Goal: Task Accomplishment & Management: Manage account settings

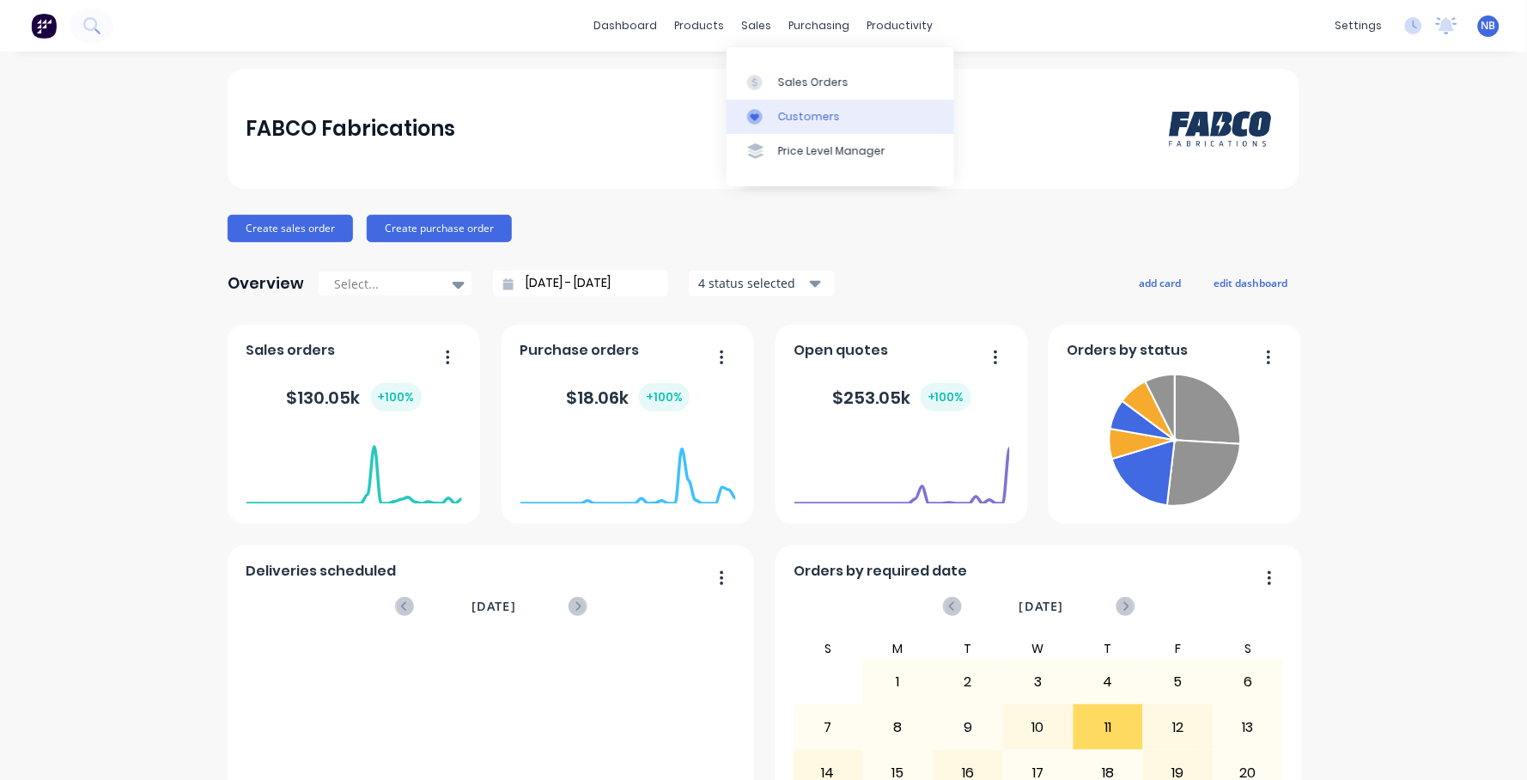
click at [762, 113] on icon at bounding box center [754, 116] width 15 height 15
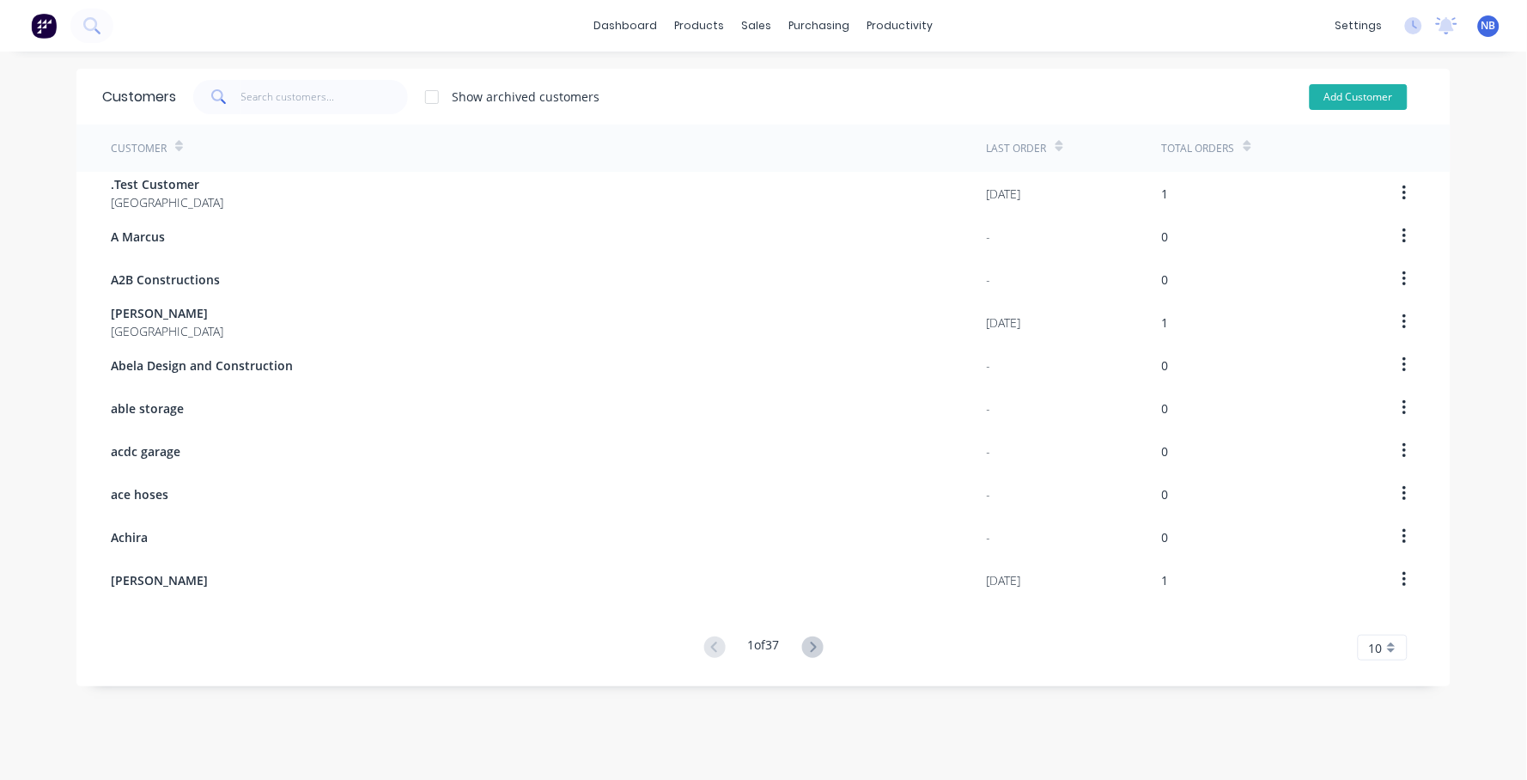
click at [1313, 105] on button "Add Customer" at bounding box center [1358, 97] width 98 height 26
select select "AU"
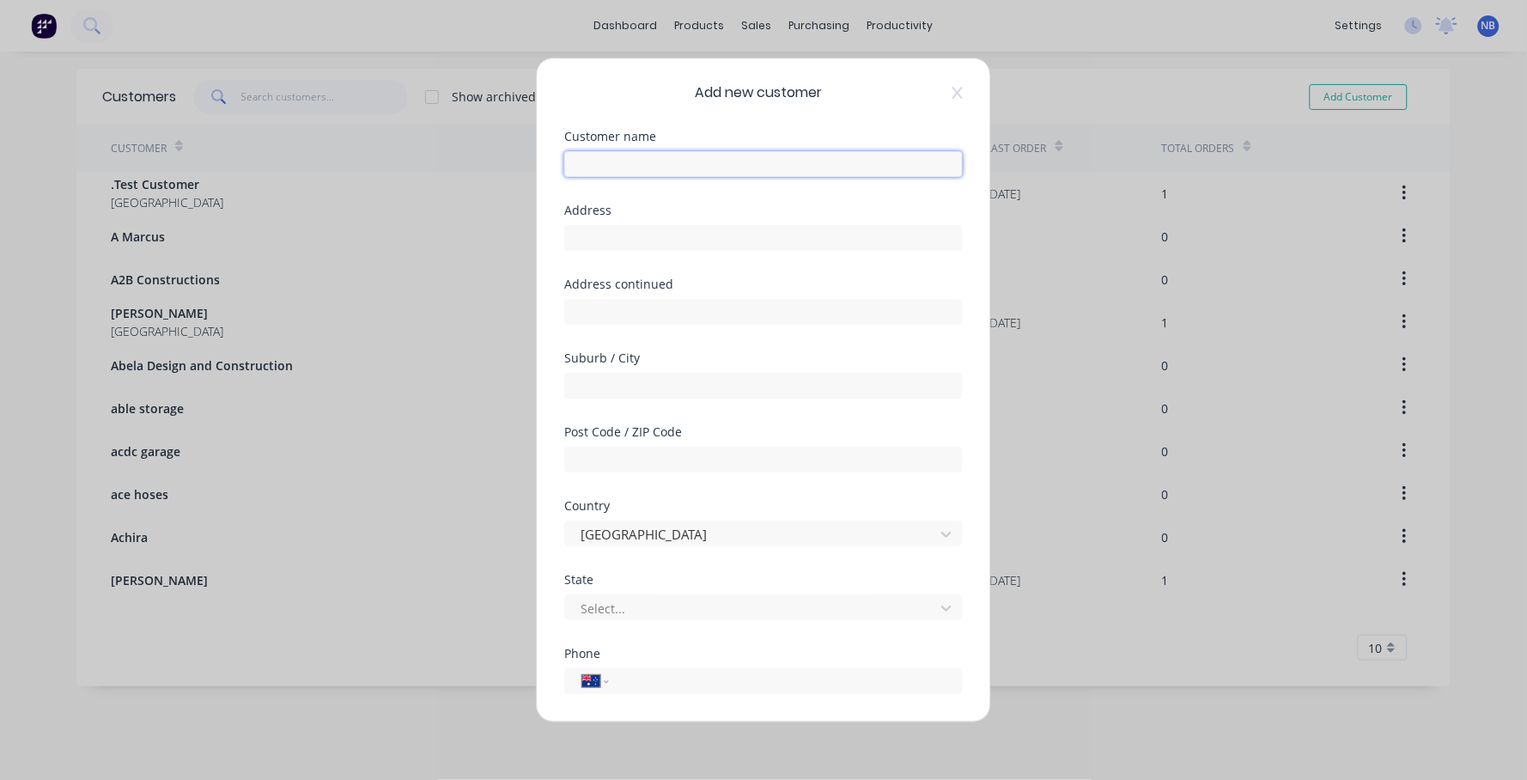
paste input "Rob Zadworny"
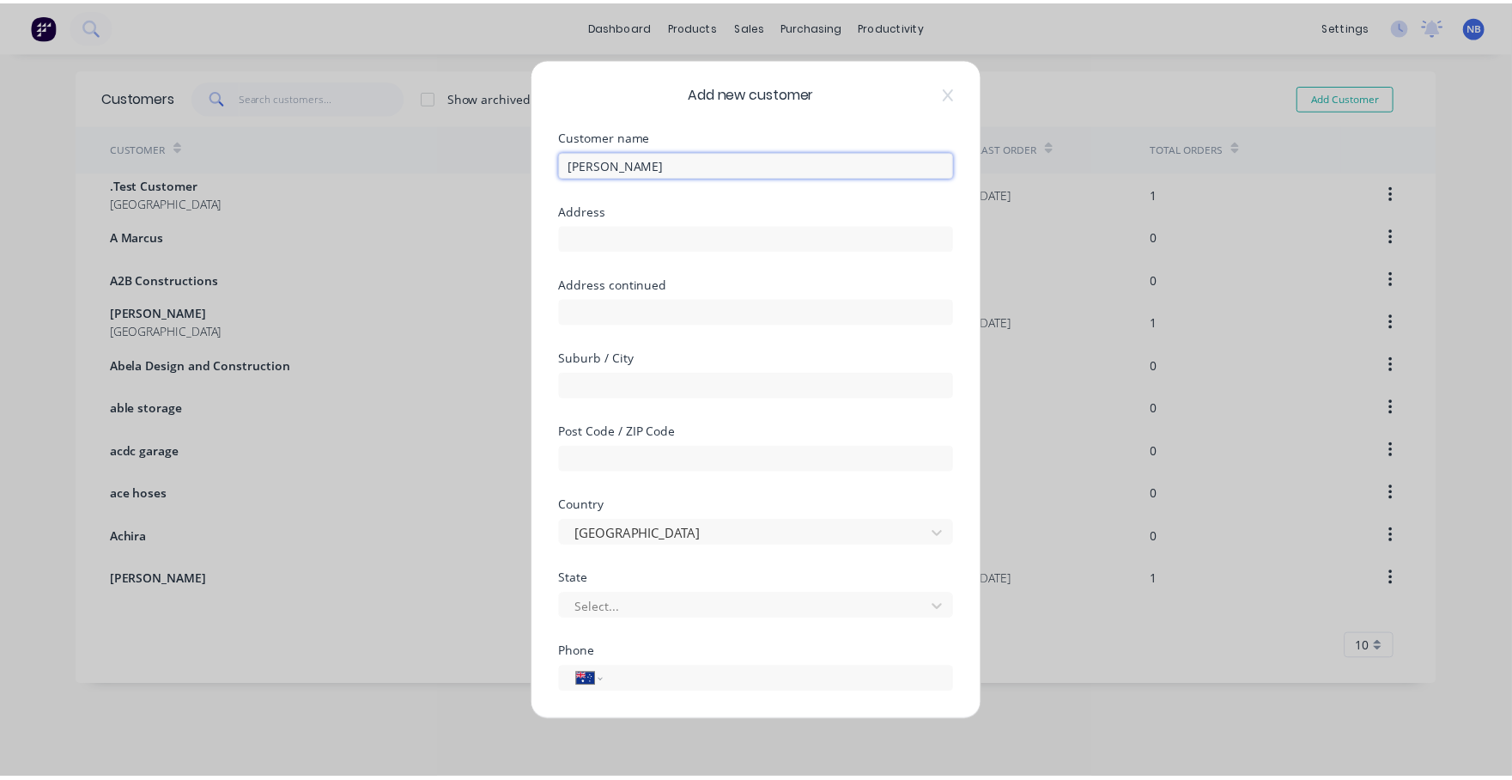
scroll to position [165, 0]
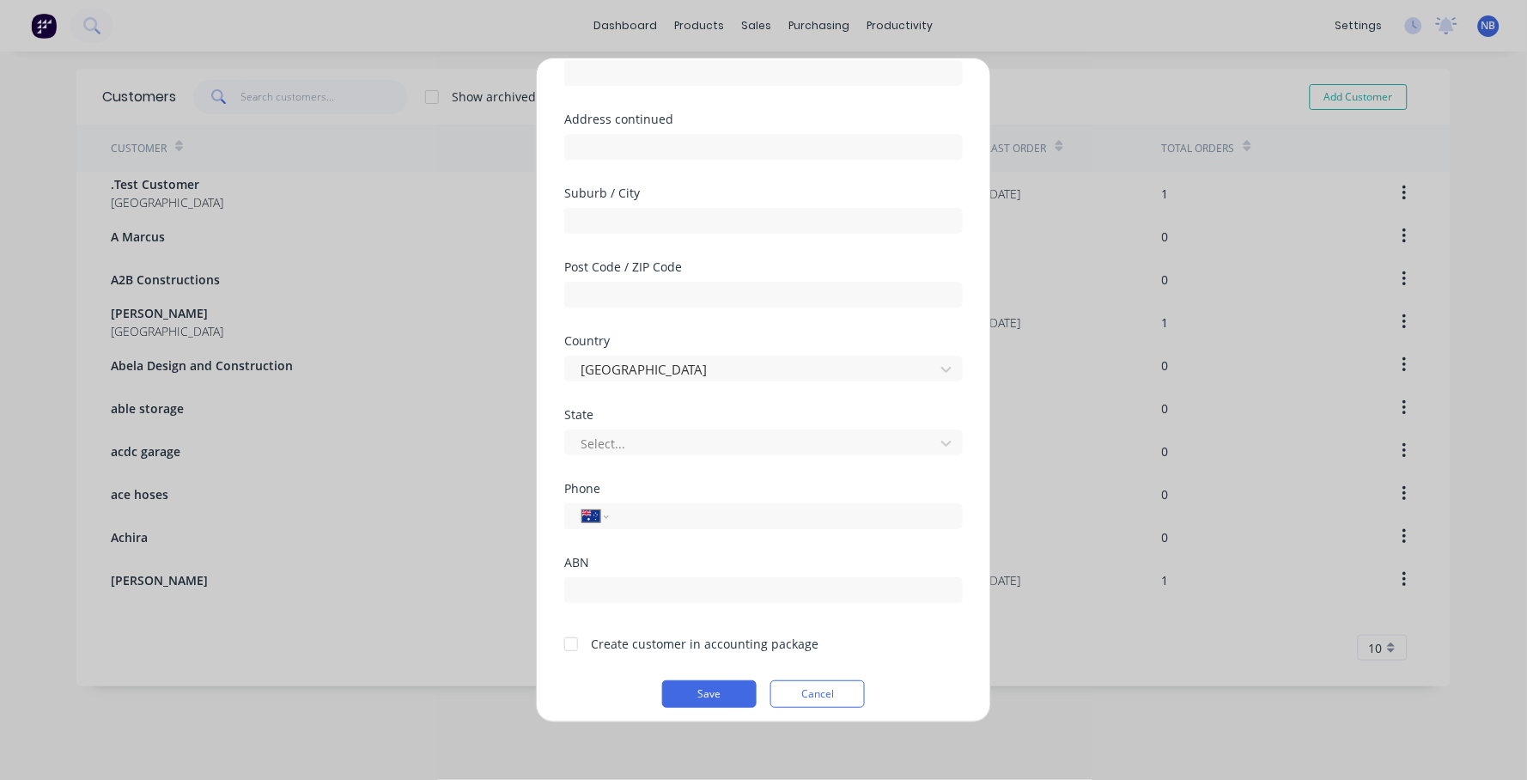
type input "Rob Zadworny"
click at [627, 650] on form "Customer name Rob Zadworny Address Address continued Suburb / City Post Code / …" at bounding box center [763, 337] width 398 height 742
click at [577, 627] on div at bounding box center [571, 644] width 34 height 34
click at [674, 665] on form "Customer name Rob Zadworny Address Address continued Suburb / City Post Code / …" at bounding box center [763, 337] width 398 height 742
click at [720, 669] on form "Customer name Rob Zadworny Address Address continued Suburb / City Post Code / …" at bounding box center [763, 337] width 398 height 742
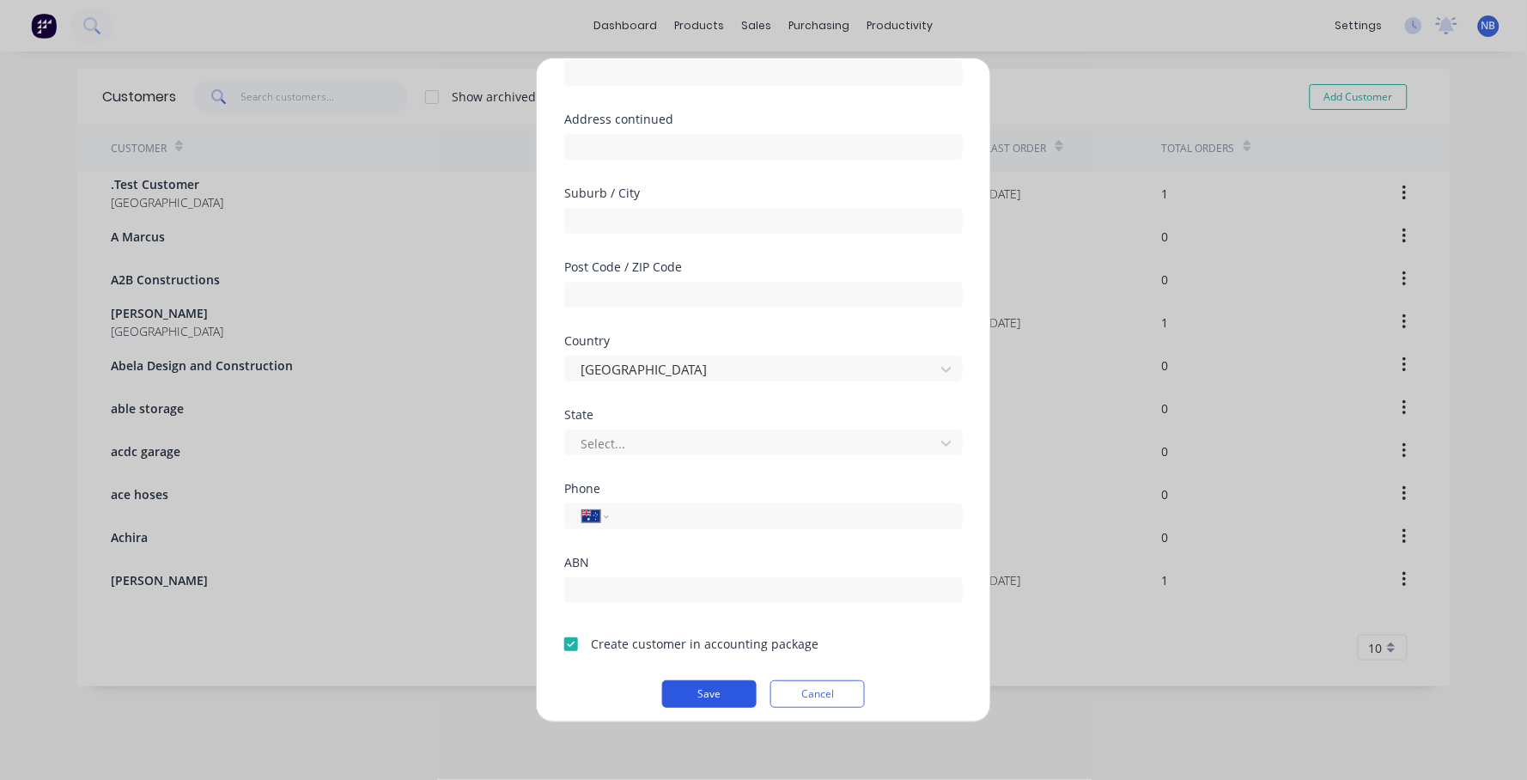
click at [720, 680] on button "Save" at bounding box center [709, 693] width 94 height 27
click at [730, 684] on button "Save" at bounding box center [709, 693] width 94 height 27
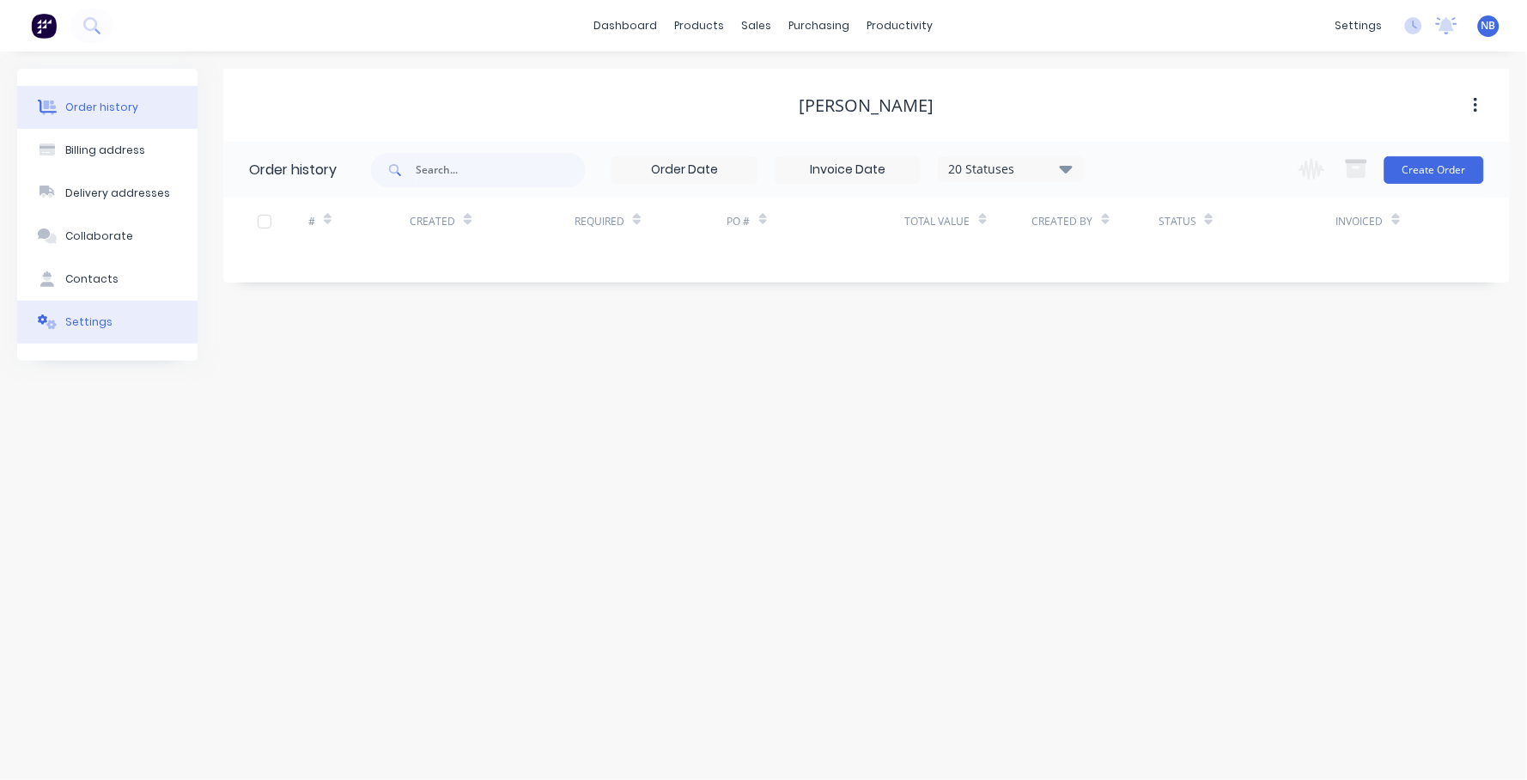
click at [102, 339] on button "Settings" at bounding box center [107, 322] width 180 height 43
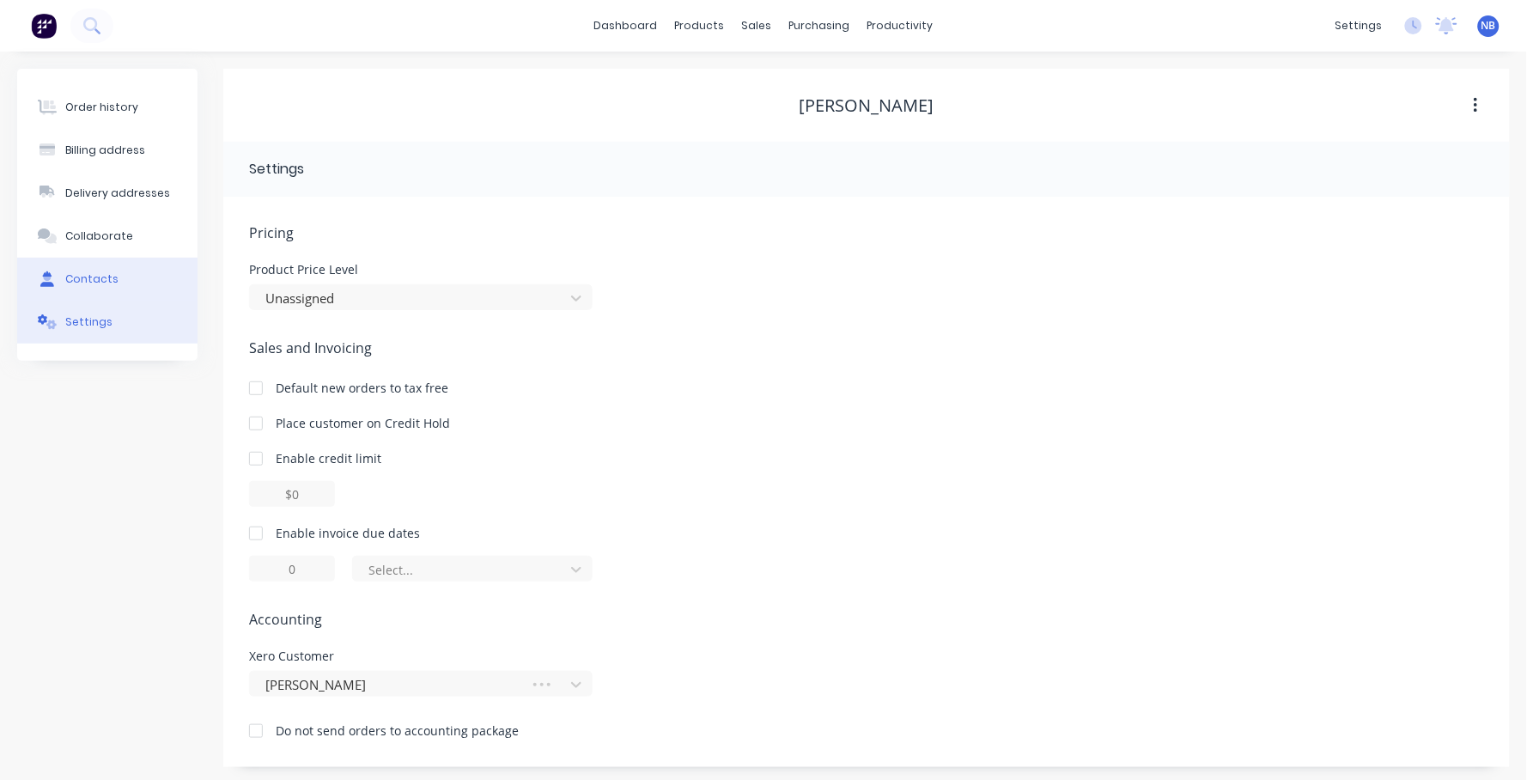
click at [118, 282] on button "Contacts" at bounding box center [107, 279] width 180 height 43
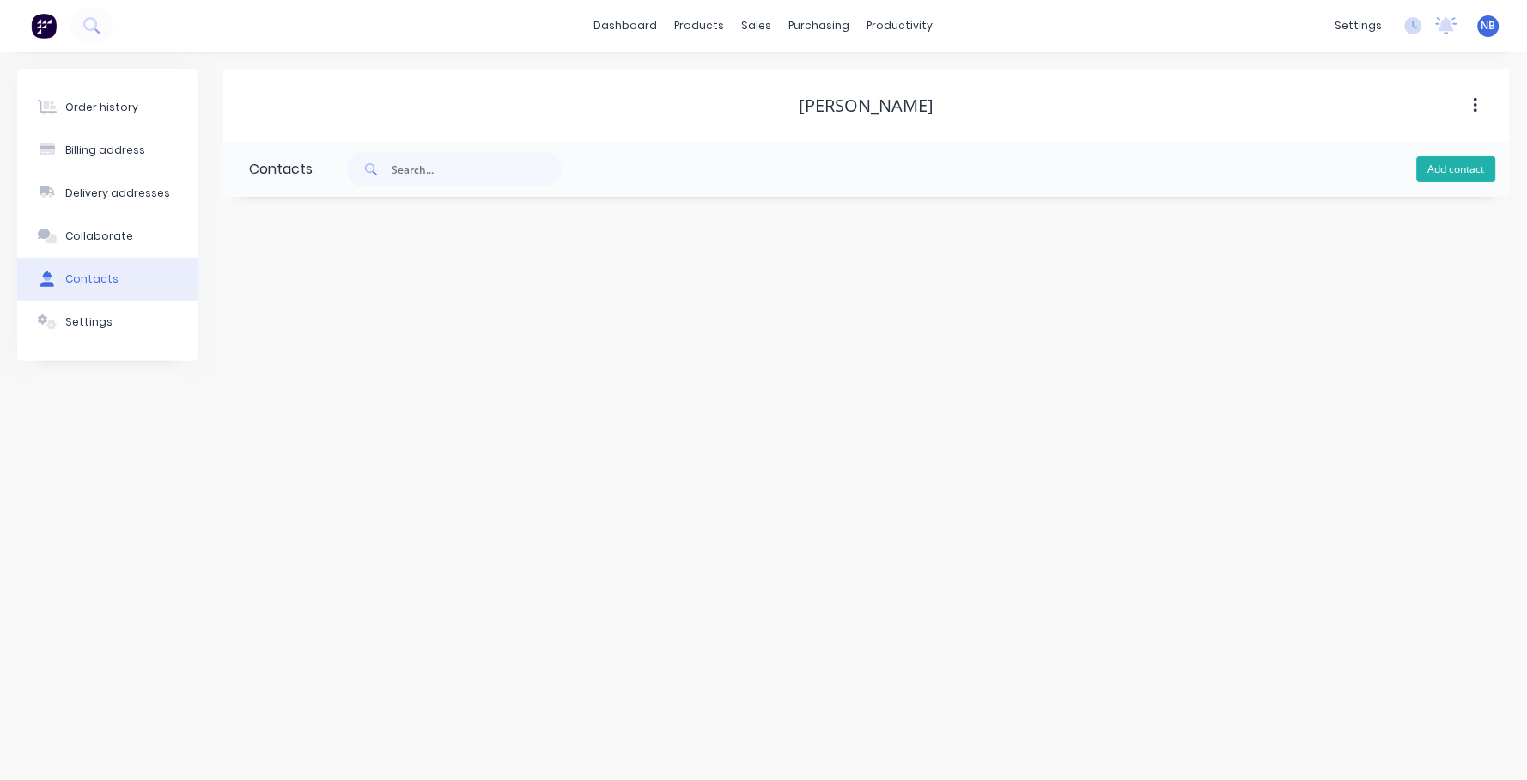
click at [1457, 168] on button "Add contact" at bounding box center [1456, 169] width 79 height 26
select select "AU"
paste input "Rob Zadworny"
type input "Rob Zadworny"
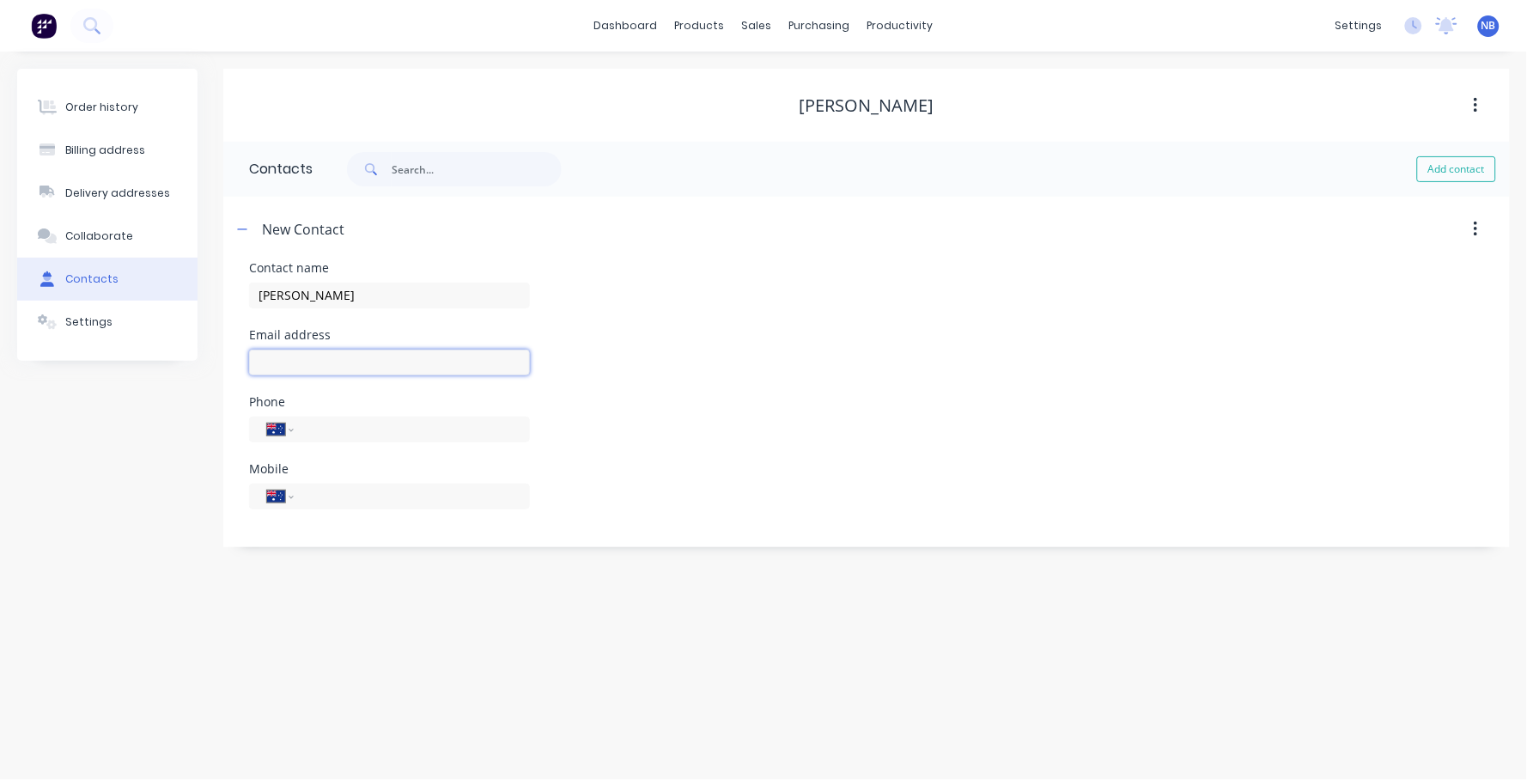
select select "AU"
paste input "robertzadworny@hotmail.com"
type input "robertzadworny@hotmail.com"
click at [748, 367] on div "Email address robertzadworny@hotmail.com" at bounding box center [866, 362] width 1235 height 67
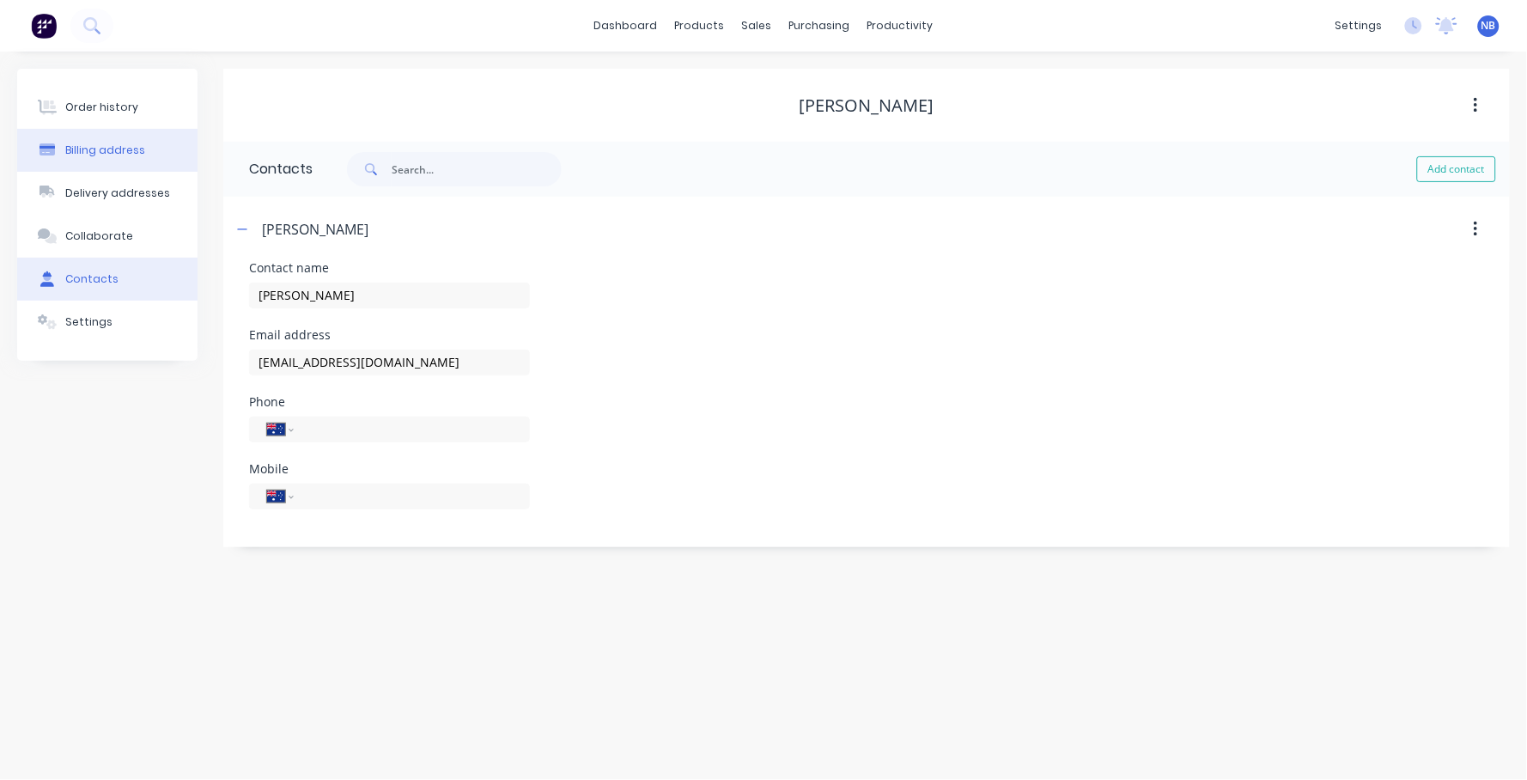
click at [119, 167] on button "Billing address" at bounding box center [107, 150] width 180 height 43
select select "AU"
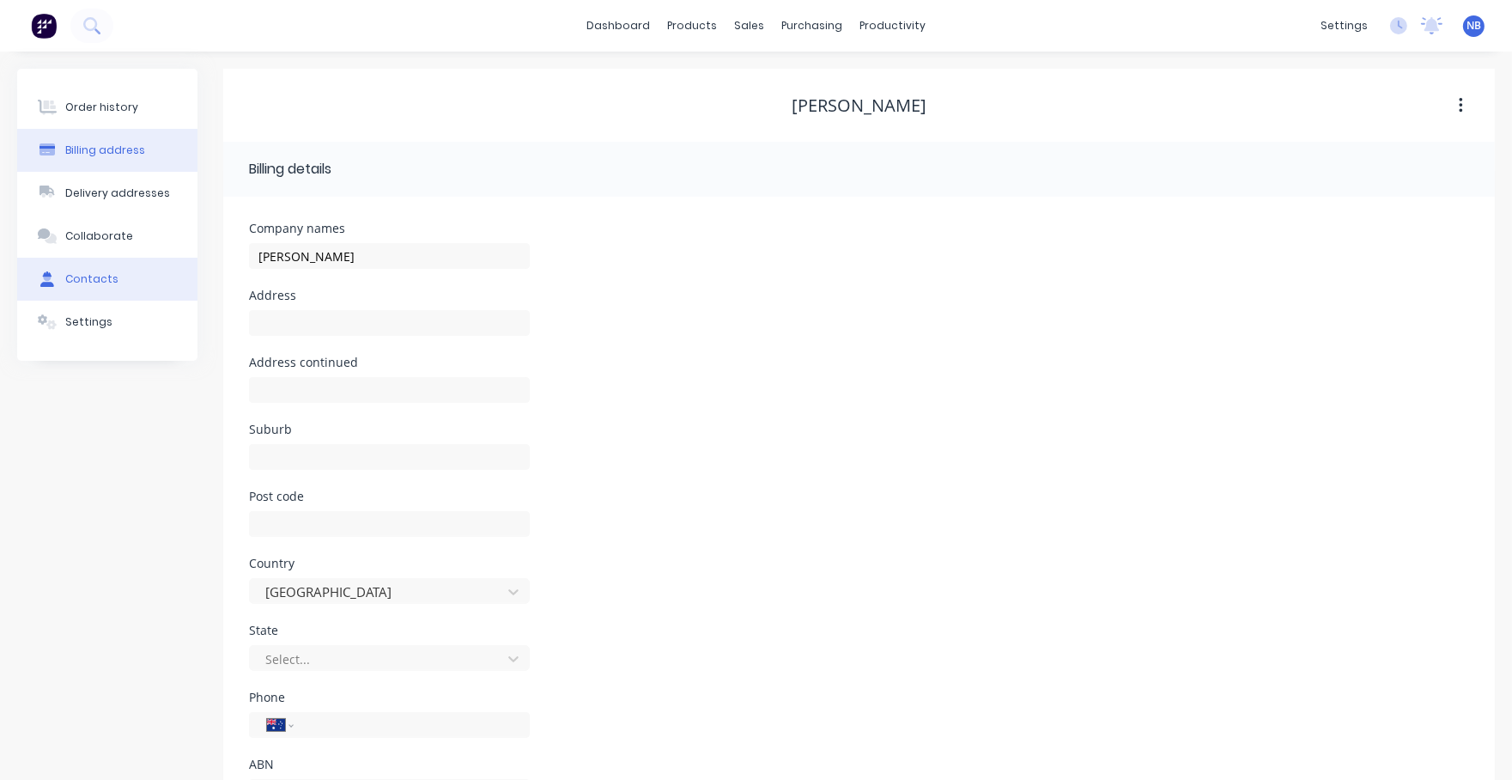
click at [113, 301] on button "Contacts" at bounding box center [107, 279] width 180 height 43
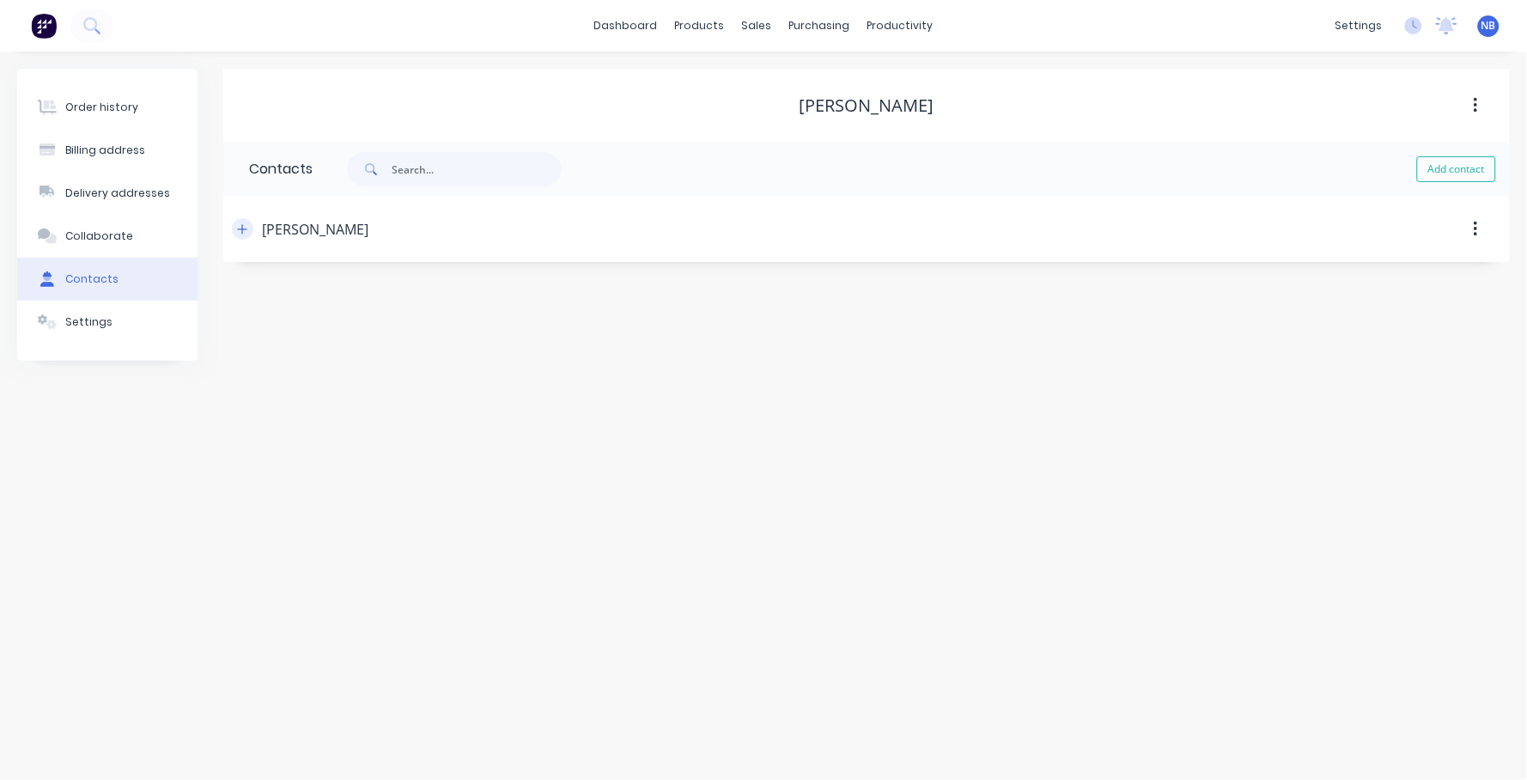
click at [246, 225] on icon "button" at bounding box center [242, 229] width 10 height 12
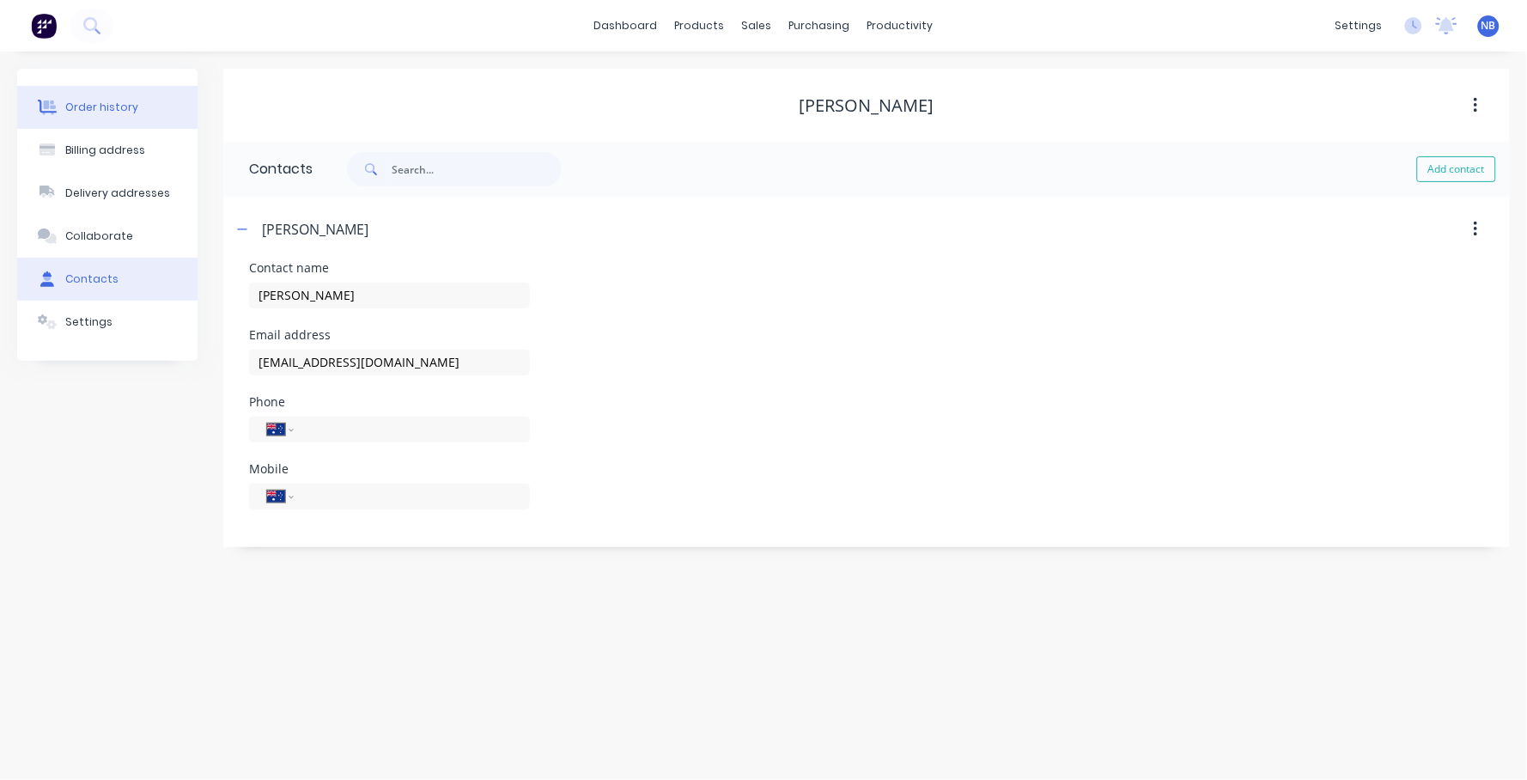
click at [138, 98] on button "Order history" at bounding box center [107, 107] width 180 height 43
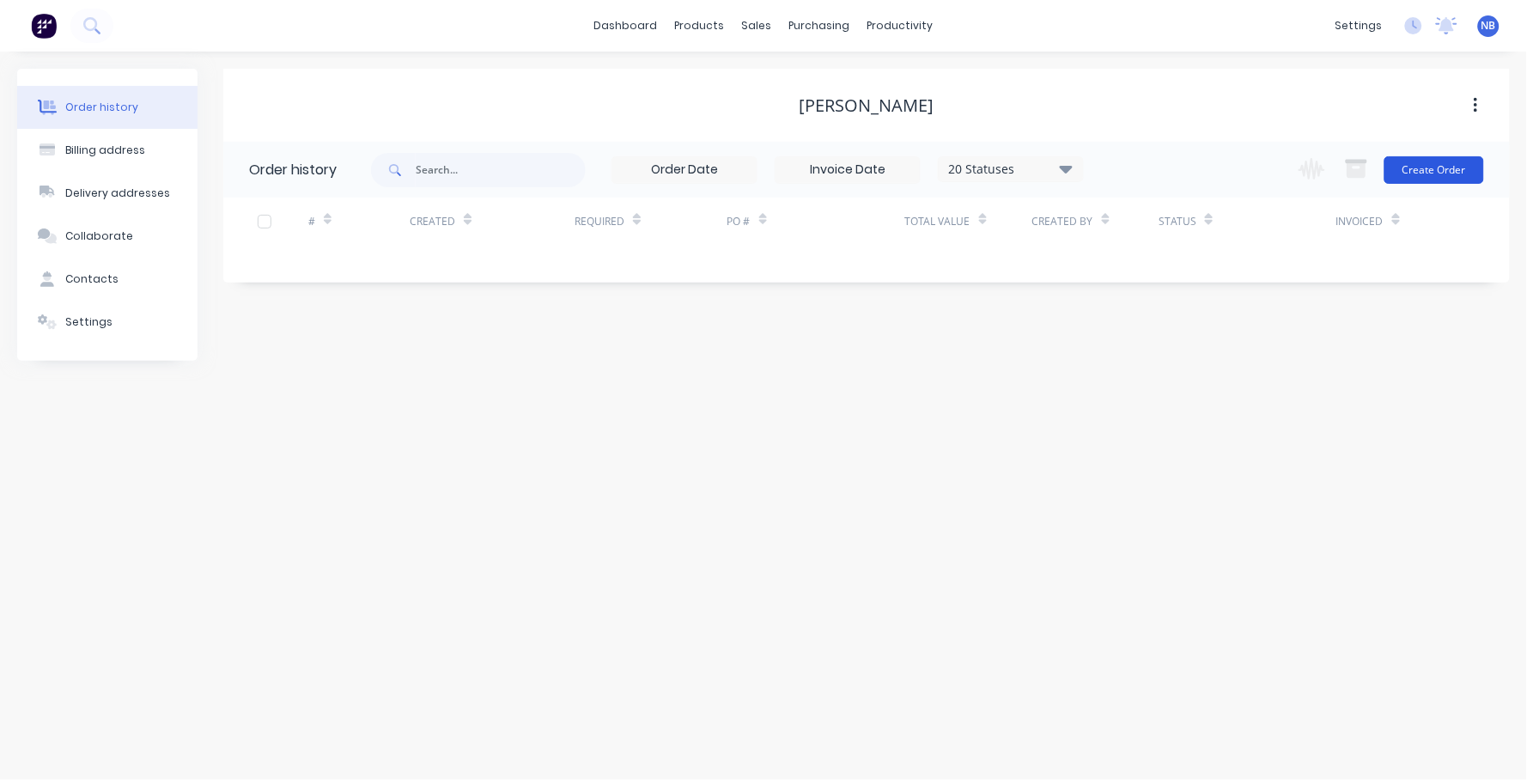
click at [1439, 180] on button "Create Order" at bounding box center [1434, 169] width 100 height 27
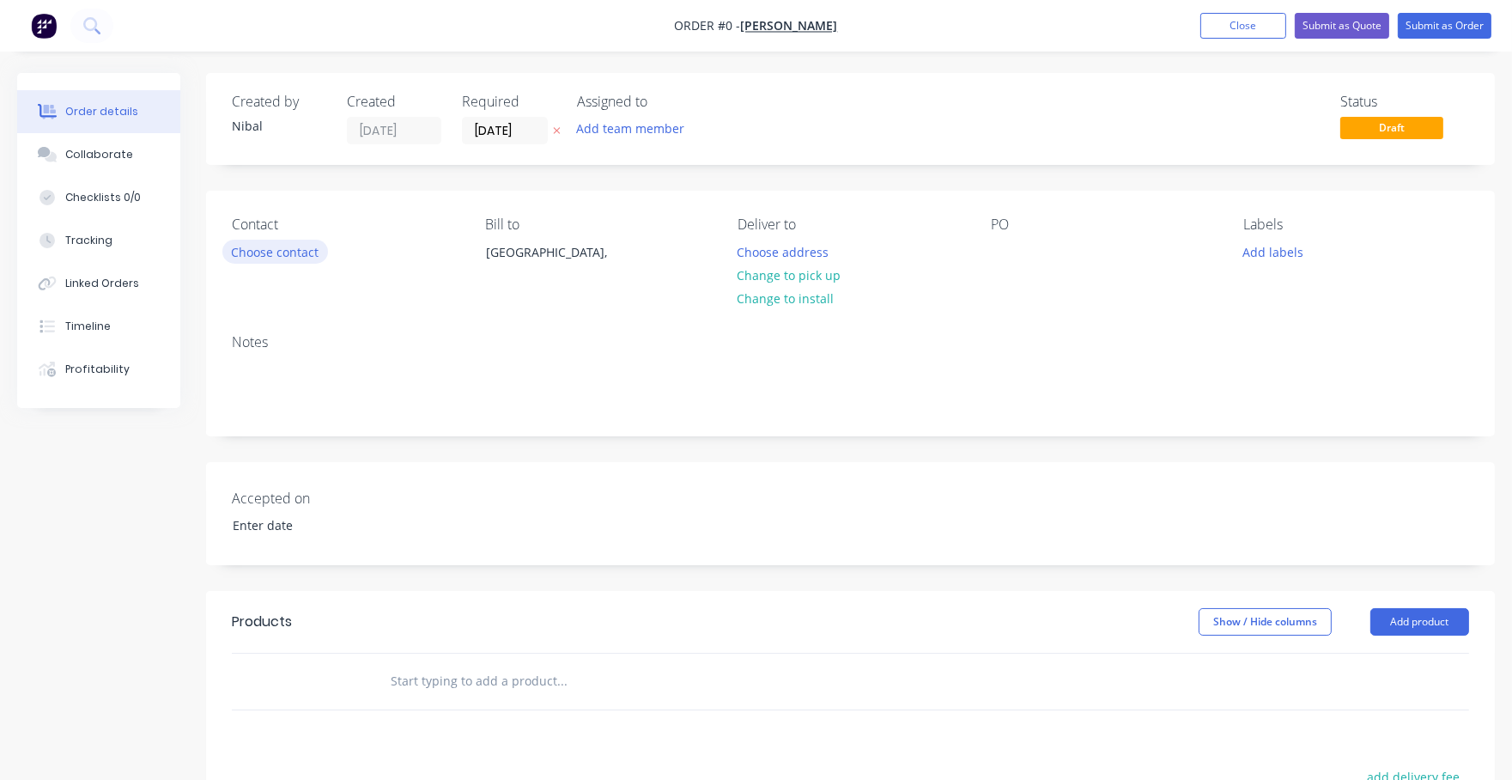
click at [298, 252] on button "Choose contact" at bounding box center [275, 251] width 106 height 23
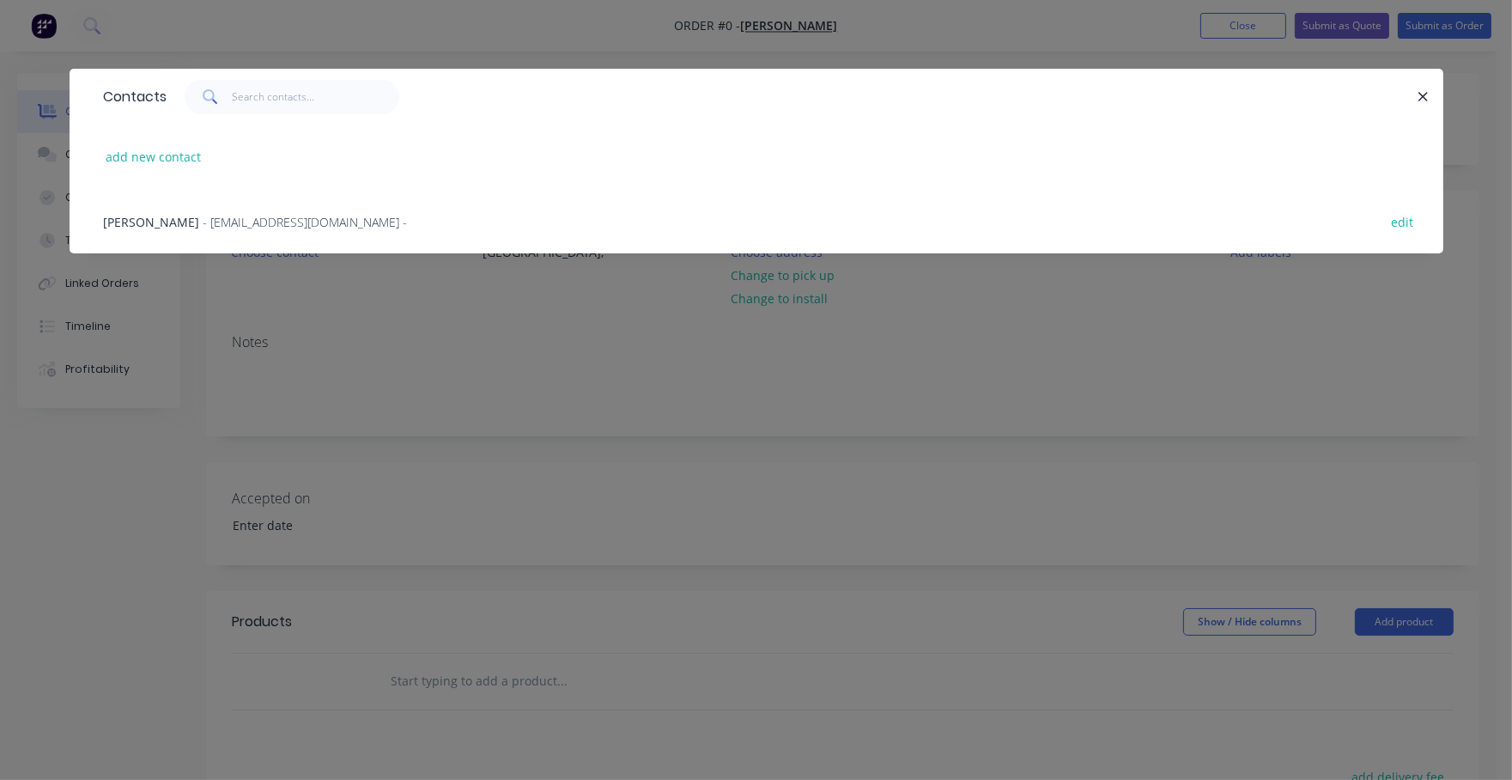
click at [254, 228] on span "- robertzadworny@hotmail.com -" at bounding box center [305, 222] width 204 height 16
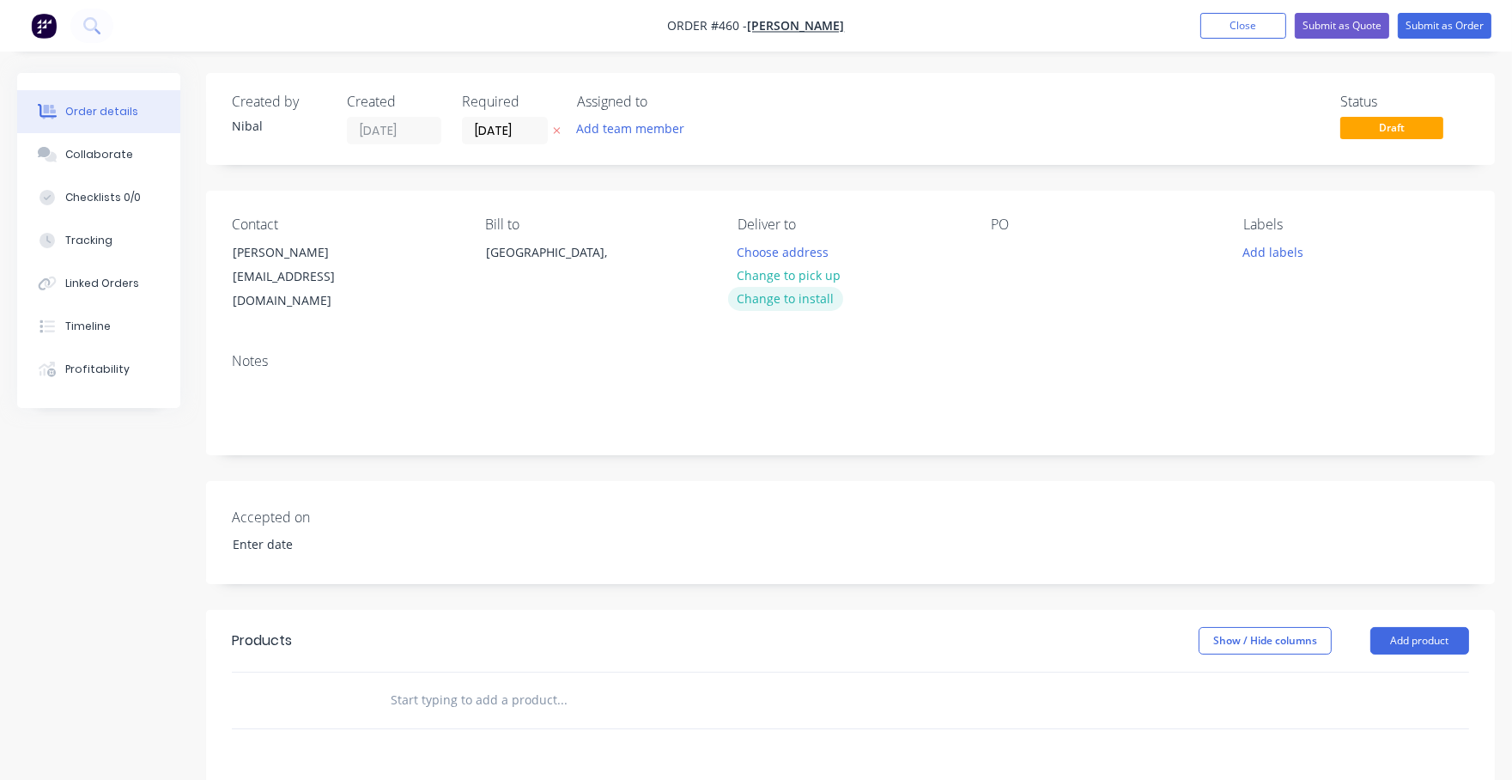
click at [791, 296] on button "Change to install" at bounding box center [785, 298] width 115 height 23
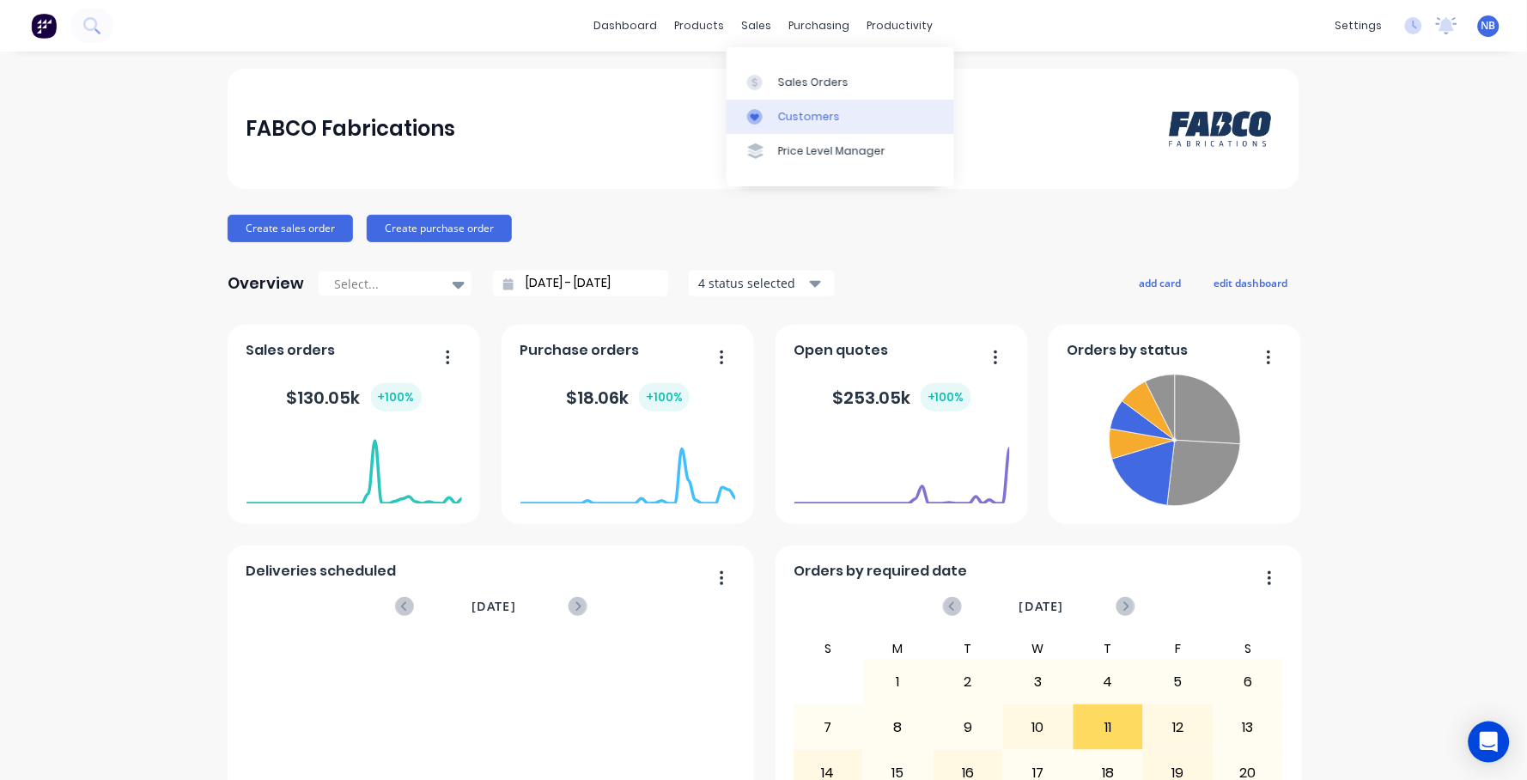
click at [786, 118] on div "Customers" at bounding box center [809, 116] width 62 height 15
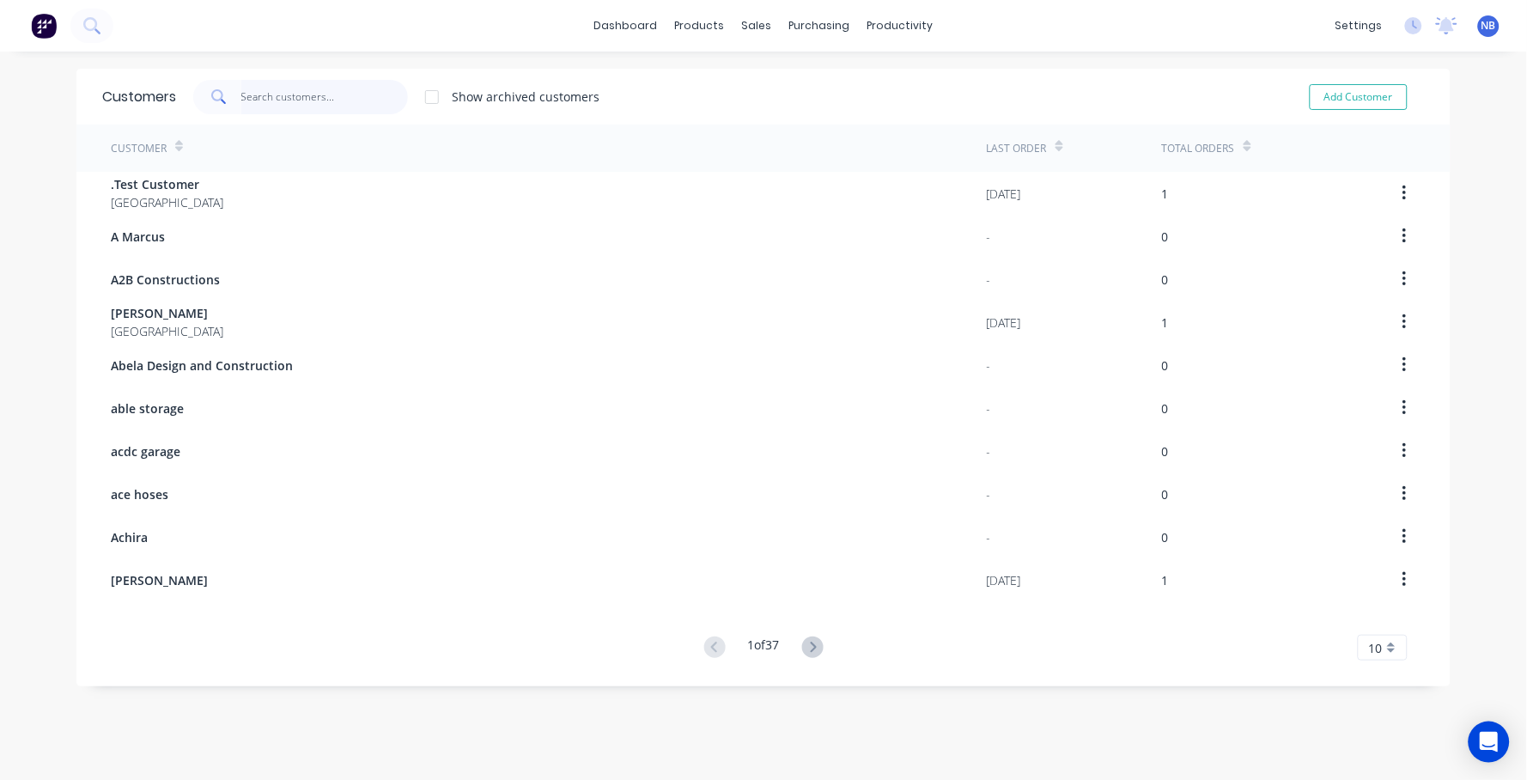
click at [273, 85] on input "text" at bounding box center [324, 97] width 167 height 34
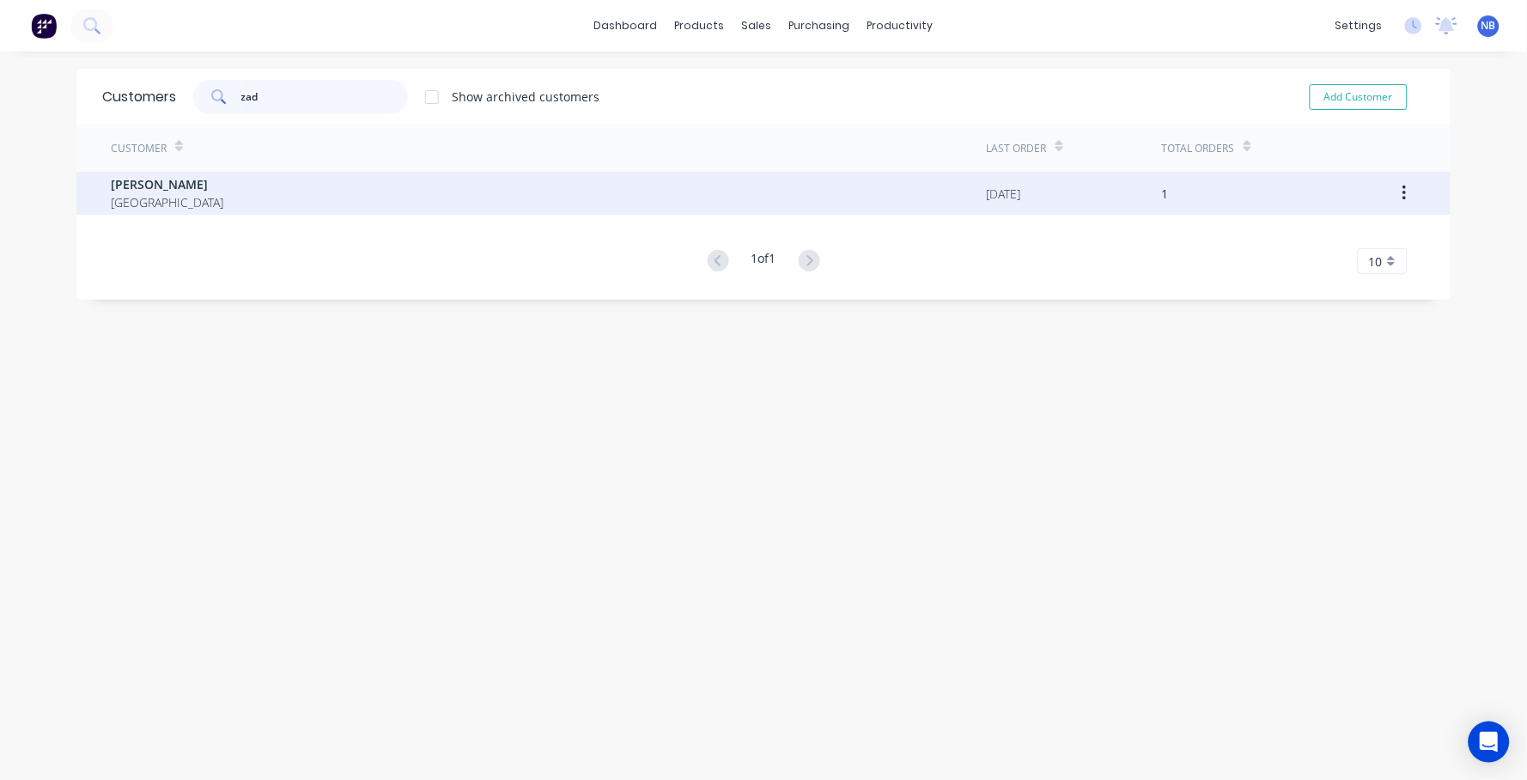
type input "zad"
click at [216, 191] on div "Rob Zadworny Australia" at bounding box center [549, 193] width 876 height 43
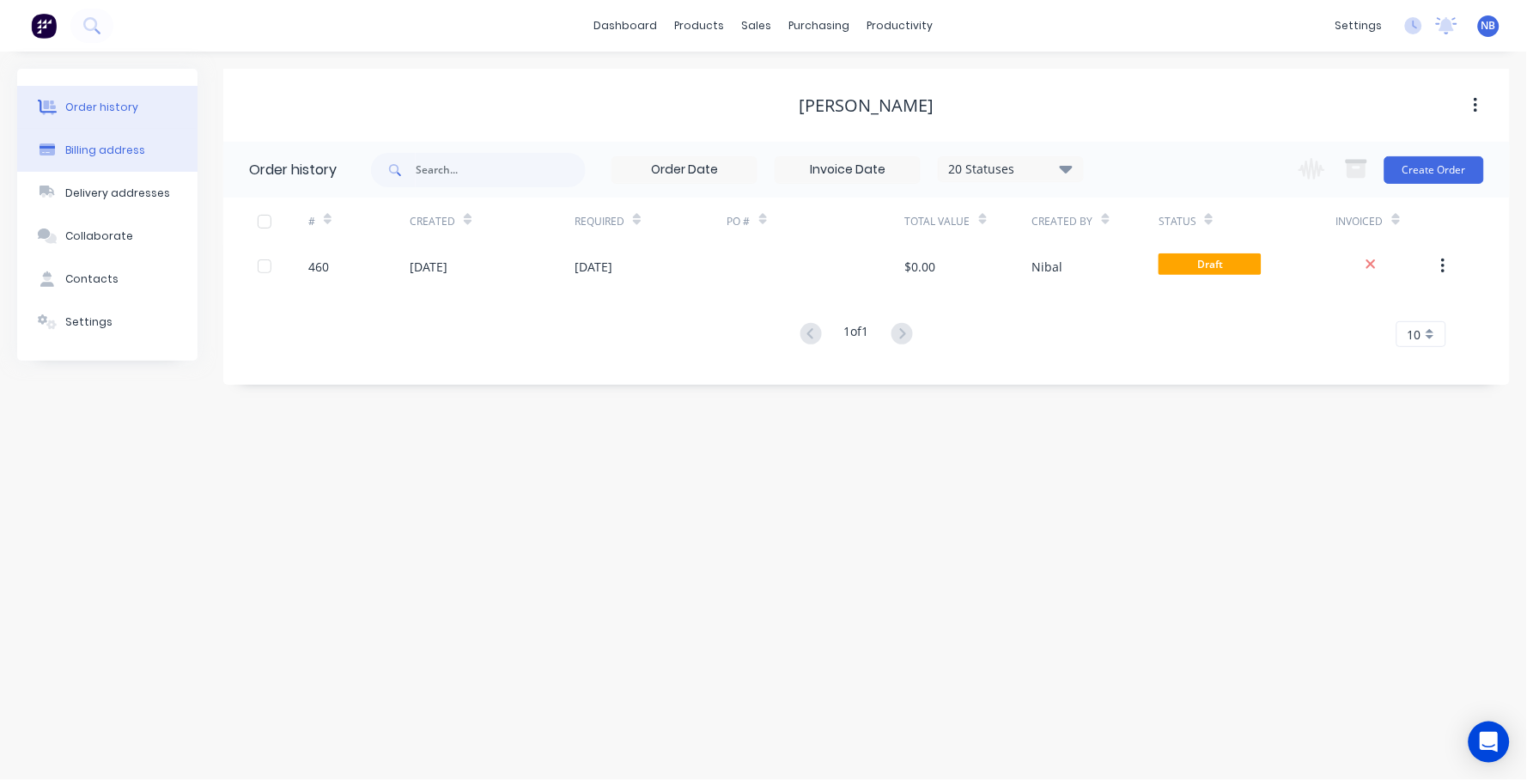
click at [126, 144] on div "Billing address" at bounding box center [105, 150] width 80 height 15
select select "AU"
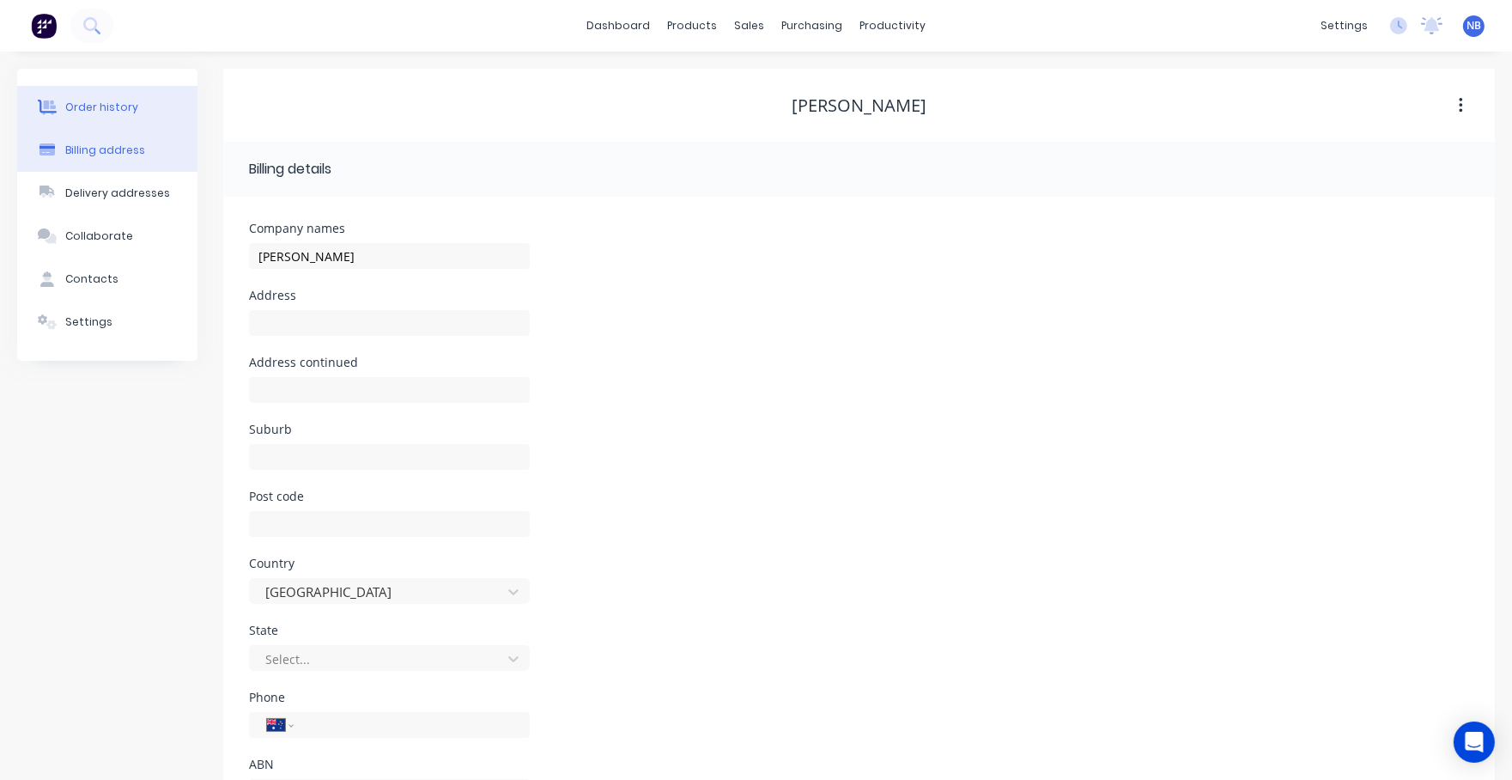
click at [144, 117] on button "Order history" at bounding box center [107, 107] width 180 height 43
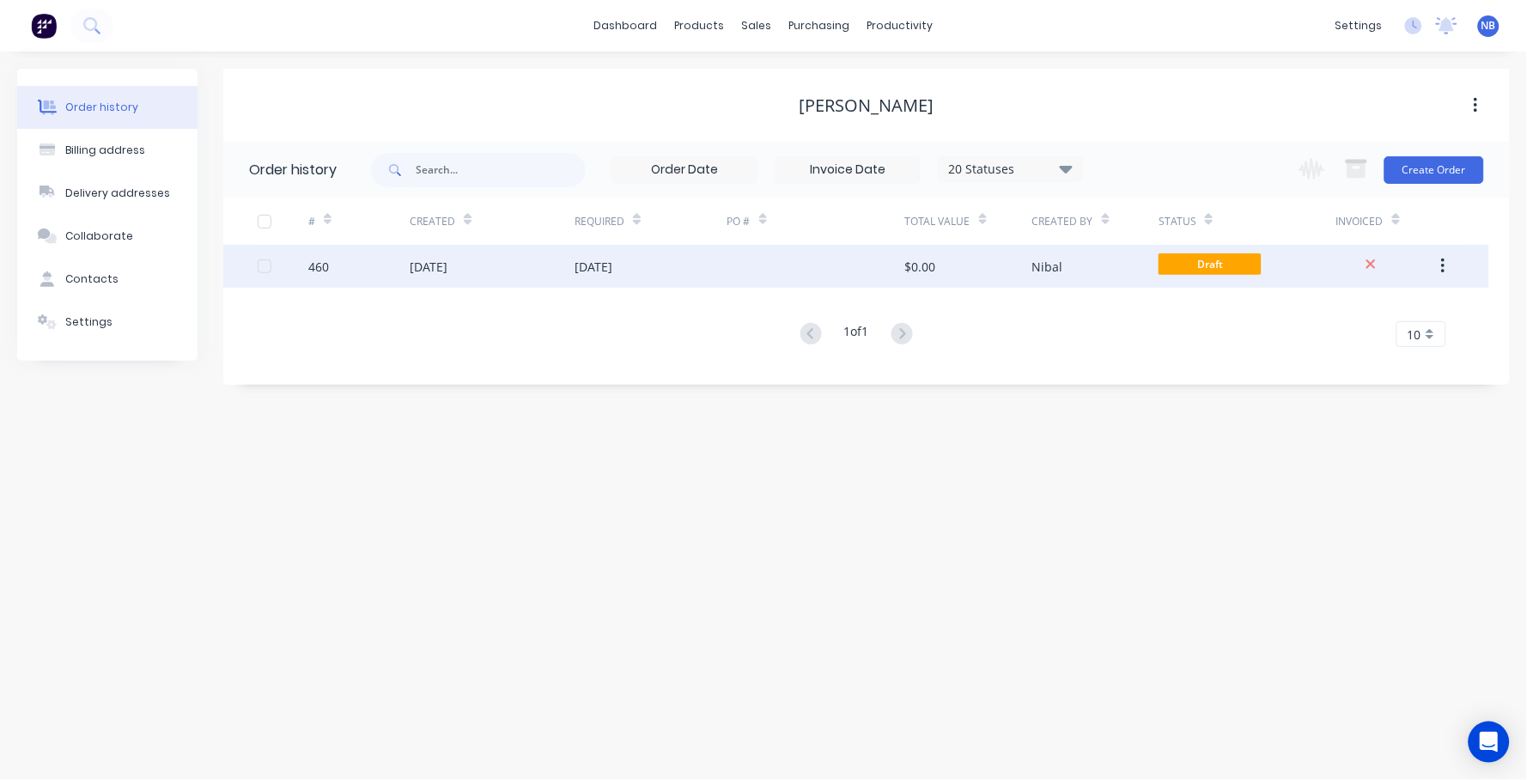
click at [931, 264] on div "$0.00" at bounding box center [920, 267] width 31 height 18
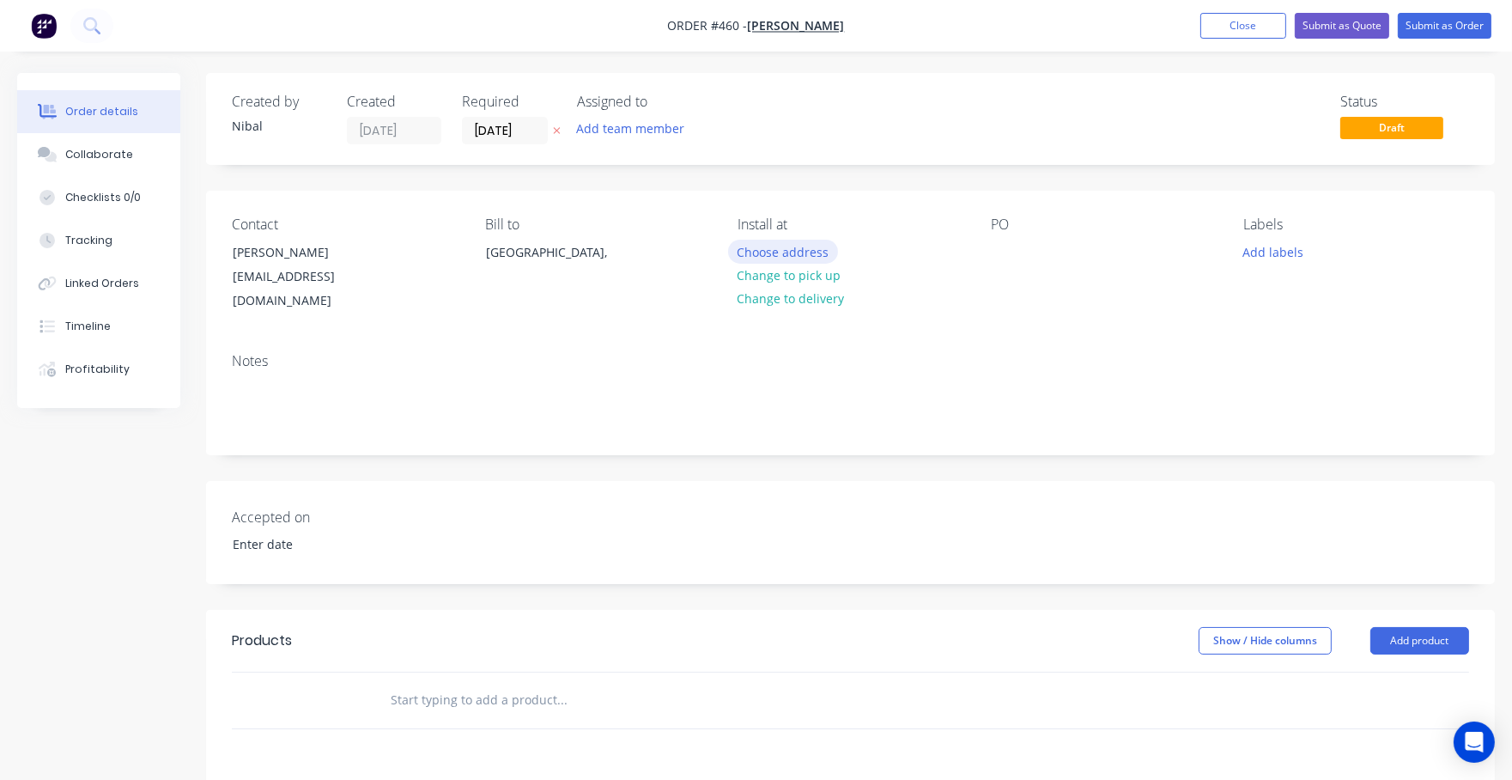
click at [800, 252] on button "Choose address" at bounding box center [783, 251] width 110 height 23
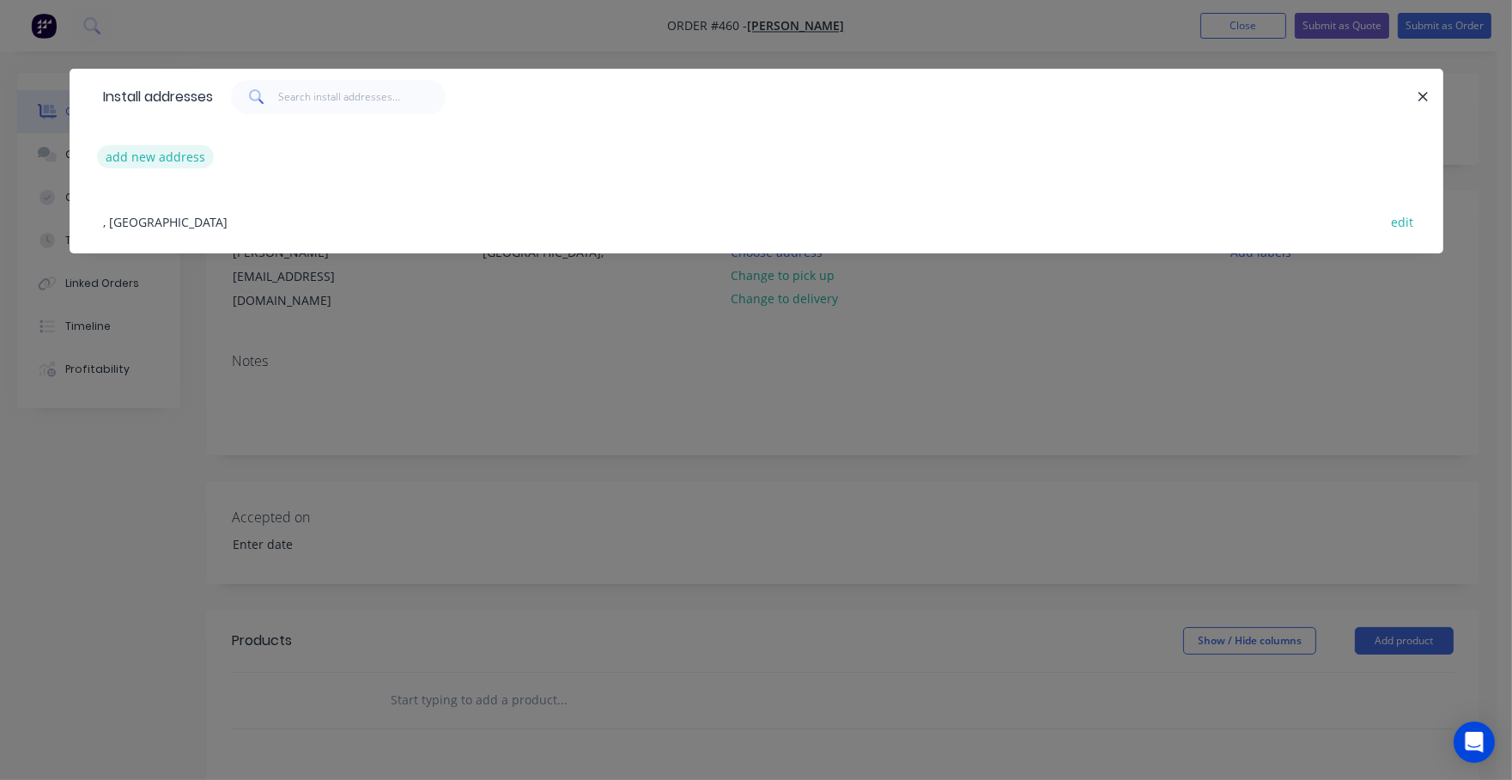
click at [146, 157] on button "add new address" at bounding box center [156, 156] width 118 height 23
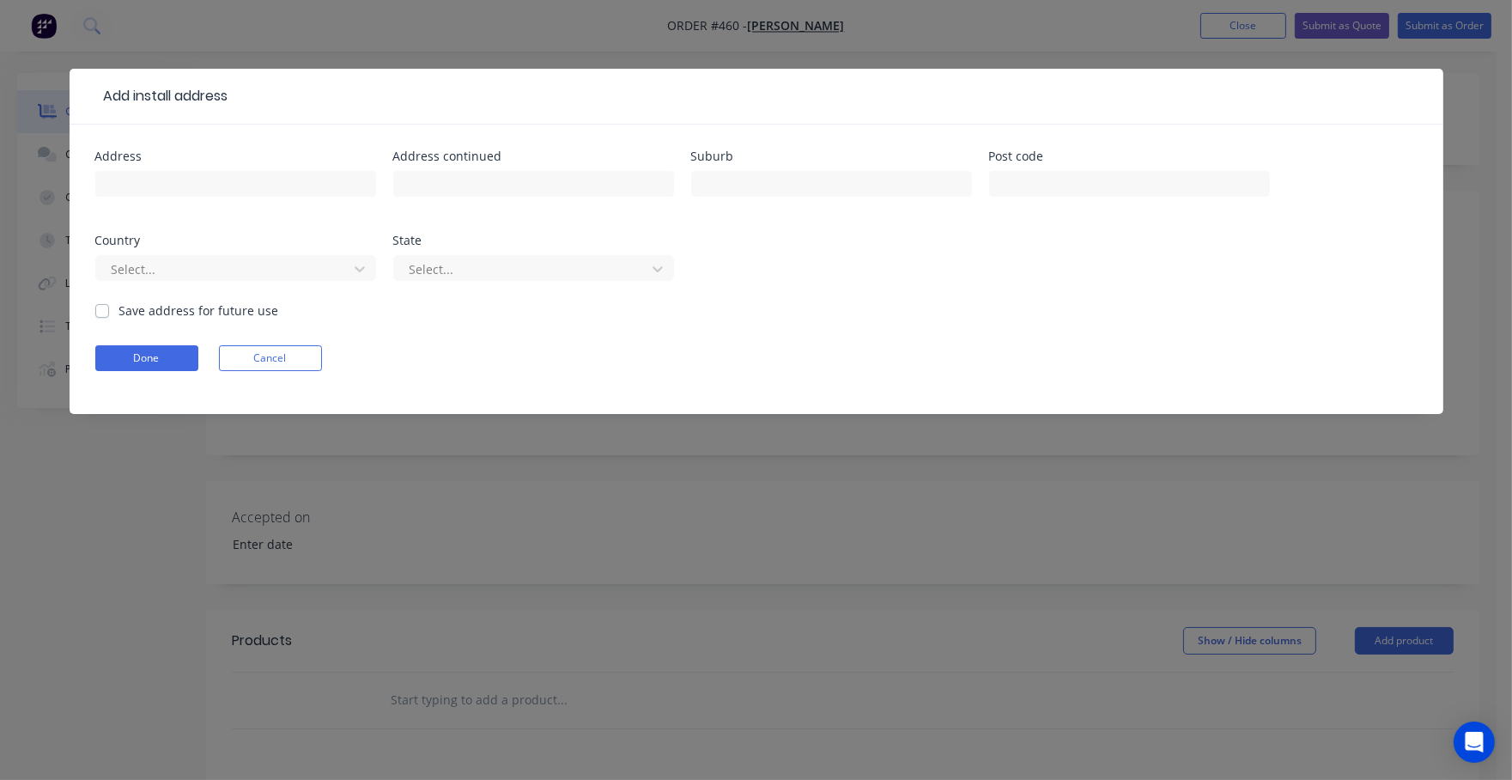
click at [33, 188] on div "Add install address Address Address continued Suburb Post code Country Select..…" at bounding box center [756, 390] width 1512 height 780
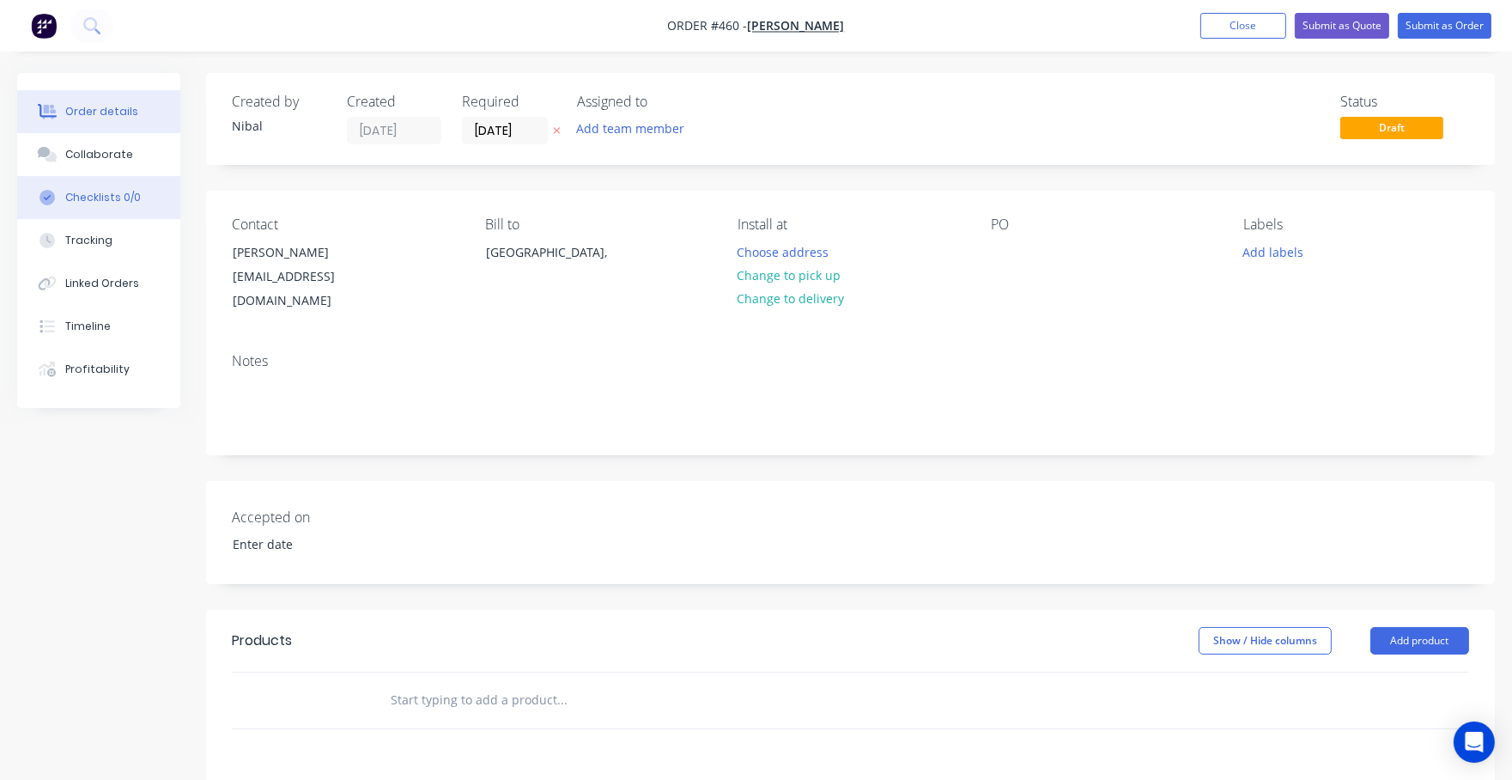
click at [165, 180] on button "Checklists 0/0" at bounding box center [98, 197] width 163 height 43
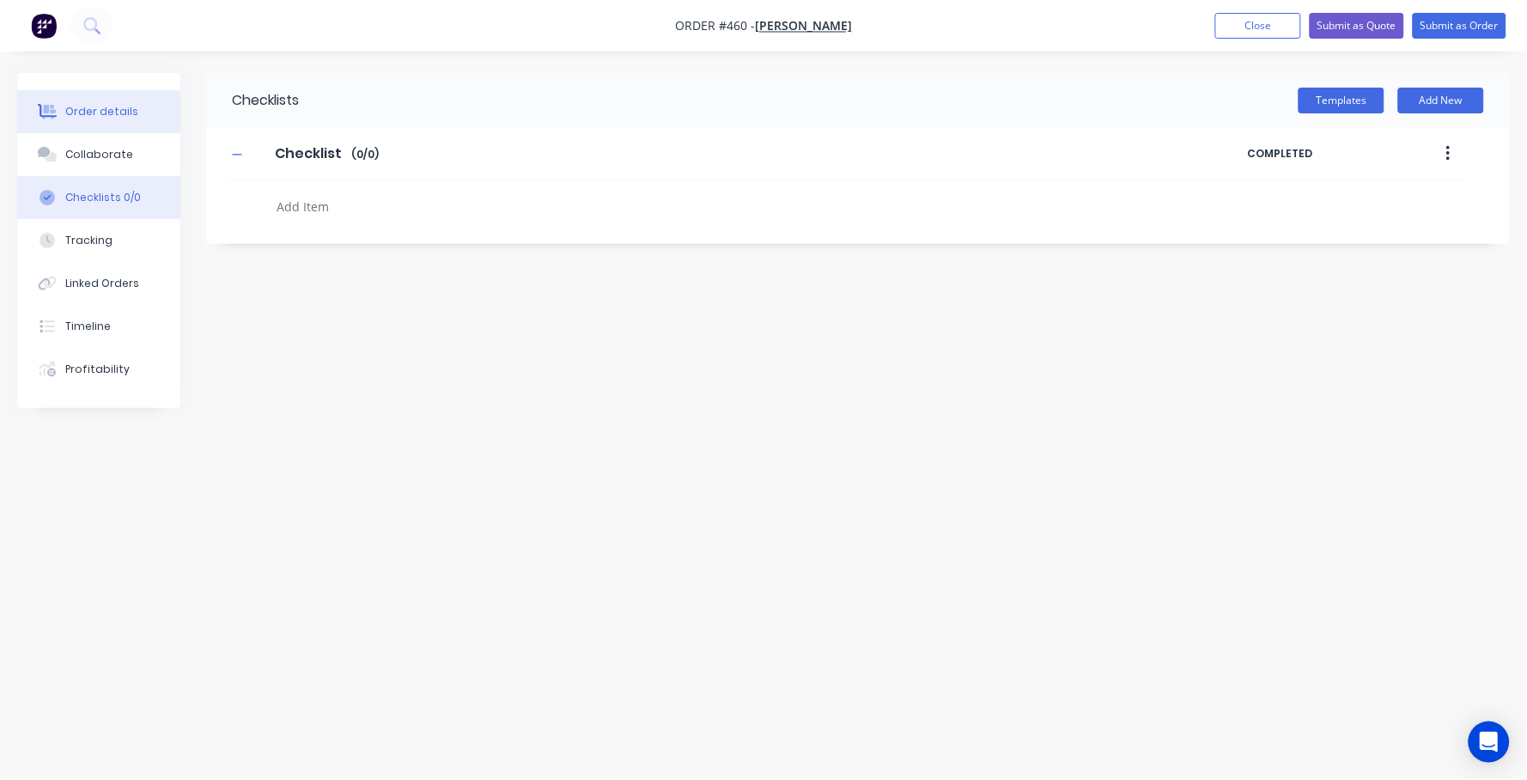
click at [44, 99] on button "Order details" at bounding box center [98, 111] width 163 height 43
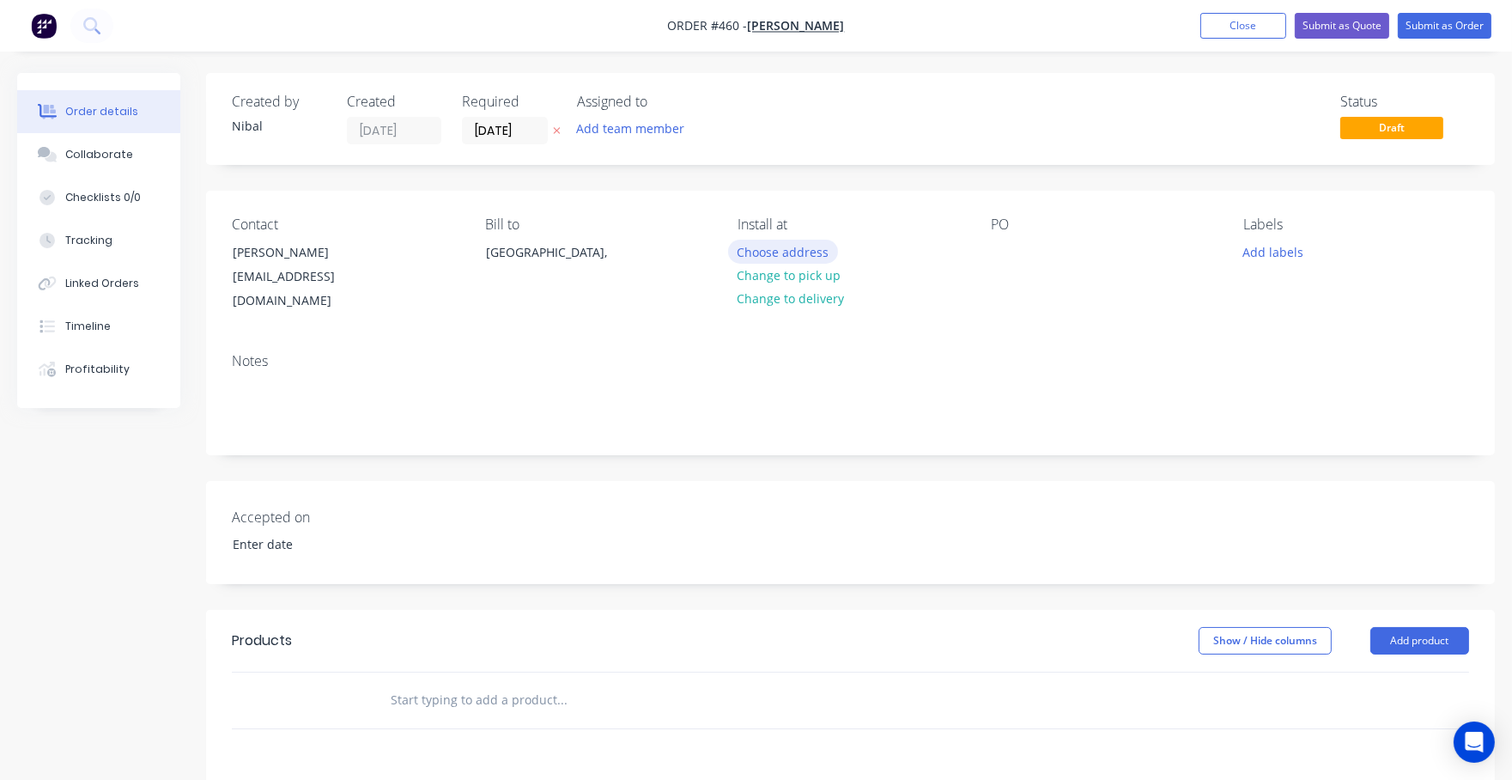
click at [789, 247] on button "Choose address" at bounding box center [783, 251] width 110 height 23
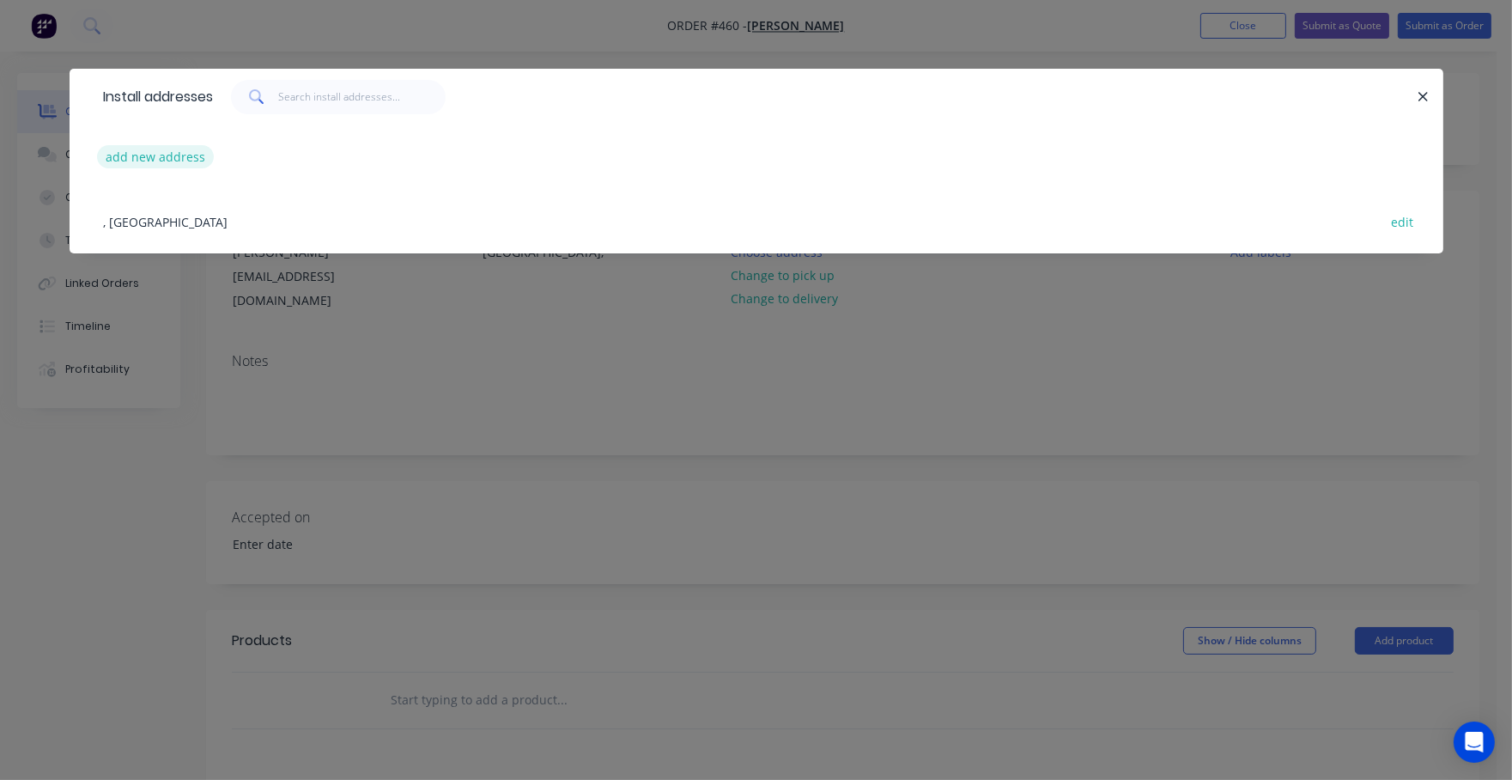
click at [167, 161] on button "add new address" at bounding box center [156, 156] width 118 height 23
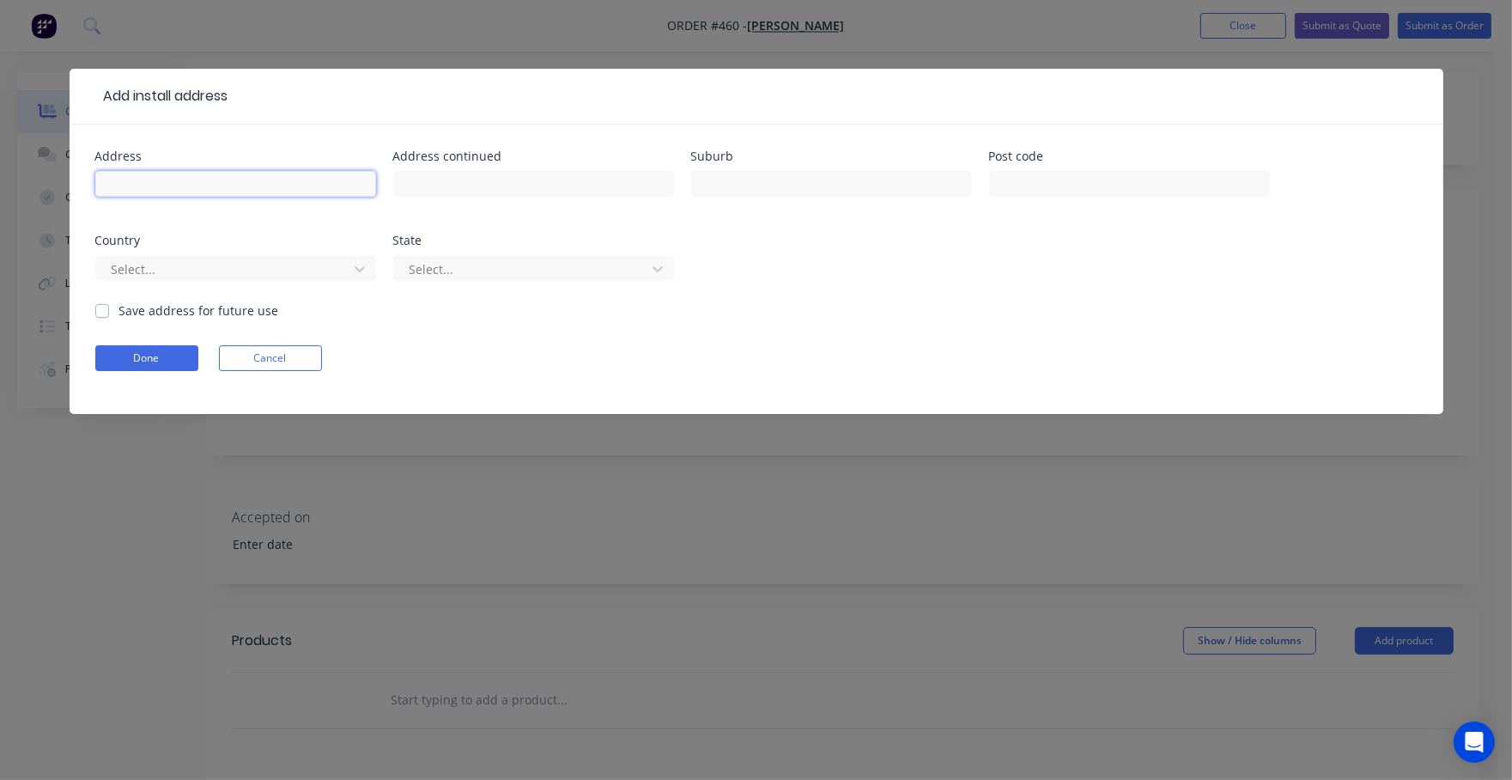
paste input "4 Ironstone way"
click at [181, 185] on input "4 Ironstone way" at bounding box center [235, 184] width 281 height 26
type input "4 Ironstone Way"
type input "Bonnie Brook"
click at [141, 311] on label "Save address for future use" at bounding box center [199, 310] width 160 height 18
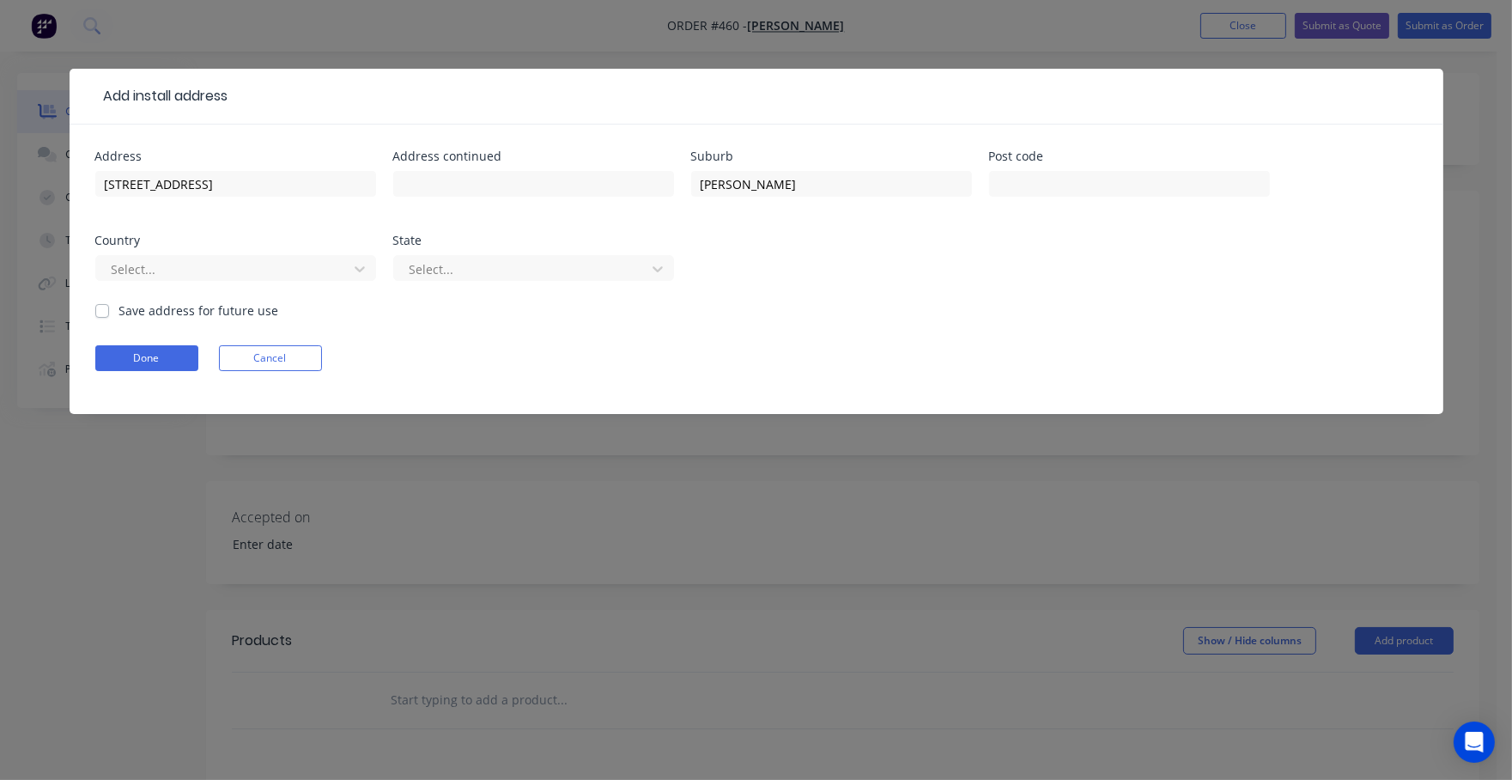
click at [109, 311] on input "Save address for future use" at bounding box center [102, 309] width 14 height 16
checkbox input "true"
click at [106, 359] on button "Done" at bounding box center [146, 358] width 103 height 26
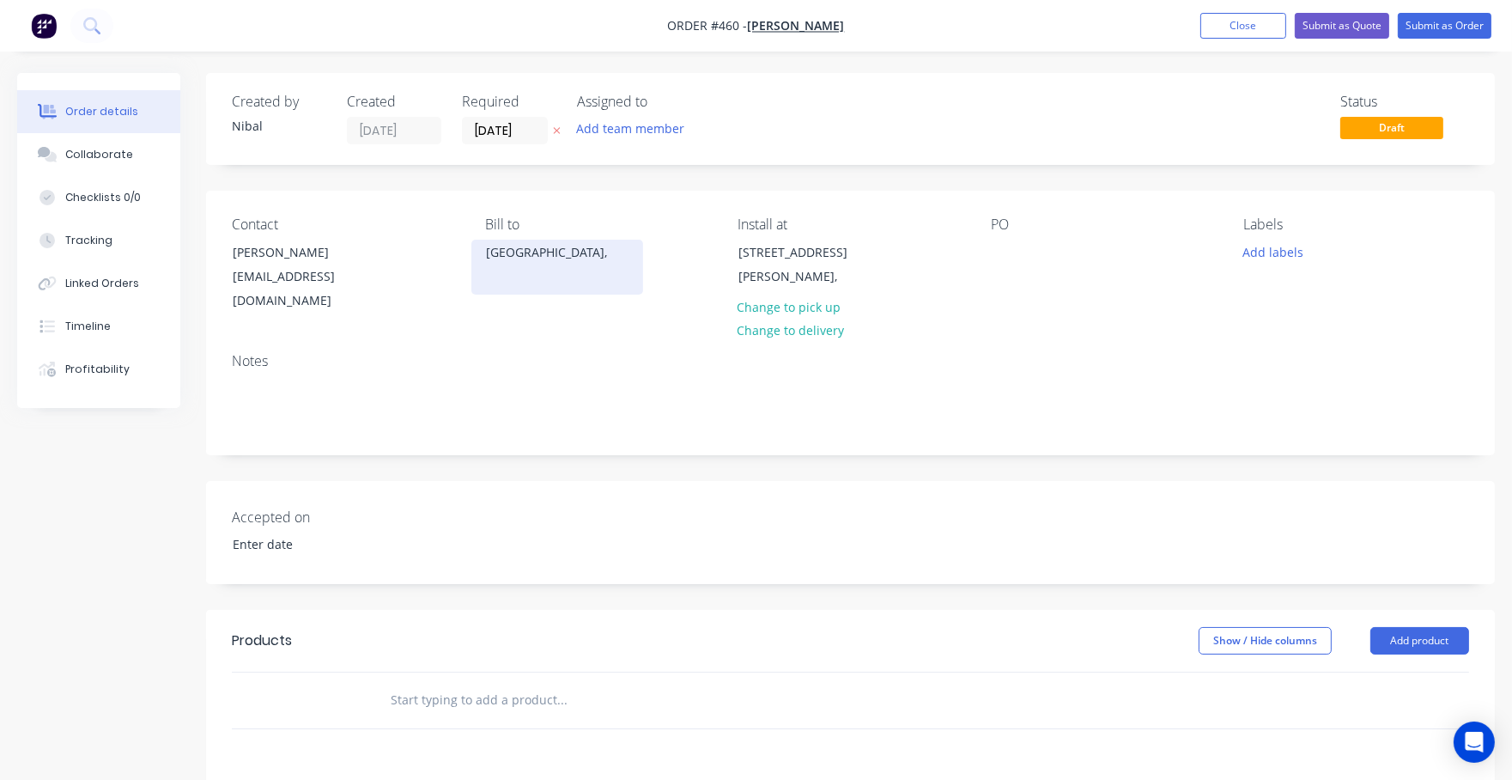
click at [517, 260] on div "Australia," at bounding box center [557, 252] width 143 height 24
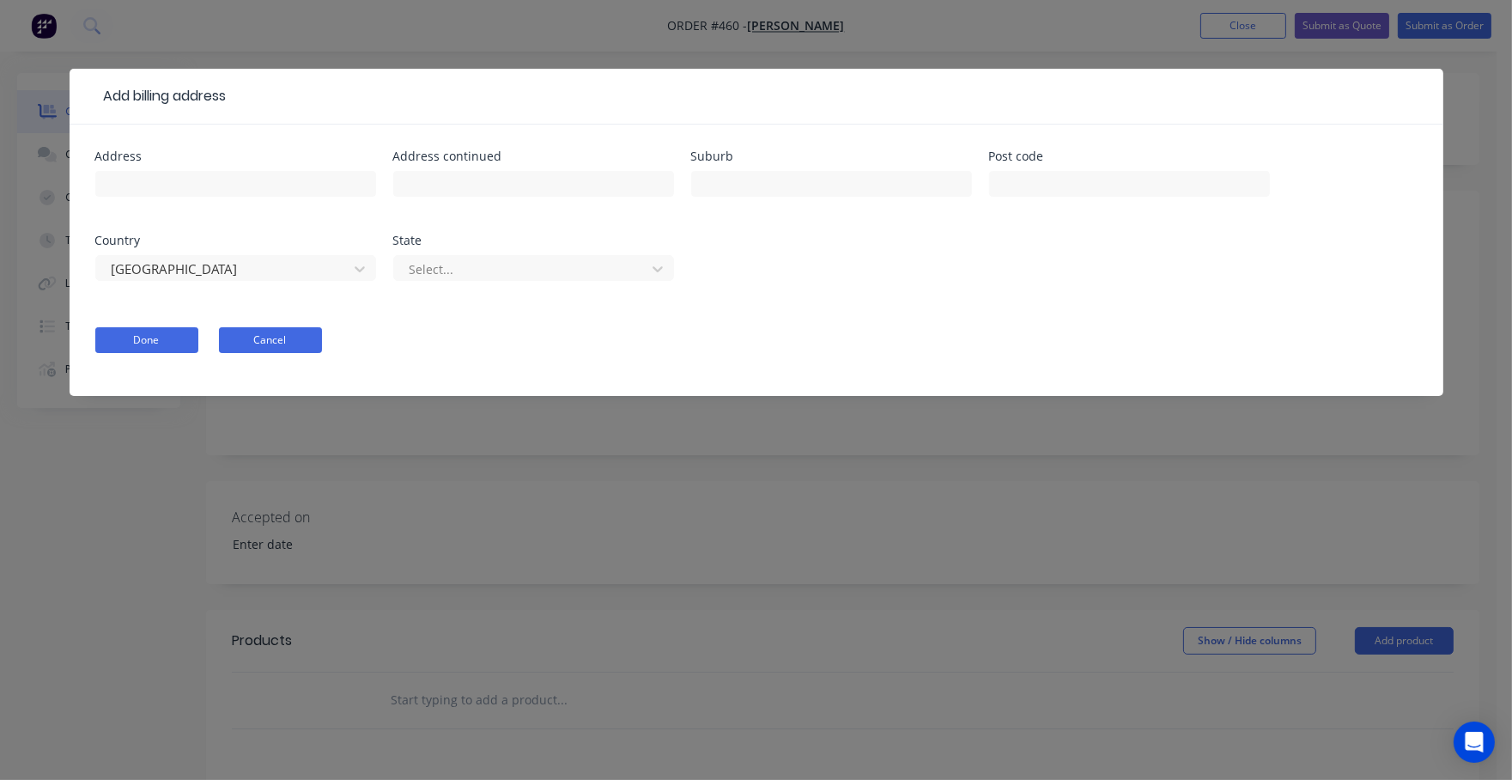
click at [261, 331] on button "Cancel" at bounding box center [270, 340] width 103 height 26
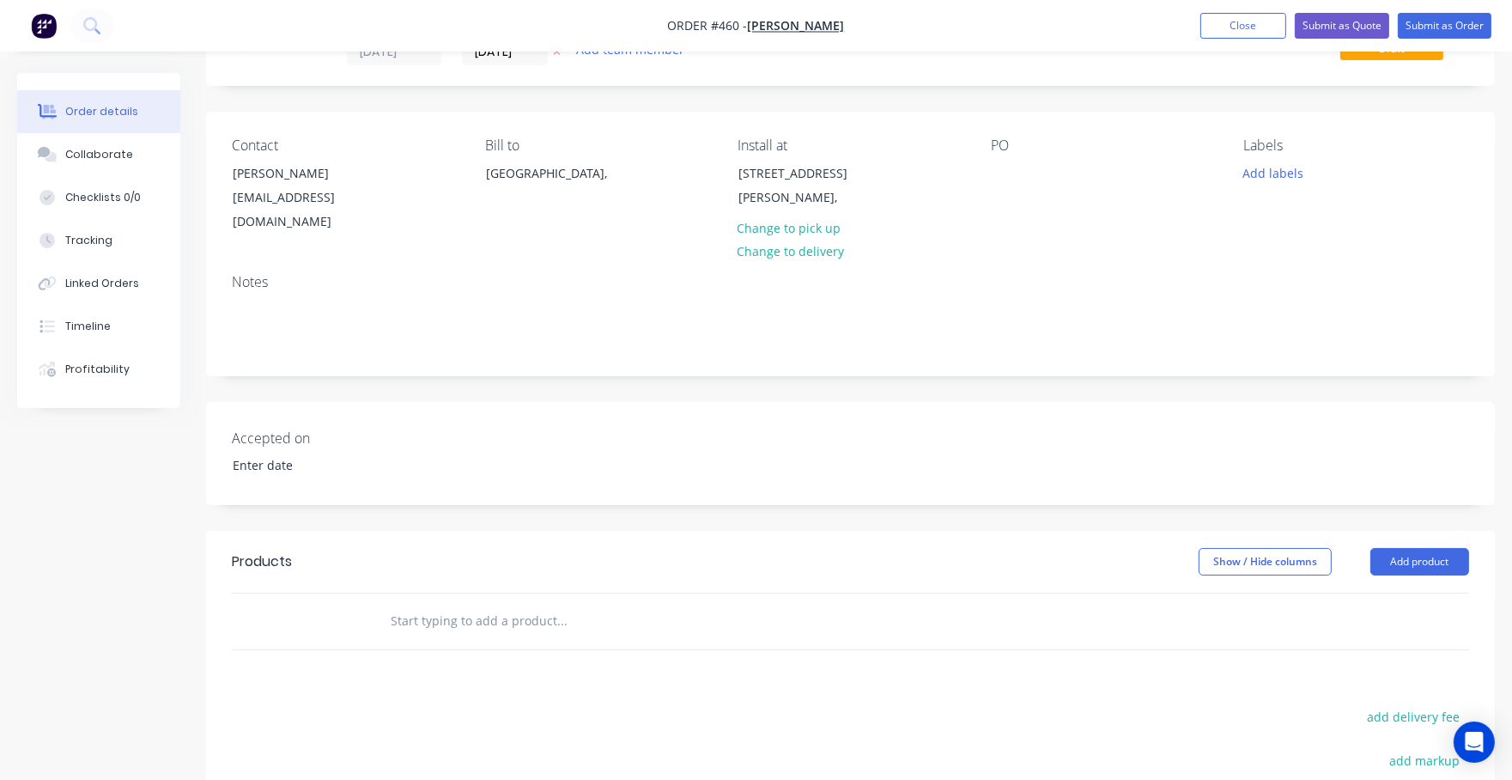
scroll to position [100, 0]
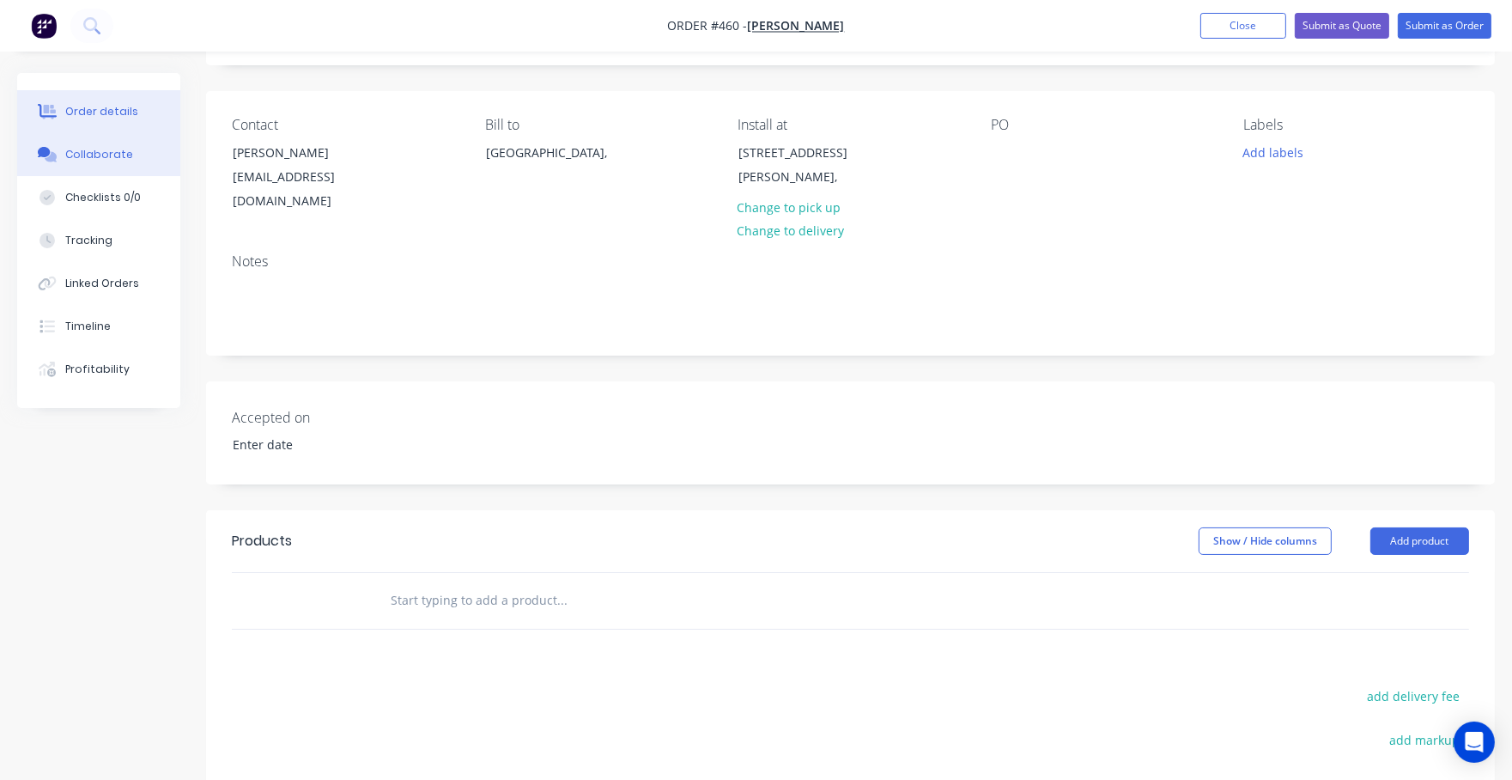
click at [145, 163] on button "Collaborate" at bounding box center [98, 154] width 163 height 43
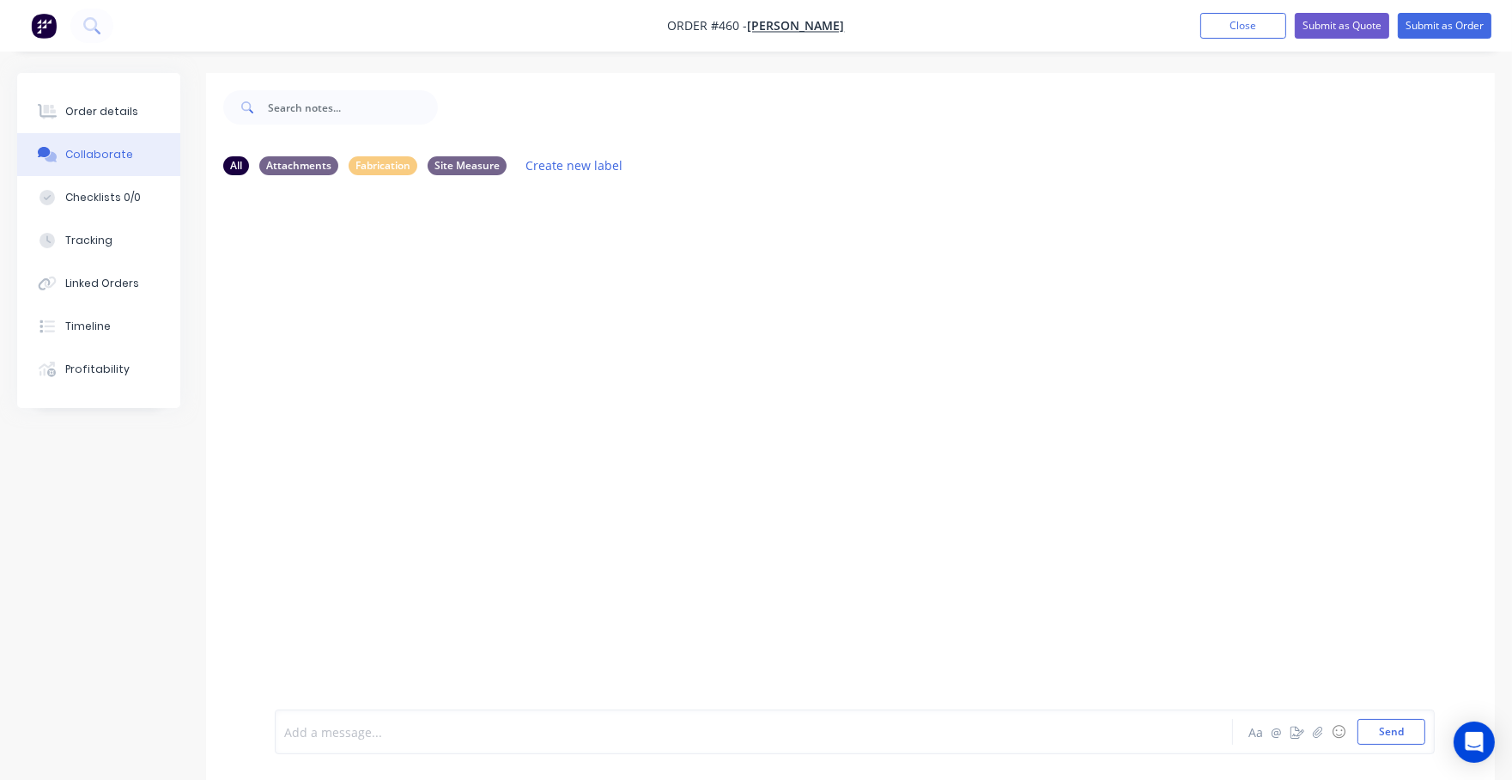
click at [347, 723] on div at bounding box center [712, 732] width 855 height 18
click at [1364, 729] on button "Send" at bounding box center [1392, 732] width 68 height 26
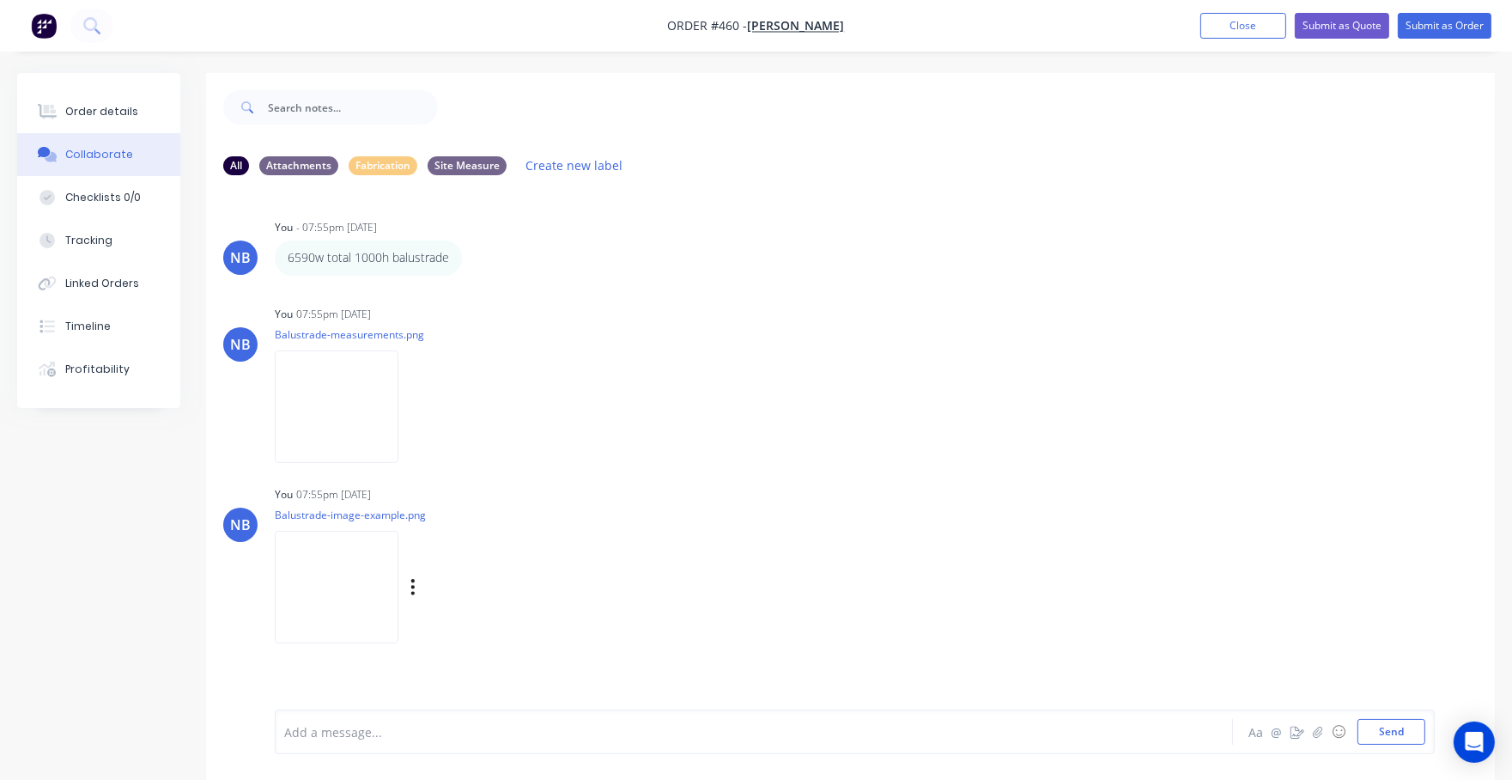
click at [358, 594] on img at bounding box center [337, 587] width 124 height 112
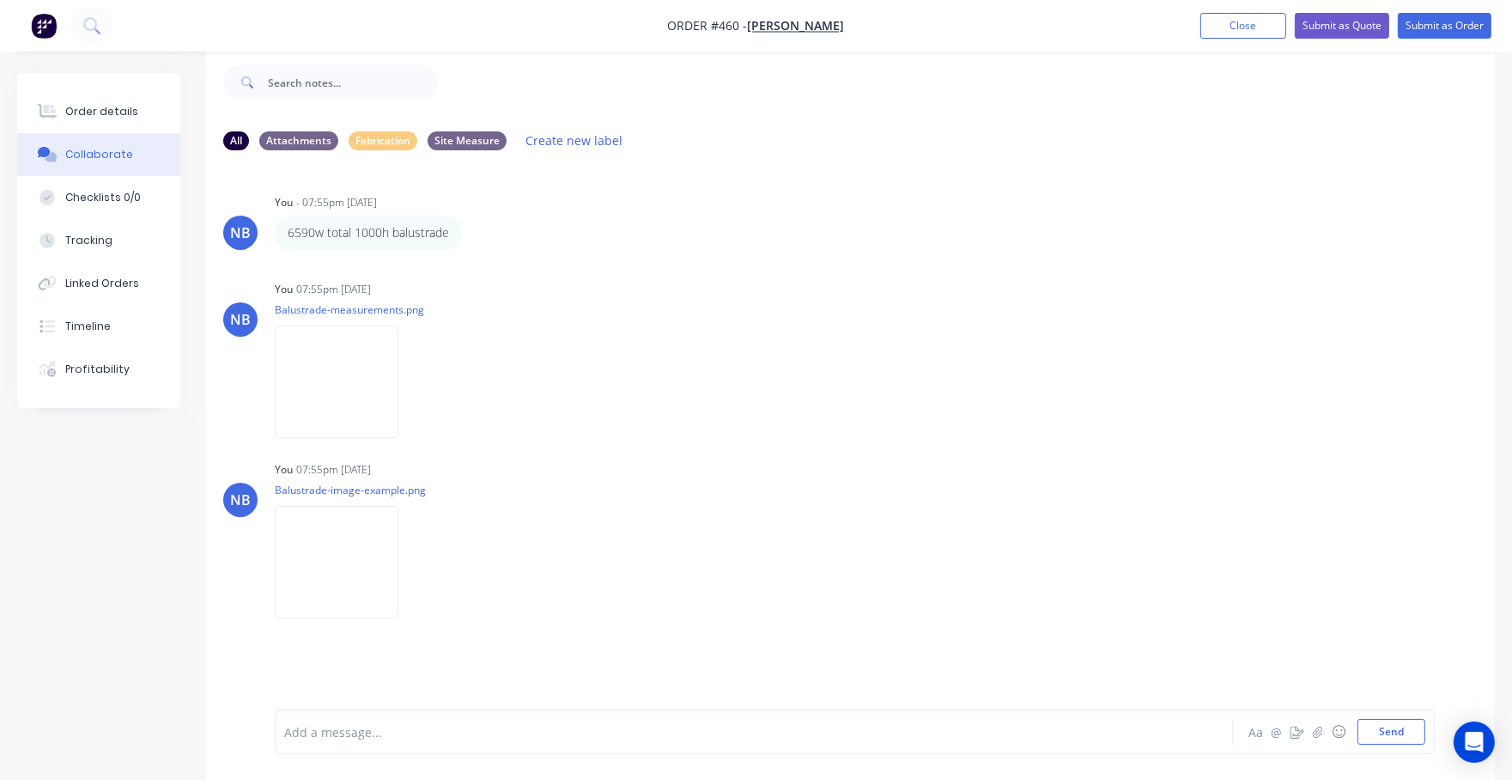
click at [361, 723] on div at bounding box center [712, 732] width 855 height 18
click at [111, 119] on button "Order details" at bounding box center [98, 111] width 163 height 43
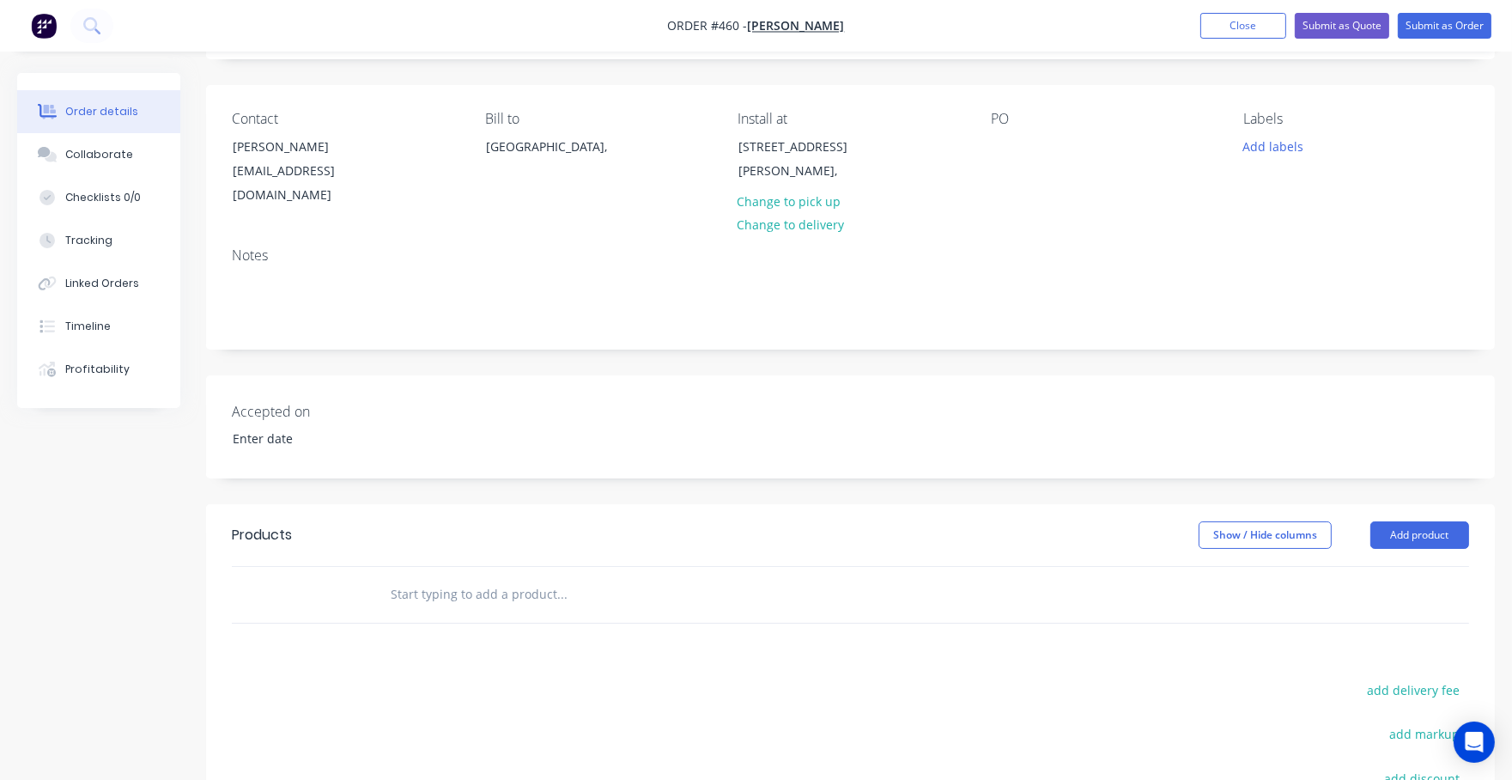
scroll to position [131, 0]
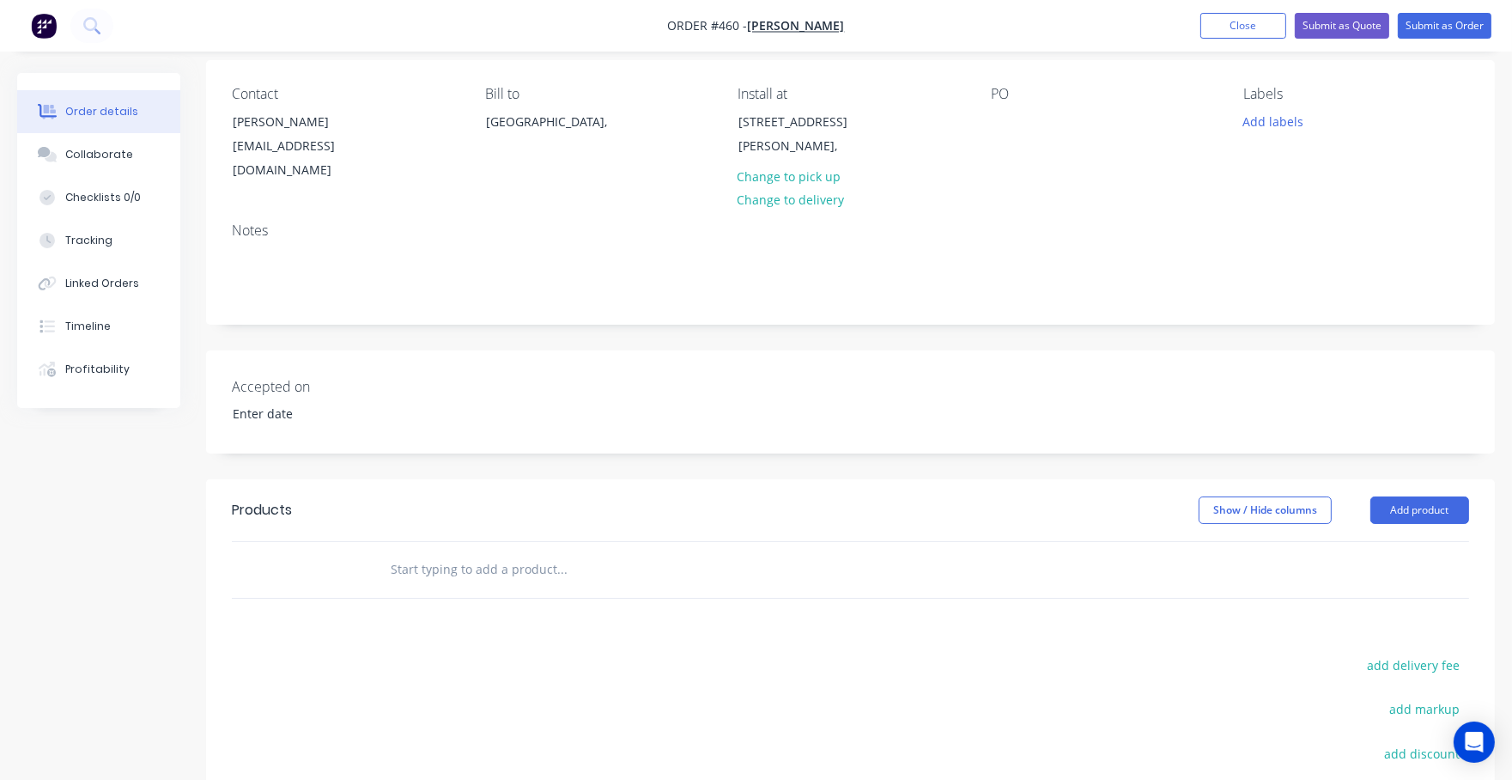
click at [494, 552] on input "text" at bounding box center [561, 569] width 343 height 34
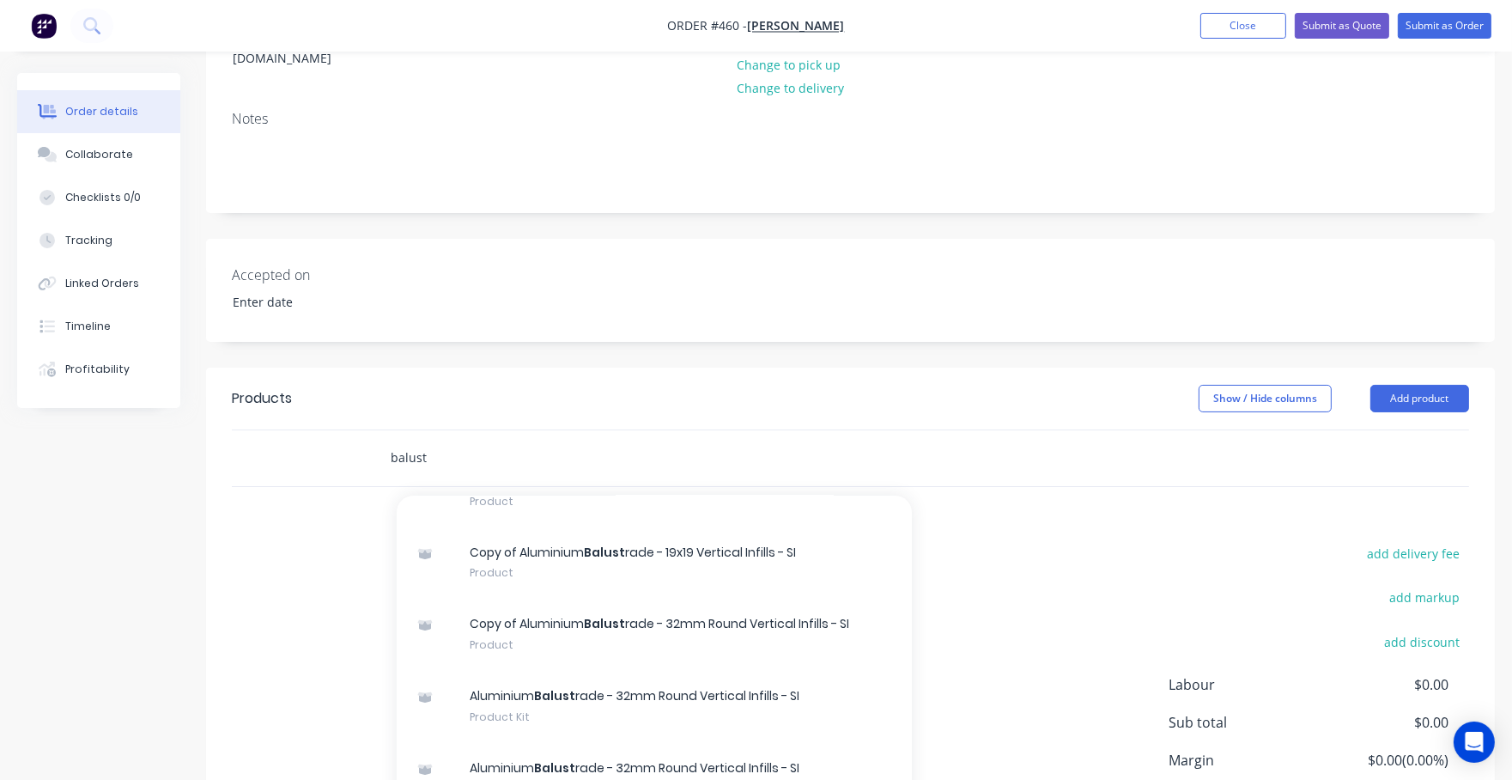
scroll to position [428, 0]
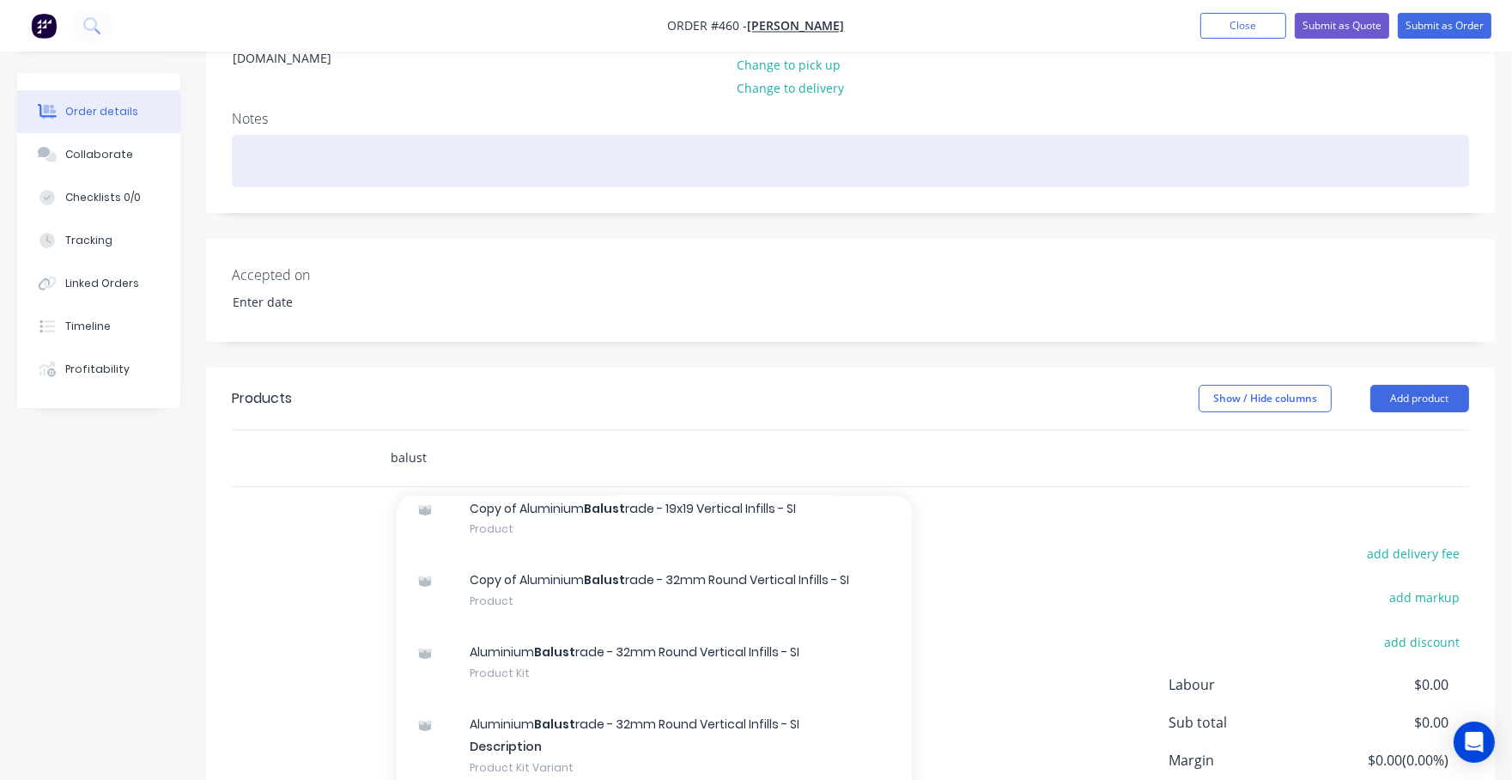
type input "balust"
drag, startPoint x: 1048, startPoint y: 115, endPoint x: 1157, endPoint y: 42, distance: 131.2
click at [1052, 135] on div at bounding box center [850, 161] width 1237 height 52
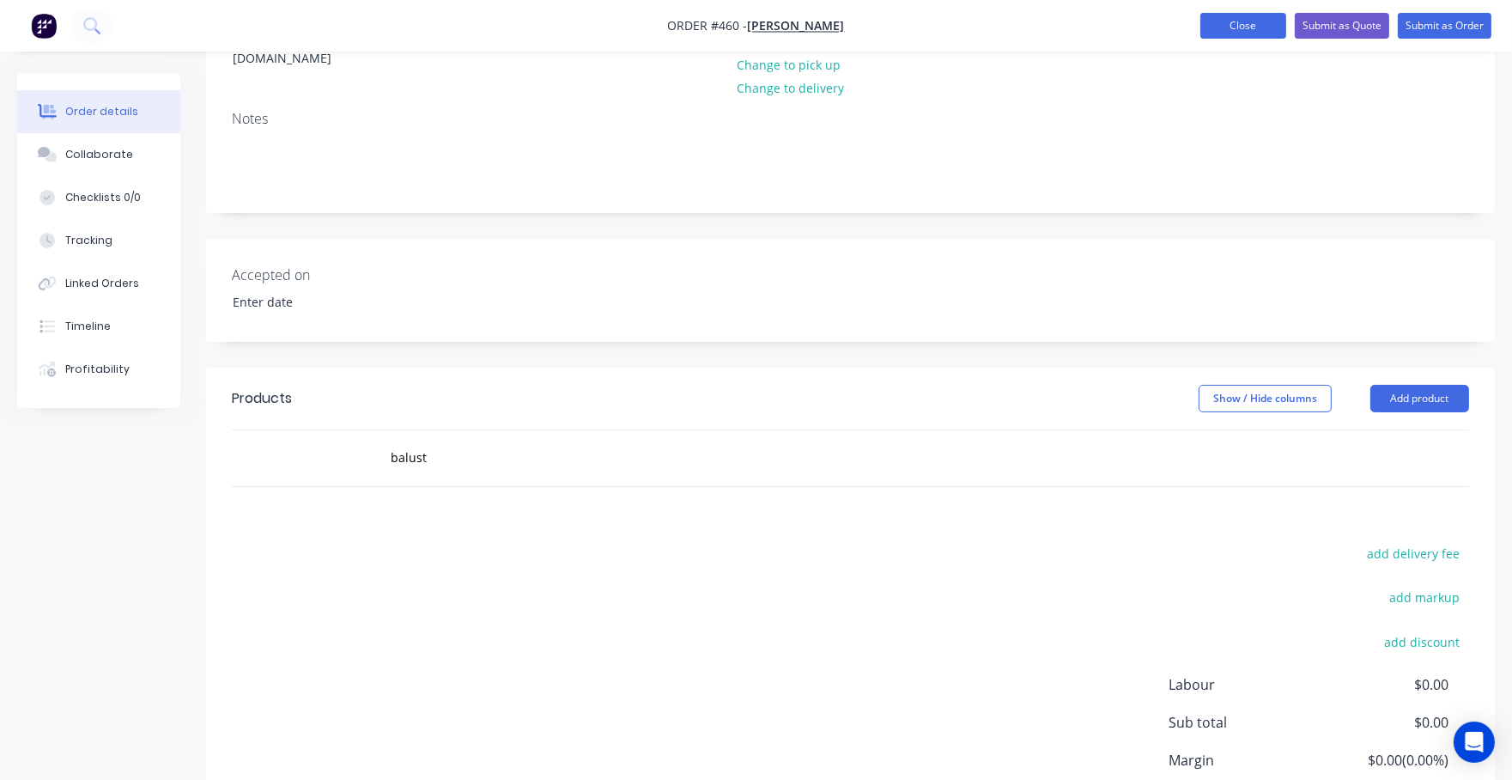
click at [1249, 33] on button "Close" at bounding box center [1243, 26] width 86 height 26
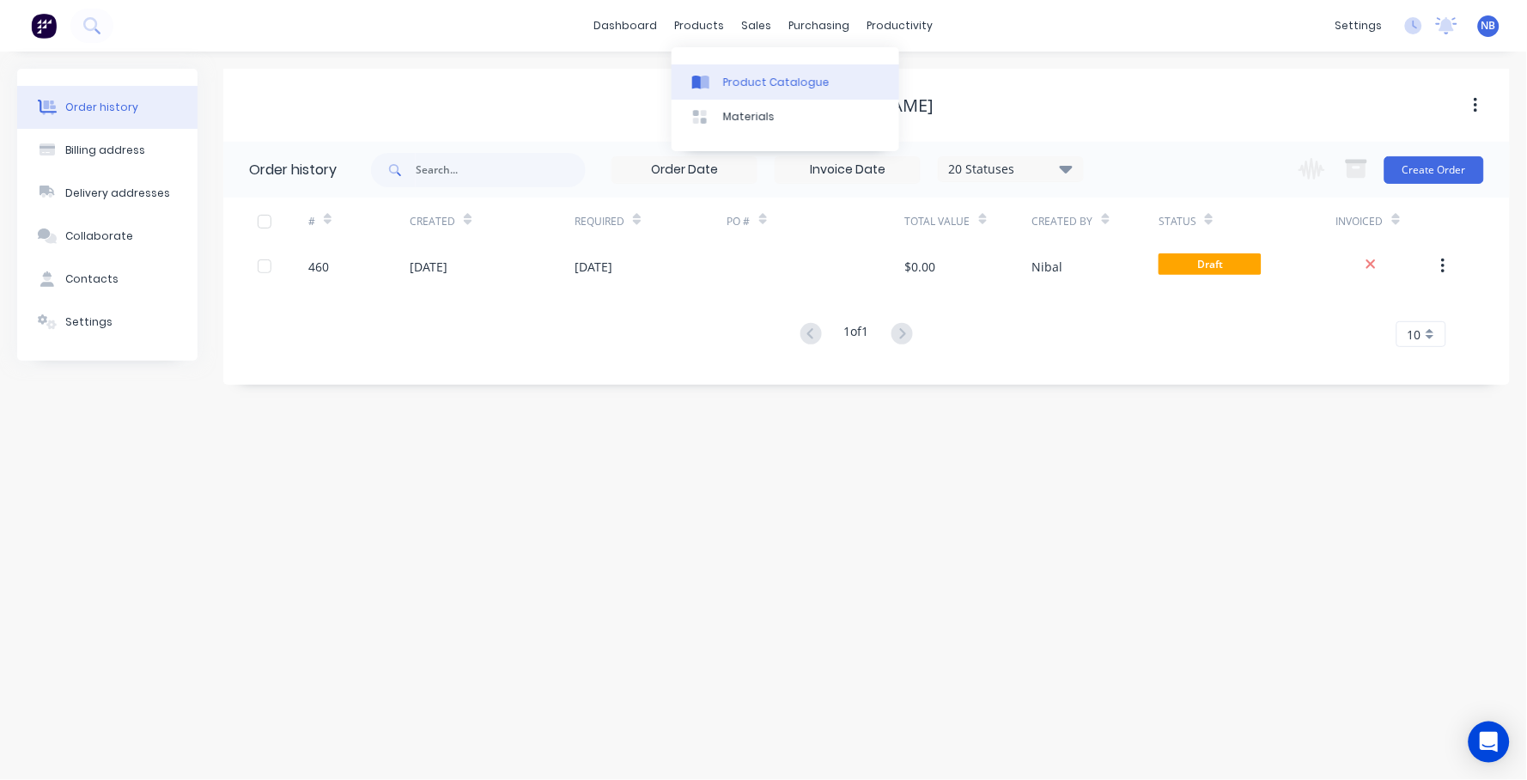
click at [735, 78] on div "Product Catalogue" at bounding box center [776, 82] width 106 height 15
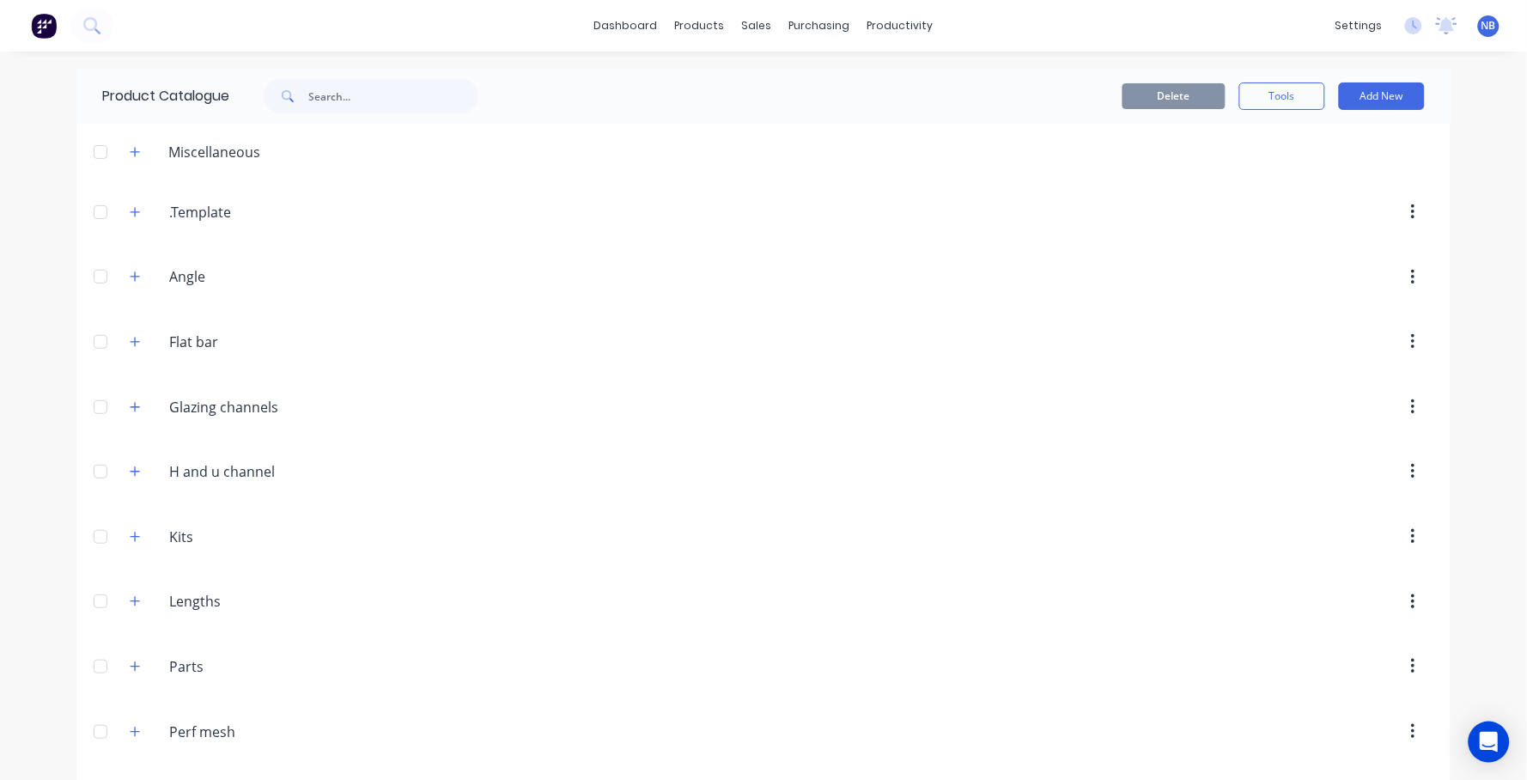
click at [344, 112] on div "Product Catalogue" at bounding box center [298, 96] width 445 height 55
click at [347, 101] on input "text" at bounding box center [393, 96] width 170 height 34
type input "cop"
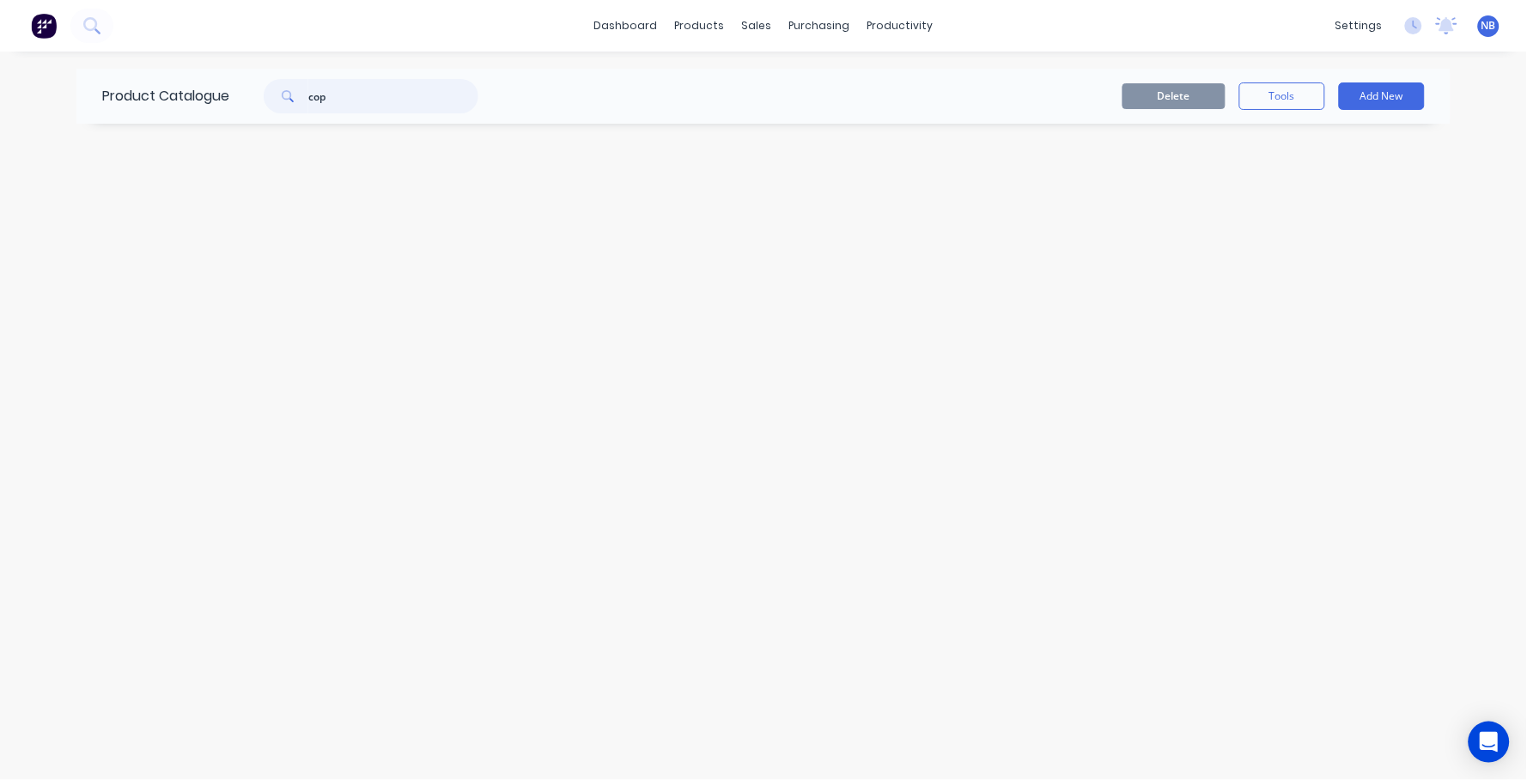
drag, startPoint x: 373, startPoint y: 87, endPoint x: 144, endPoint y: 90, distance: 228.4
click at [144, 90] on div "Product Catalogue cop" at bounding box center [298, 96] width 445 height 55
drag, startPoint x: 438, startPoint y: 98, endPoint x: 409, endPoint y: 94, distance: 29.4
click at [426, 98] on input "cop" at bounding box center [393, 96] width 170 height 34
drag, startPoint x: 409, startPoint y: 94, endPoint x: 244, endPoint y: 79, distance: 165.6
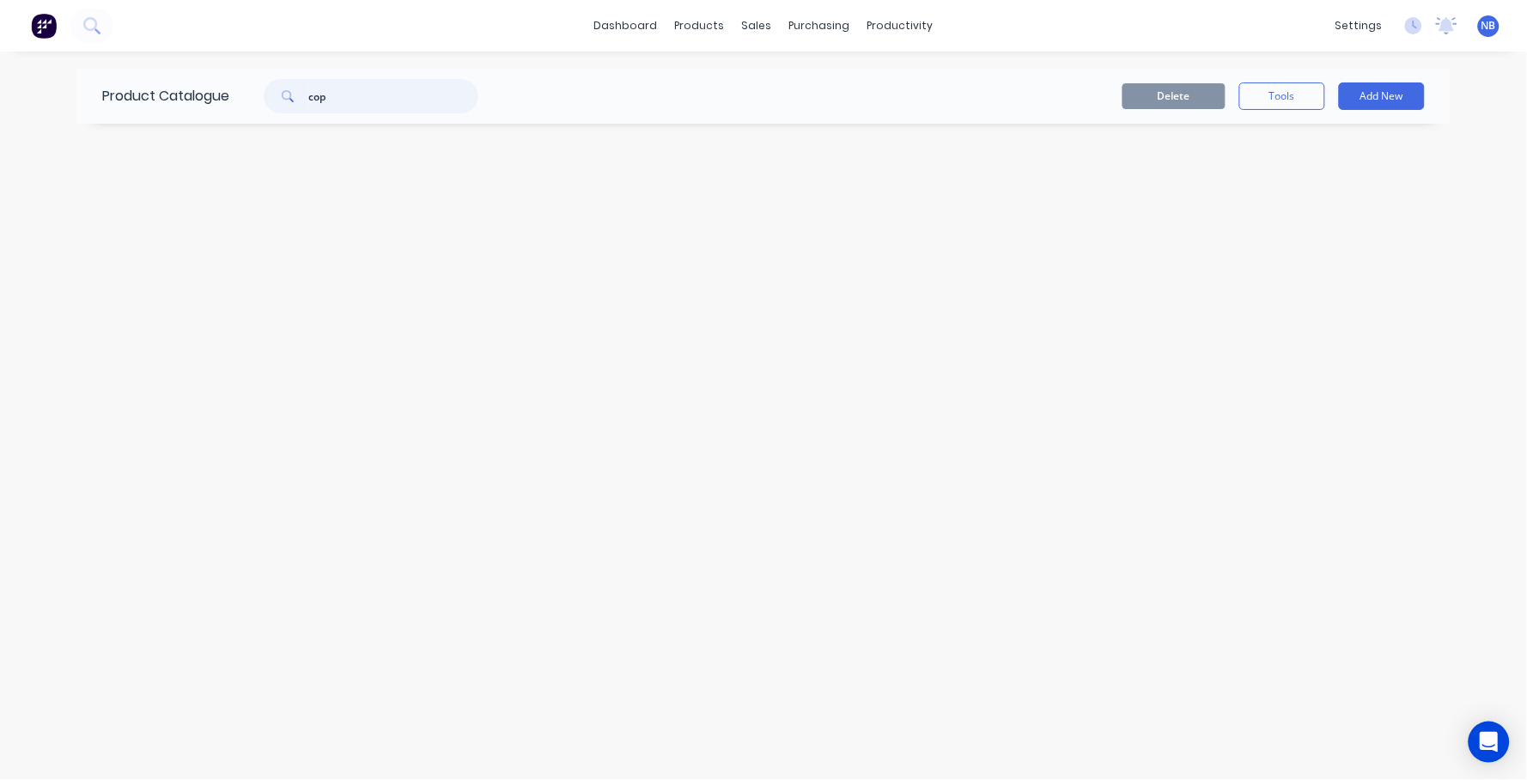
click at [245, 79] on div "cop" at bounding box center [366, 96] width 275 height 34
click at [690, 9] on div "dashboard products sales purchasing productivity dashboard products Product Cat…" at bounding box center [763, 26] width 1527 height 52
click at [691, 19] on div "products" at bounding box center [699, 26] width 67 height 26
click at [623, 31] on link "dashboard" at bounding box center [626, 26] width 81 height 26
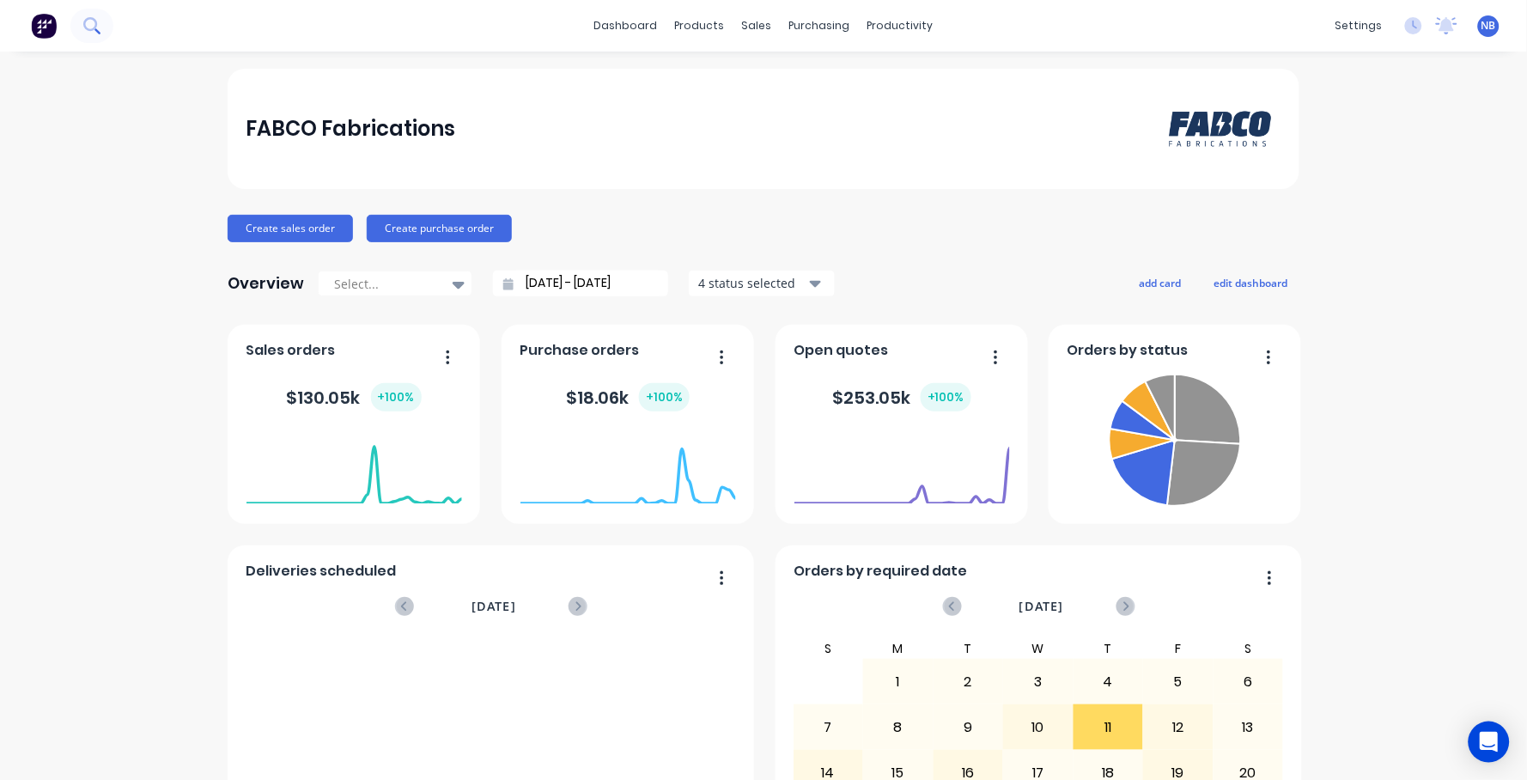
click at [96, 33] on icon at bounding box center [91, 25] width 16 height 16
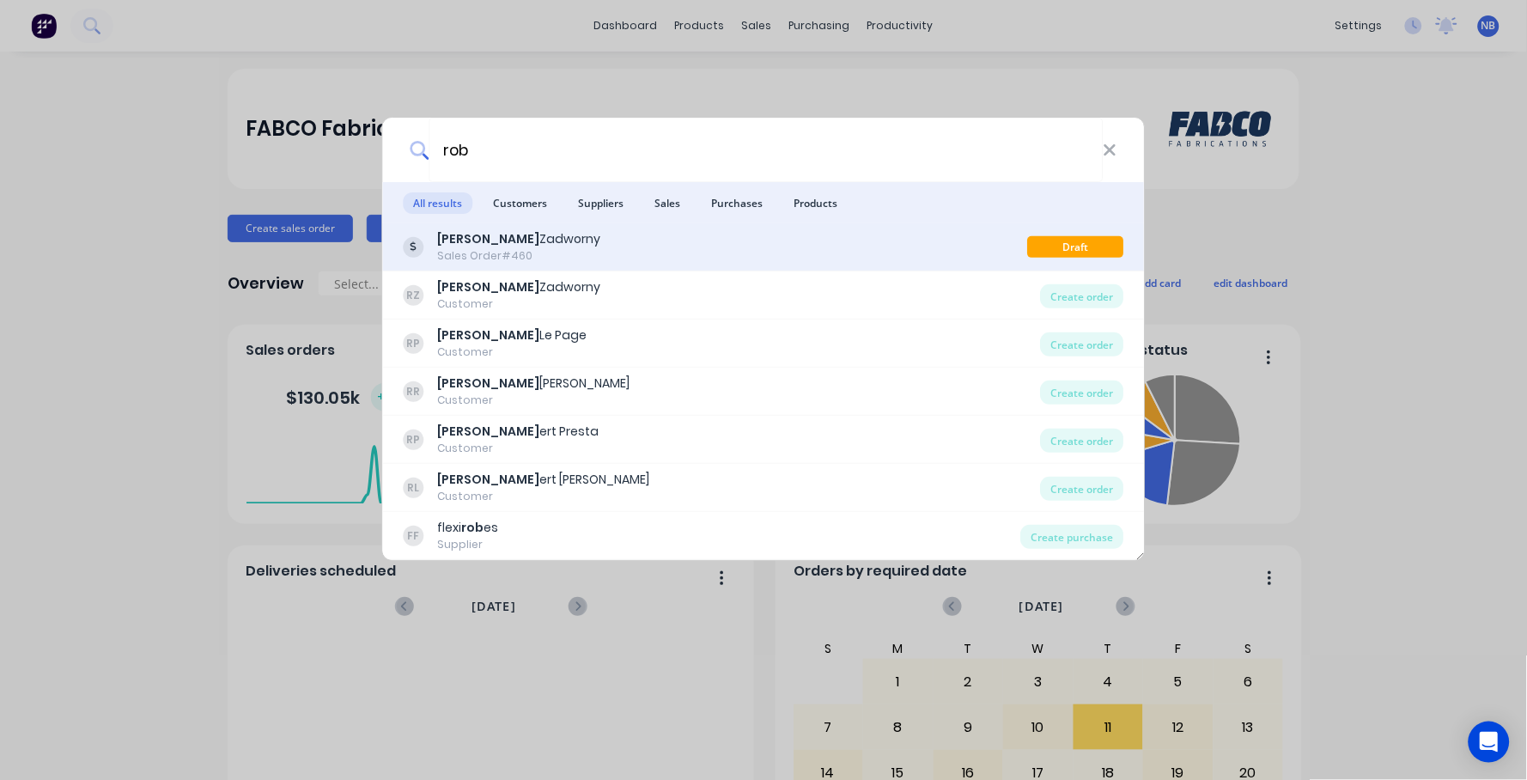
type input "rob"
click at [483, 236] on div "Rob Zadworny" at bounding box center [519, 239] width 163 height 18
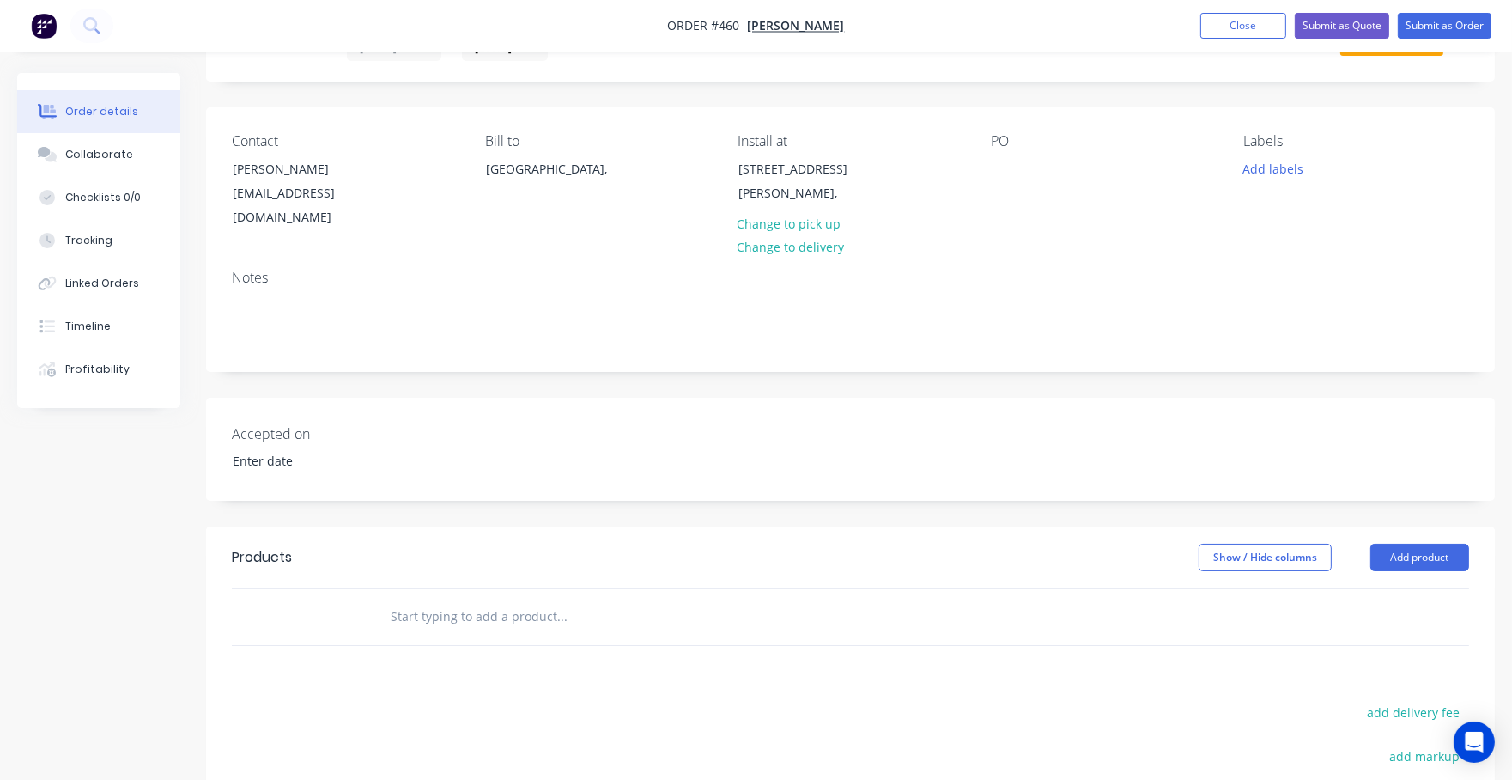
scroll to position [100, 0]
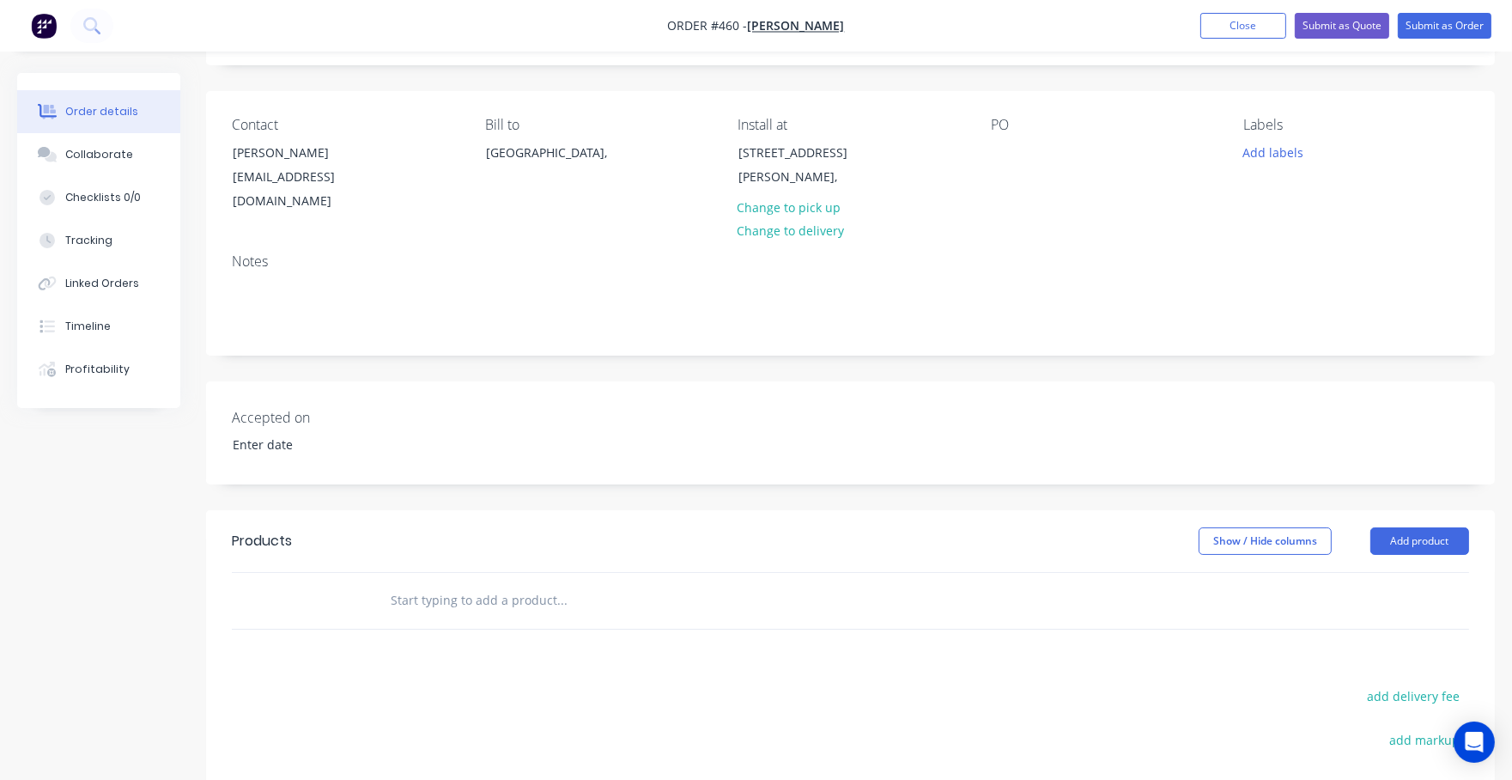
click at [415, 598] on div at bounding box center [678, 601] width 618 height 56
click at [449, 591] on input "text" at bounding box center [561, 600] width 343 height 34
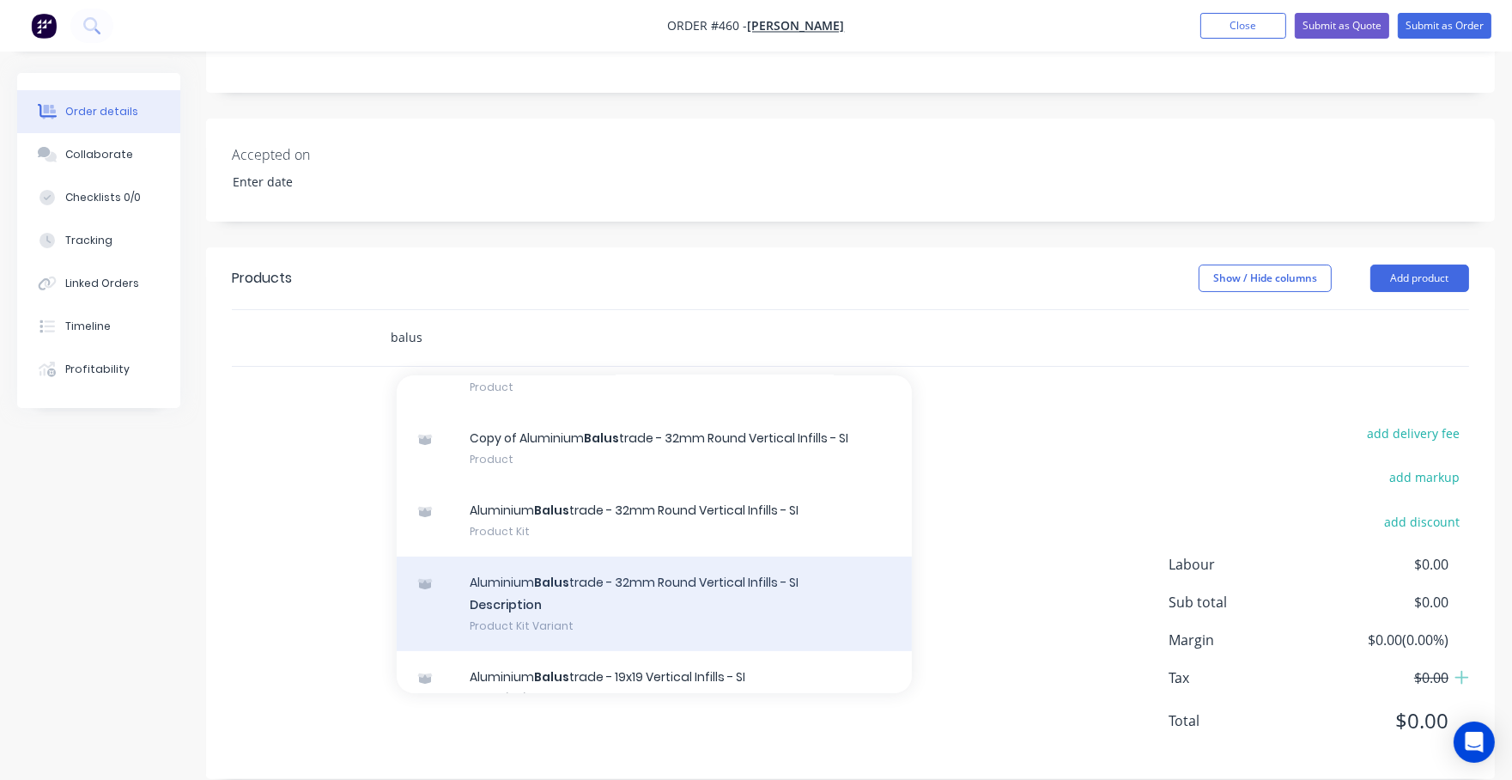
scroll to position [556, 0]
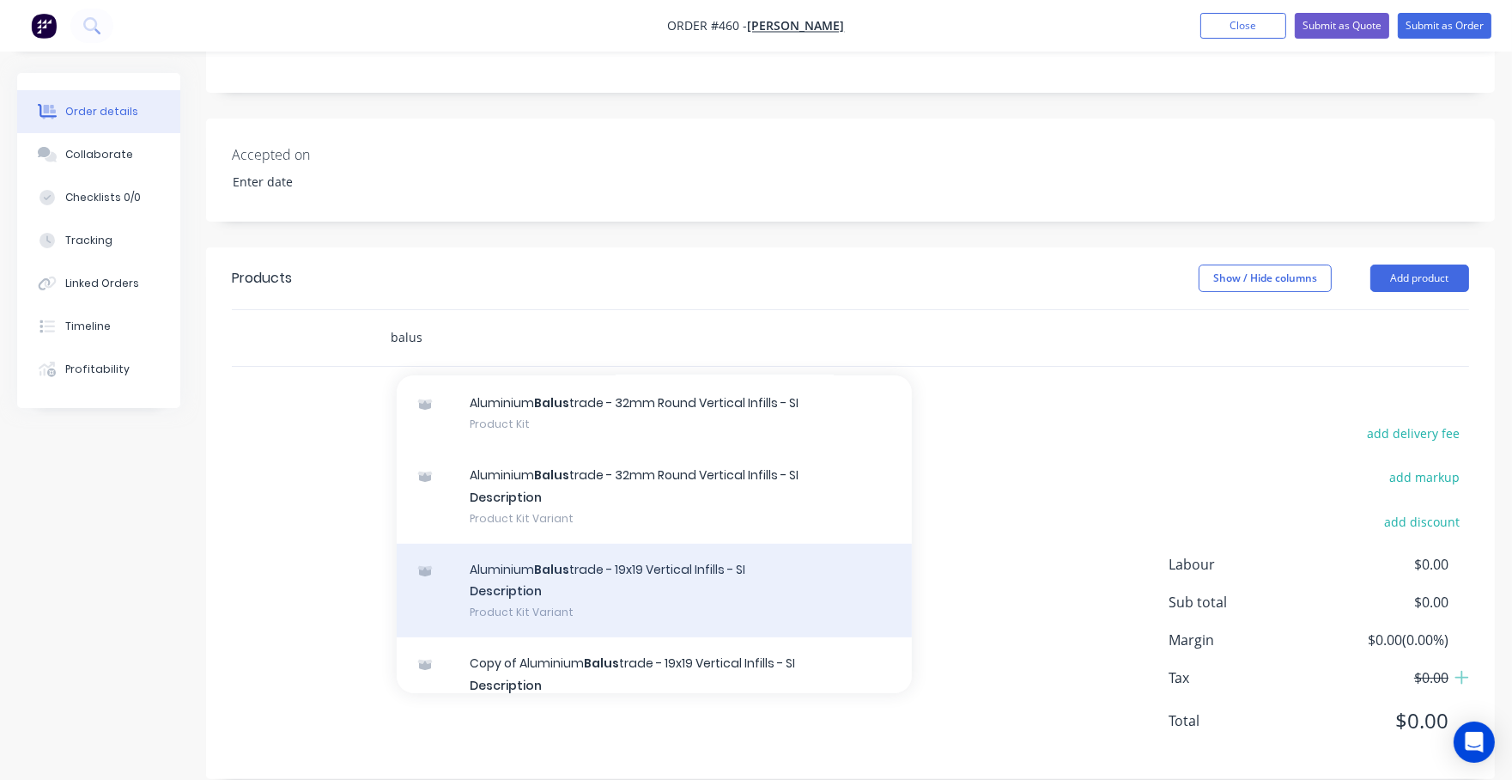
type input "balus"
click at [727, 600] on div "Aluminium Balus trade - 19x19 Vertical Infills - SI Description Product Kit Var…" at bounding box center [654, 591] width 515 height 94
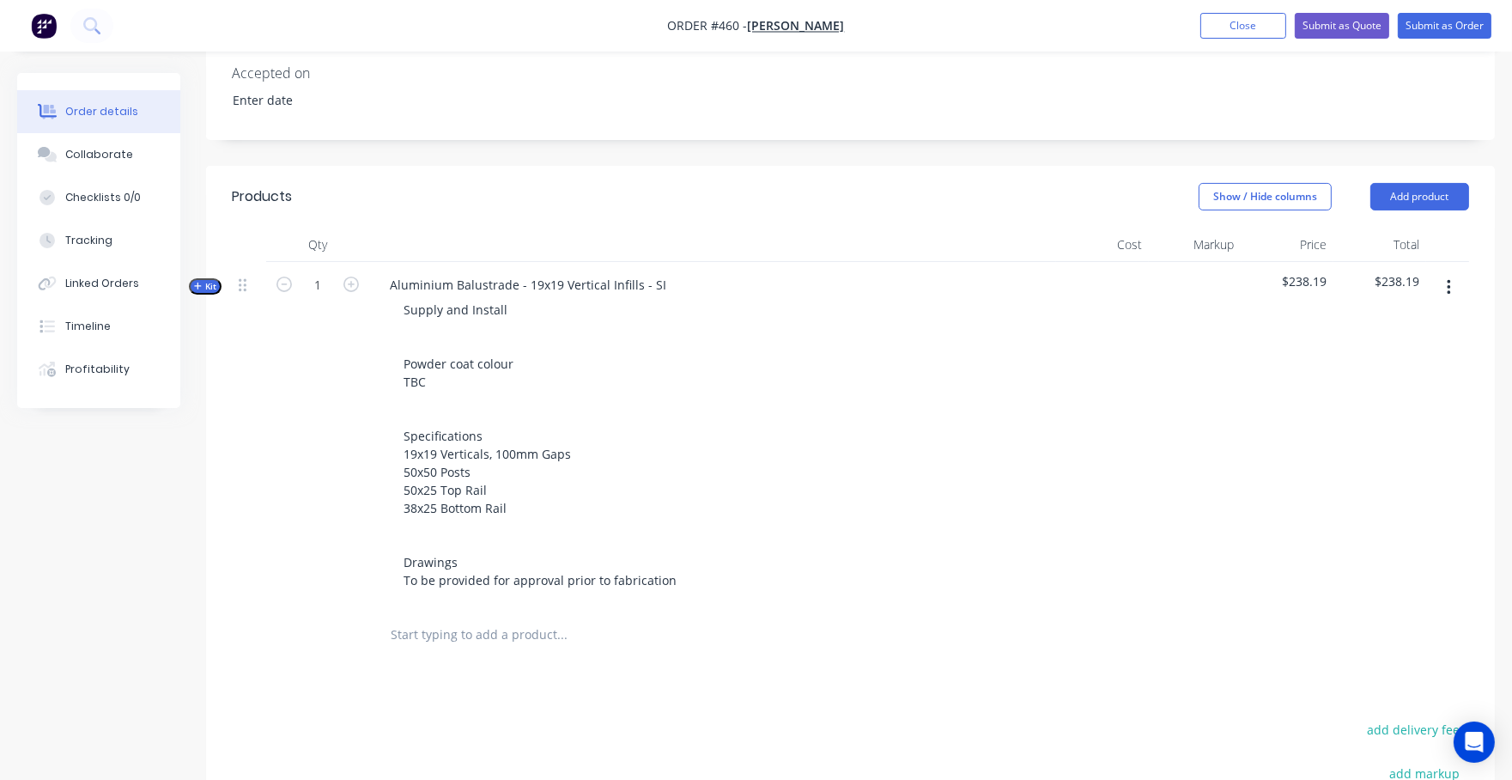
scroll to position [470, 0]
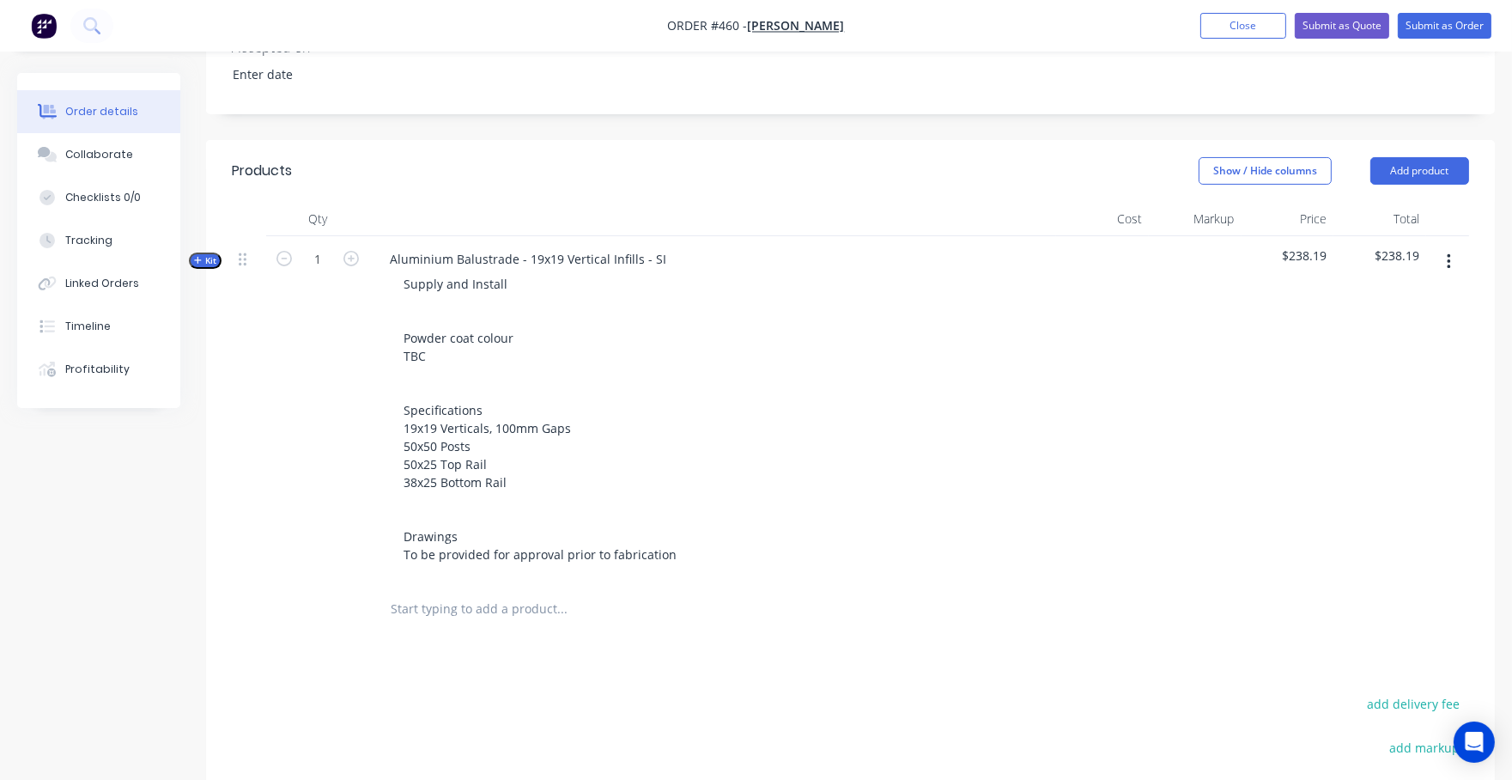
click at [210, 254] on span "Kit" at bounding box center [205, 260] width 22 height 13
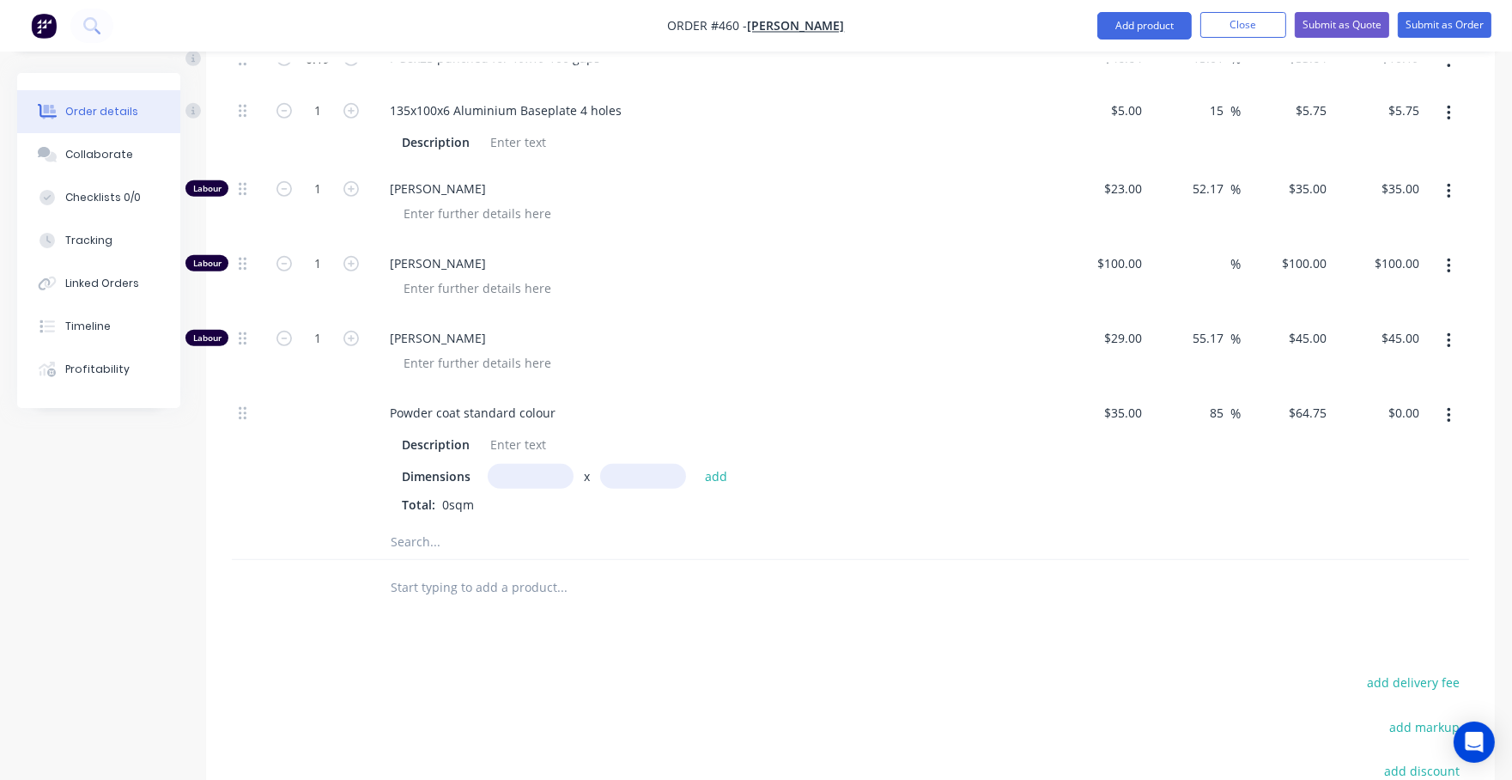
scroll to position [1175, 0]
click at [514, 459] on input "text" at bounding box center [531, 471] width 86 height 25
type input "1m"
type input "1"
click at [715, 460] on button "add" at bounding box center [716, 471] width 40 height 23
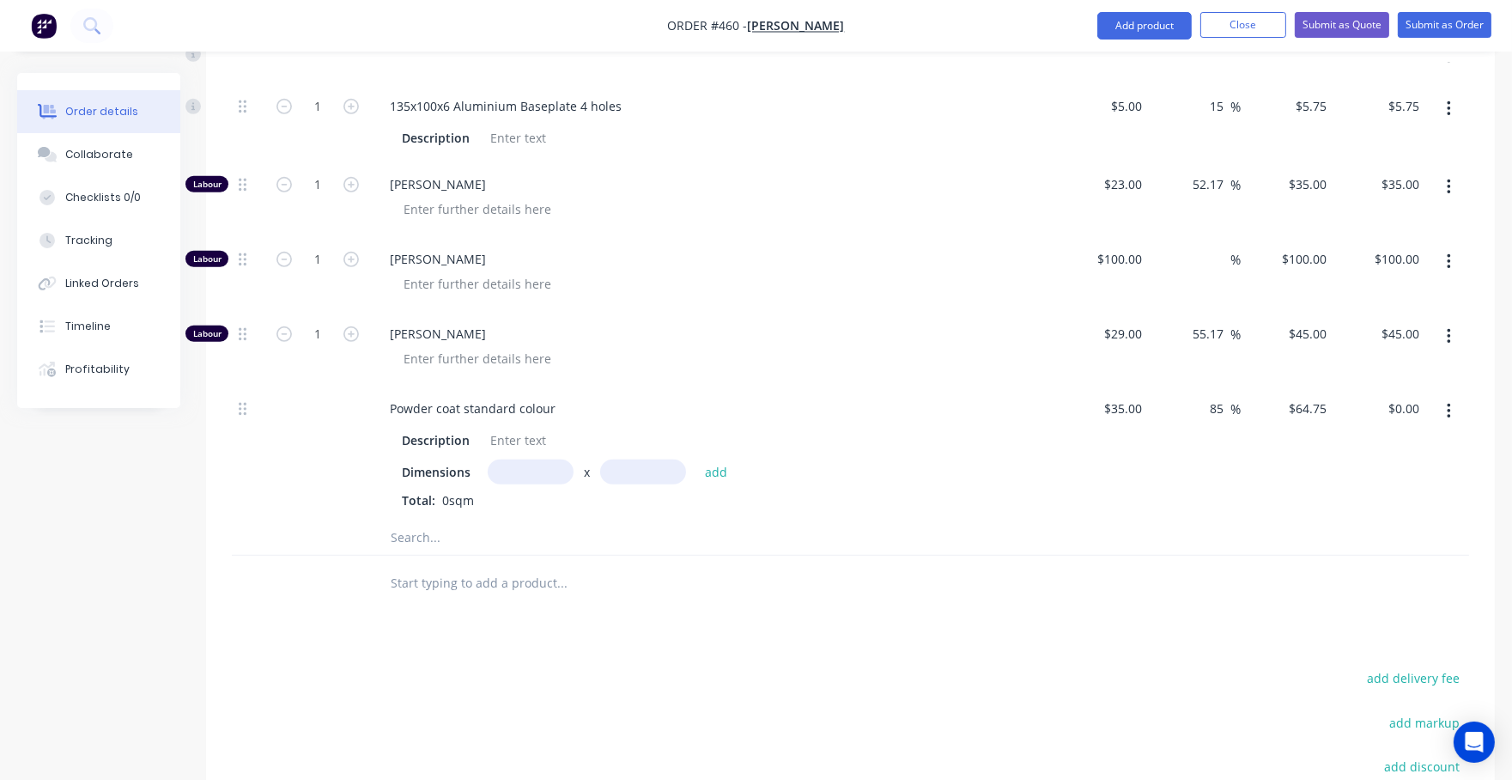
type input "$64.75"
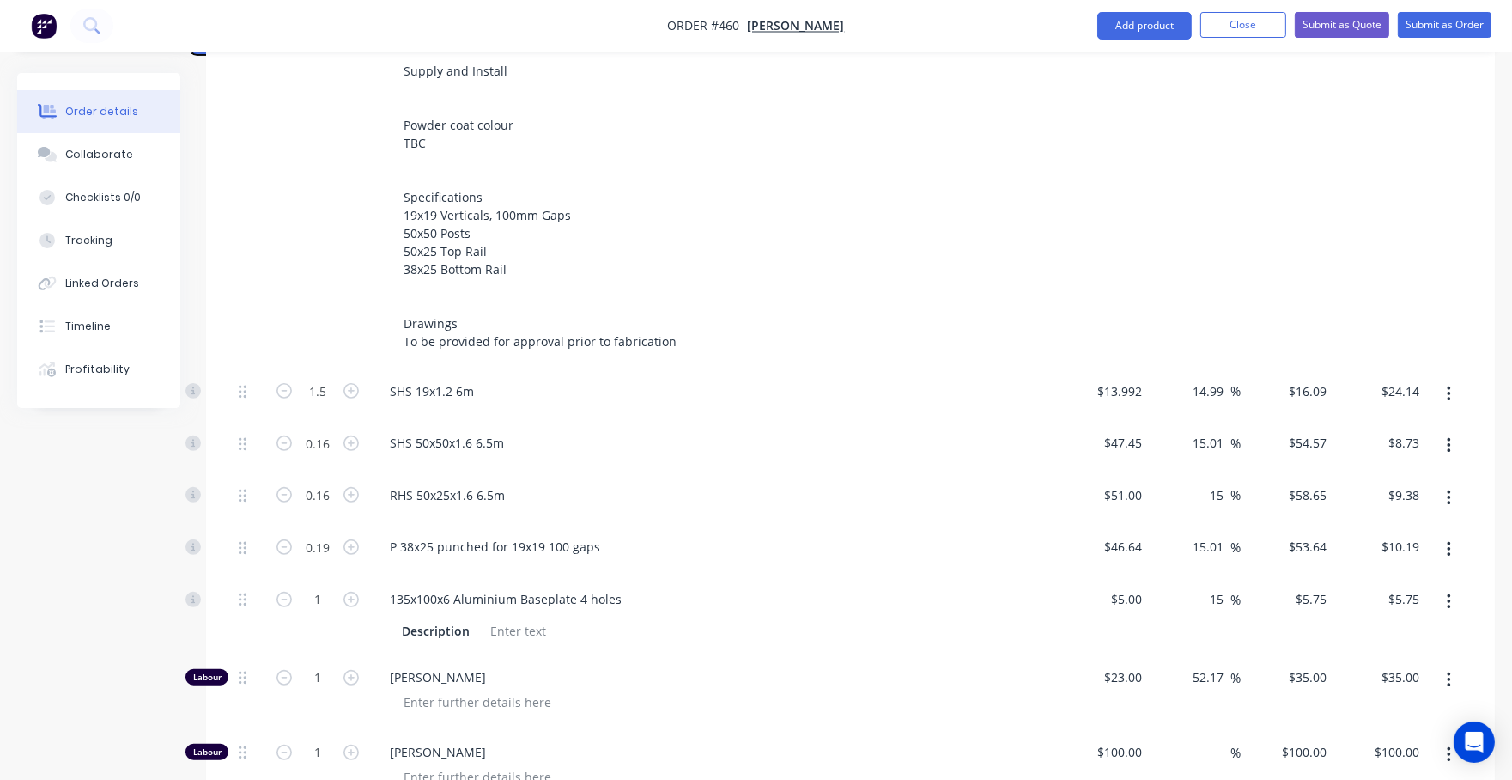
scroll to position [575, 0]
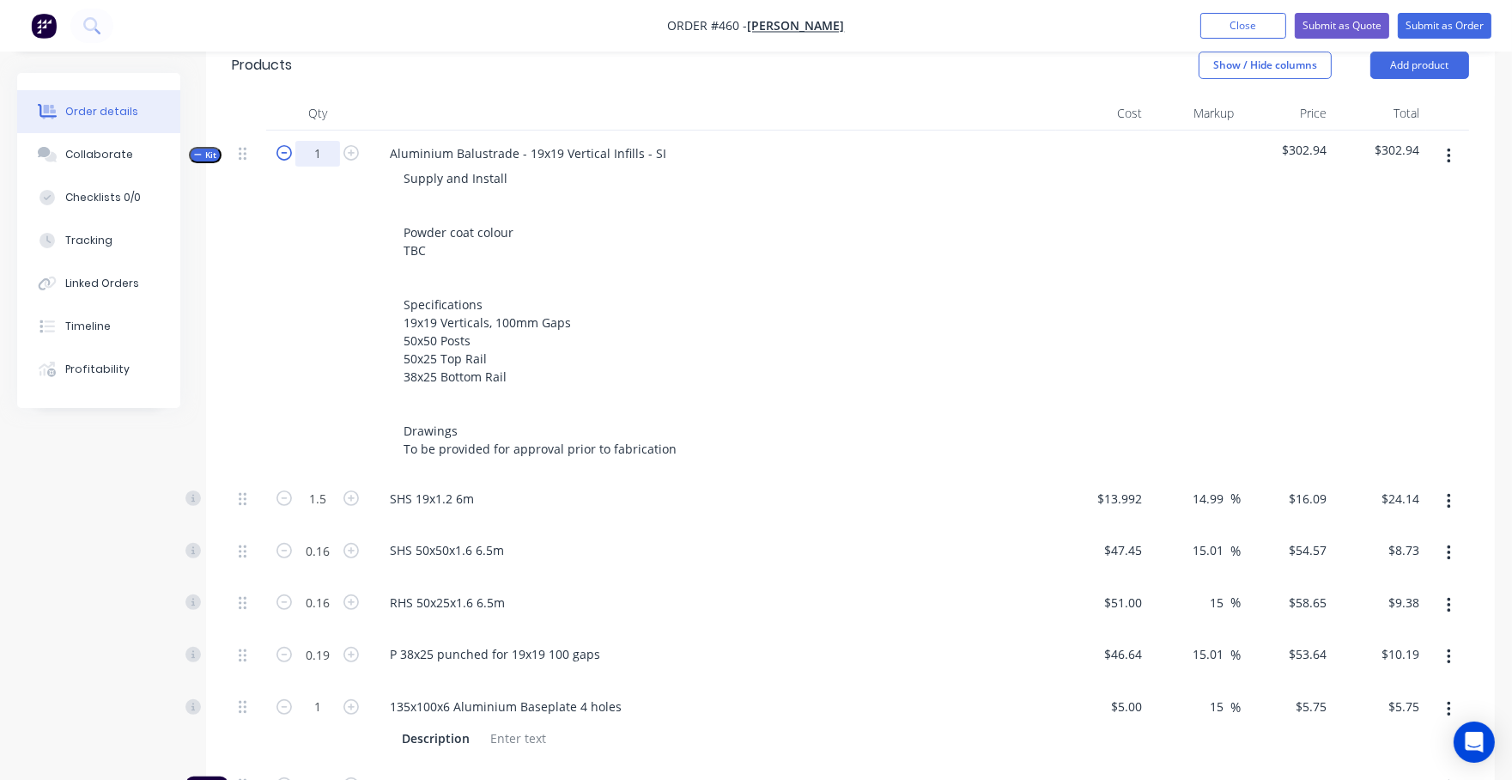
drag, startPoint x: 328, startPoint y: 130, endPoint x: 293, endPoint y: 123, distance: 35.9
click at [293, 139] on form "1" at bounding box center [317, 152] width 89 height 26
click at [141, 167] on button "Collaborate" at bounding box center [98, 154] width 163 height 43
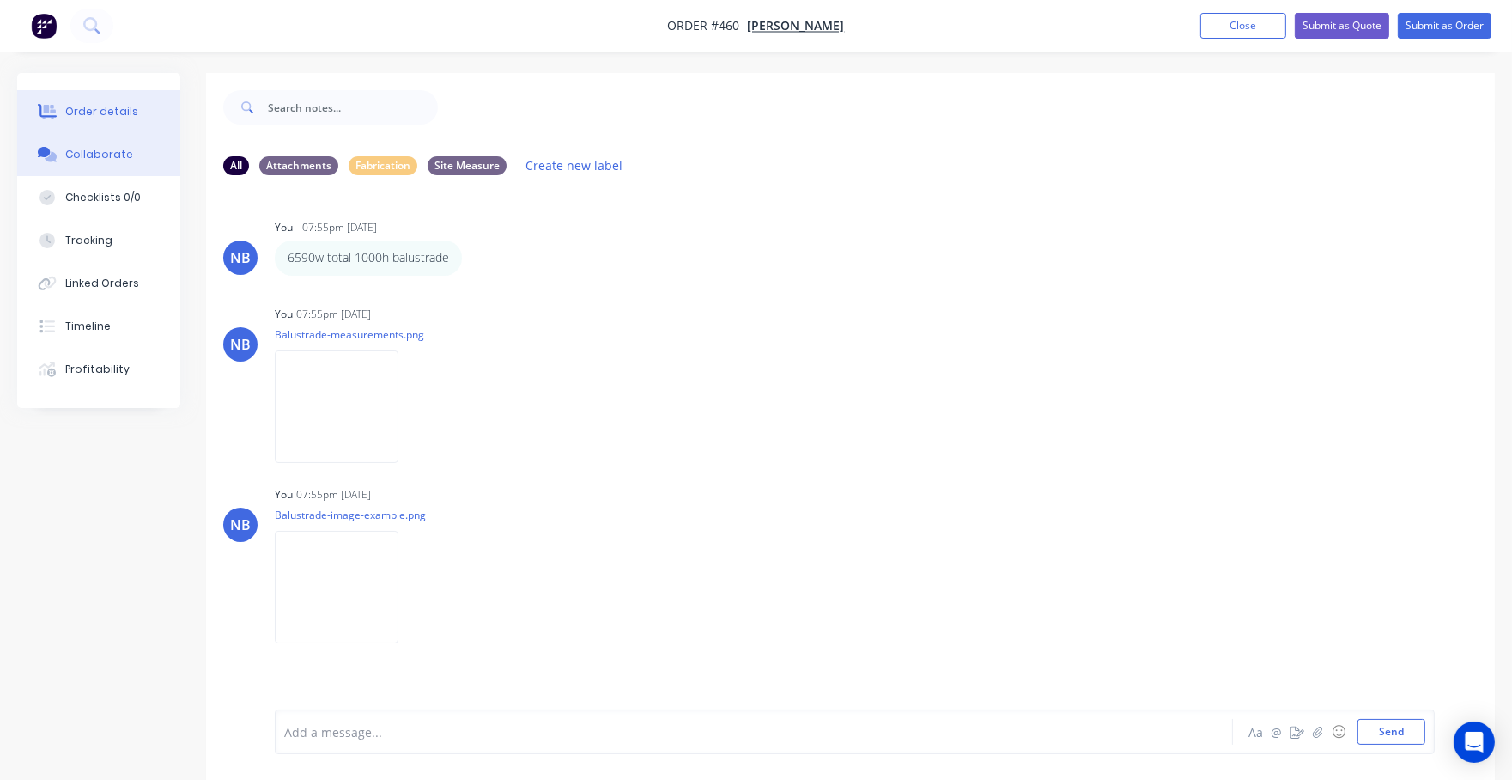
click at [121, 118] on div "Order details" at bounding box center [101, 111] width 73 height 15
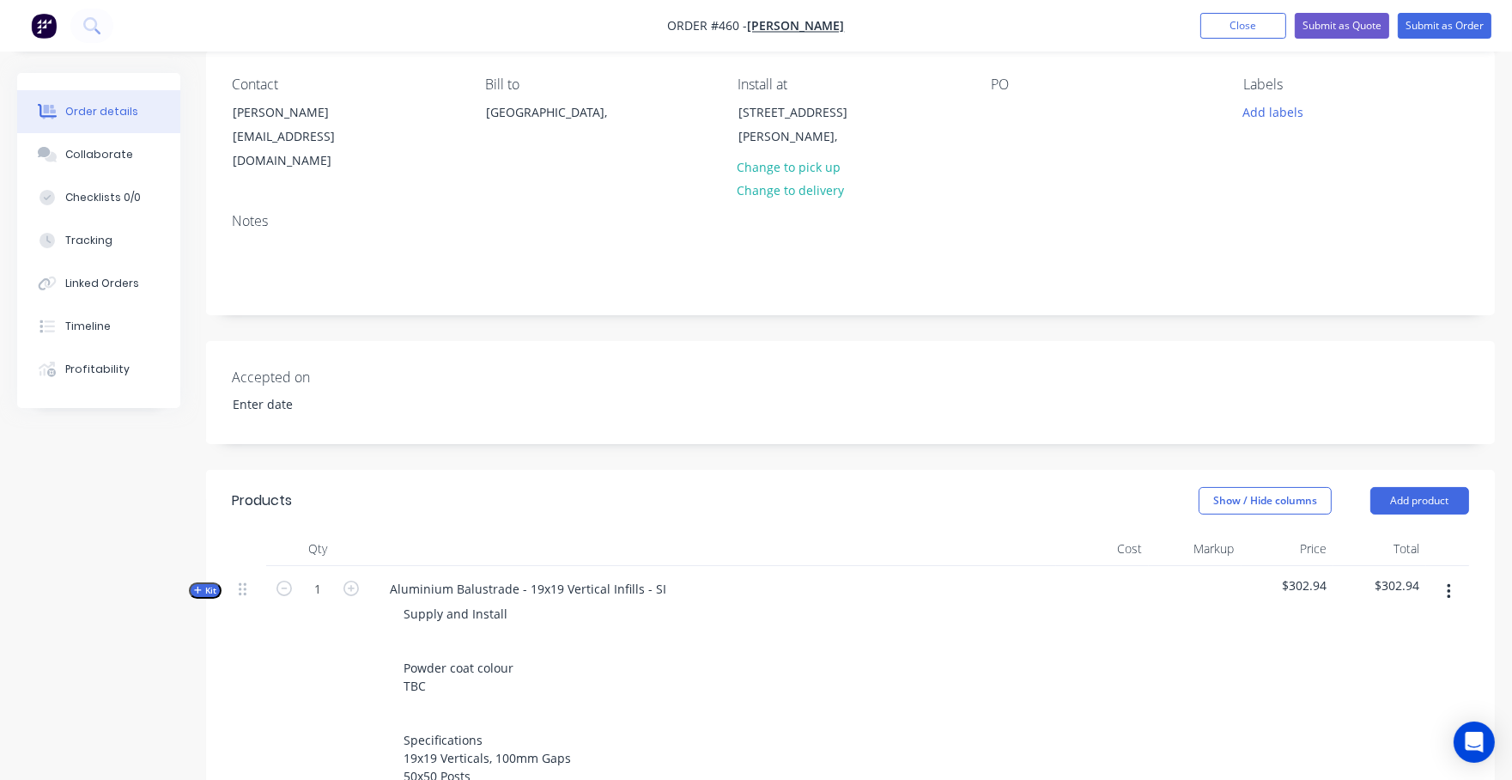
scroll to position [224, 0]
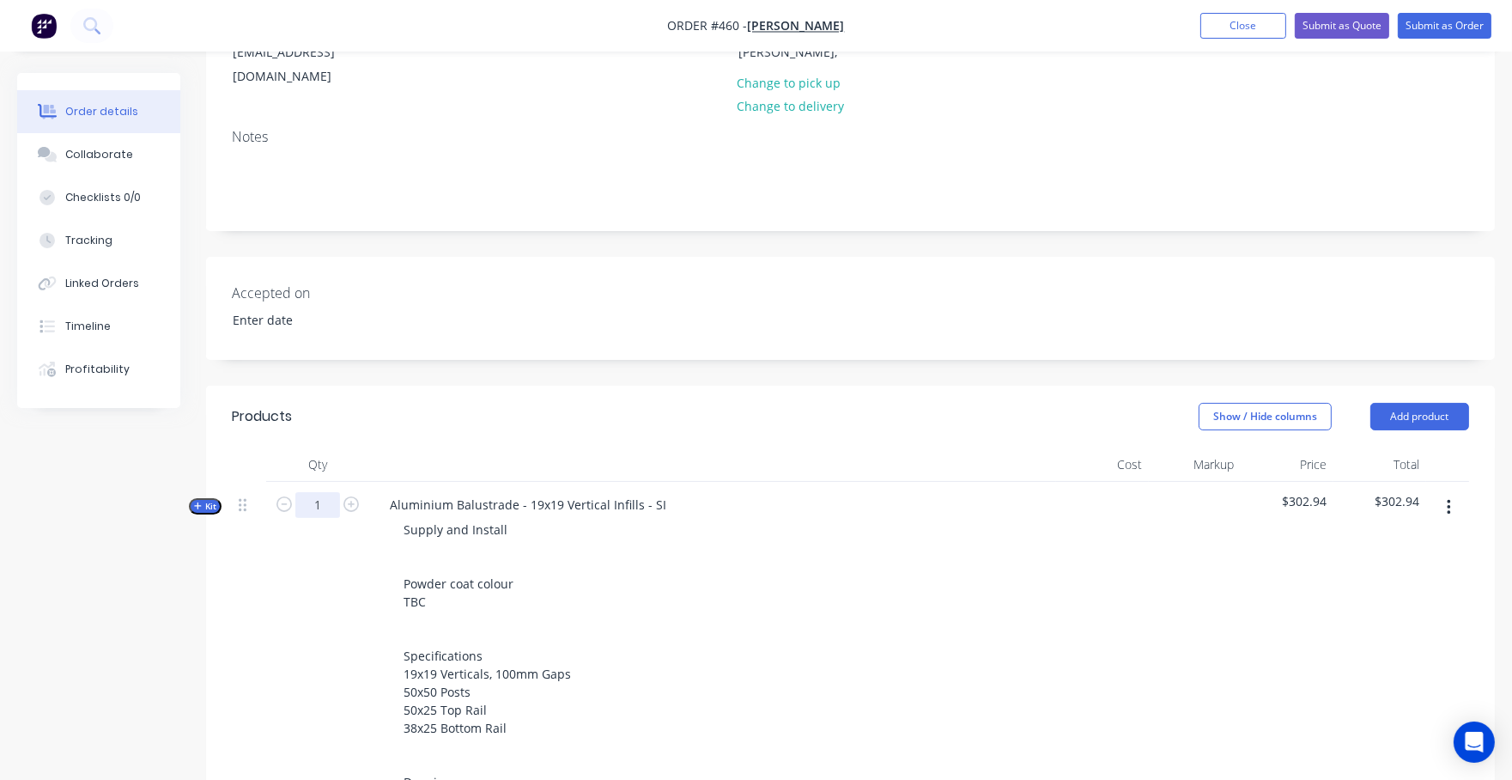
click at [316, 492] on input "1" at bounding box center [317, 505] width 45 height 26
drag, startPoint x: 321, startPoint y: 485, endPoint x: 290, endPoint y: 471, distance: 33.8
click at [290, 490] on form "1" at bounding box center [317, 503] width 89 height 26
type input "6.59"
drag, startPoint x: 66, startPoint y: 619, endPoint x: 77, endPoint y: 616, distance: 11.7
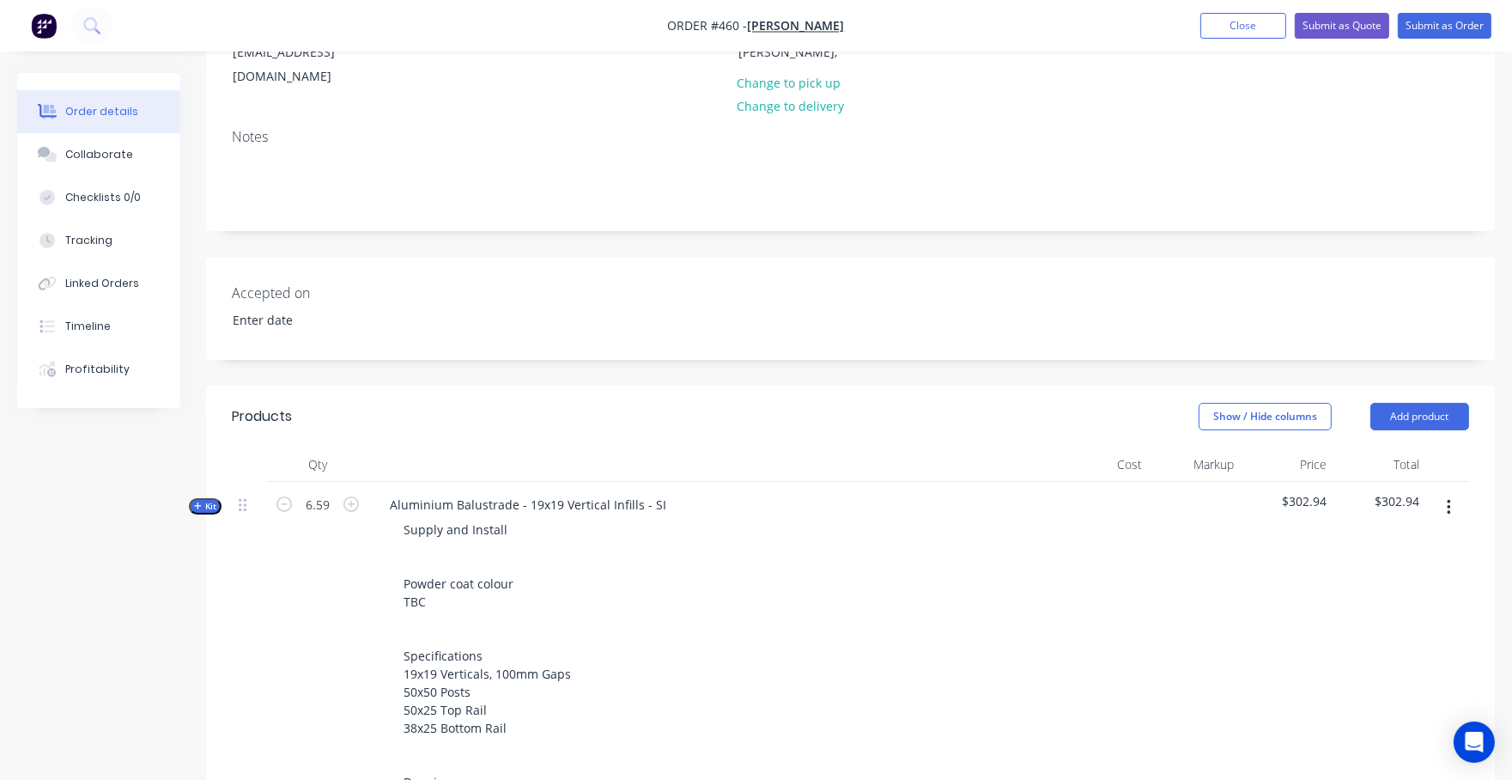
click at [66, 619] on div "Created by Nibal Created 24/09/25 Required 24/09/25 Assigned to Add team member…" at bounding box center [756, 585] width 1478 height 1472
click at [201, 496] on div "Created by Nibal Created 24/09/25 Required 24/09/25 Assigned to Add team member…" at bounding box center [756, 585] width 1478 height 1472
click at [203, 498] on button "Kit" at bounding box center [205, 506] width 33 height 16
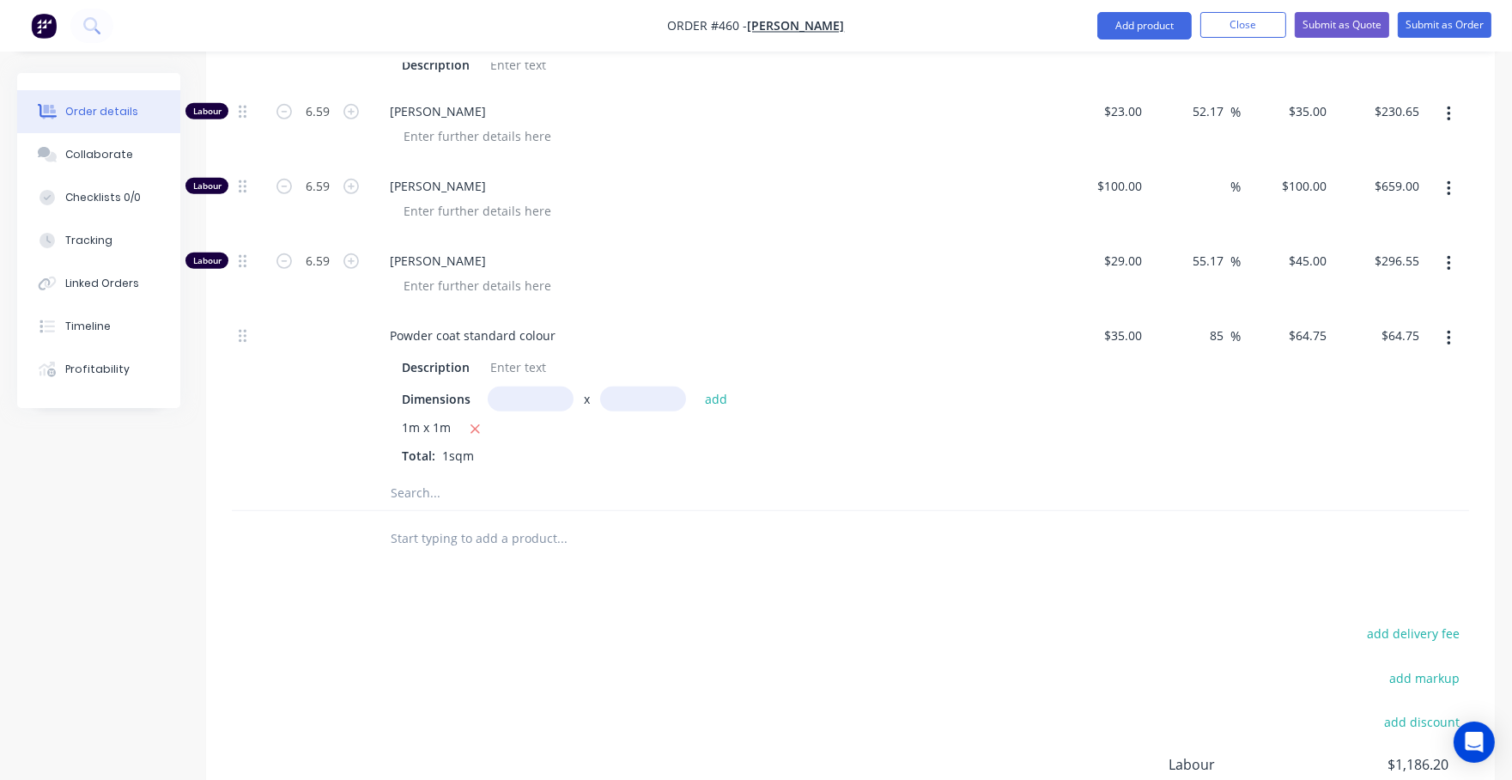
scroll to position [1250, 0]
click at [513, 385] on input "text" at bounding box center [531, 397] width 86 height 25
click at [477, 420] on icon "button" at bounding box center [475, 427] width 11 height 15
type input "$0.00"
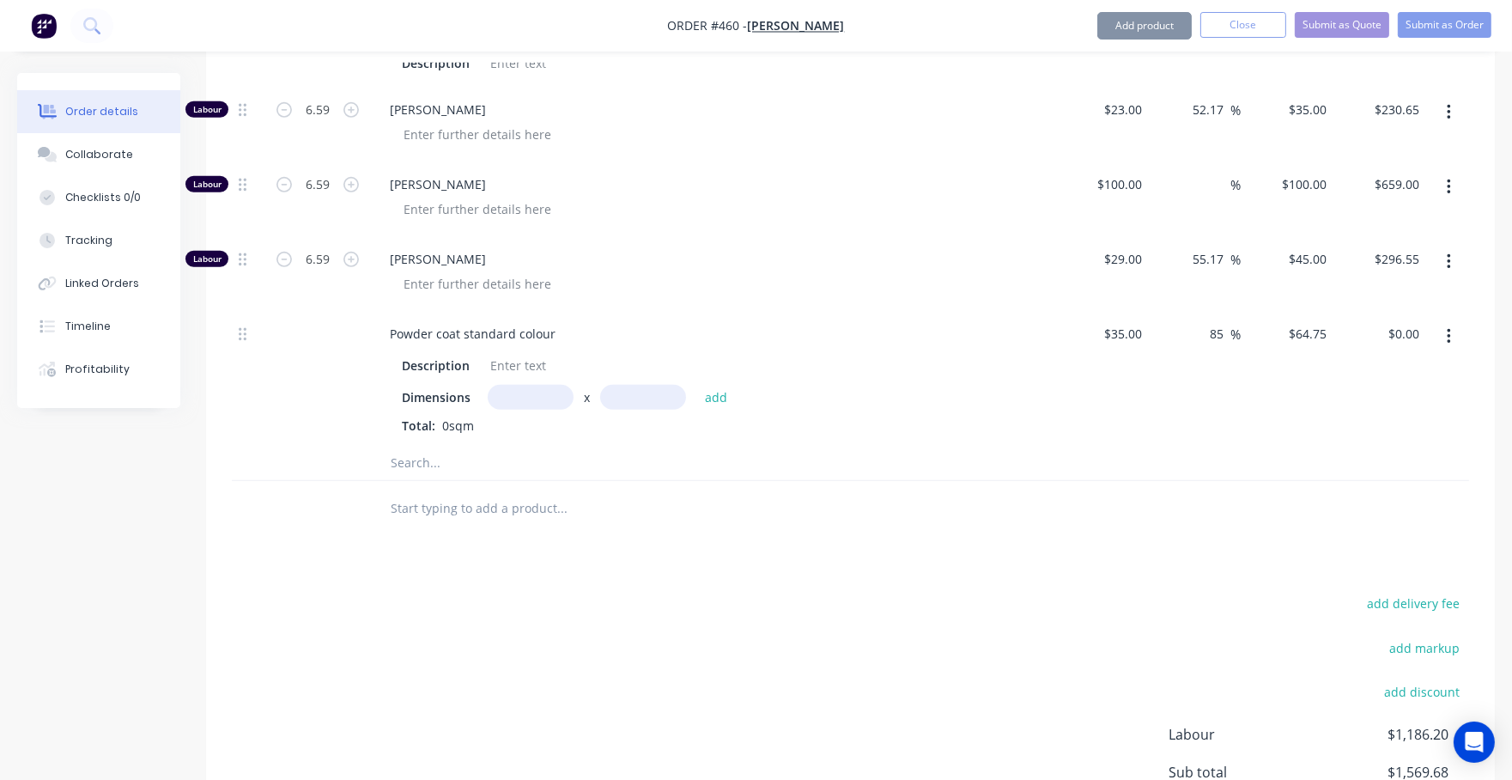
click at [524, 385] on input "text" at bounding box center [531, 397] width 86 height 25
type input "6.59m"
type input "1"
click at [715, 386] on button "add" at bounding box center [716, 397] width 40 height 23
type input "$426.70"
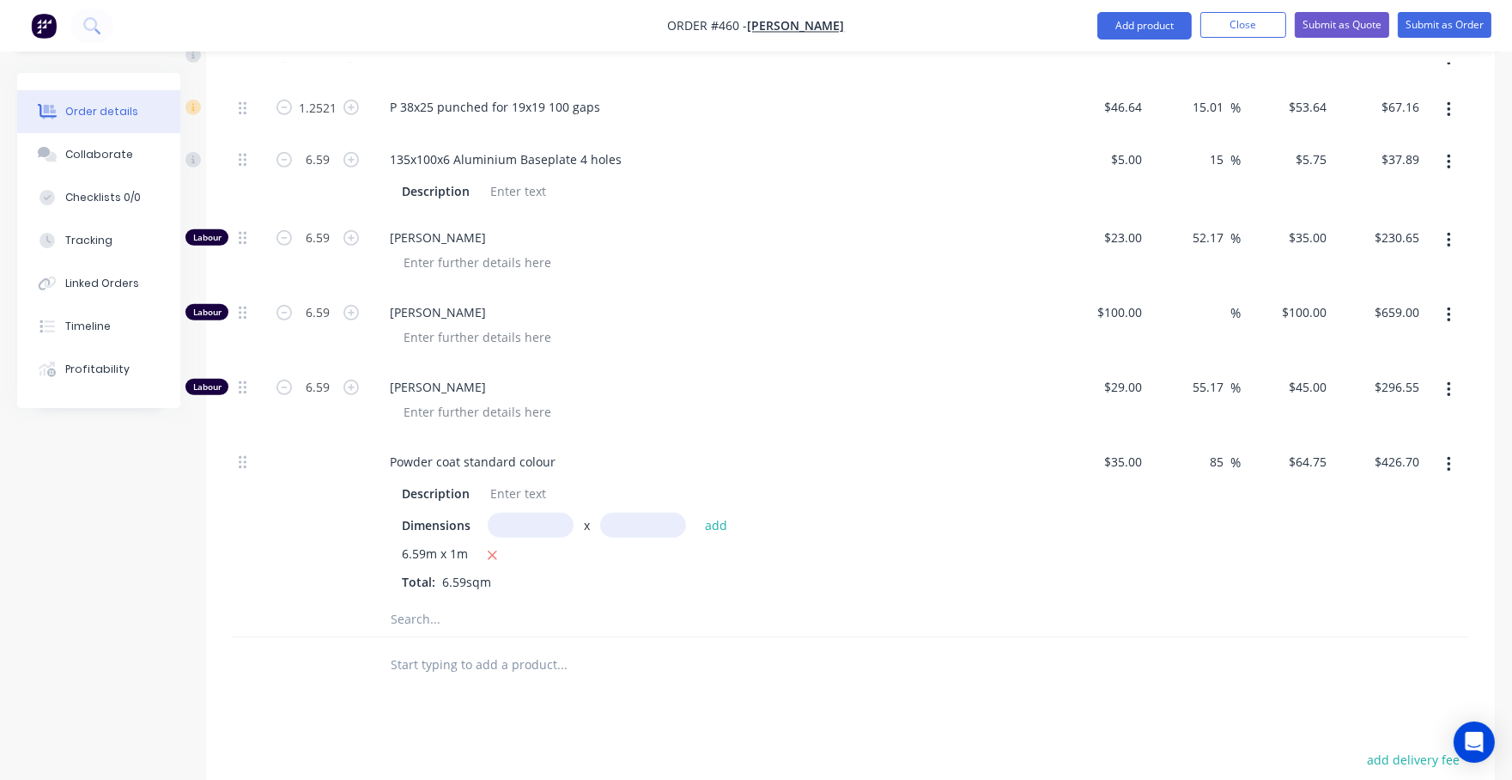
scroll to position [1134, 0]
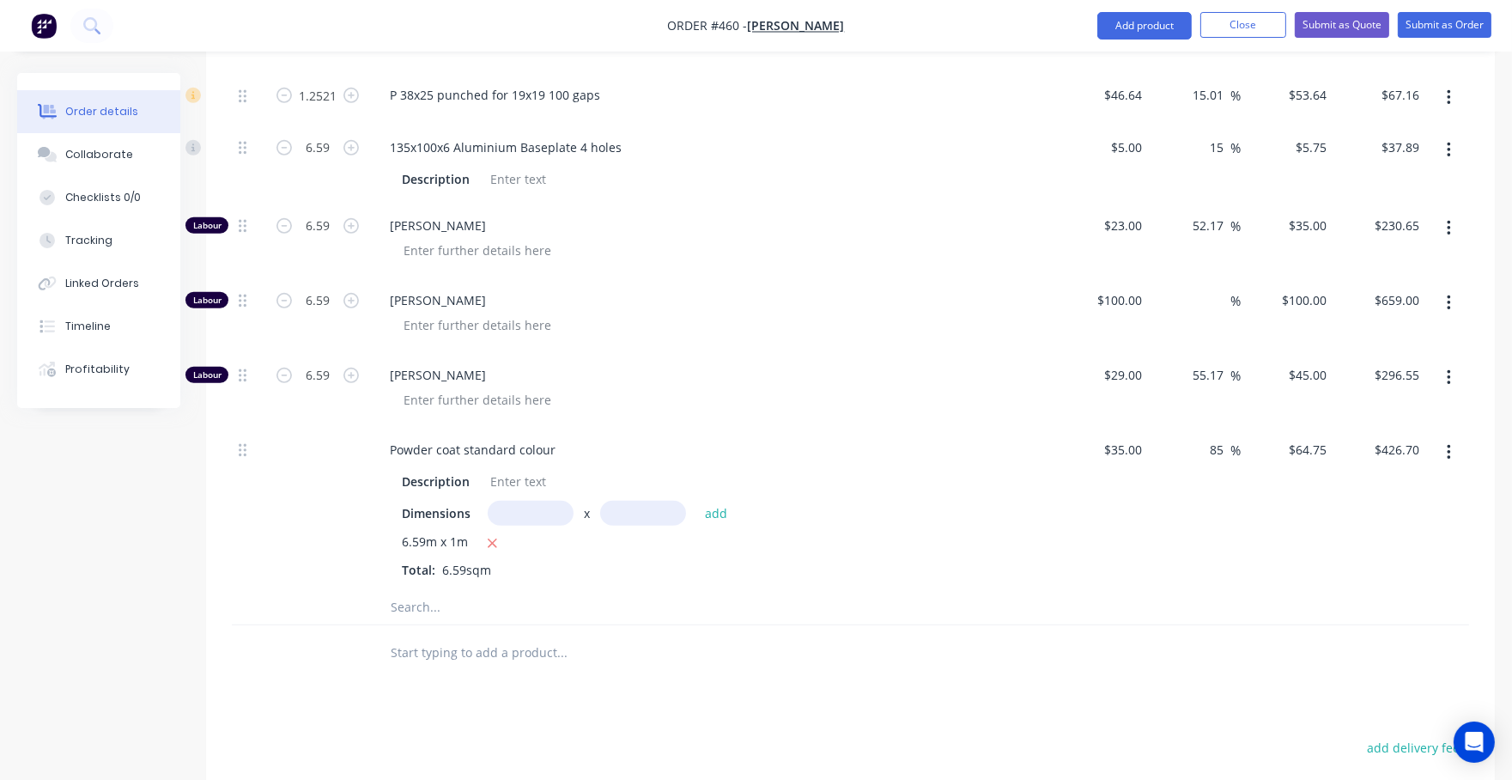
click at [174, 637] on div "Created by Nibal Created 24/09/25 Required 24/09/25 Assigned to Add team member…" at bounding box center [756, 29] width 1478 height 2180
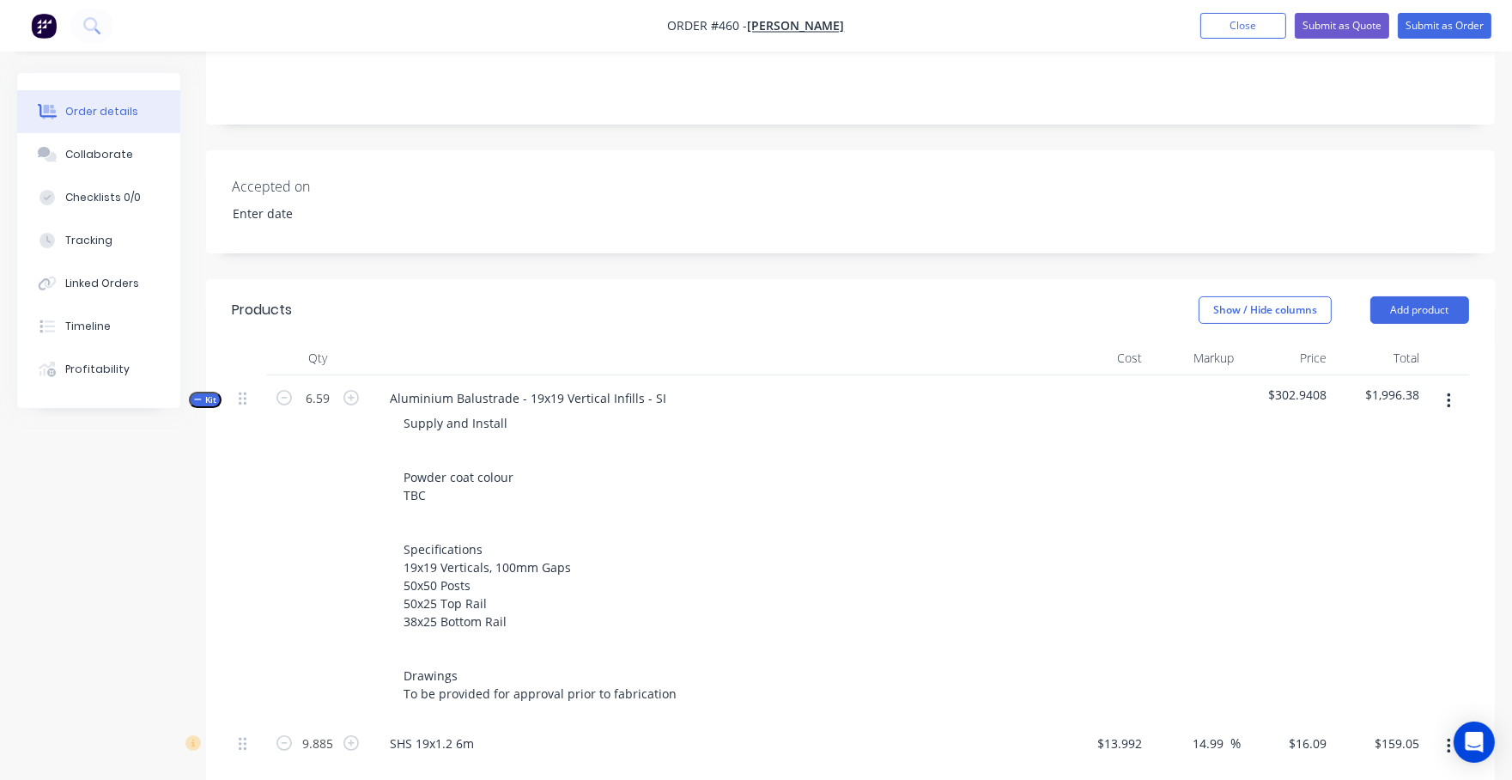
scroll to position [321, 0]
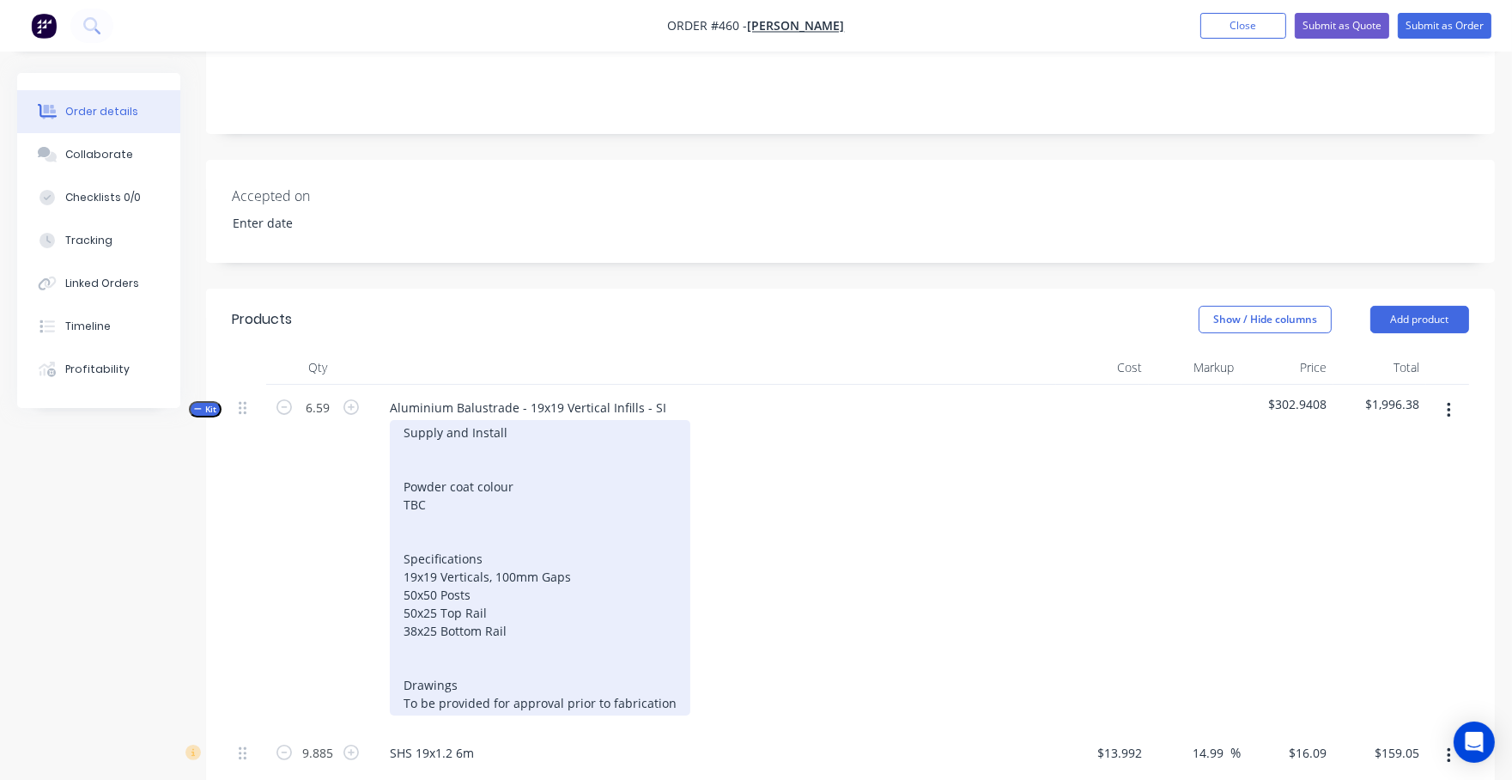
click at [434, 484] on div "Supply and Install Powder coat colour TBC Specifications 19x19 Verticals, 100mm…" at bounding box center [540, 567] width 301 height 295
drag, startPoint x: 418, startPoint y: 478, endPoint x: 374, endPoint y: 478, distance: 44.6
click at [374, 478] on div "Aluminium Balustrade - 19x19 Vertical Infills - SI Supply and Install Powder co…" at bounding box center [712, 557] width 687 height 345
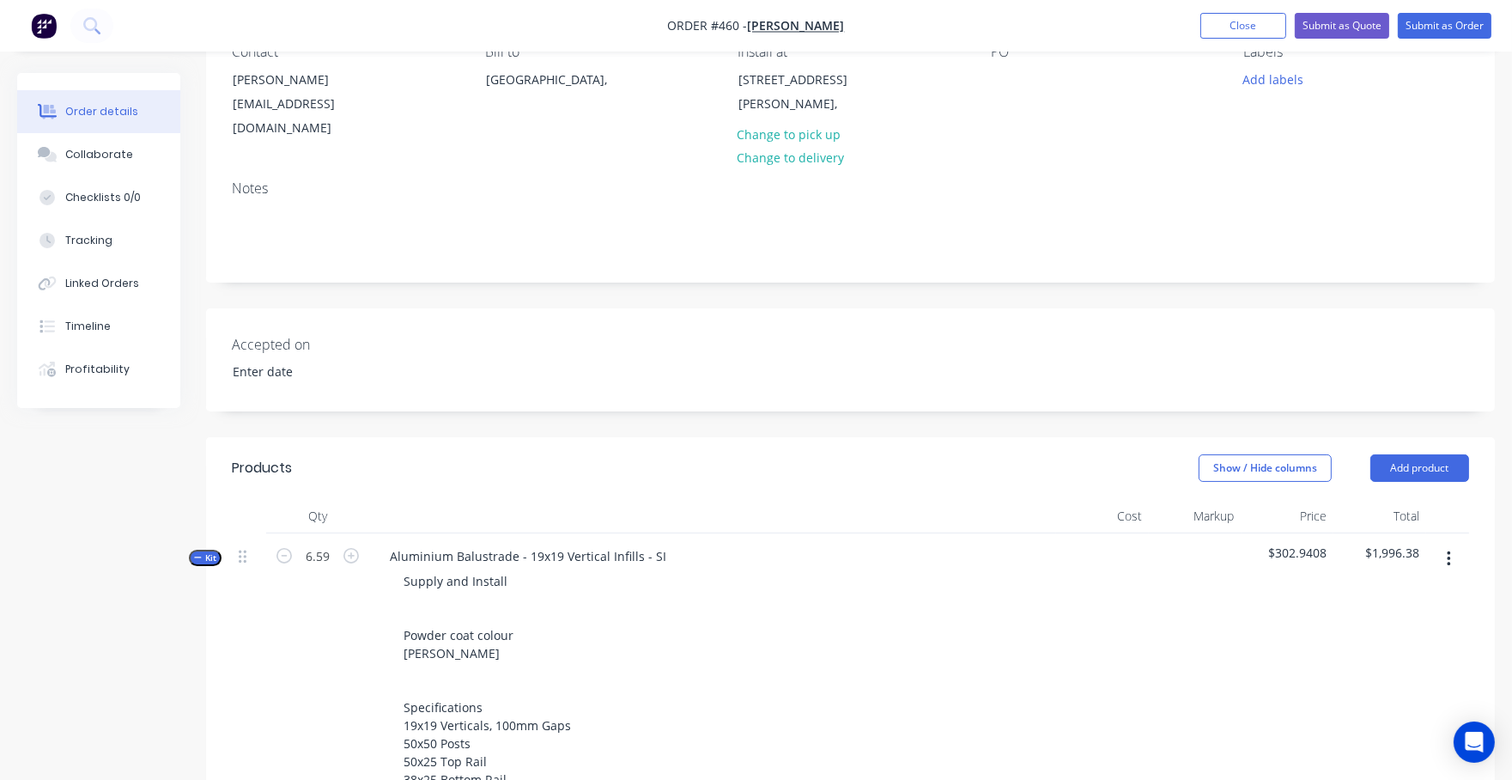
scroll to position [118, 0]
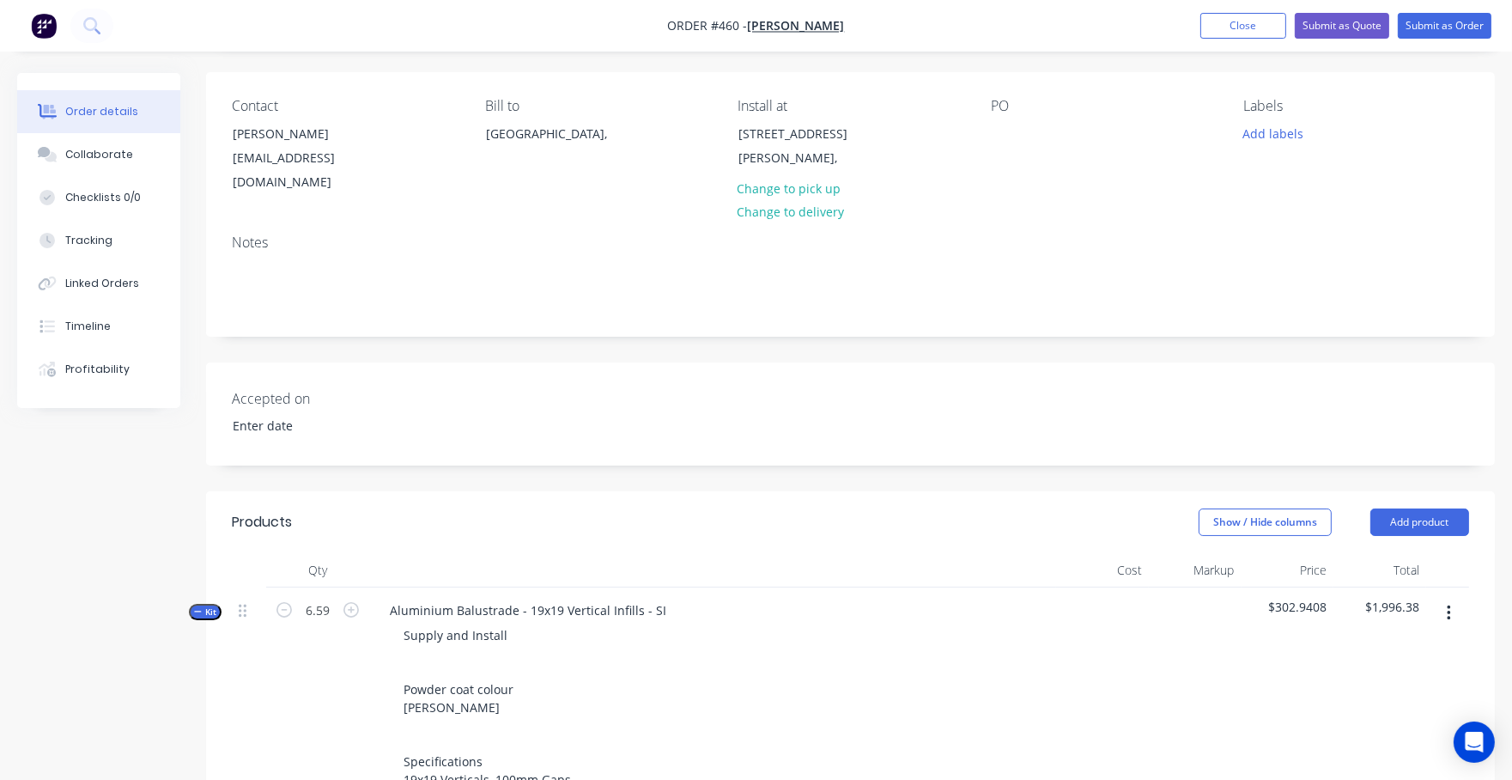
click at [205, 605] on span "Kit" at bounding box center [205, 611] width 22 height 13
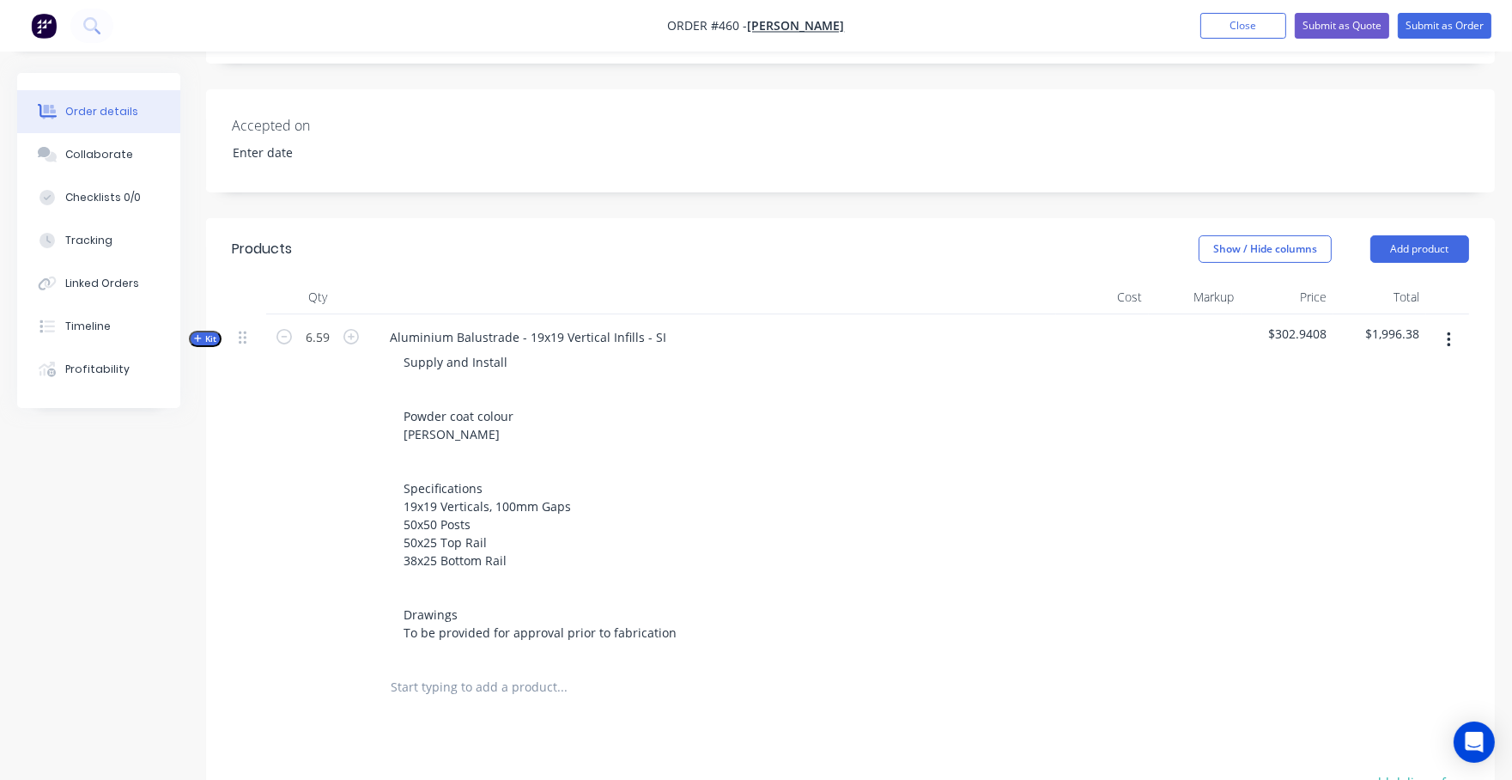
scroll to position [249, 0]
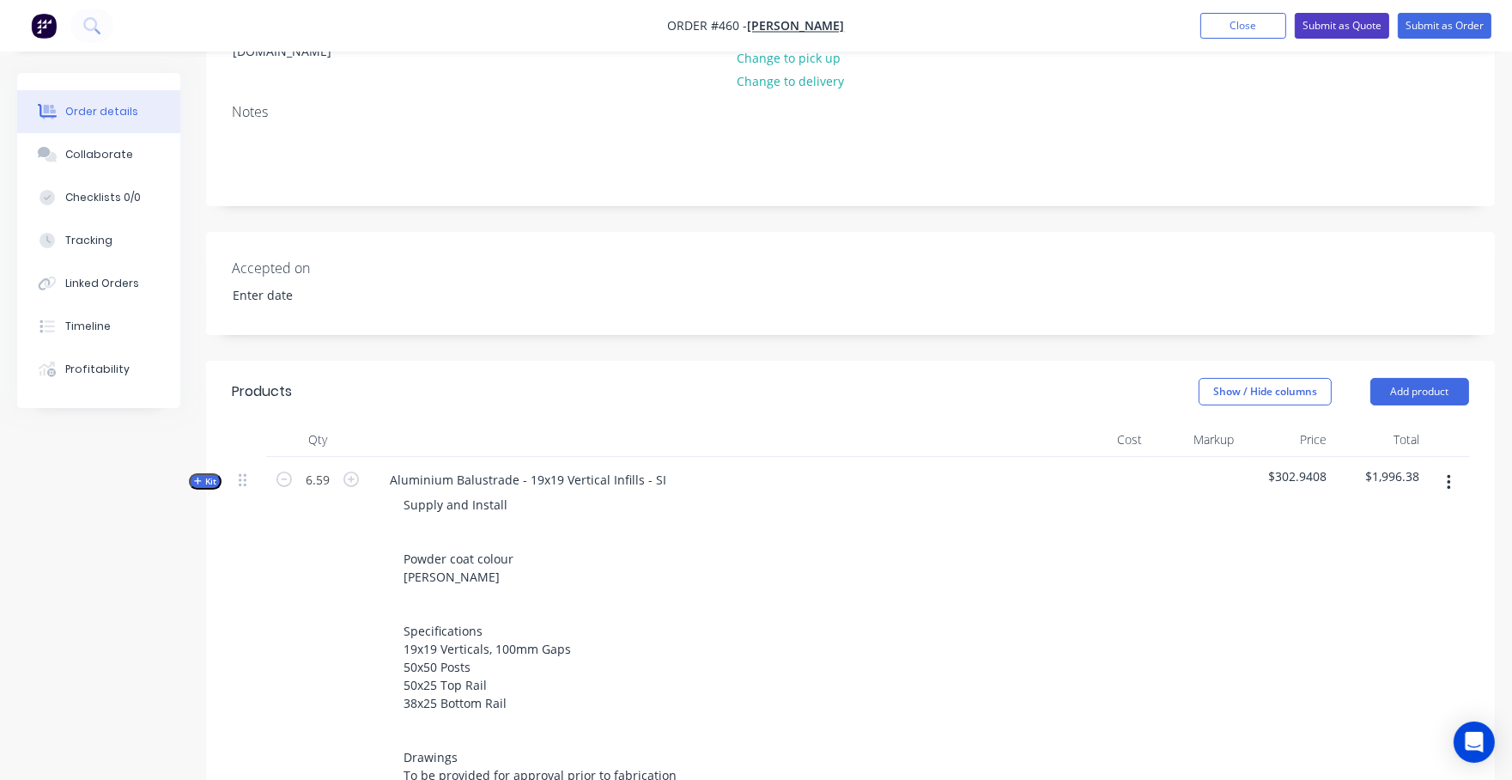
click at [1367, 15] on button "Submit as Quote" at bounding box center [1342, 26] width 94 height 26
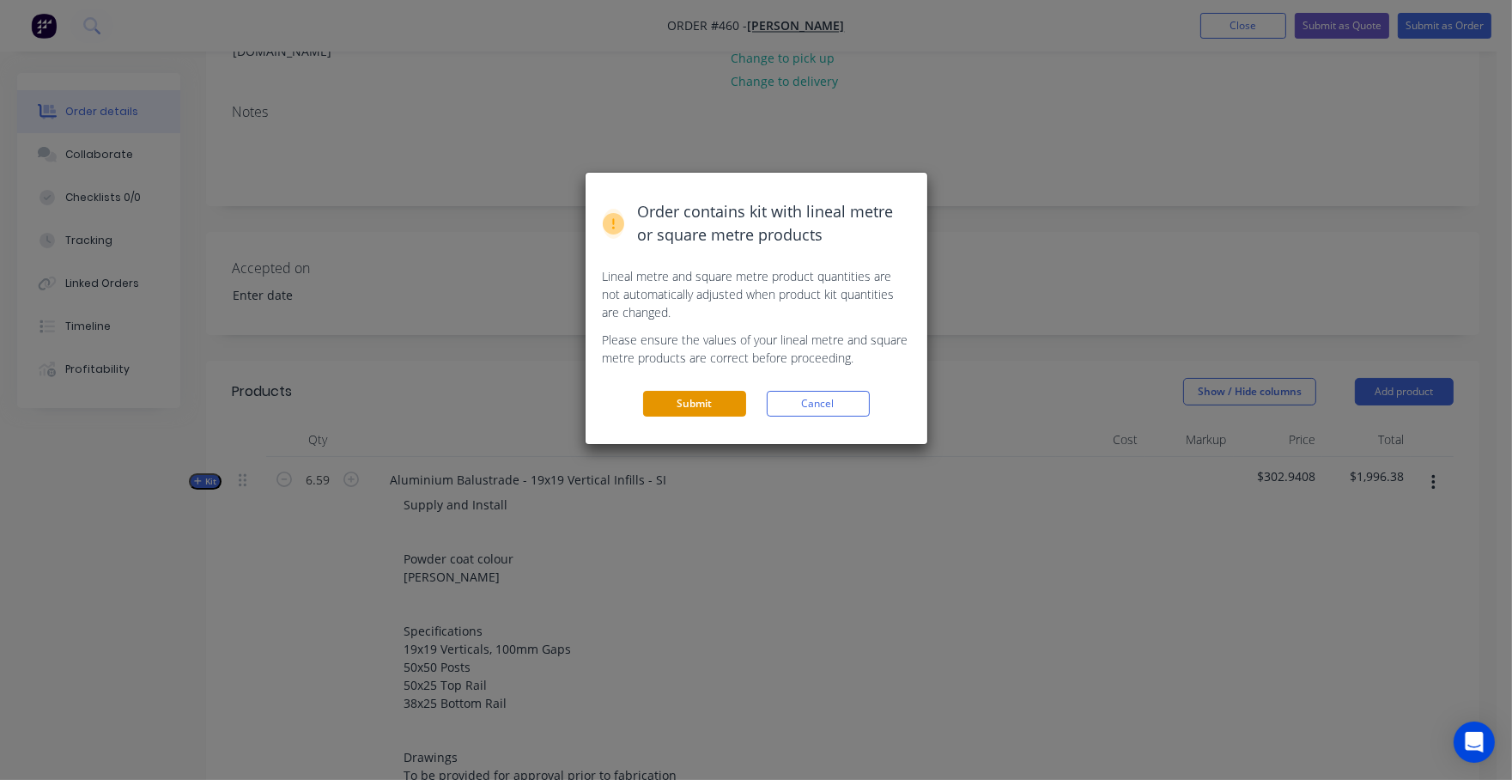
click at [694, 397] on button "Submit" at bounding box center [694, 404] width 103 height 26
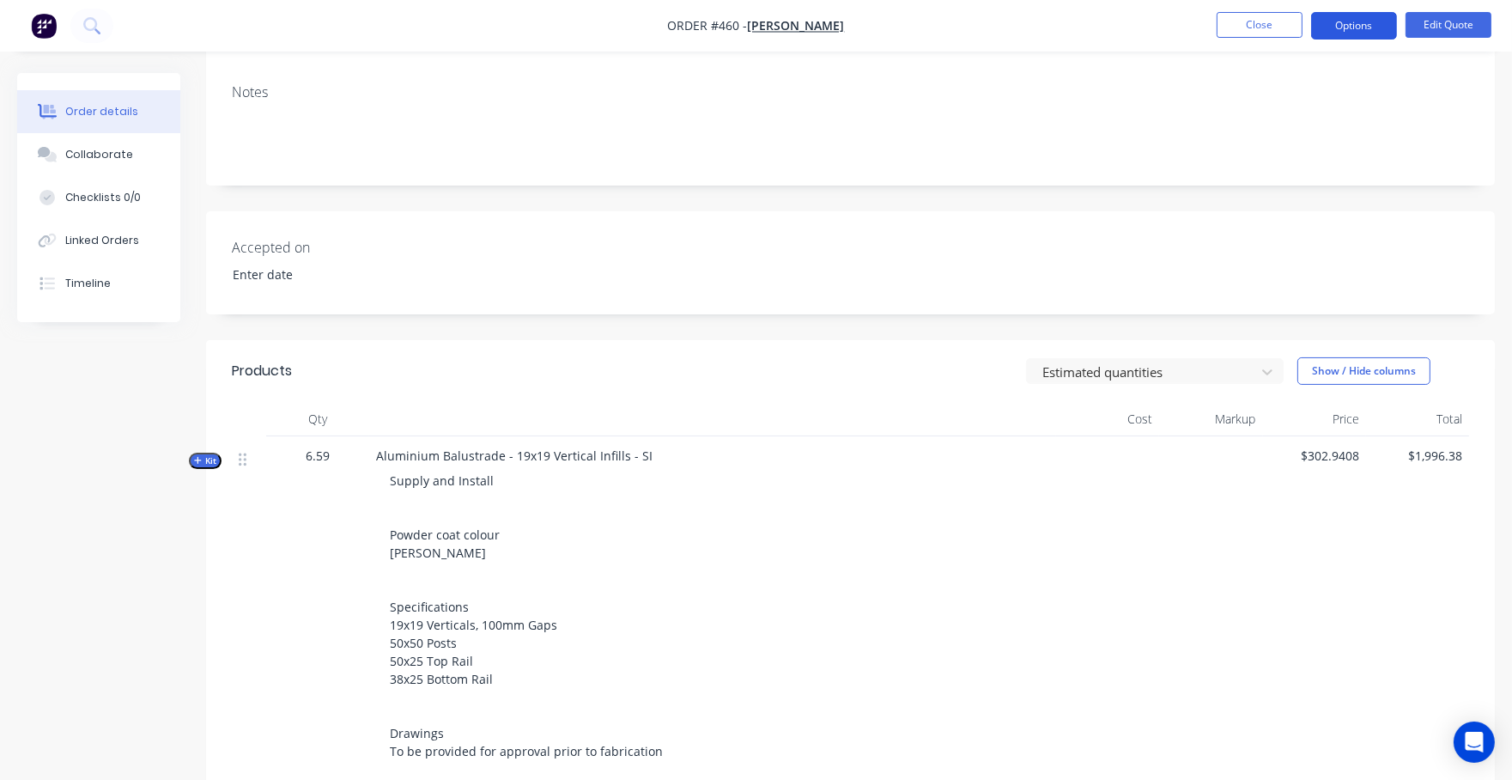
click at [1370, 29] on button "Options" at bounding box center [1354, 25] width 86 height 27
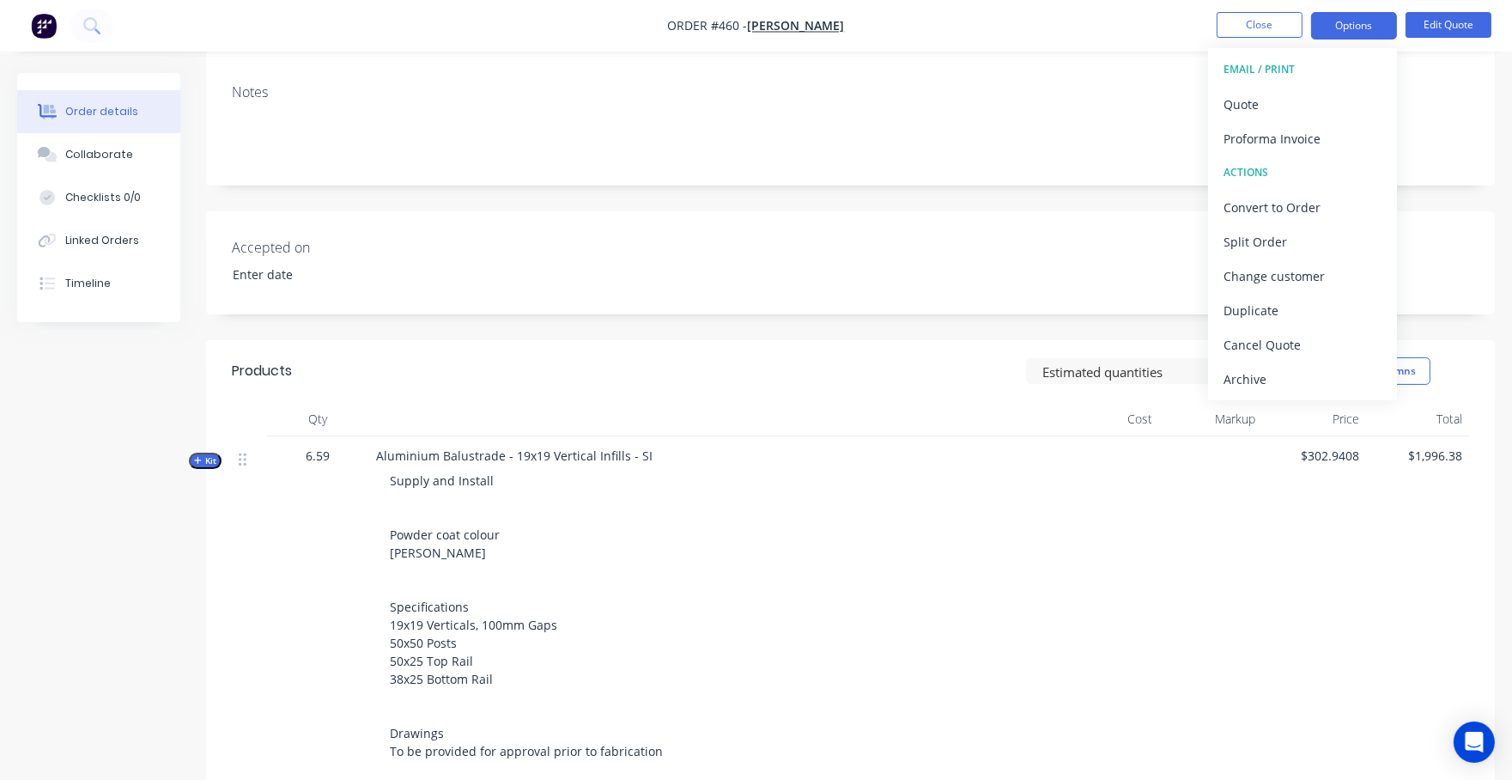
click at [986, 238] on div "Accepted on" at bounding box center [850, 262] width 1289 height 103
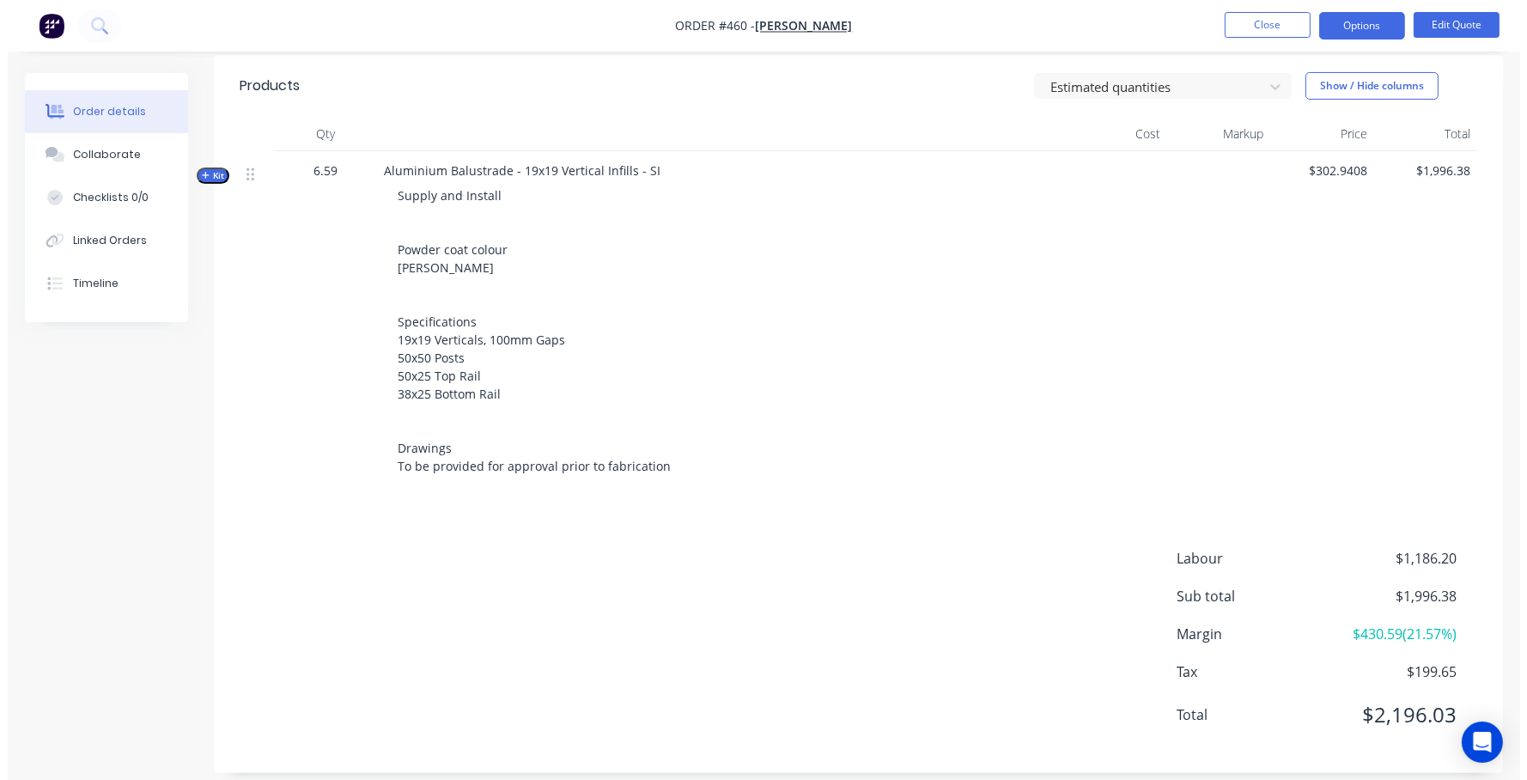
scroll to position [0, 0]
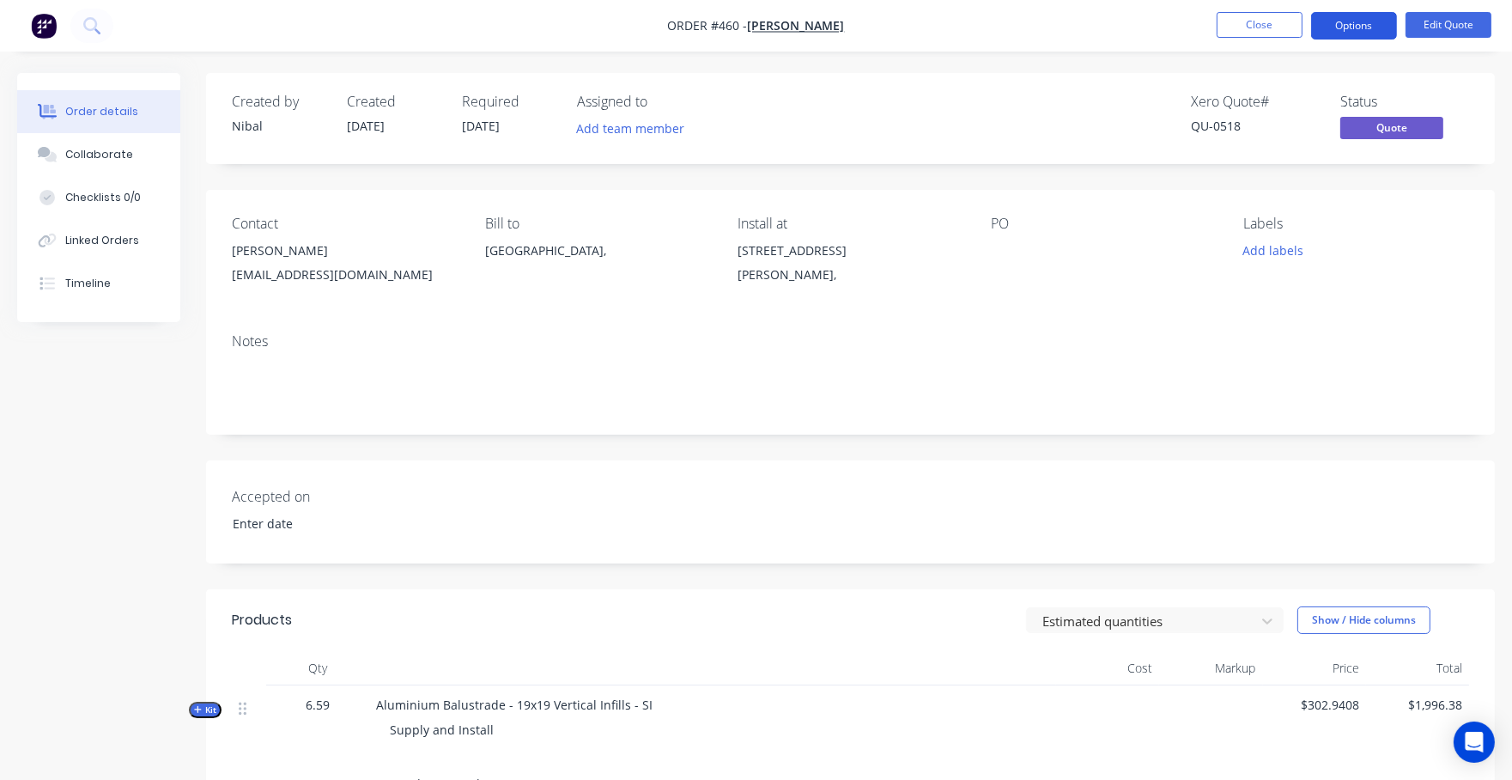
click at [1341, 21] on button "Options" at bounding box center [1354, 25] width 86 height 27
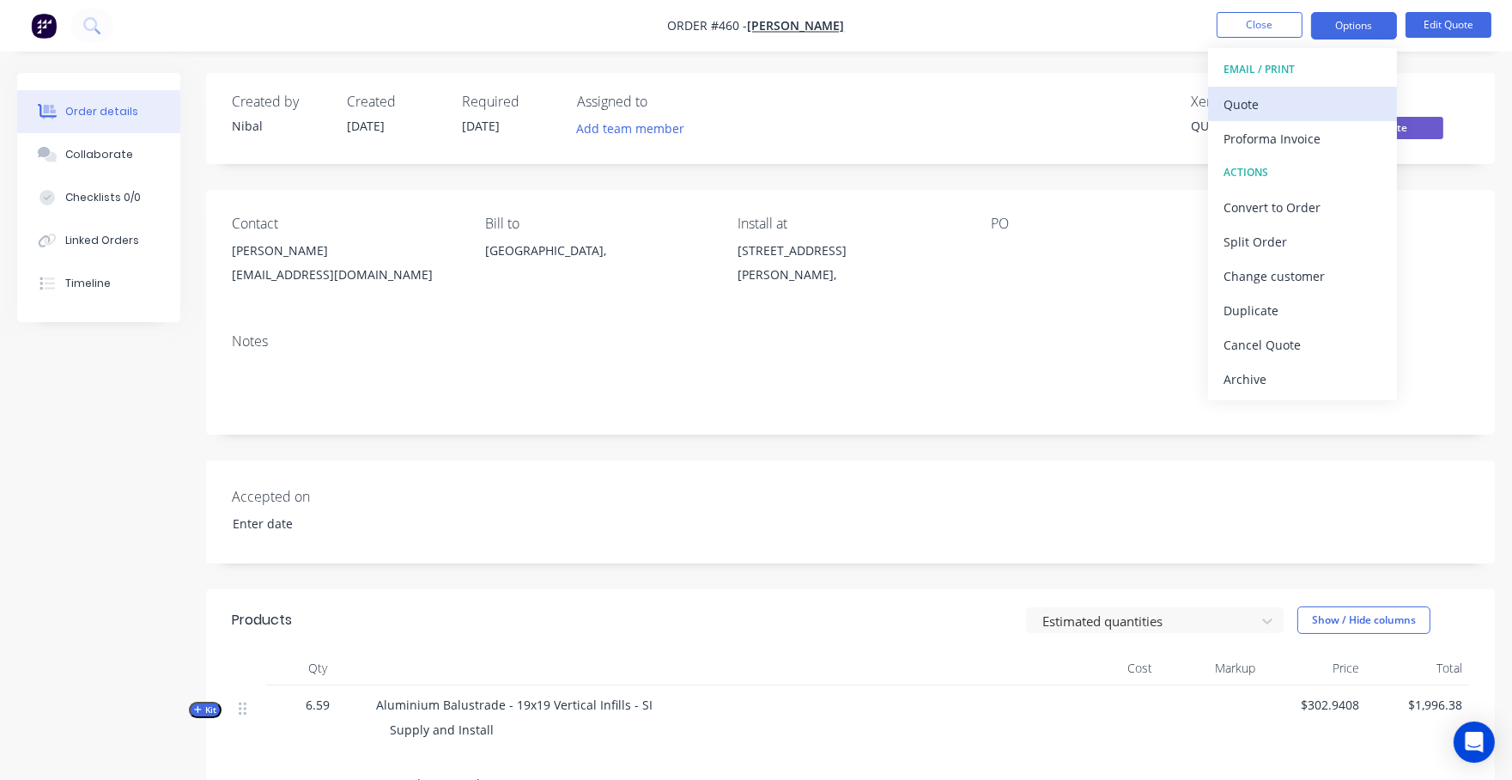
click at [1323, 94] on div "Quote" at bounding box center [1303, 104] width 158 height 25
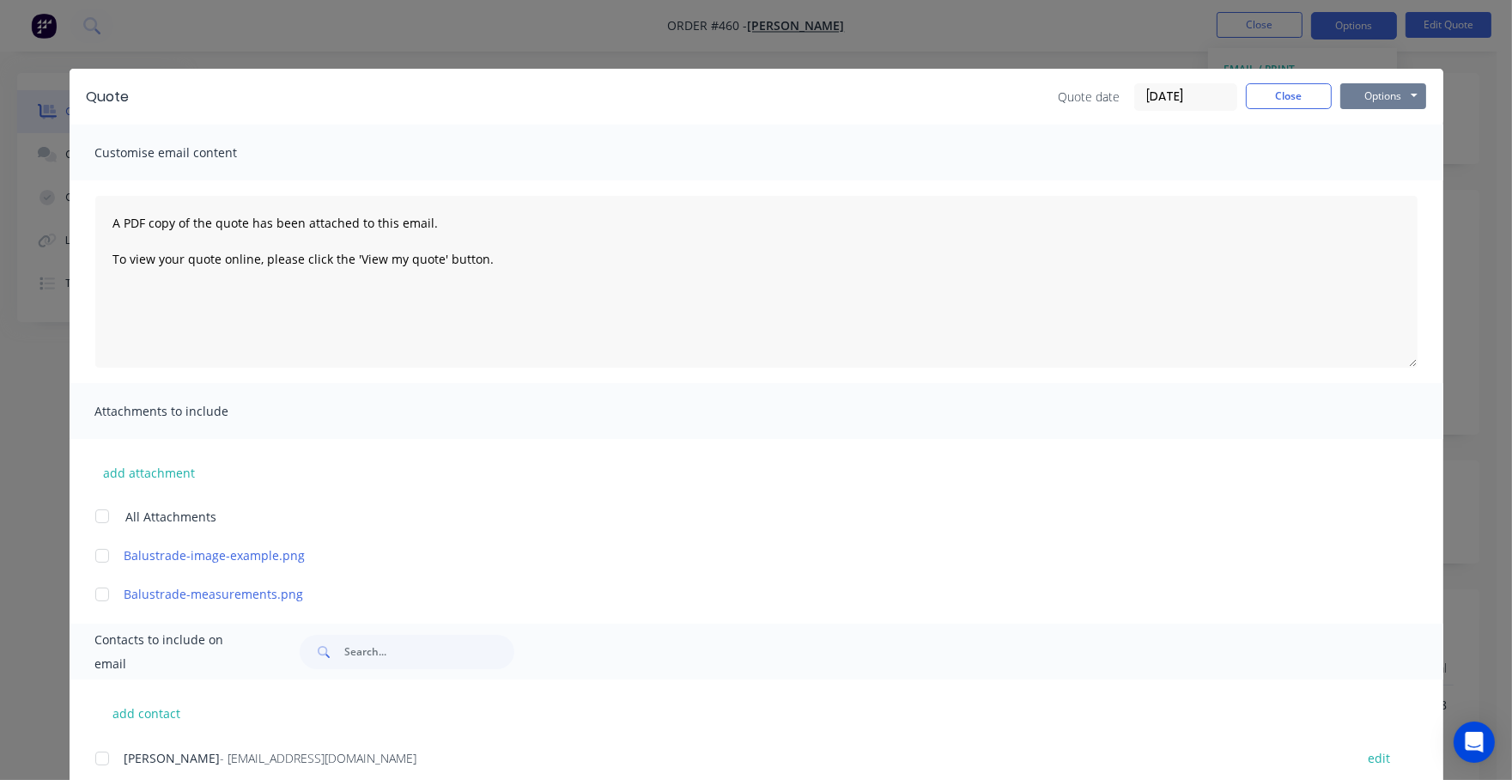
click at [1344, 93] on button "Options" at bounding box center [1383, 96] width 86 height 26
click at [1345, 129] on button "Preview" at bounding box center [1395, 126] width 110 height 28
click at [1277, 92] on button "Close" at bounding box center [1289, 96] width 86 height 26
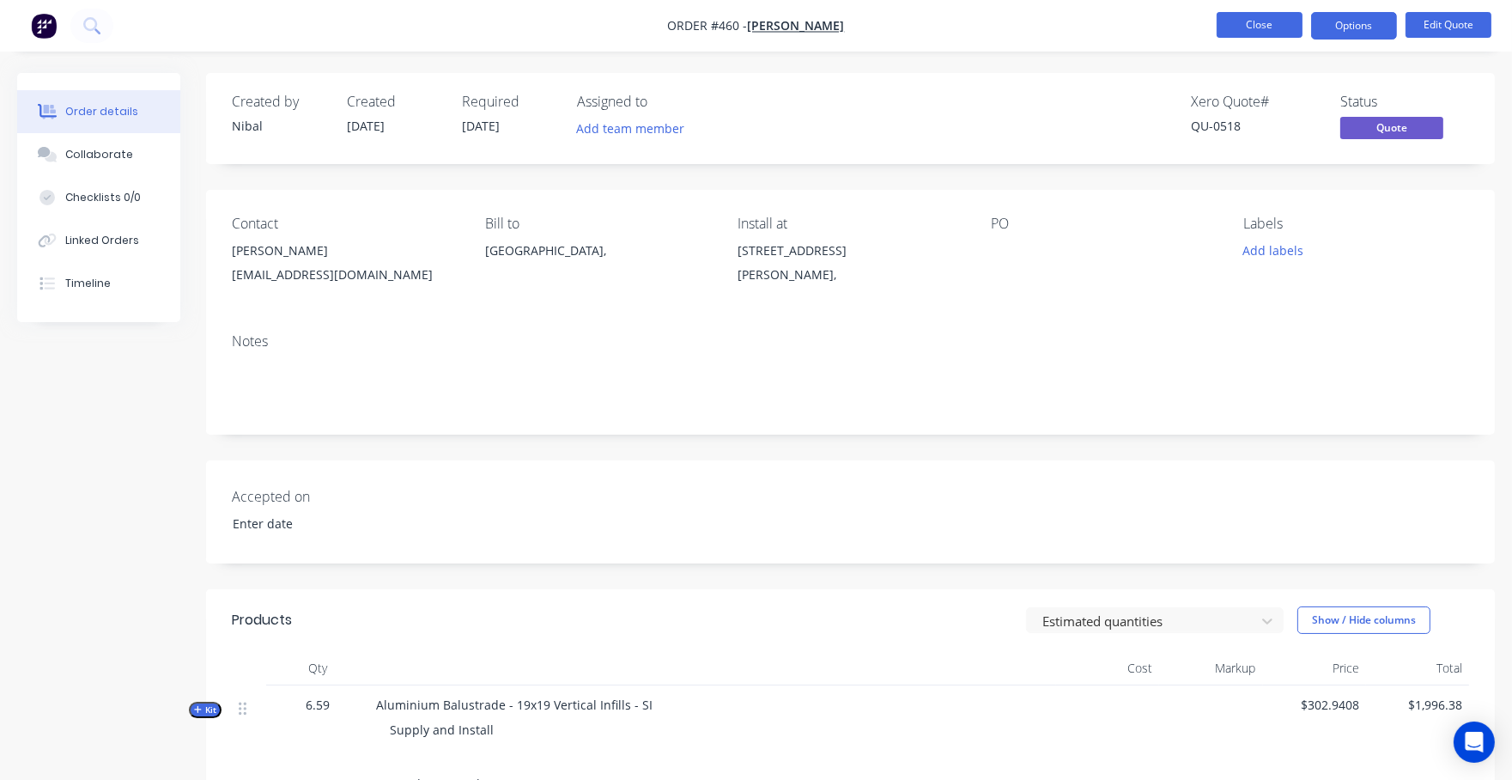
click at [1224, 27] on button "Close" at bounding box center [1260, 25] width 86 height 26
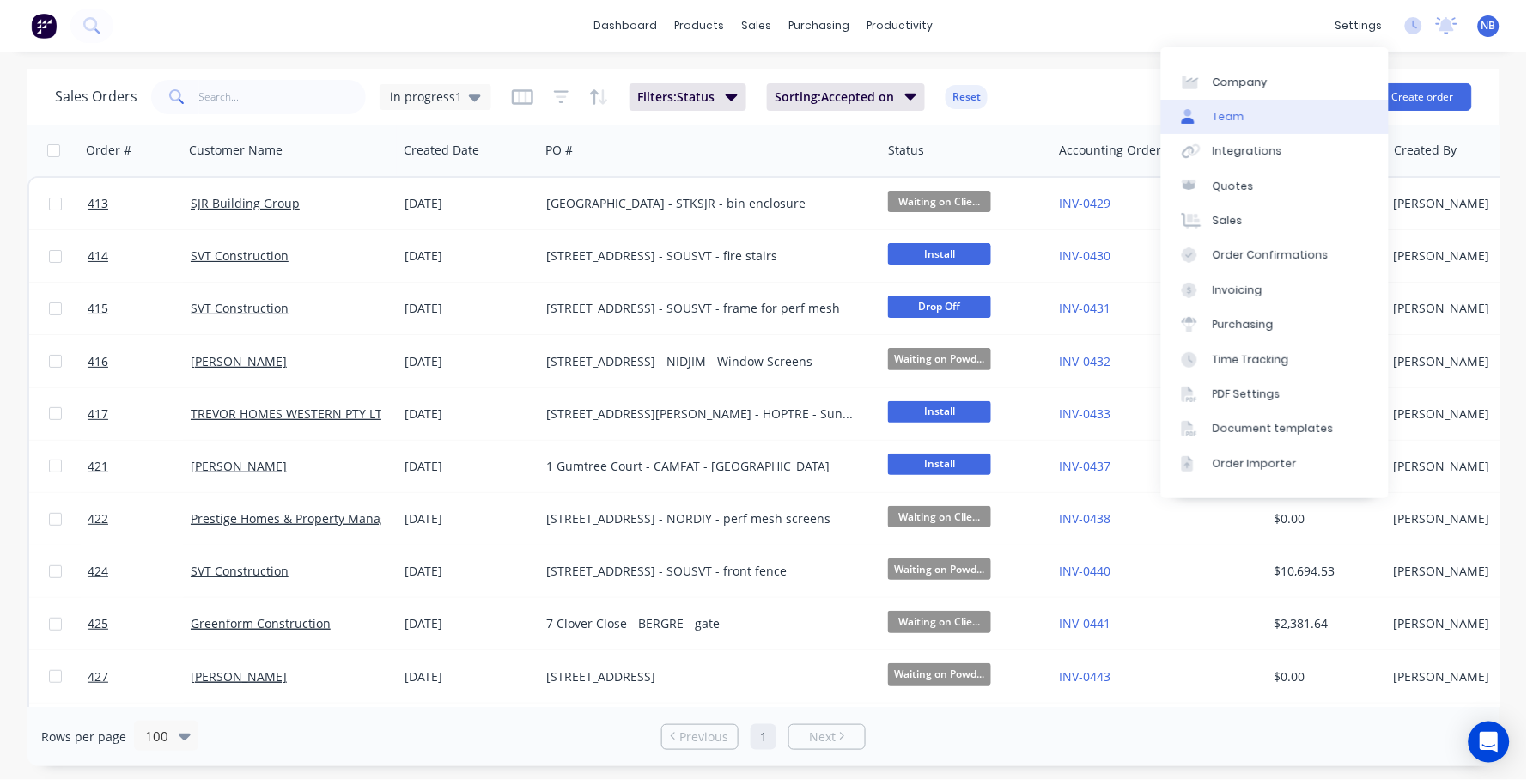
click at [1280, 132] on link "Team" at bounding box center [1275, 117] width 228 height 34
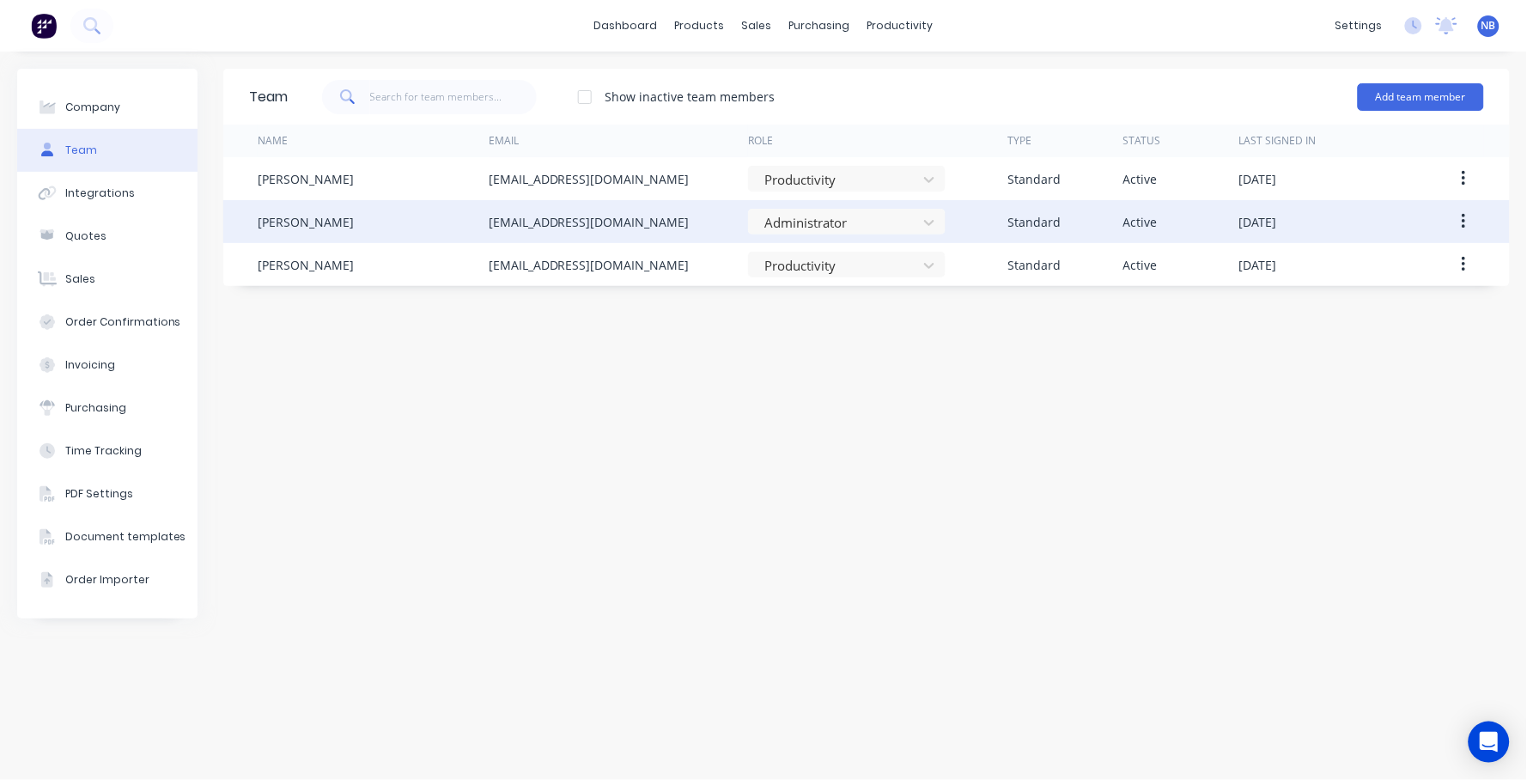
click at [413, 226] on div "[PERSON_NAME]" at bounding box center [373, 221] width 231 height 43
click at [1462, 222] on icon "button" at bounding box center [1463, 221] width 4 height 19
click at [1399, 276] on div "Edit" at bounding box center [1402, 266] width 132 height 25
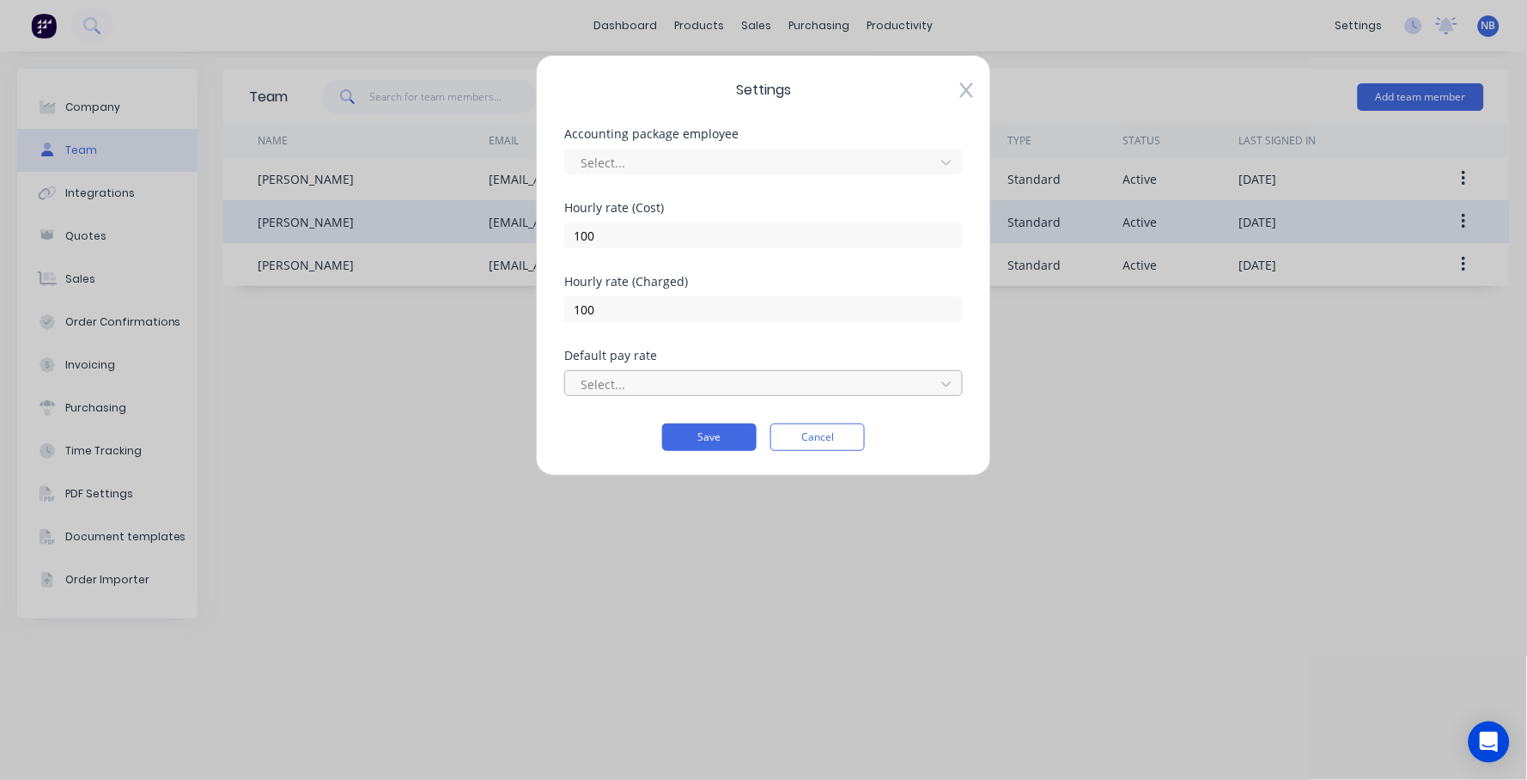
click at [810, 377] on div at bounding box center [752, 384] width 347 height 21
click at [809, 354] on div "Default pay rate" at bounding box center [763, 355] width 398 height 12
click at [830, 428] on button "Cancel" at bounding box center [817, 436] width 94 height 27
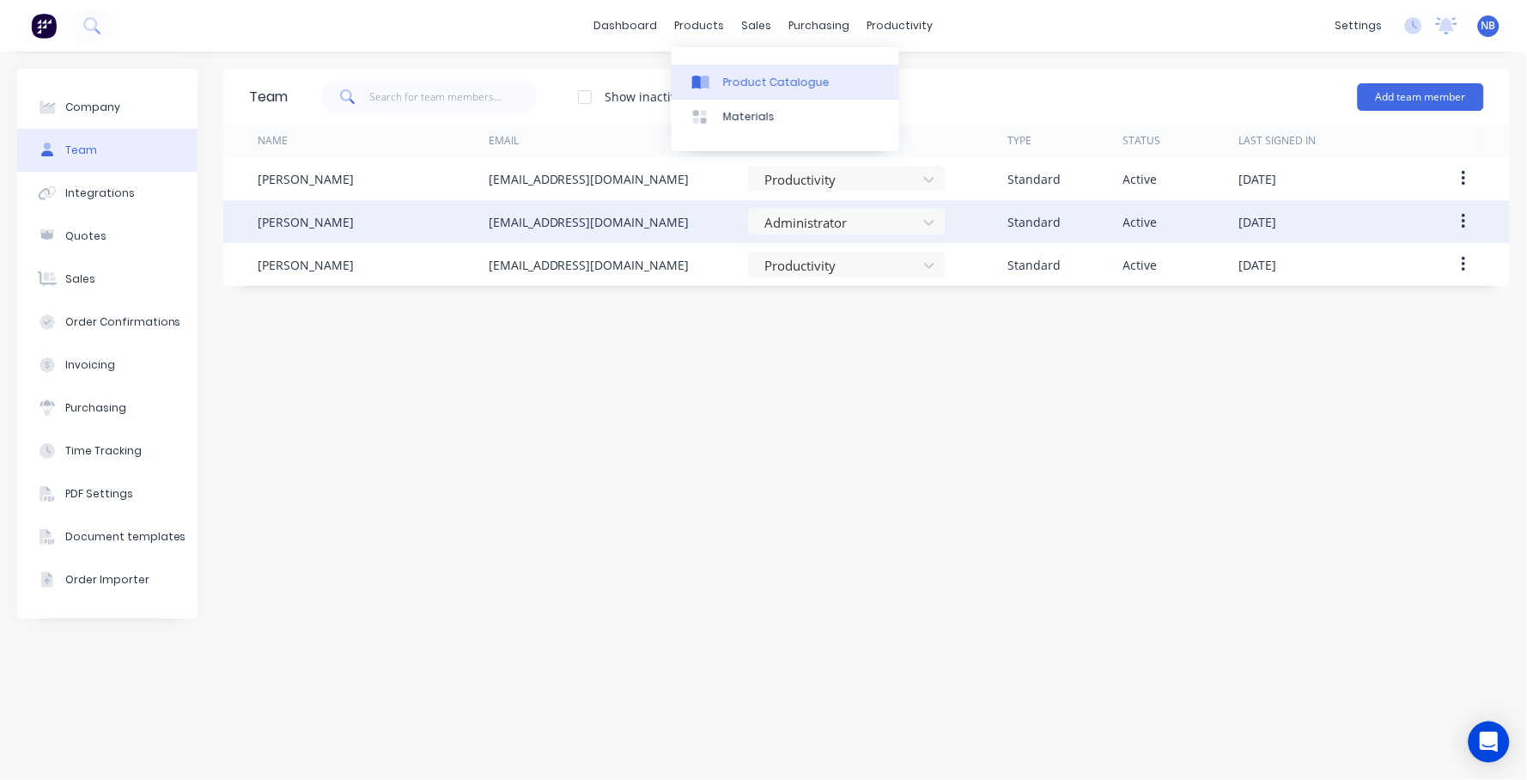
click at [714, 78] on div at bounding box center [705, 82] width 26 height 15
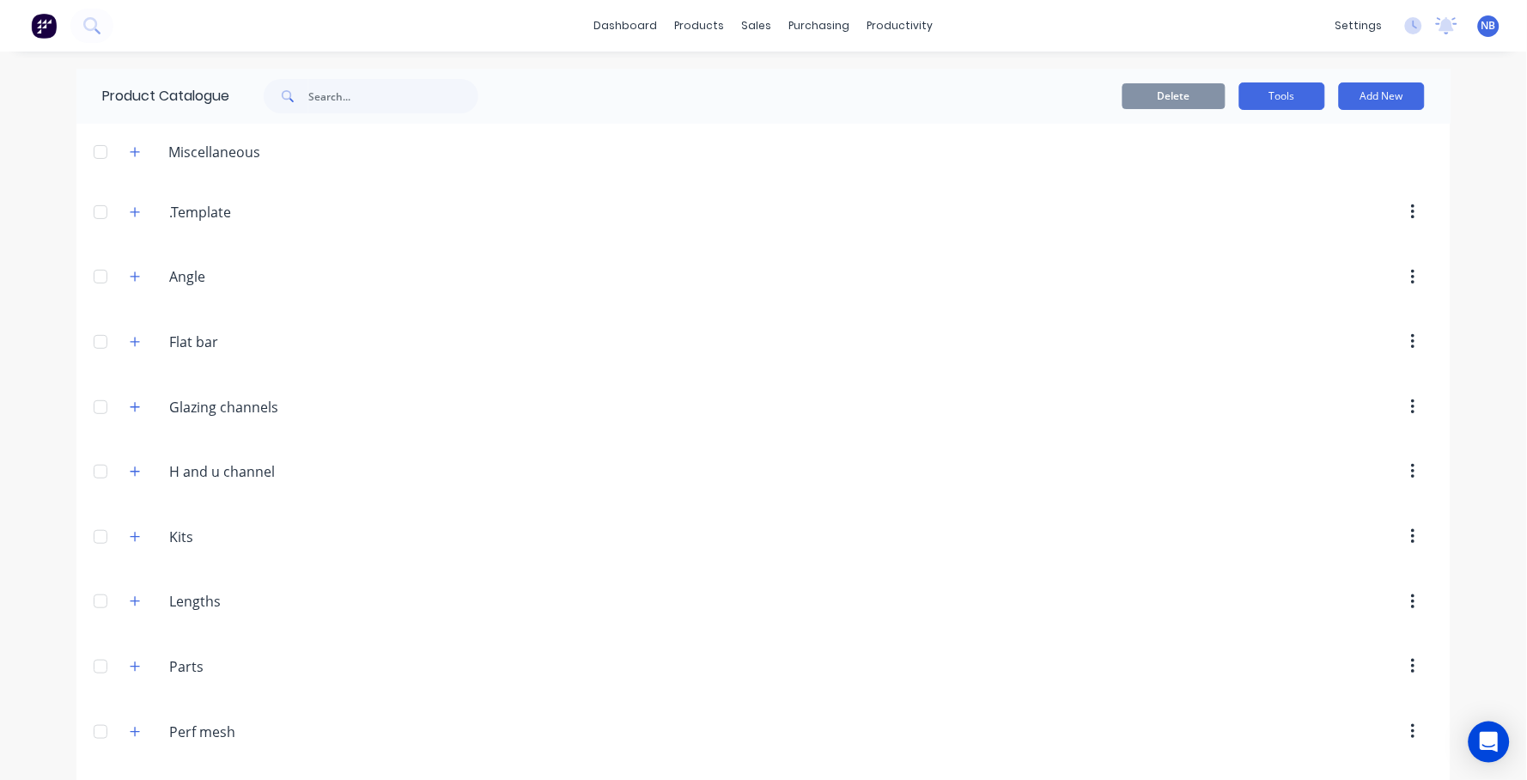
click at [1261, 95] on button "Tools" at bounding box center [1282, 95] width 86 height 27
drag, startPoint x: 1254, startPoint y: 98, endPoint x: 1235, endPoint y: 99, distance: 19.8
click at [1253, 98] on button "Tools" at bounding box center [1282, 95] width 86 height 27
click at [351, 98] on input "text" at bounding box center [393, 96] width 170 height 34
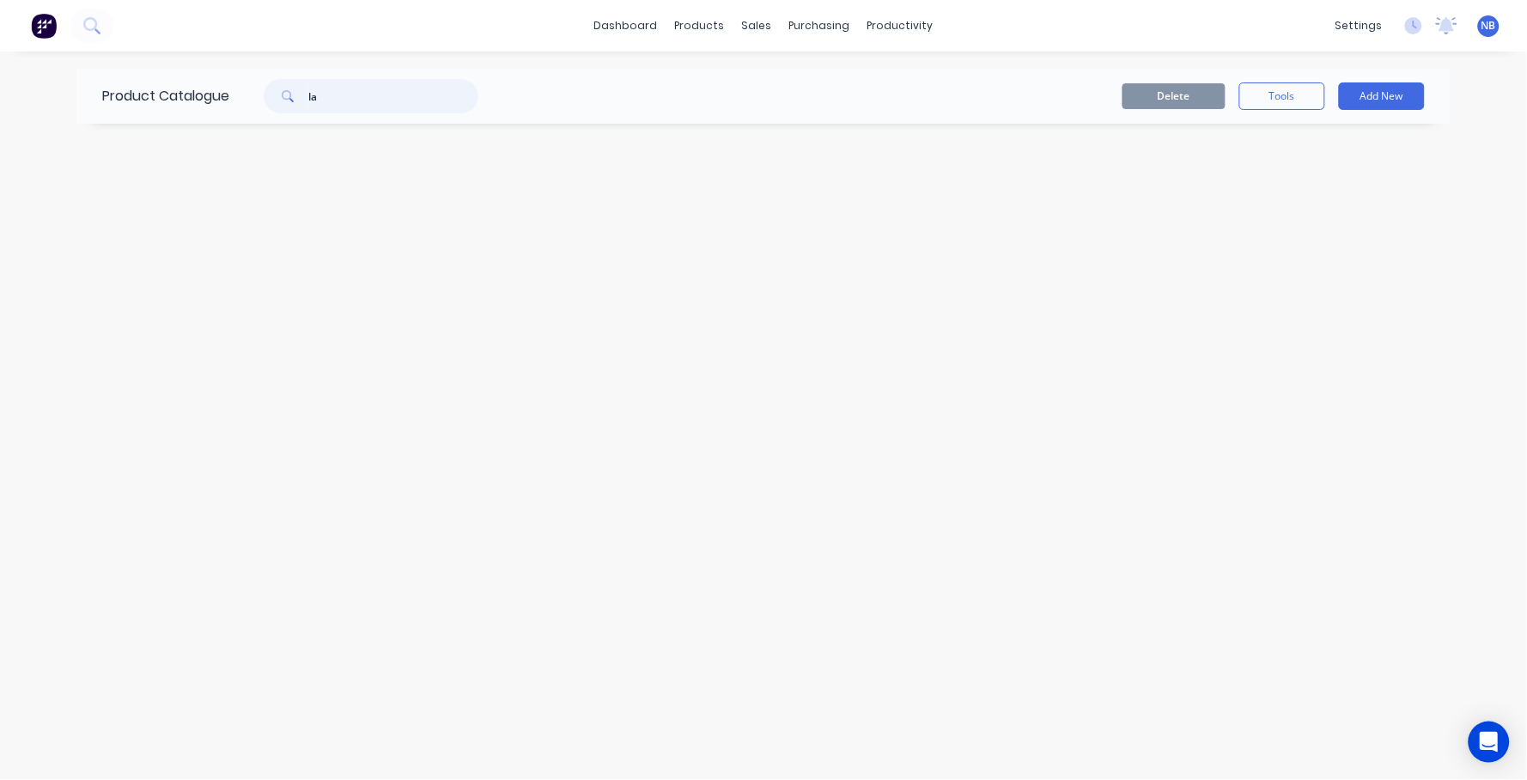
type input "l"
click at [1398, 89] on button "Add New" at bounding box center [1382, 95] width 86 height 27
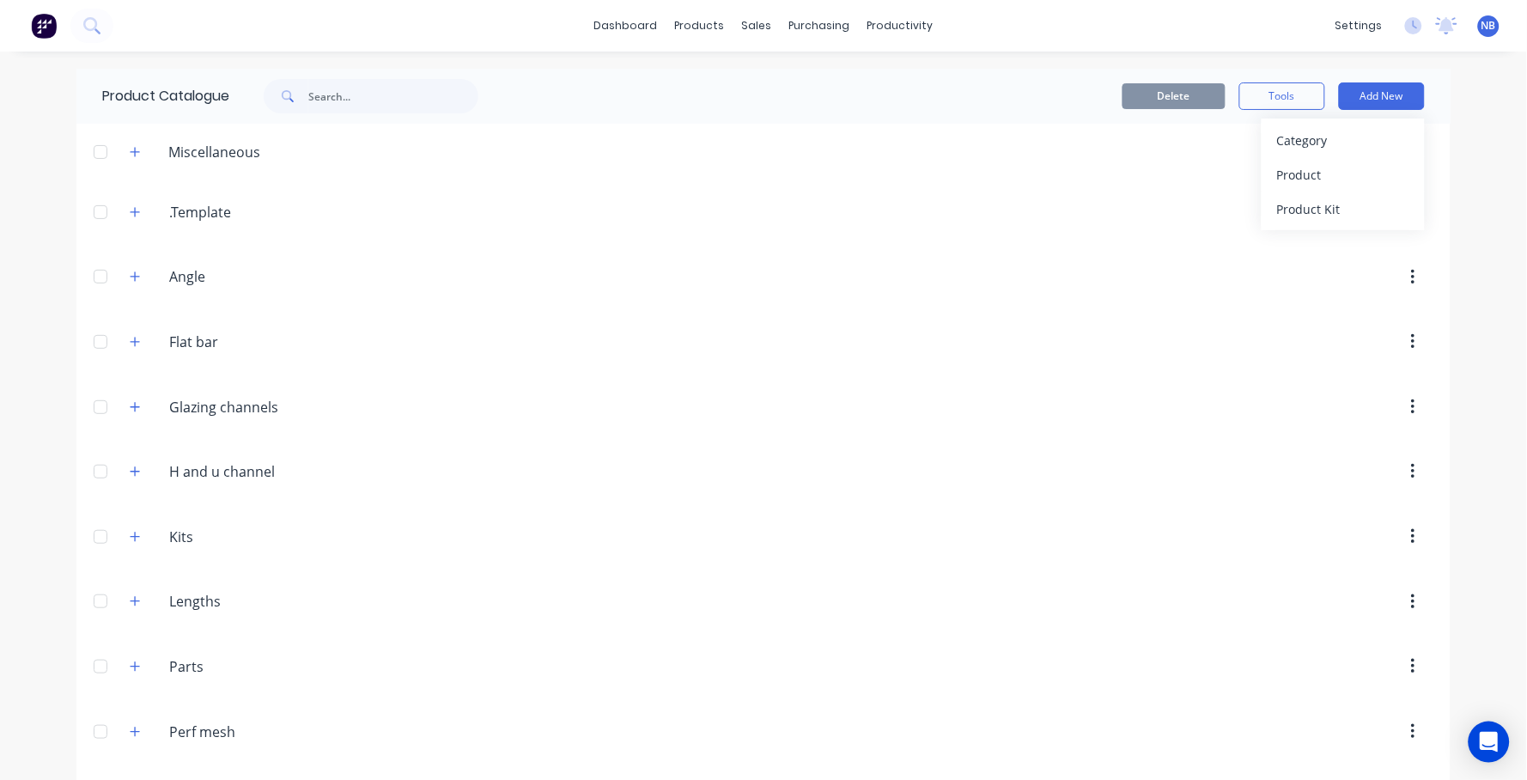
click at [1495, 155] on div "dashboard products sales purchasing productivity dashboard products Product Cat…" at bounding box center [763, 390] width 1527 height 780
click at [295, 107] on span at bounding box center [286, 96] width 45 height 34
click at [342, 99] on input "text" at bounding box center [393, 96] width 170 height 34
type input "balus"
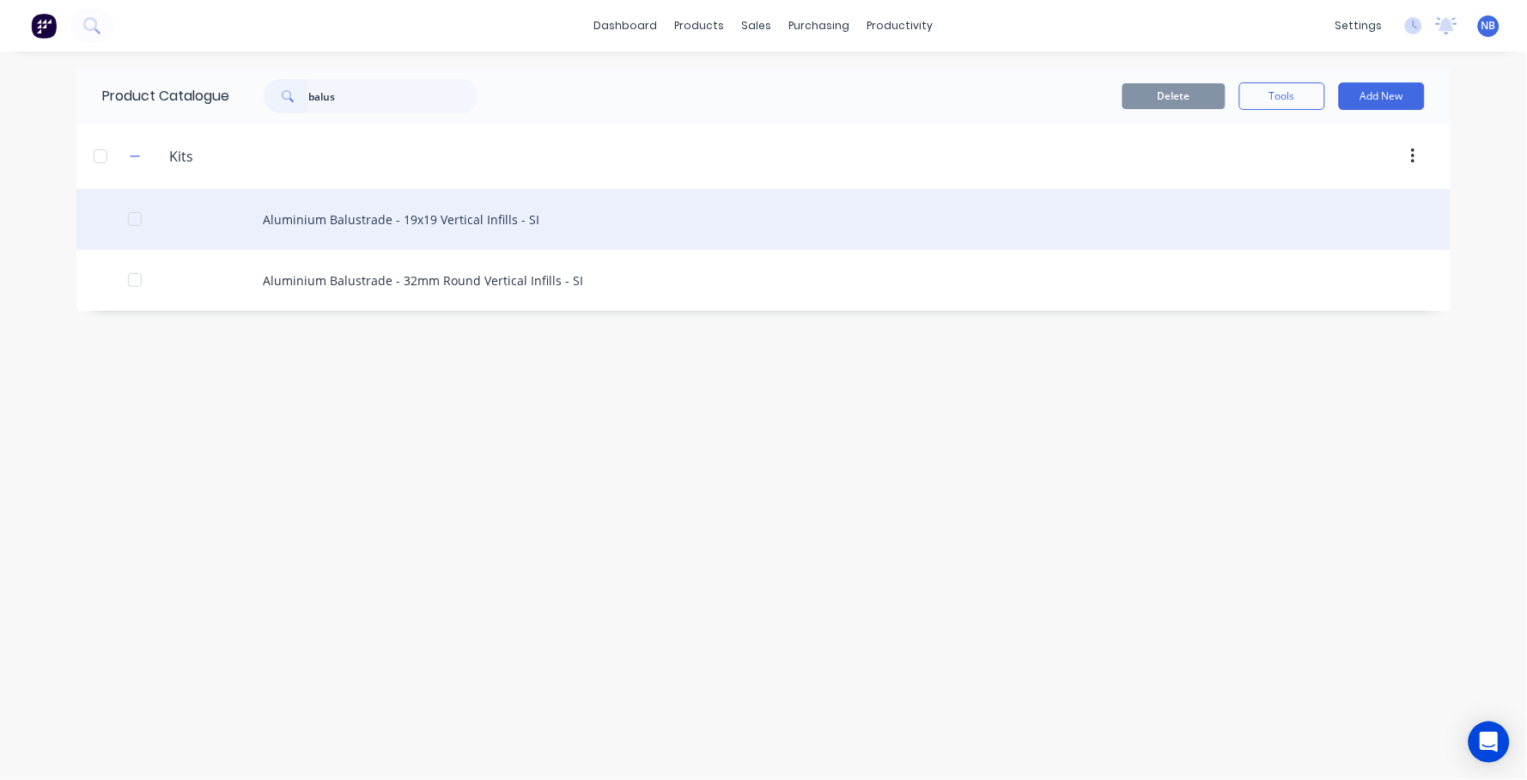
click at [519, 225] on div "Aluminium Balustrade - 19x19 Vertical Infills - SI" at bounding box center [763, 219] width 1374 height 61
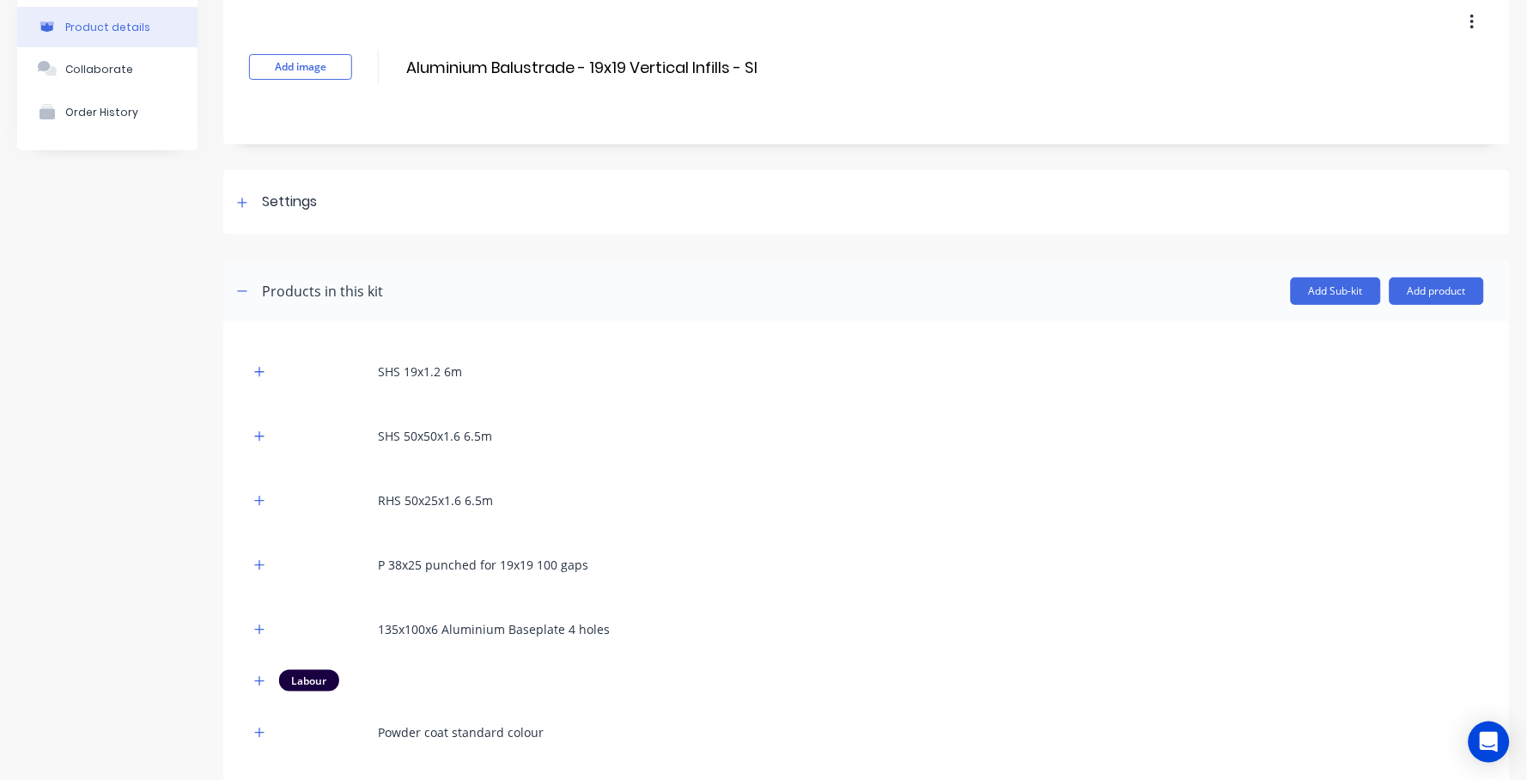
scroll to position [100, 0]
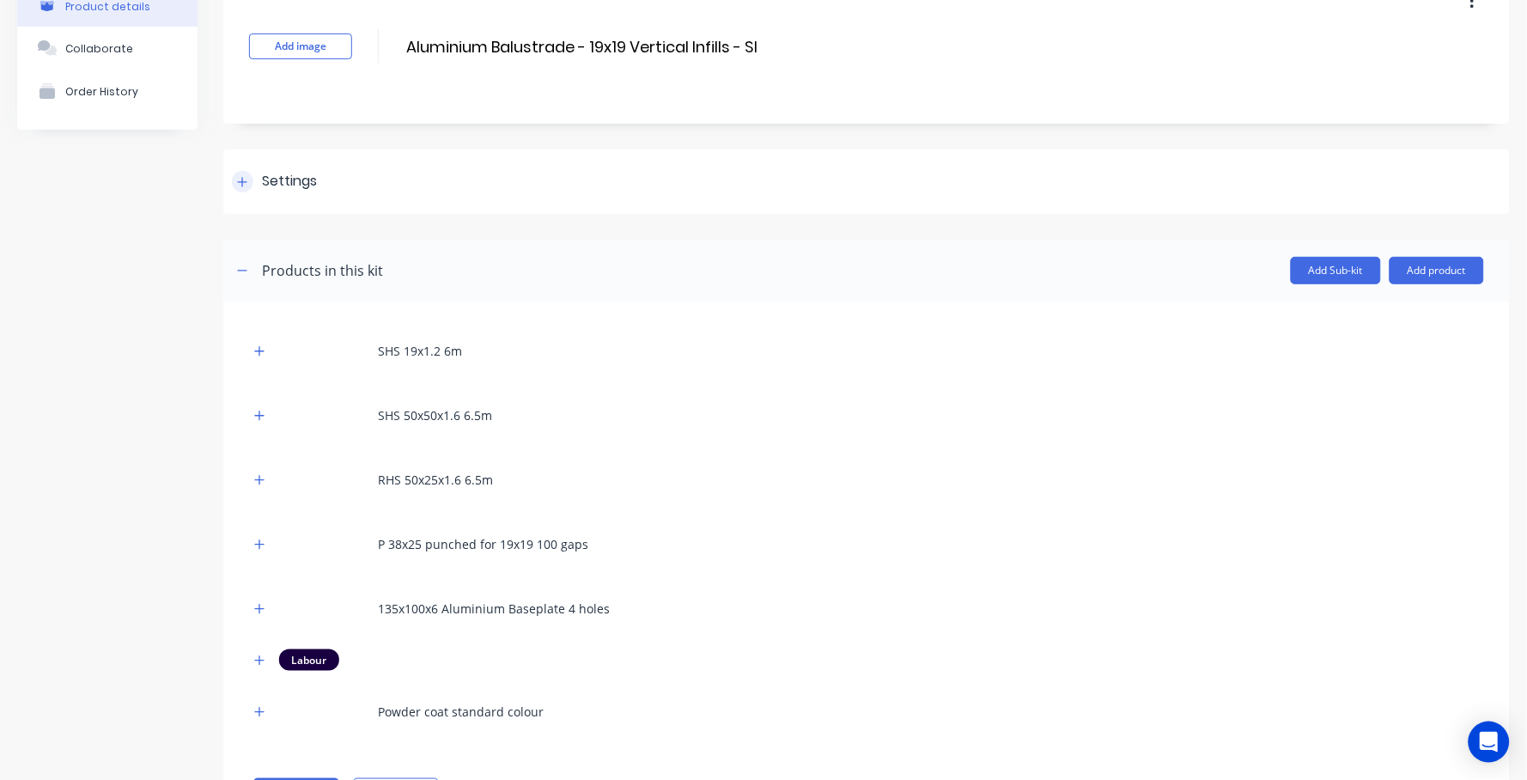
click at [262, 179] on div "Settings" at bounding box center [289, 181] width 55 height 21
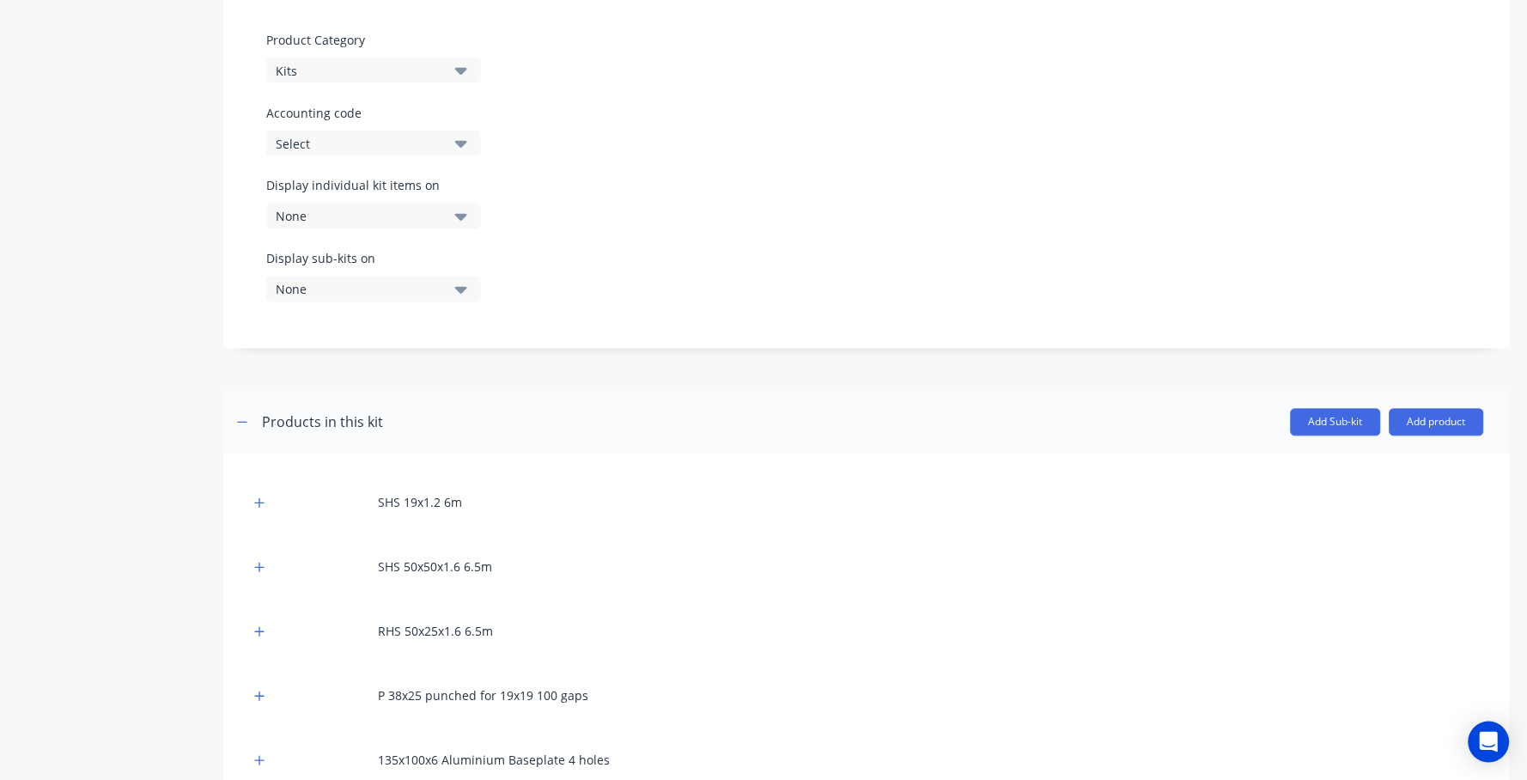
scroll to position [960, 0]
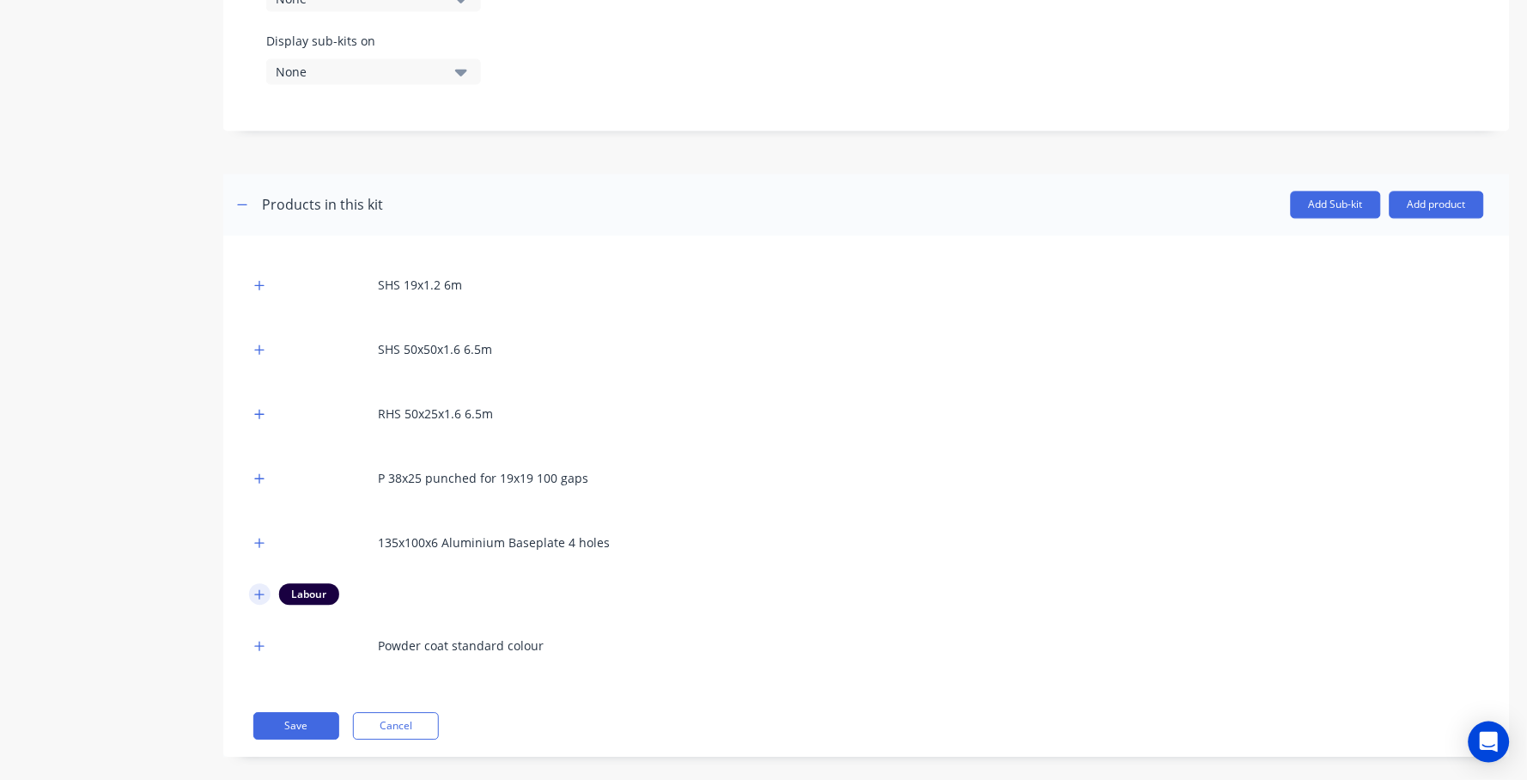
click at [257, 583] on button "button" at bounding box center [259, 593] width 21 height 21
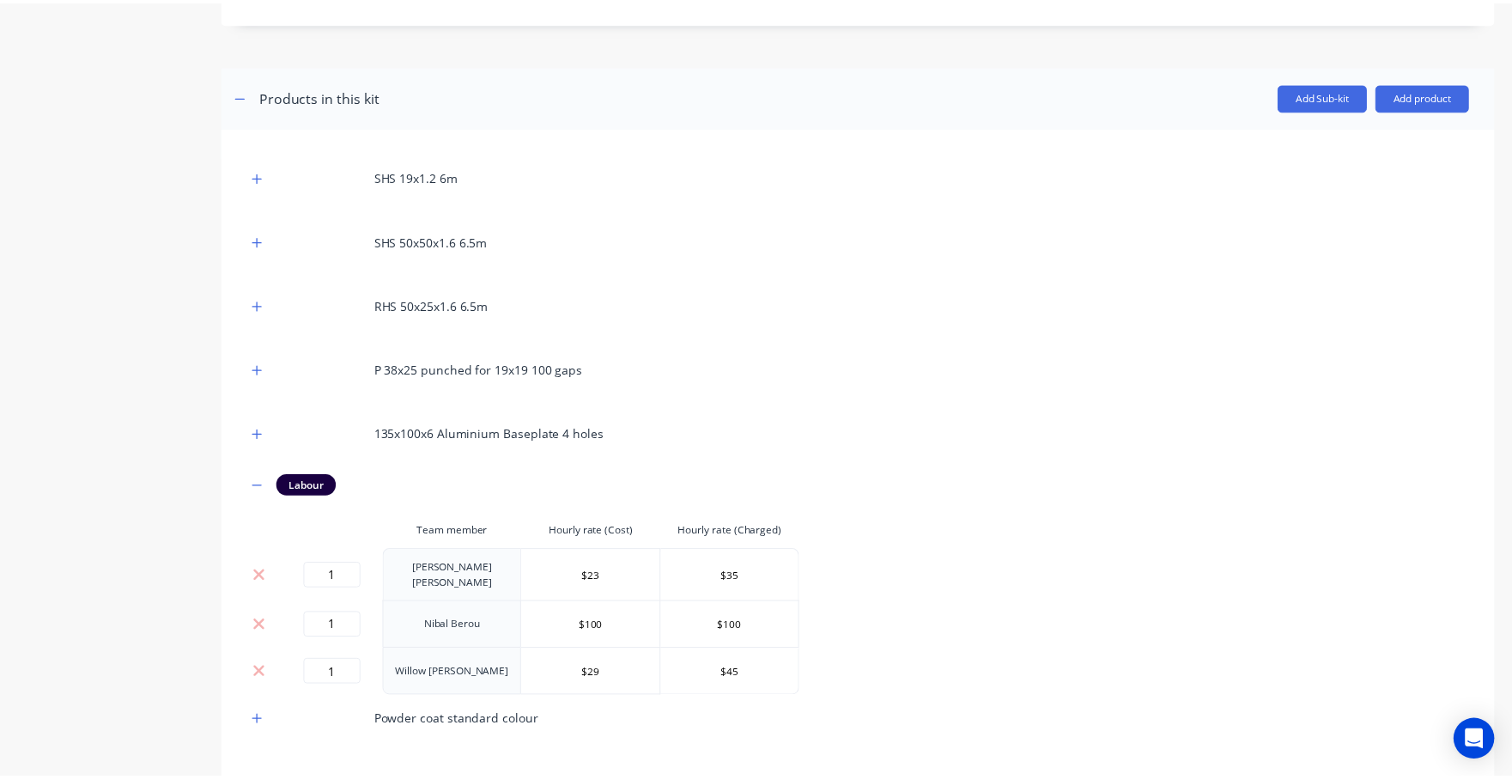
scroll to position [1139, 0]
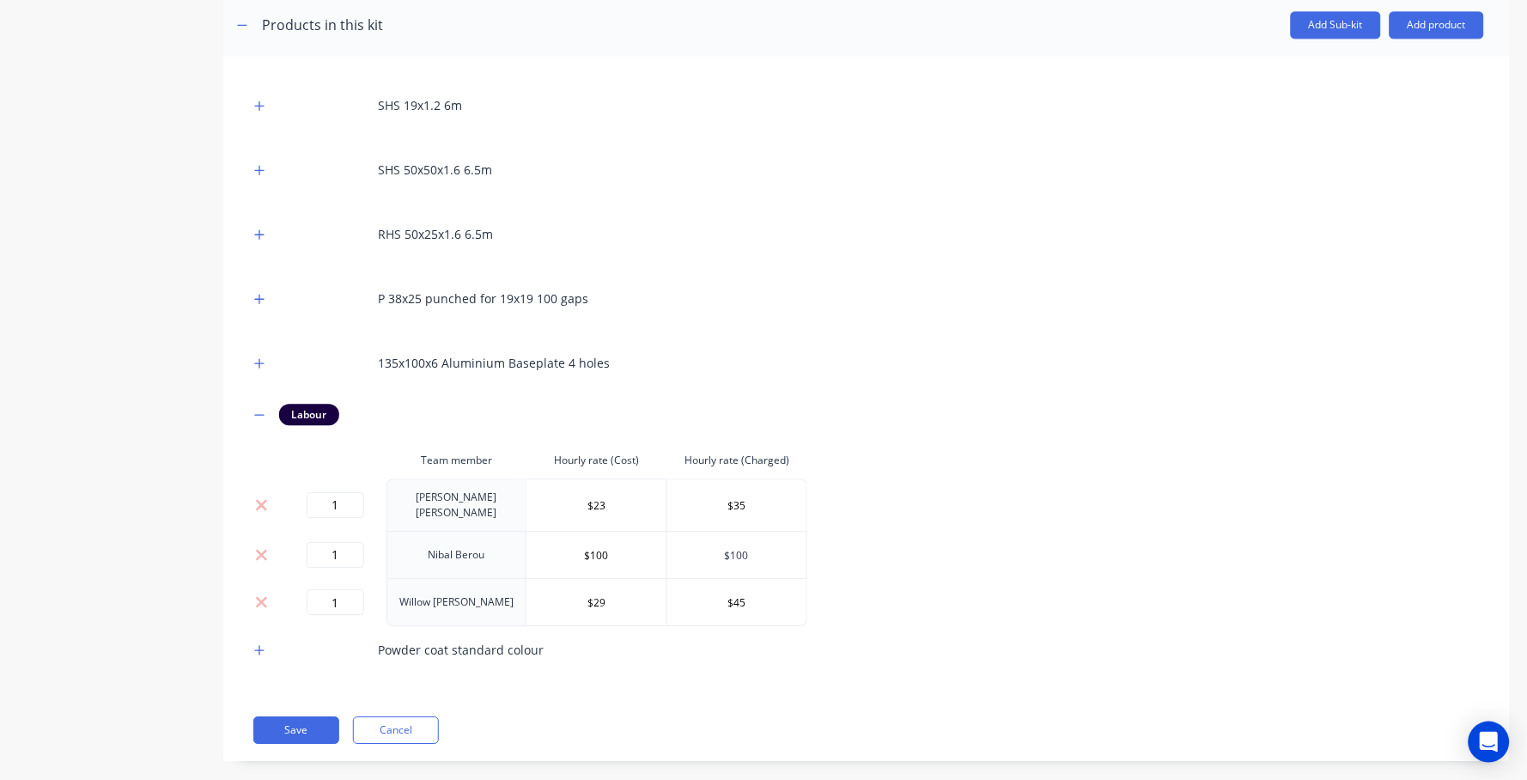
click at [726, 542] on input "$100" at bounding box center [736, 555] width 139 height 26
click at [737, 542] on input "$100" at bounding box center [736, 555] width 139 height 26
type input "$125"
click at [1072, 547] on div "SHS 19x1.2 6m SHS 50x50x1.6 6.5m RHS 50x25x1.6 6.5m P 38x25 punched for 19x19 1…" at bounding box center [866, 378] width 1235 height 592
click at [276, 716] on button "Save" at bounding box center [296, 729] width 86 height 27
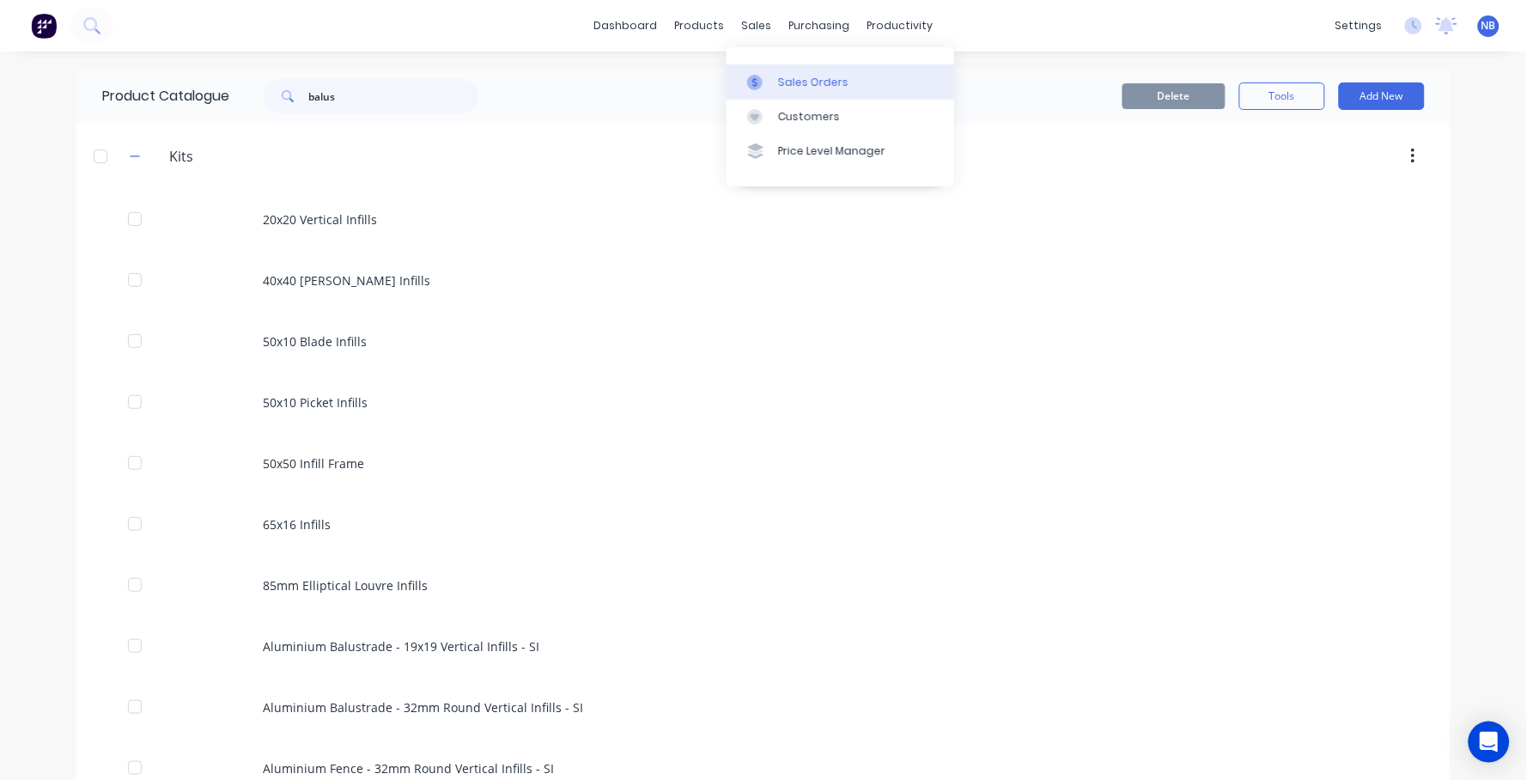
click at [768, 88] on div at bounding box center [760, 82] width 26 height 15
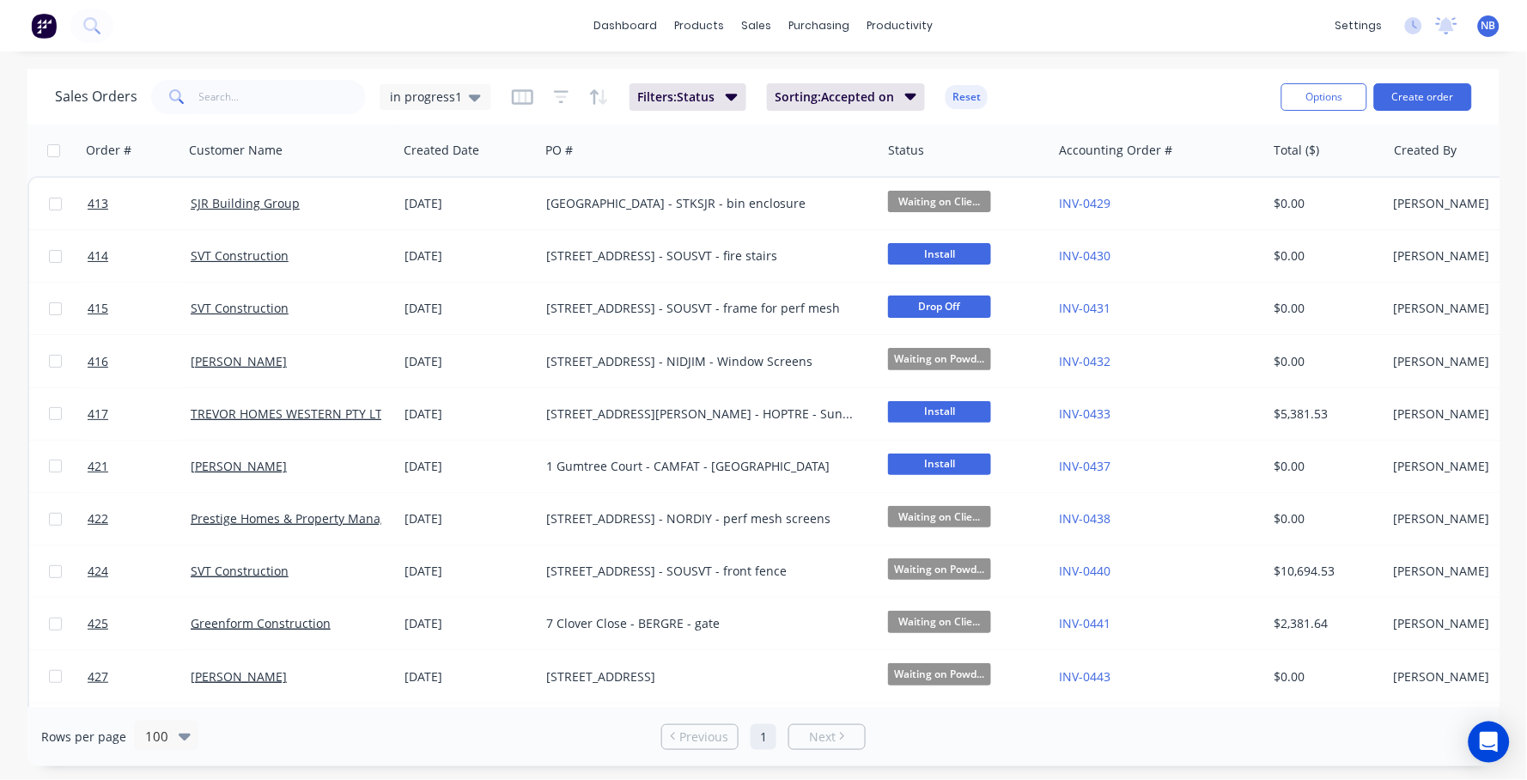
click at [463, 113] on div "Sales Orders in progress1 Filters: Status Sorting: Accepted on Reset" at bounding box center [661, 97] width 1212 height 42
click at [462, 106] on div "in progress1" at bounding box center [436, 97] width 112 height 26
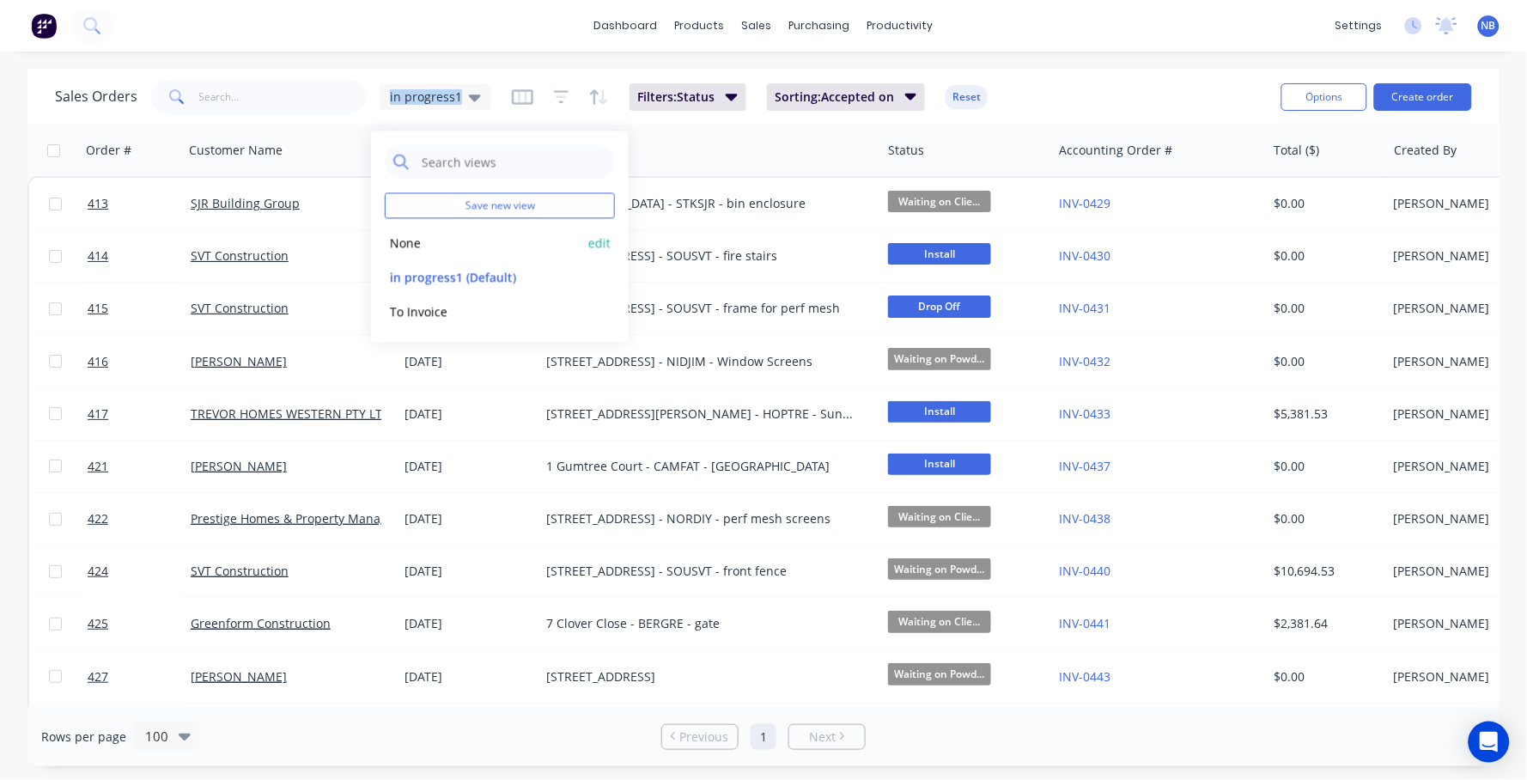
click at [448, 240] on button "None" at bounding box center [483, 243] width 196 height 20
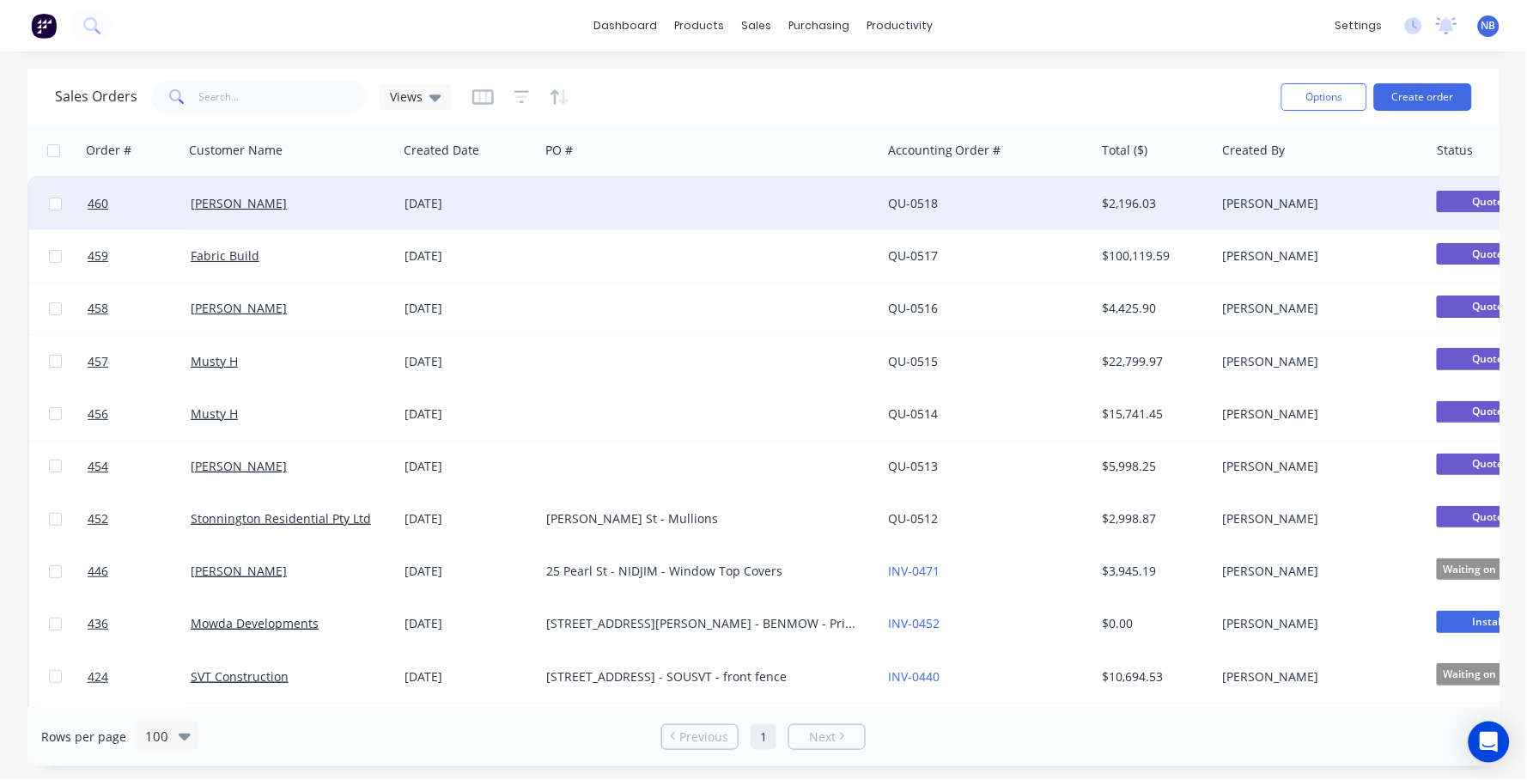
click at [438, 215] on div "24 Sep 2025" at bounding box center [469, 204] width 142 height 52
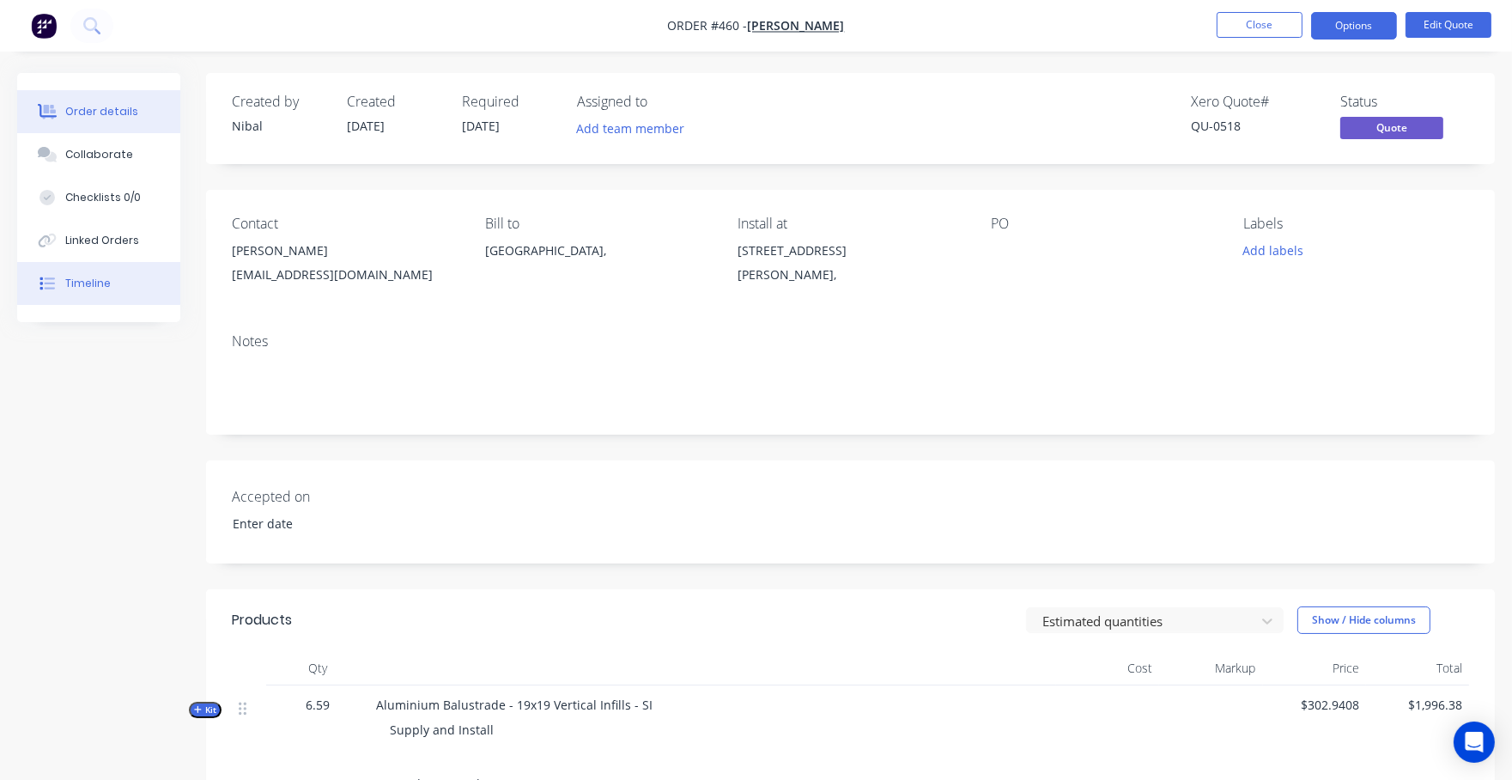
click at [109, 274] on button "Timeline" at bounding box center [98, 283] width 163 height 43
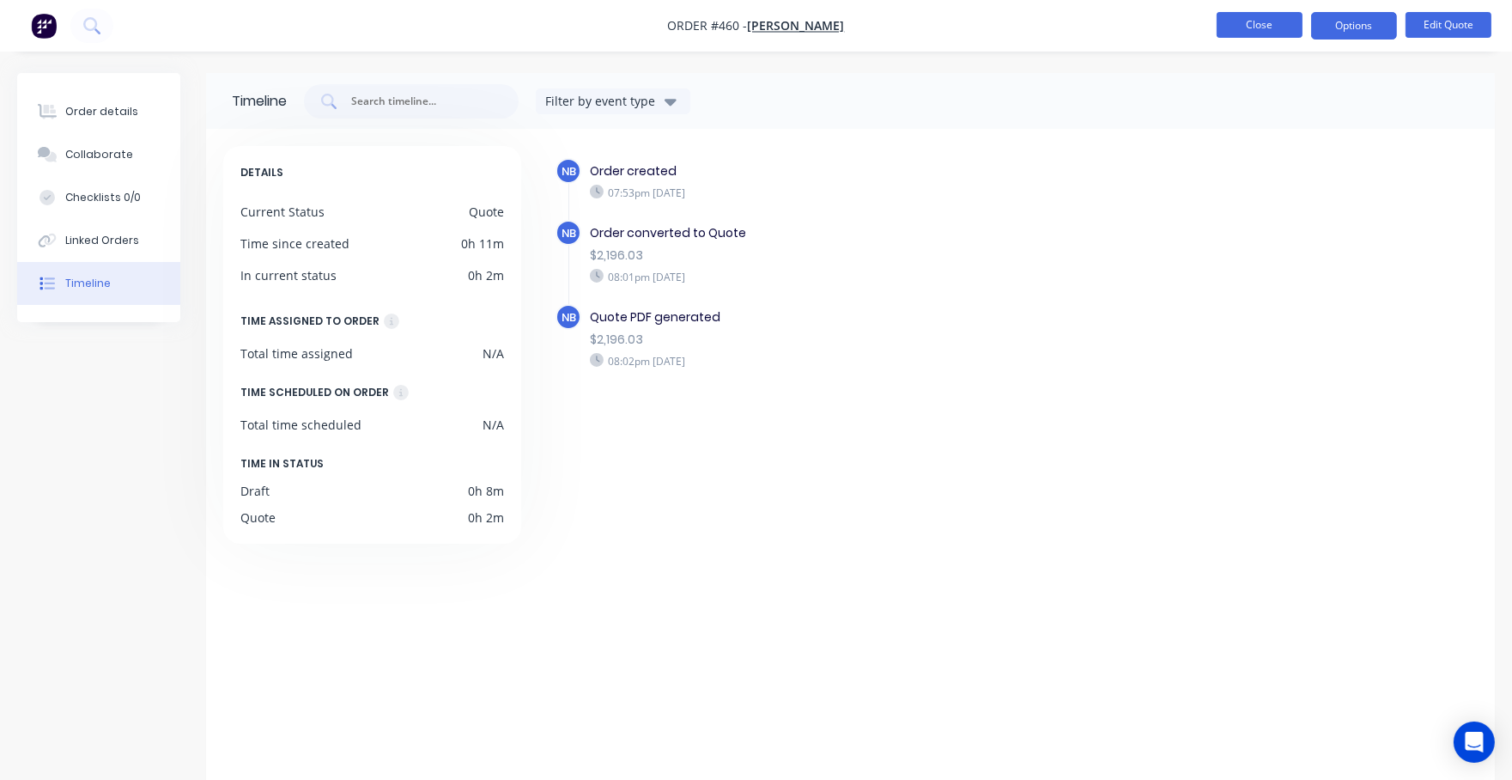
click at [1273, 29] on button "Close" at bounding box center [1260, 25] width 86 height 26
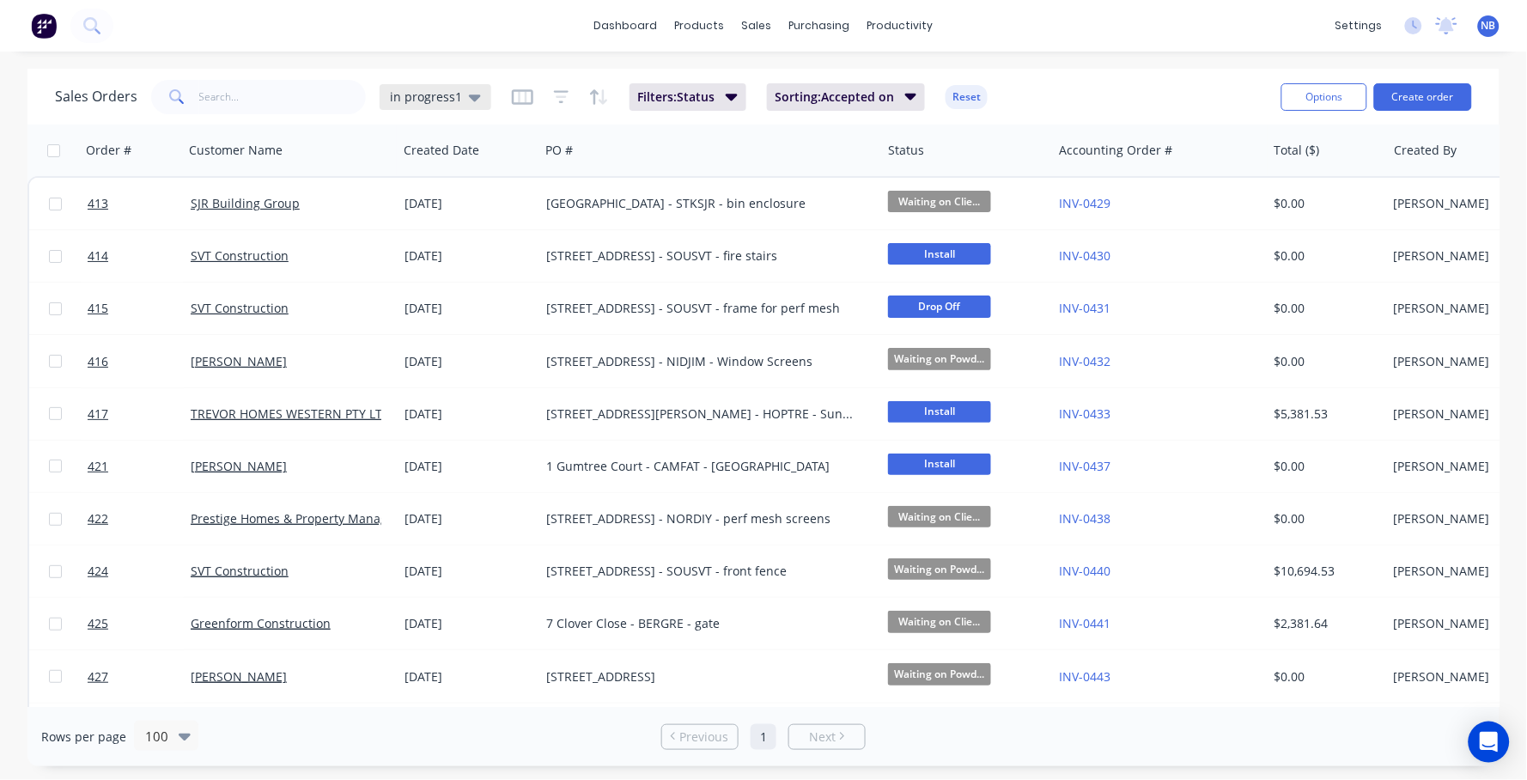
click at [430, 105] on div "in progress1" at bounding box center [436, 97] width 112 height 26
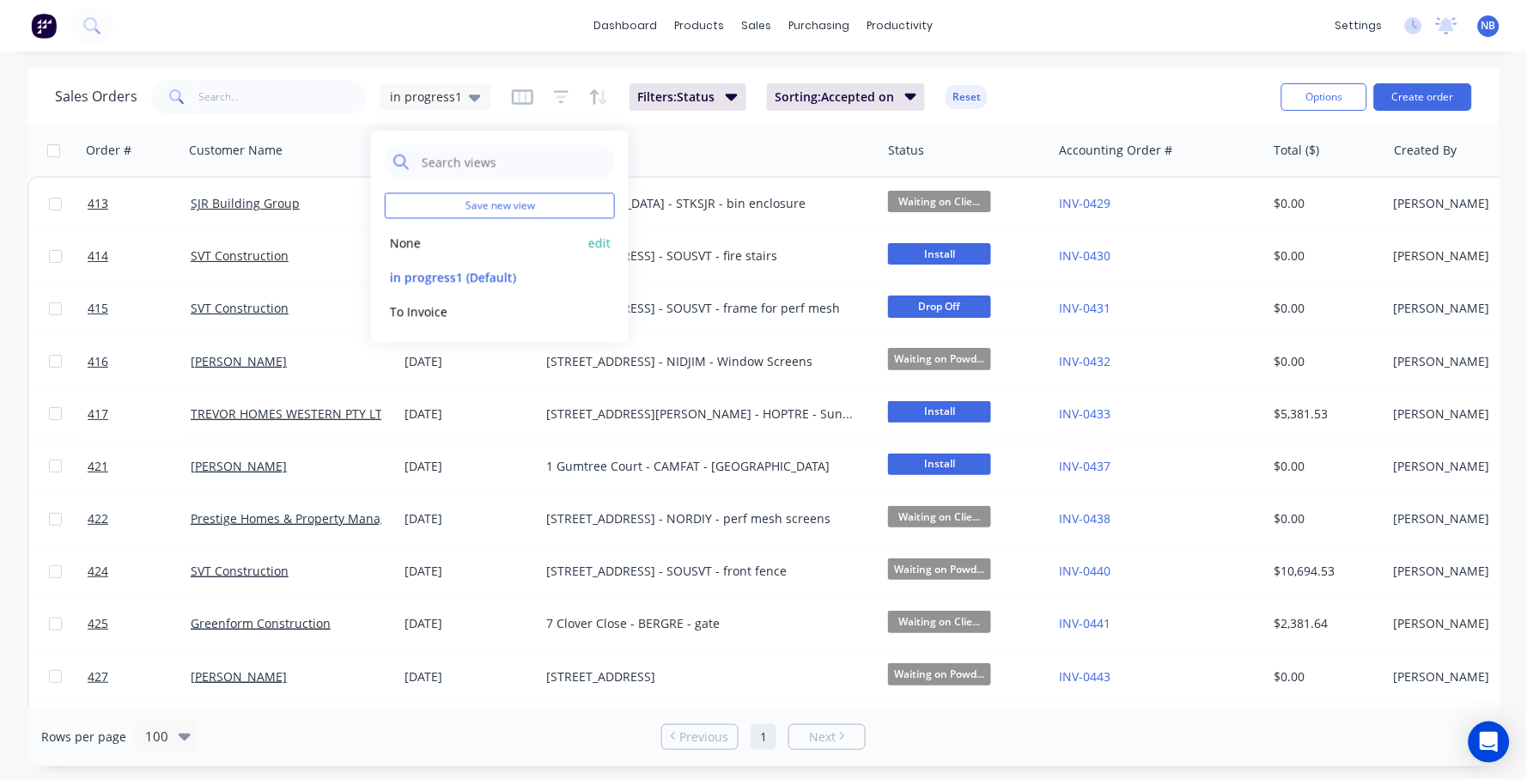
click at [445, 239] on button "None" at bounding box center [483, 243] width 196 height 20
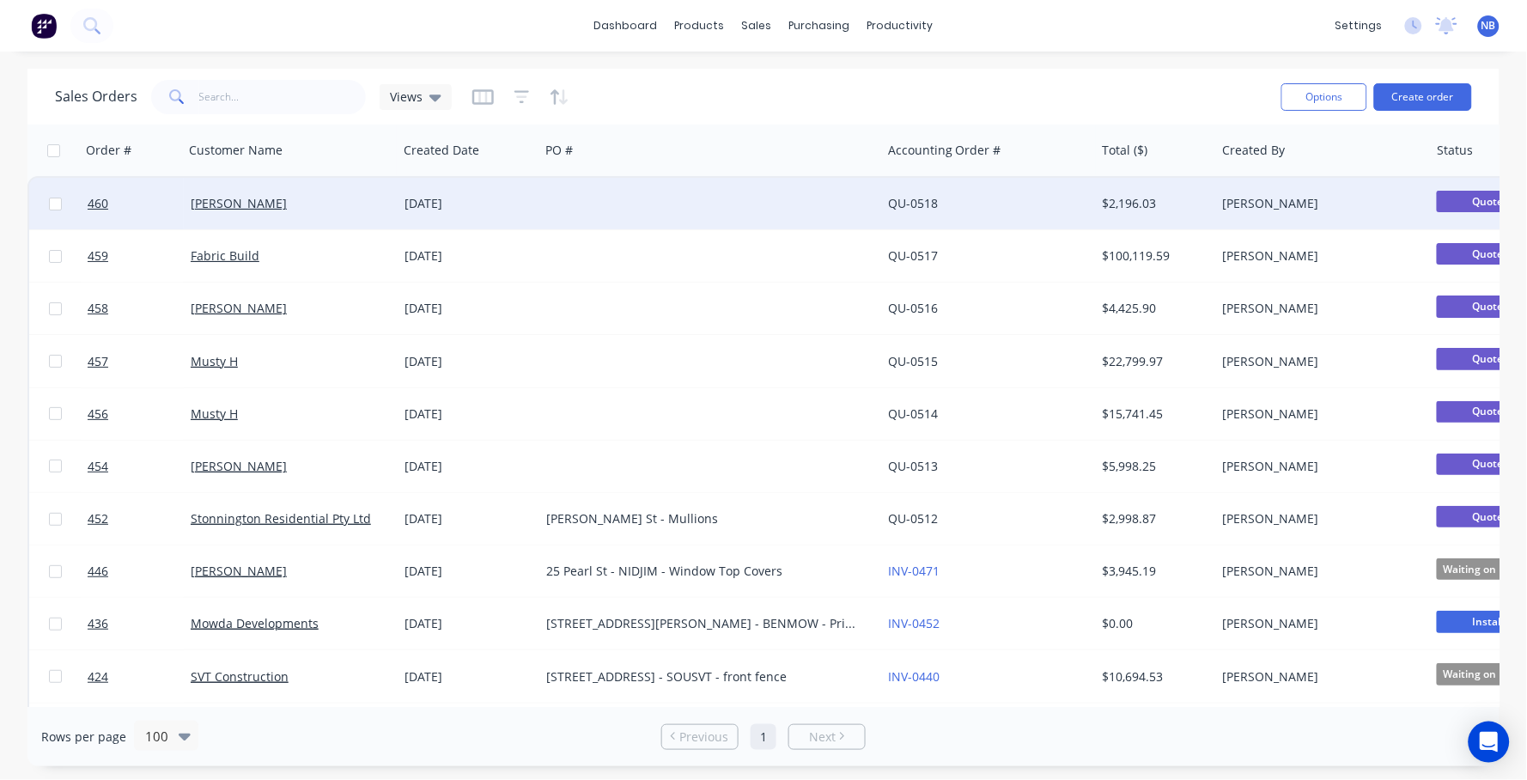
click at [411, 207] on div "24 Sep 2025" at bounding box center [468, 203] width 128 height 17
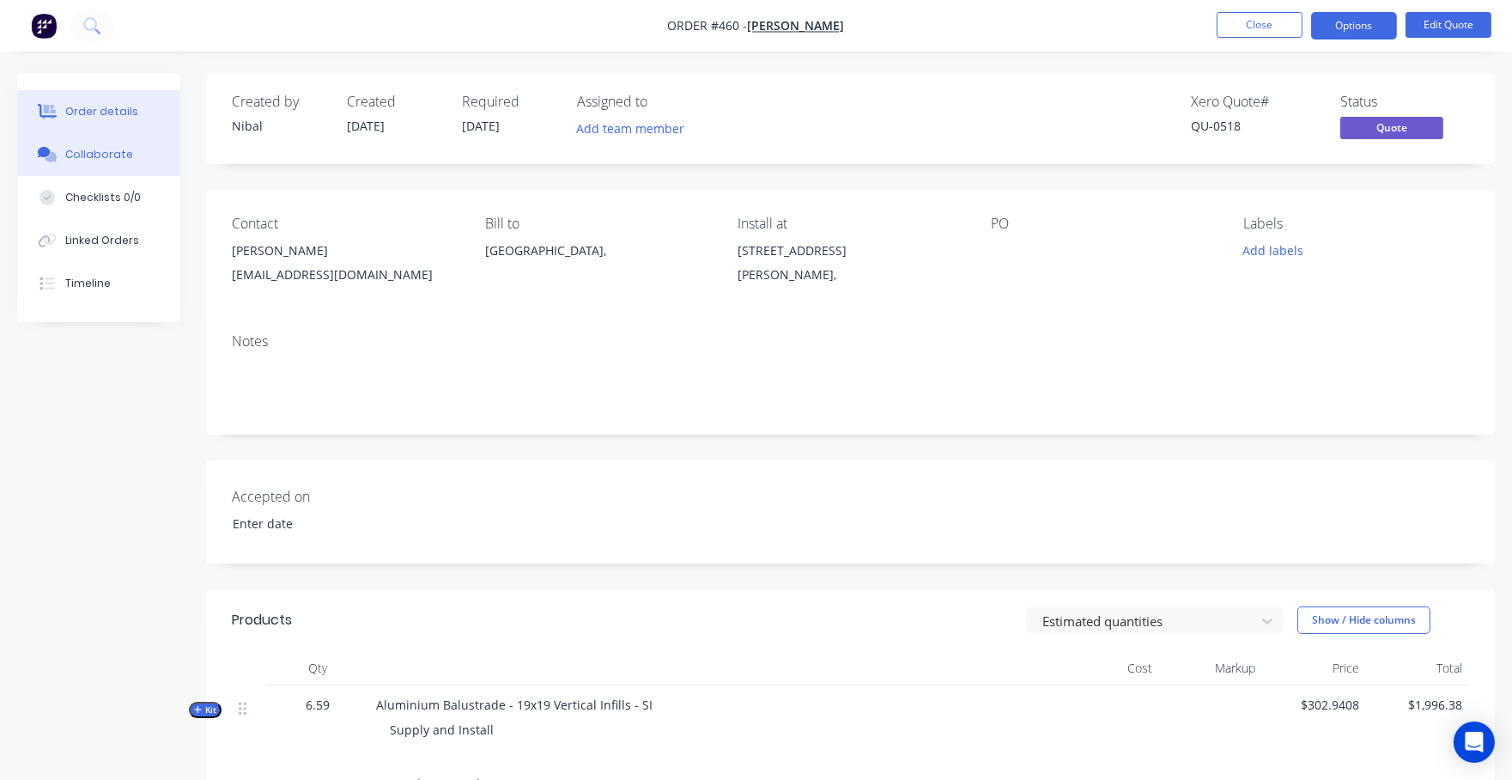
click at [149, 168] on button "Collaborate" at bounding box center [98, 154] width 163 height 43
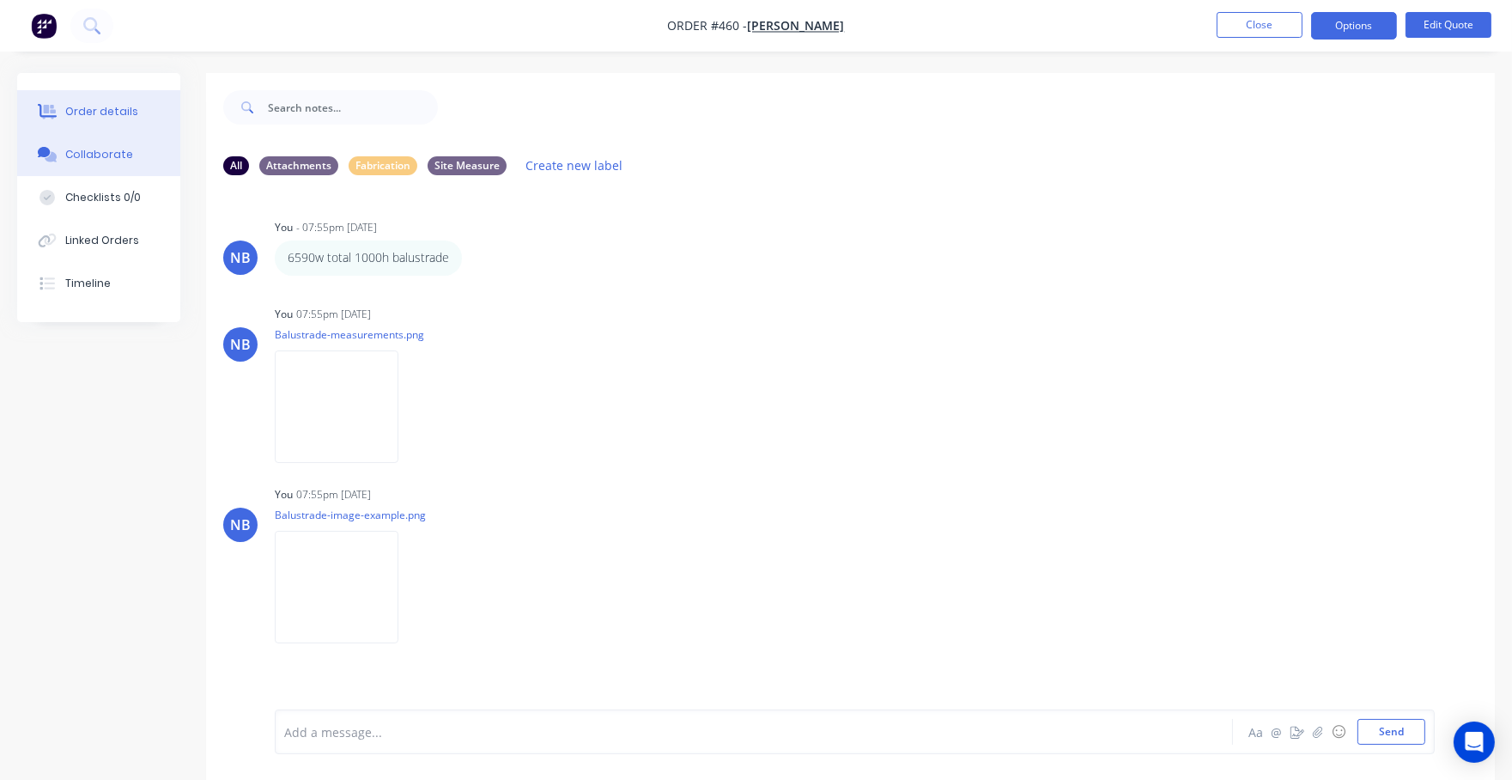
click at [127, 118] on button "Order details" at bounding box center [98, 111] width 163 height 43
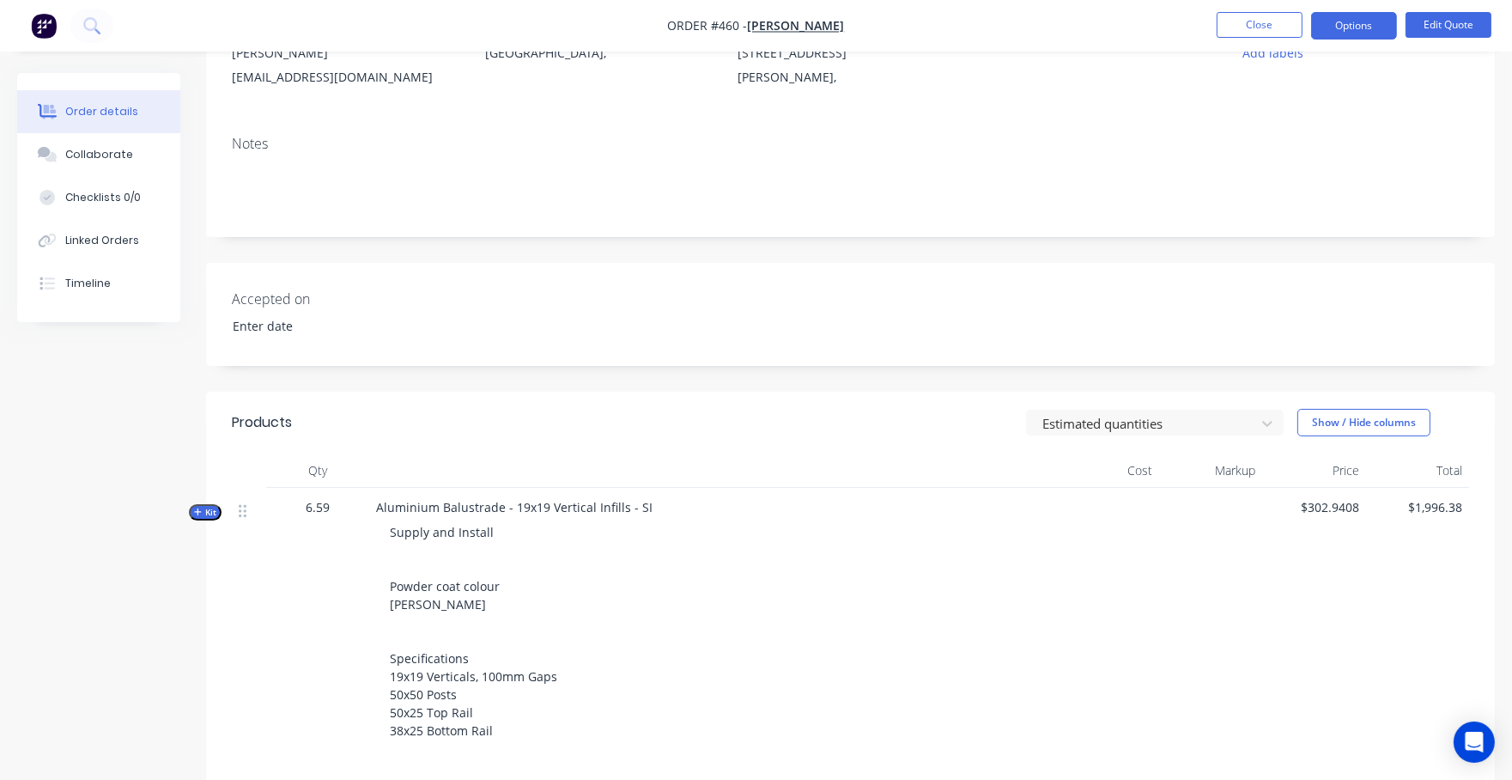
scroll to position [207, 0]
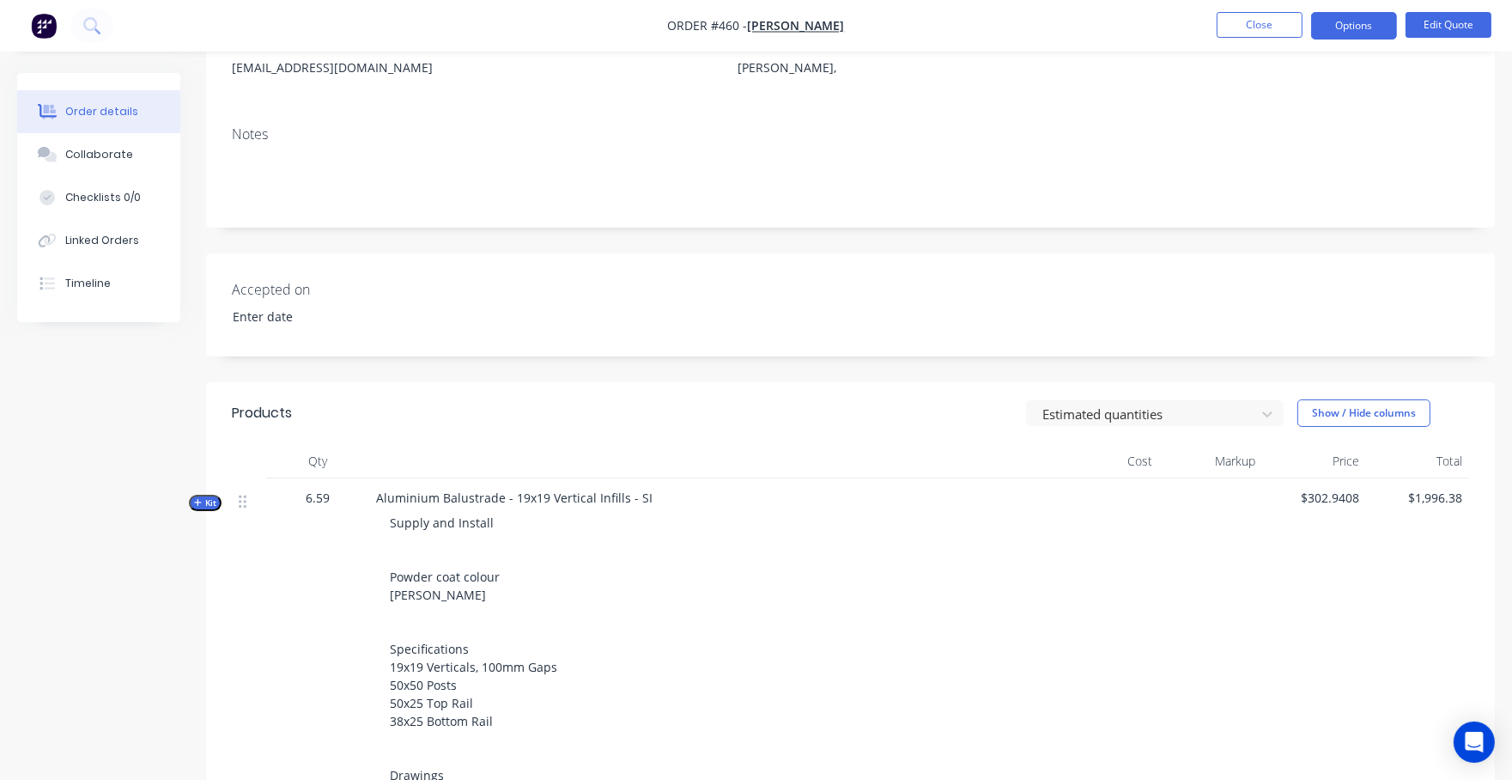
click at [194, 498] on icon "button" at bounding box center [198, 502] width 8 height 9
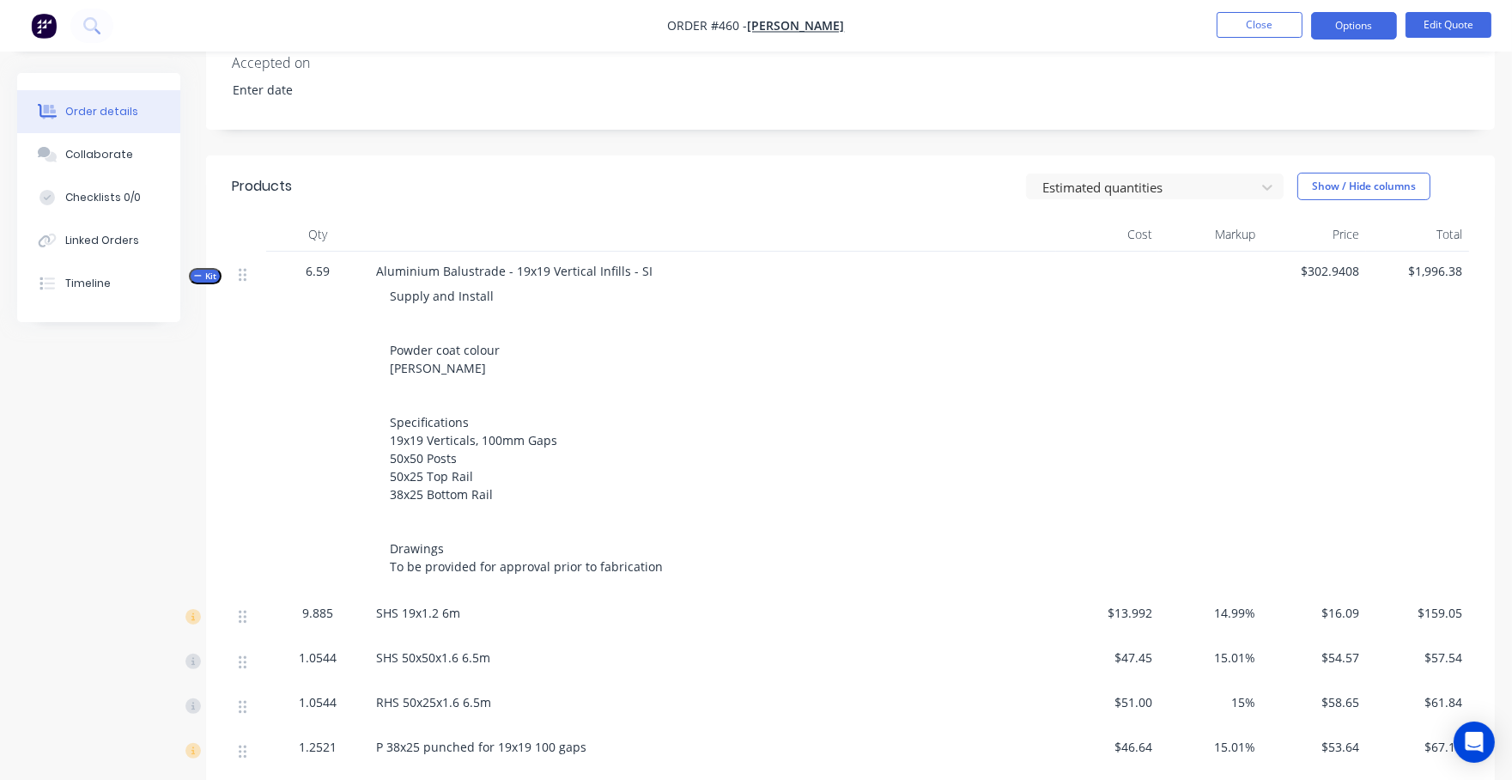
scroll to position [368, 0]
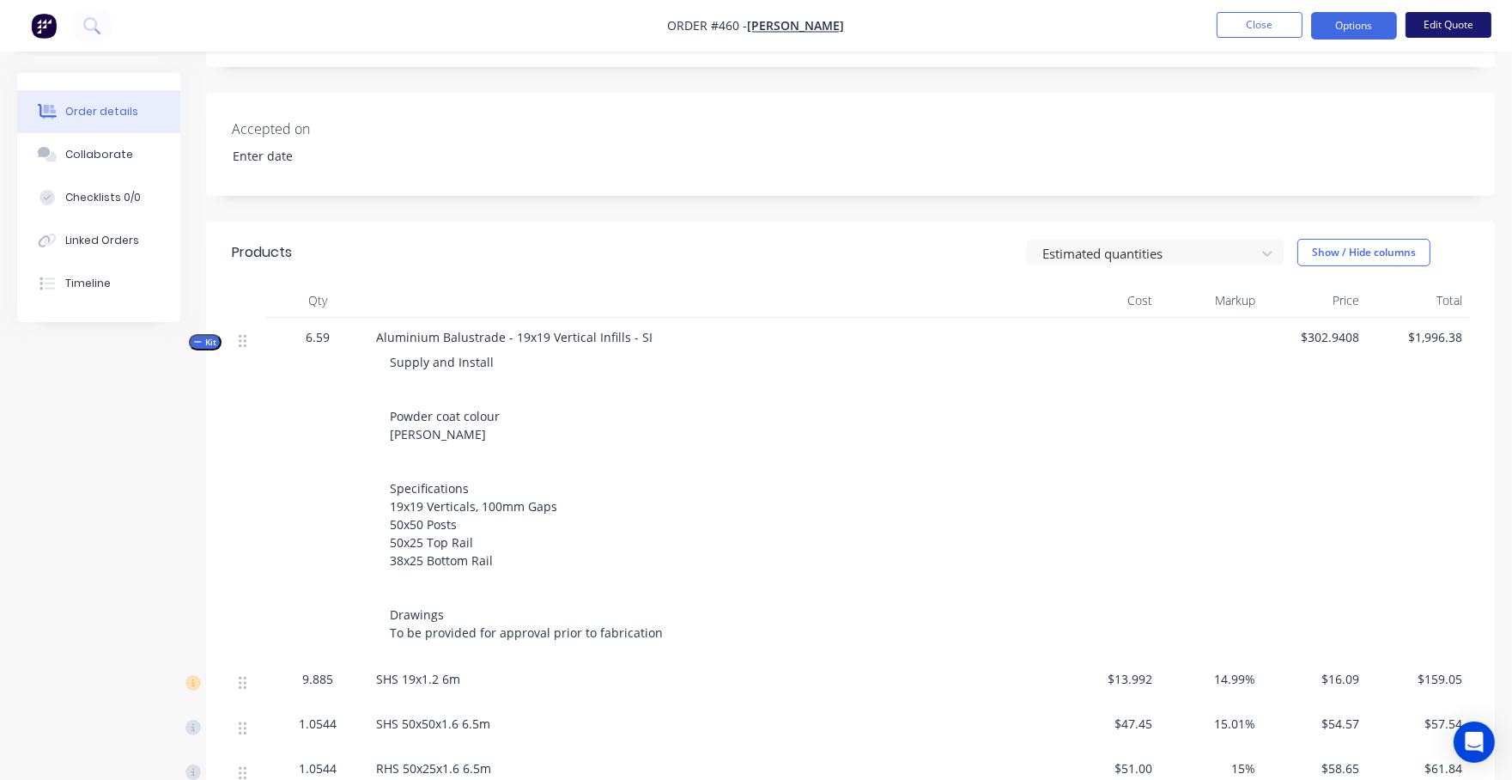
click at [1467, 27] on button "Edit Quote" at bounding box center [1449, 25] width 86 height 26
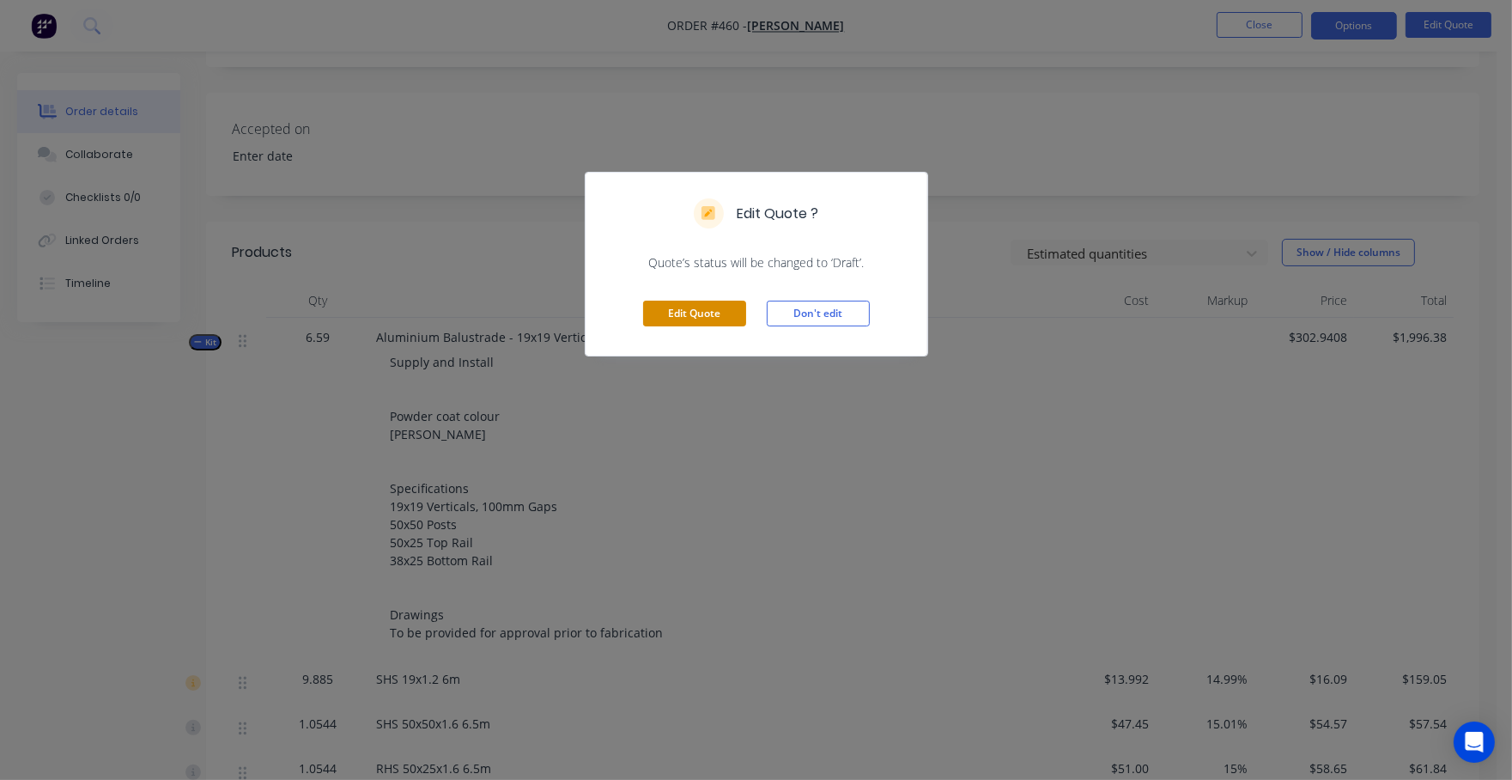
click at [726, 319] on button "Edit Quote" at bounding box center [694, 314] width 103 height 26
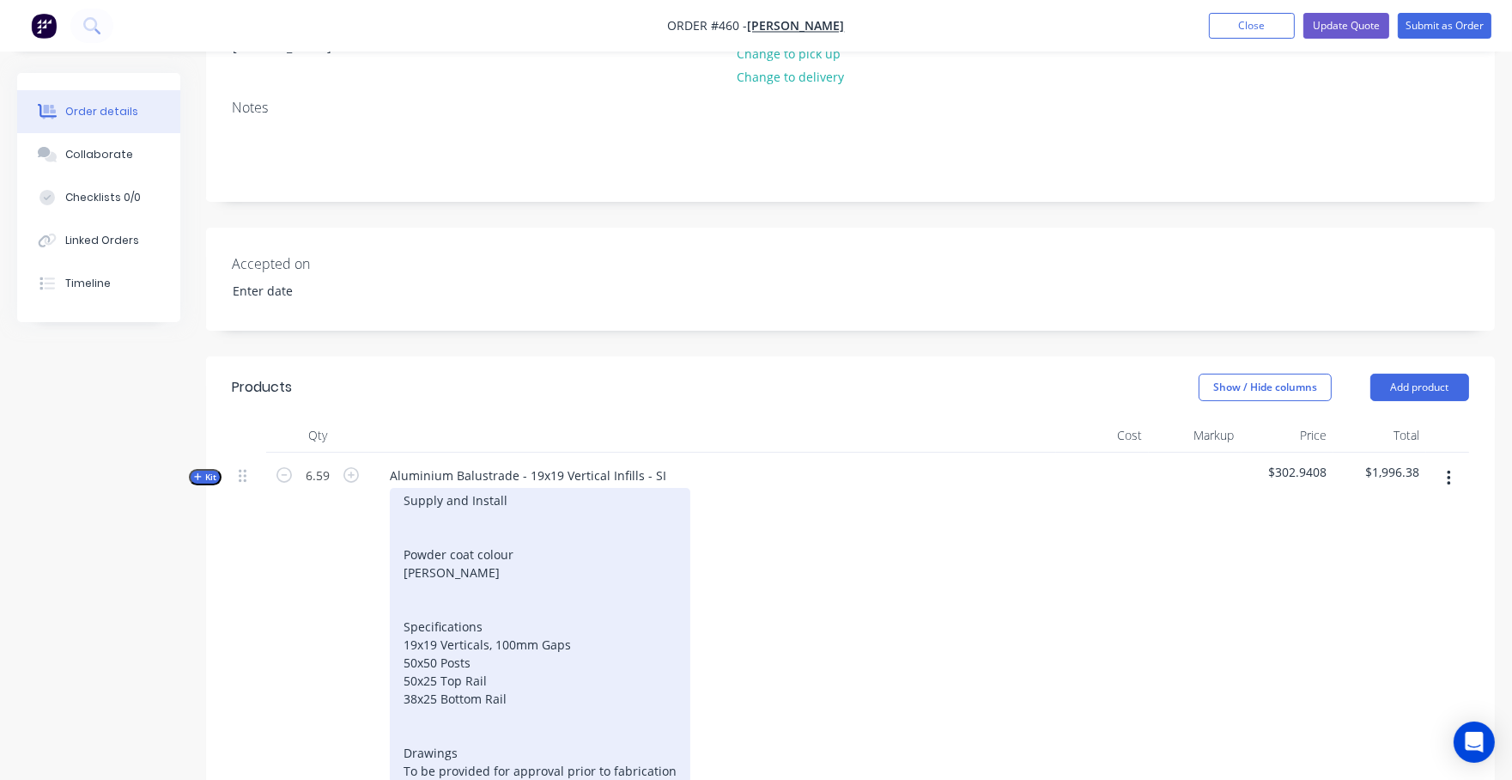
scroll to position [415, 0]
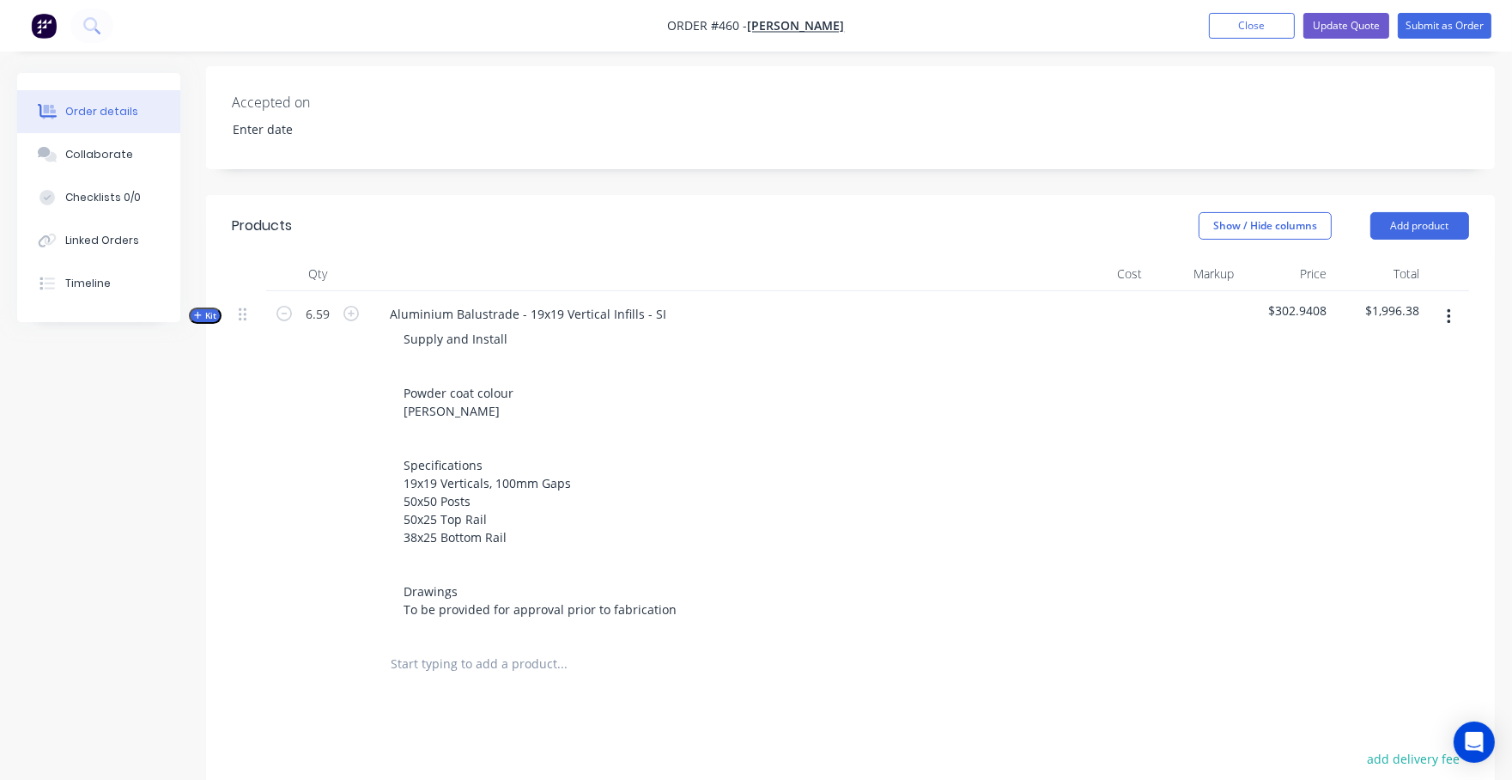
drag, startPoint x: 1457, startPoint y: 295, endPoint x: 1424, endPoint y: 322, distance: 42.1
click at [1457, 301] on button "button" at bounding box center [1449, 316] width 40 height 31
click at [1344, 453] on div "Delete" at bounding box center [1387, 465] width 132 height 25
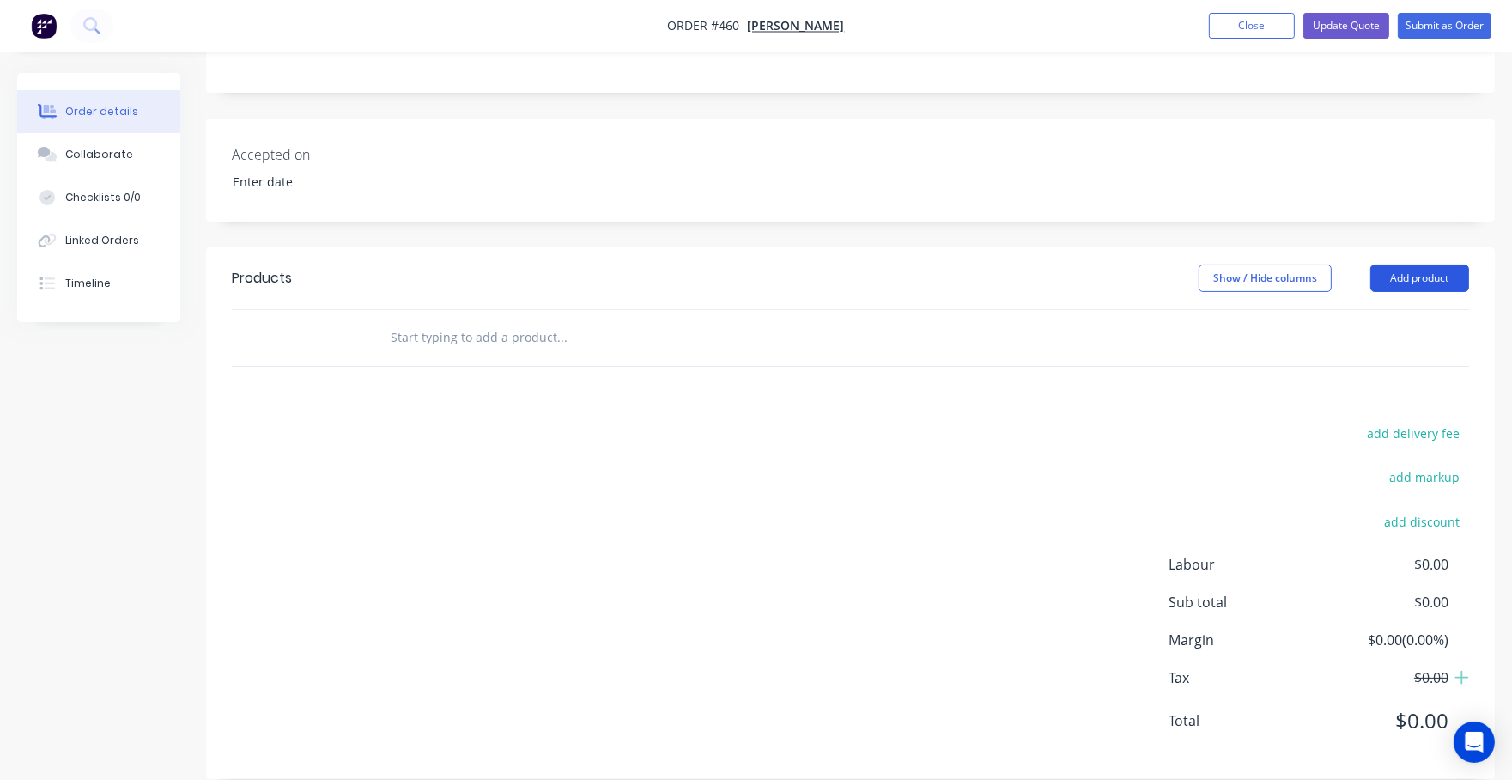
click at [1414, 264] on button "Add product" at bounding box center [1419, 277] width 99 height 27
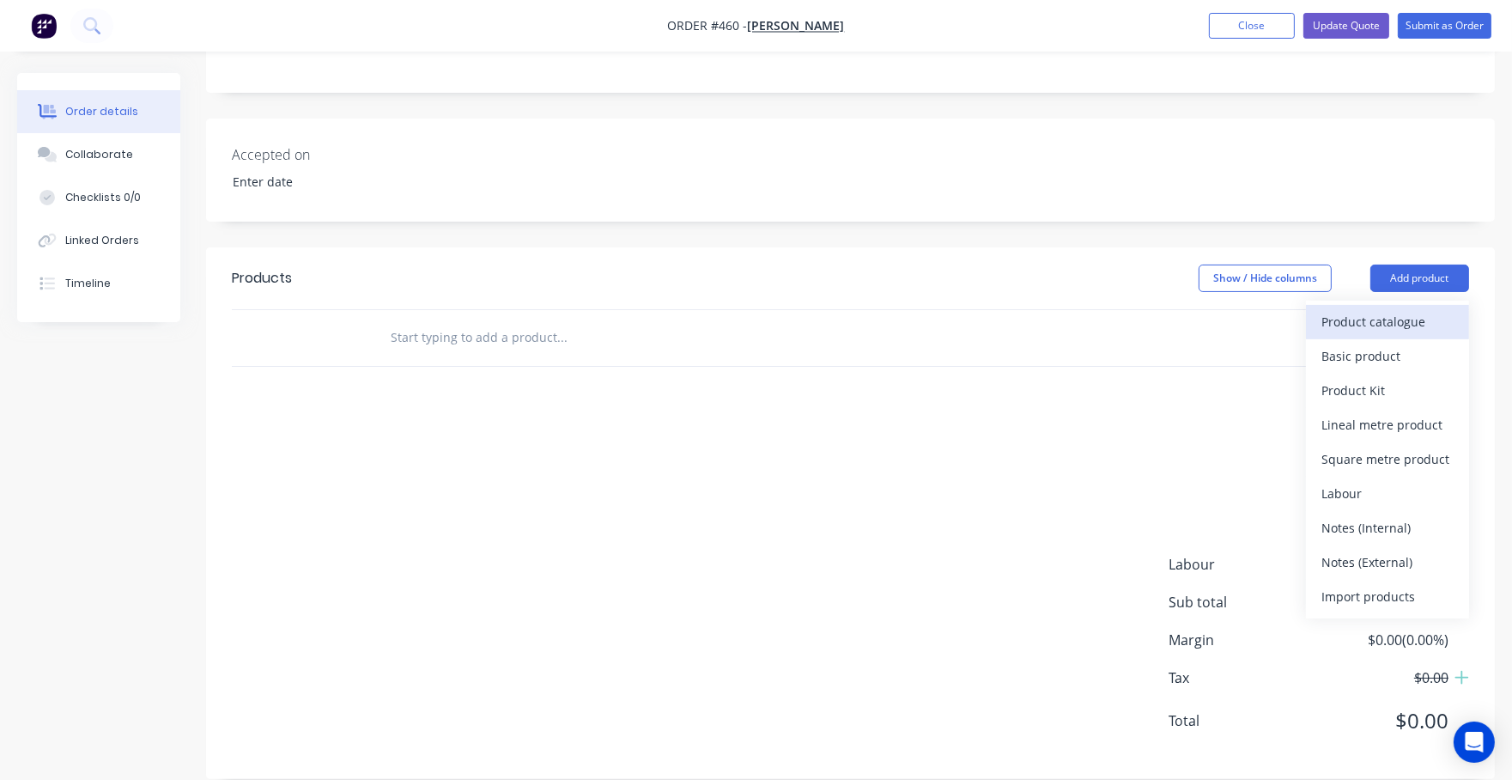
click at [1389, 309] on div "Product catalogue" at bounding box center [1387, 321] width 132 height 25
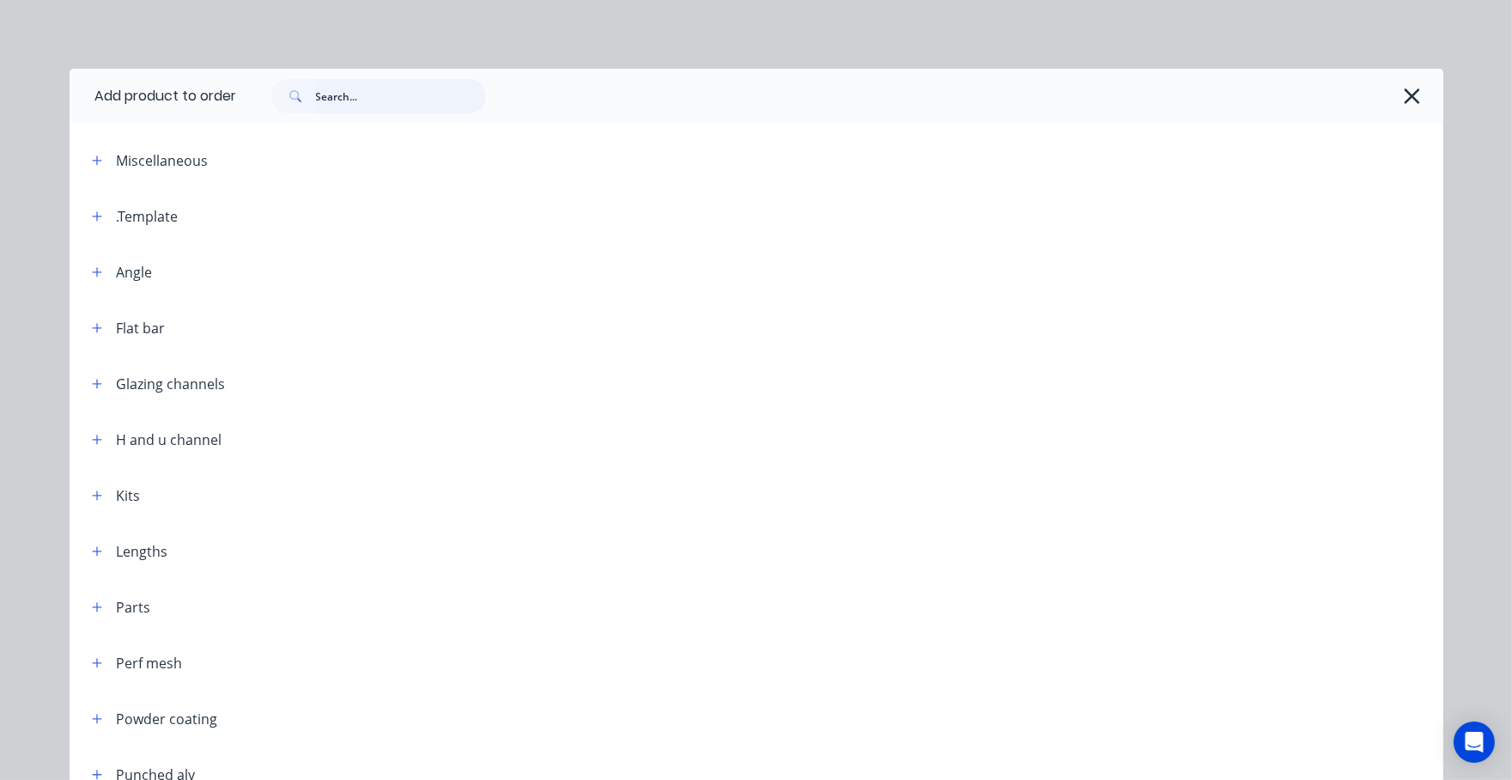
click at [428, 82] on input "text" at bounding box center [401, 96] width 170 height 34
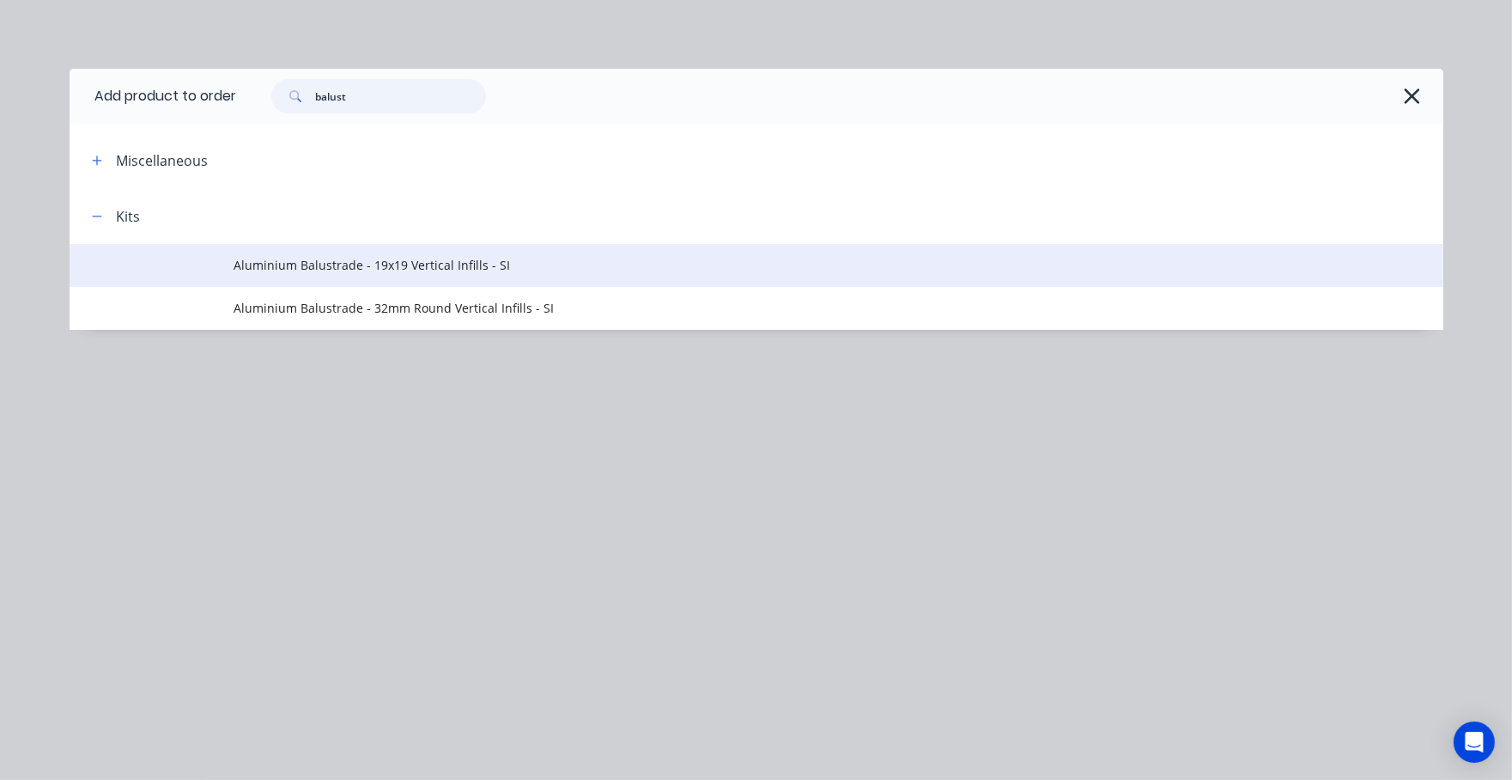
type input "balust"
click at [345, 272] on span "Aluminium Balustrade - 19x19 Vertical Infills - SI" at bounding box center [717, 265] width 967 height 18
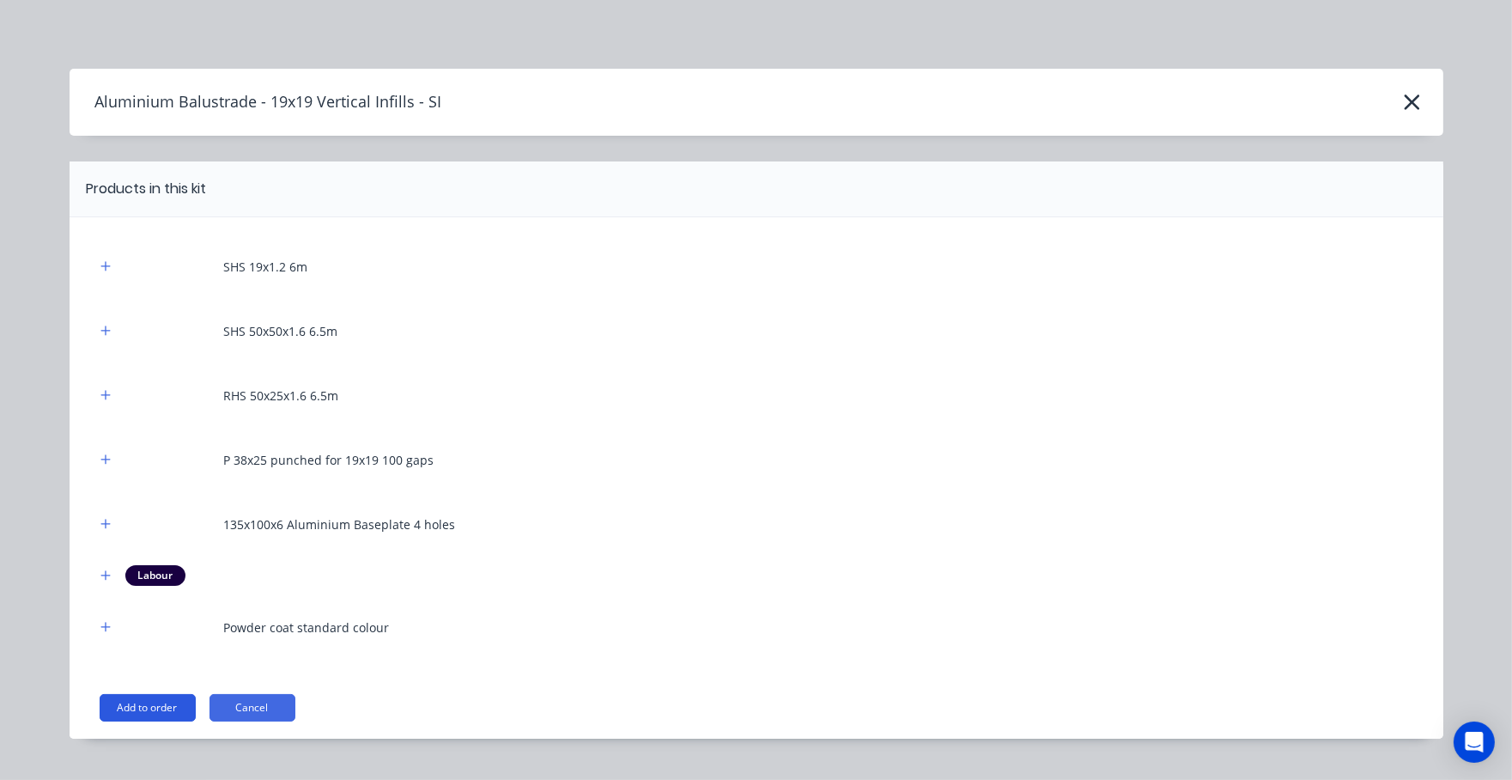
click at [125, 696] on button "Add to order" at bounding box center [148, 707] width 96 height 27
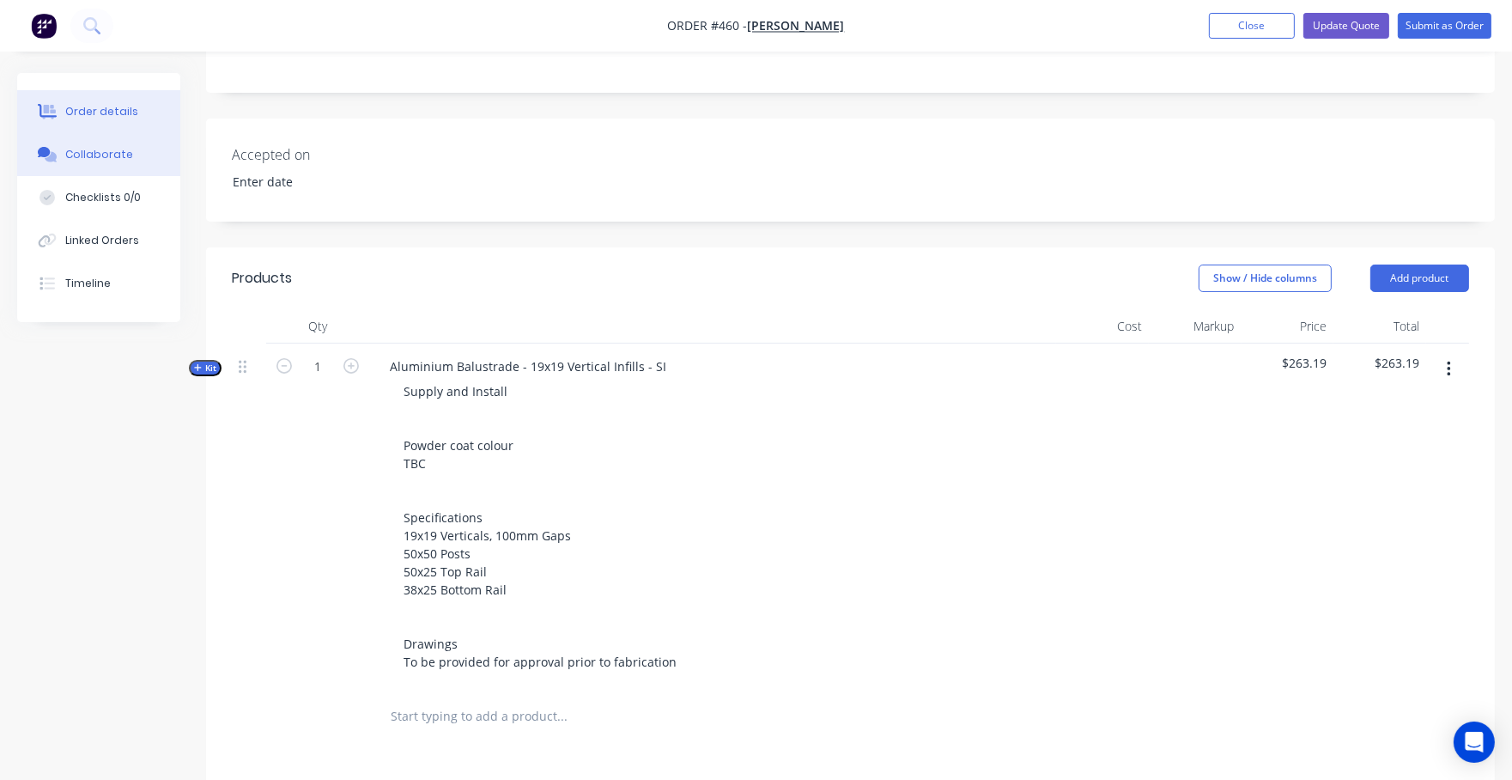
click at [112, 152] on div "Collaborate" at bounding box center [99, 154] width 68 height 15
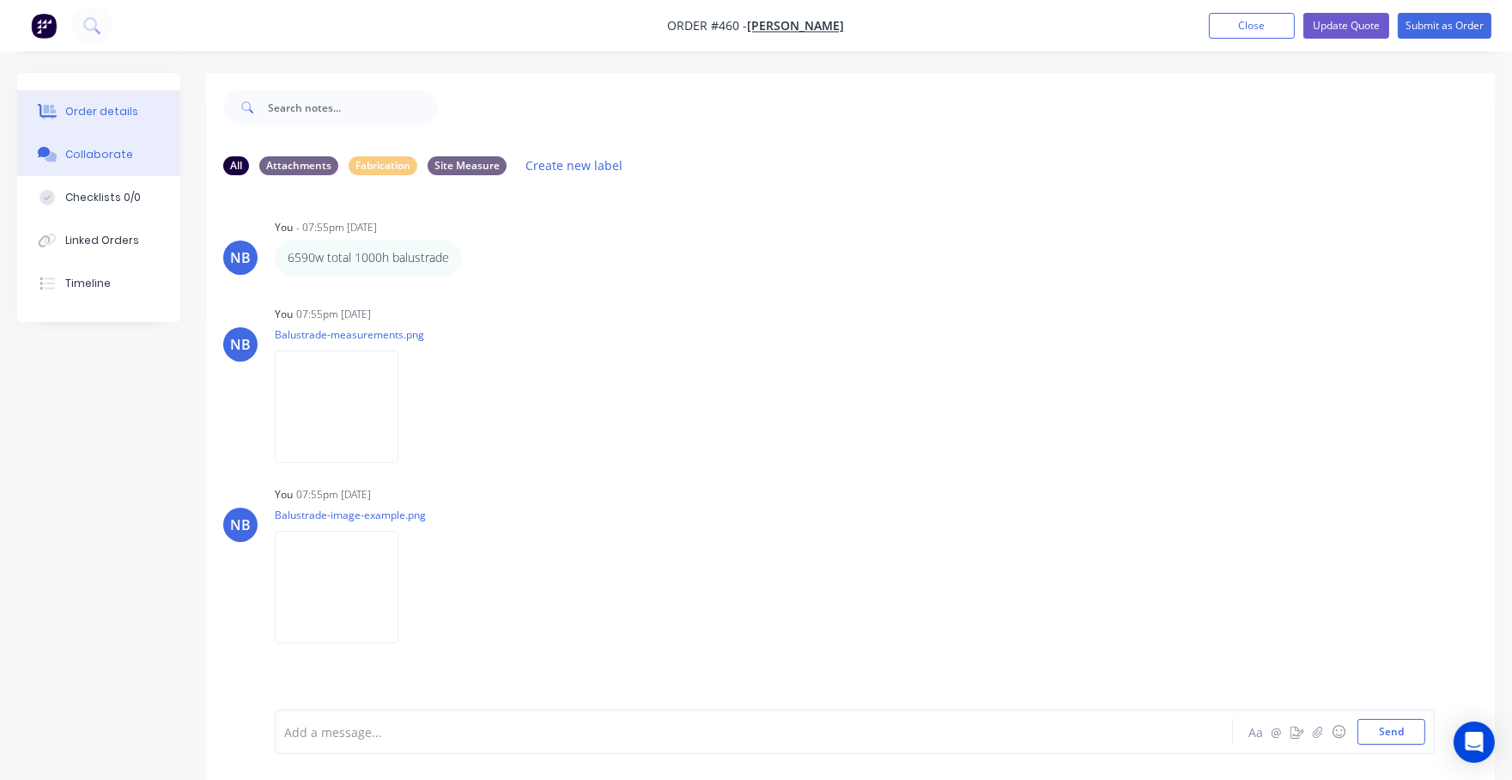
click at [119, 117] on div "Order details" at bounding box center [101, 111] width 73 height 15
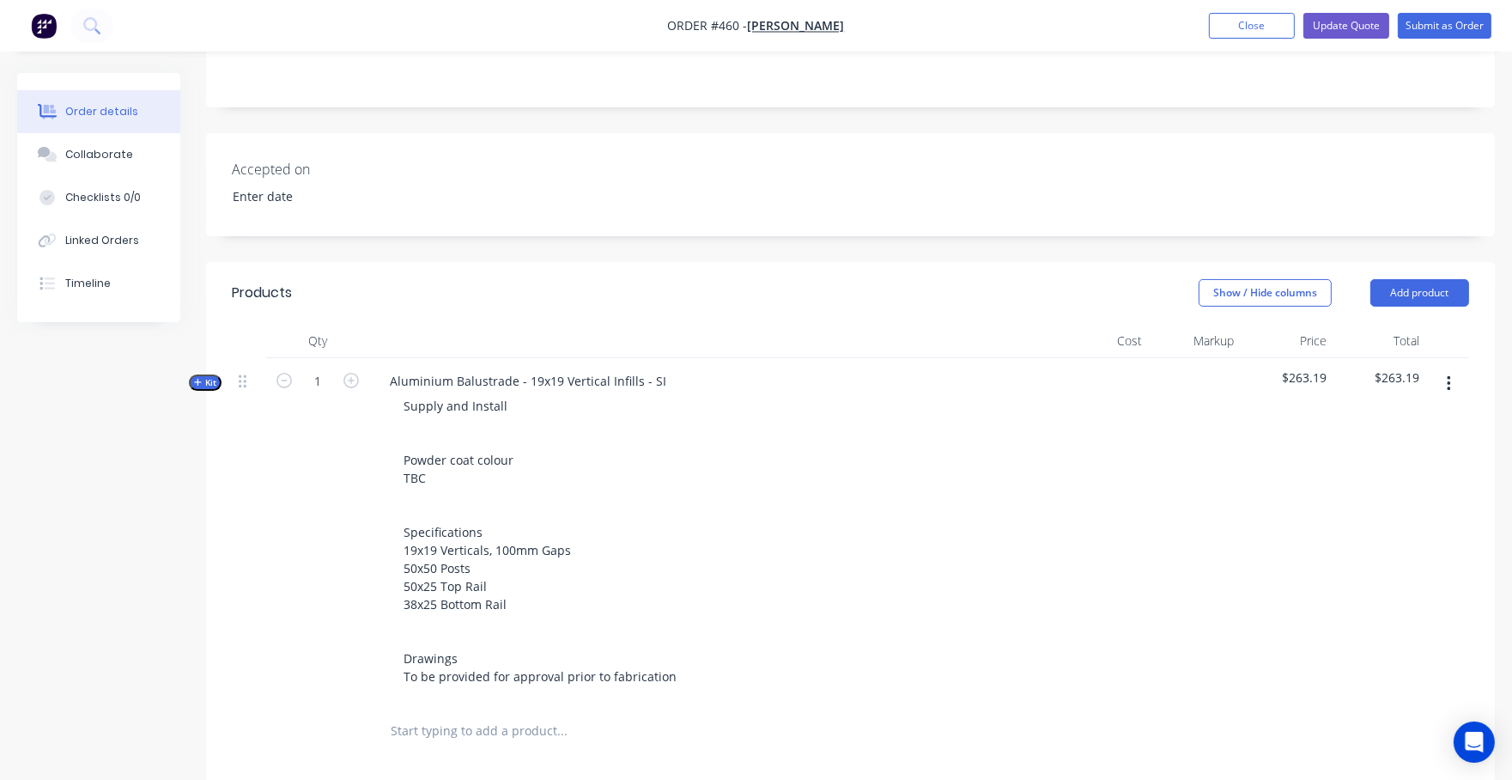
scroll to position [373, 0]
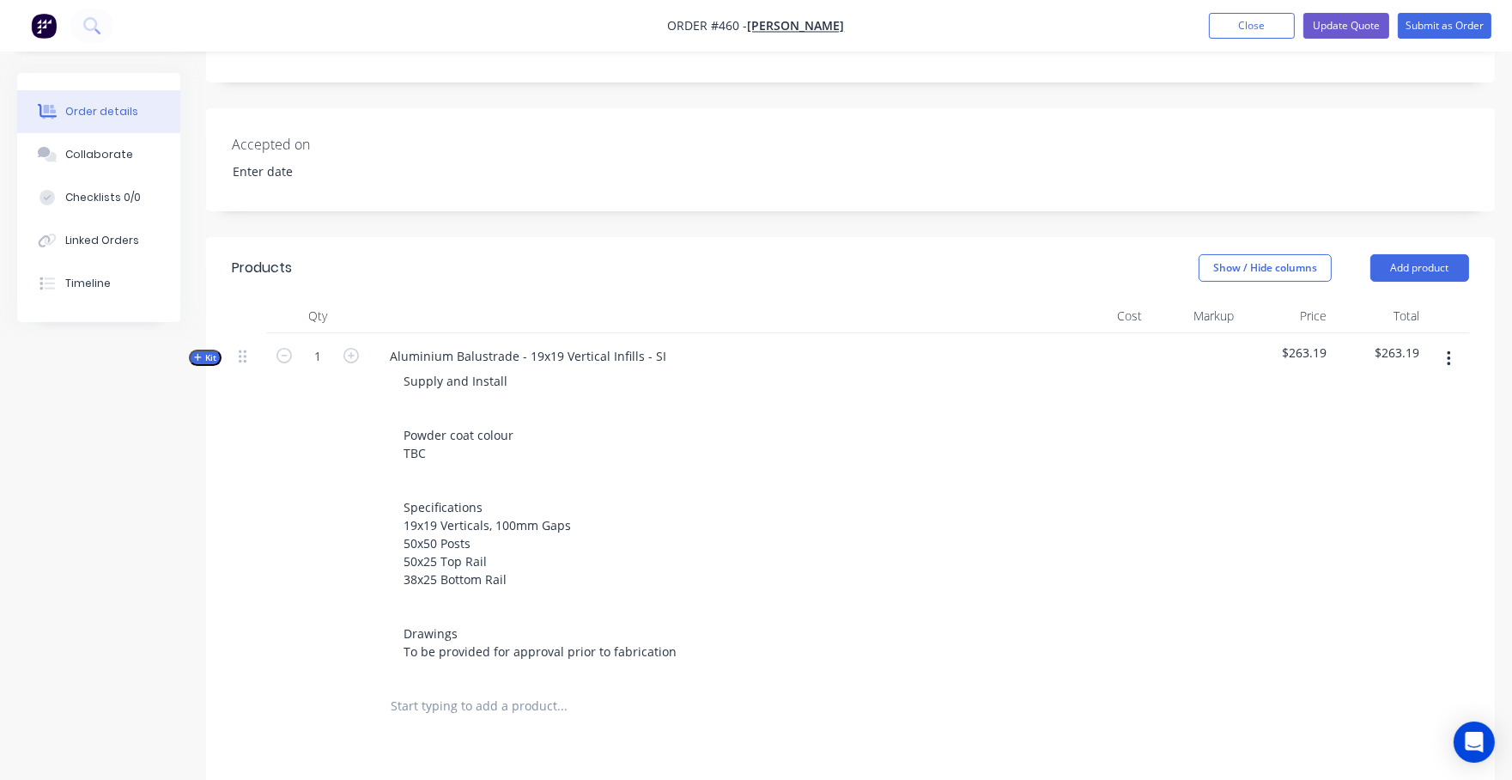
click at [210, 351] on span "Kit" at bounding box center [205, 357] width 22 height 13
click at [319, 343] on input "1" at bounding box center [317, 356] width 45 height 26
drag, startPoint x: 317, startPoint y: 337, endPoint x: 302, endPoint y: 330, distance: 16.1
click at [304, 343] on input "1" at bounding box center [317, 356] width 45 height 26
type input "6.59"
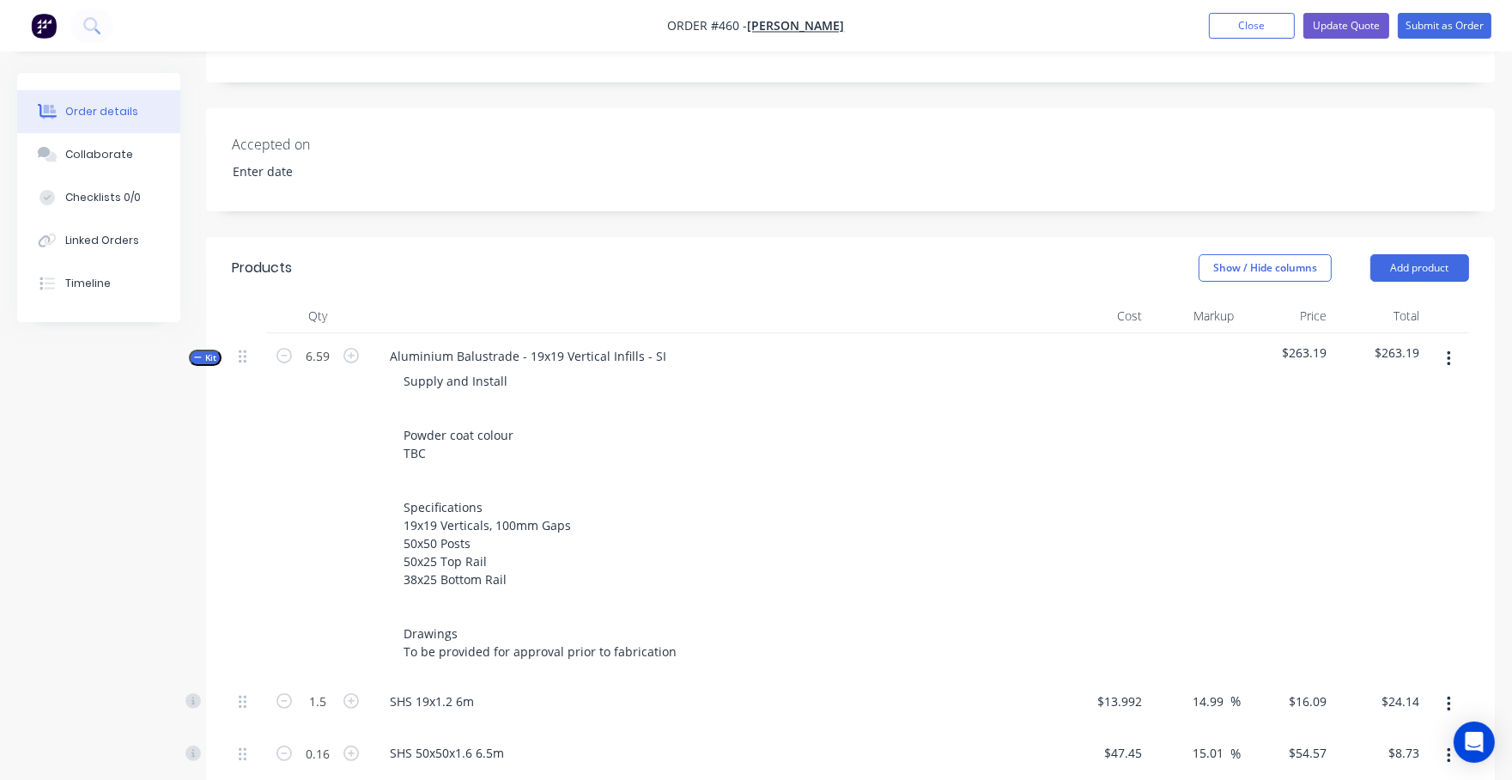
type input "9.885"
type input "1.0544"
type input "1.2521"
type input "6.59"
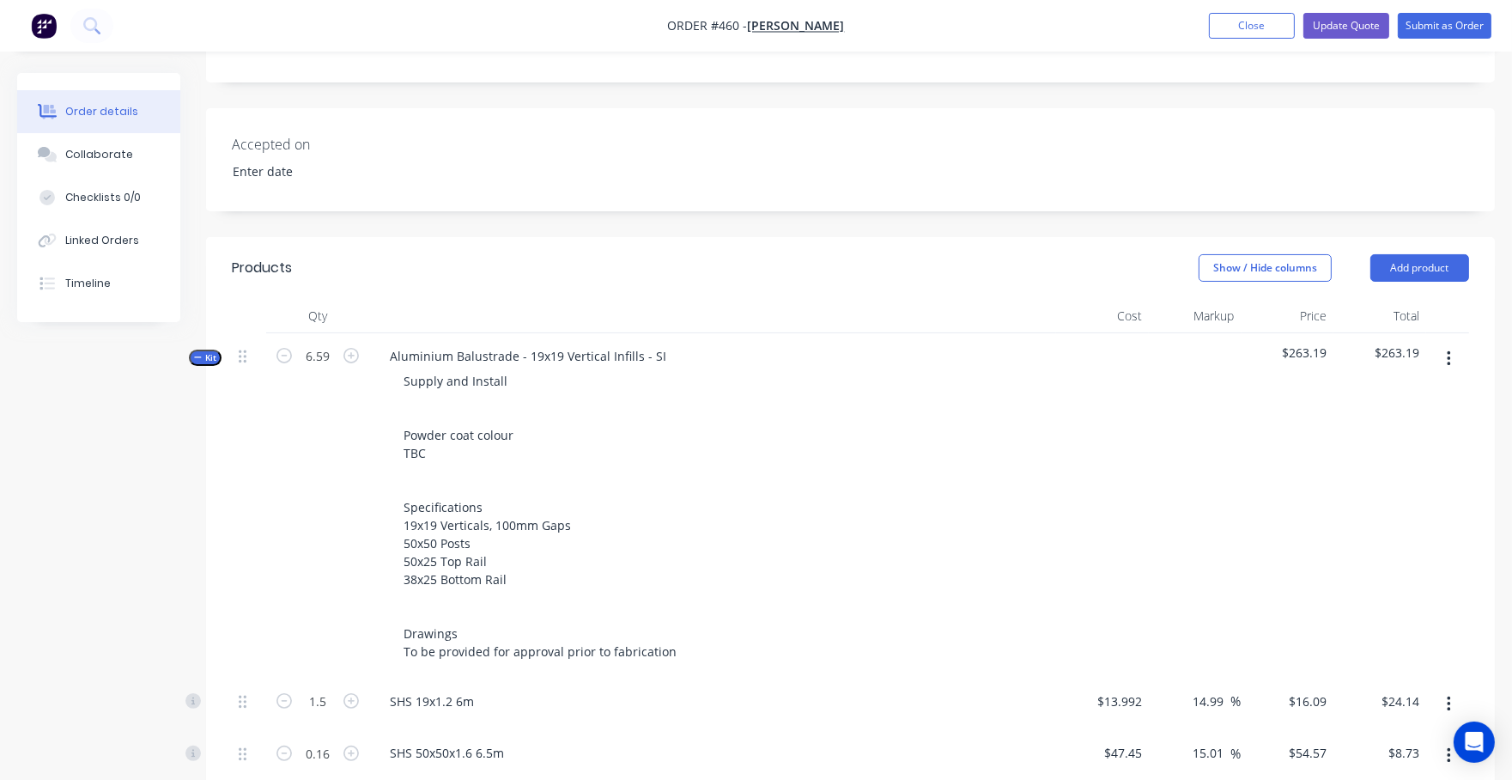
type input "6.59"
click at [180, 513] on div "Created by Nibal Created 24/09/25 Required 24/09/25 Assigned to Add team member…" at bounding box center [756, 776] width 1478 height 2152
type input "$159.05"
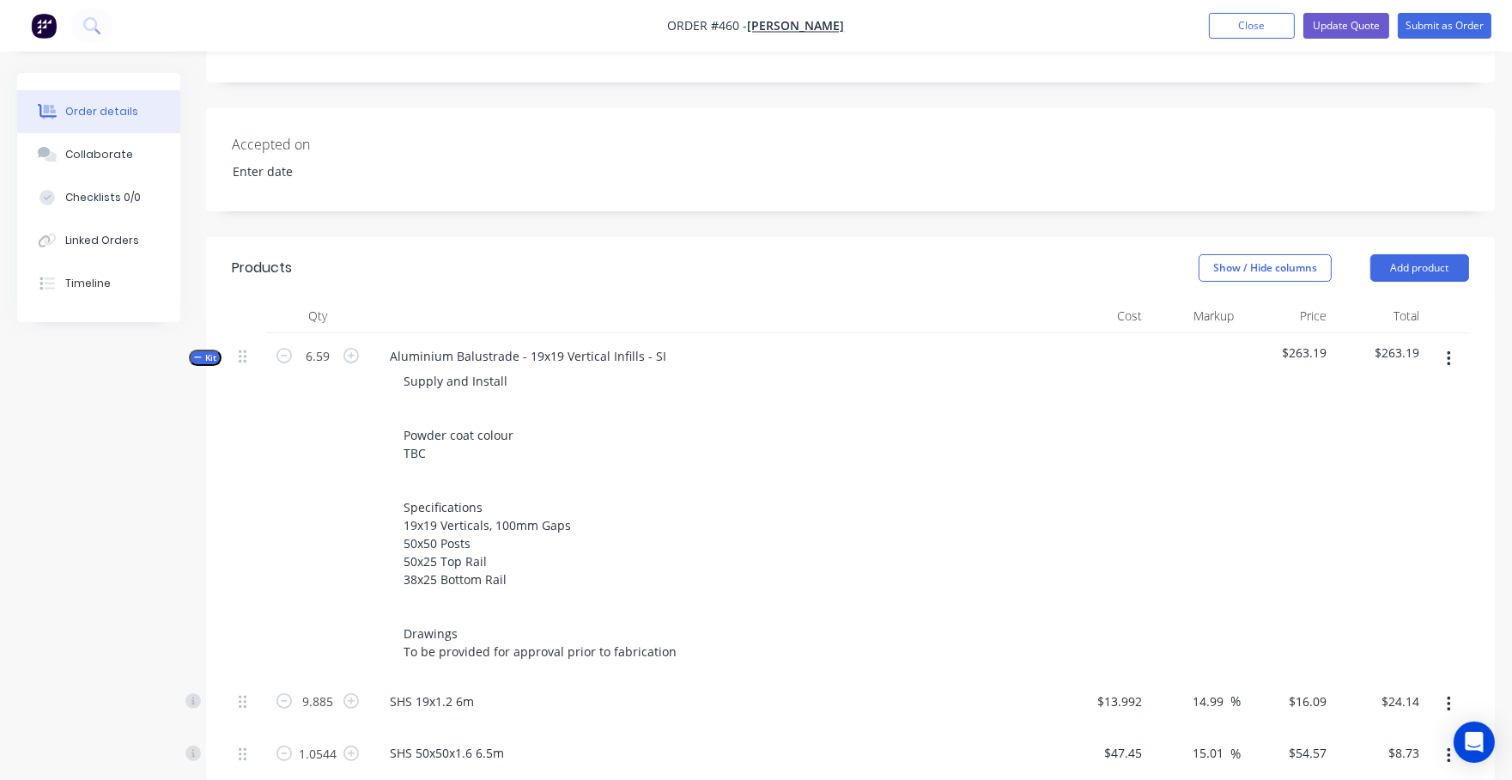
type input "$57.54"
type input "$61.84"
type input "$67.16"
type input "$37.89"
type input "$230.65"
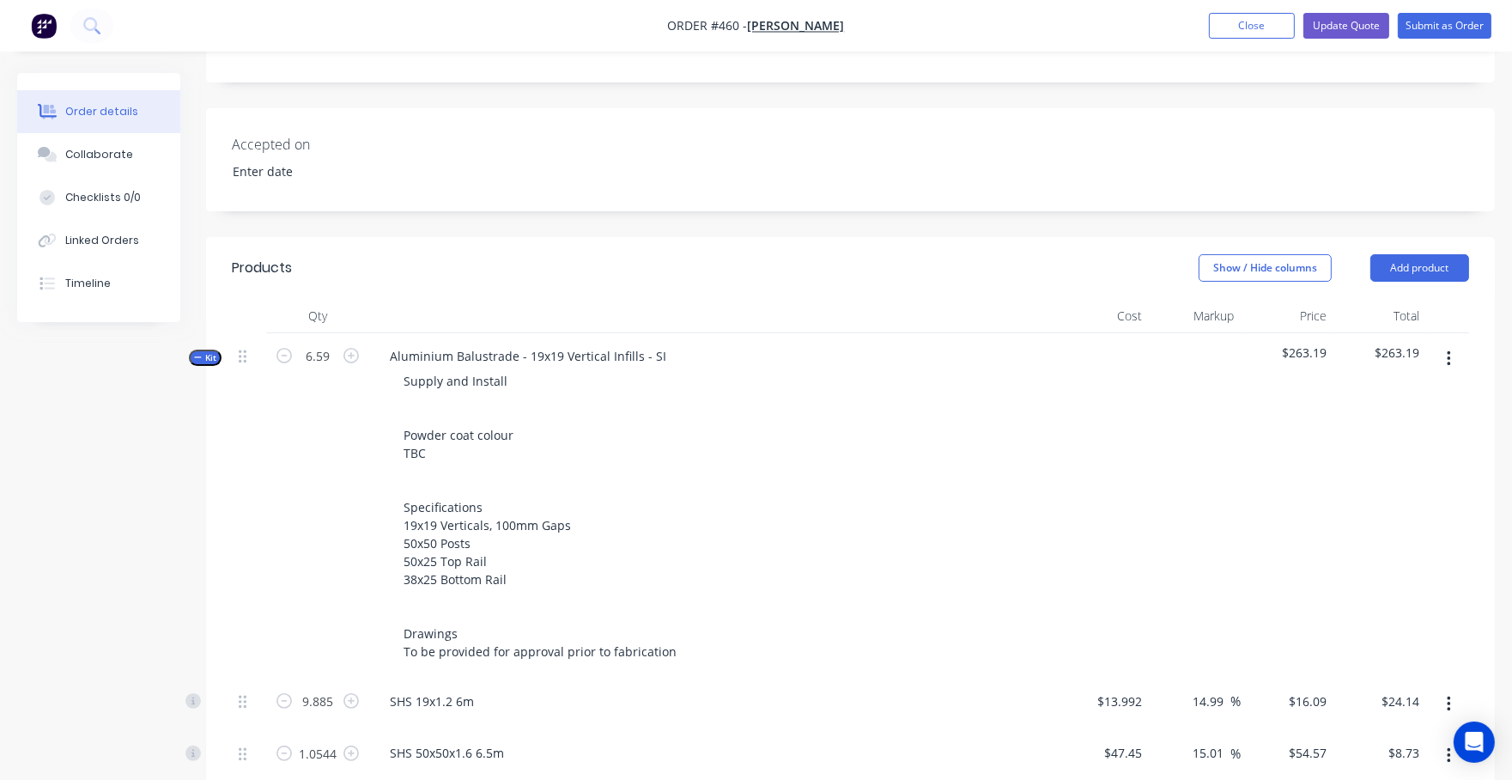
type input "$823.75"
type input "$296.55"
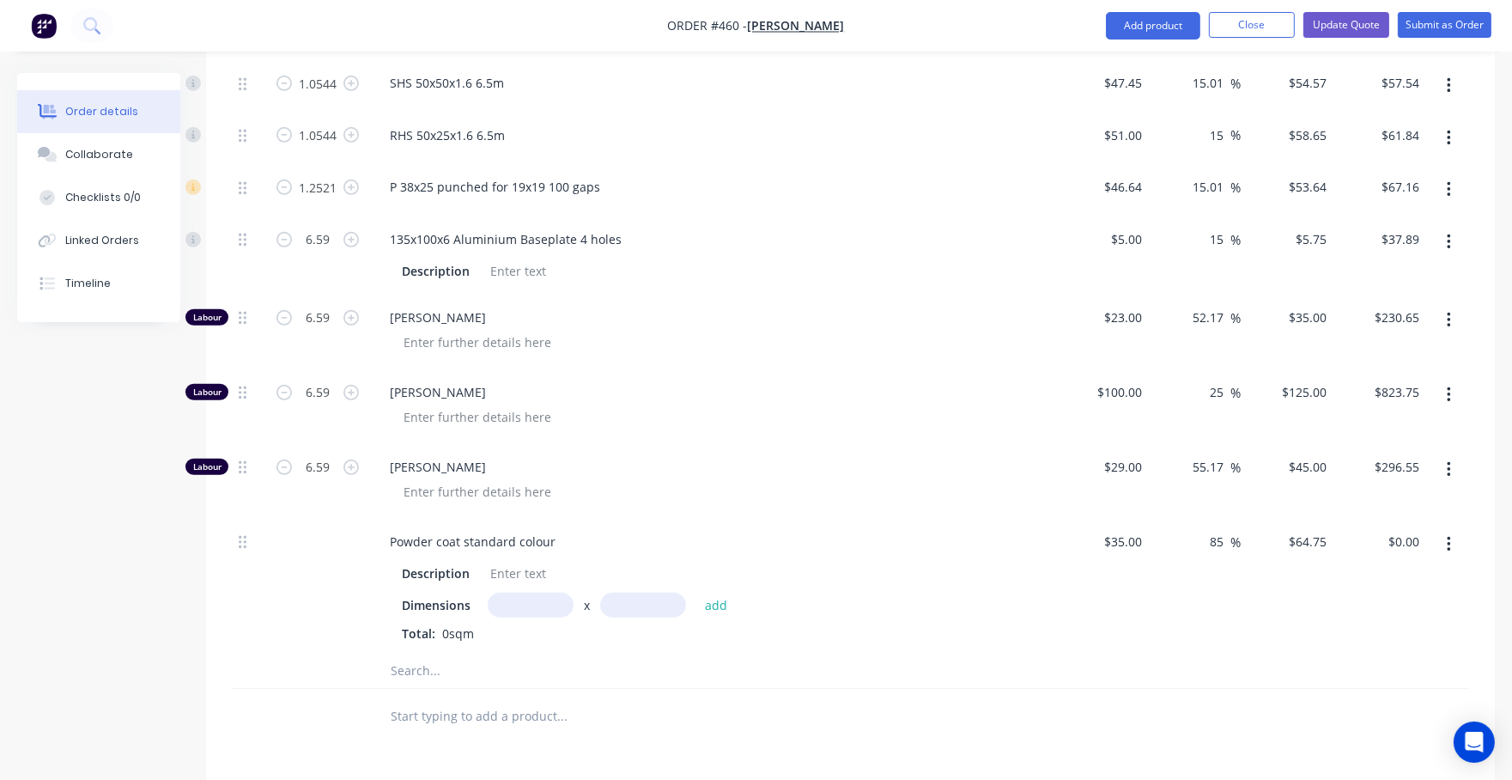
scroll to position [1062, 0]
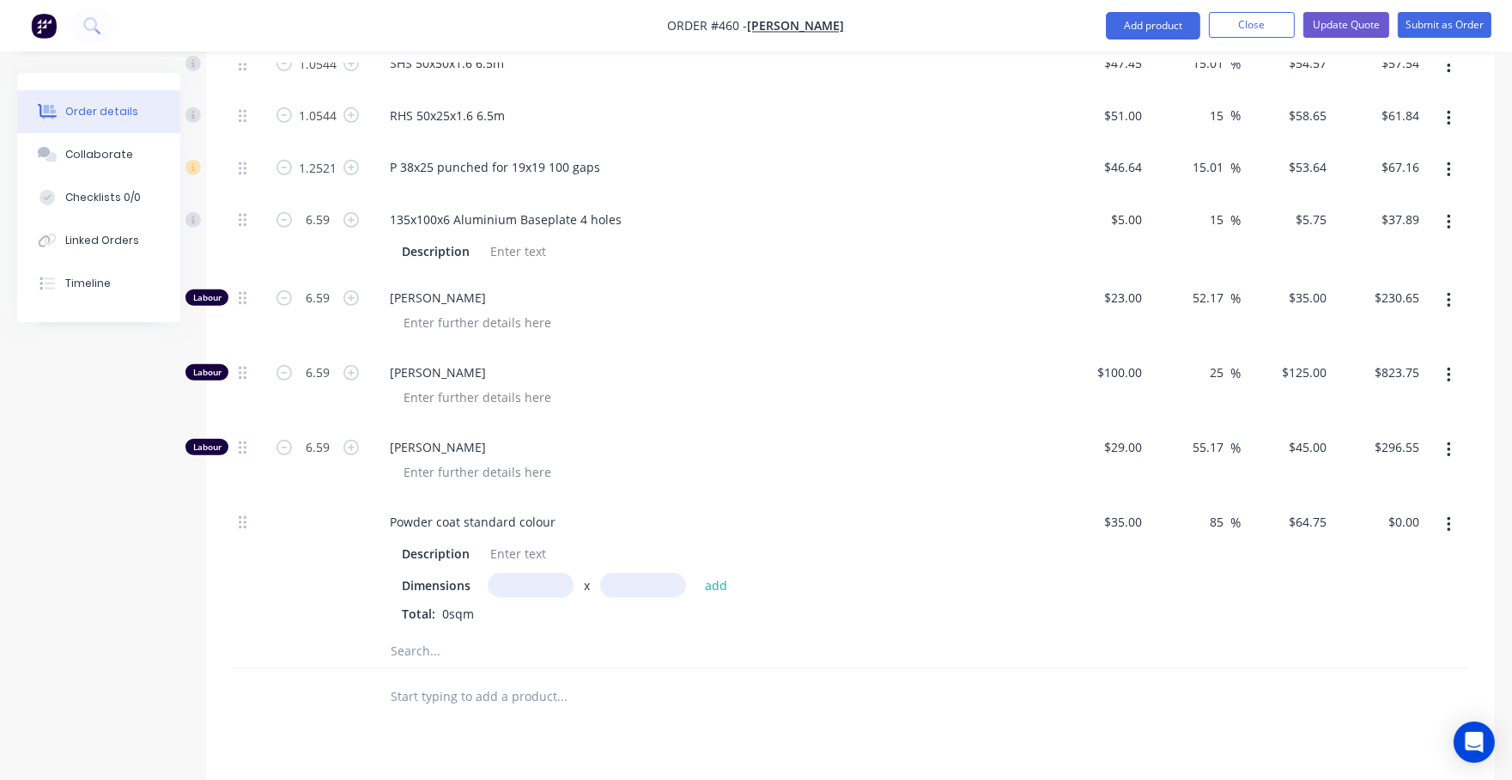
click at [512, 573] on input "text" at bounding box center [531, 585] width 86 height 25
type input "6.59m"
type input "1"
click at [715, 574] on button "add" at bounding box center [716, 585] width 40 height 23
type input "$426.70"
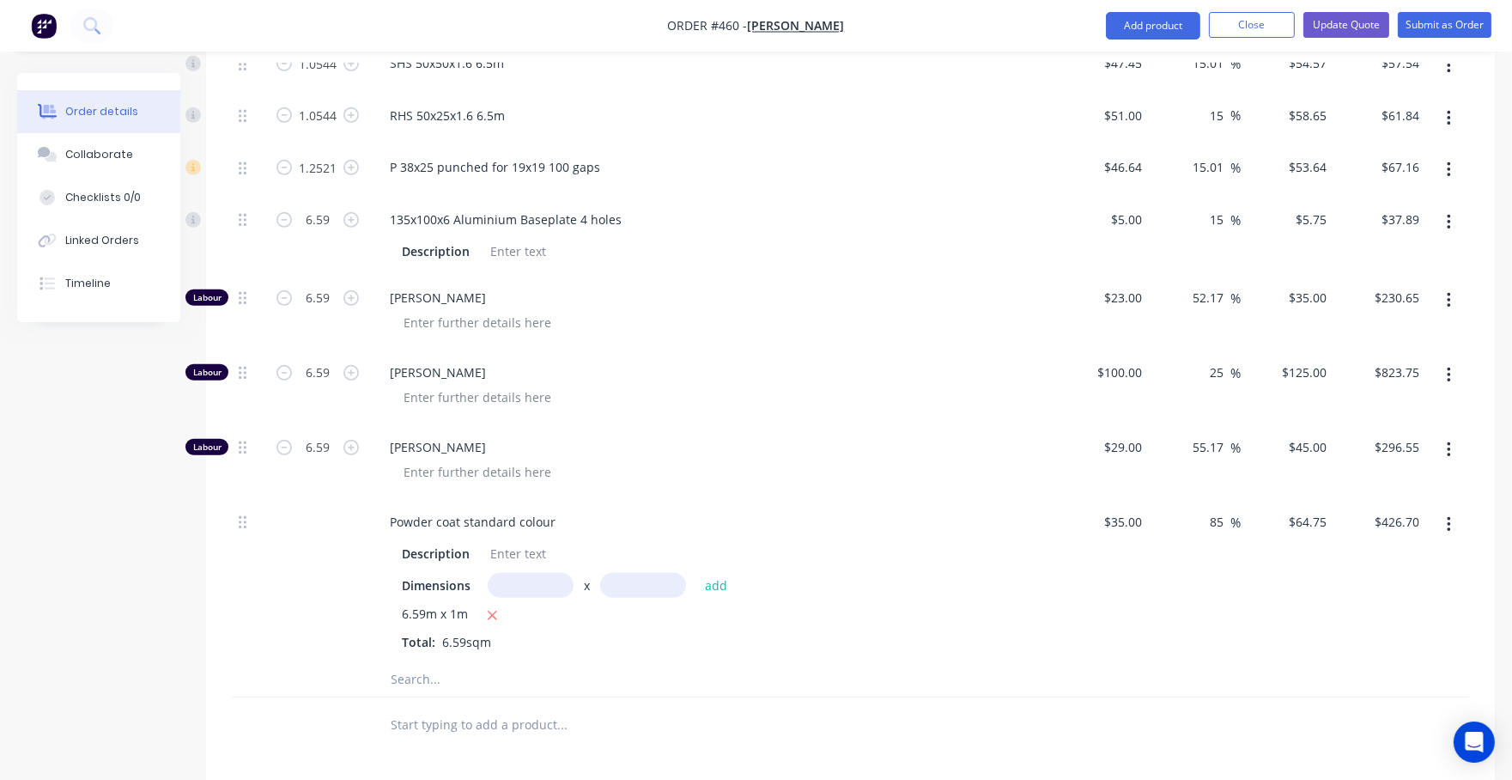
click at [161, 604] on div "Created by Nibal Created 24/09/25 Required 24/09/25 Assigned to Add team member…" at bounding box center [756, 101] width 1478 height 2180
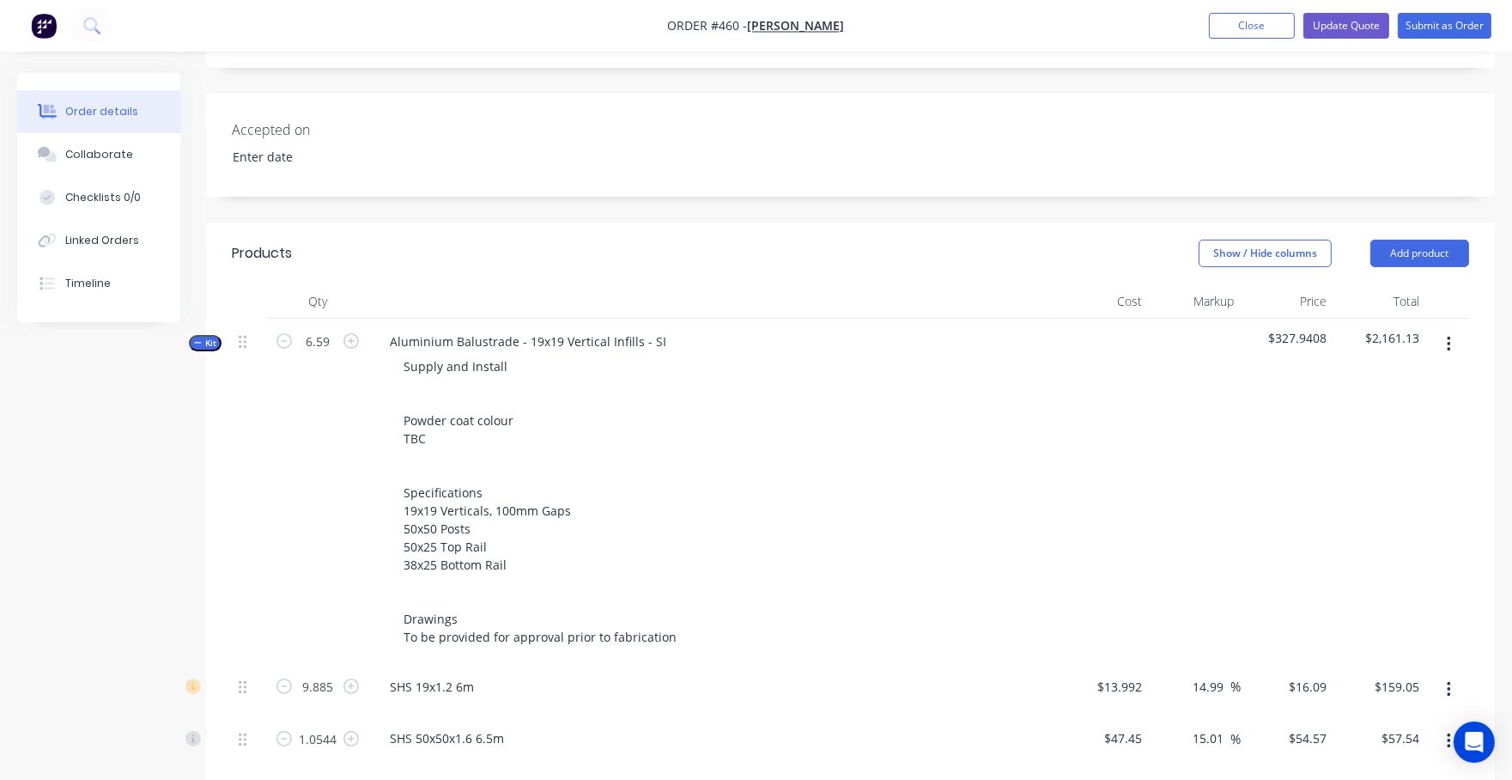
scroll to position [386, 0]
click at [215, 338] on span "Kit" at bounding box center [205, 344] width 22 height 13
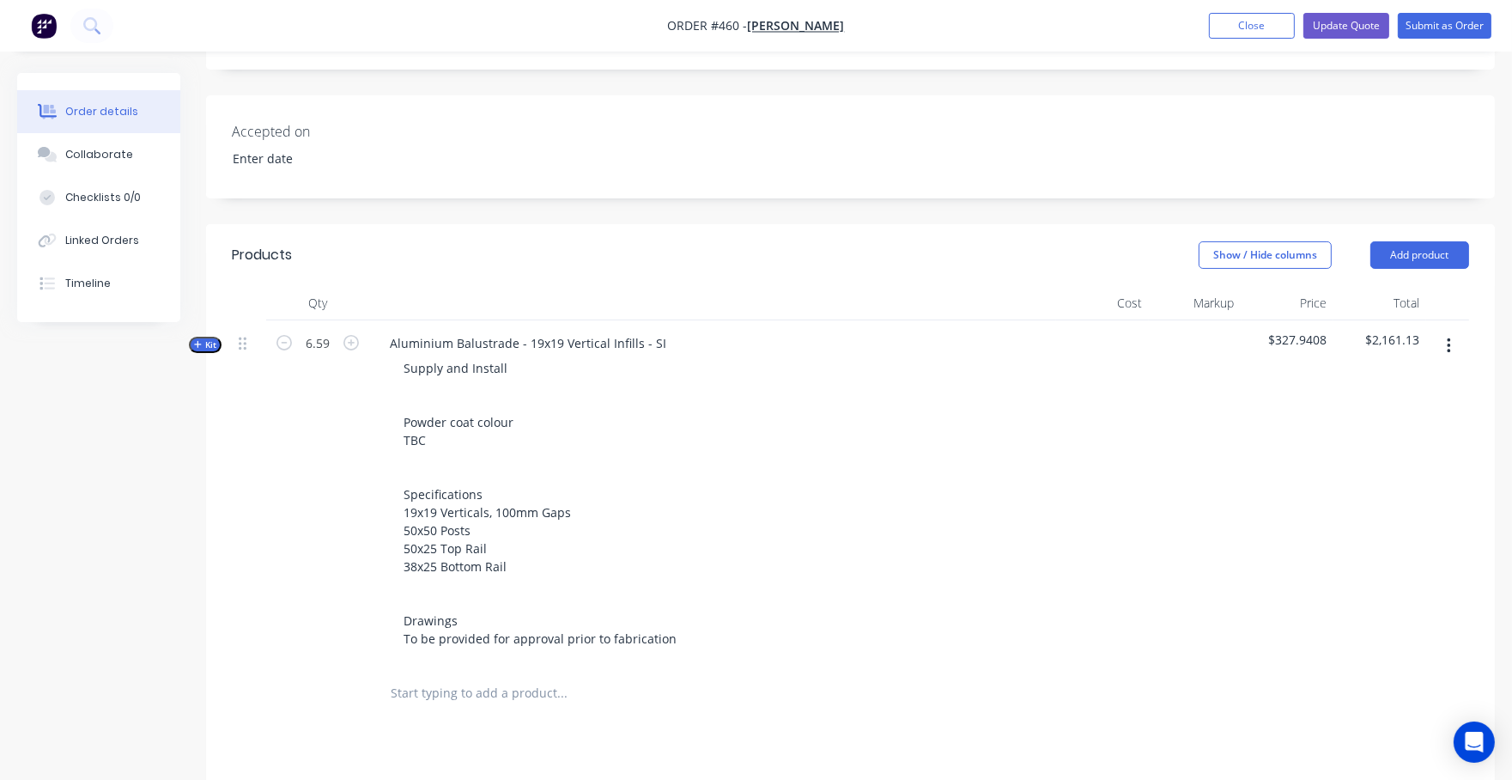
click at [190, 337] on button "Kit" at bounding box center [205, 345] width 33 height 16
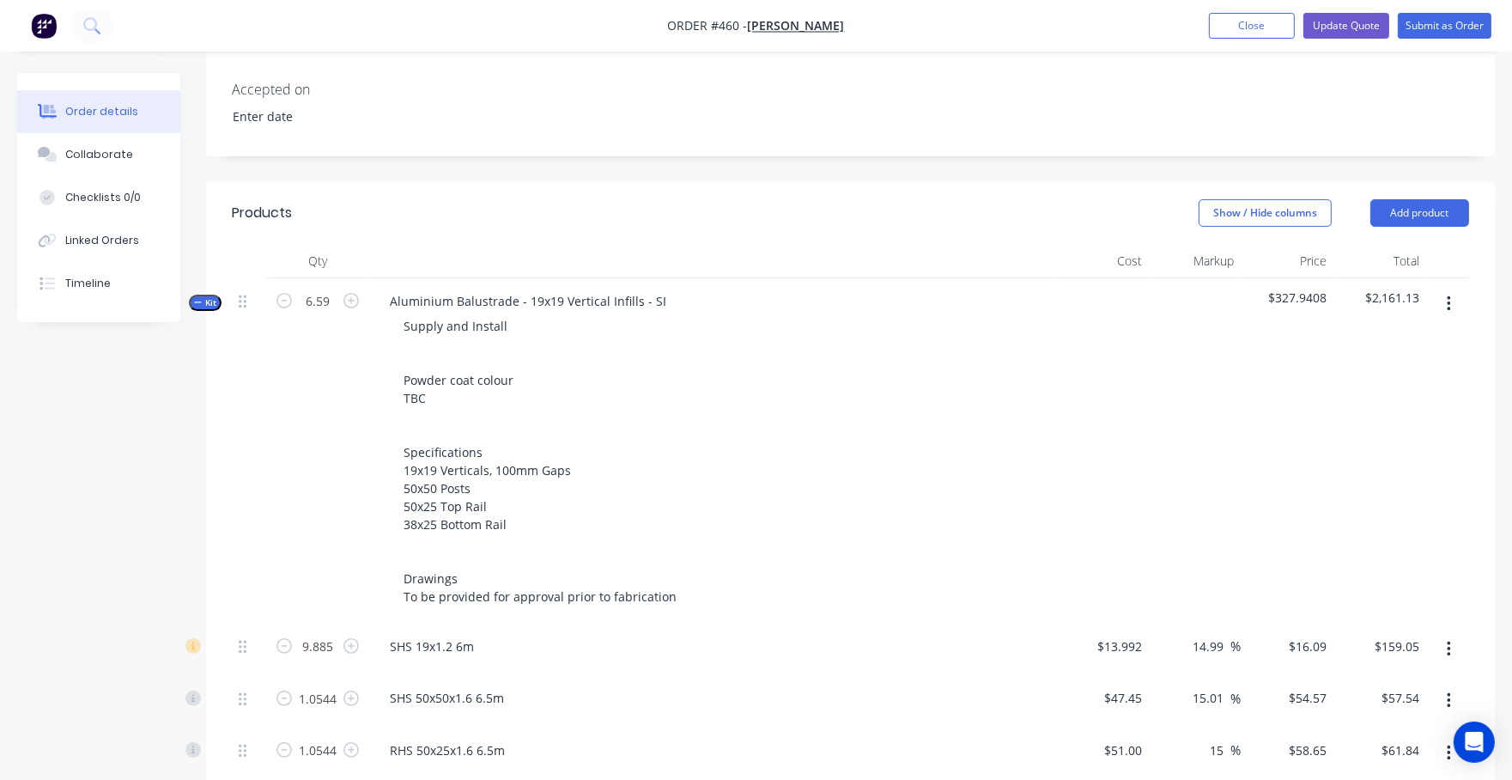
scroll to position [444, 0]
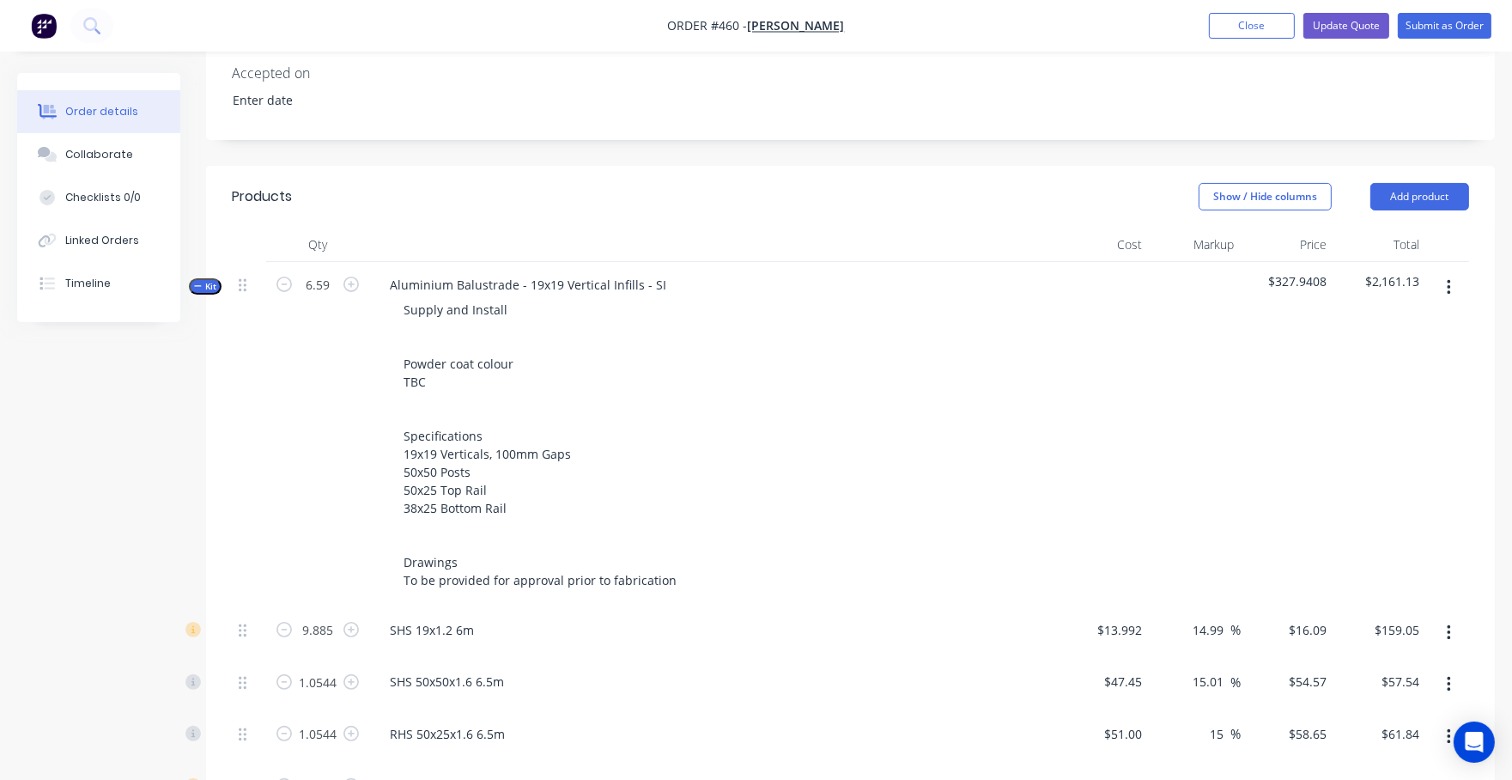
click at [191, 278] on button "Kit" at bounding box center [205, 286] width 33 height 16
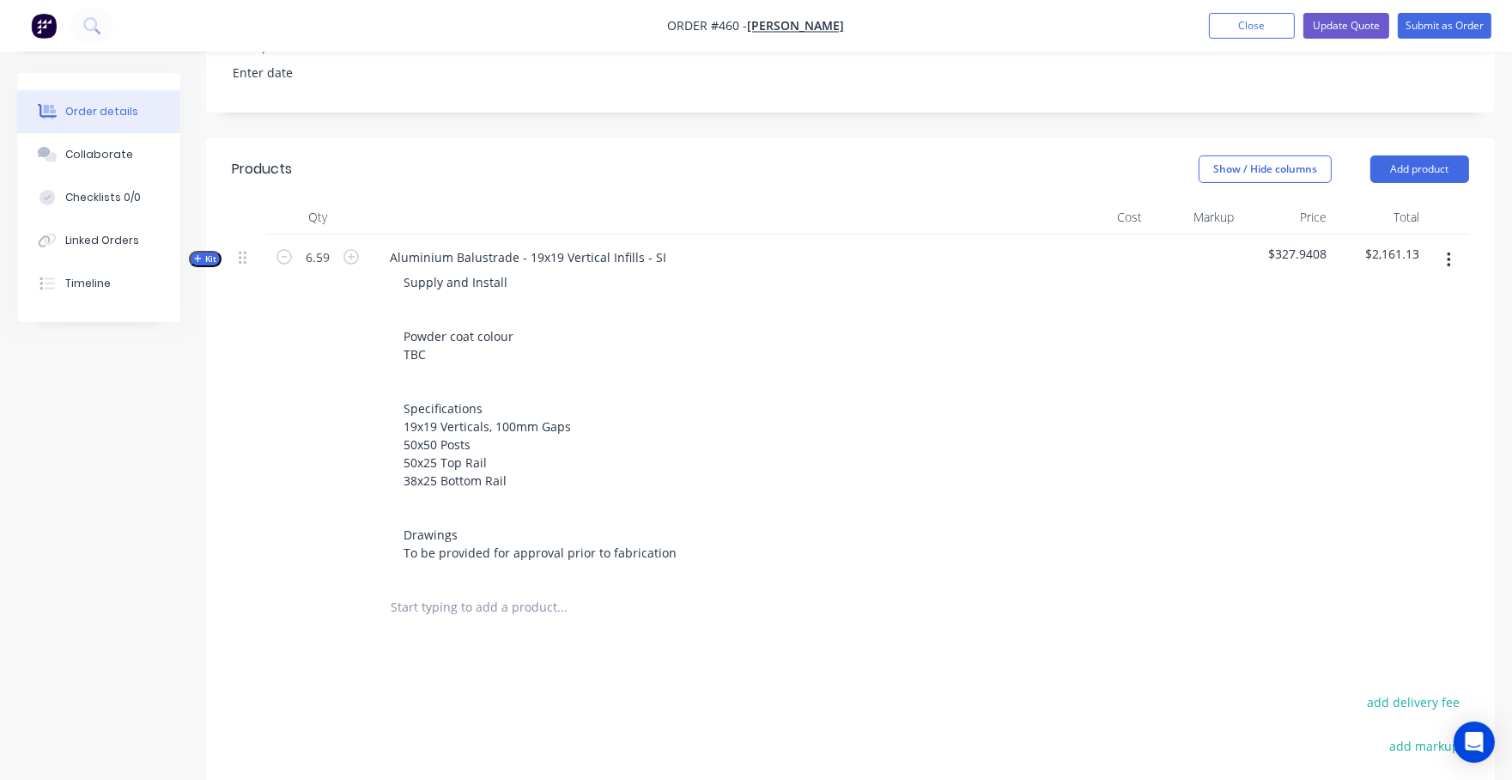
scroll to position [451, 0]
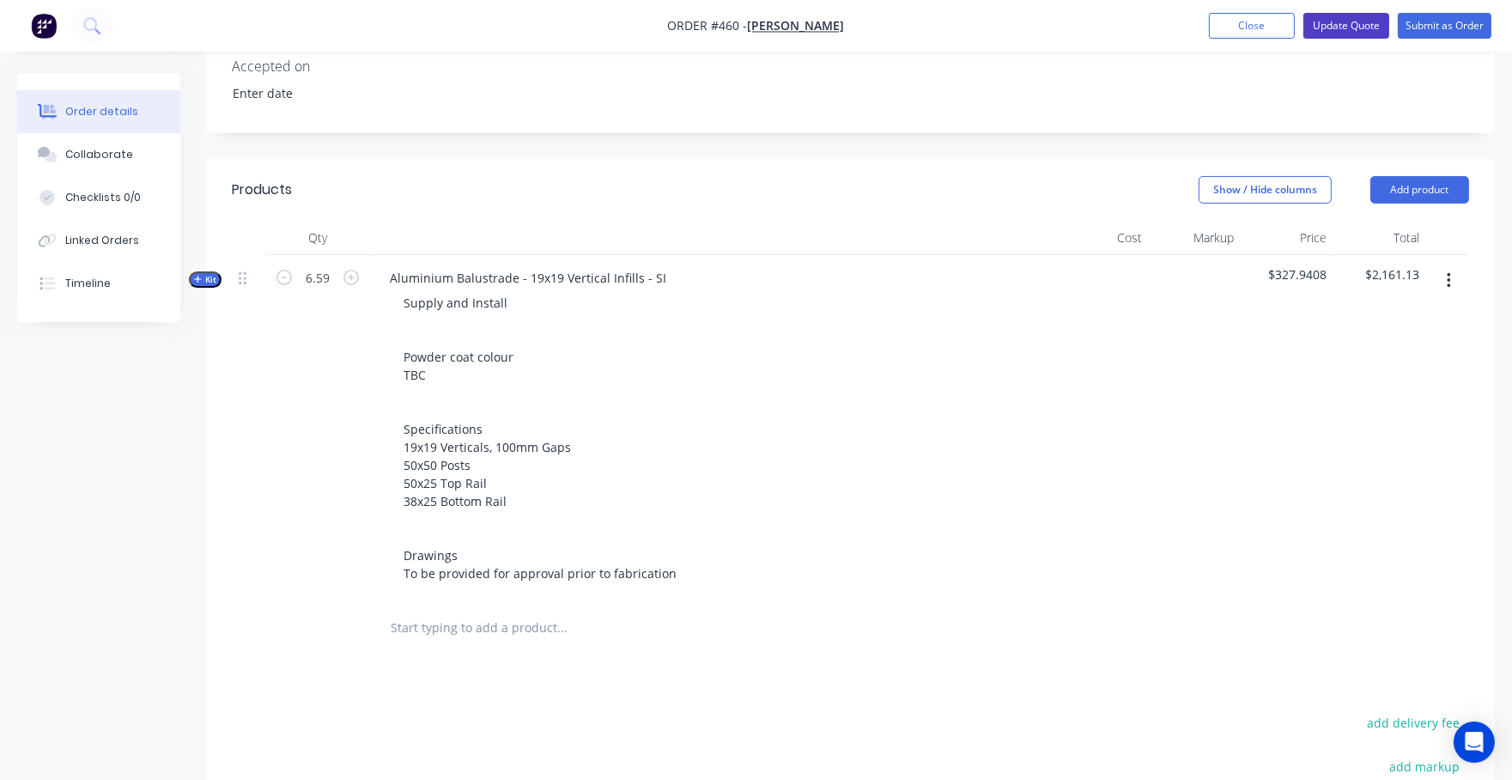
click at [1349, 24] on button "Update Quote" at bounding box center [1346, 26] width 86 height 26
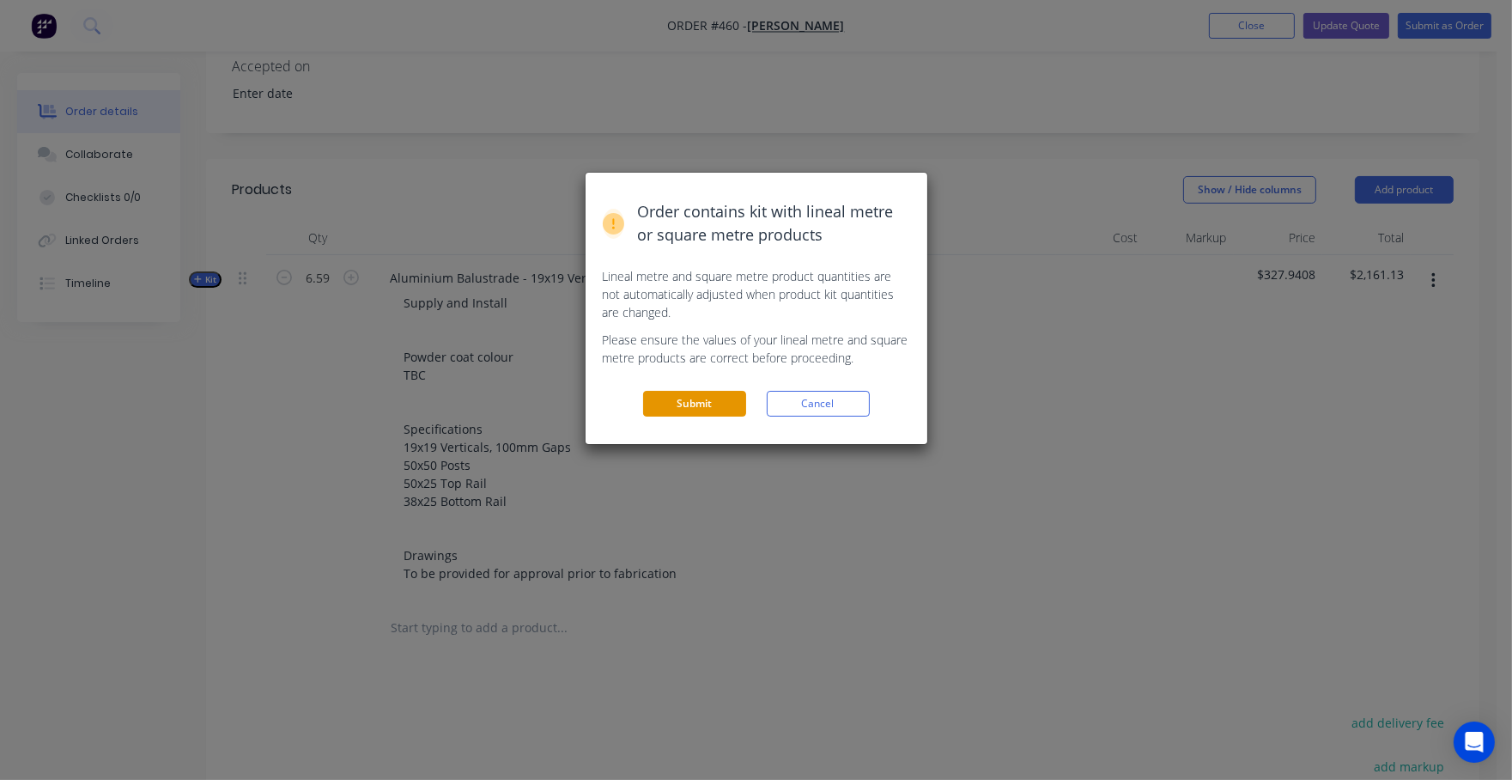
click at [720, 393] on button "Submit" at bounding box center [694, 404] width 103 height 26
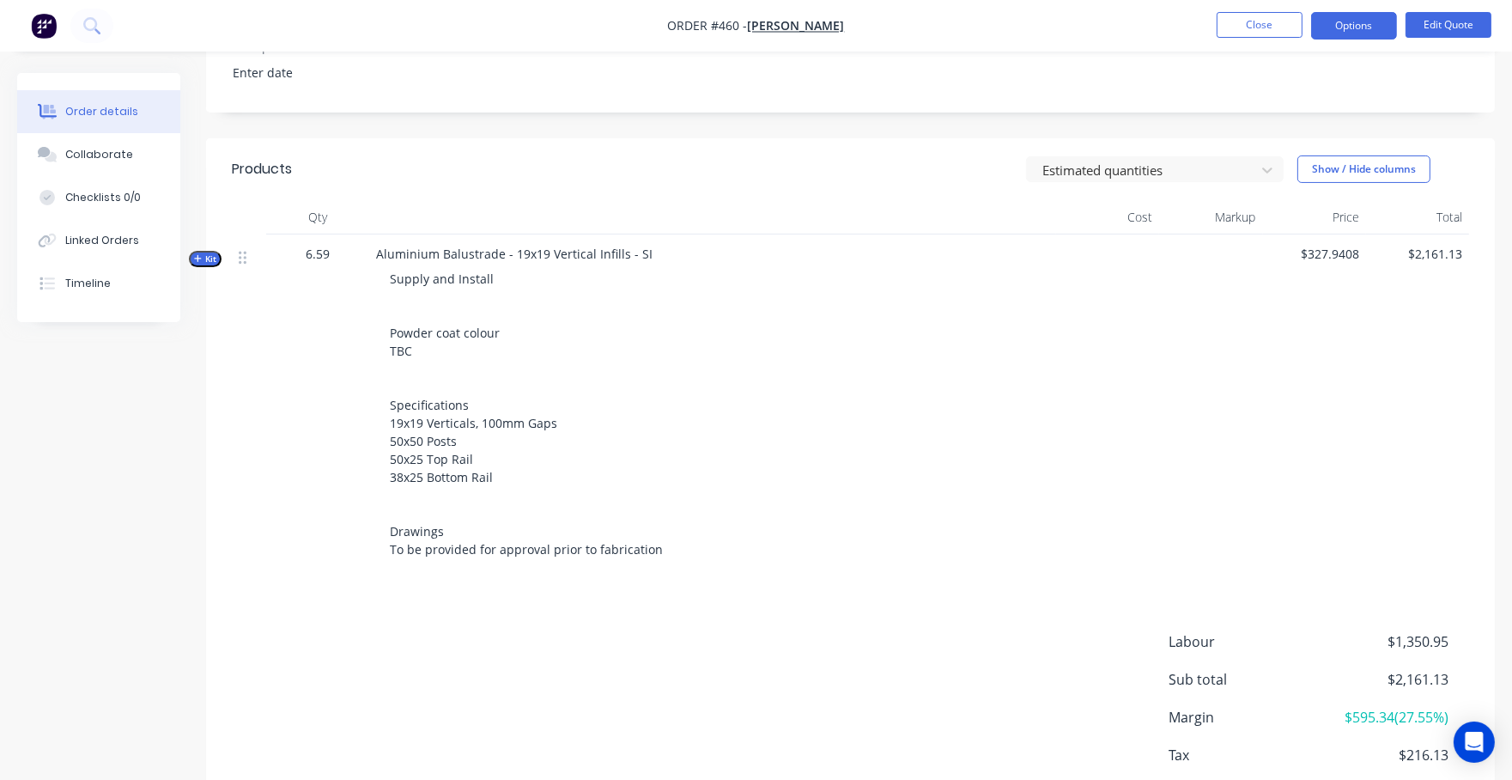
click at [1461, 6] on nav "Order #460 - Rob Zadworny Close Options Edit Quote" at bounding box center [756, 26] width 1512 height 52
click at [1459, 15] on button "Edit Quote" at bounding box center [1449, 25] width 86 height 26
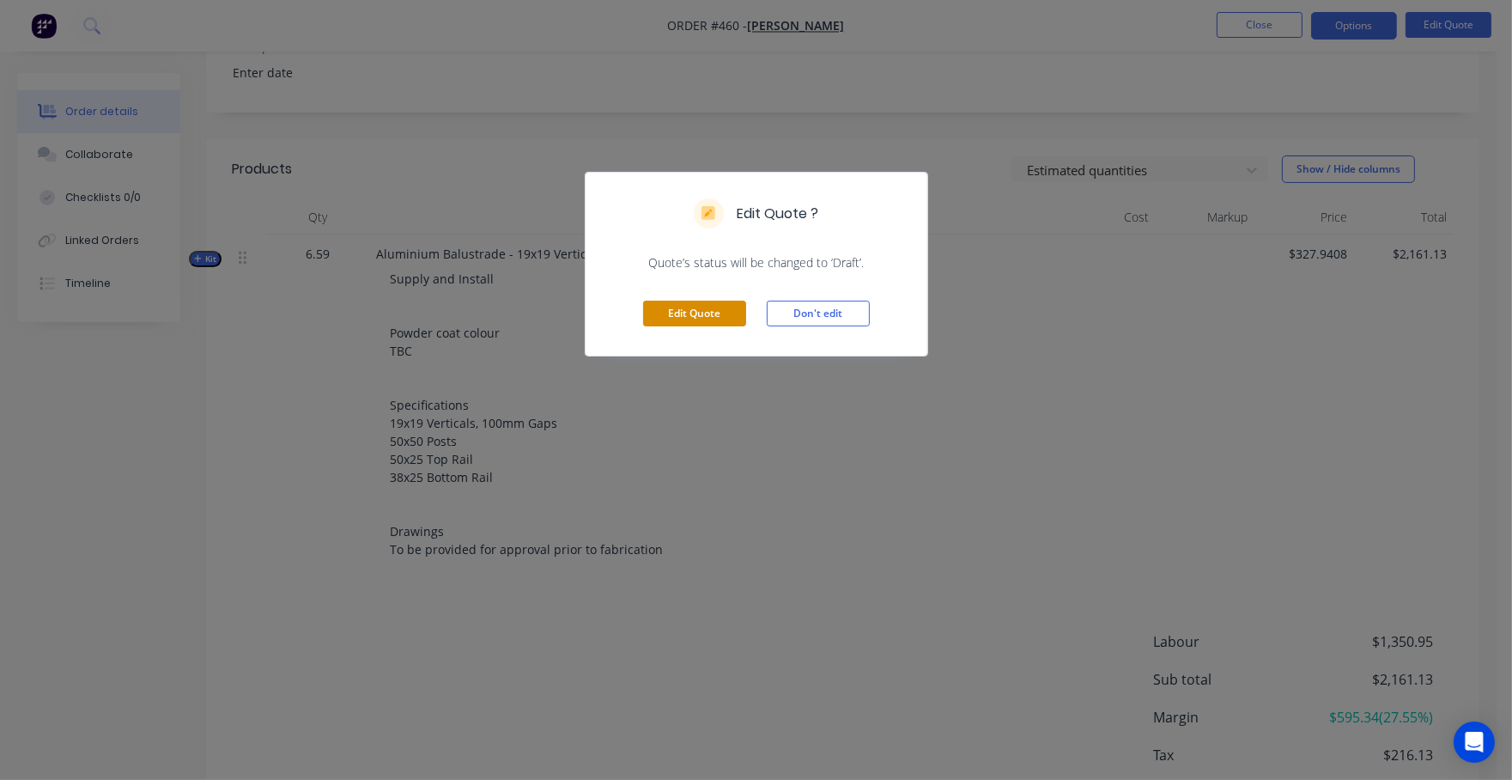
click at [712, 322] on button "Edit Quote" at bounding box center [694, 314] width 103 height 26
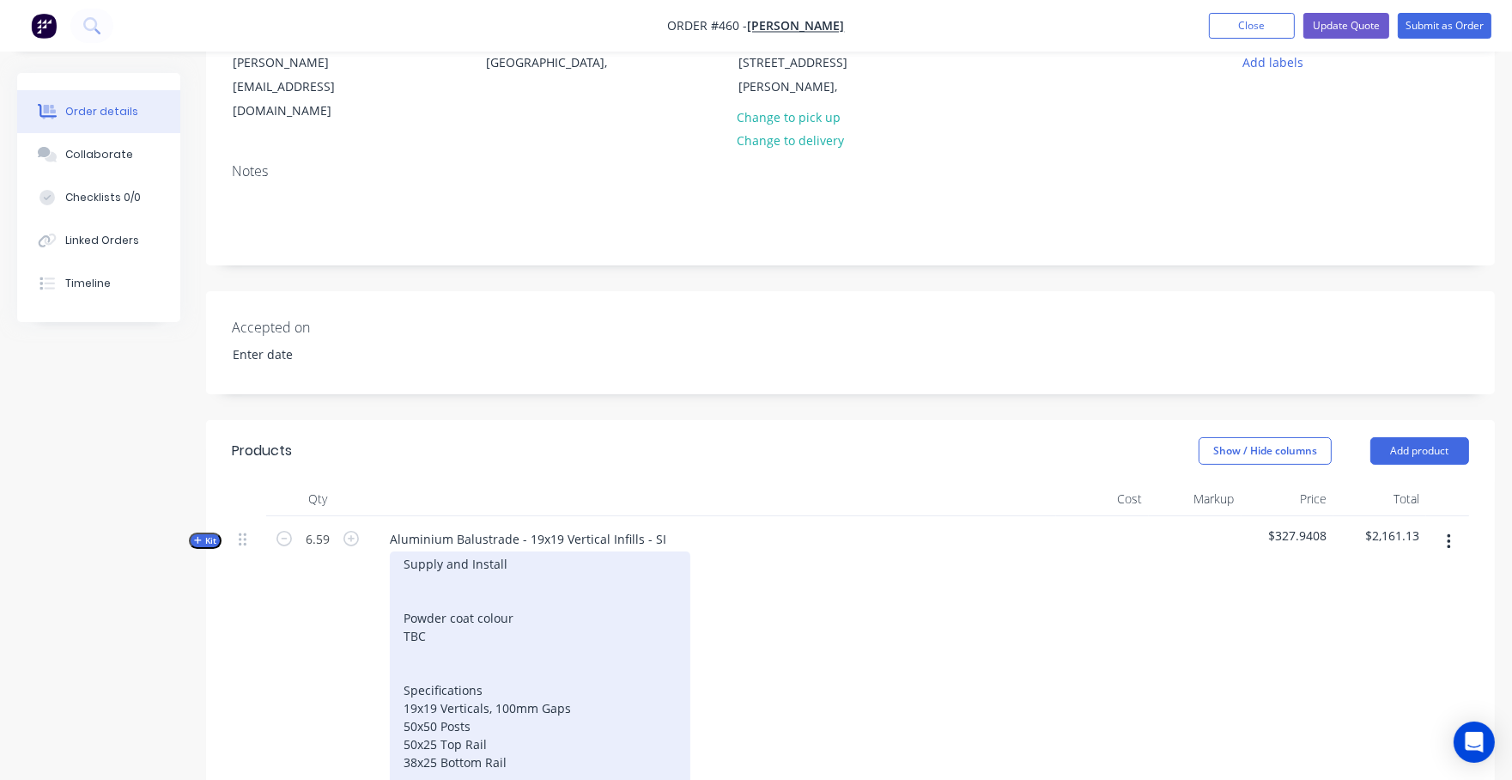
scroll to position [244, 0]
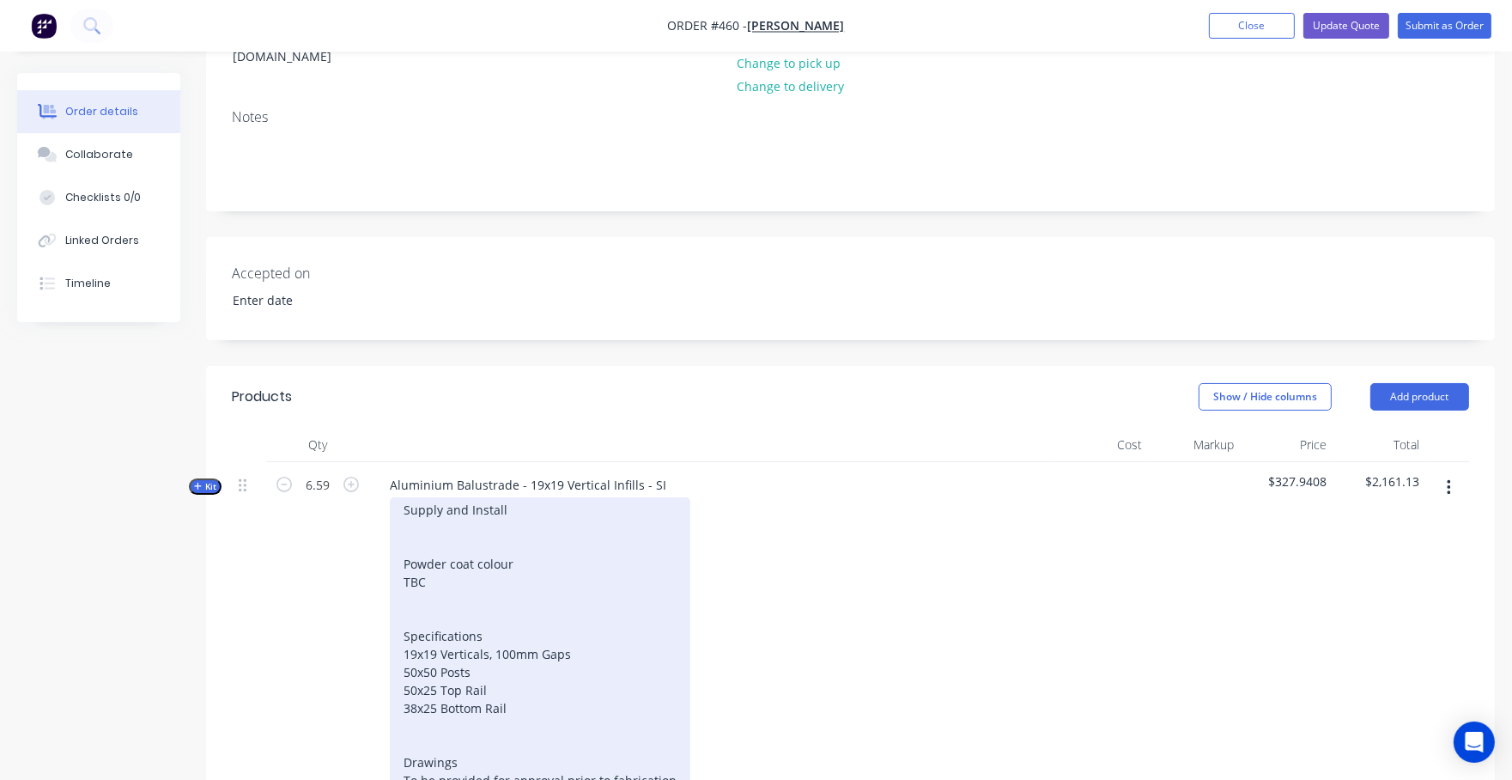
click at [446, 563] on div "Supply and Install Powder coat colour TBC Specifications 19x19 Verticals, 100mm…" at bounding box center [540, 644] width 301 height 295
drag, startPoint x: 434, startPoint y: 554, endPoint x: 403, endPoint y: 552, distance: 31.0
click at [403, 552] on div "Supply and Install Powder coat colour TBC Specifications 19x19 Verticals, 100mm…" at bounding box center [540, 644] width 301 height 295
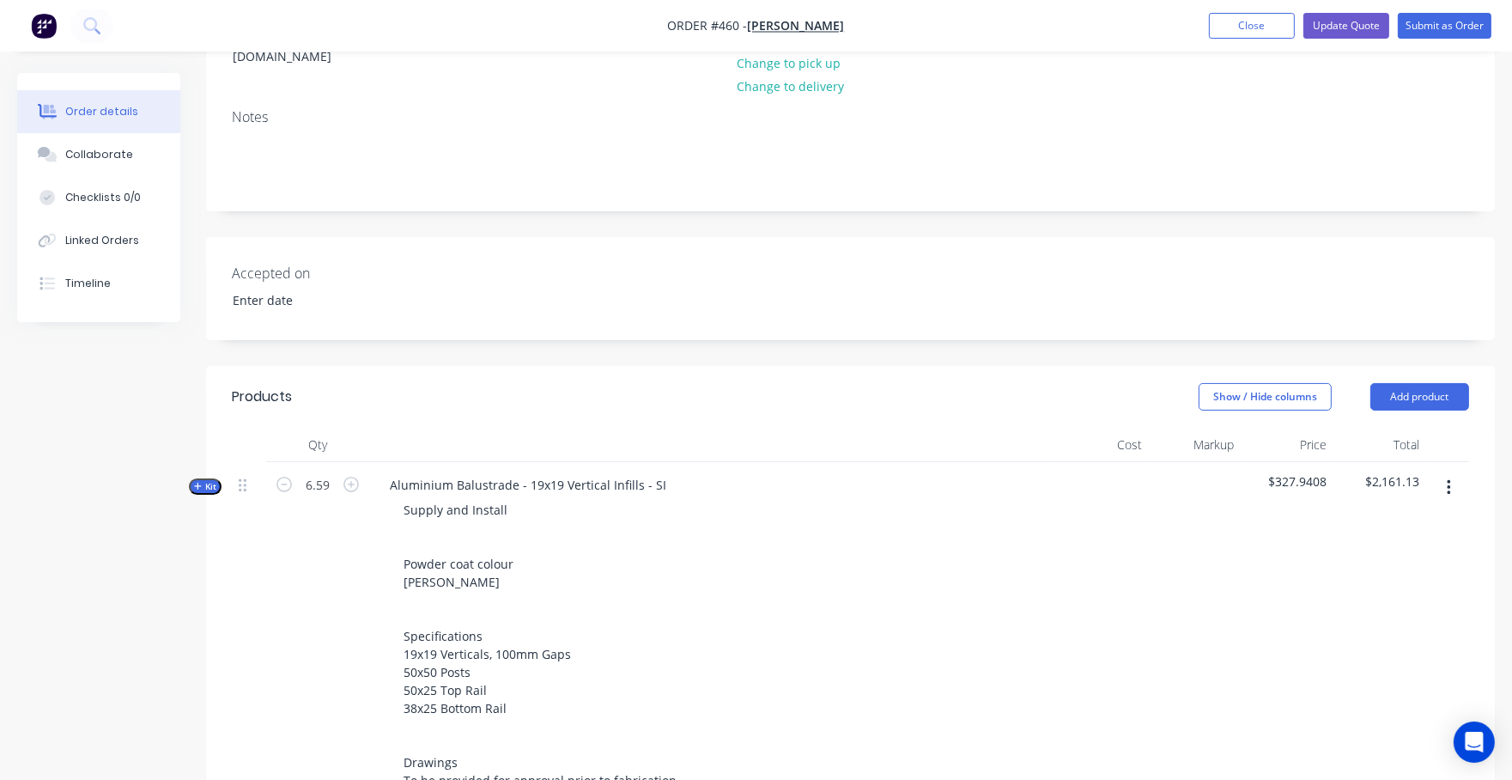
drag, startPoint x: 188, startPoint y: 637, endPoint x: 222, endPoint y: 620, distance: 37.6
click at [188, 637] on div "Created by Nibal Created 24/09/25 Required 24/09/25 Assigned to Add team member…" at bounding box center [756, 565] width 1478 height 1472
click at [1352, 31] on button "Update Quote" at bounding box center [1346, 26] width 86 height 26
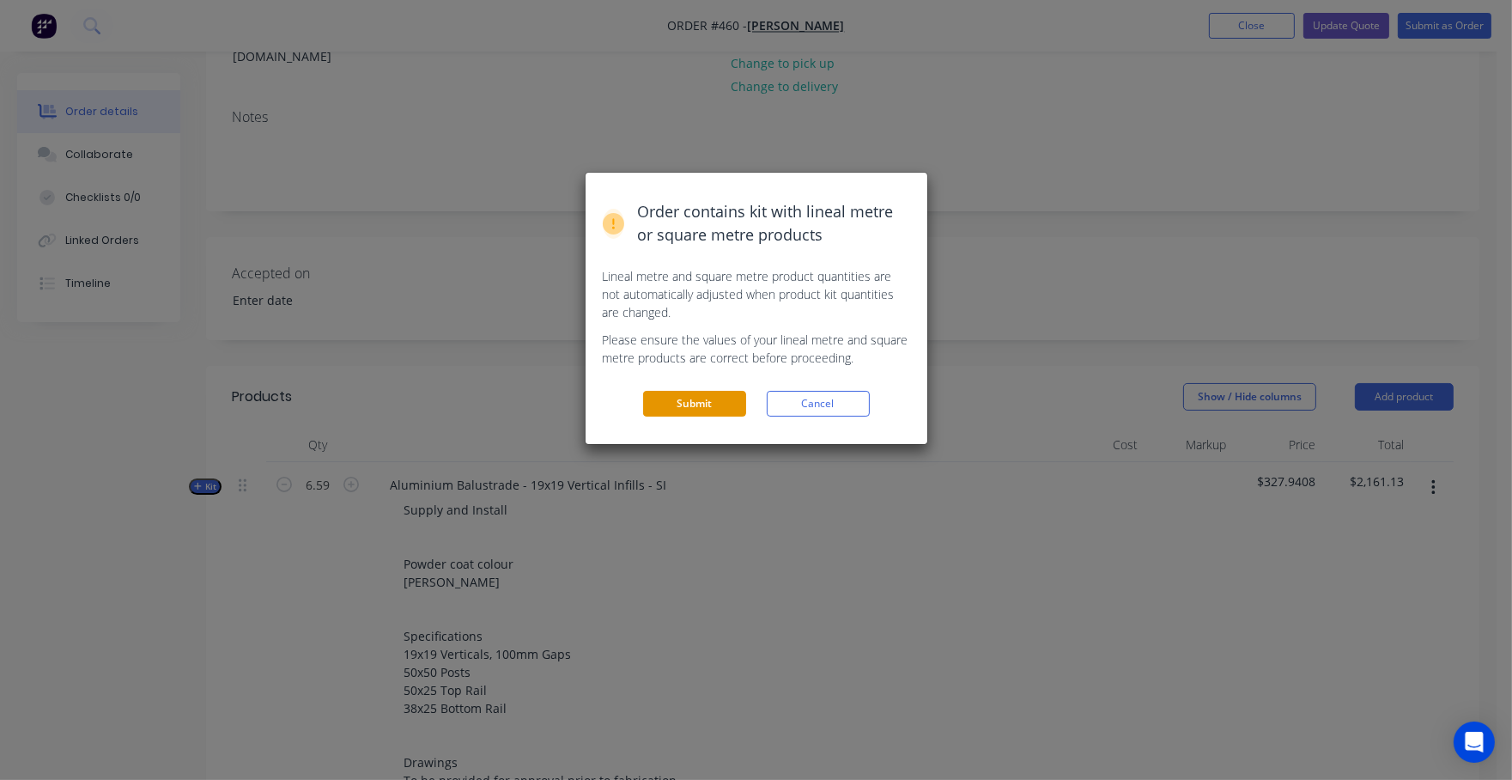
click at [688, 404] on button "Submit" at bounding box center [694, 404] width 103 height 26
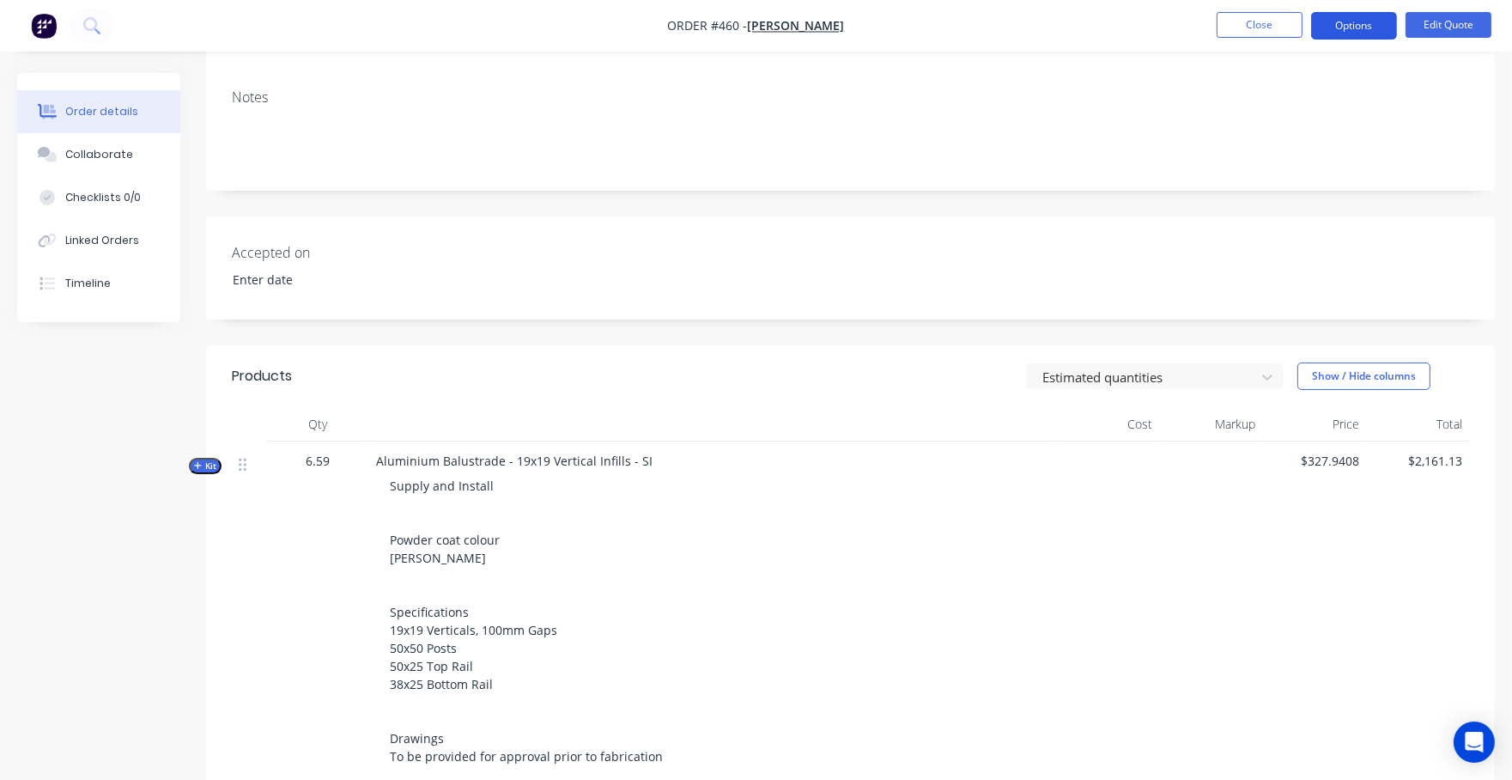
click at [1381, 33] on button "Options" at bounding box center [1354, 25] width 86 height 27
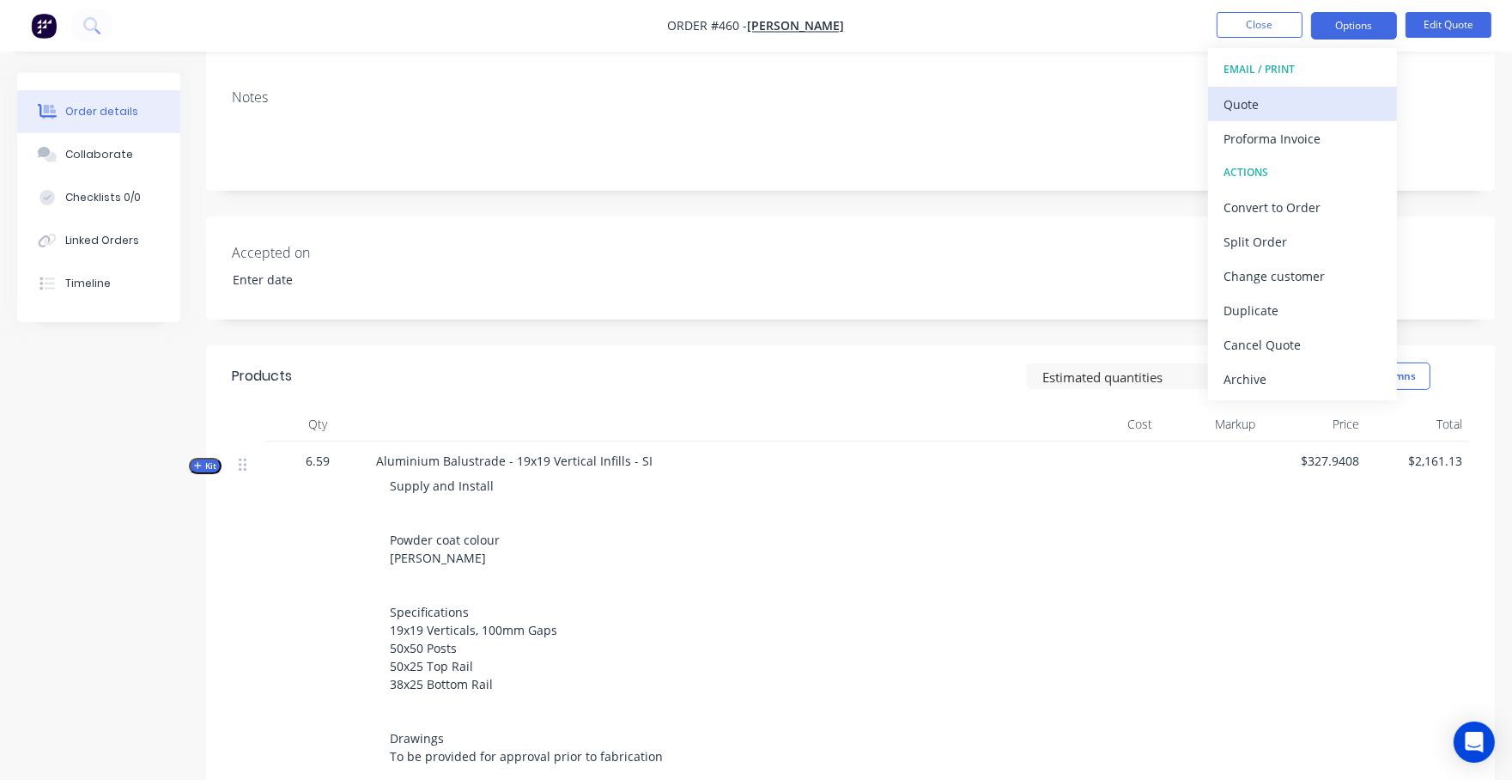
click at [1304, 100] on div "Quote" at bounding box center [1303, 104] width 158 height 25
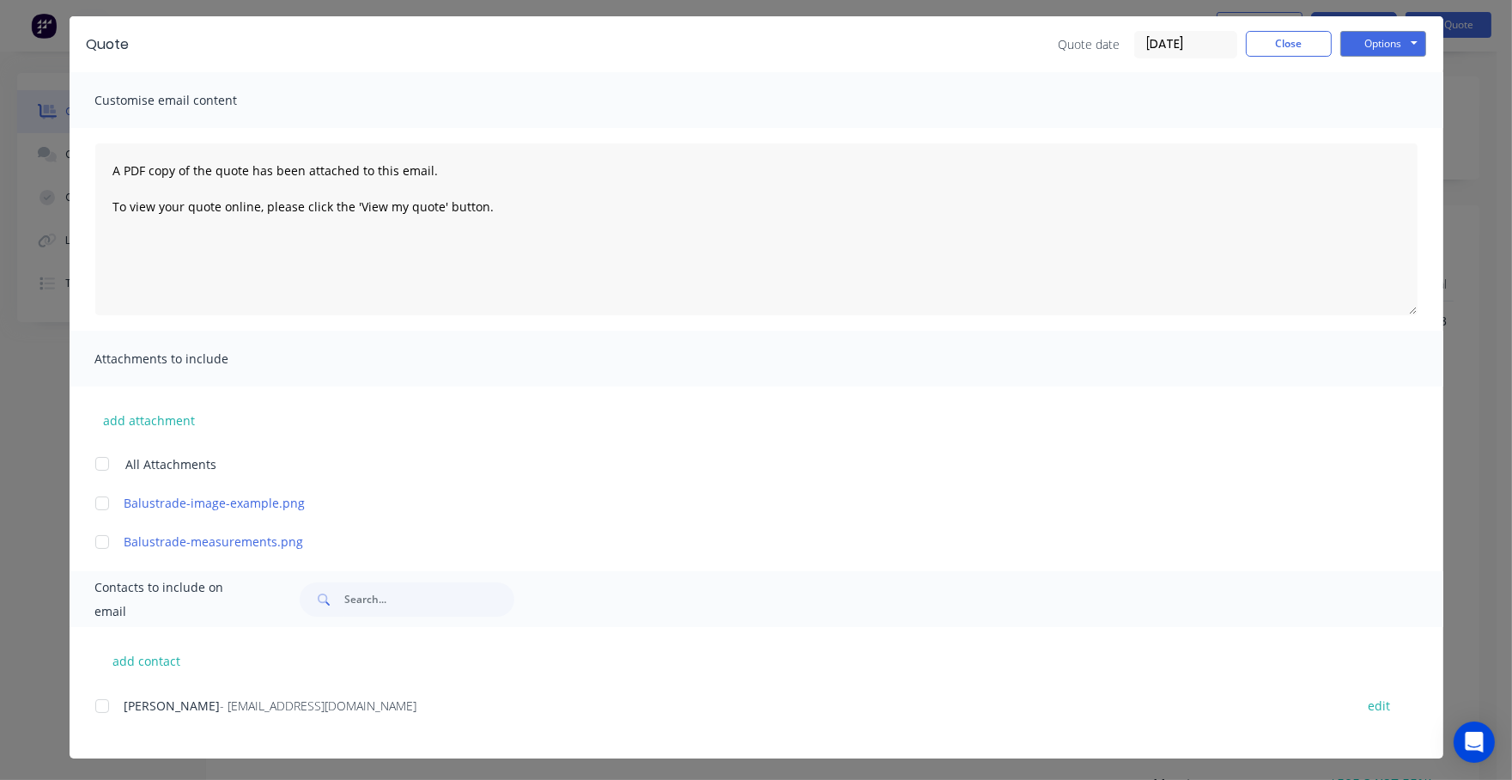
scroll to position [404, 0]
click at [84, 706] on div "add contact Rob Zadworny - robertzadworny@hotmail.com edit" at bounding box center [757, 692] width 1374 height 131
click at [106, 696] on div at bounding box center [102, 706] width 34 height 34
click at [1407, 40] on button "Options" at bounding box center [1383, 44] width 86 height 26
click at [1389, 132] on button "Email" at bounding box center [1395, 130] width 110 height 28
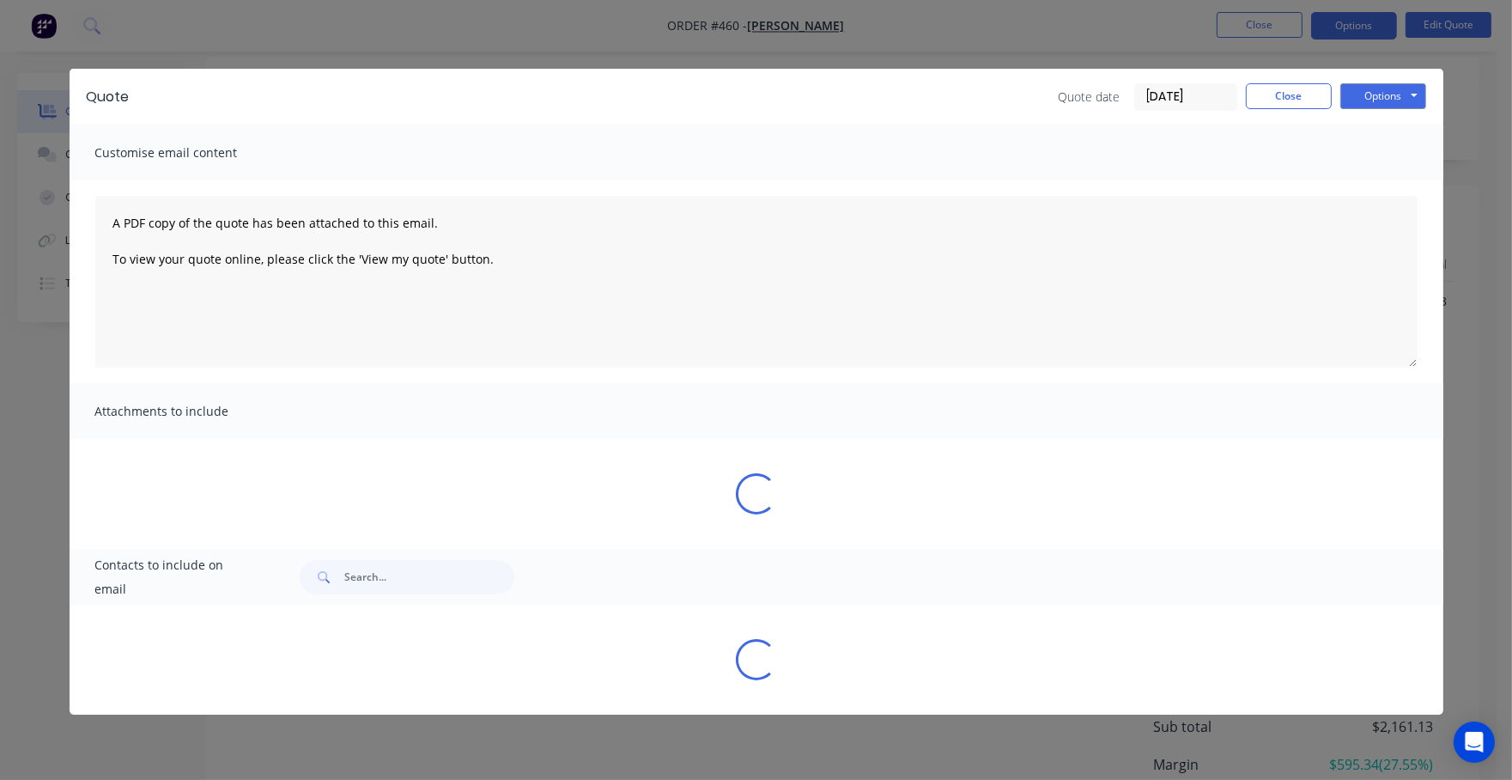
scroll to position [0, 0]
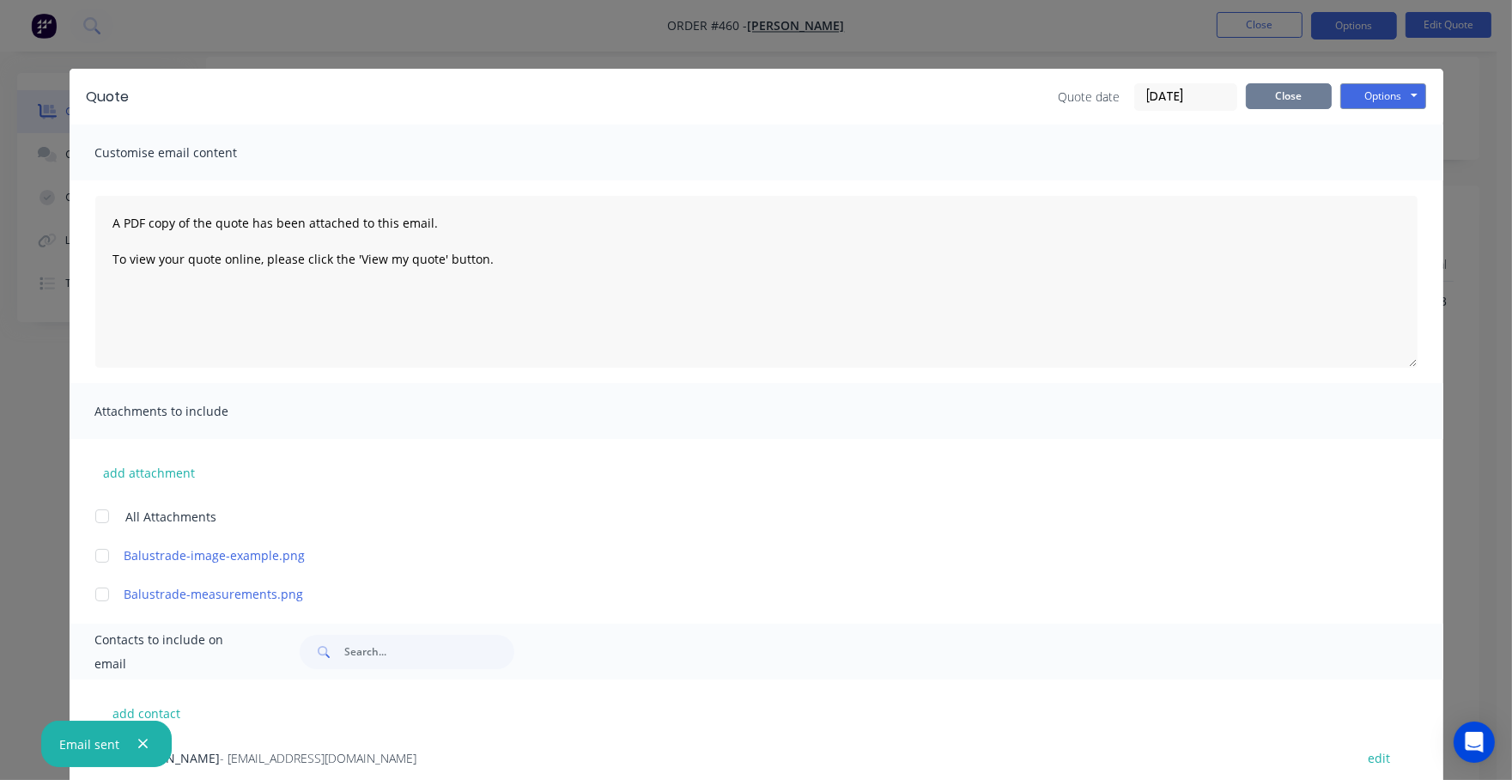
click at [1256, 98] on button "Close" at bounding box center [1289, 96] width 86 height 26
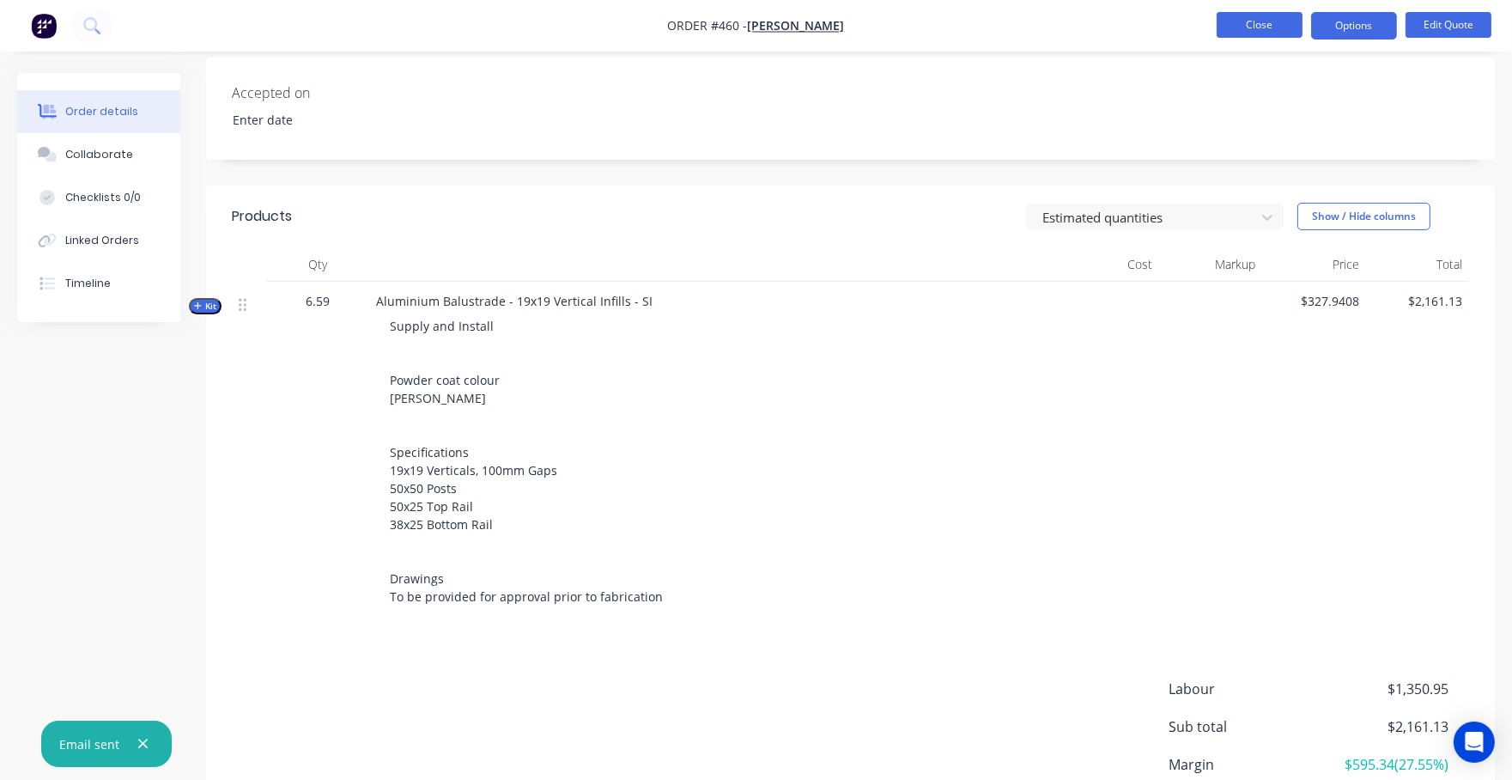
click at [1277, 19] on button "Close" at bounding box center [1260, 25] width 86 height 26
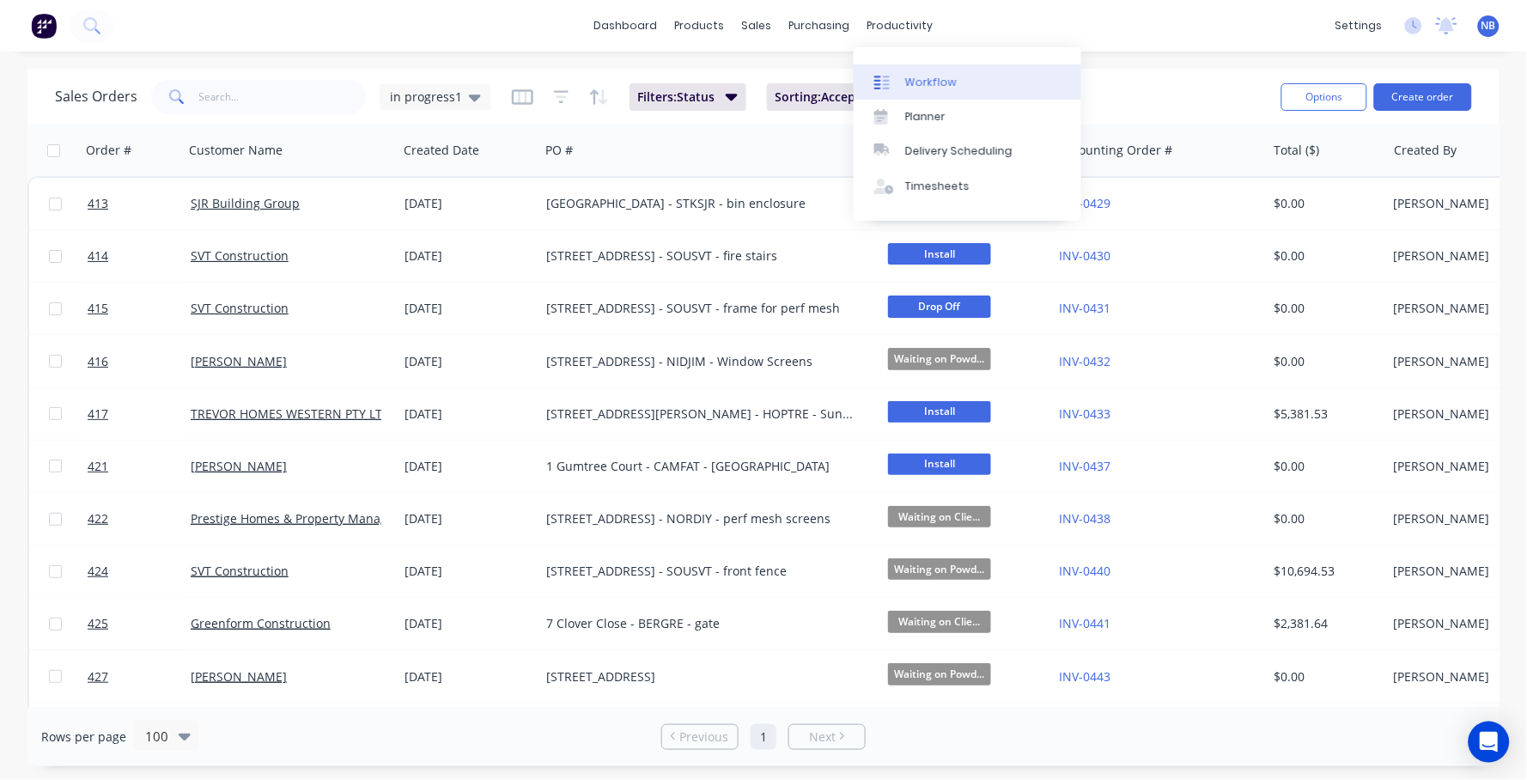
click at [961, 99] on link "Workflow" at bounding box center [967, 81] width 228 height 34
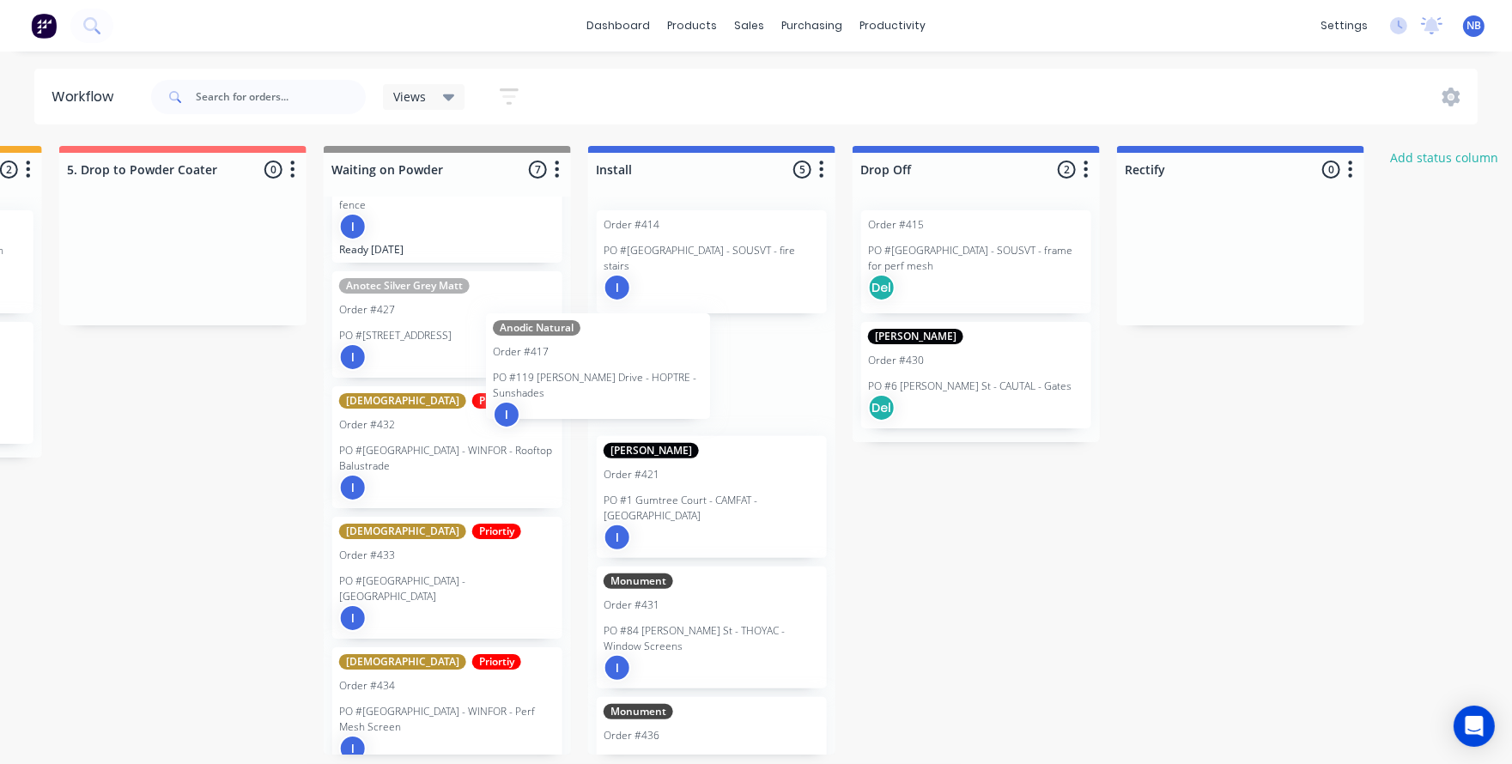
scroll to position [326, 0]
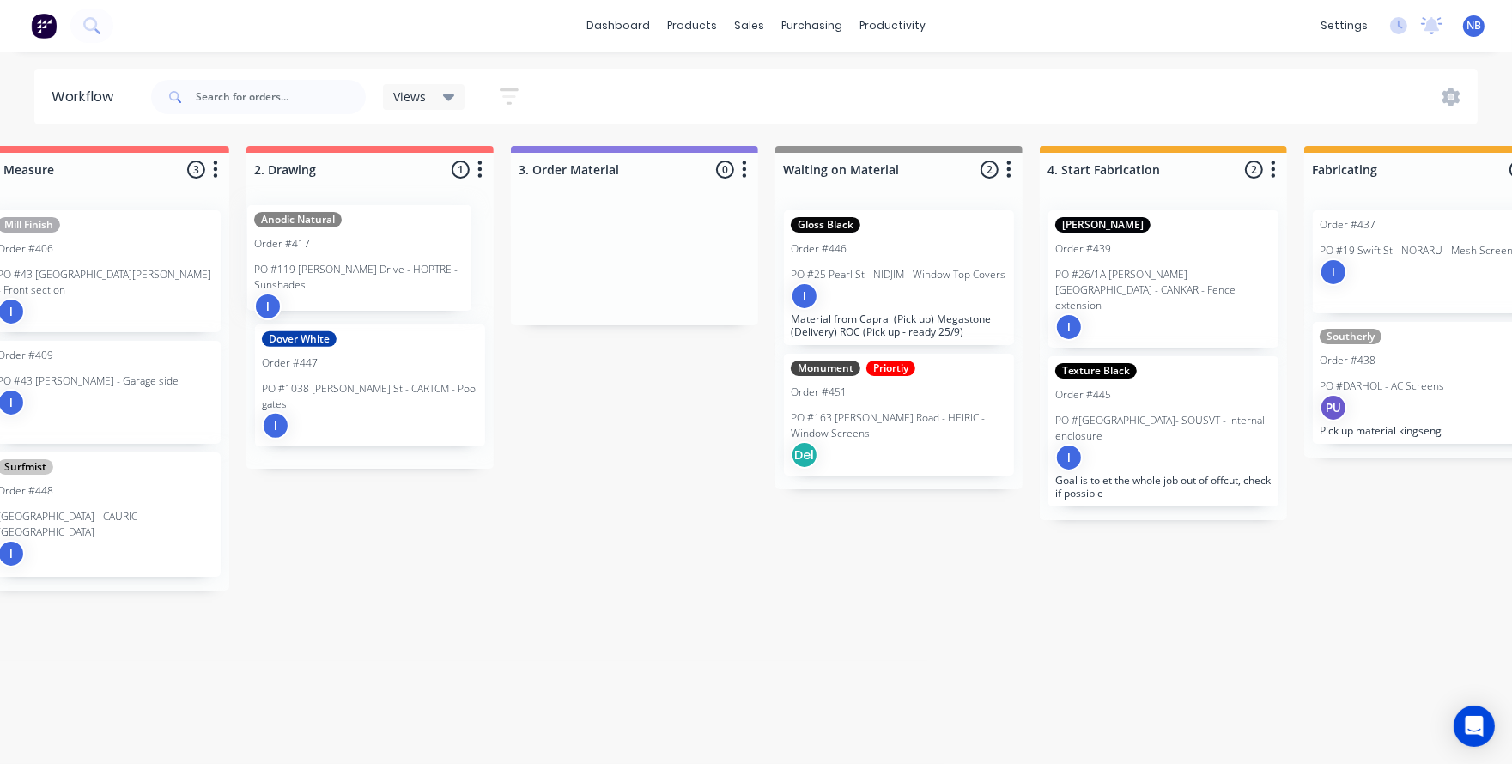
drag, startPoint x: 711, startPoint y: 388, endPoint x: 348, endPoint y: 271, distance: 381.5
click at [348, 271] on div "Submitted 0 Status colour #273444 hex #273444 Save Cancel Summaries Total order…" at bounding box center [1333, 450] width 3860 height 609
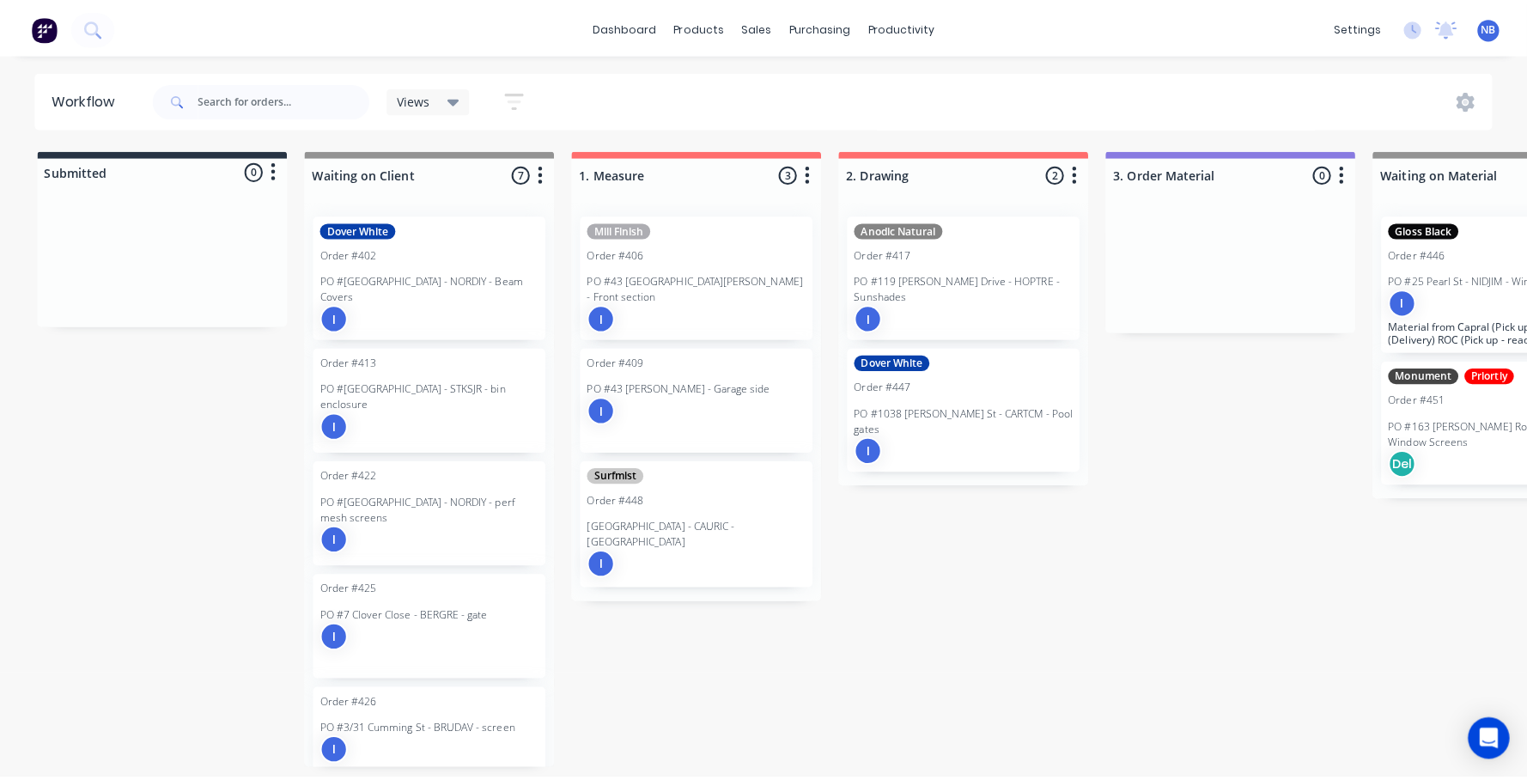
scroll to position [0, 0]
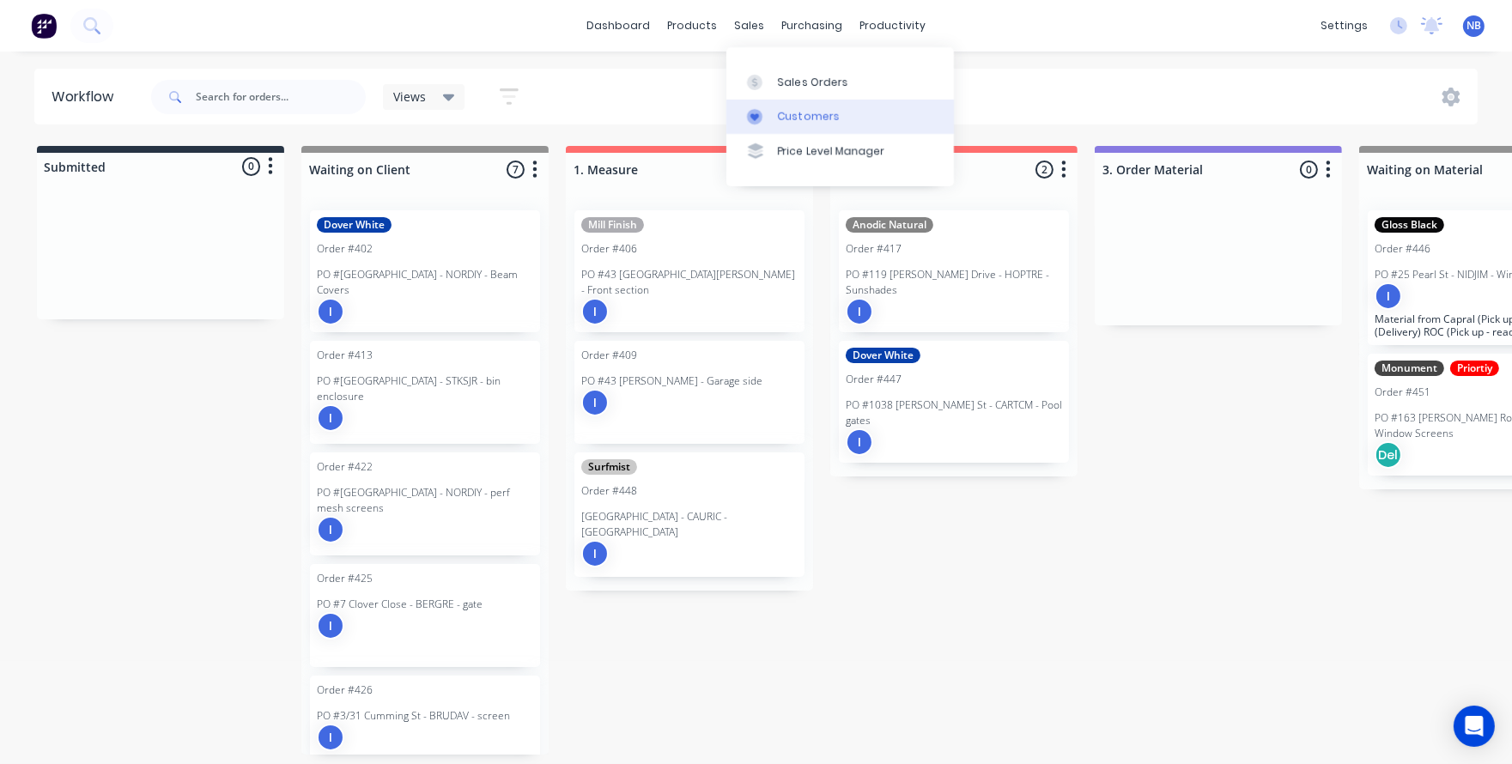
click at [760, 123] on icon at bounding box center [754, 116] width 15 height 15
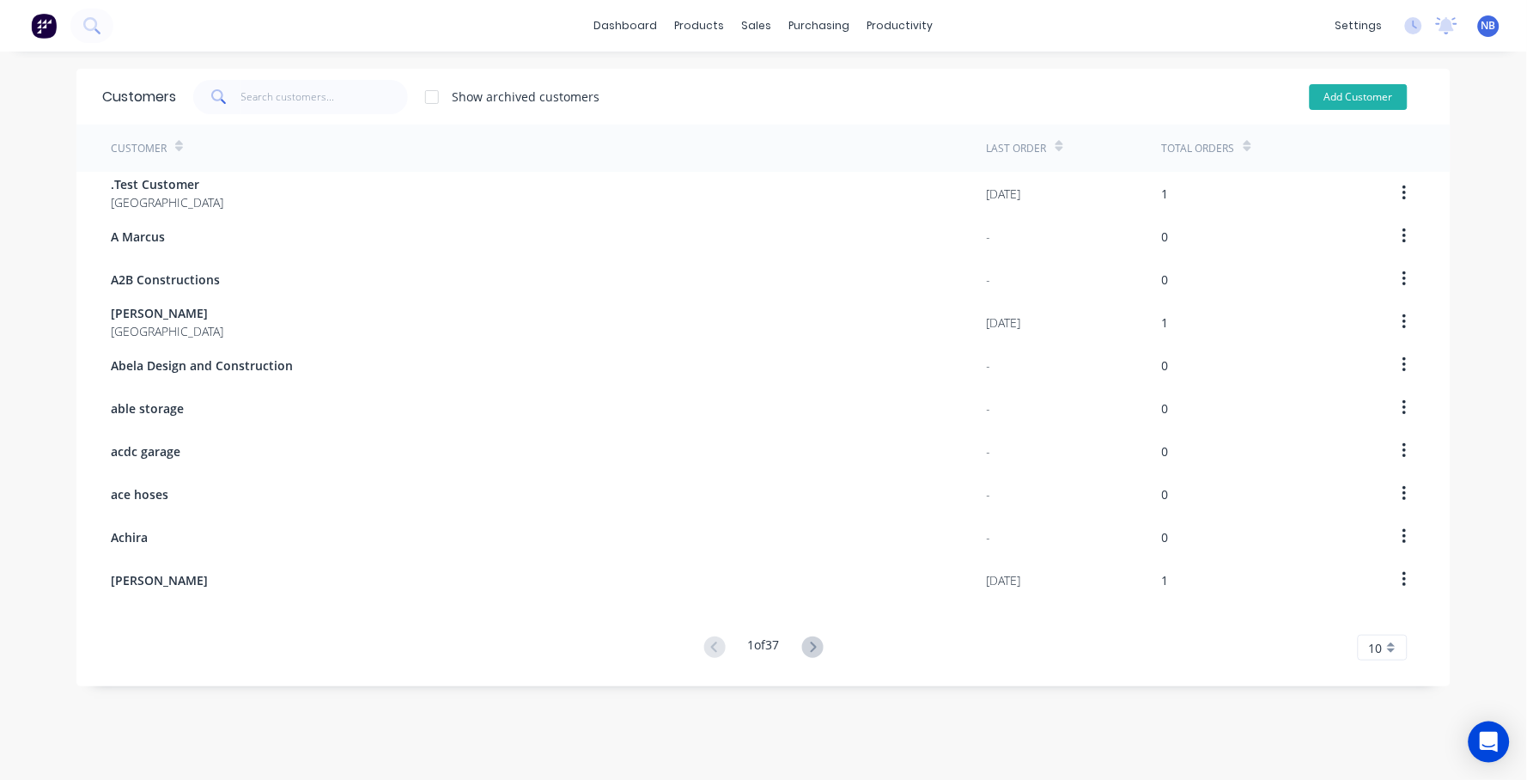
click at [1370, 105] on button "Add Customer" at bounding box center [1358, 97] width 98 height 26
select select "AU"
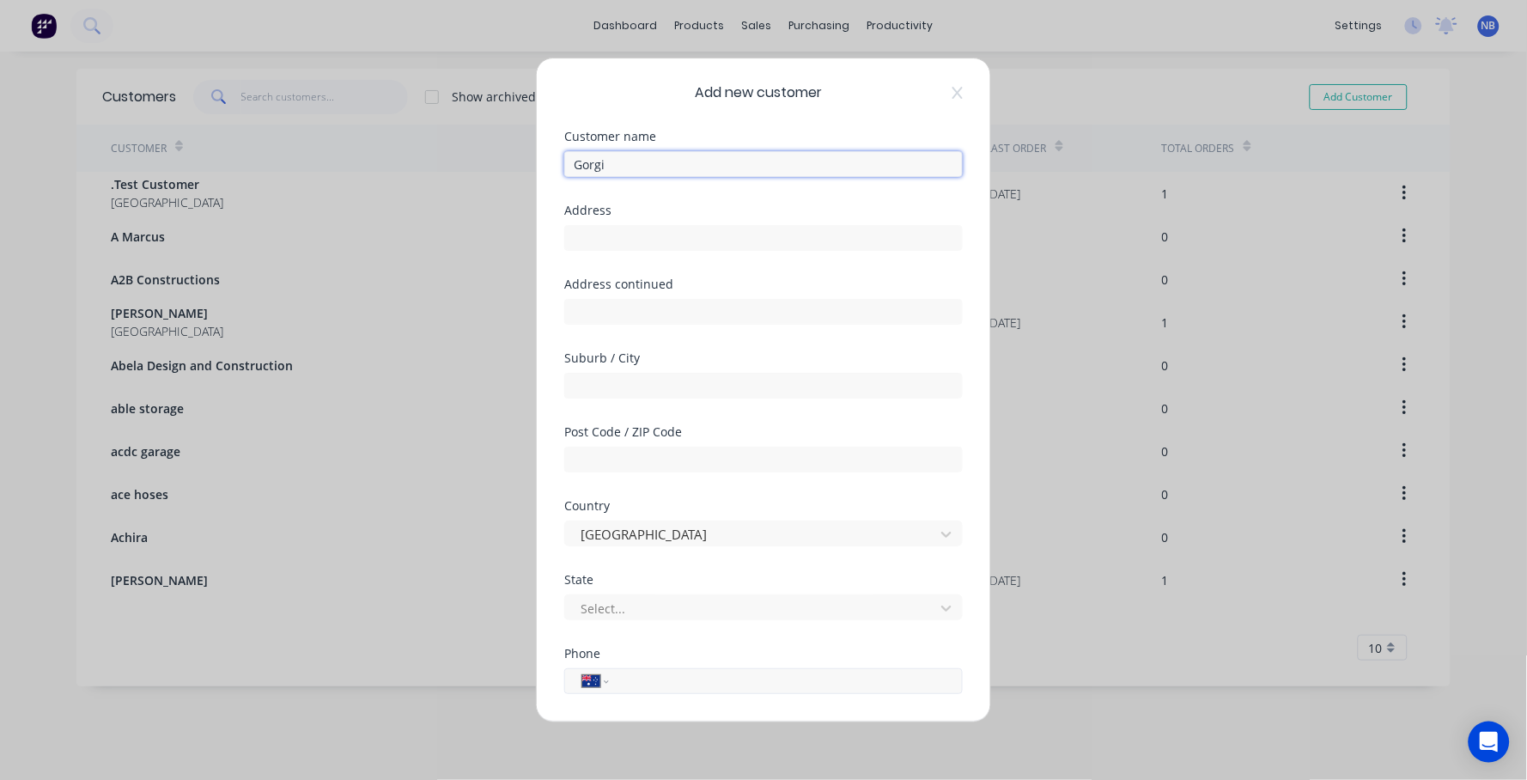
scroll to position [165, 0]
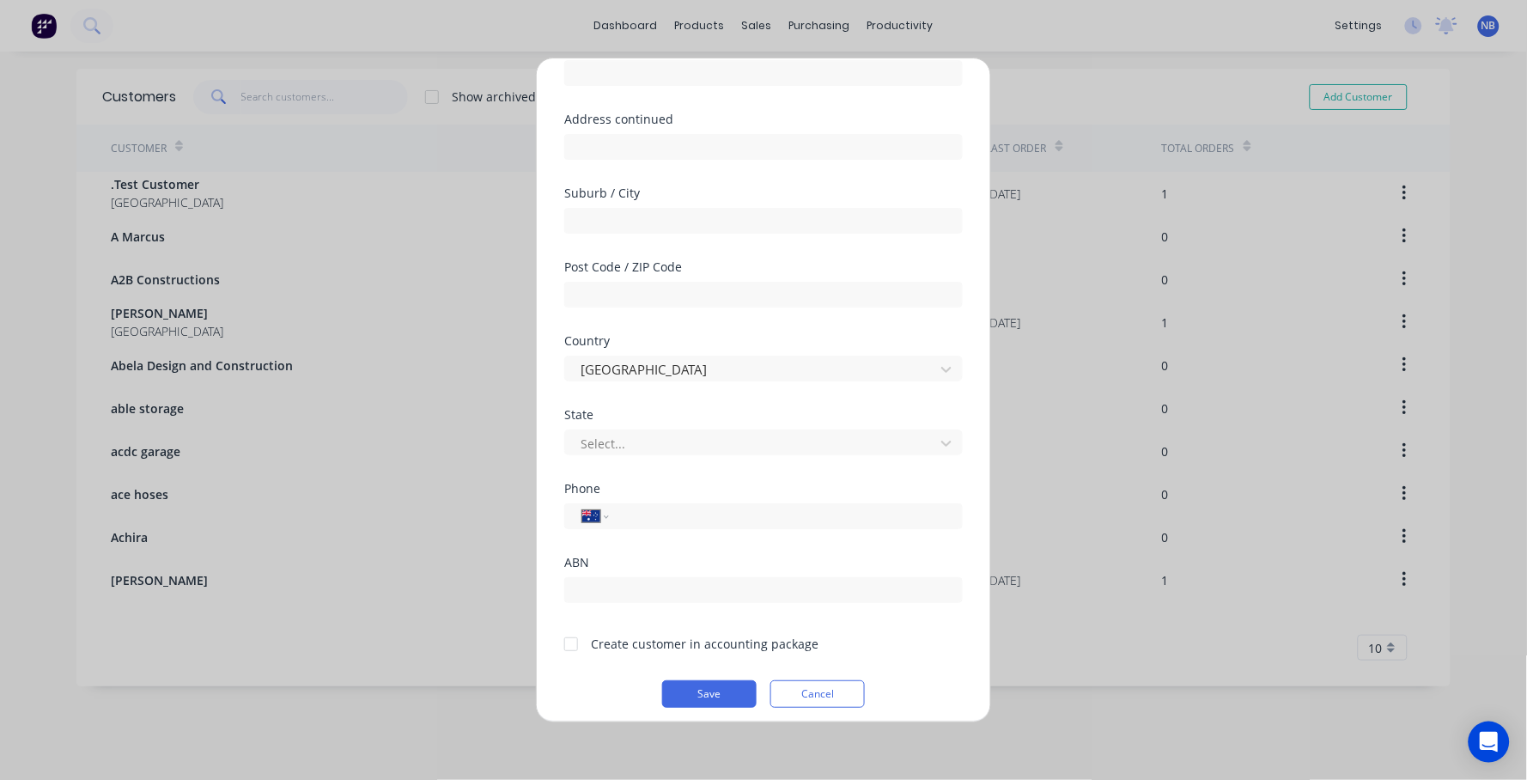
type input "Gorgi"
click at [676, 635] on div "Create customer in accounting package" at bounding box center [705, 644] width 228 height 18
click at [569, 637] on div at bounding box center [571, 644] width 34 height 34
click at [711, 696] on button "Save" at bounding box center [709, 693] width 94 height 27
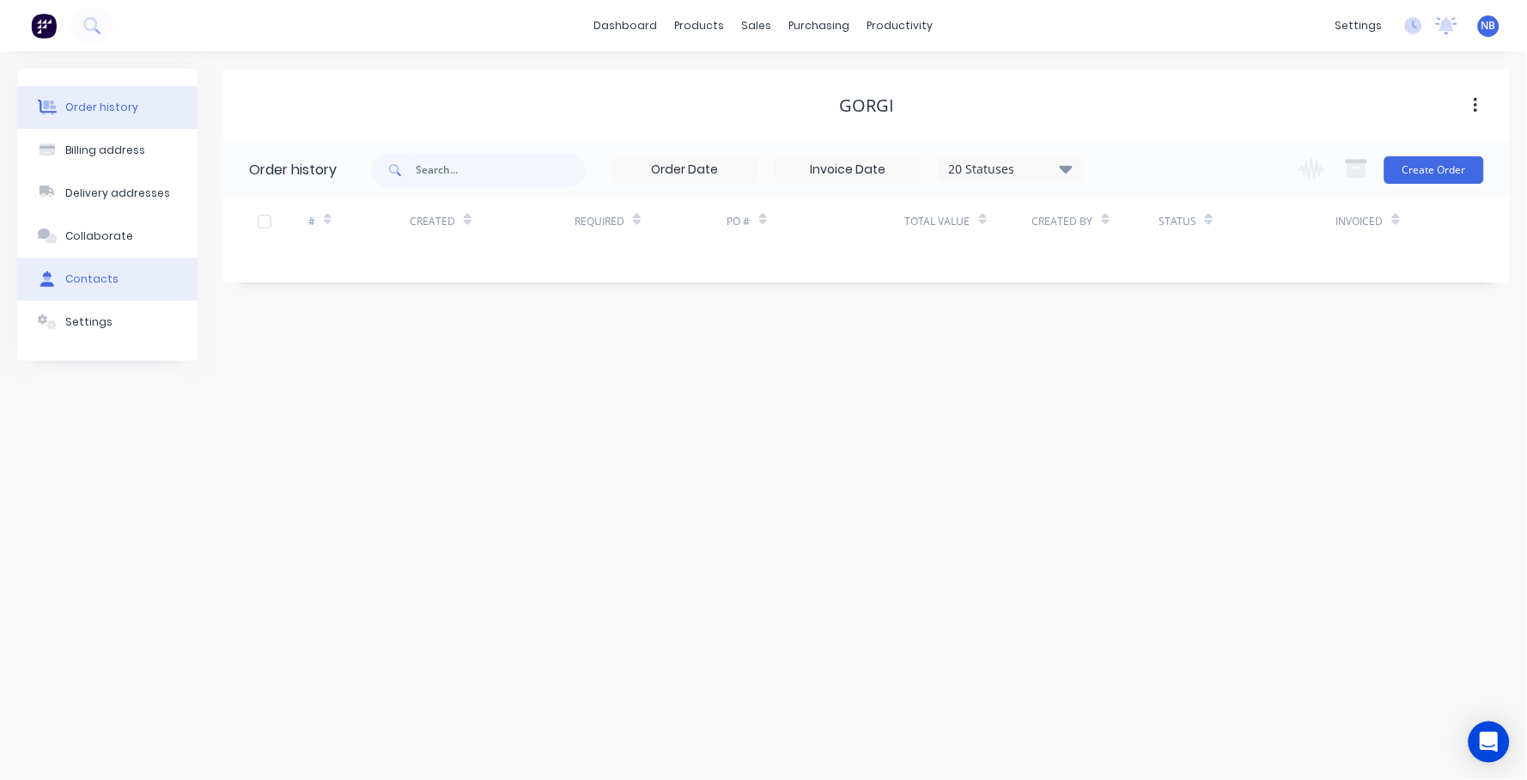
click at [111, 287] on div "Contacts" at bounding box center [91, 278] width 53 height 15
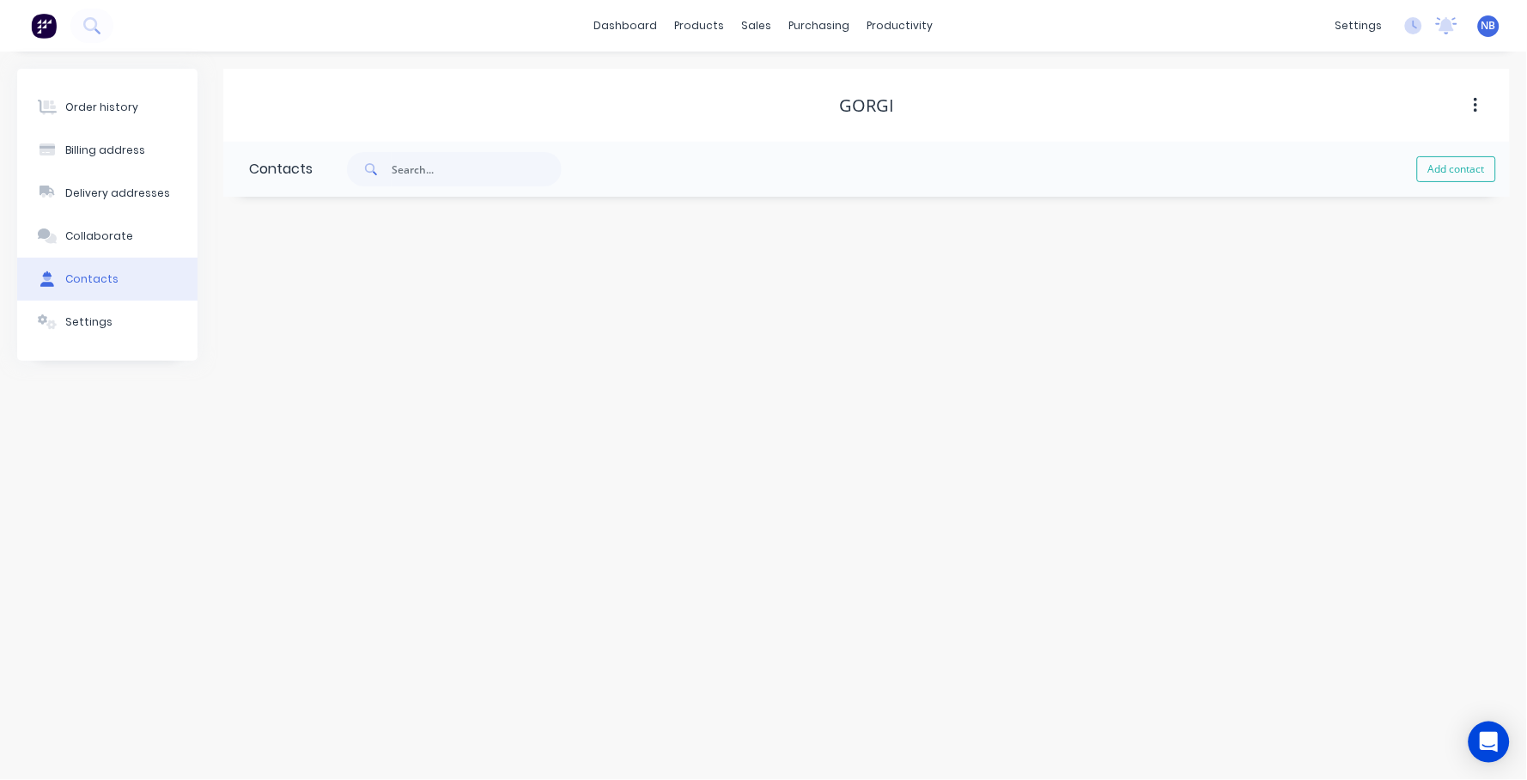
click at [1424, 185] on div "Add contact" at bounding box center [911, 169] width 1197 height 55
click at [1429, 174] on button "Add contact" at bounding box center [1456, 169] width 79 height 26
select select "AU"
type input "Gorgi"
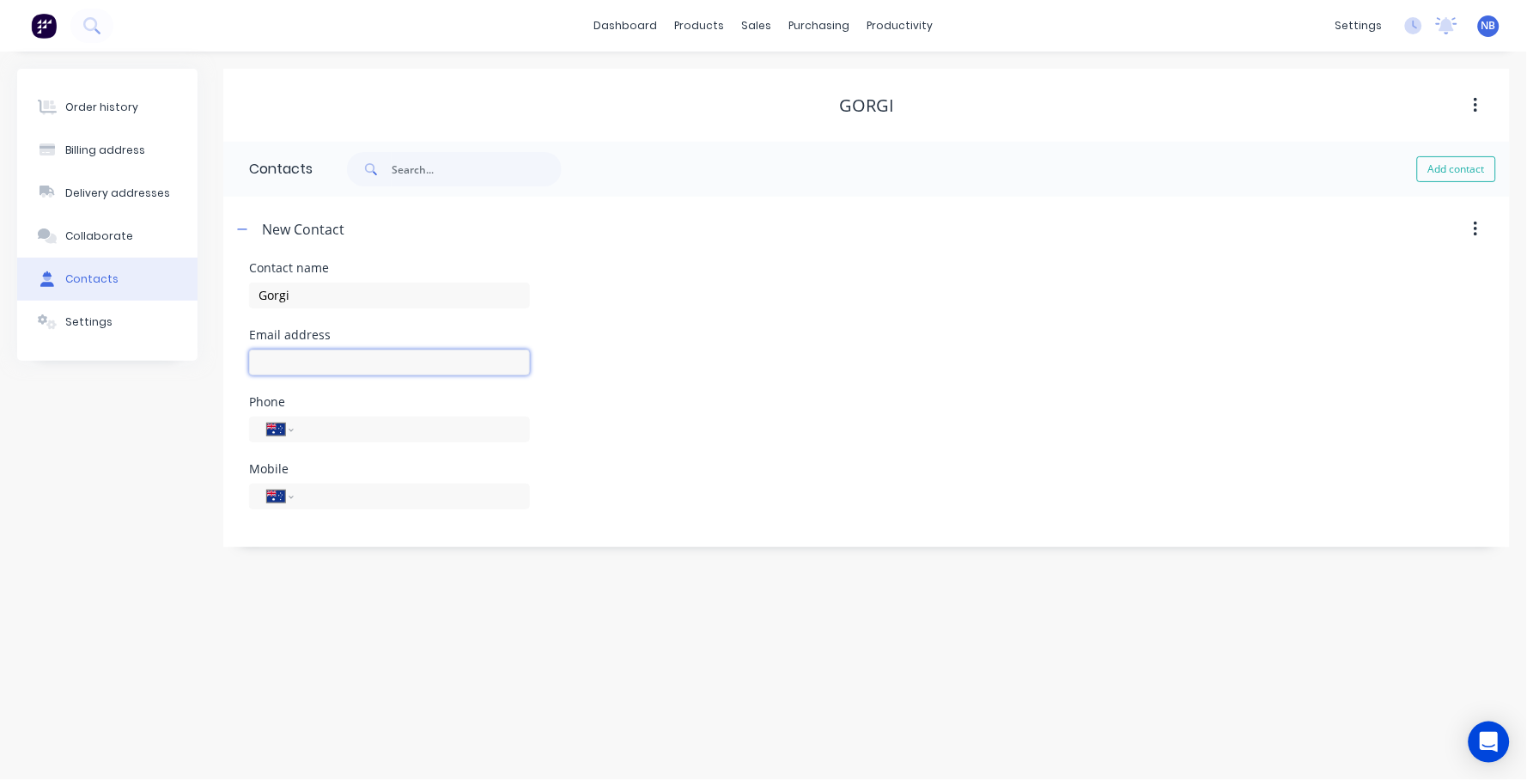
select select "AU"
paste input "badg06@gmail.com"
type input "badg06@gmail.com"
click at [649, 339] on div "Email address badg06@gmail.com" at bounding box center [866, 362] width 1235 height 67
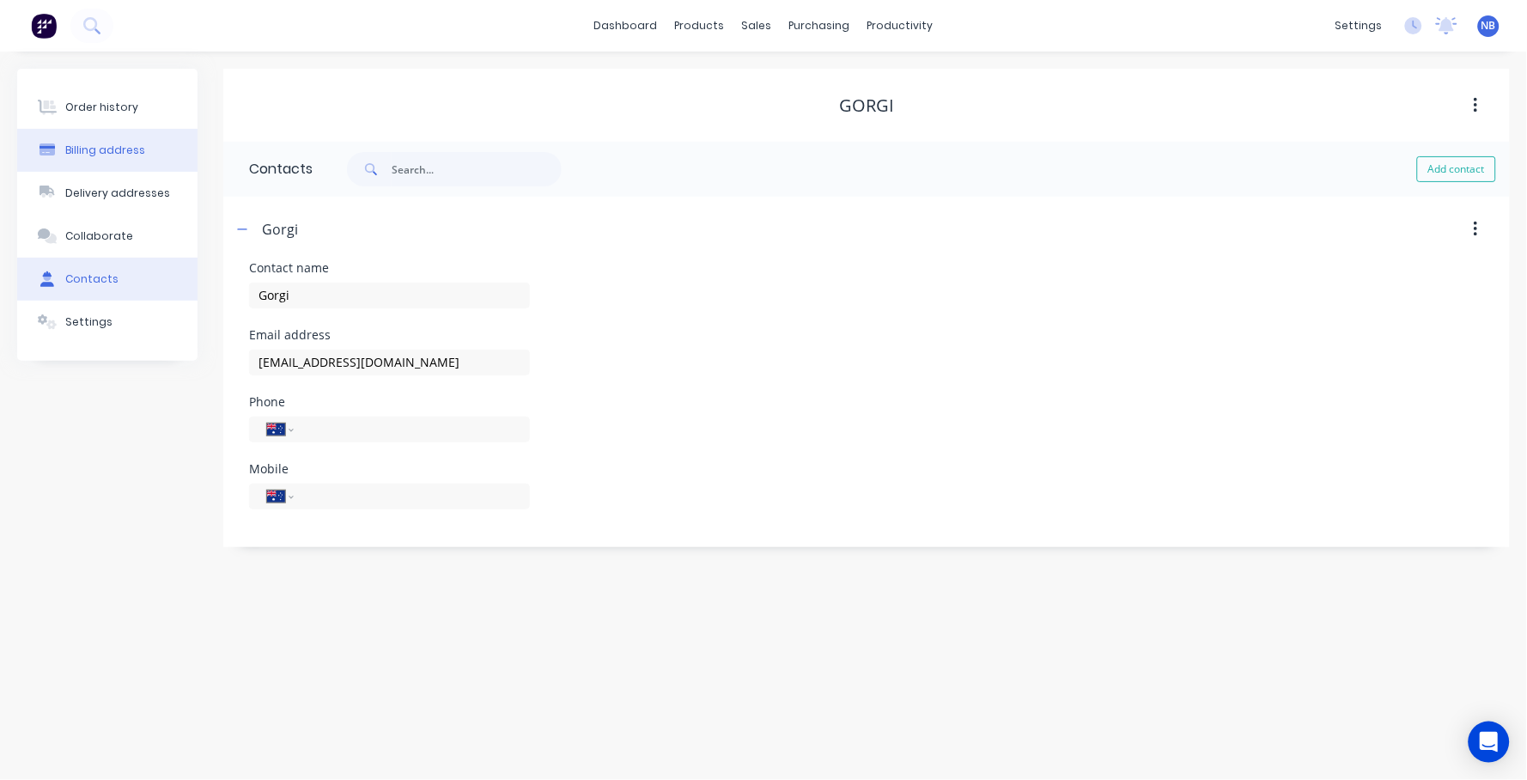
click at [73, 163] on button "Billing address" at bounding box center [107, 150] width 180 height 43
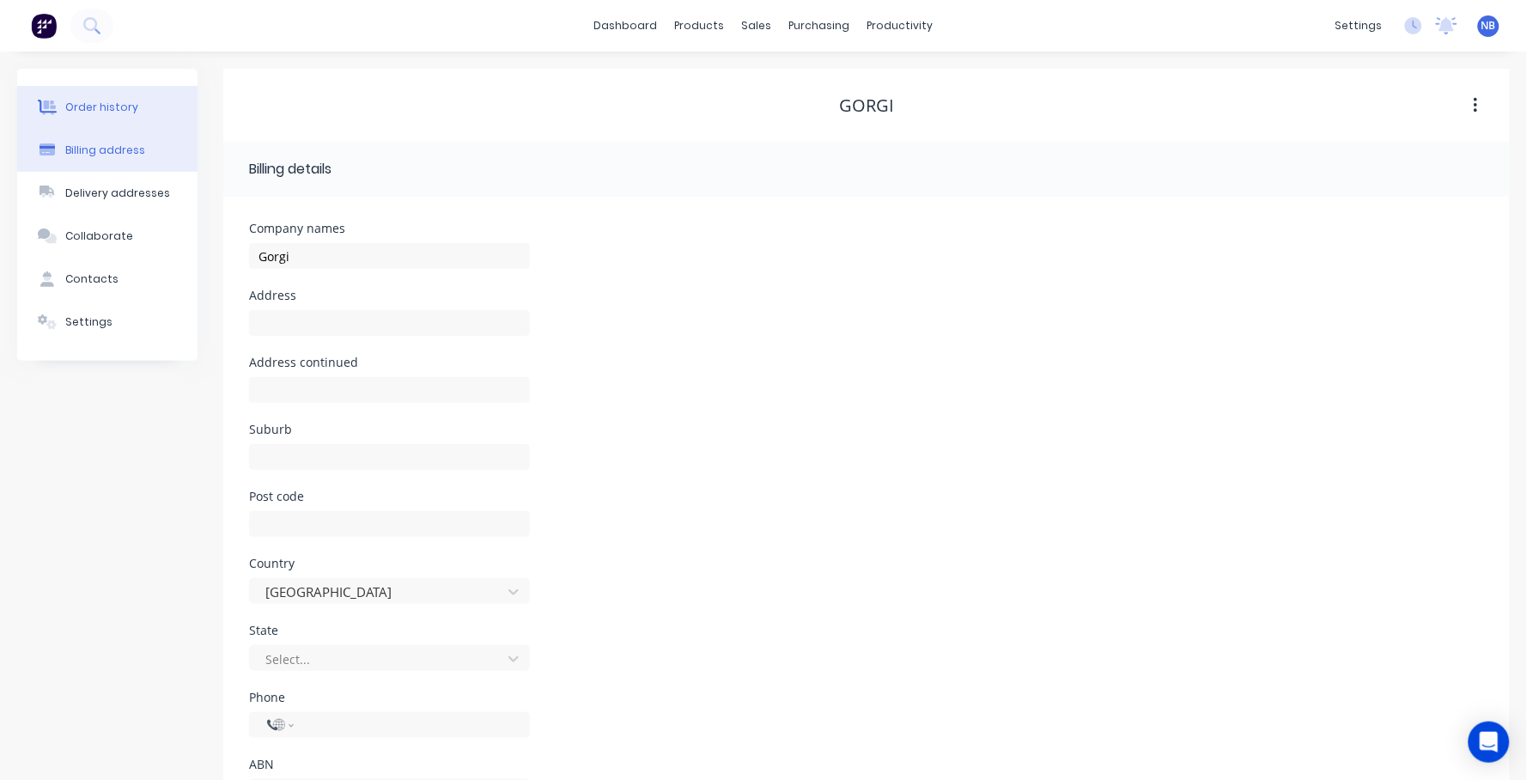
select select "AU"
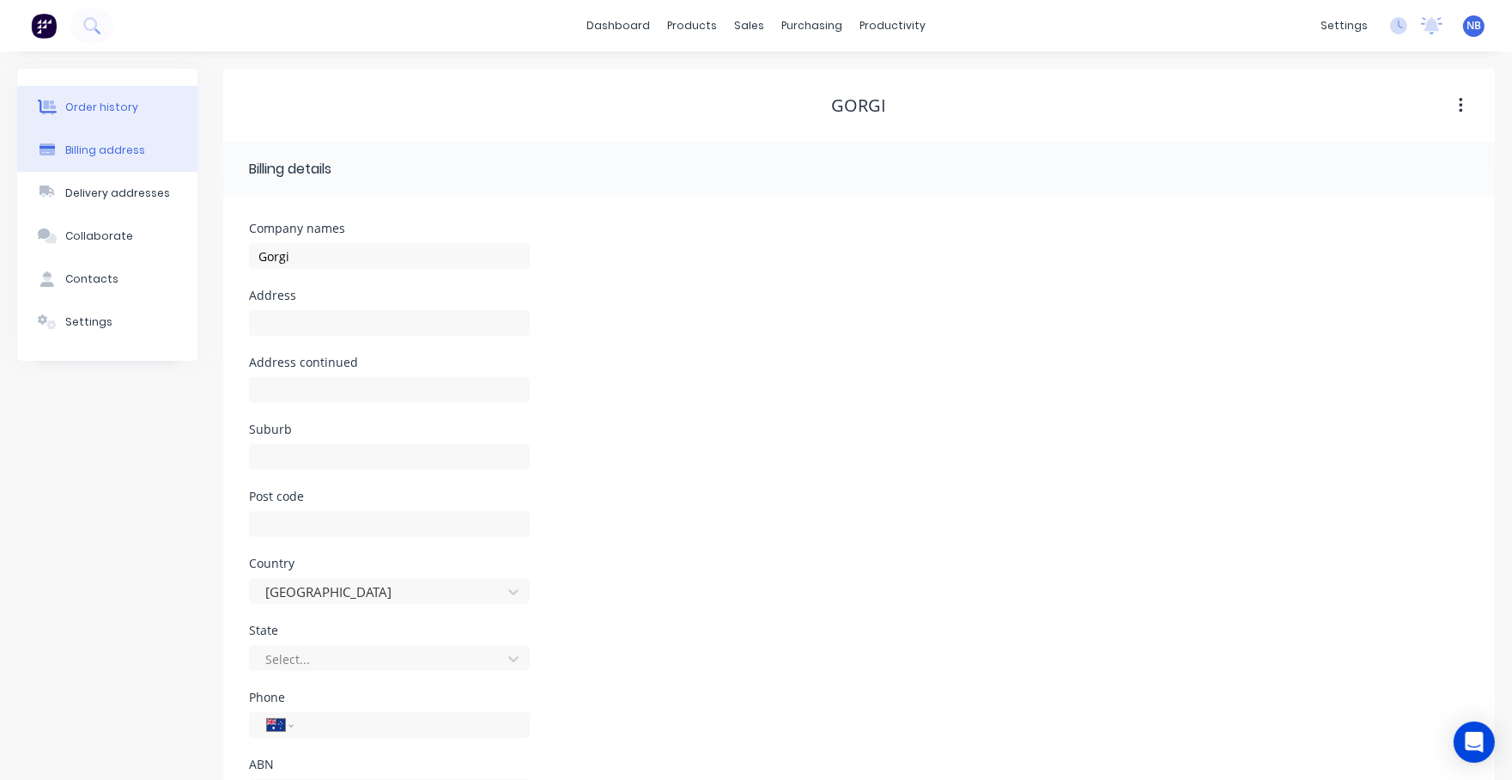
click at [95, 87] on button "Order history" at bounding box center [107, 107] width 180 height 43
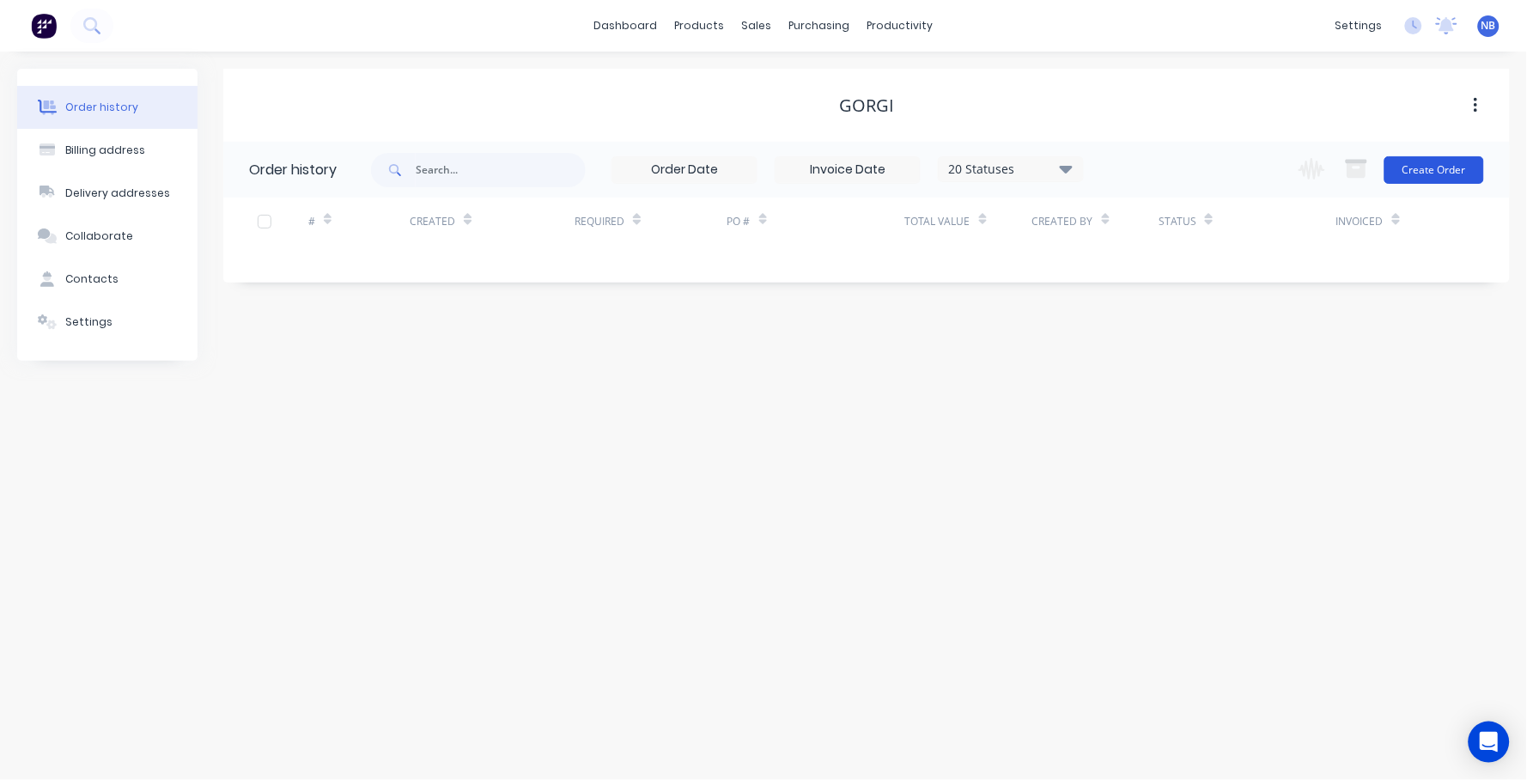
click at [1440, 167] on button "Create Order" at bounding box center [1434, 169] width 100 height 27
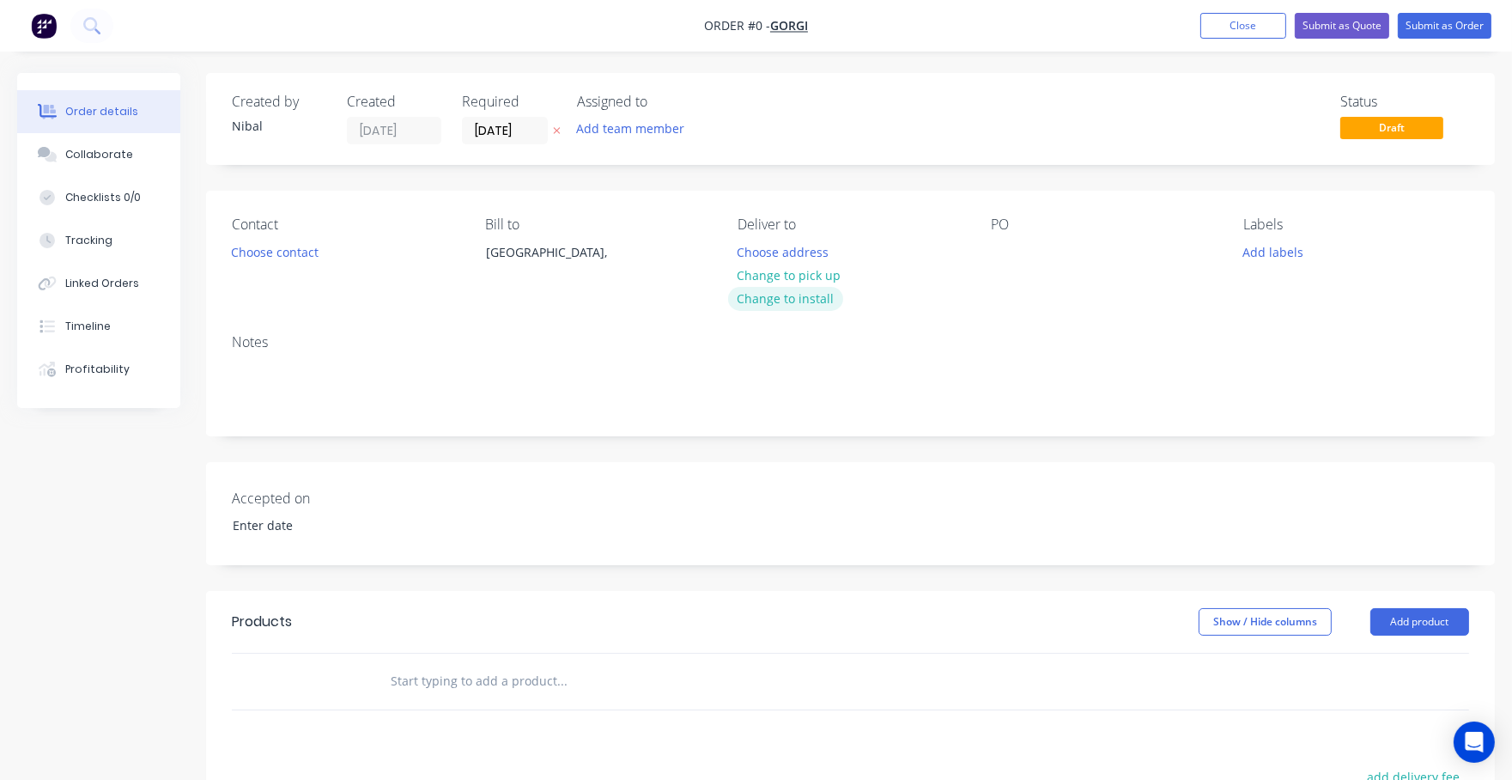
click at [781, 289] on button "Change to install" at bounding box center [785, 298] width 115 height 23
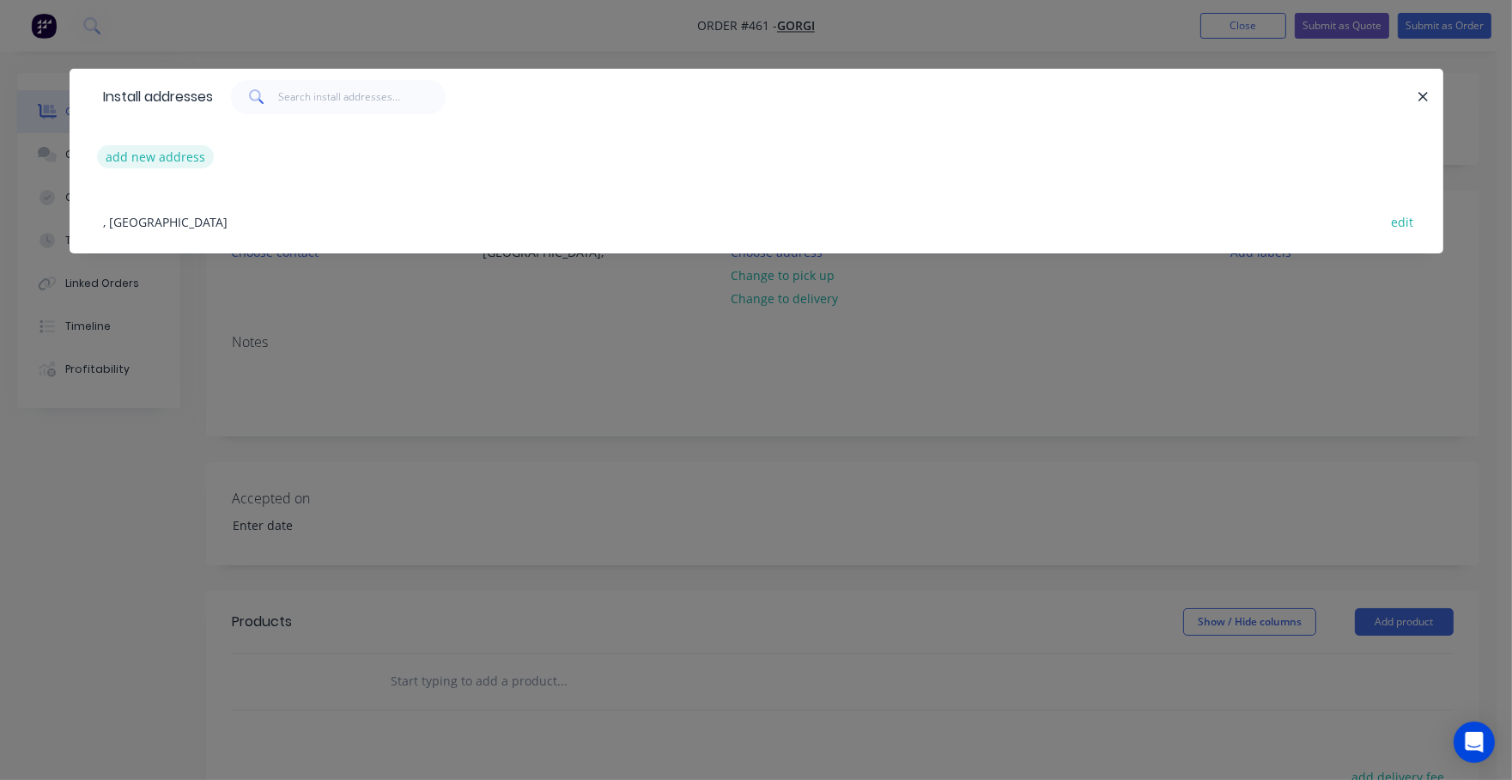
click at [151, 145] on button "add new address" at bounding box center [156, 156] width 118 height 23
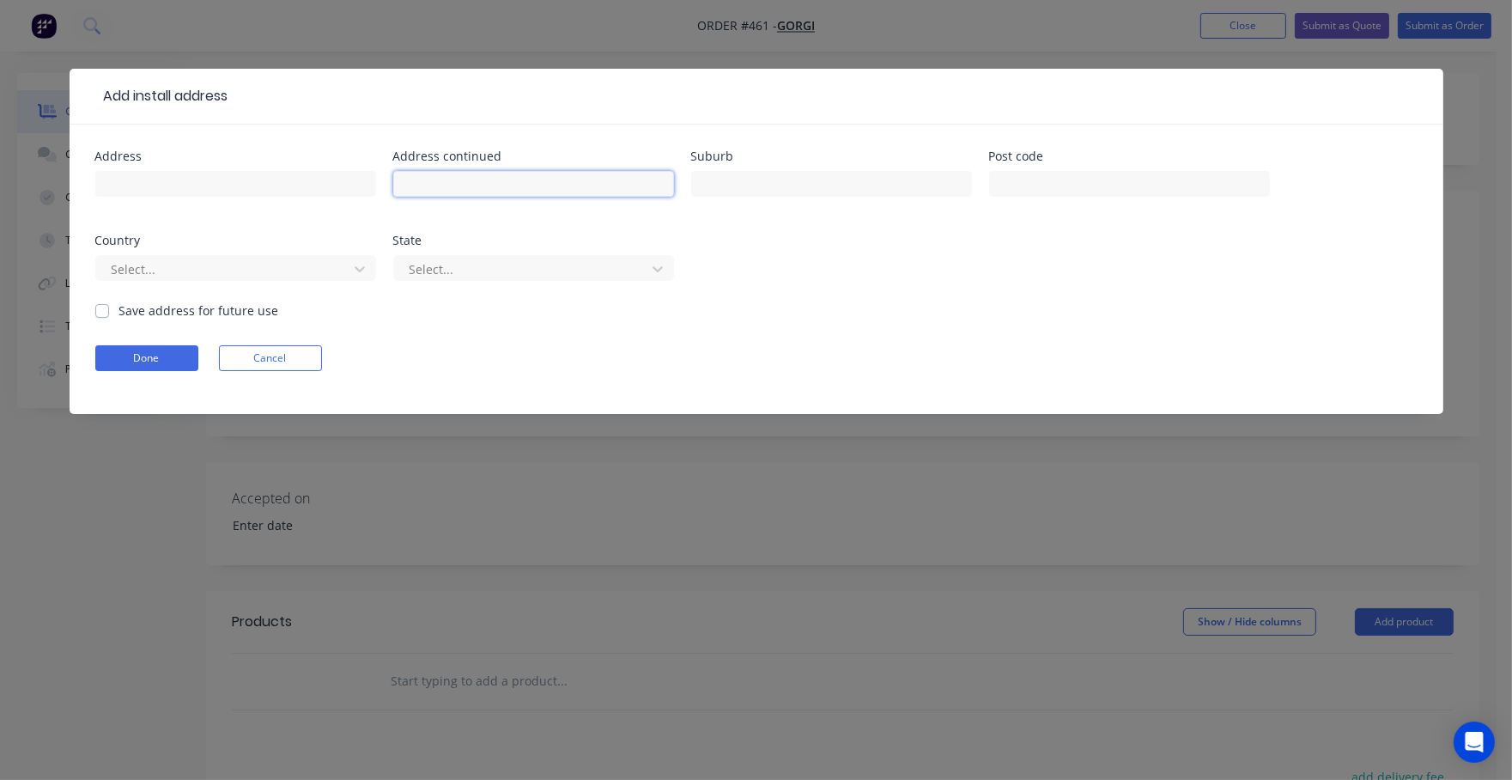
drag, startPoint x: 660, startPoint y: 179, endPoint x: 782, endPoint y: 203, distance: 124.1
click at [782, 203] on div at bounding box center [831, 192] width 281 height 51
type input "Hawthorn"
click at [187, 319] on form "Address Address continued Suburb Hawthorn Post code Country Select... State Sel…" at bounding box center [756, 282] width 1322 height 264
click at [190, 311] on label "Save address for future use" at bounding box center [199, 310] width 160 height 18
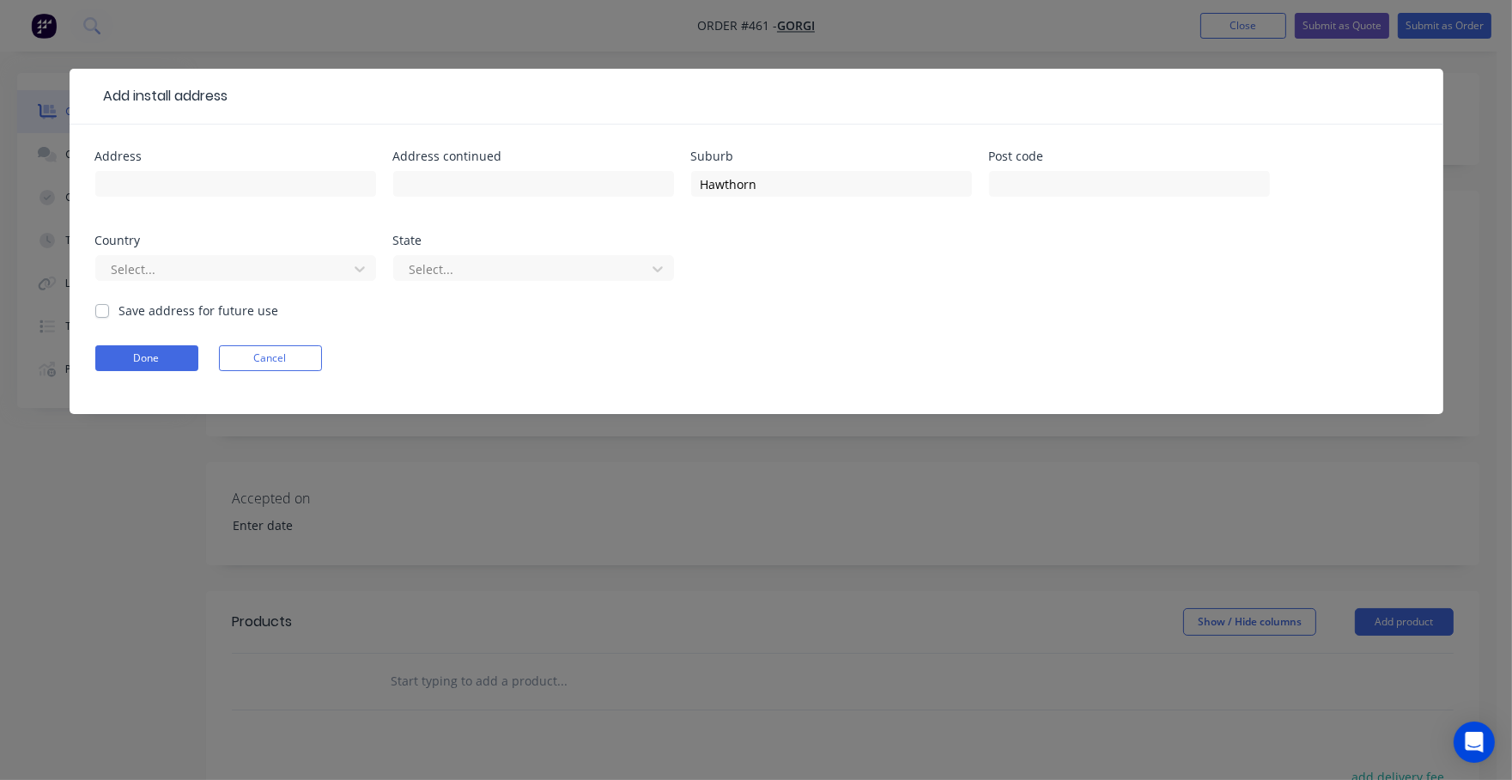
click at [109, 311] on input "Save address for future use" at bounding box center [102, 309] width 14 height 16
checkbox input "true"
click at [175, 349] on button "Done" at bounding box center [146, 358] width 103 height 26
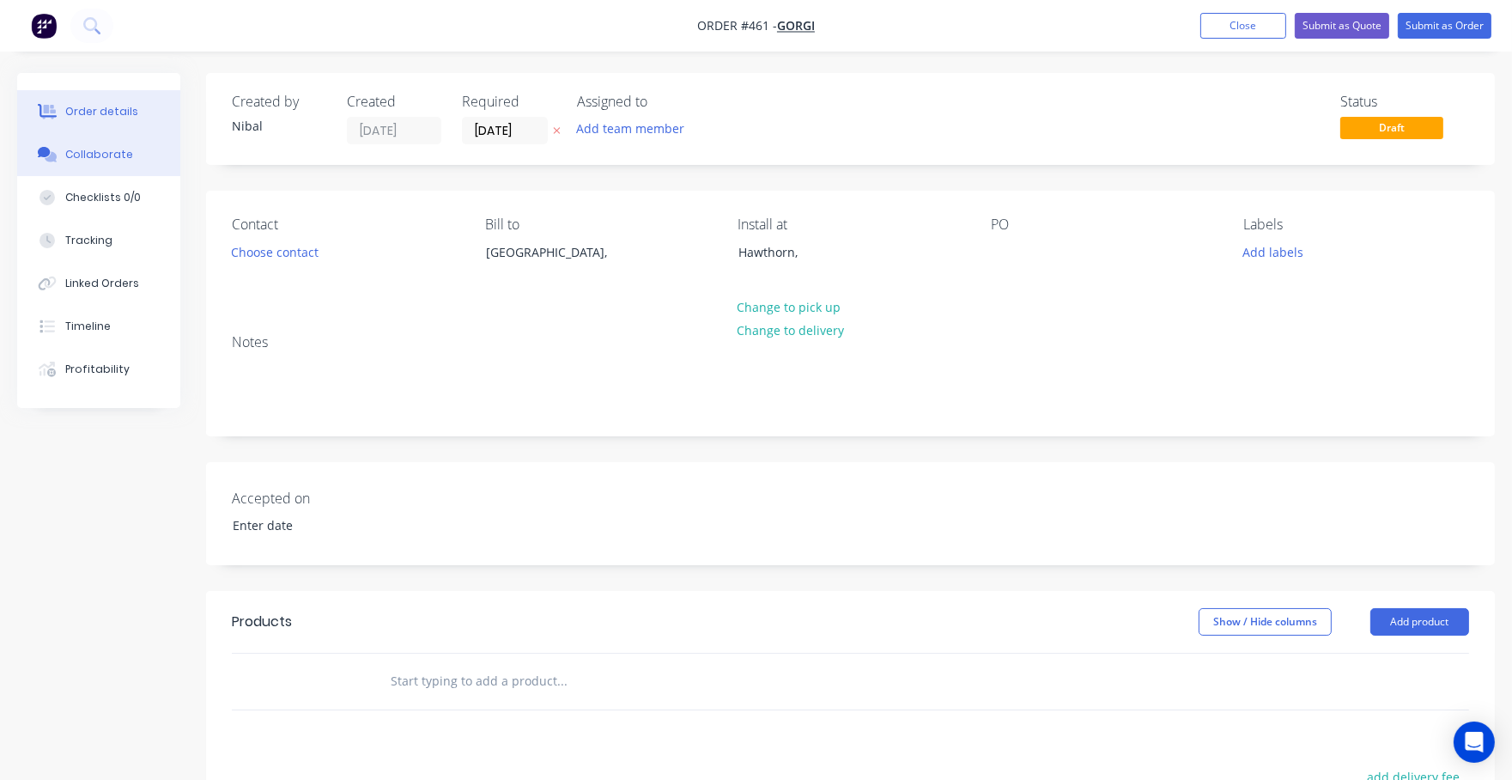
click at [87, 149] on div "Collaborate" at bounding box center [99, 154] width 68 height 15
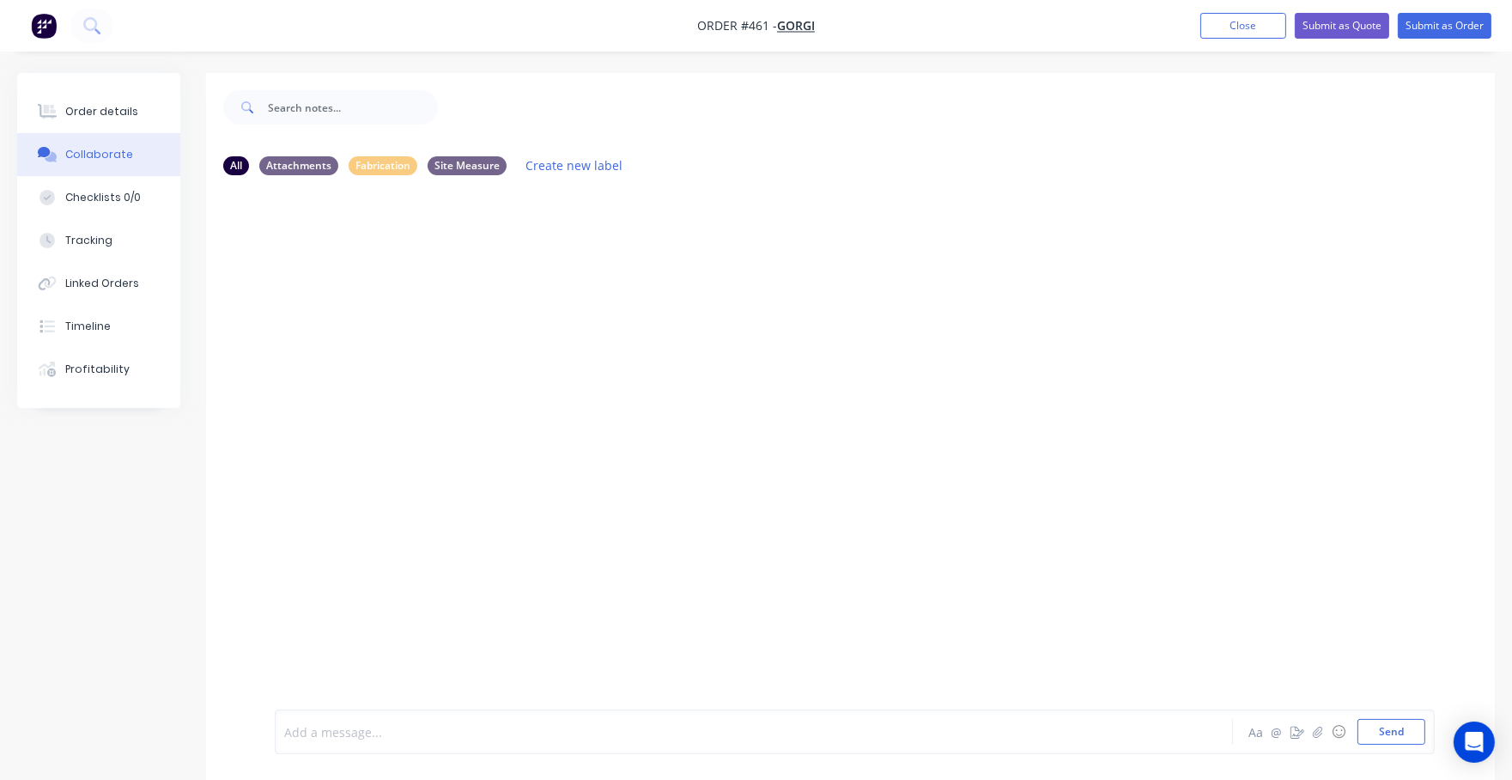
click at [401, 724] on div at bounding box center [712, 732] width 855 height 18
click at [1378, 735] on button "Send" at bounding box center [1392, 732] width 68 height 26
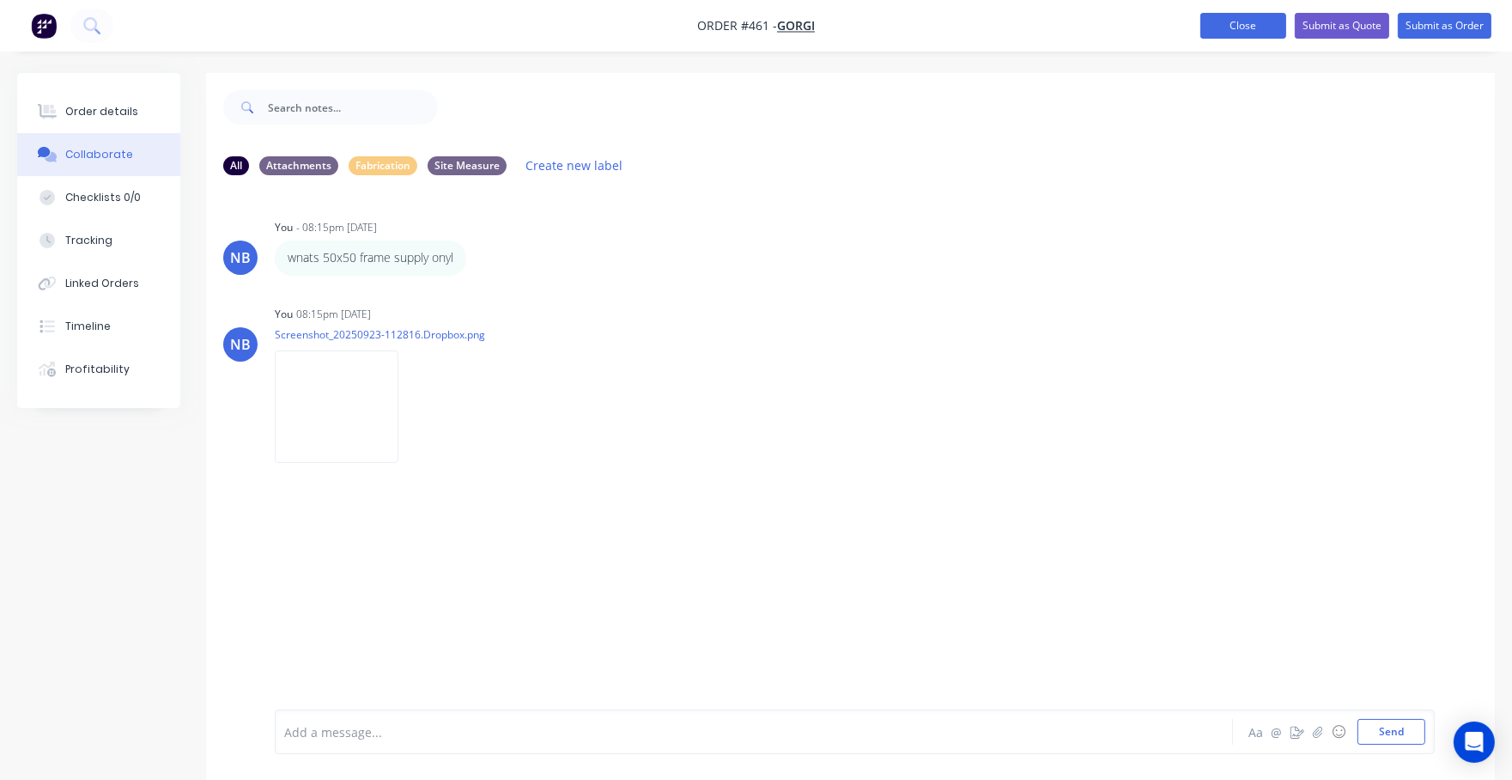
click at [1231, 26] on button "Close" at bounding box center [1243, 26] width 86 height 26
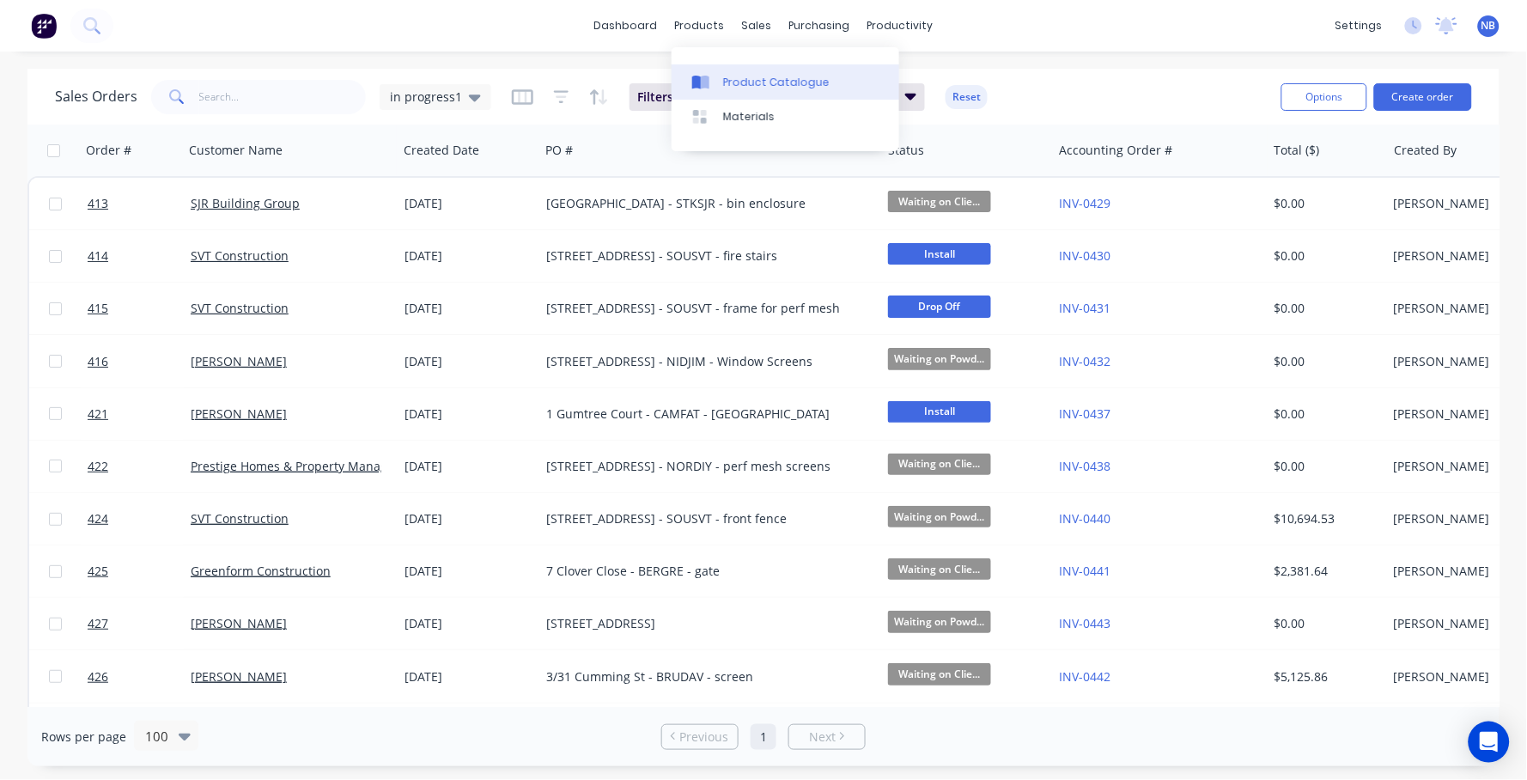
click at [718, 99] on link "Product Catalogue" at bounding box center [785, 81] width 228 height 34
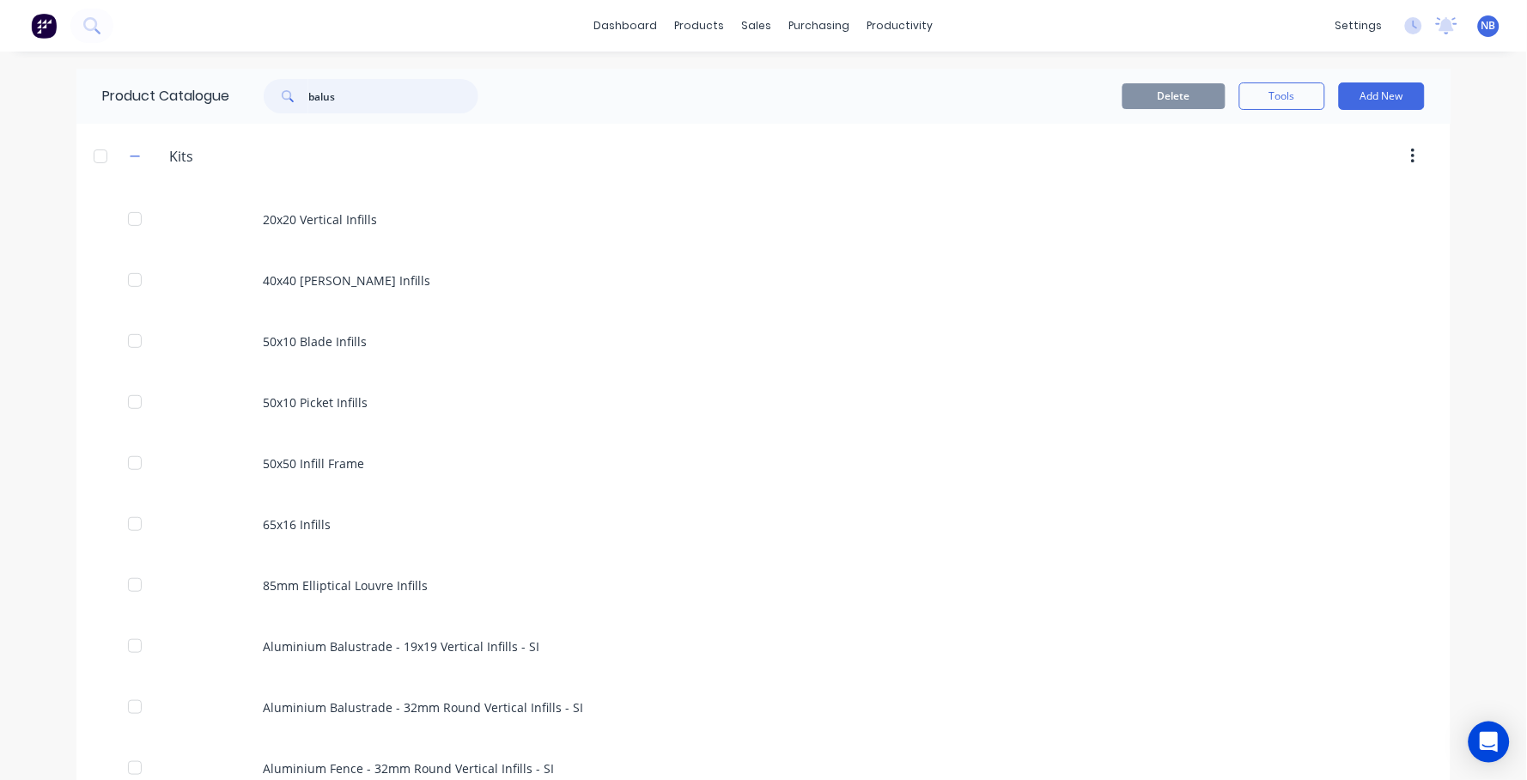
drag, startPoint x: 343, startPoint y: 96, endPoint x: 202, endPoint y: 76, distance: 142.3
click at [202, 76] on div "Product Catalogue balus" at bounding box center [298, 96] width 445 height 55
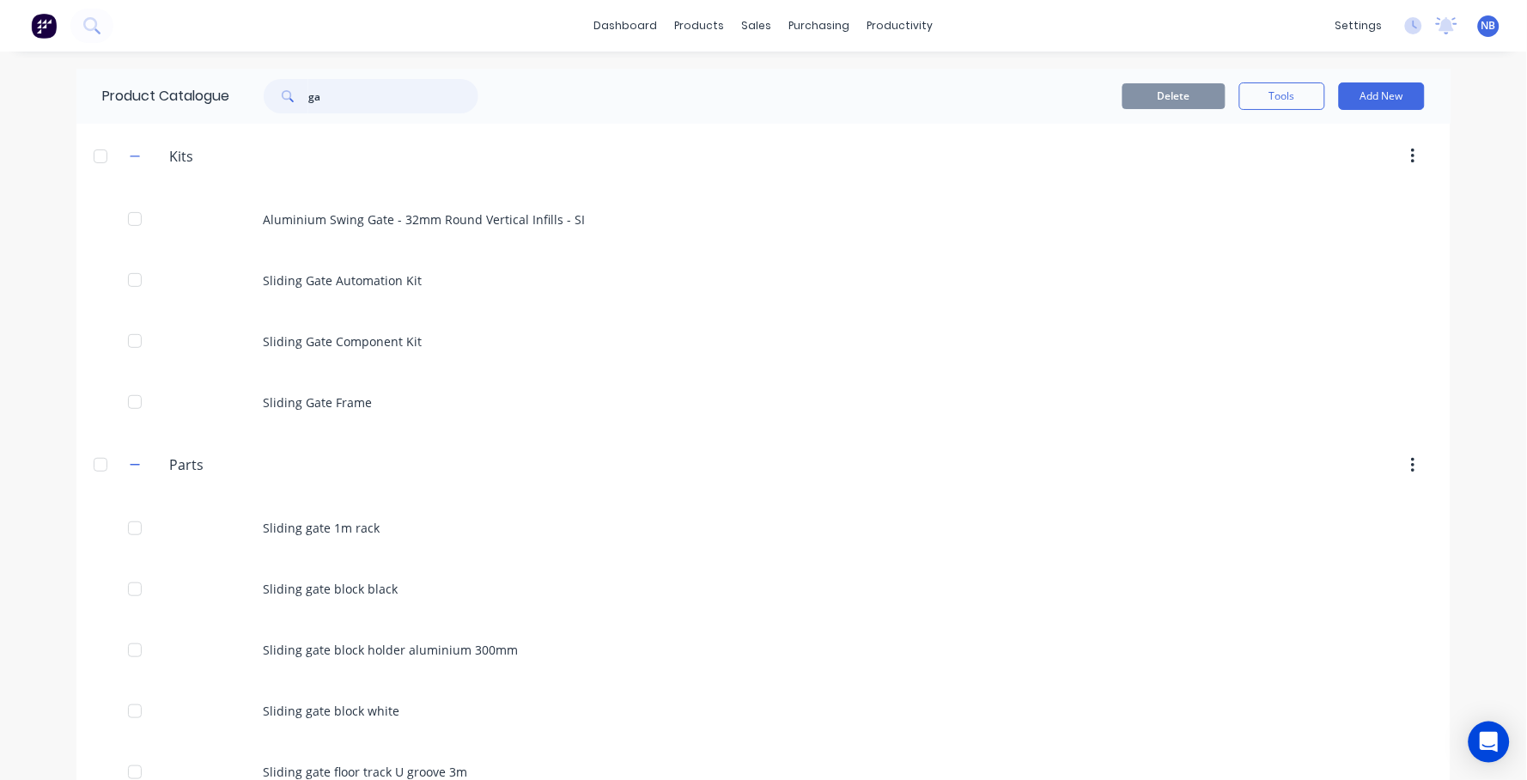
type input "g"
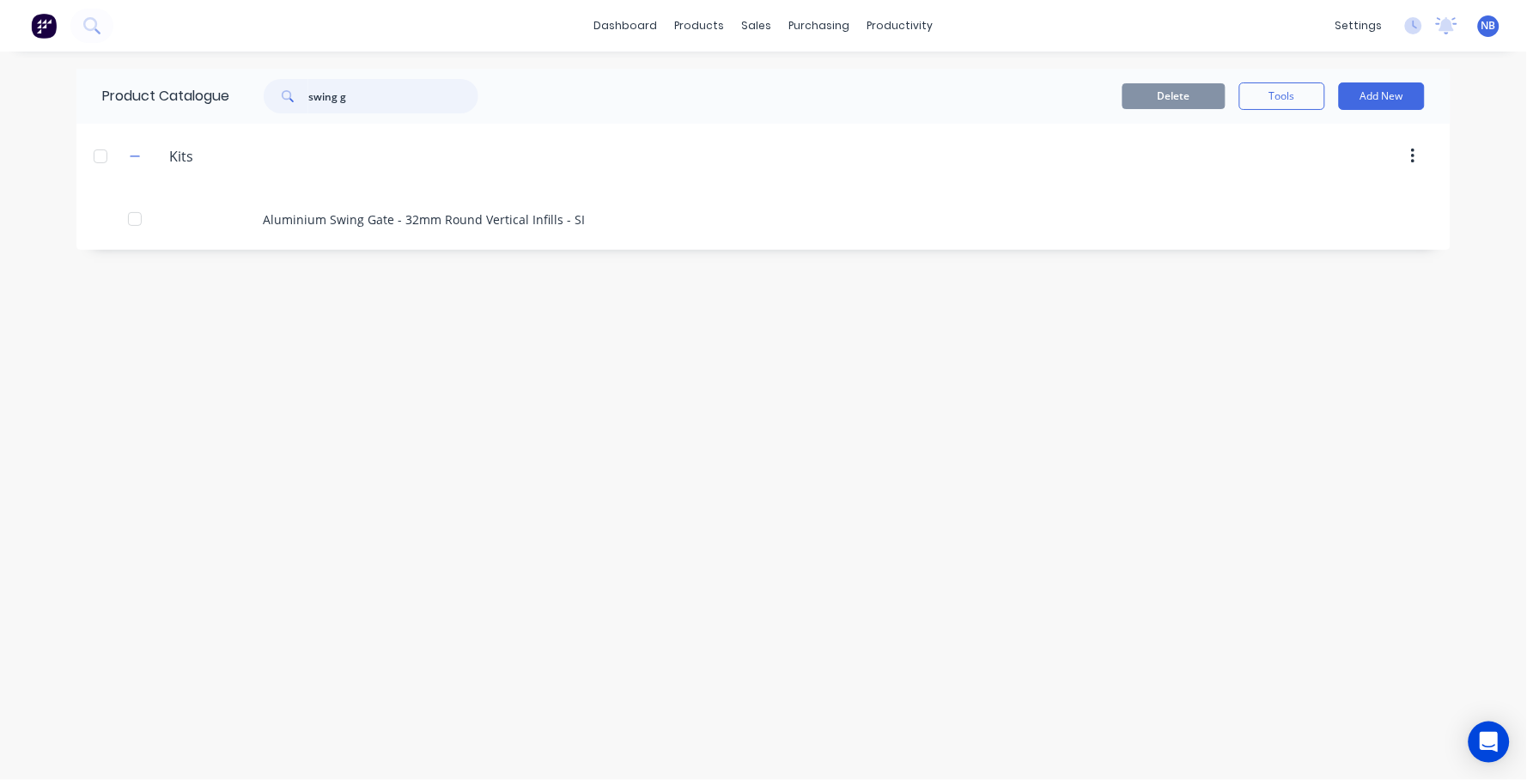
type input "swing"
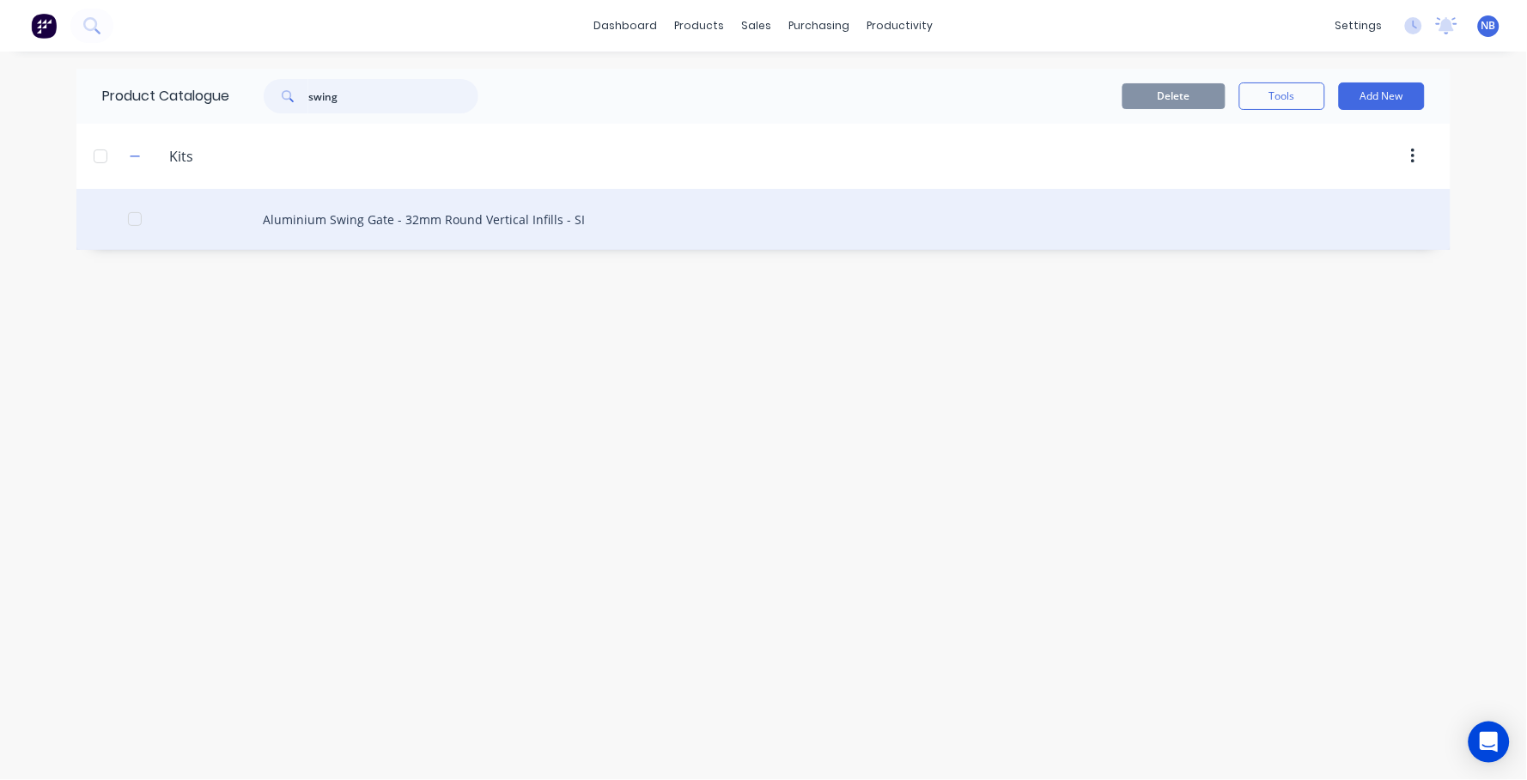
click at [136, 227] on div at bounding box center [135, 219] width 34 height 34
click at [135, 226] on div at bounding box center [135, 219] width 34 height 34
click at [460, 241] on div "Aluminium Swing Gate - 32mm Round Vertical Infills - SI" at bounding box center [763, 219] width 1374 height 61
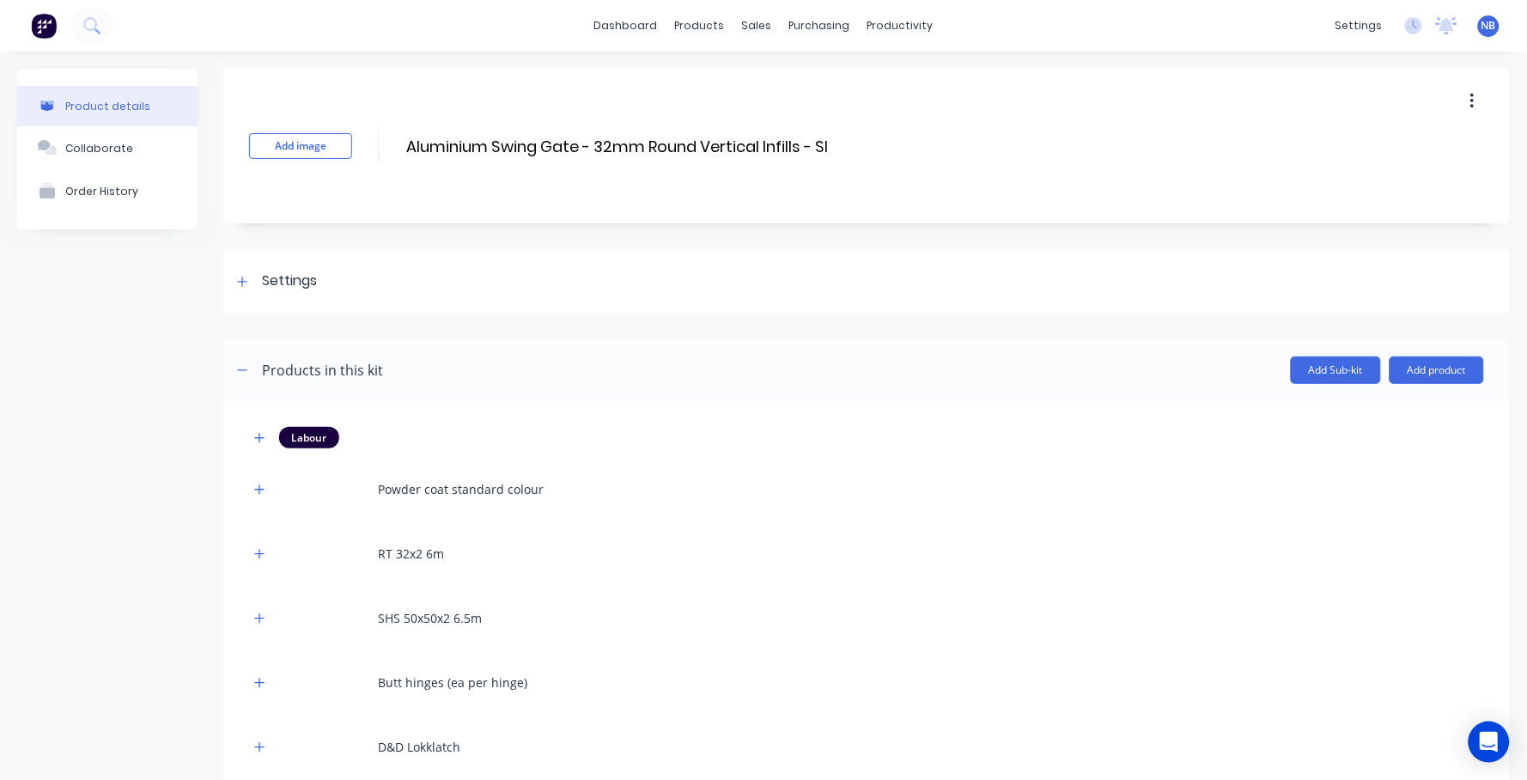
drag, startPoint x: 1470, startPoint y: 88, endPoint x: 1459, endPoint y: 109, distance: 23.4
click at [1470, 90] on button "button" at bounding box center [1472, 101] width 40 height 31
click at [1372, 150] on span "Duplicate" at bounding box center [1409, 146] width 129 height 18
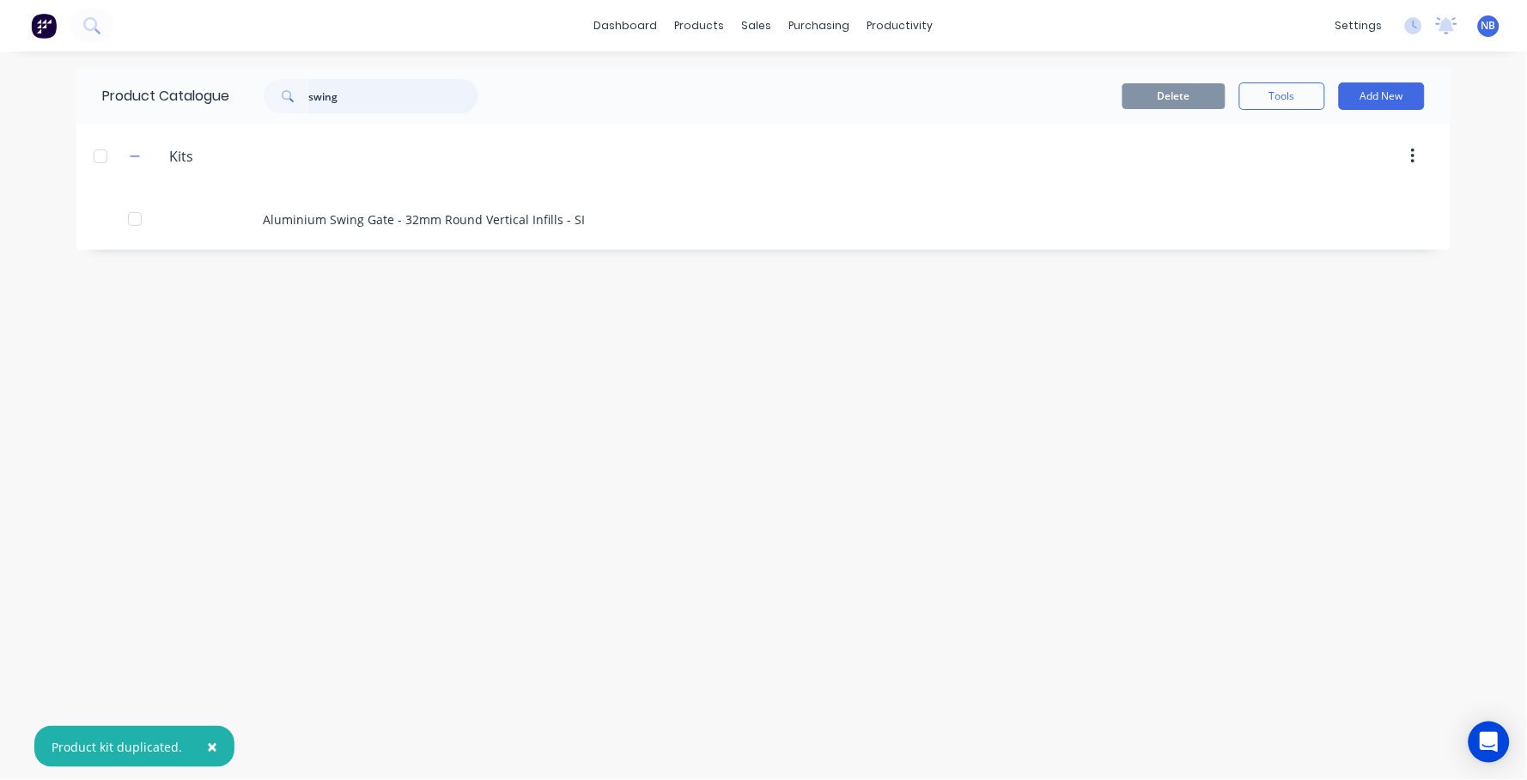
drag, startPoint x: 390, startPoint y: 90, endPoint x: 214, endPoint y: 58, distance: 178.9
click at [215, 58] on div "× Product kit duplicated. dashboard products sales purchasing productivity dash…" at bounding box center [763, 390] width 1527 height 780
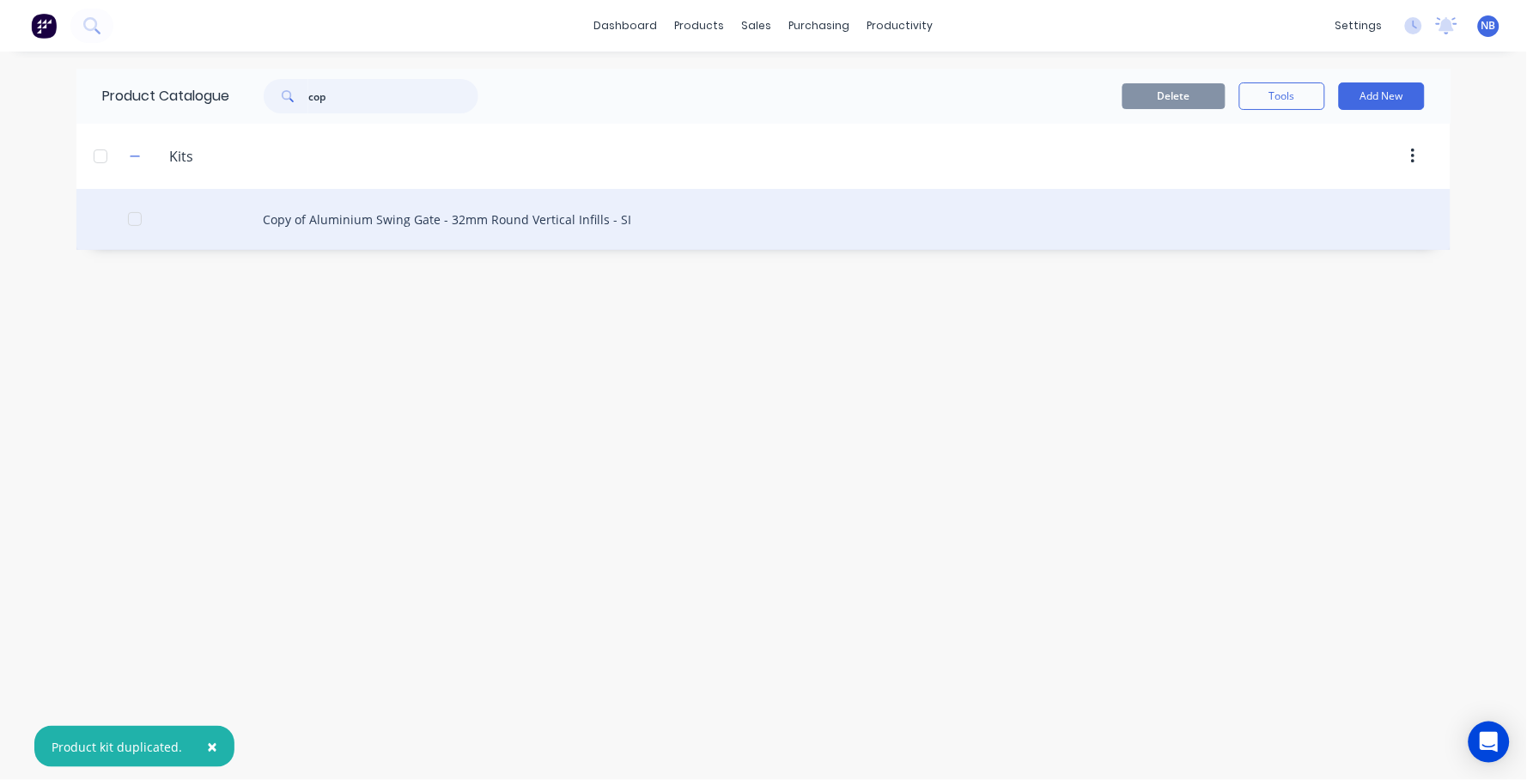
type input "cop"
click at [323, 229] on div "Copy of Aluminium Swing Gate - 32mm Round Vertical Infills - SI" at bounding box center [763, 219] width 1374 height 61
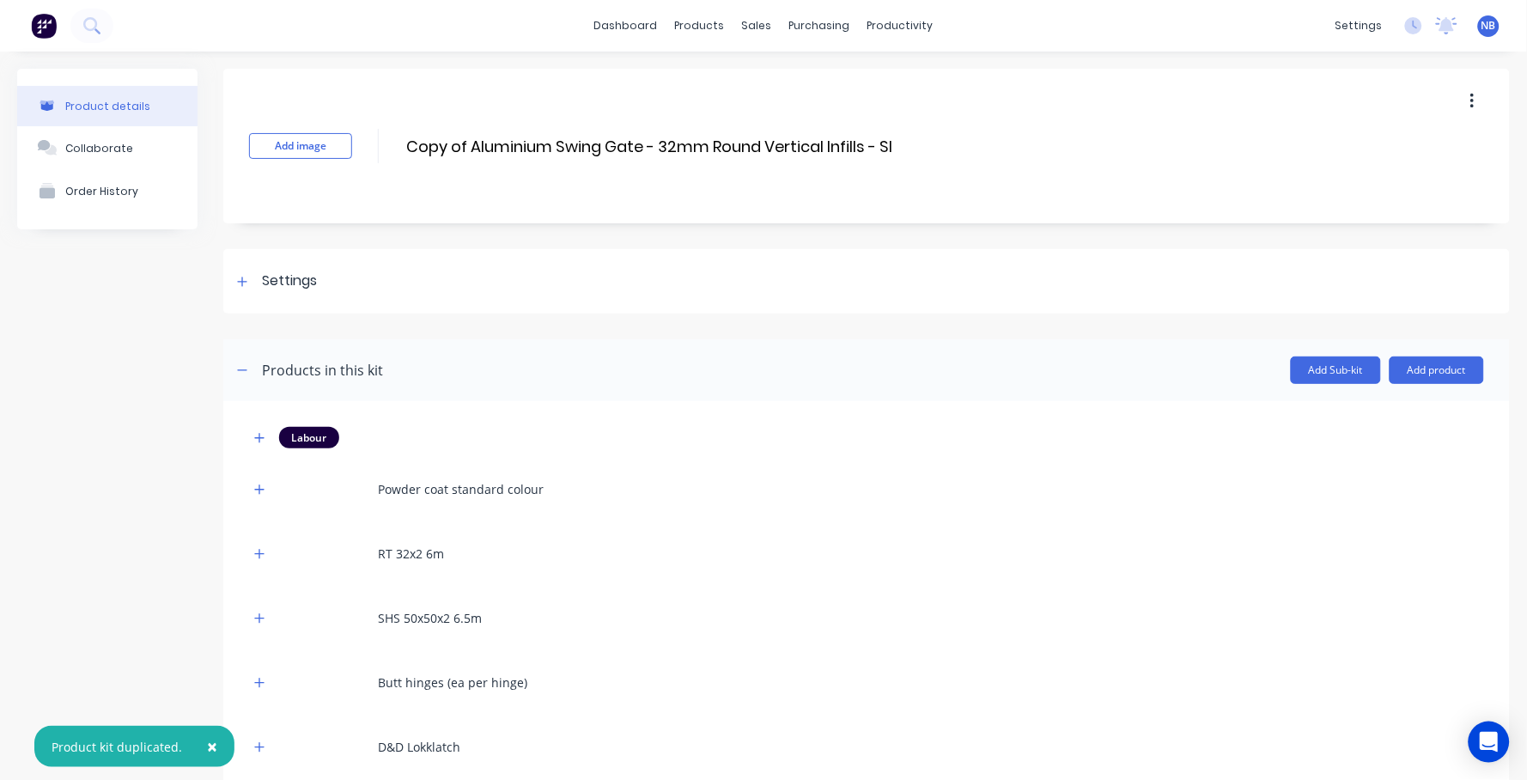
drag, startPoint x: 471, startPoint y: 142, endPoint x: 397, endPoint y: 138, distance: 74.8
click at [403, 138] on div "Add image Copy of Aluminium Swing Gate - 32mm Round Vertical Infills - SI Copy …" at bounding box center [866, 146] width 1286 height 155
click at [676, 138] on input "Aluminium Swing Gate - 32mm Round Vertical Infills - SI" at bounding box center [618, 146] width 429 height 25
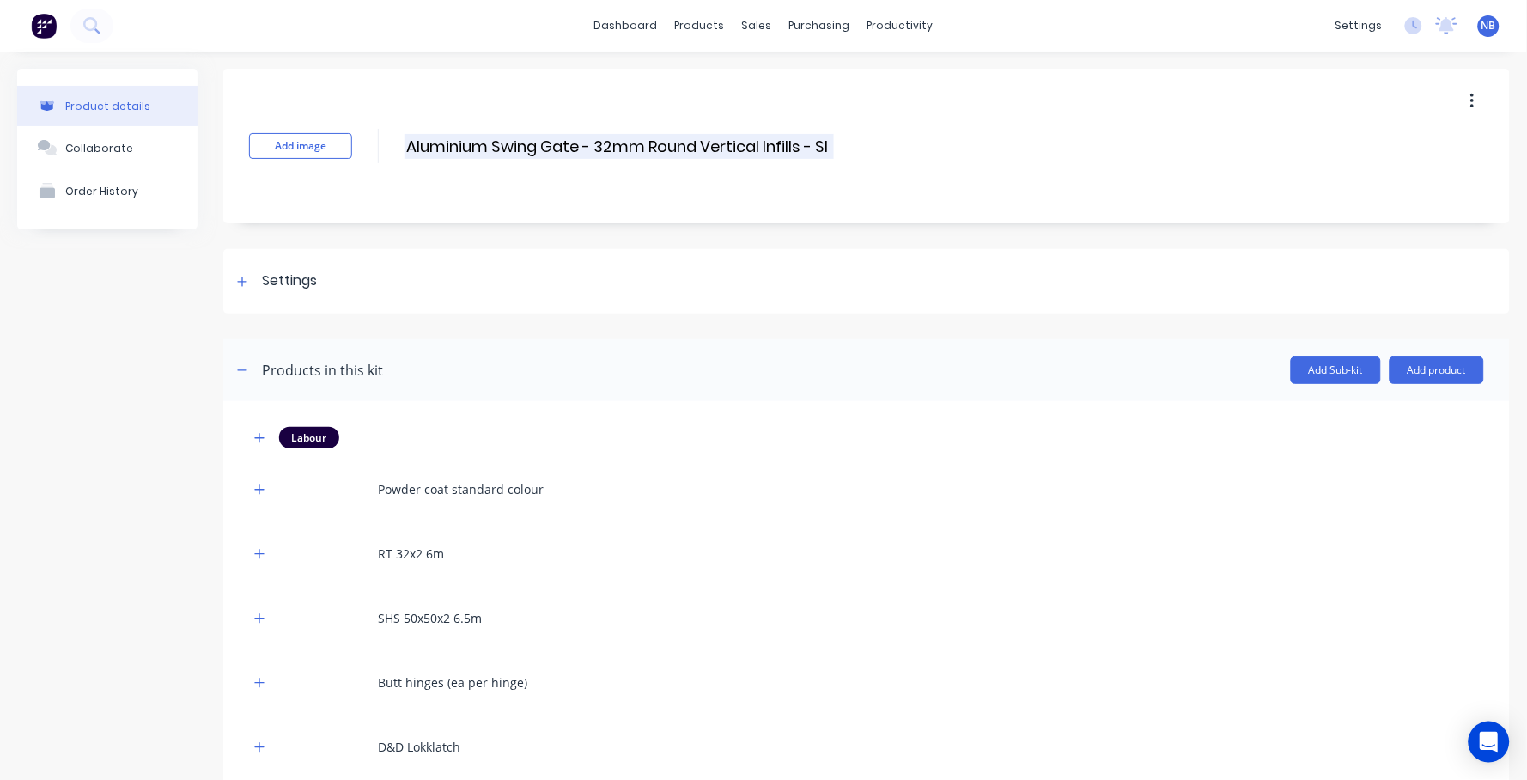
drag, startPoint x: 799, startPoint y: 143, endPoint x: 592, endPoint y: 151, distance: 206.2
click at [592, 151] on input "Aluminium Swing Gate - 32mm Round Vertical Infills - SI" at bounding box center [618, 146] width 429 height 25
type input "Aluminium Swing Gate - Frame Only - SO"
click at [93, 477] on div "Product details Collaborate Order History" at bounding box center [107, 476] width 180 height 815
click at [232, 273] on div "Settings" at bounding box center [274, 280] width 85 height 21
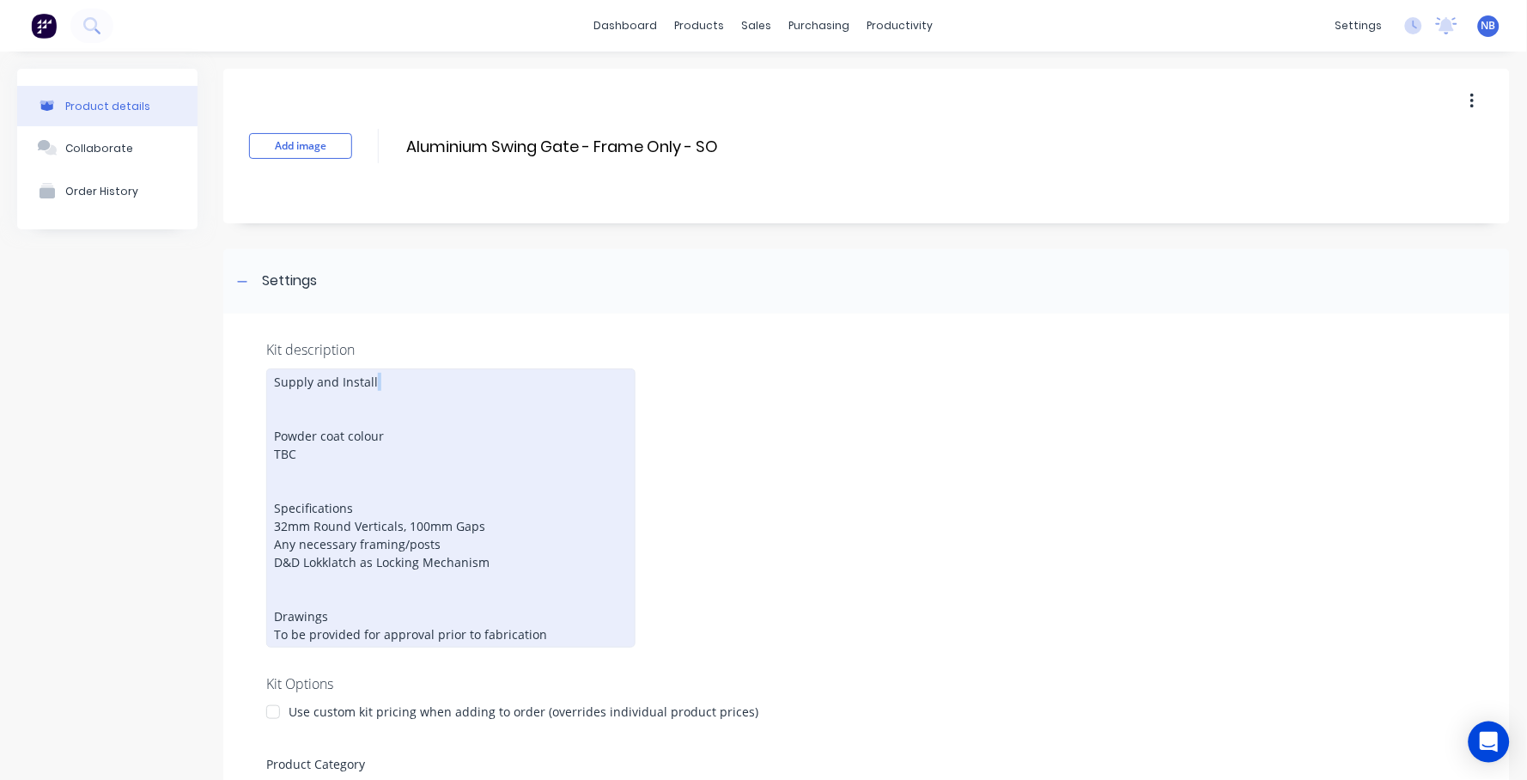
click at [386, 387] on div "Supply and Install Powder coat colour TBC Specifications 32mm Round Verticals, …" at bounding box center [450, 507] width 369 height 279
drag, startPoint x: 385, startPoint y: 384, endPoint x: 318, endPoint y: 380, distance: 67.1
click at [318, 380] on div "Supply and Install Powder coat colour TBC Specifications 32mm Round Verticals, …" at bounding box center [450, 507] width 369 height 279
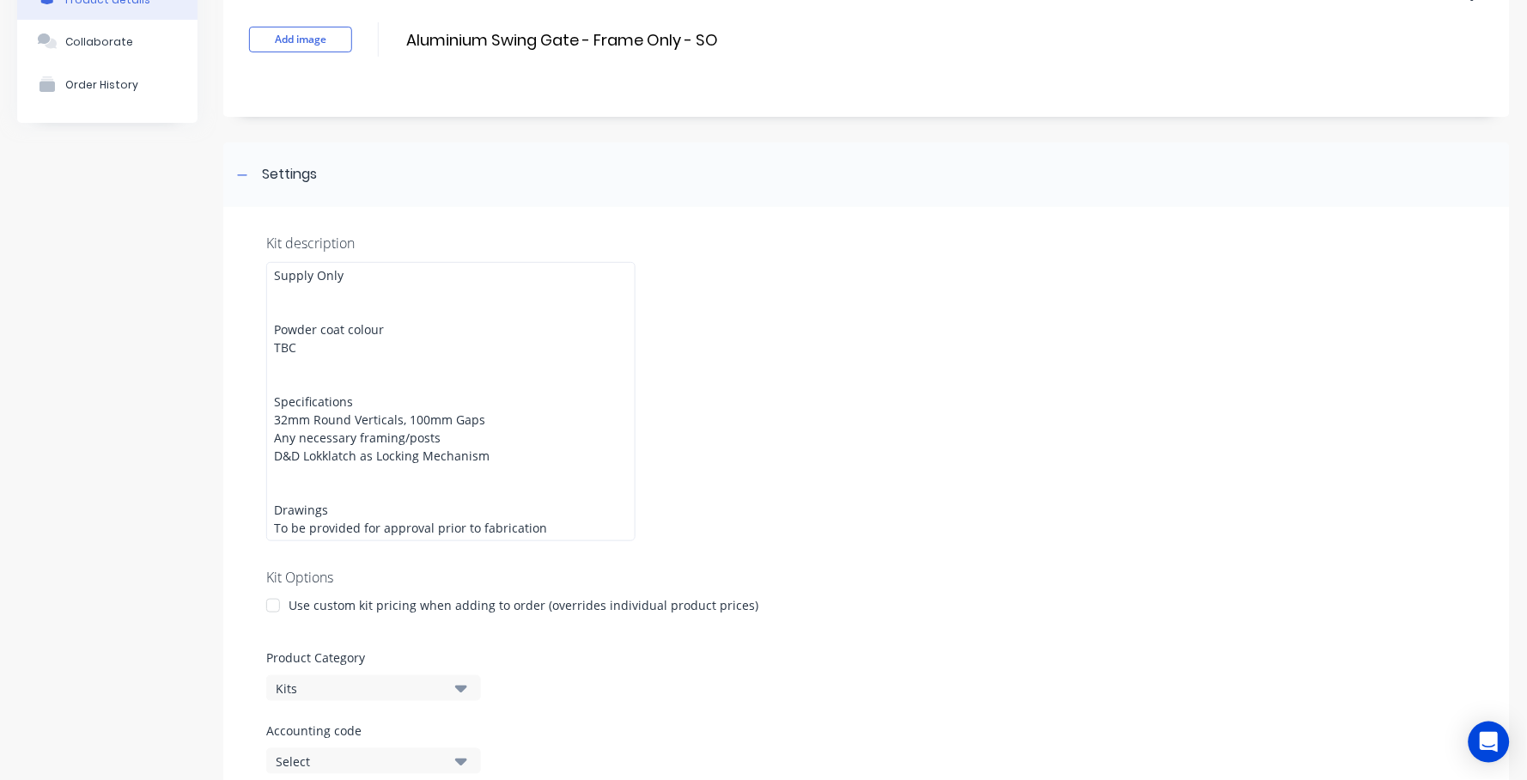
scroll to position [214, 0]
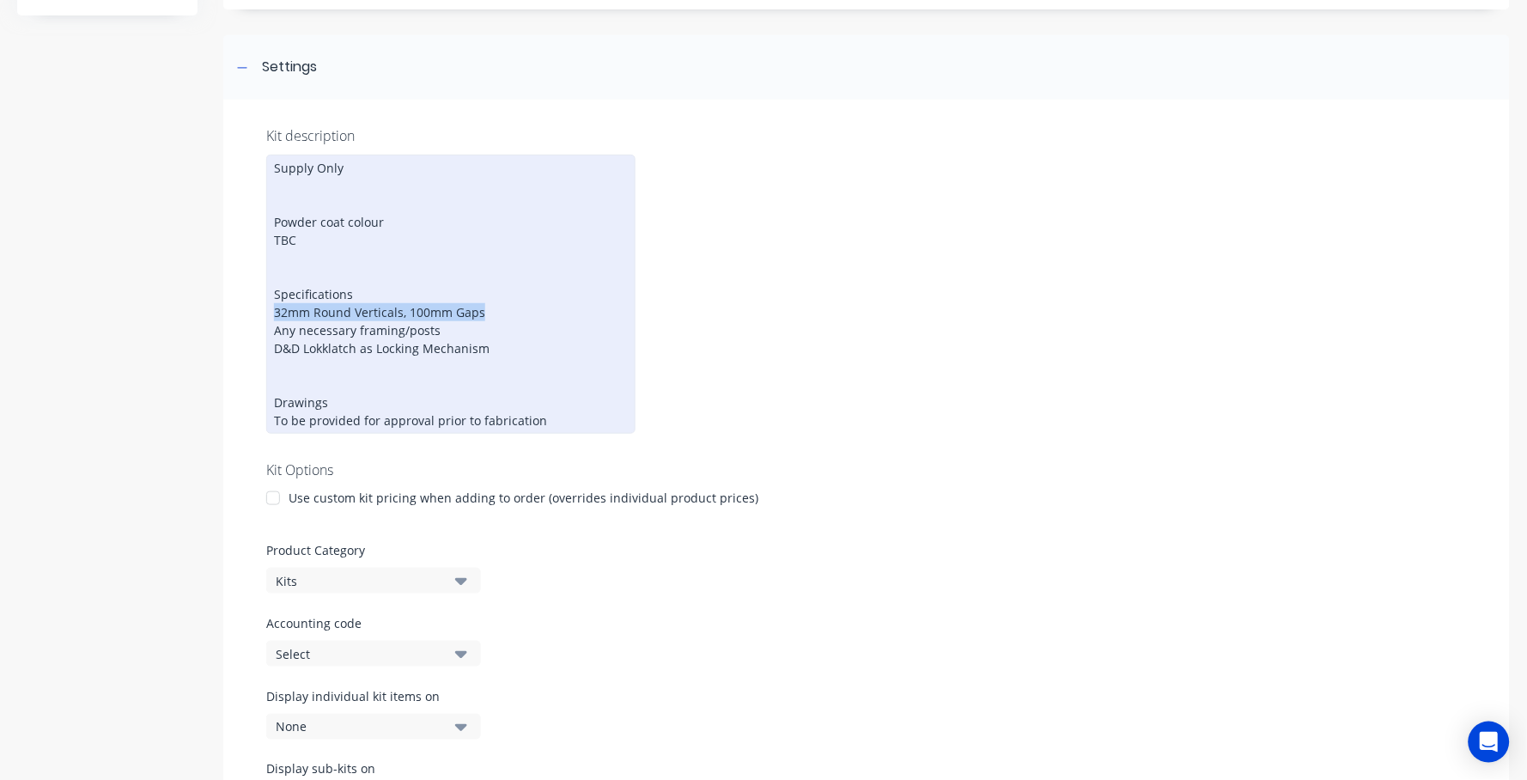
drag, startPoint x: 488, startPoint y: 301, endPoint x: 274, endPoint y: 305, distance: 213.8
click at [274, 305] on div "Supply Only Powder coat colour TBC Specifications 32mm Round Verticals, 100mm G…" at bounding box center [450, 294] width 369 height 279
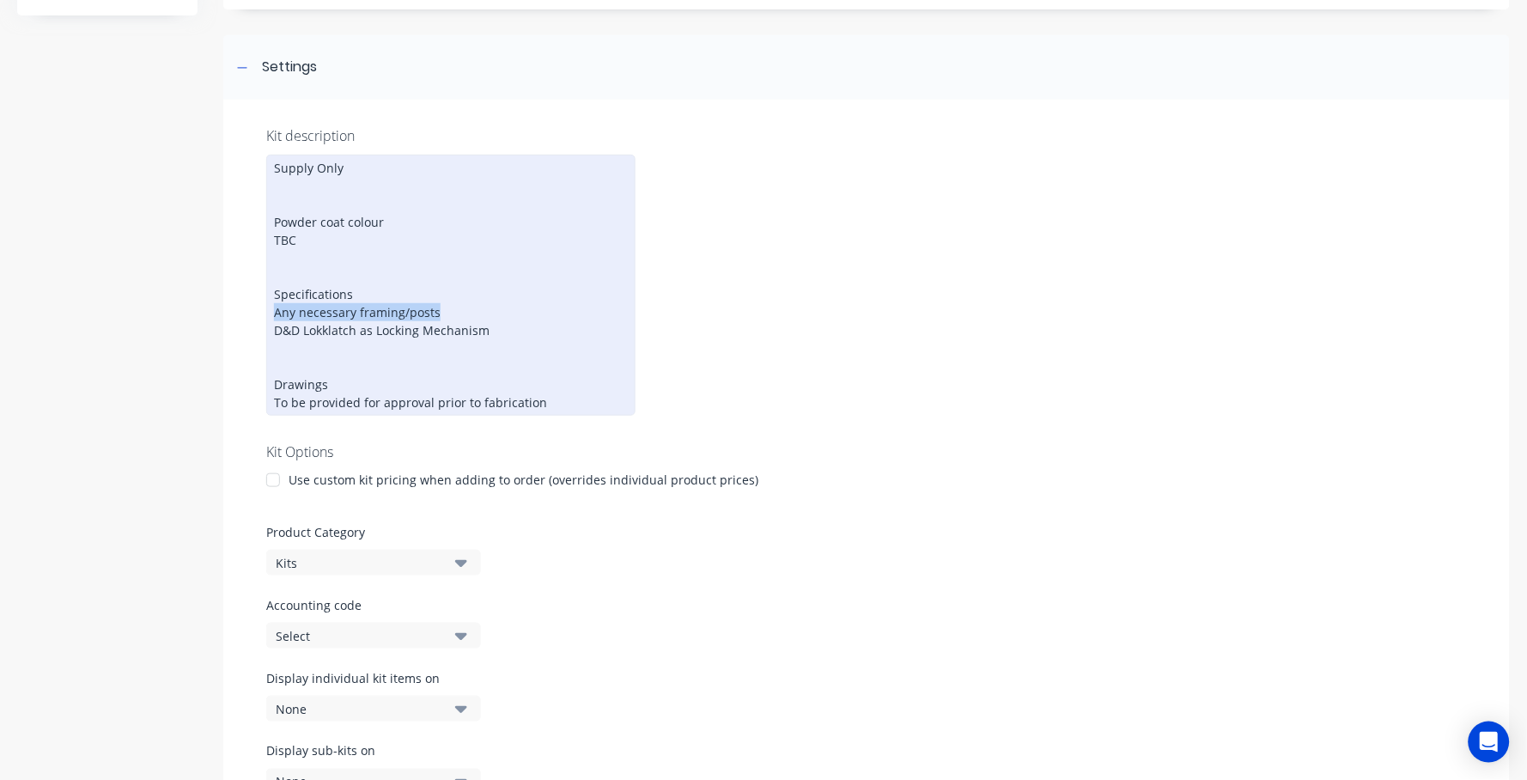
drag, startPoint x: 453, startPoint y: 300, endPoint x: 258, endPoint y: 305, distance: 195.0
click at [258, 305] on div "Kit description Supply Only Powder coat colour TBC Specifications Any necessary…" at bounding box center [866, 470] width 1286 height 741
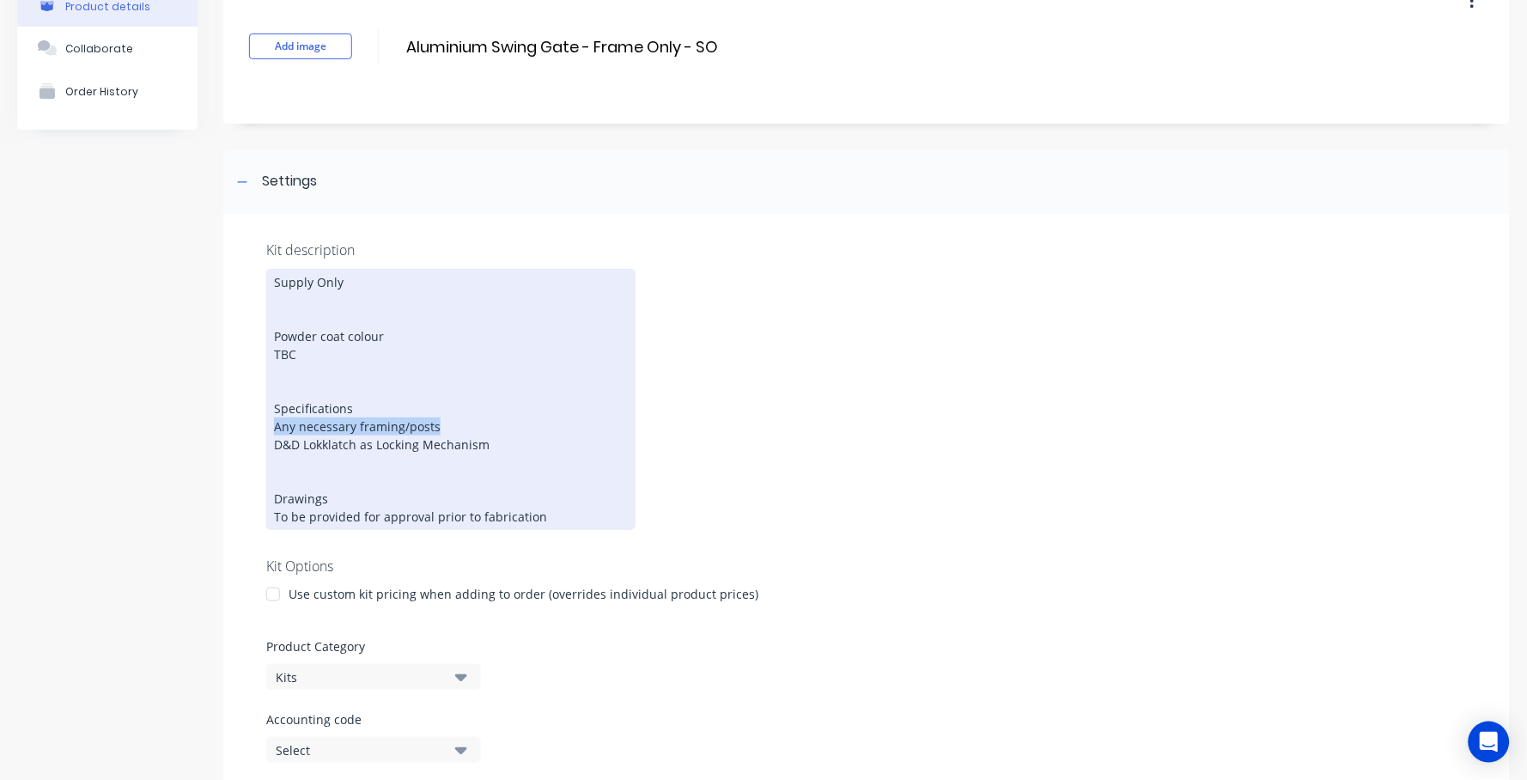
scroll to position [207, 0]
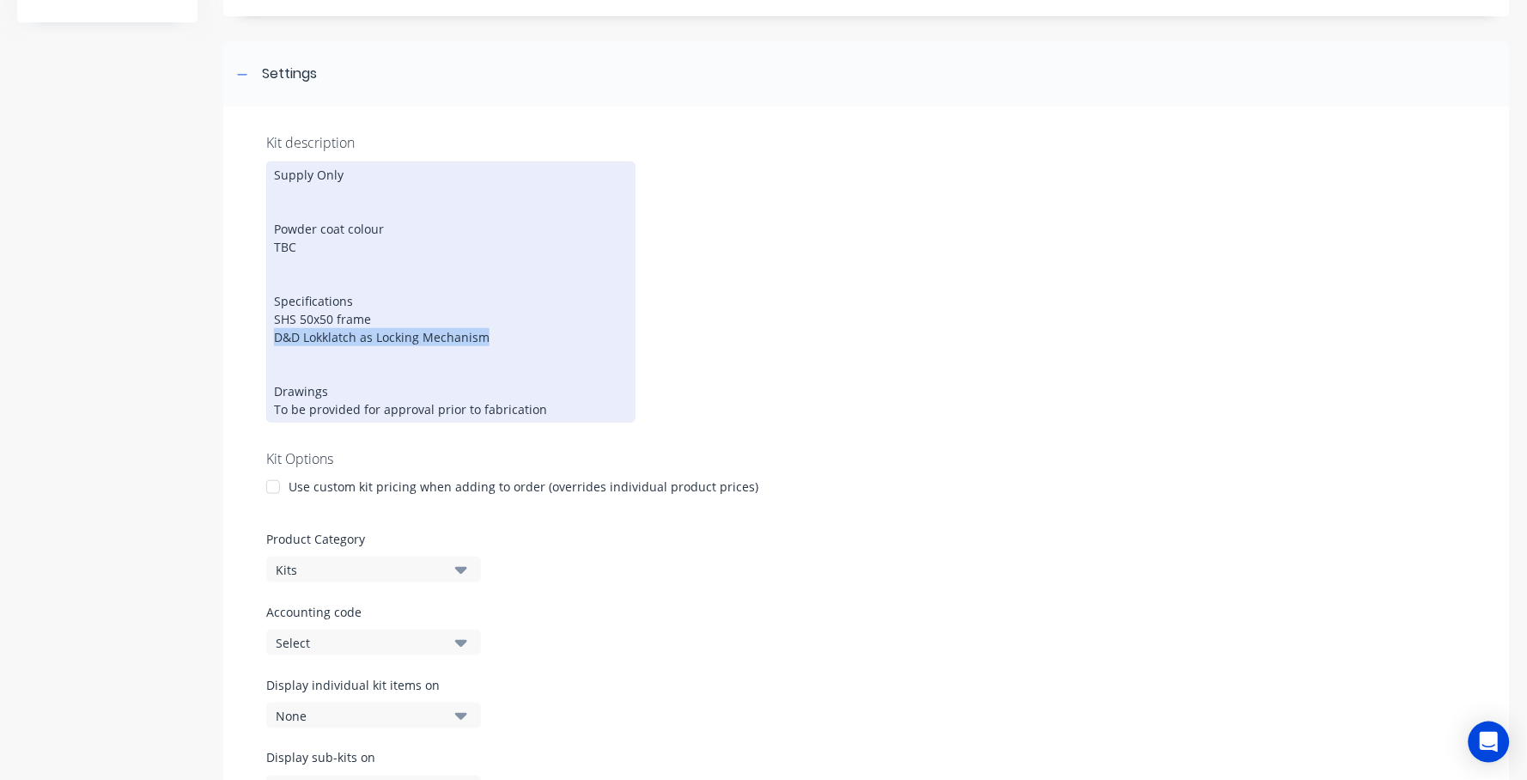
drag, startPoint x: 485, startPoint y: 328, endPoint x: 274, endPoint y: 333, distance: 211.3
click at [274, 333] on div "Supply Only Powder coat colour TBC Specifications SHS 50x50 frame D&D Lokklatch…" at bounding box center [450, 291] width 369 height 261
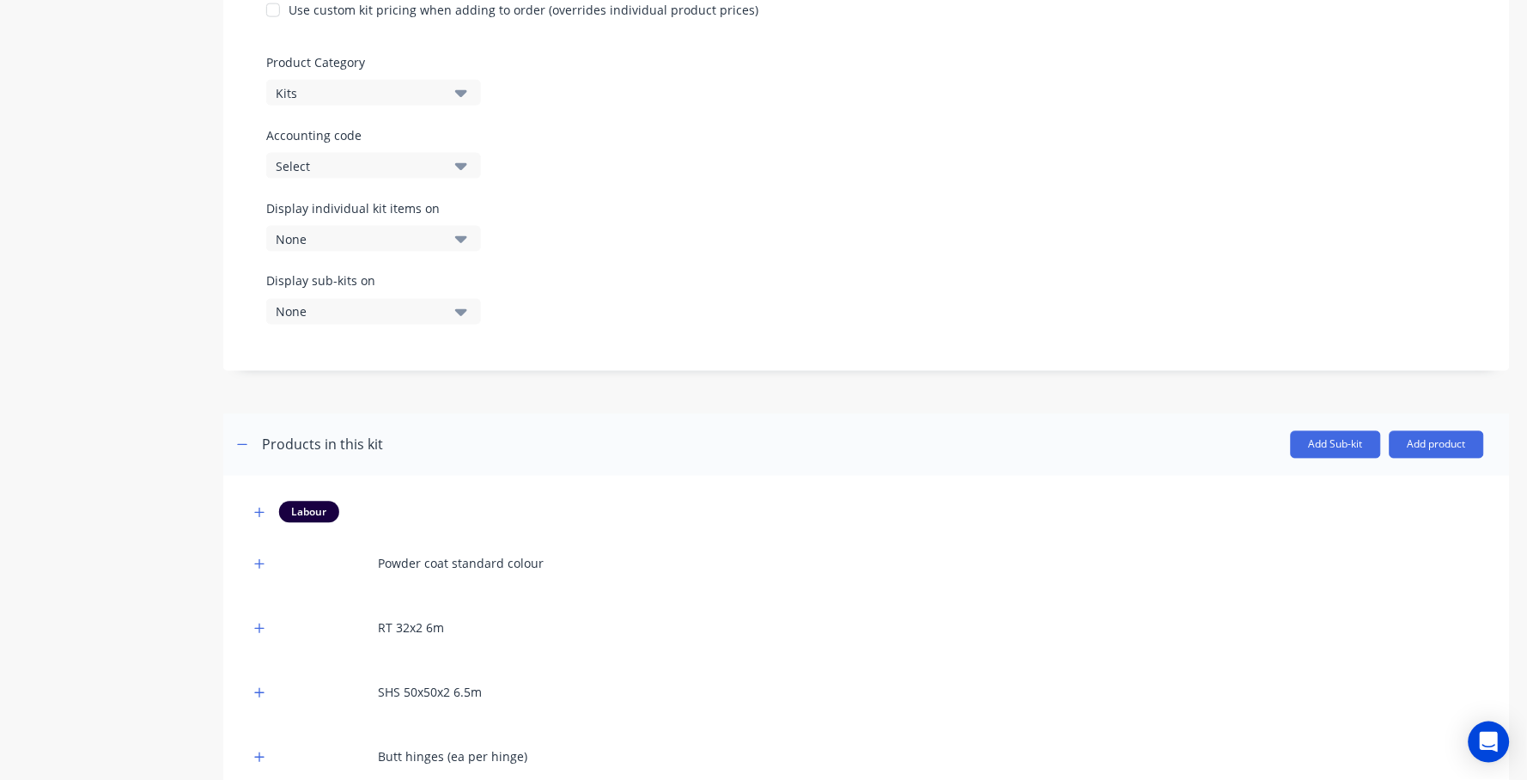
scroll to position [844, 0]
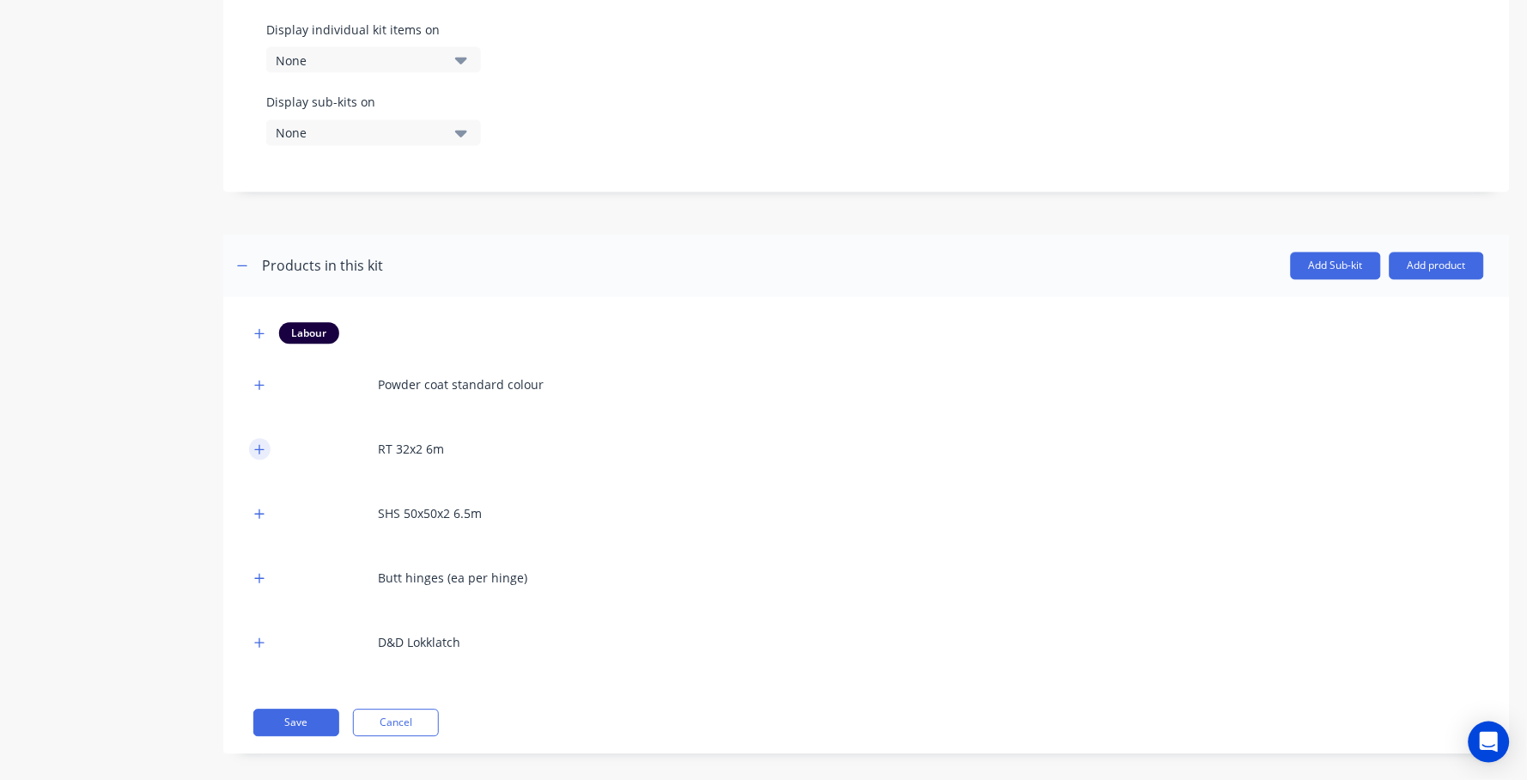
click at [258, 444] on icon "button" at bounding box center [259, 450] width 10 height 12
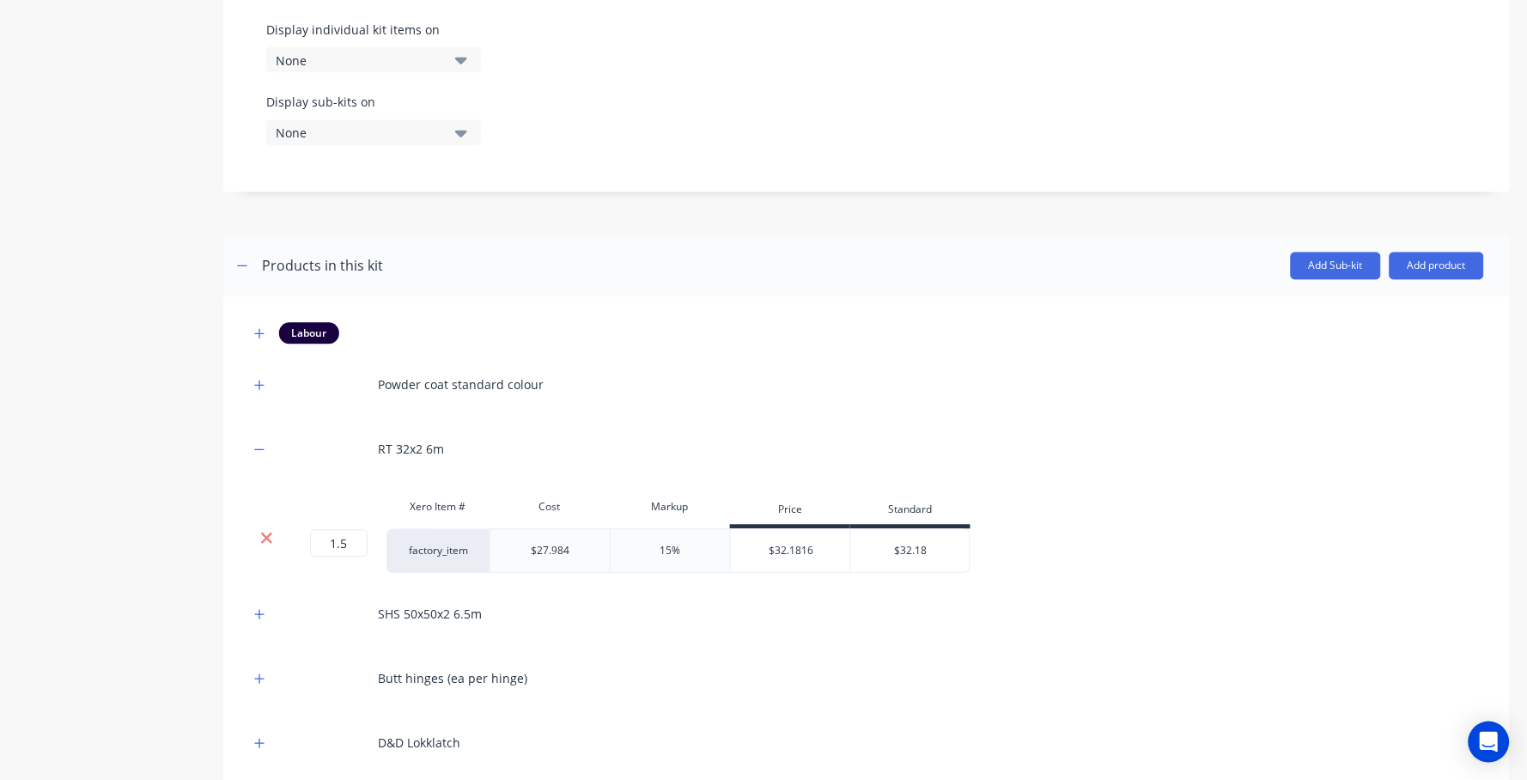
click at [264, 530] on icon at bounding box center [266, 538] width 13 height 17
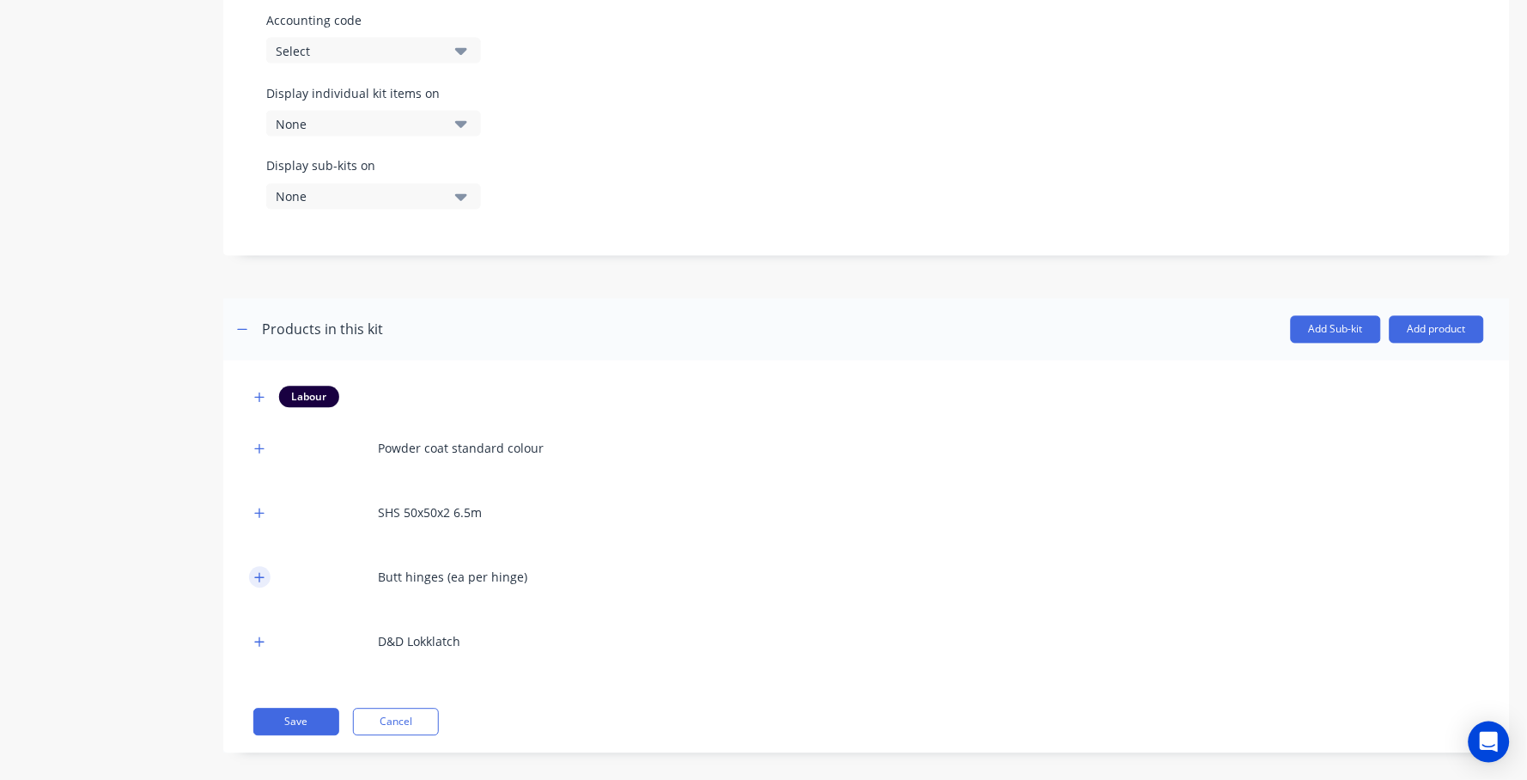
click at [261, 572] on icon "button" at bounding box center [259, 578] width 10 height 12
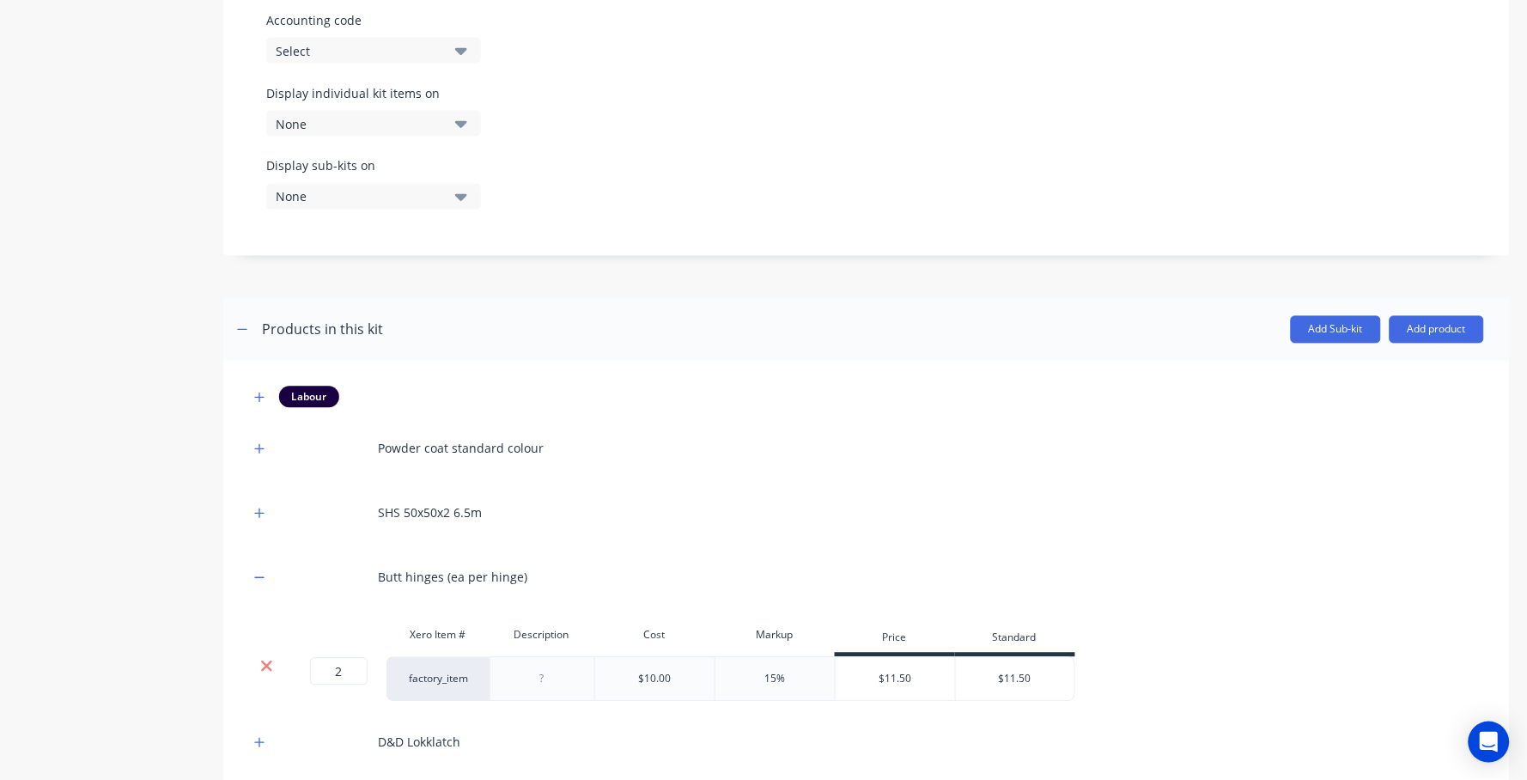
click at [272, 658] on icon at bounding box center [266, 666] width 13 height 17
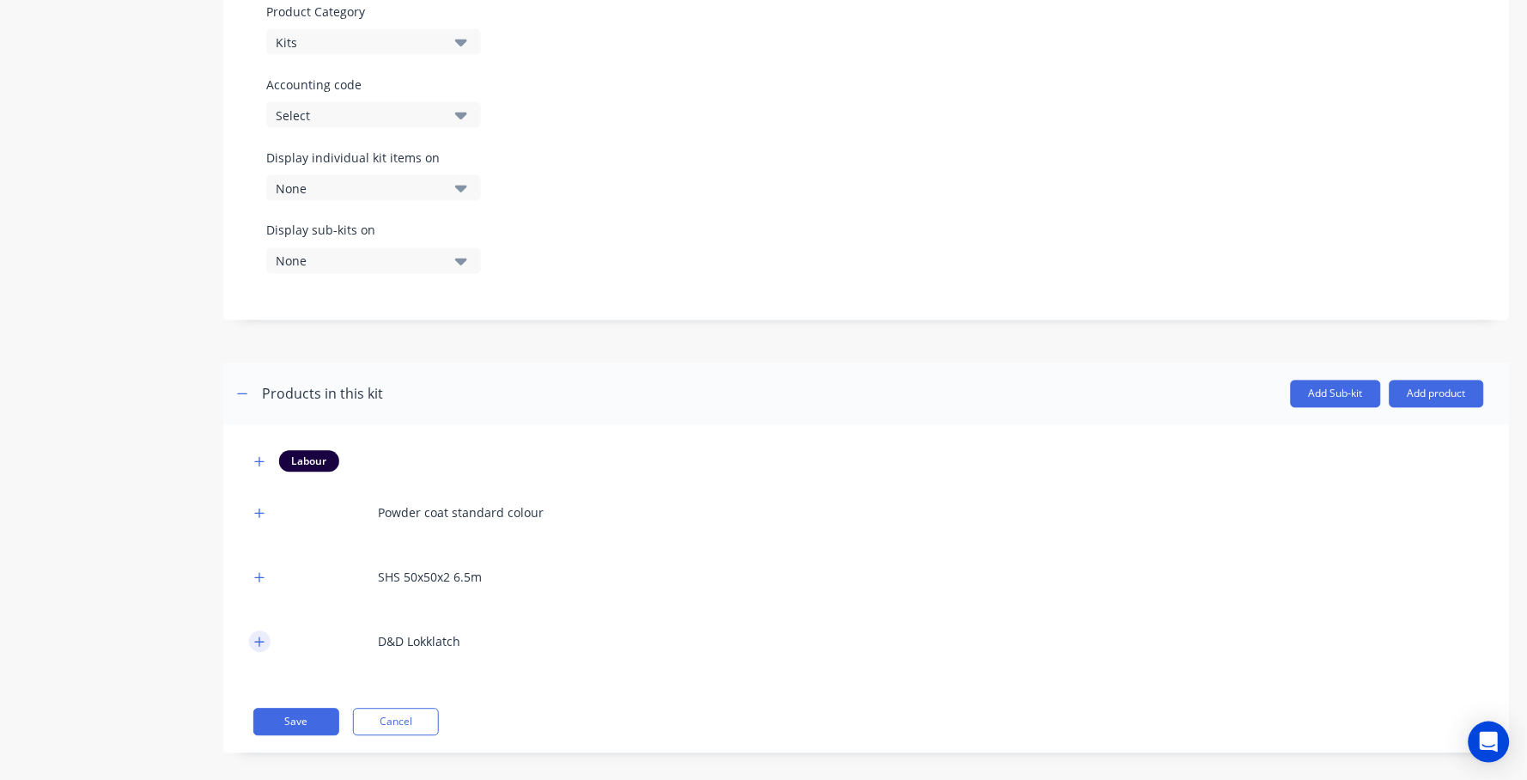
click at [259, 636] on icon "button" at bounding box center [259, 642] width 10 height 12
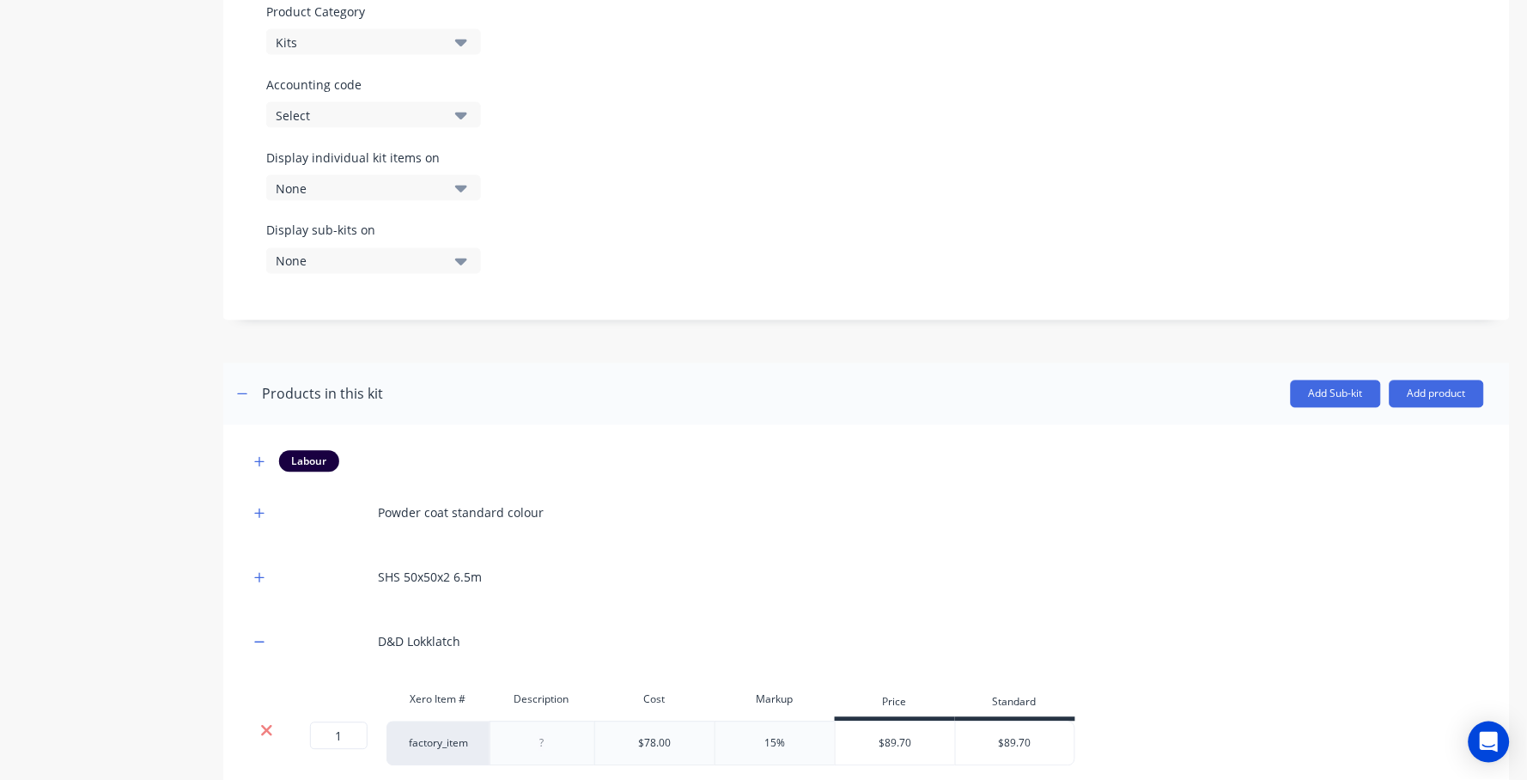
click at [264, 722] on icon at bounding box center [266, 730] width 13 height 17
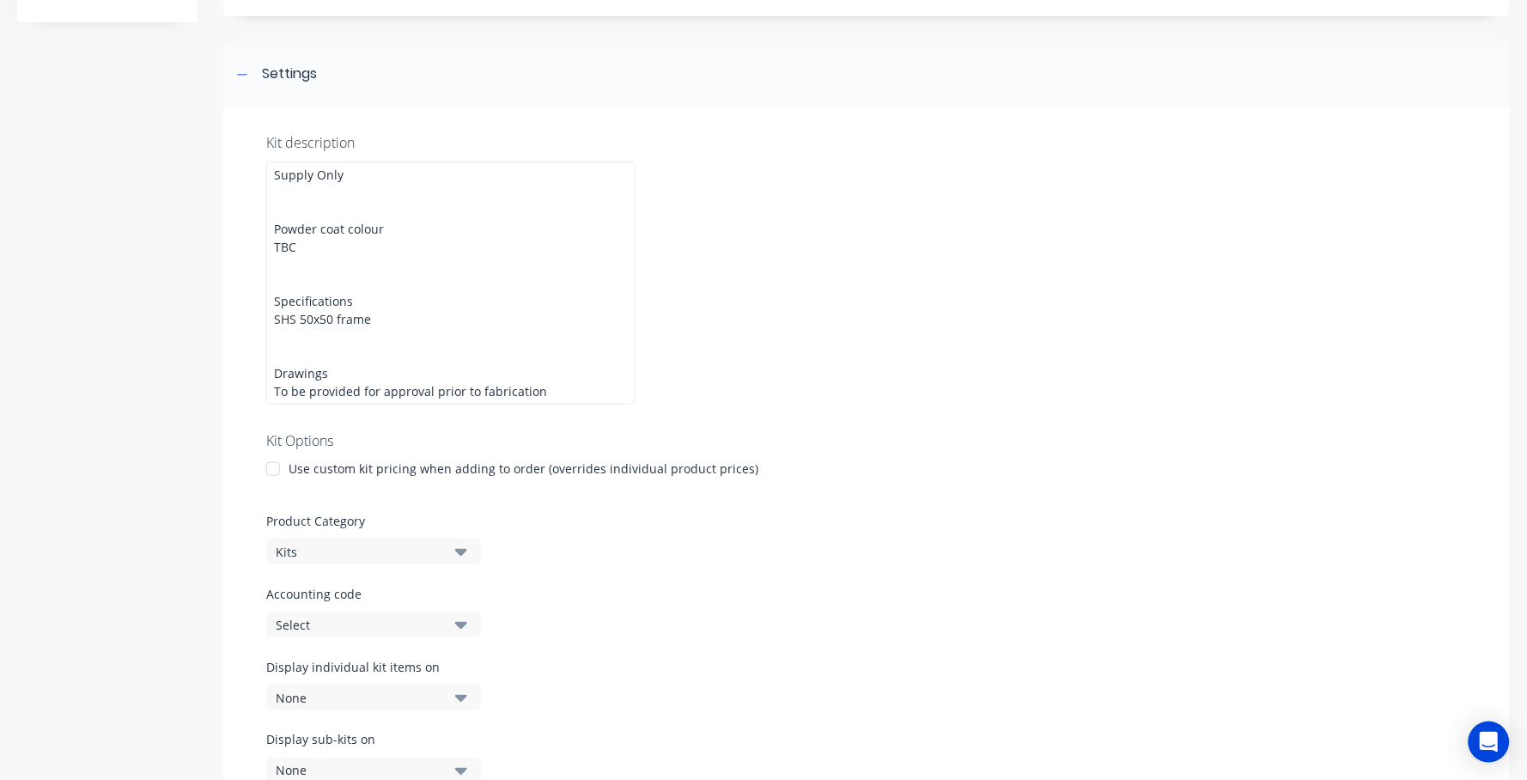
scroll to position [651, 0]
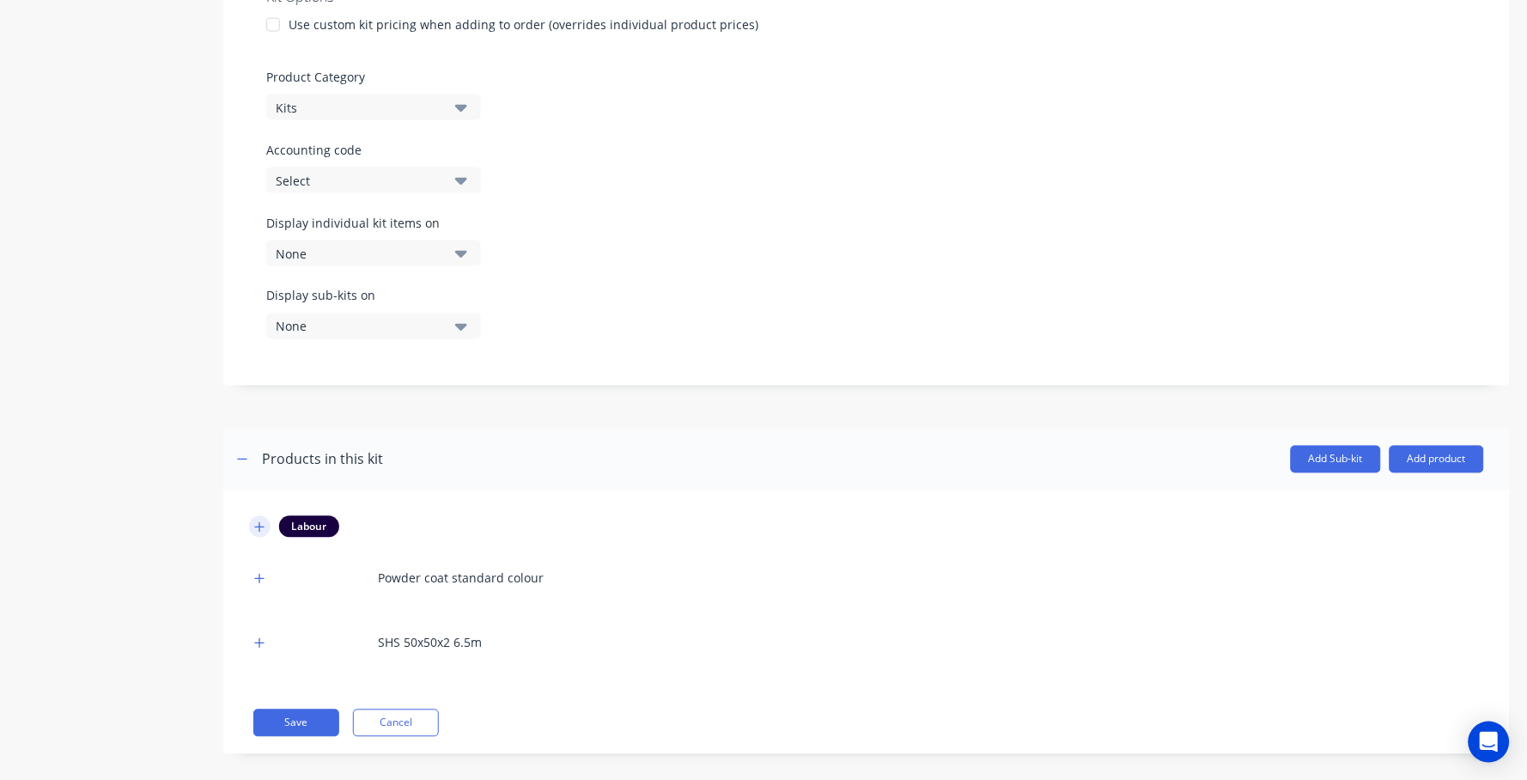
click at [255, 521] on icon "button" at bounding box center [259, 527] width 10 height 12
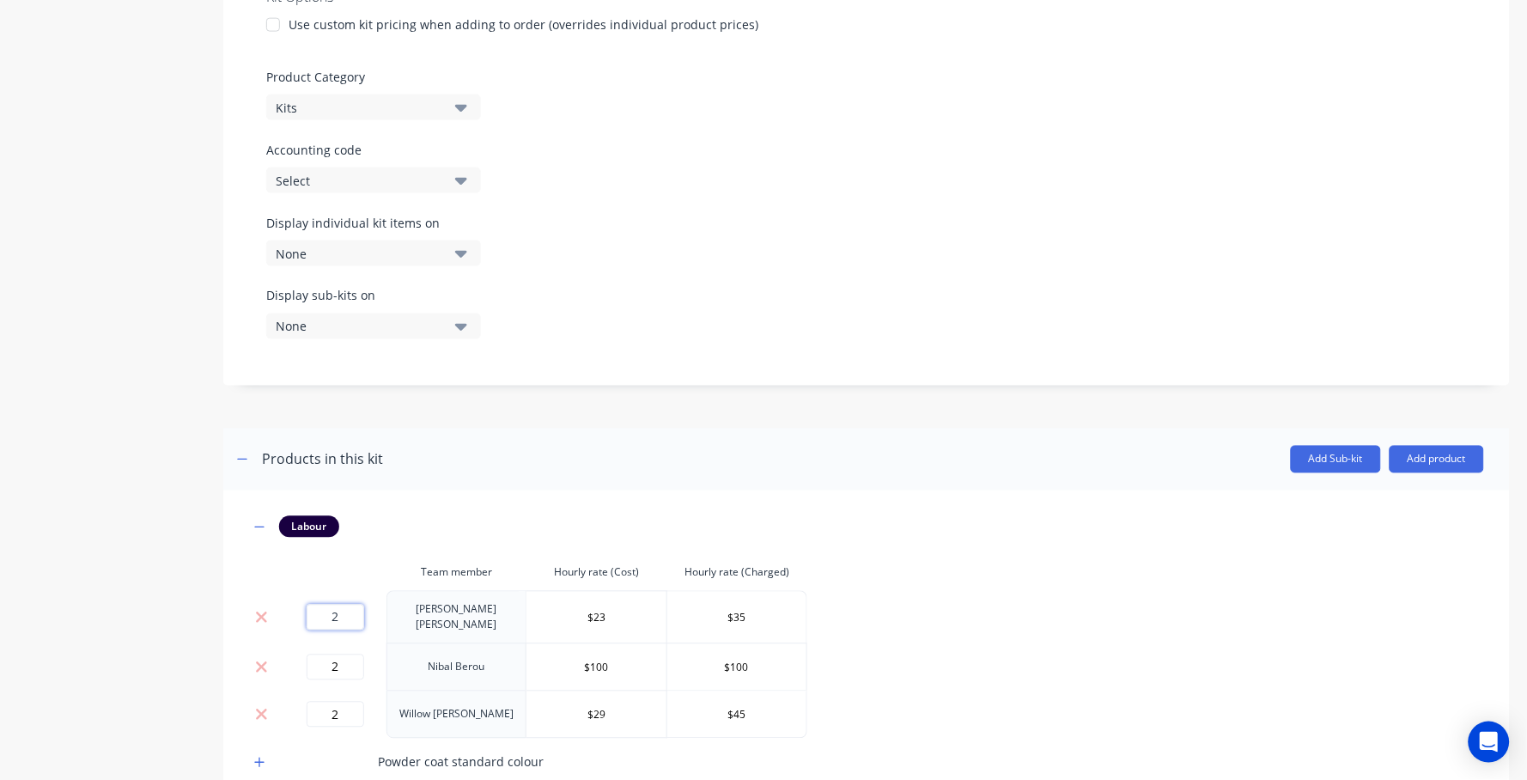
drag, startPoint x: 345, startPoint y: 604, endPoint x: 289, endPoint y: 596, distance: 56.3
click at [283, 596] on td "2" at bounding box center [334, 617] width 103 height 52
type input "1"
drag, startPoint x: 332, startPoint y: 647, endPoint x: 251, endPoint y: 630, distance: 83.4
click at [251, 643] on tr "2 Nibal Berou $100 $100" at bounding box center [528, 666] width 558 height 47
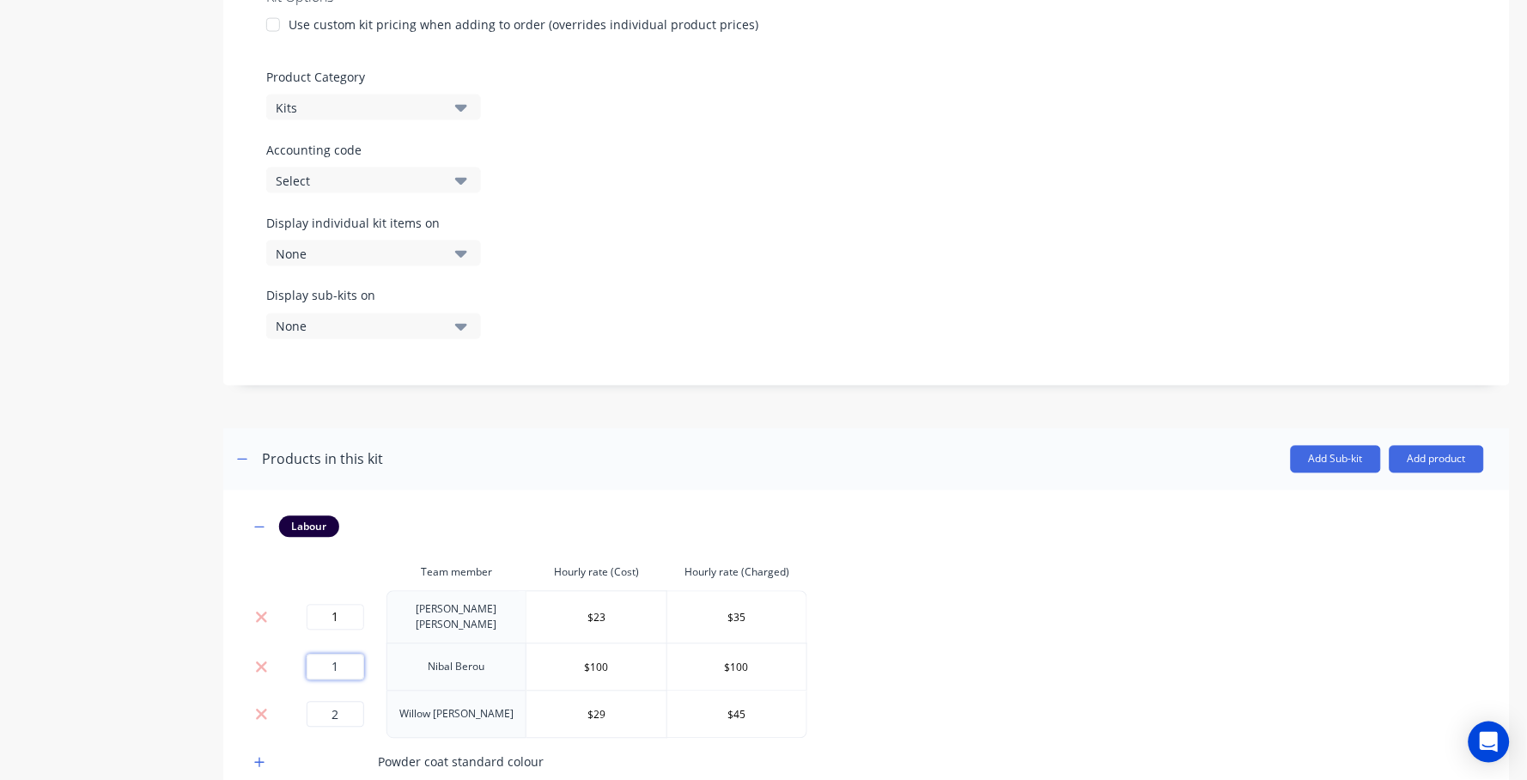
type input "1"
drag, startPoint x: 344, startPoint y: 694, endPoint x: 248, endPoint y: 674, distance: 98.2
click at [243, 674] on div "Labour Team member Hourly rate (Cost) Hourly rate (Charged) 1 Jimmy Dalton $23 …" at bounding box center [866, 713] width 1286 height 447
type input "1"
click at [78, 562] on div "Product details Collaborate Order History" at bounding box center [107, 191] width 180 height 1546
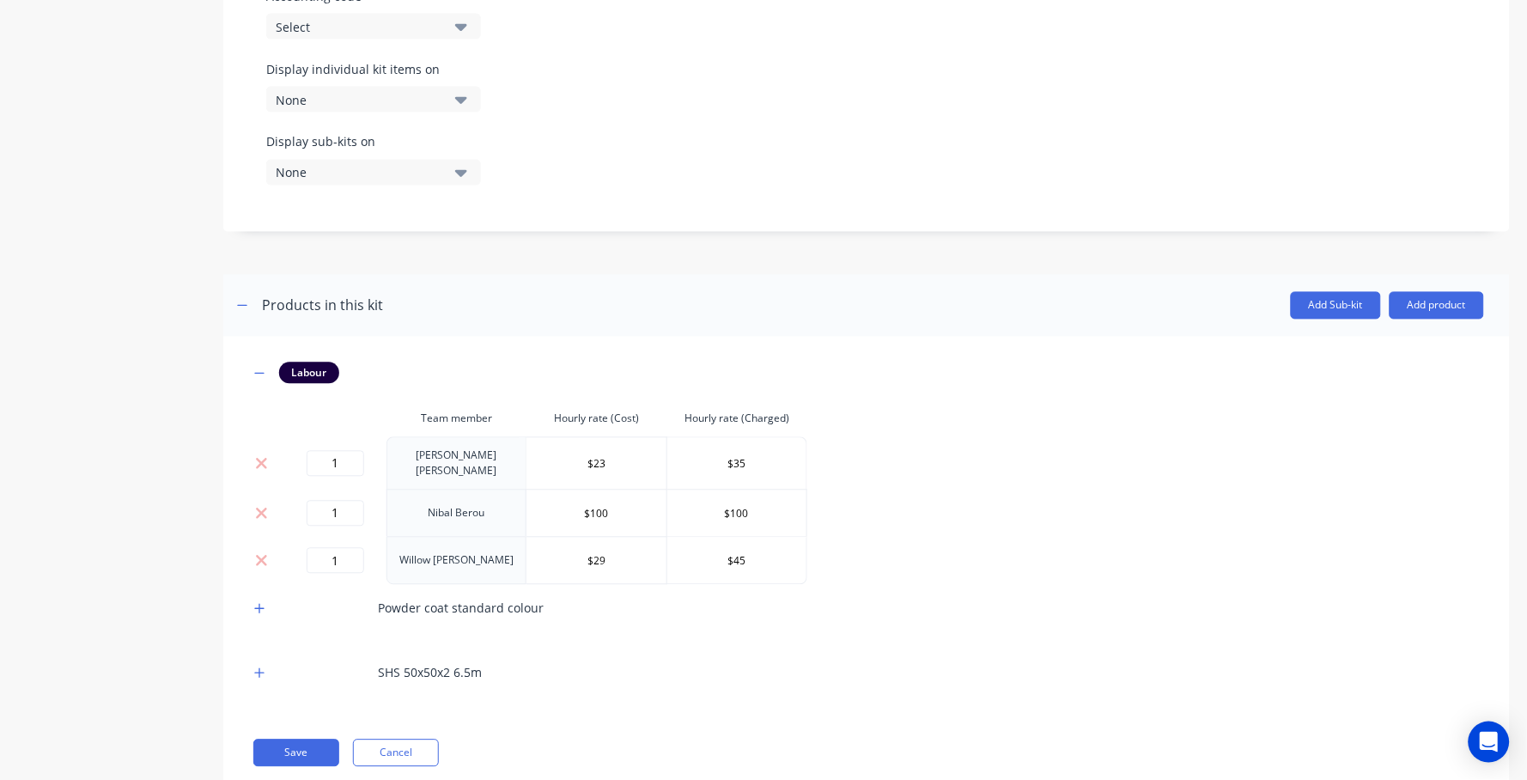
scroll to position [830, 0]
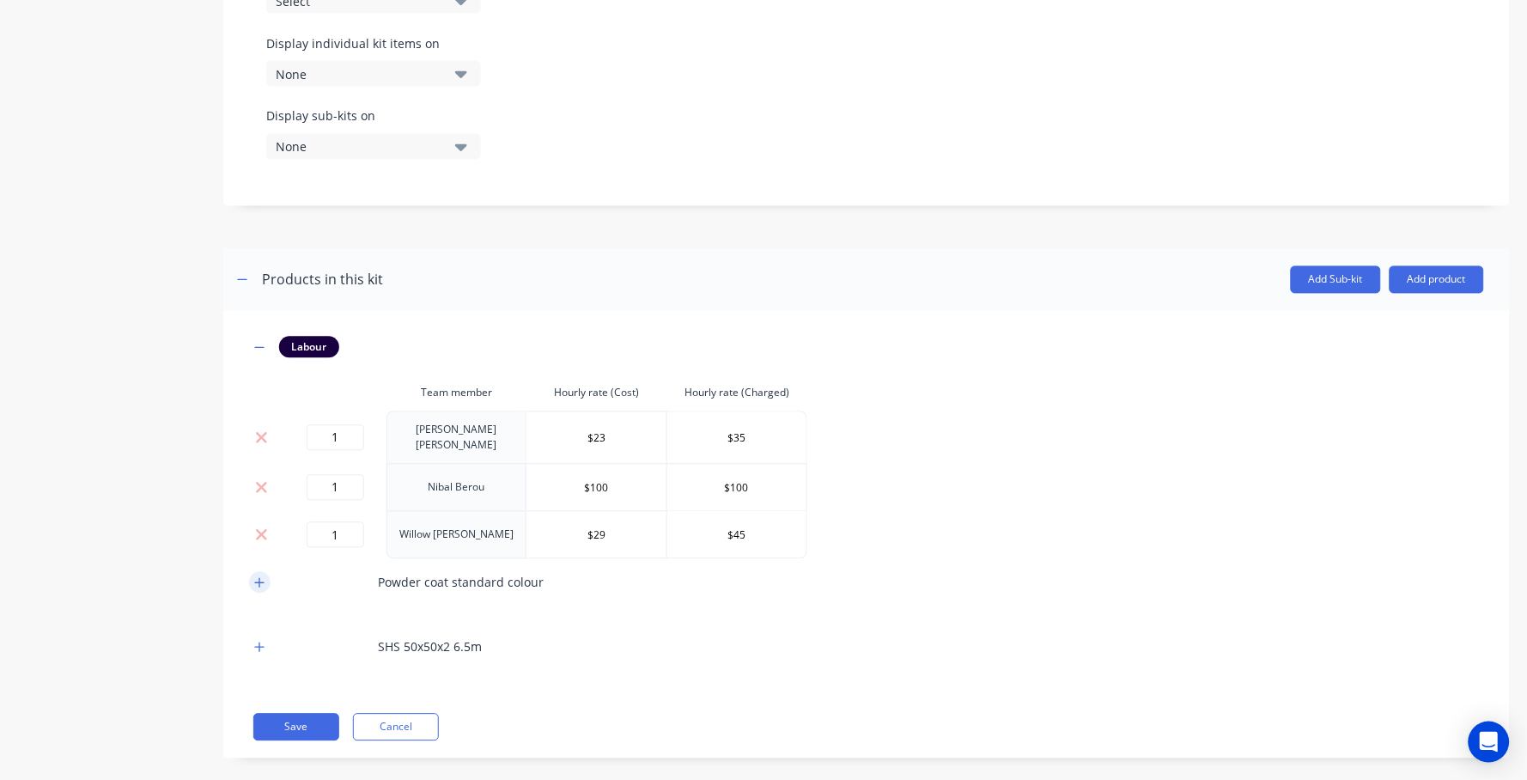
click at [258, 577] on icon "button" at bounding box center [259, 583] width 10 height 12
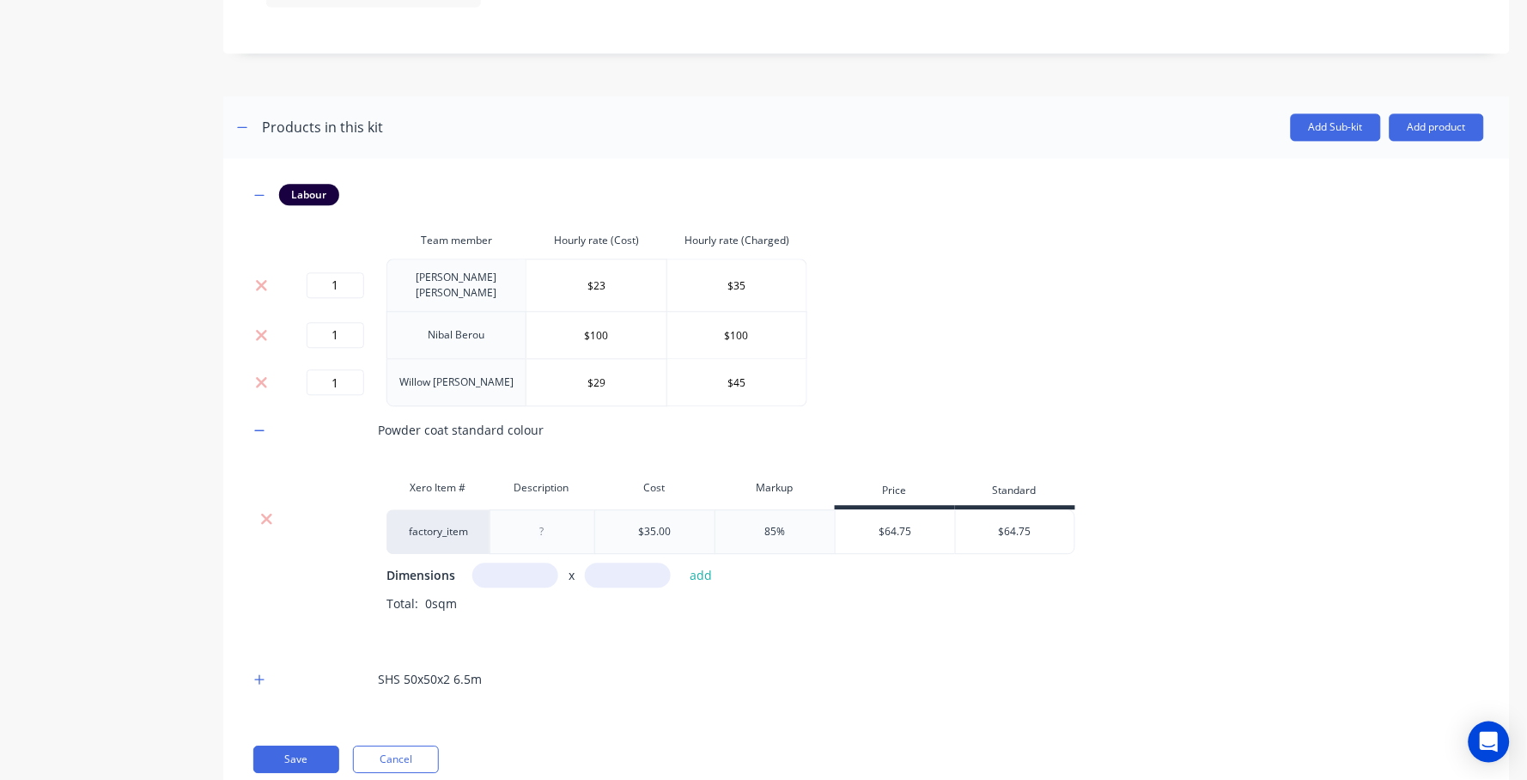
scroll to position [1014, 0]
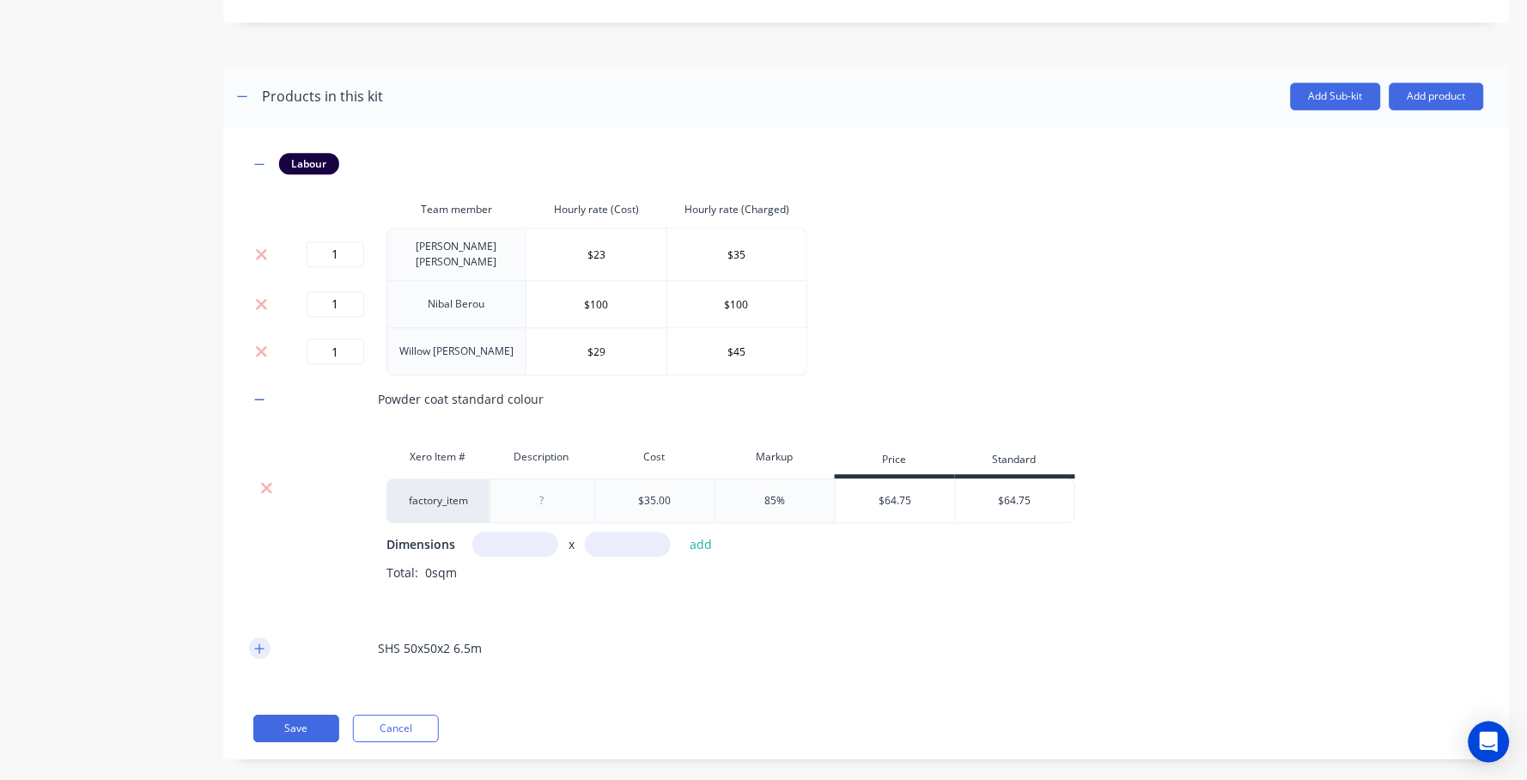
click at [256, 642] on icon "button" at bounding box center [259, 648] width 10 height 12
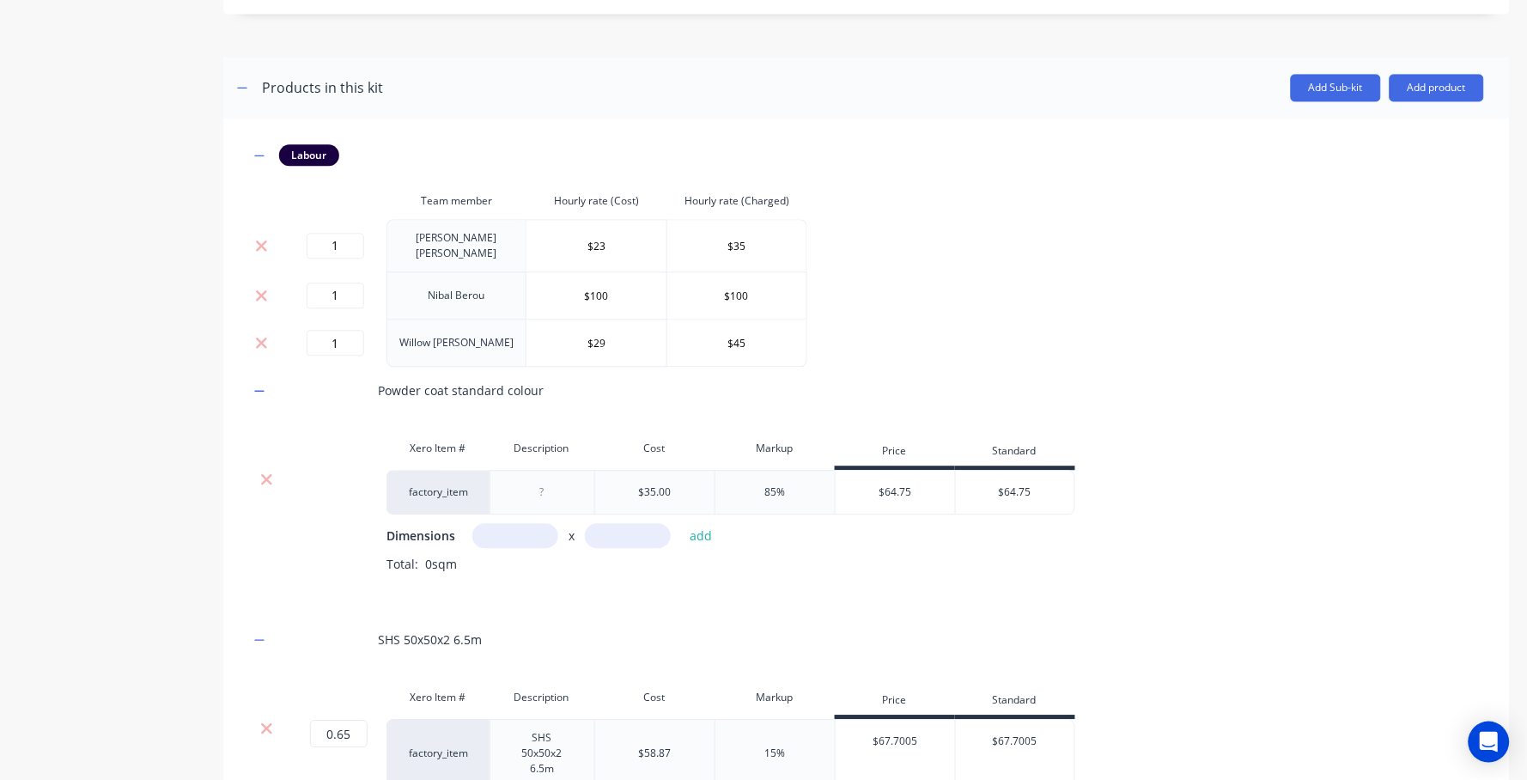
scroll to position [798, 0]
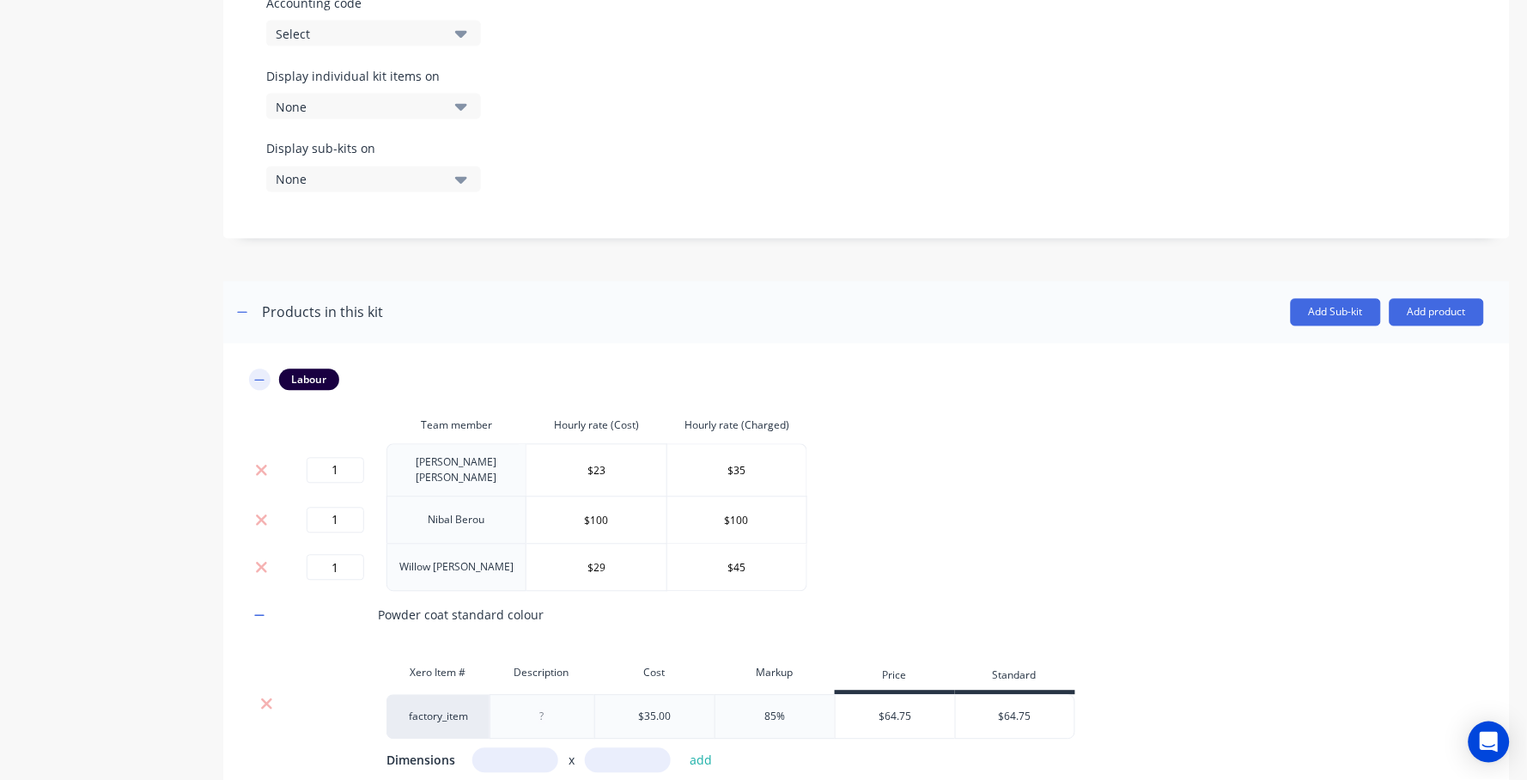
click at [260, 380] on icon "button" at bounding box center [259, 380] width 9 height 1
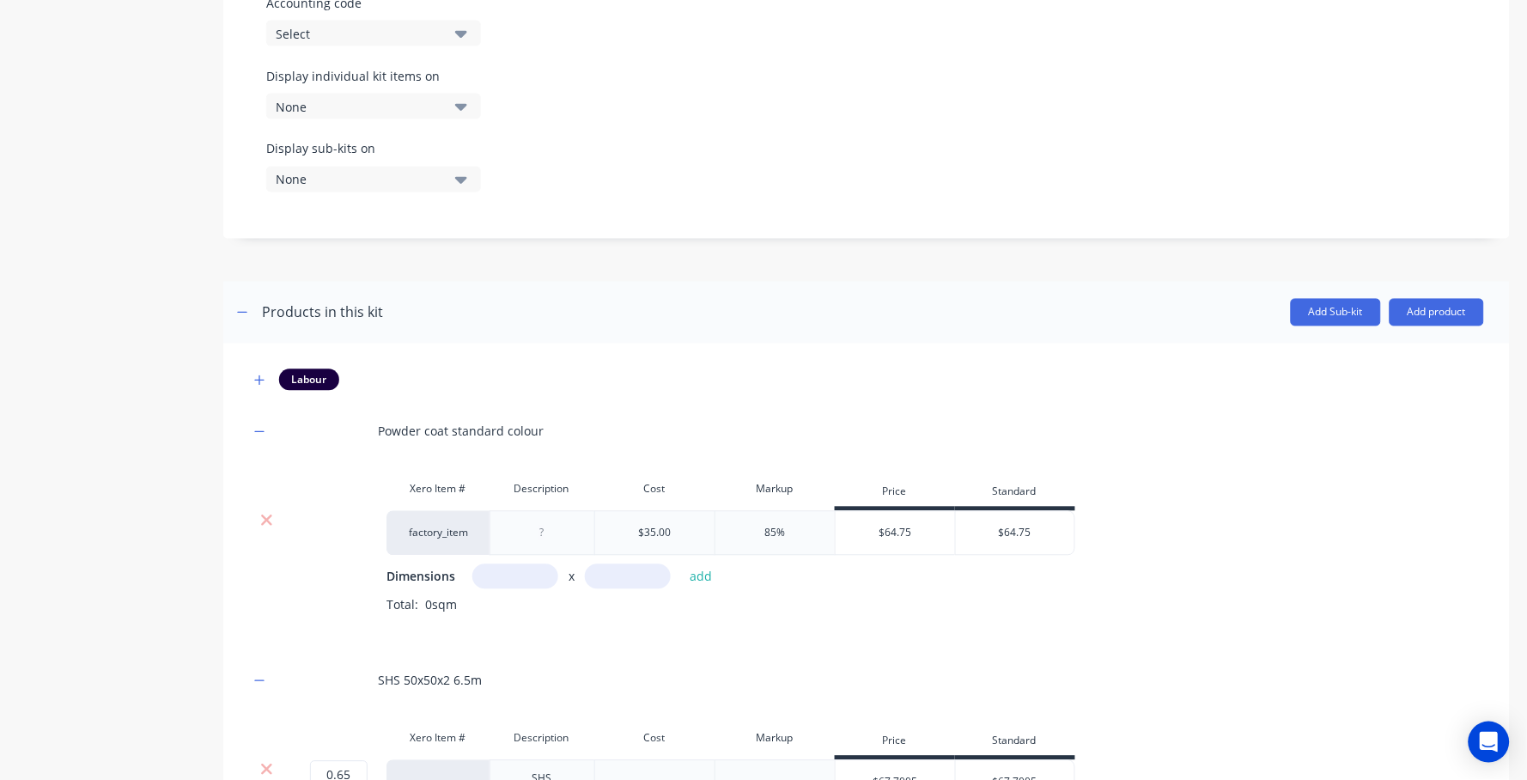
scroll to position [885, 0]
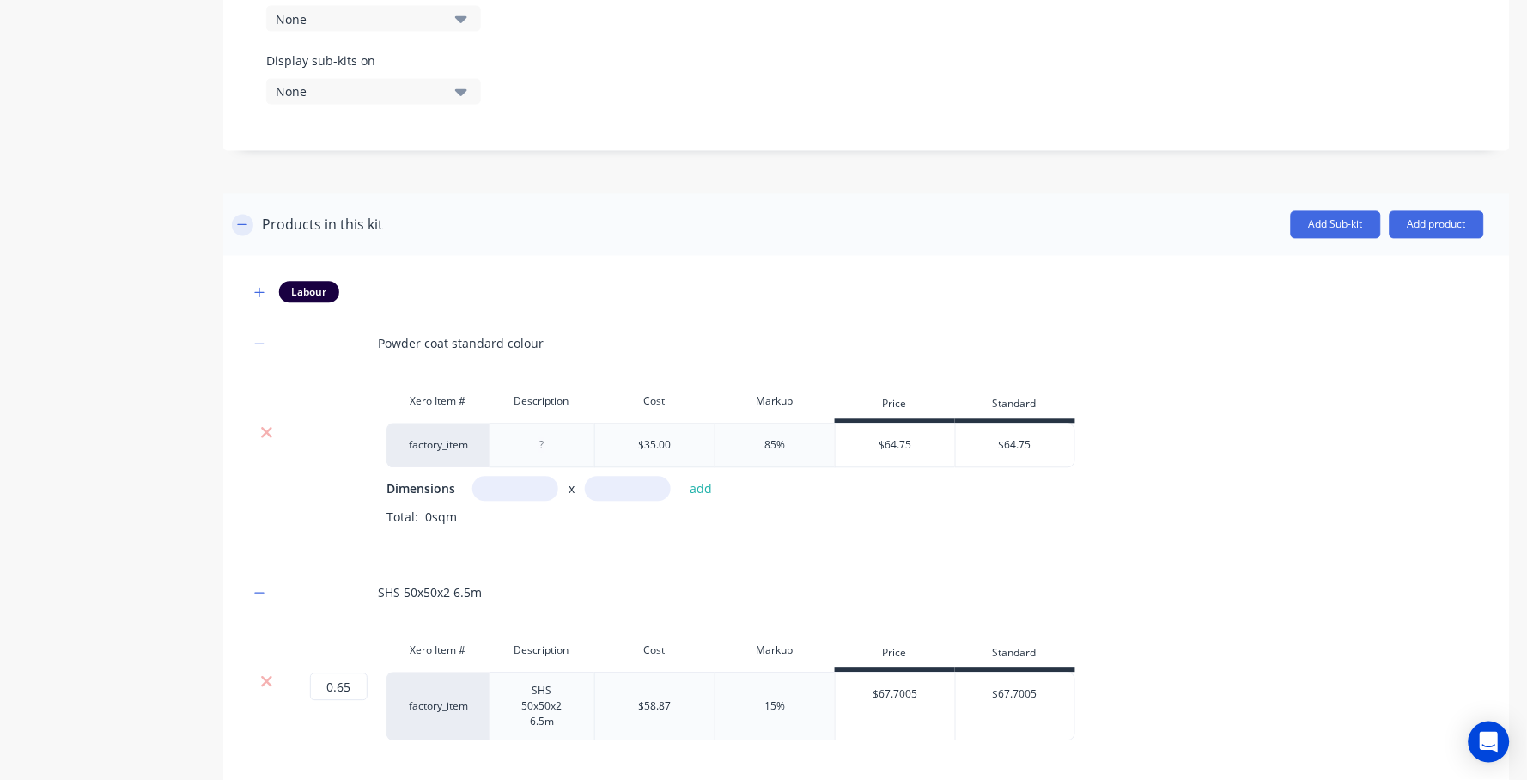
click at [249, 215] on button "button" at bounding box center [242, 225] width 21 height 21
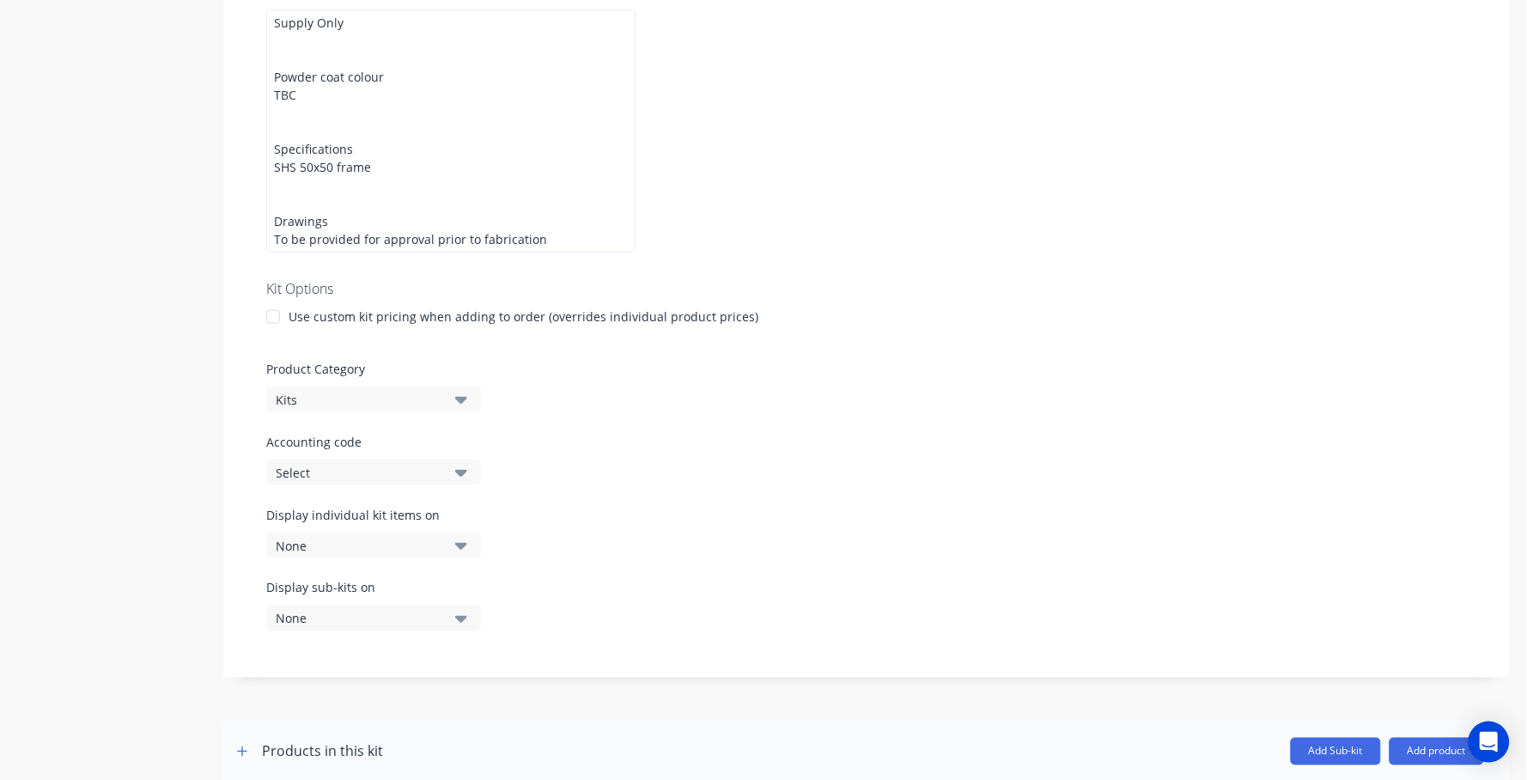
scroll to position [362, 0]
click at [235, 738] on button "button" at bounding box center [242, 748] width 21 height 21
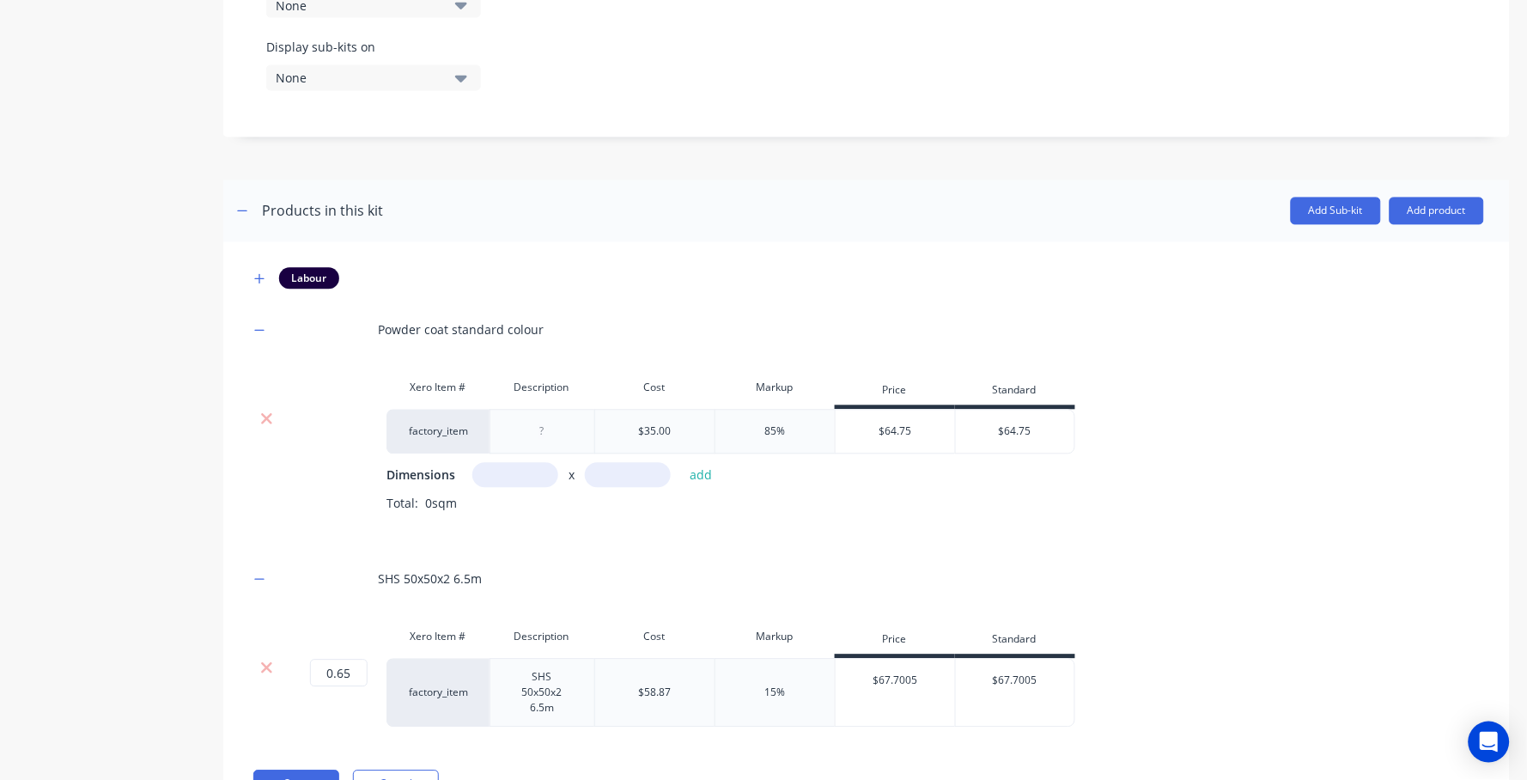
scroll to position [945, 0]
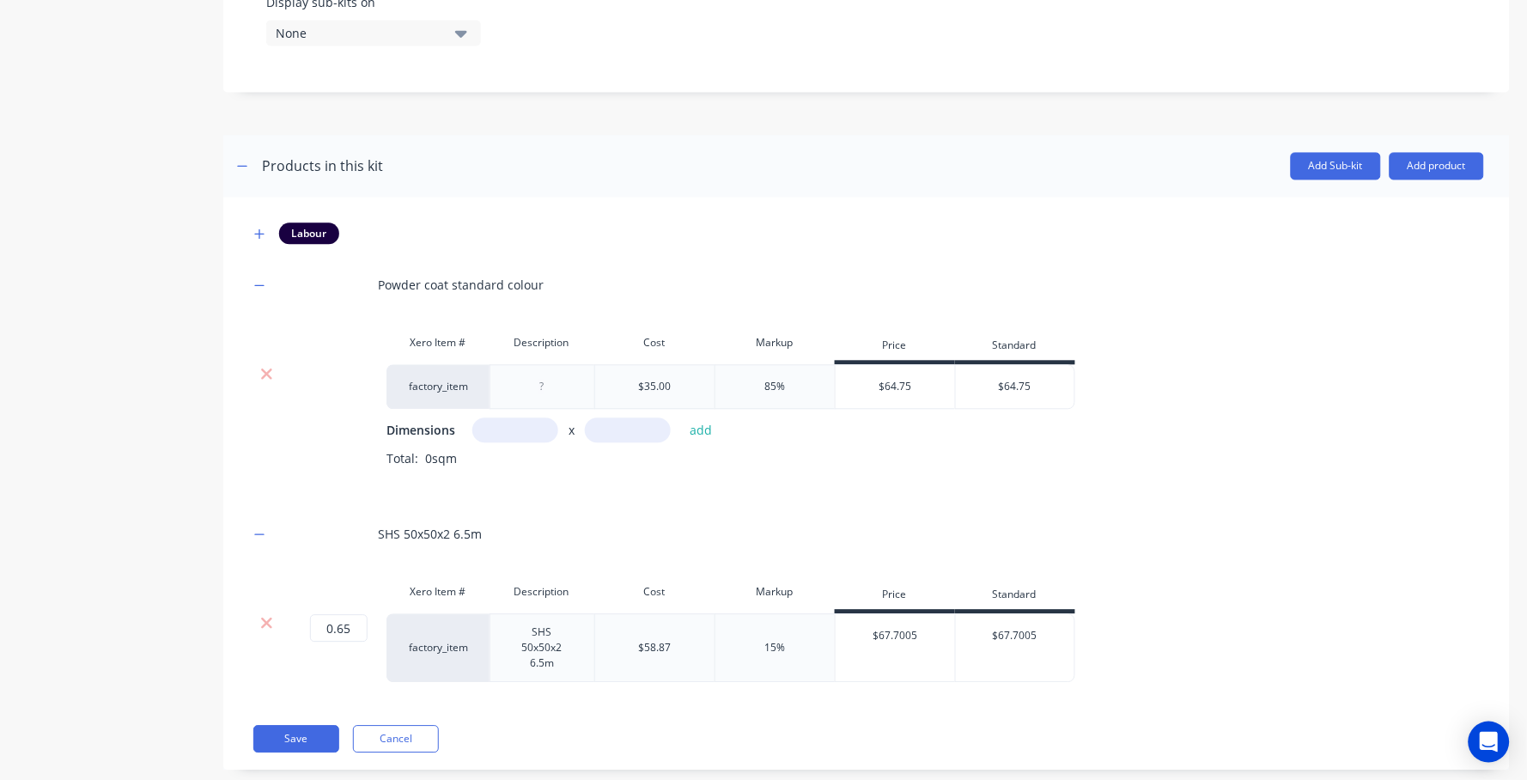
click at [766, 379] on div "85%" at bounding box center [774, 386] width 21 height 15
click at [776, 379] on div "85%" at bounding box center [774, 386] width 21 height 15
drag, startPoint x: 774, startPoint y: 370, endPoint x: 748, endPoint y: 371, distance: 26.6
click at [752, 371] on div "85%" at bounding box center [774, 386] width 120 height 45
click at [906, 370] on div "$64.75" at bounding box center [895, 386] width 120 height 43
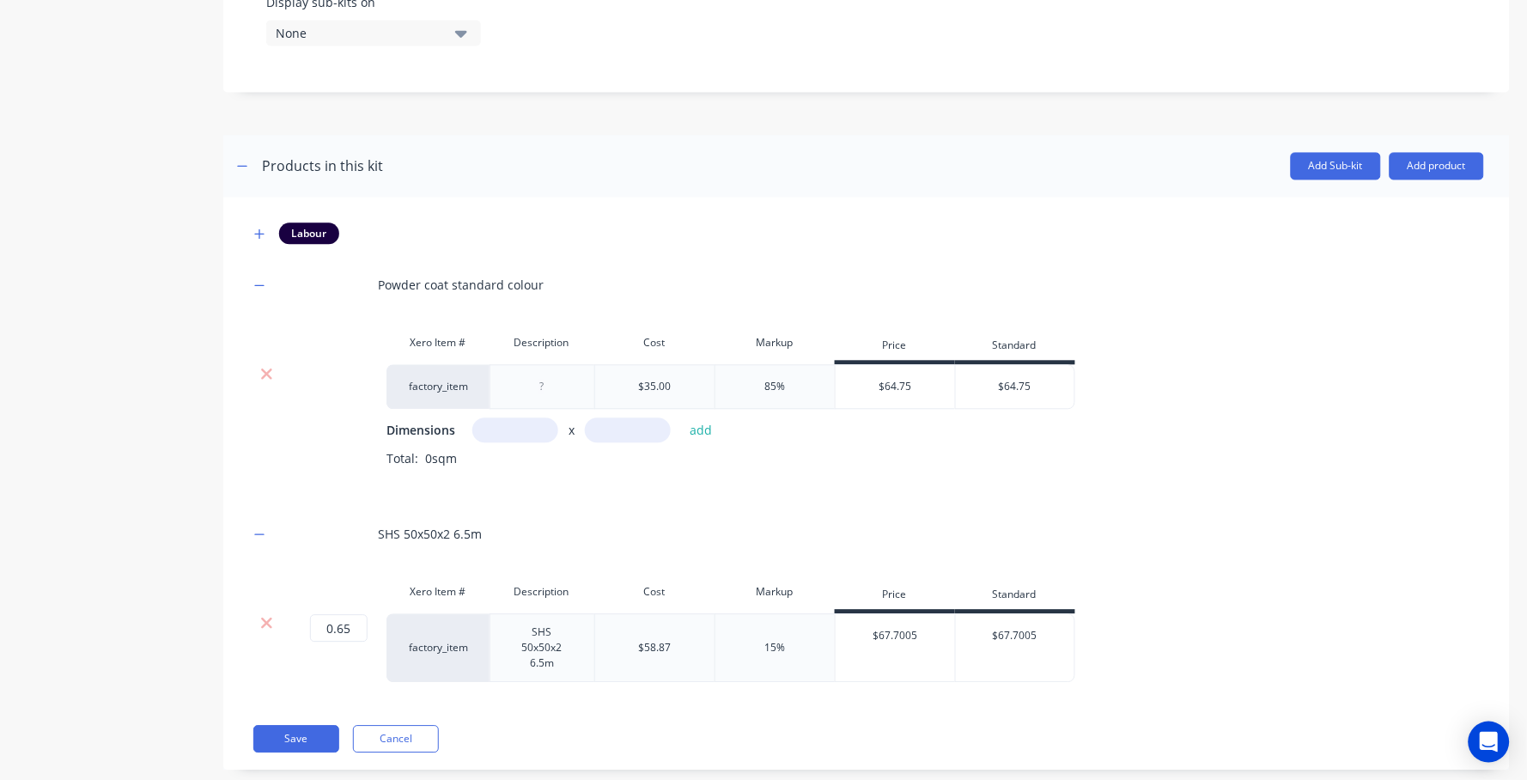
click at [788, 374] on div "85%" at bounding box center [774, 386] width 120 height 45
click at [779, 379] on div "85%" at bounding box center [774, 386] width 21 height 15
click at [744, 365] on div "85%" at bounding box center [774, 386] width 120 height 45
click at [768, 379] on div "85%" at bounding box center [774, 386] width 21 height 15
click at [770, 379] on div "85%" at bounding box center [774, 386] width 21 height 15
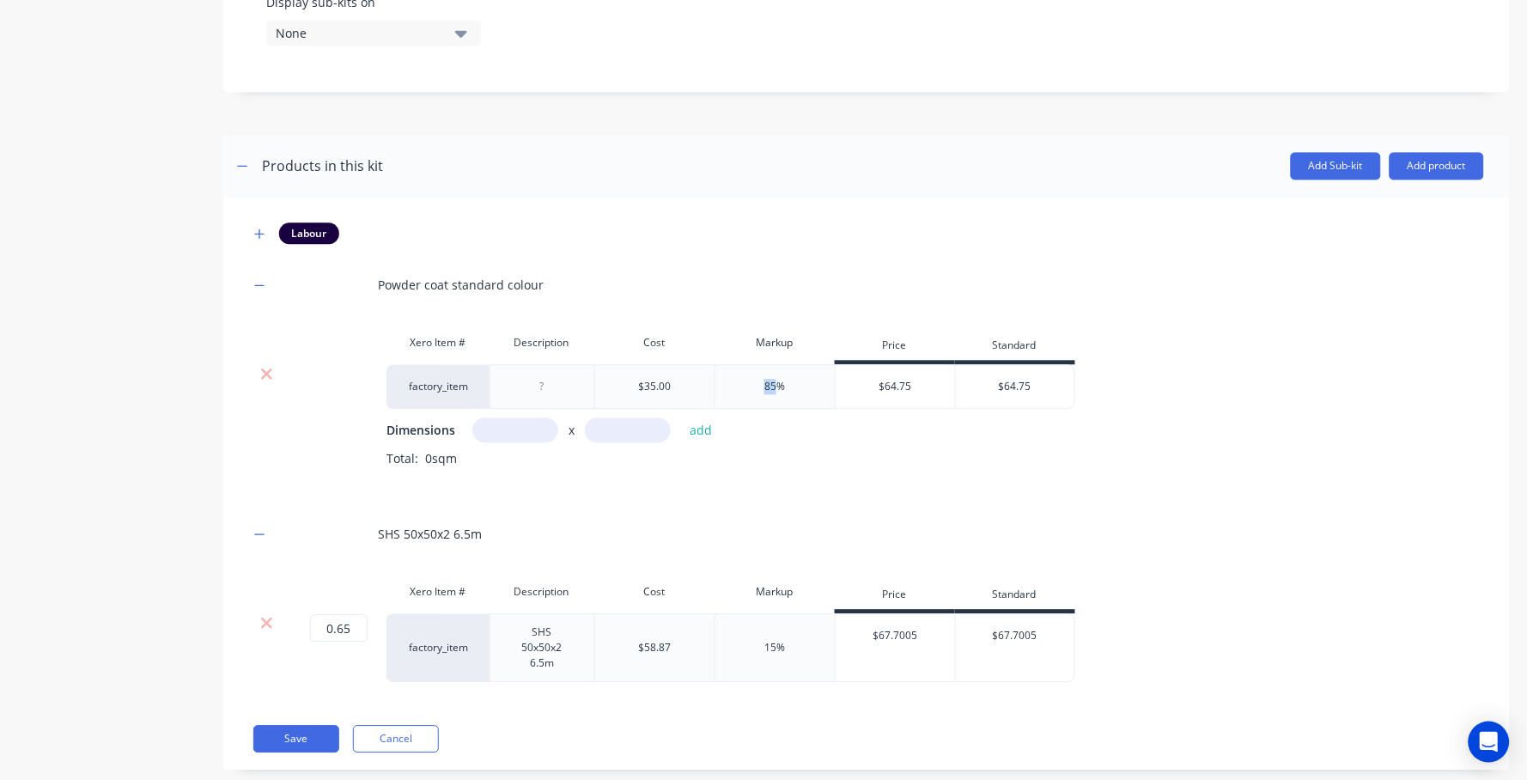
click at [770, 379] on div "85%" at bounding box center [774, 386] width 21 height 15
drag, startPoint x: 770, startPoint y: 368, endPoint x: 689, endPoint y: 362, distance: 81.7
click at [765, 379] on div "85%" at bounding box center [774, 386] width 21 height 15
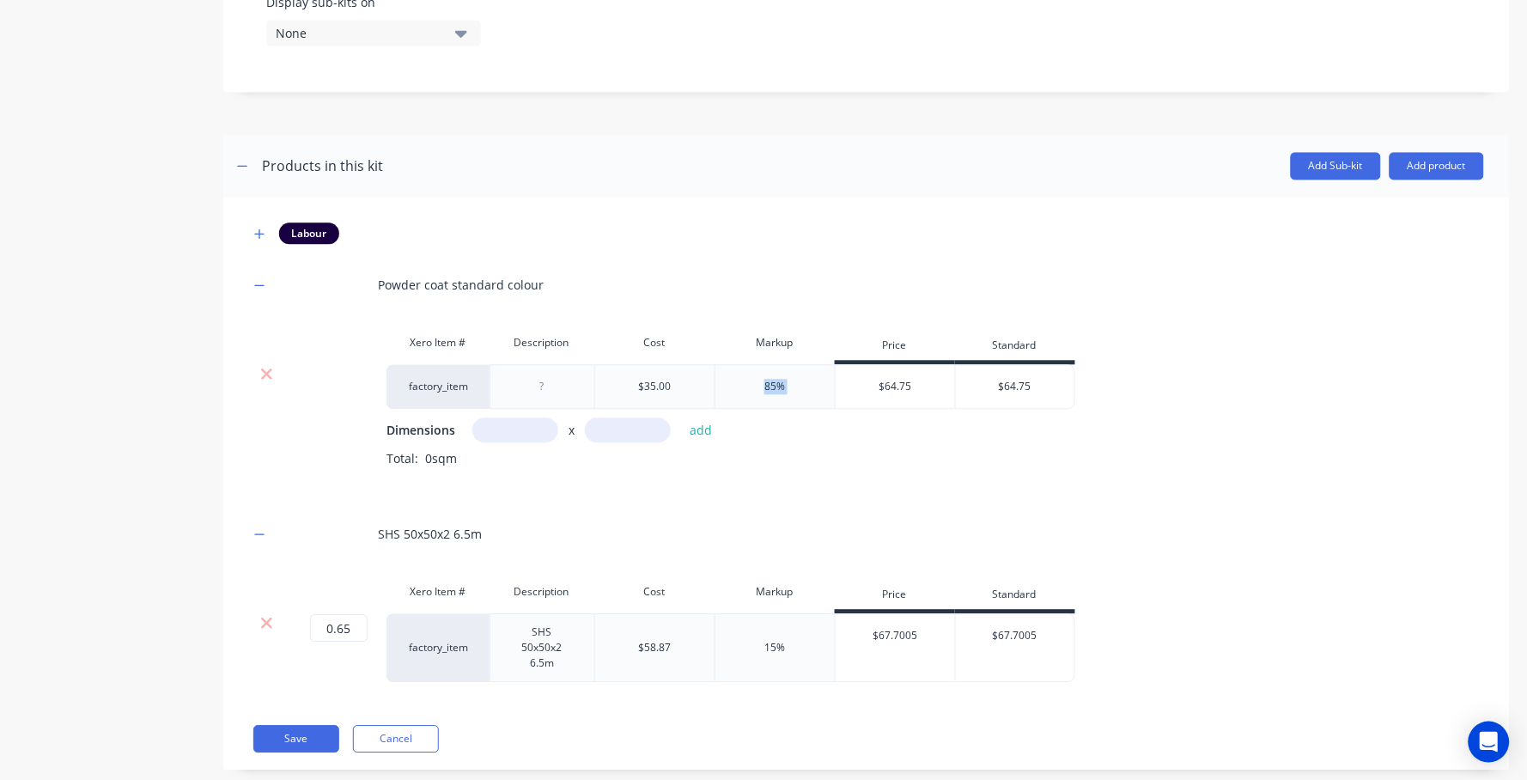
click at [787, 364] on div "85%" at bounding box center [774, 386] width 120 height 45
click at [650, 379] on div "$35.00" at bounding box center [654, 386] width 33 height 15
click at [896, 365] on div "$64.75" at bounding box center [895, 386] width 120 height 43
click at [647, 379] on div "$35.00" at bounding box center [654, 386] width 33 height 15
click at [276, 365] on div at bounding box center [266, 373] width 33 height 17
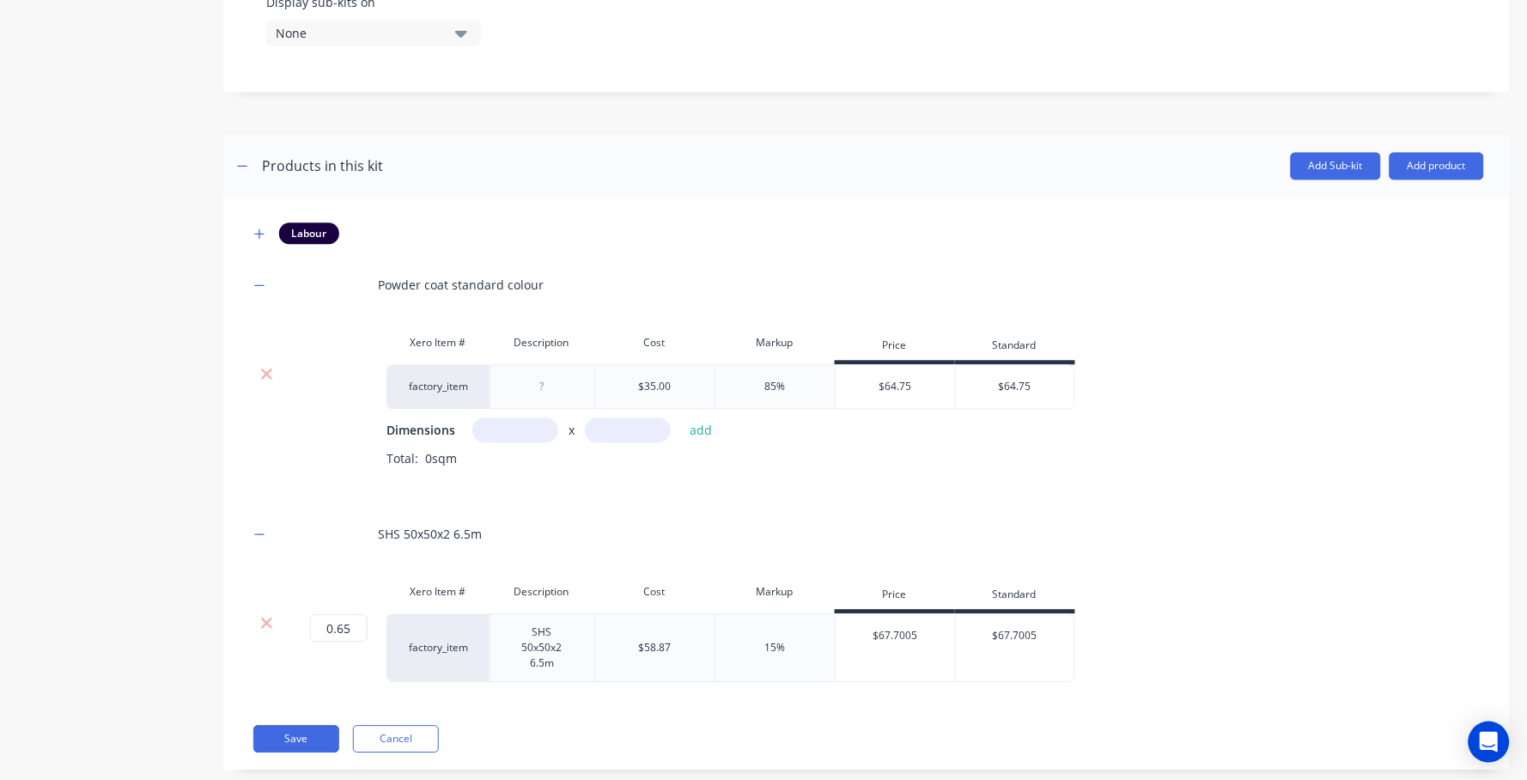
scroll to position [696, 0]
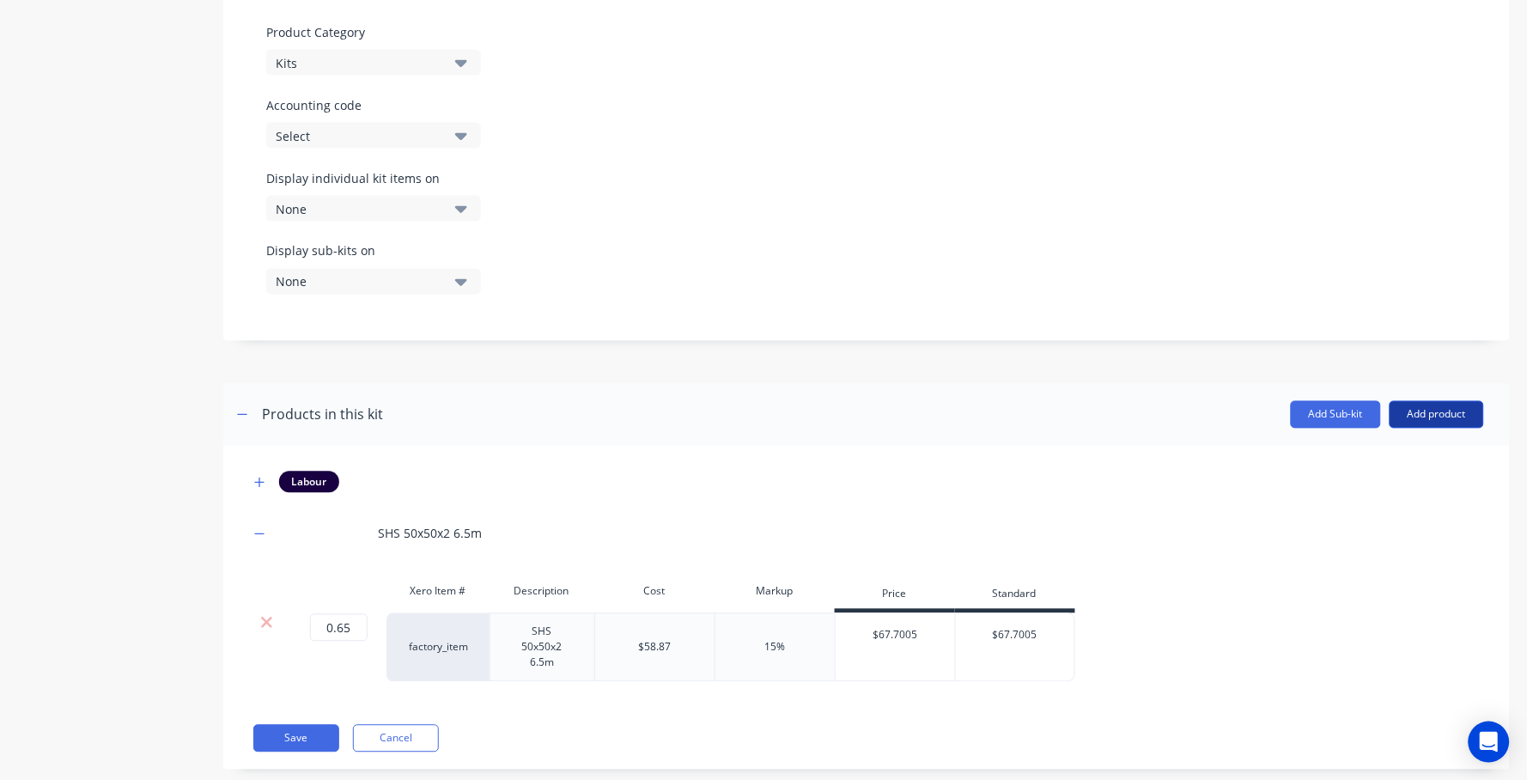
click at [1404, 401] on button "Add product" at bounding box center [1436, 414] width 94 height 27
click at [1347, 446] on div "Product catalogue" at bounding box center [1402, 458] width 132 height 25
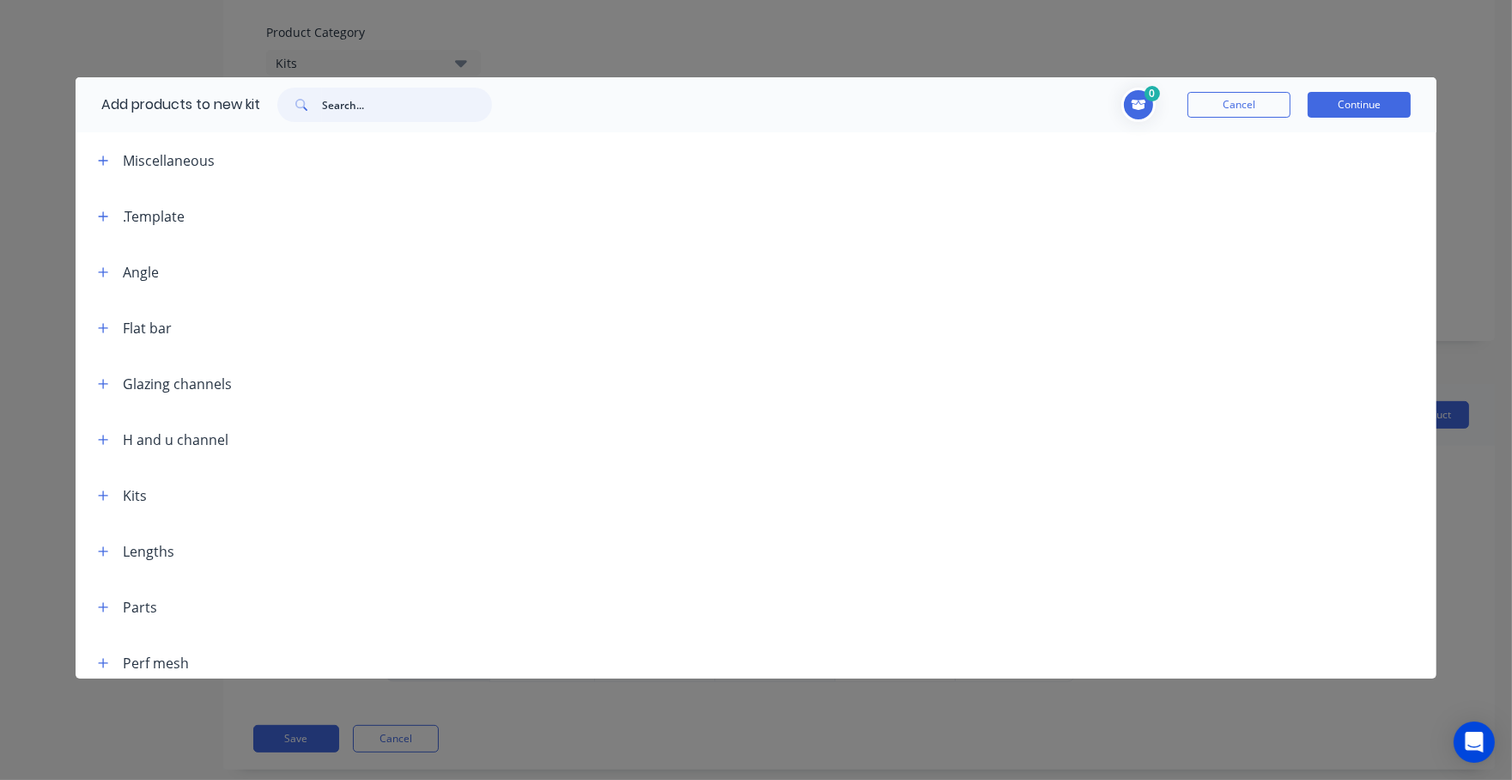
click at [408, 104] on input "text" at bounding box center [407, 105] width 170 height 34
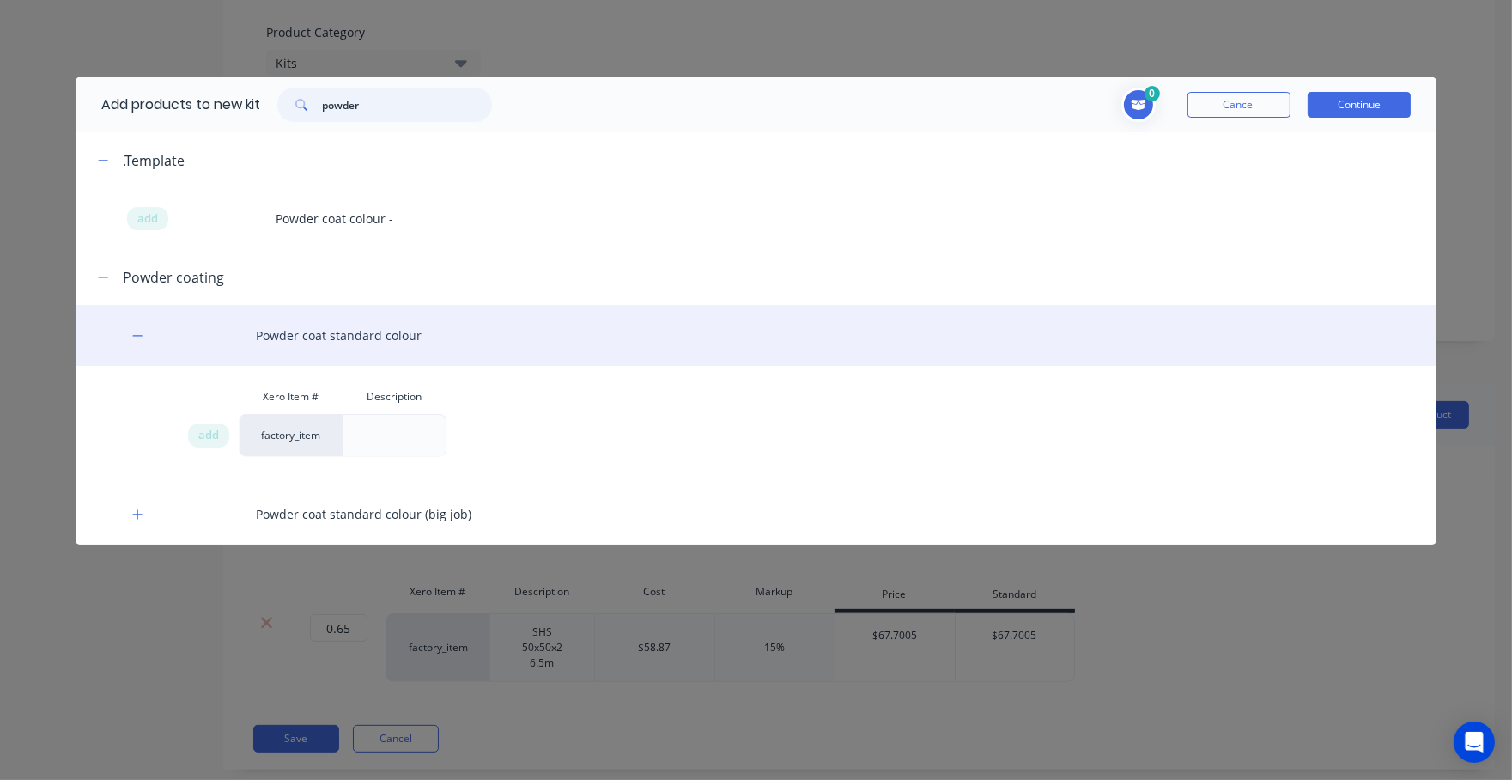
type input "powder"
click at [313, 347] on div "Powder coat standard colour" at bounding box center [756, 335] width 1361 height 61
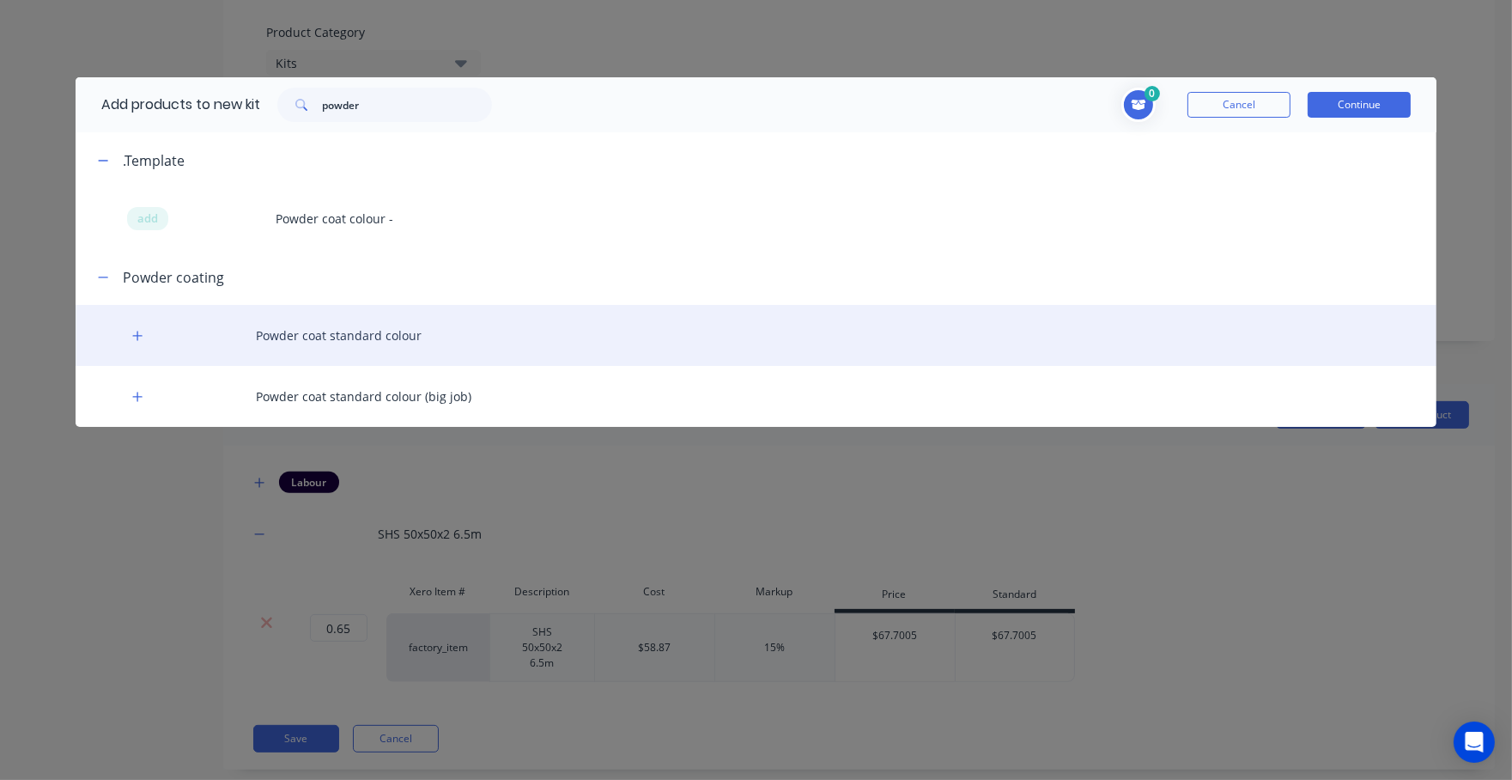
click at [313, 347] on div "Powder coat standard colour" at bounding box center [756, 335] width 1361 height 61
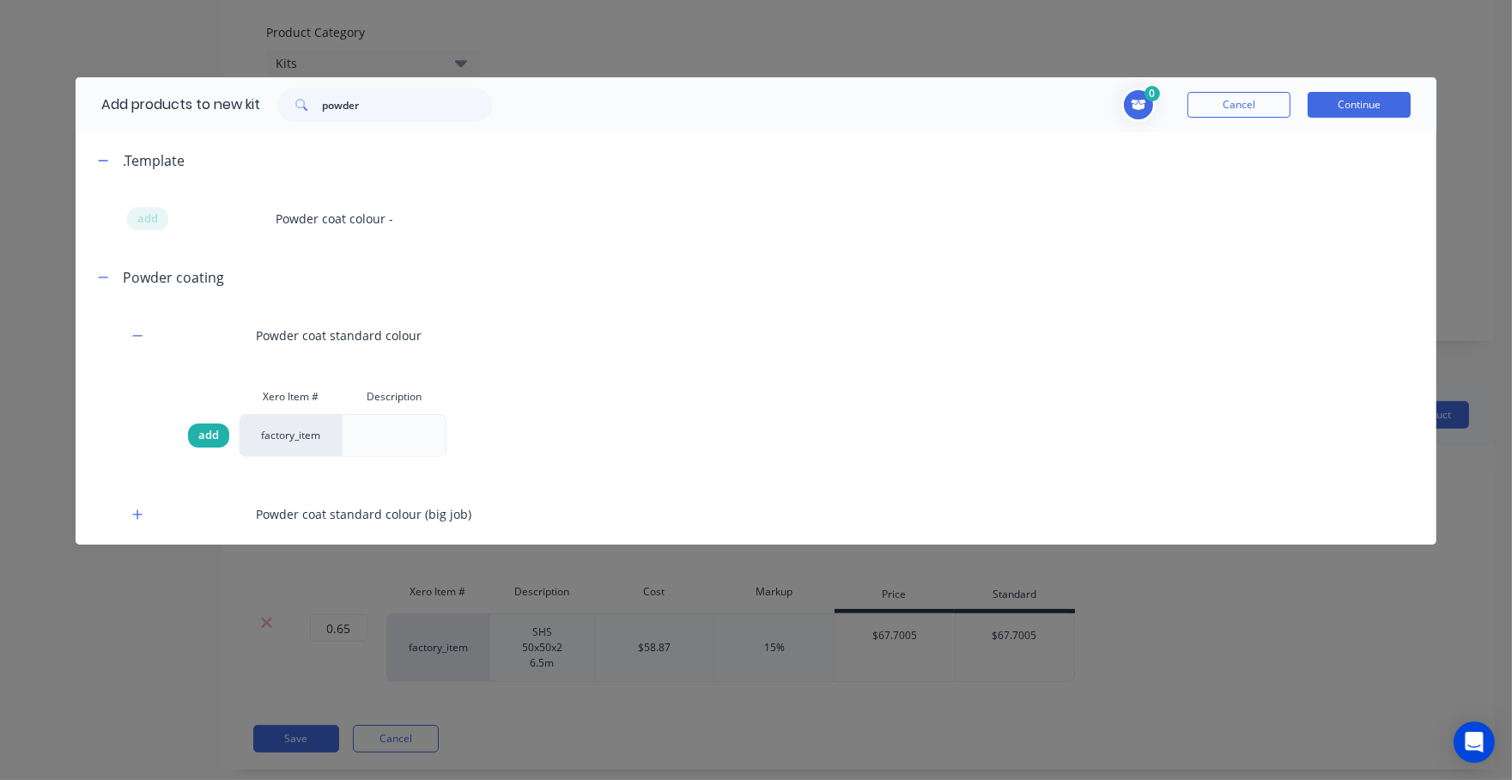
click at [208, 435] on span "add" at bounding box center [208, 435] width 21 height 17
click at [1371, 106] on button "Continue" at bounding box center [1359, 105] width 103 height 26
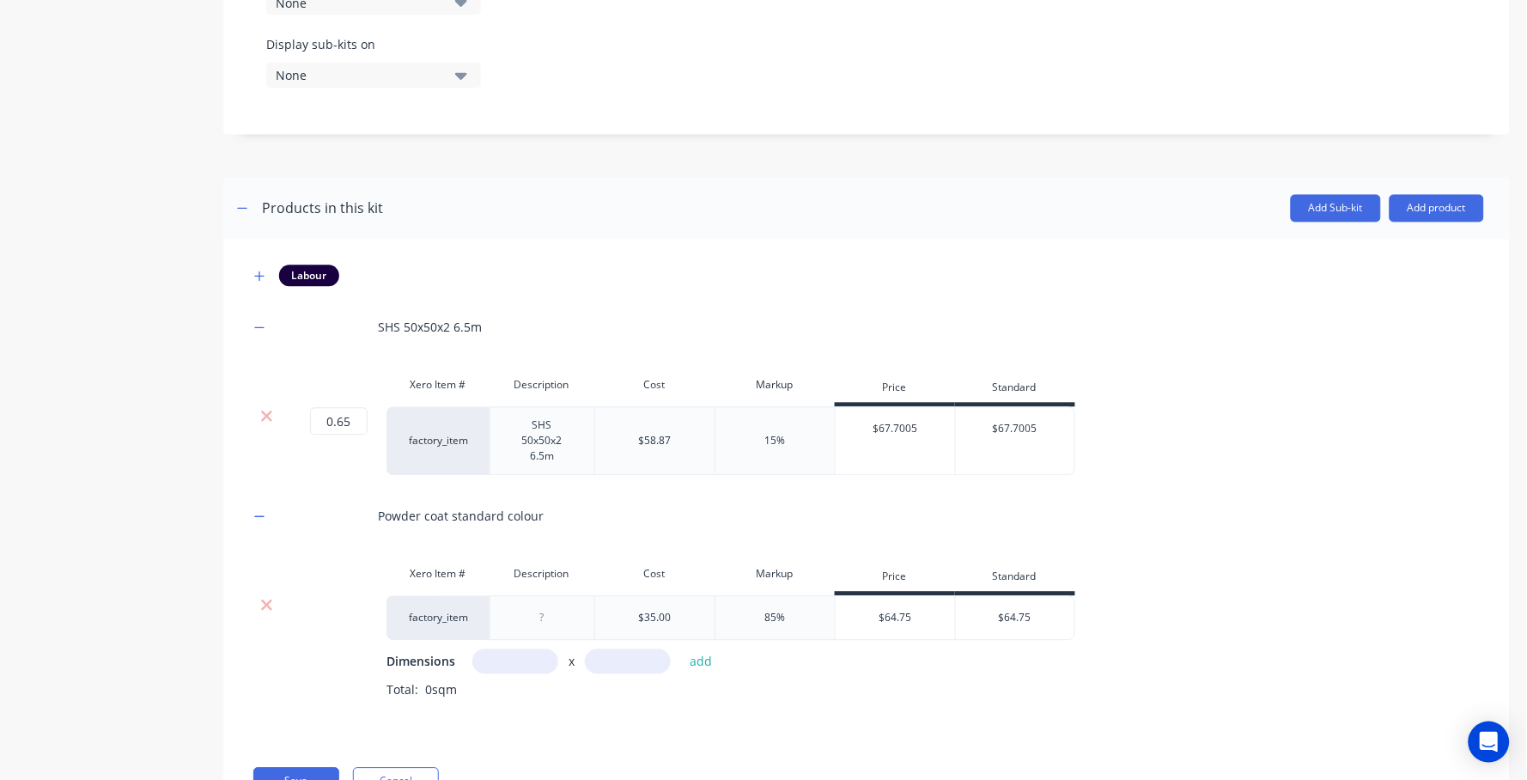
scroll to position [933, 0]
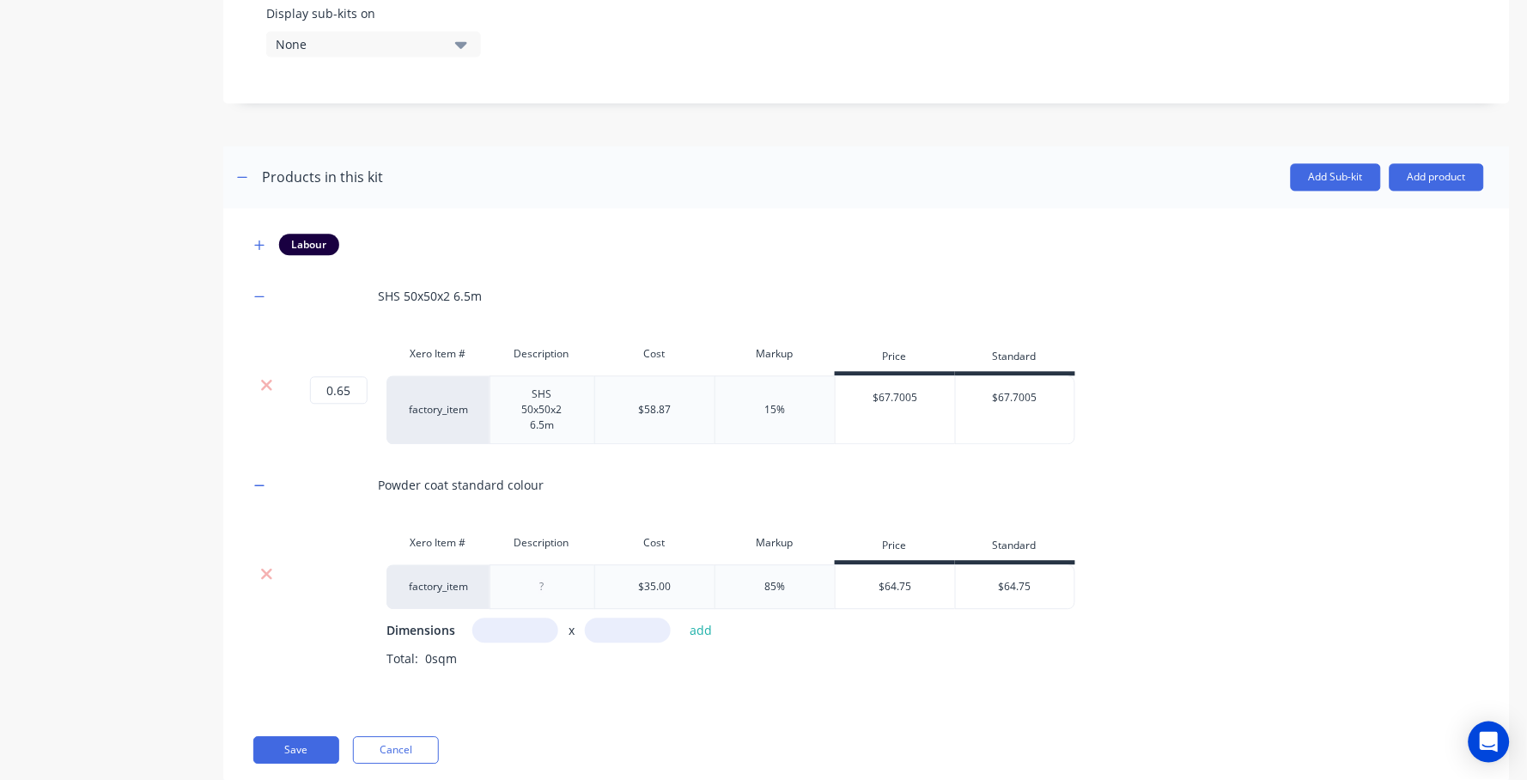
click at [665, 579] on div "$35.00" at bounding box center [654, 586] width 33 height 15
click at [776, 579] on div "85%" at bounding box center [774, 586] width 21 height 15
click at [791, 564] on div "85%" at bounding box center [774, 586] width 120 height 45
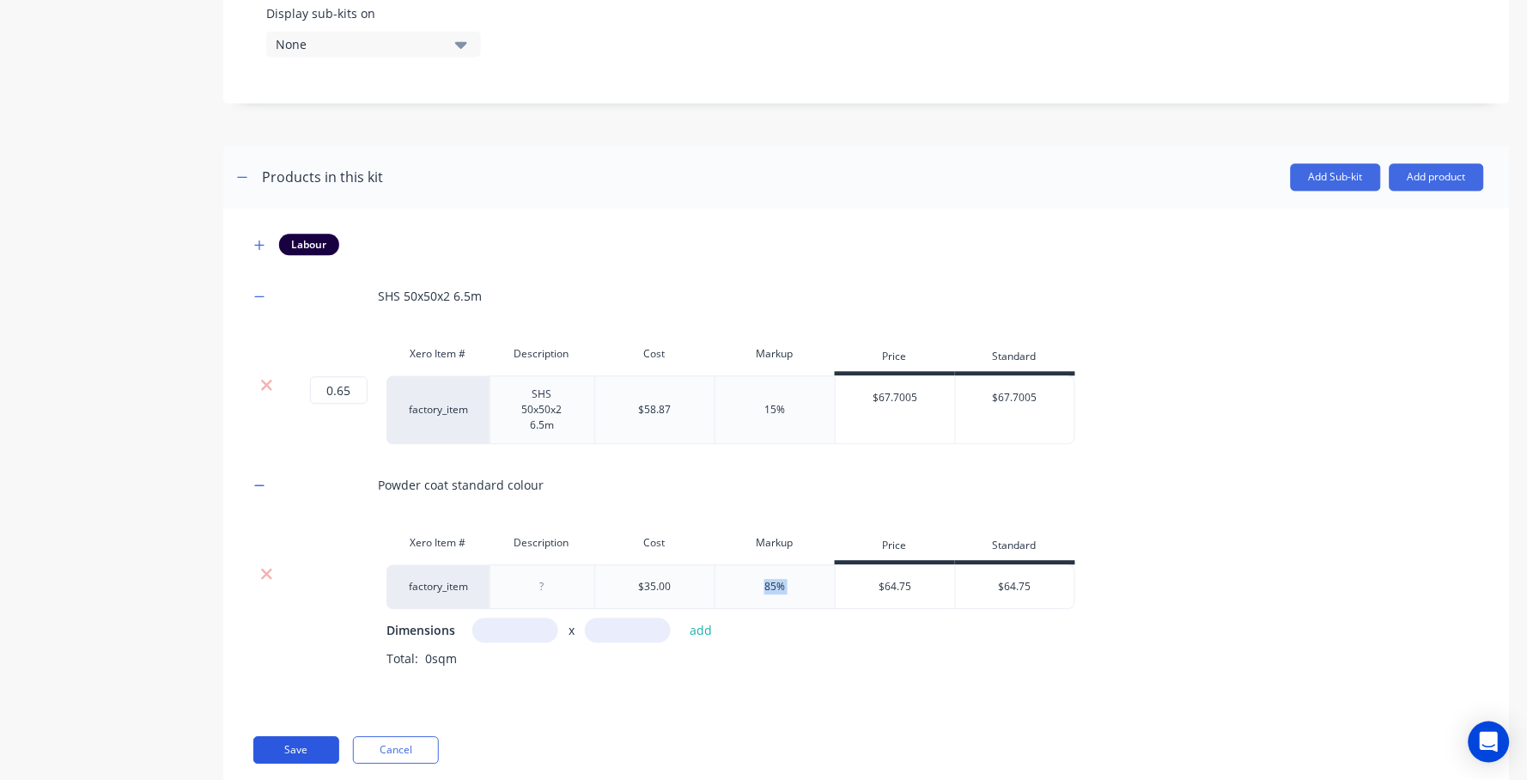
click at [276, 736] on button "Save" at bounding box center [296, 749] width 86 height 27
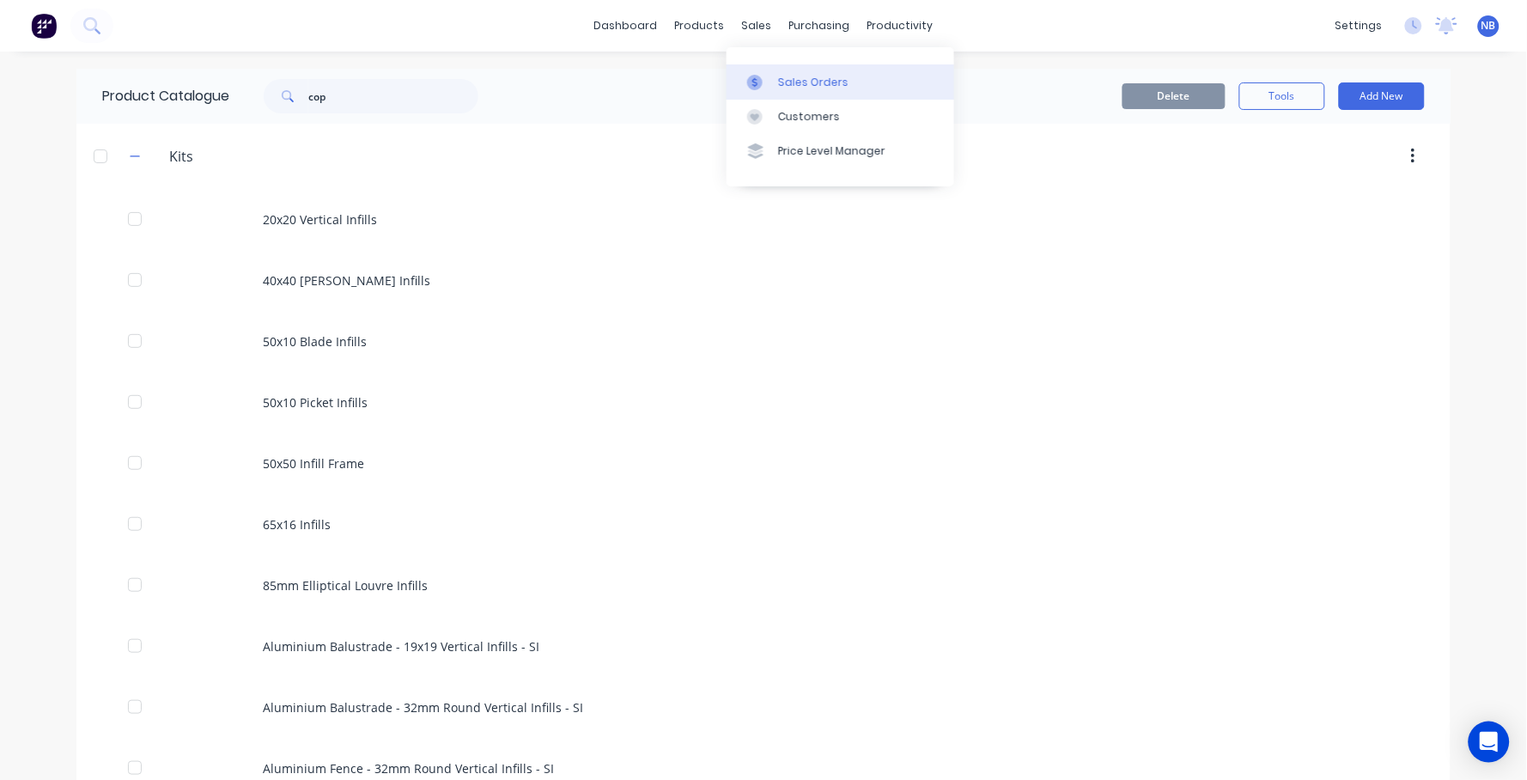
click at [785, 84] on div "Sales Orders" at bounding box center [813, 82] width 70 height 15
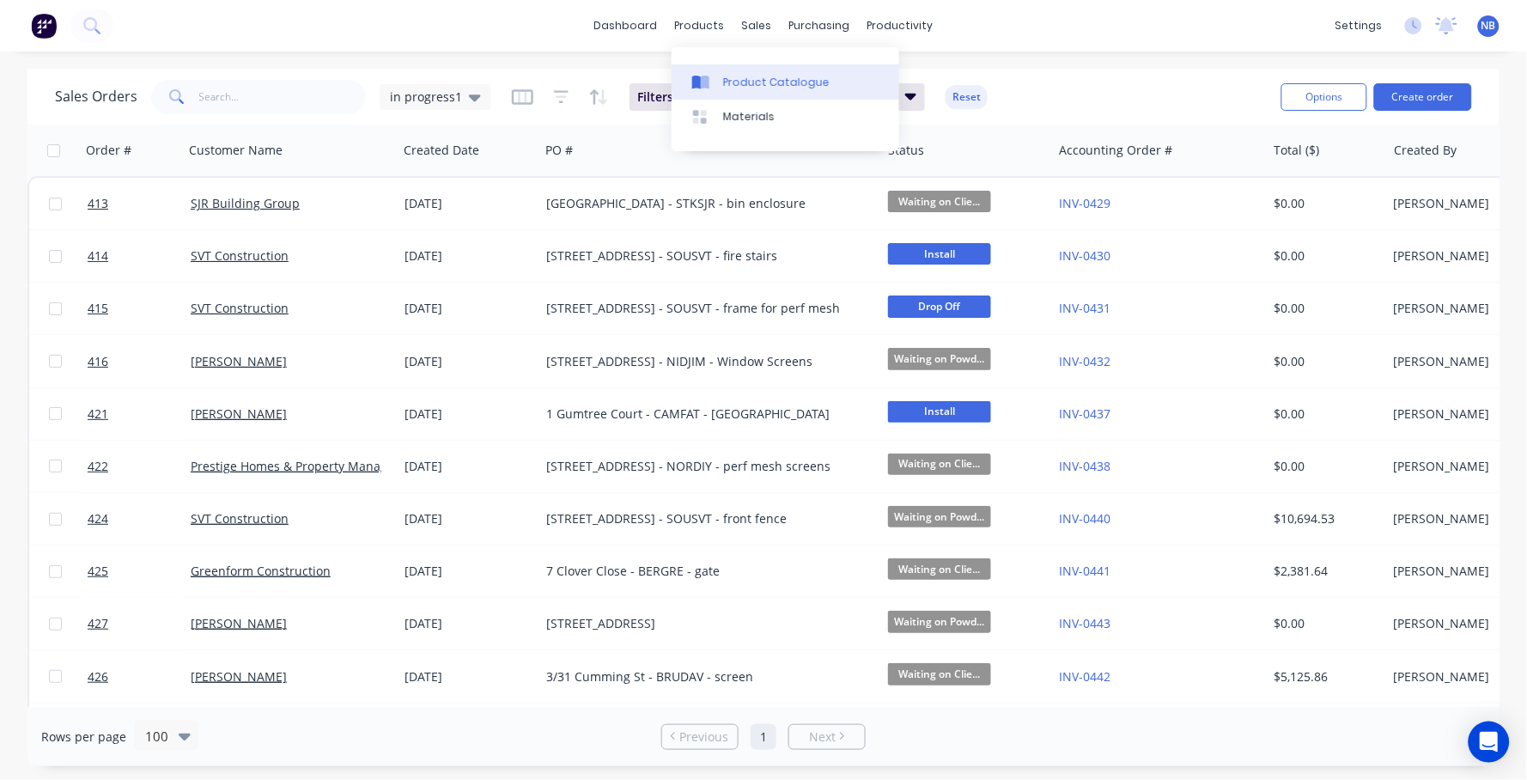
click at [731, 71] on link "Product Catalogue" at bounding box center [785, 81] width 228 height 34
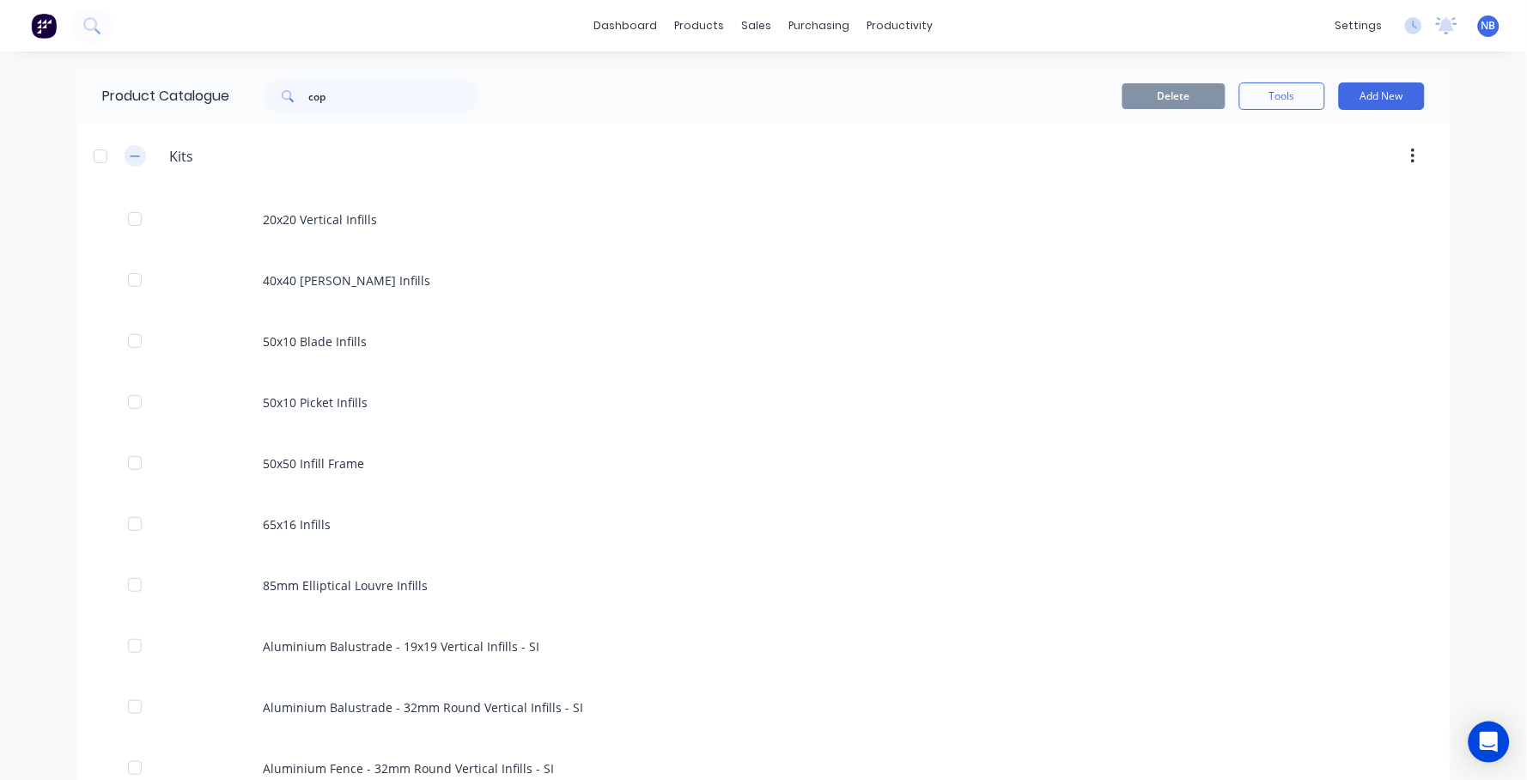
click at [130, 154] on icon "button" at bounding box center [135, 156] width 10 height 12
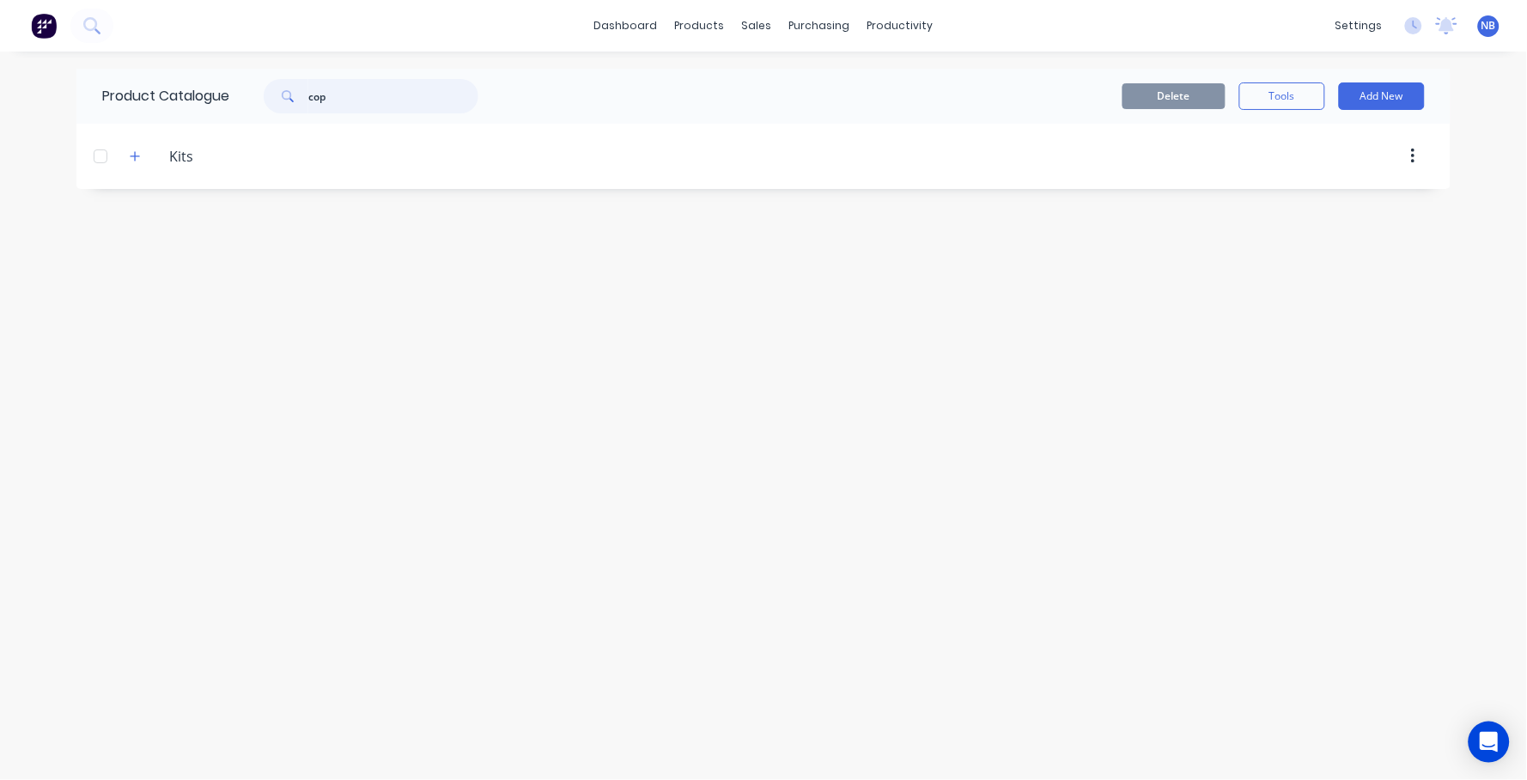
drag, startPoint x: 349, startPoint y: 89, endPoint x: 272, endPoint y: 102, distance: 78.3
click at [238, 82] on div "cop" at bounding box center [366, 96] width 275 height 34
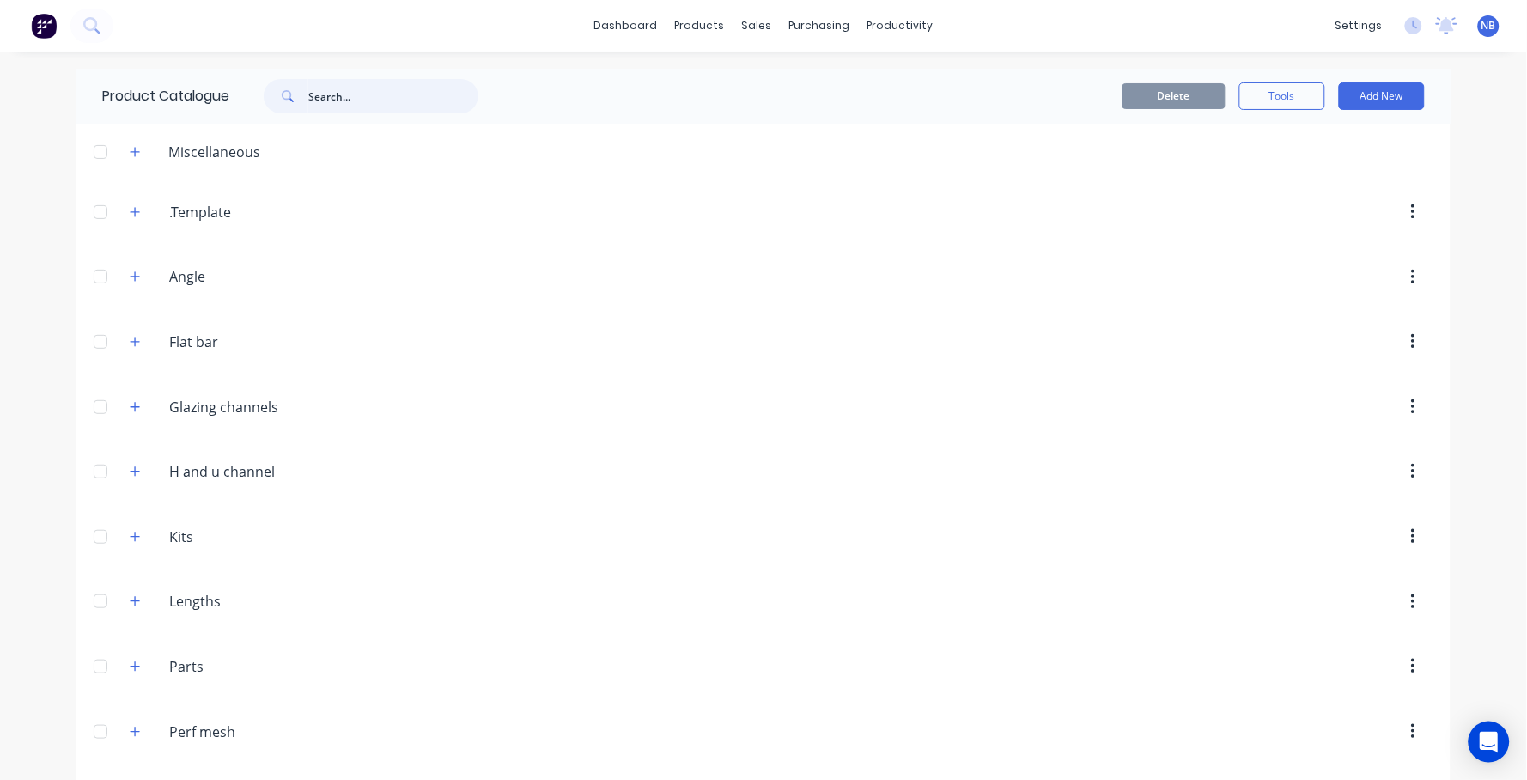
click at [325, 90] on input "text" at bounding box center [393, 96] width 170 height 34
type input "powder"
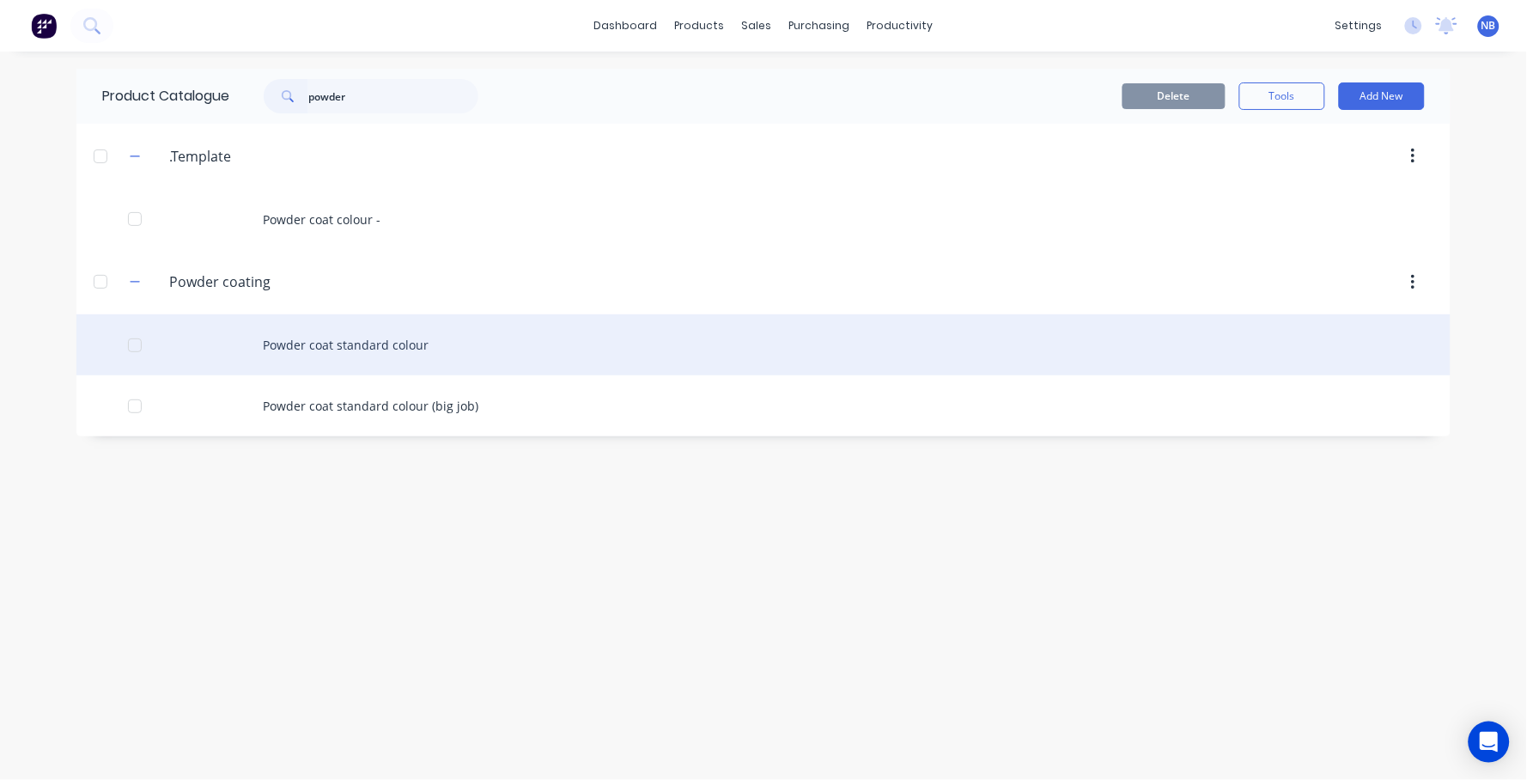
click at [313, 360] on div "Powder coat standard colour" at bounding box center [763, 344] width 1374 height 61
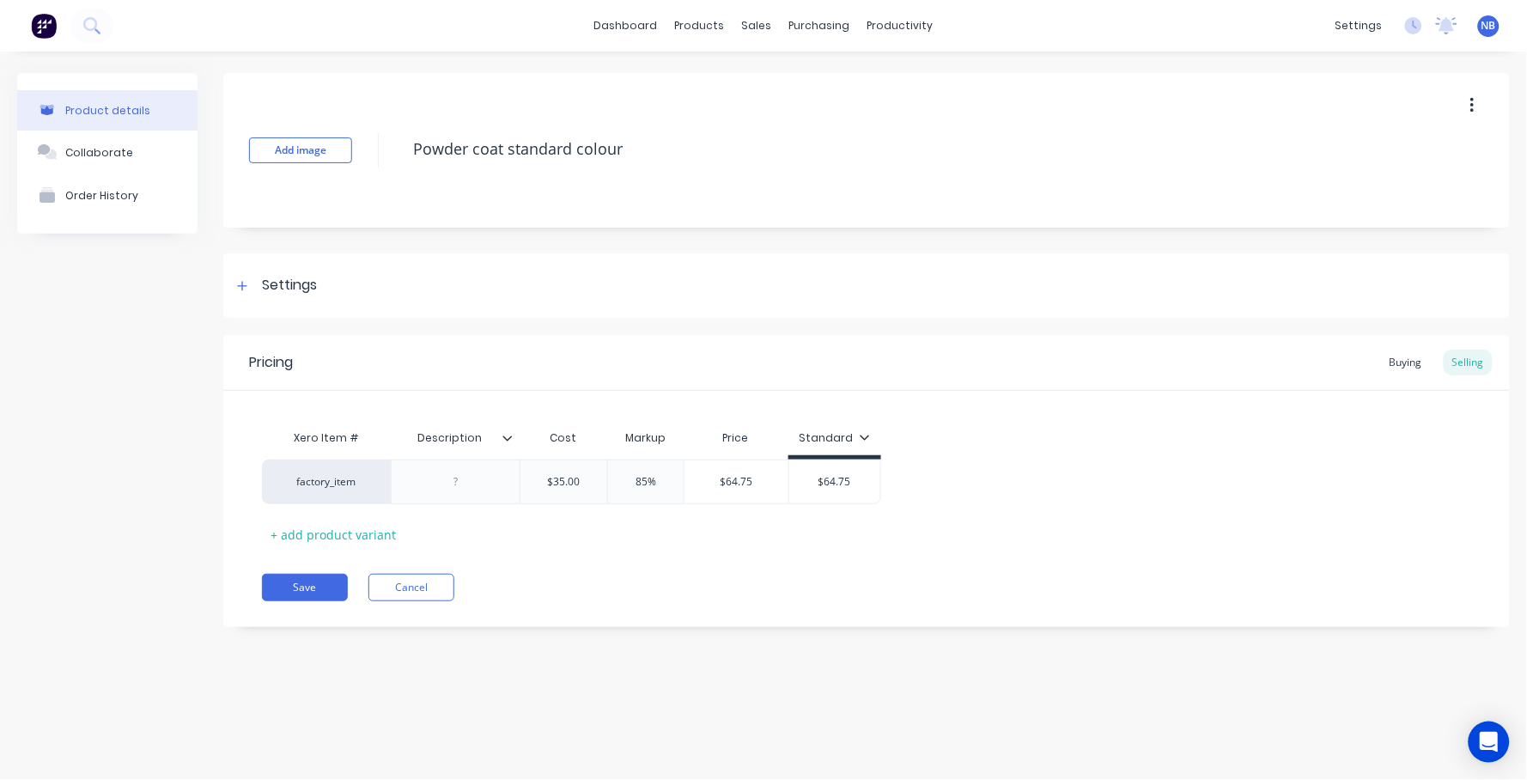
click at [1487, 98] on button "button" at bounding box center [1472, 105] width 40 height 31
drag, startPoint x: 1373, startPoint y: 155, endPoint x: 1324, endPoint y: 171, distance: 51.3
click at [1373, 155] on span "Duplicate" at bounding box center [1409, 151] width 129 height 18
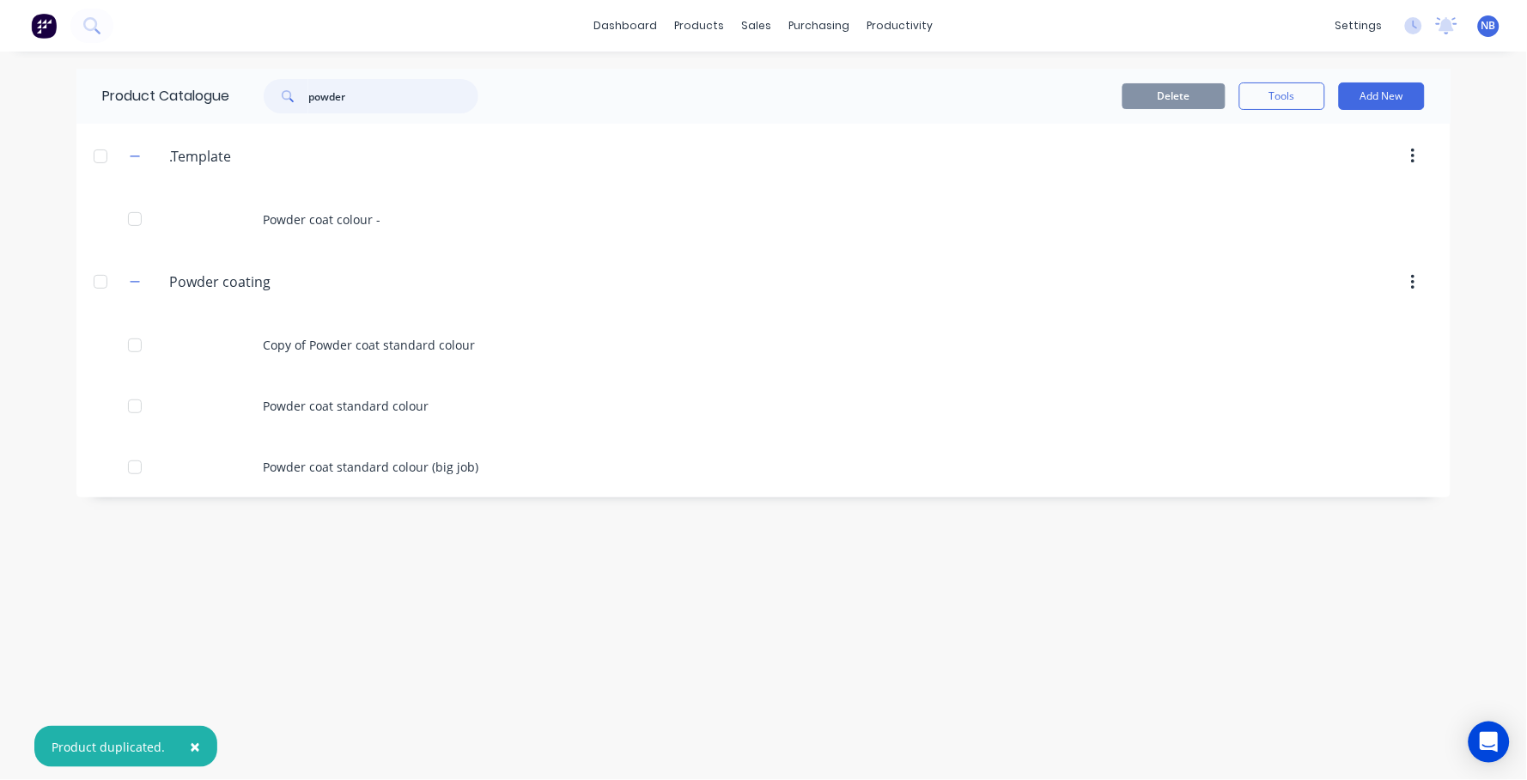
drag, startPoint x: 362, startPoint y: 99, endPoint x: 270, endPoint y: 79, distance: 94.8
click at [270, 79] on div "powder" at bounding box center [371, 96] width 215 height 34
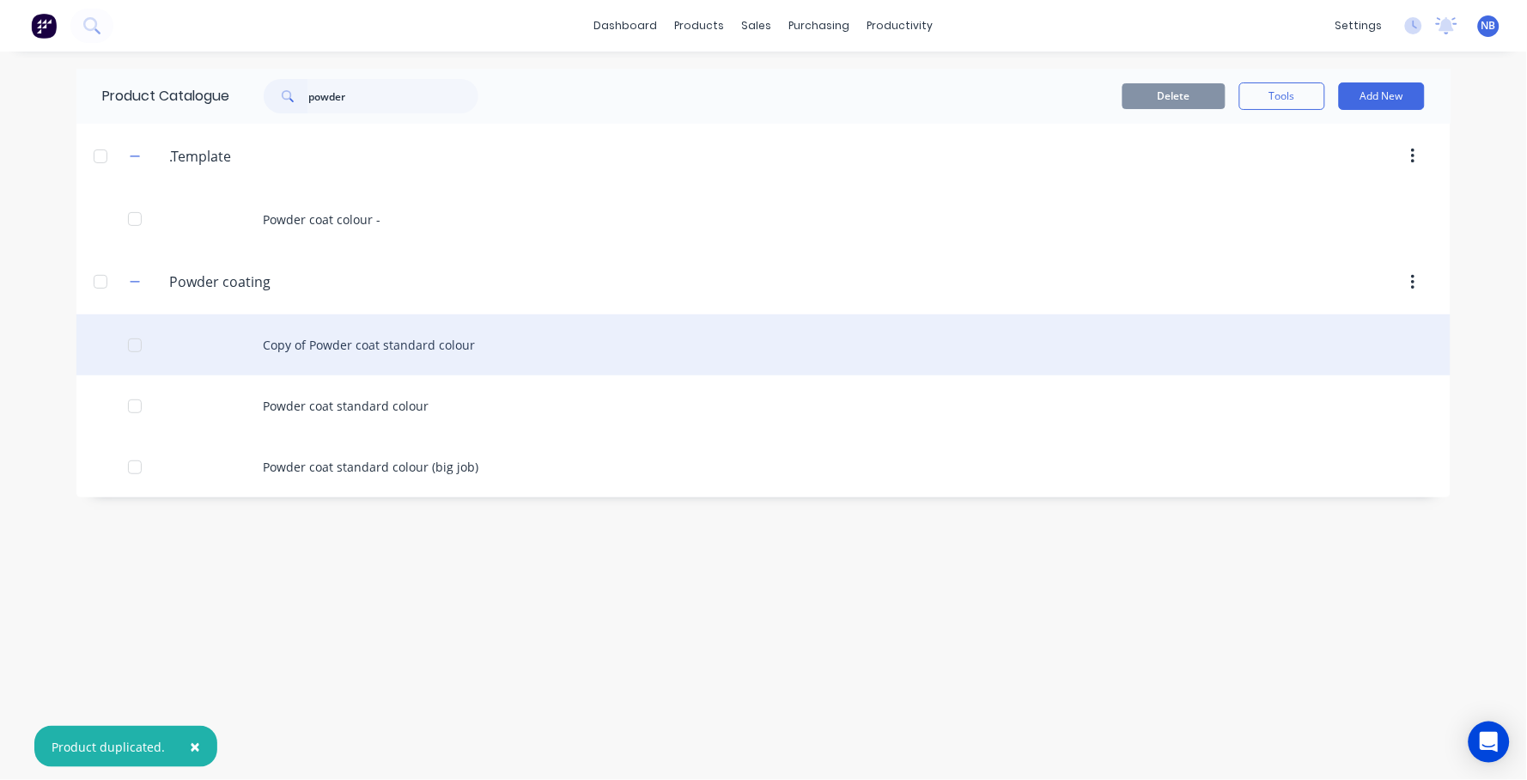
click at [410, 359] on div "Copy of Powder coat standard colour" at bounding box center [763, 344] width 1374 height 61
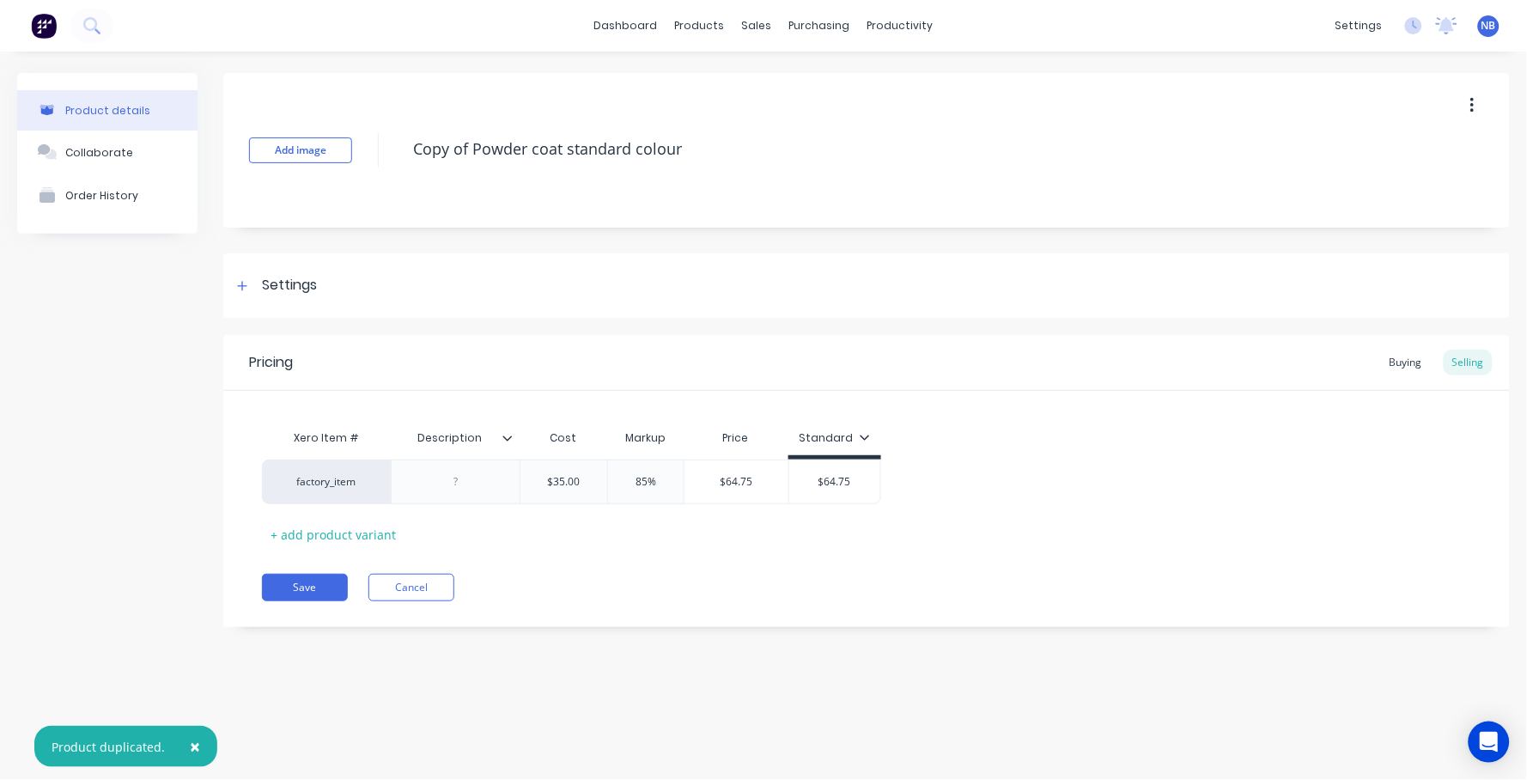
drag, startPoint x: 472, startPoint y: 150, endPoint x: 363, endPoint y: 144, distance: 109.2
click at [355, 139] on div "Add image Copy of Powder coat standard colour" at bounding box center [866, 150] width 1286 height 155
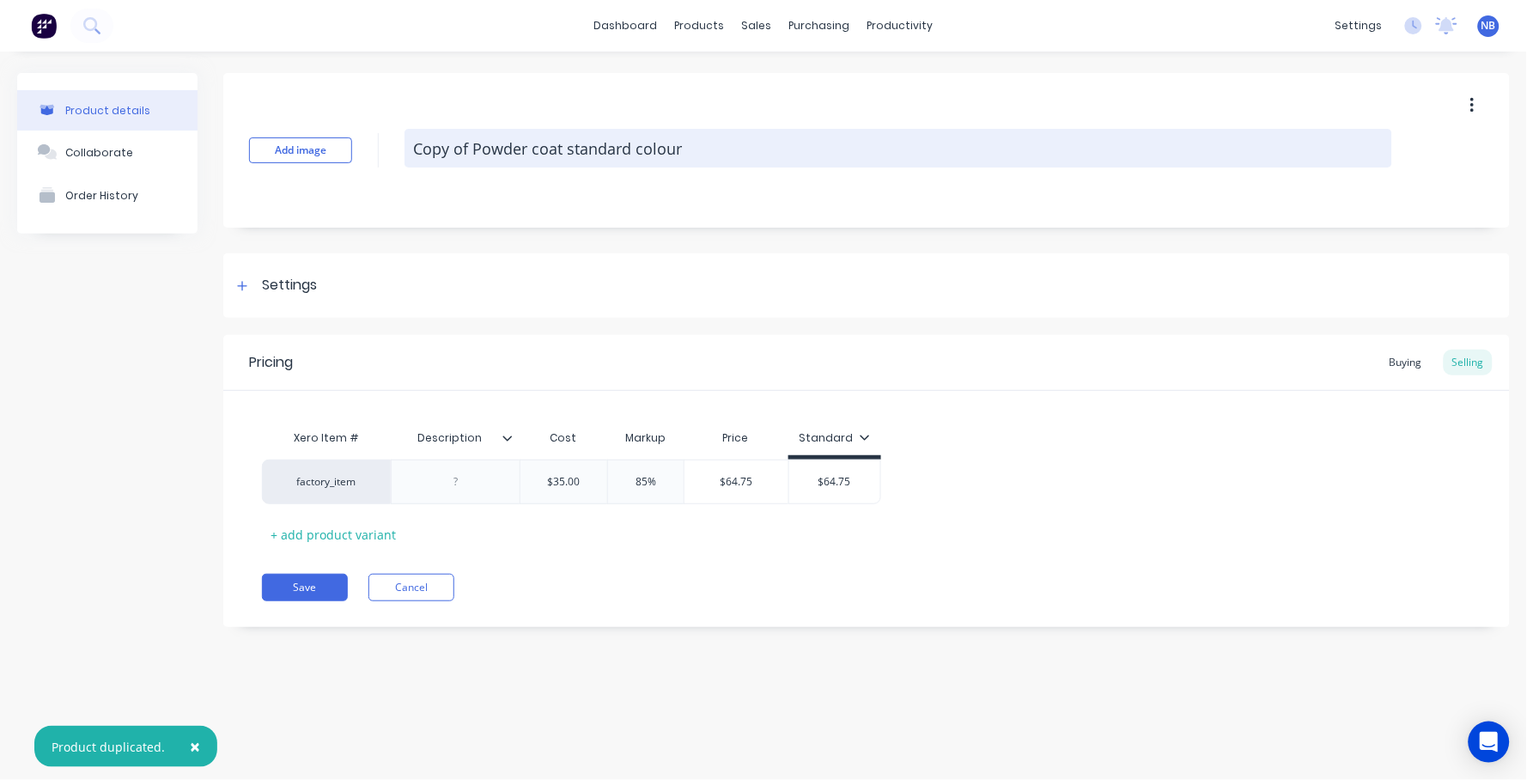
type textarea "x"
type textarea "Powder coat standard colour"
click at [647, 144] on textarea "Powder coat standard colour" at bounding box center [897, 148] width 987 height 39
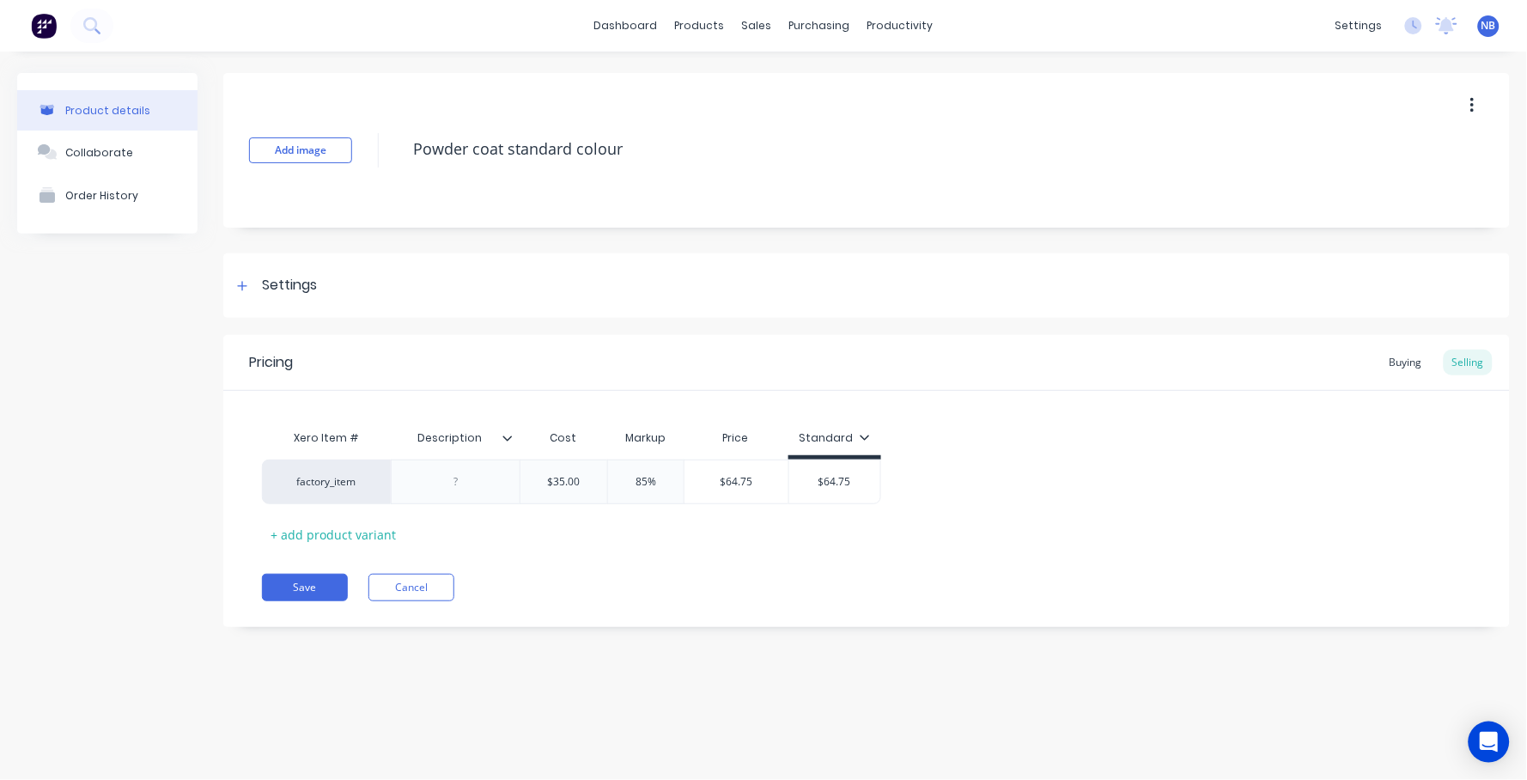
type textarea "x"
type textarea "Powder coat standard colour"
type textarea "x"
type textarea "Powder coat standard colour"
type textarea "x"
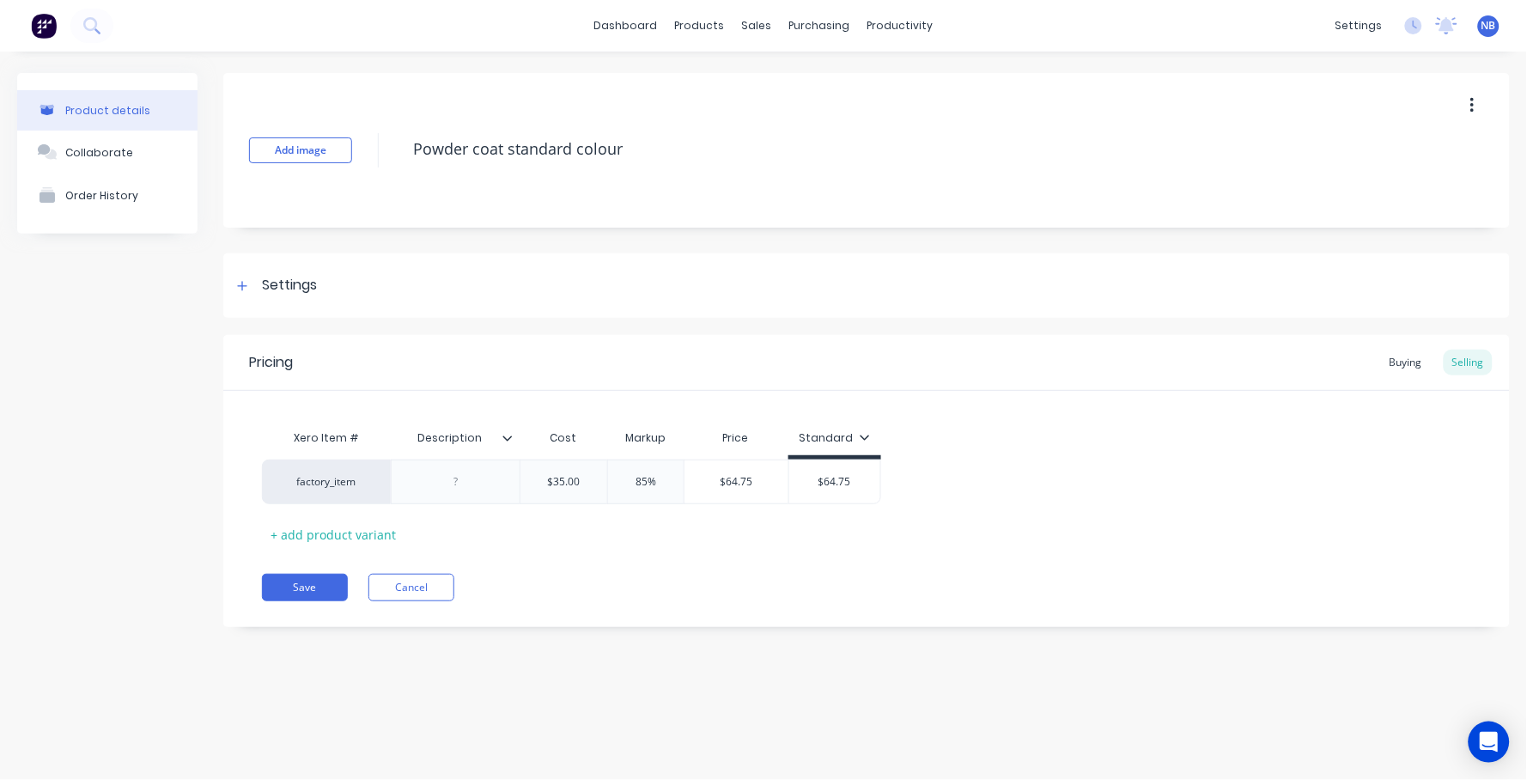
type textarea "Powder coat standard colour"
type textarea "x"
type textarea "Powder coat standard colour ("
type textarea "x"
type textarea "Powder coat standard colour (f"
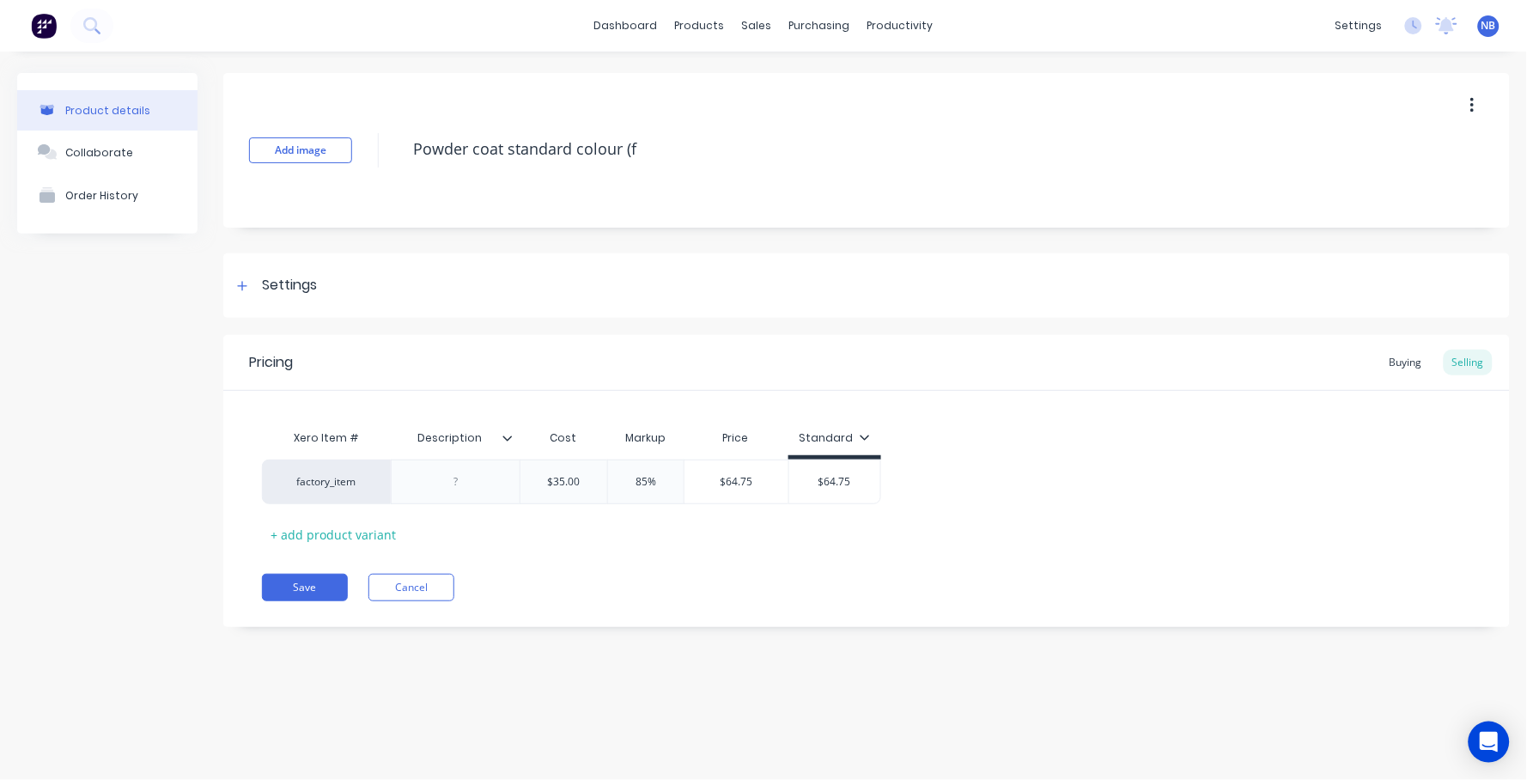
type textarea "x"
type textarea "Powder coat standard colour (fr"
type textarea "x"
type textarea "Powder coat standard colour (fra"
type textarea "x"
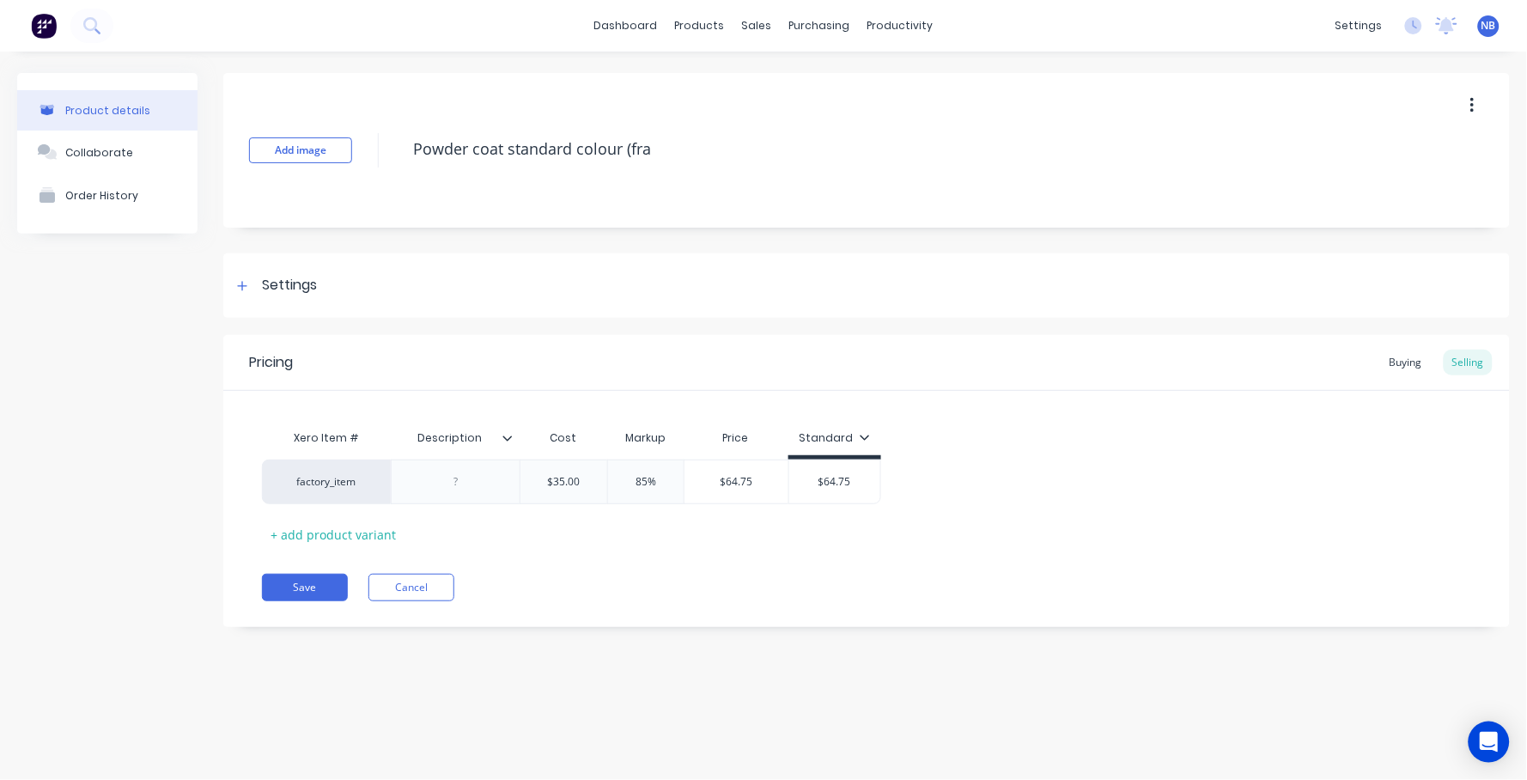
type textarea "Powder coat standard colour (fram"
type textarea "x"
type textarea "Powder coat standard colour (frame"
type textarea "x"
type textarea "Powder coat standard colour (frames"
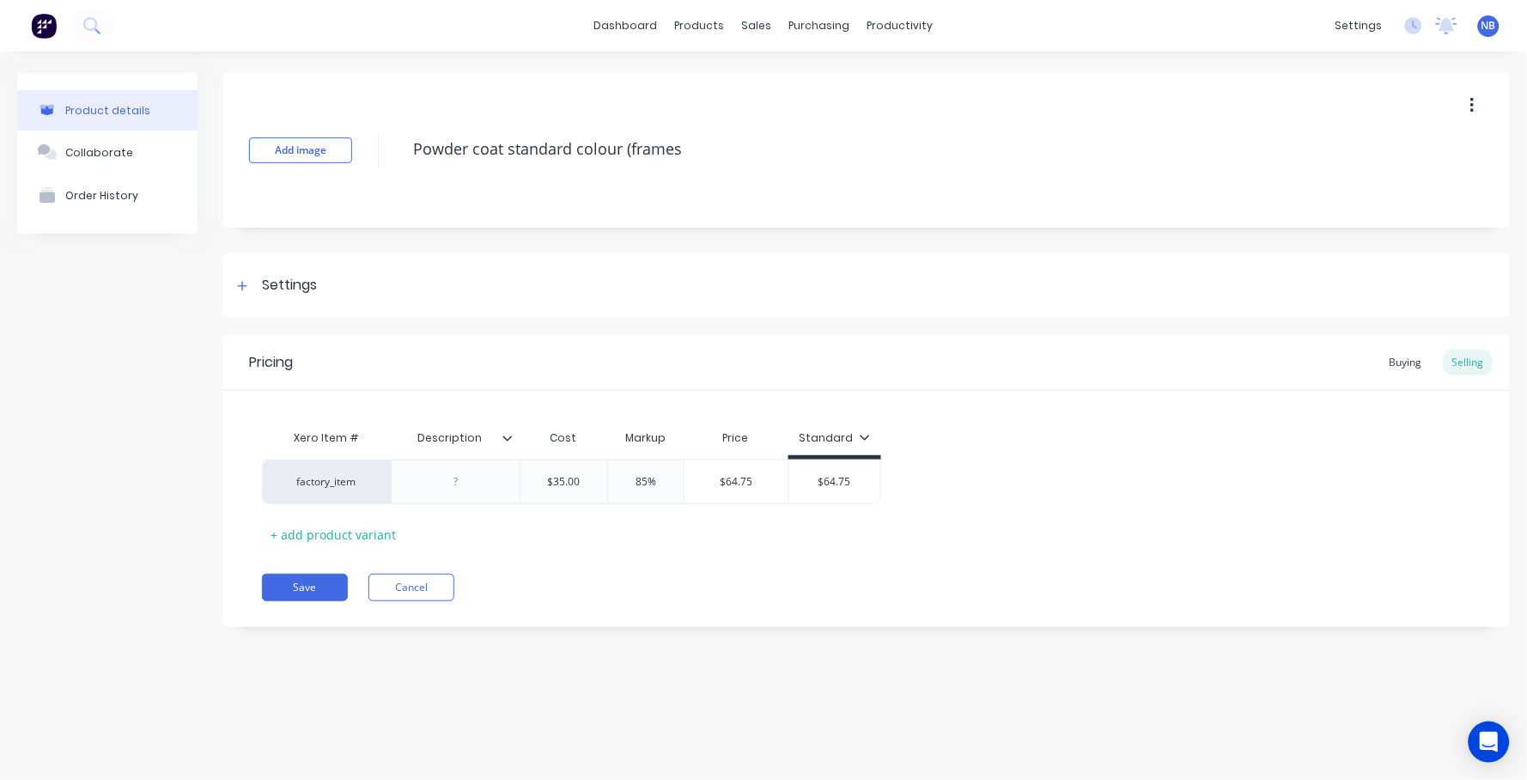
type textarea "x"
type textarea "Powder coat standard colour (frames)"
type textarea "x"
type textarea "Powder coat standard colour (frames"
type textarea "x"
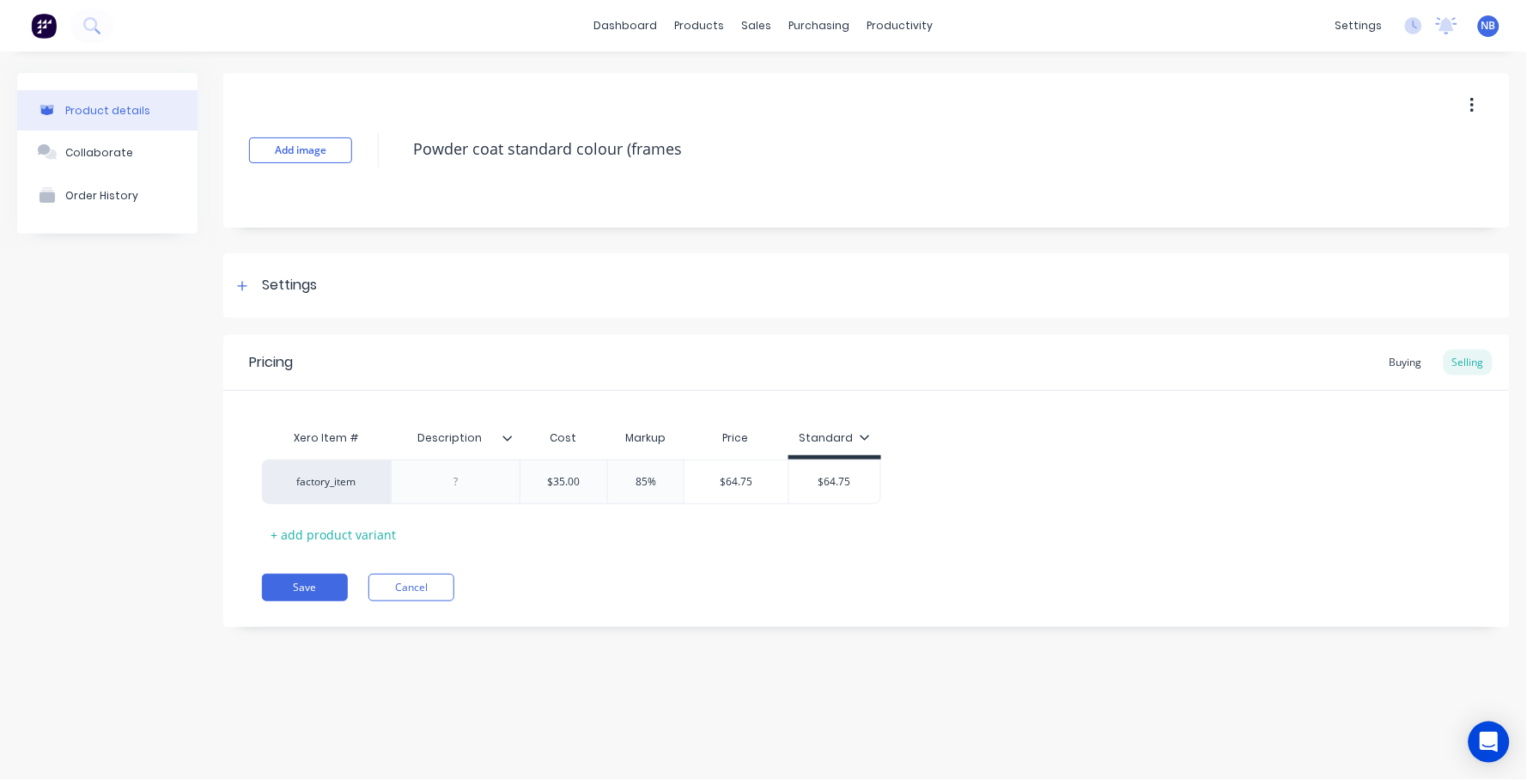
type textarea "Powder coat standard colour (frames/"
type textarea "x"
type textarea "Powder coat standard colour (frames/p"
type textarea "x"
type textarea "Powder coat standard colour (frames/po"
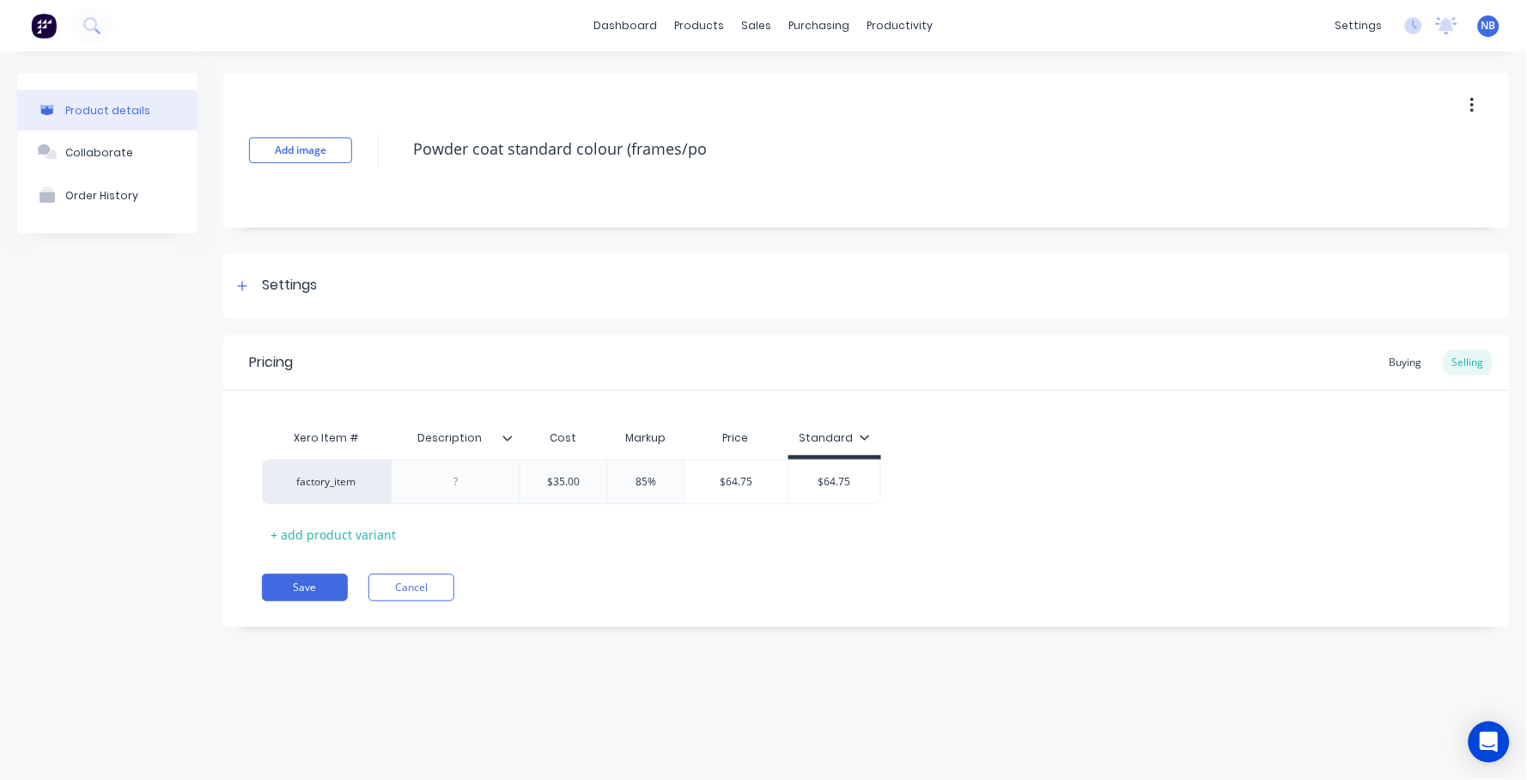
type textarea "x"
type textarea "Powder coat standard colour (frames/pos"
type textarea "x"
type textarea "Powder coat standard colour (frames/post"
type textarea "x"
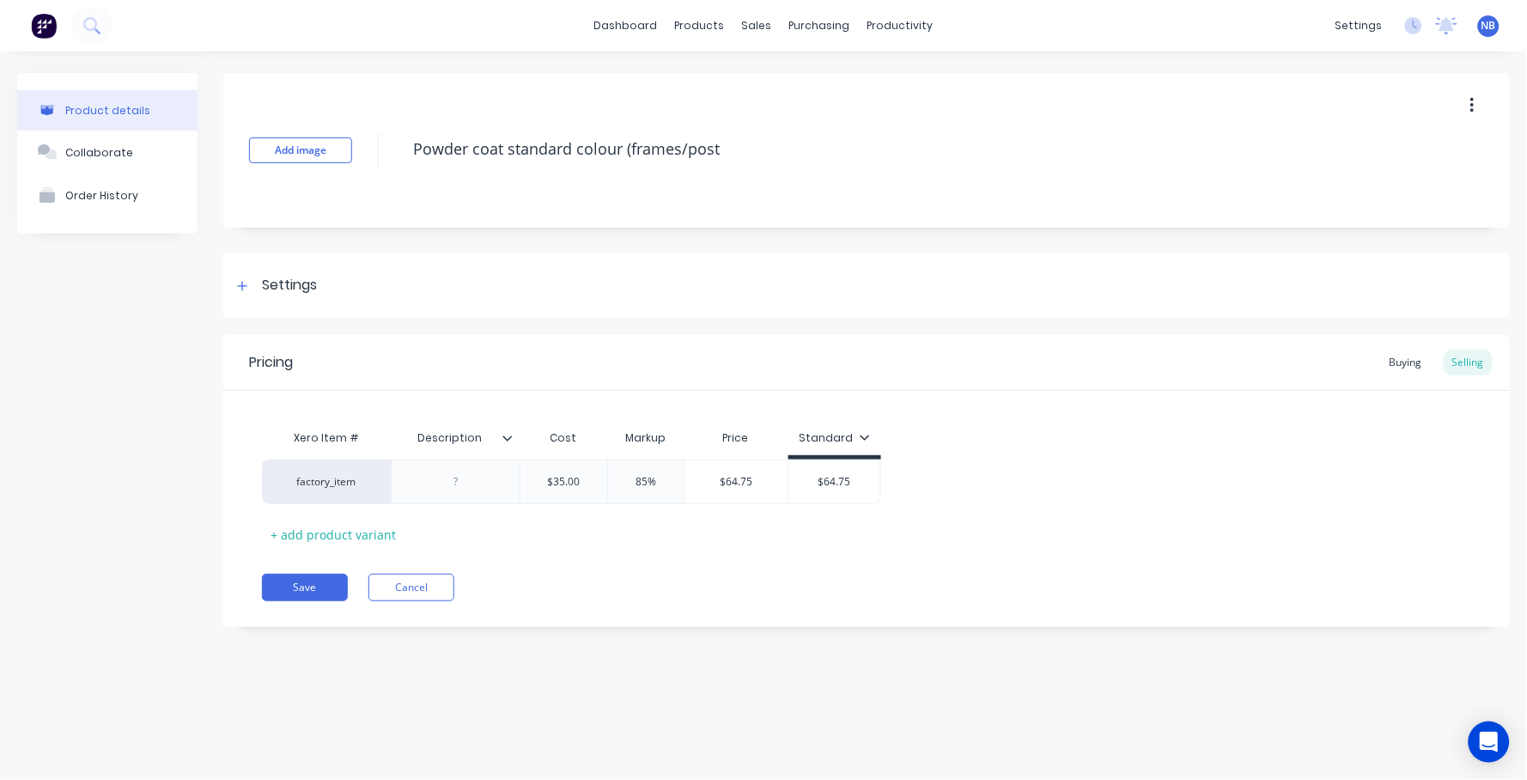
type textarea "Powder coat standard colour (frames/posts"
type textarea "x"
type textarea "Powder coat standard colour (frames/posts)"
type textarea "x"
type textarea "Copy of Powder coat standard colour"
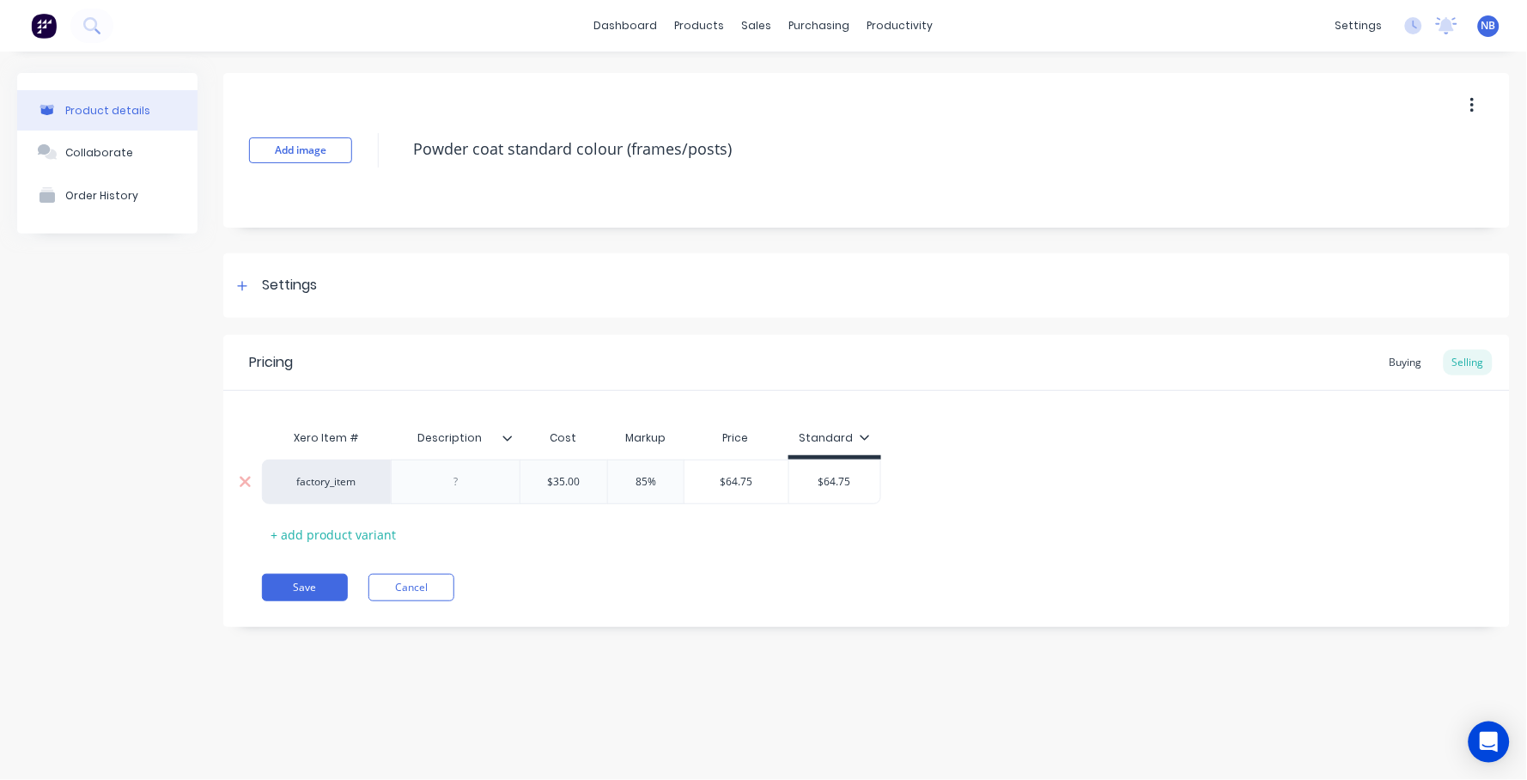
type input "85%"
type textarea "x"
type textarea "Powder coat standard colour (frames/posts)"
click at [648, 482] on input "85%" at bounding box center [646, 481] width 86 height 15
drag, startPoint x: 642, startPoint y: 480, endPoint x: 627, endPoint y: 477, distance: 15.7
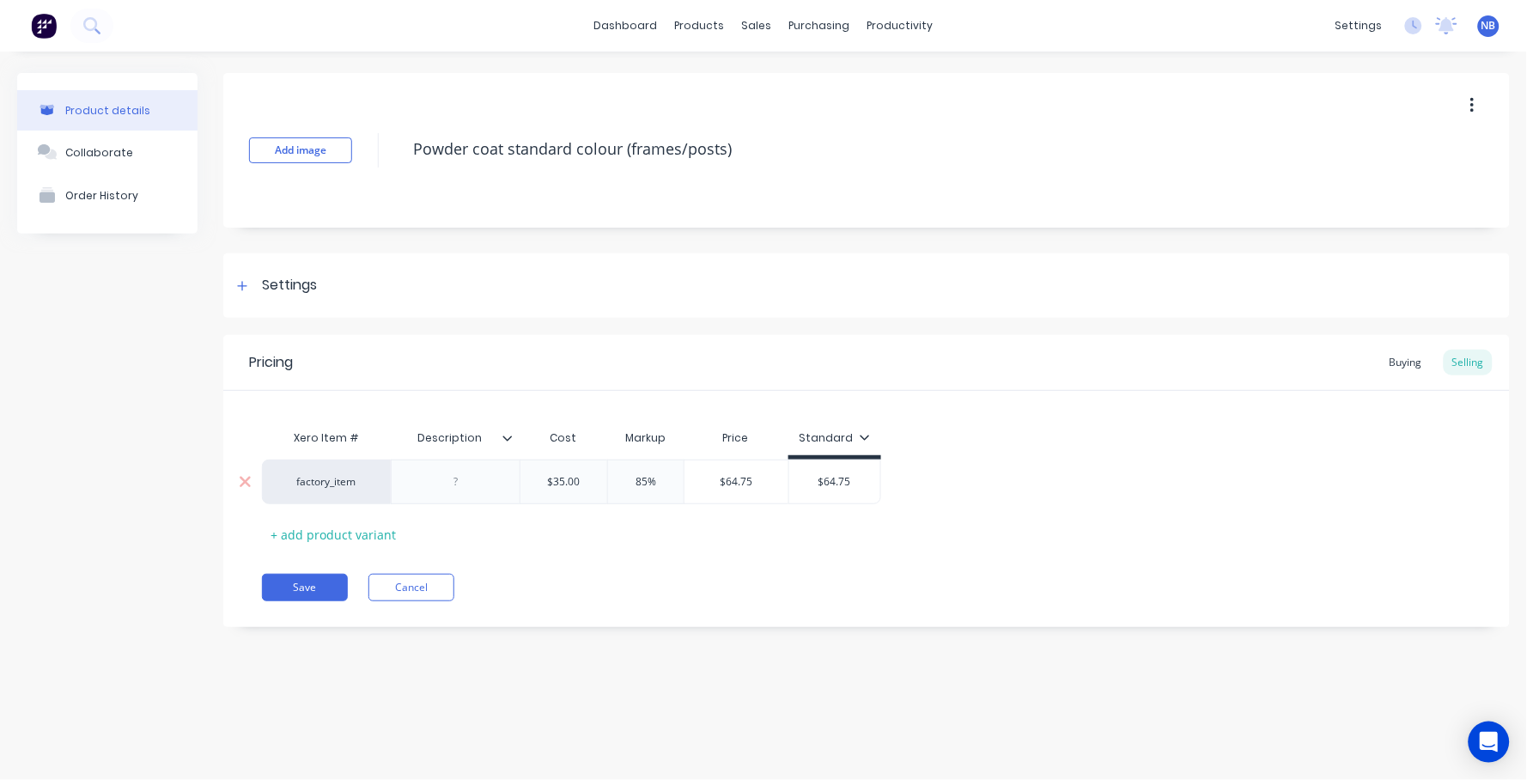
click at [627, 477] on input "85%" at bounding box center [646, 481] width 86 height 15
type textarea "x"
type input "2%"
type textarea "x"
type input "20%"
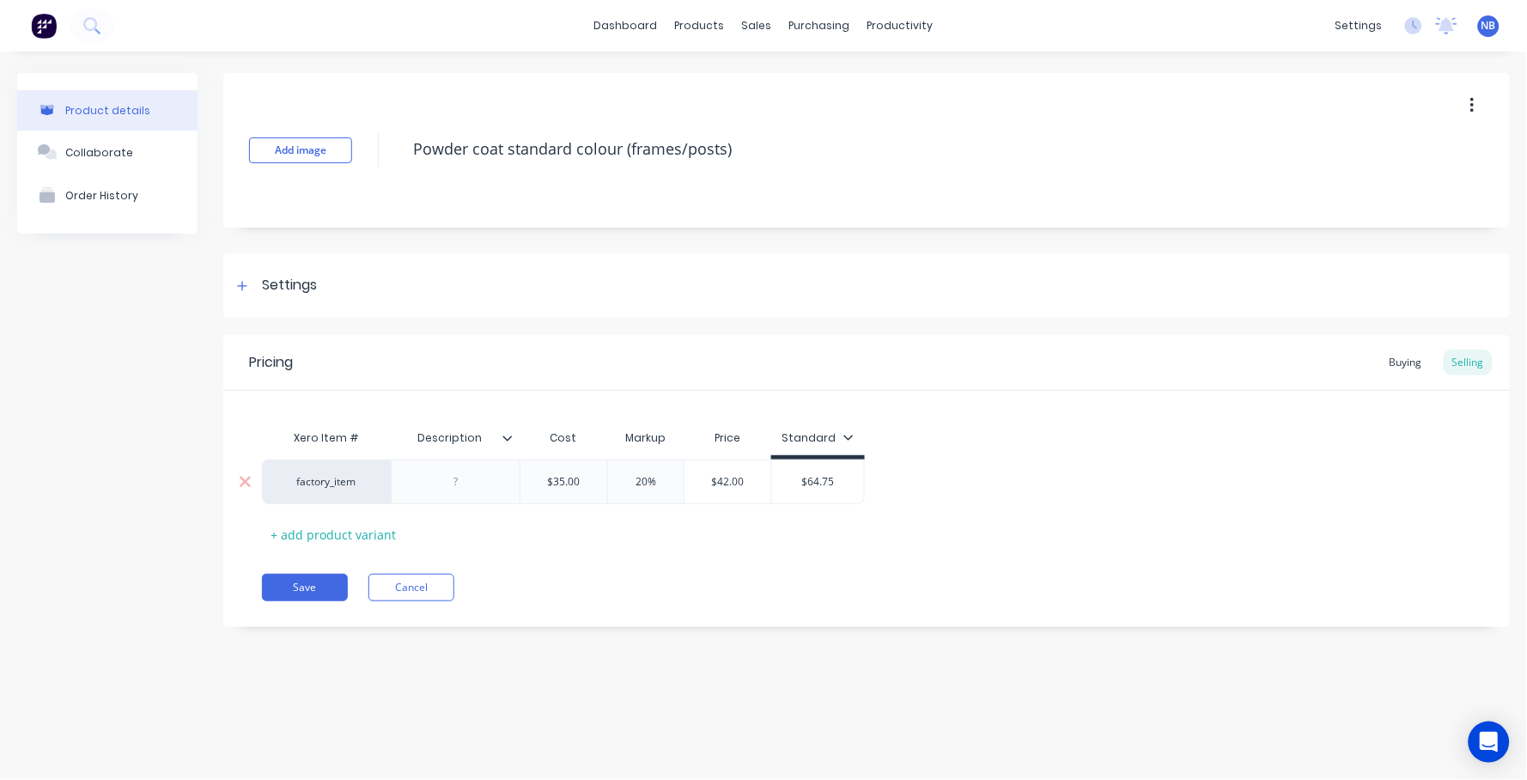
type textarea "x"
type input "2%"
type textarea "x"
type input "%"
type textarea "x"
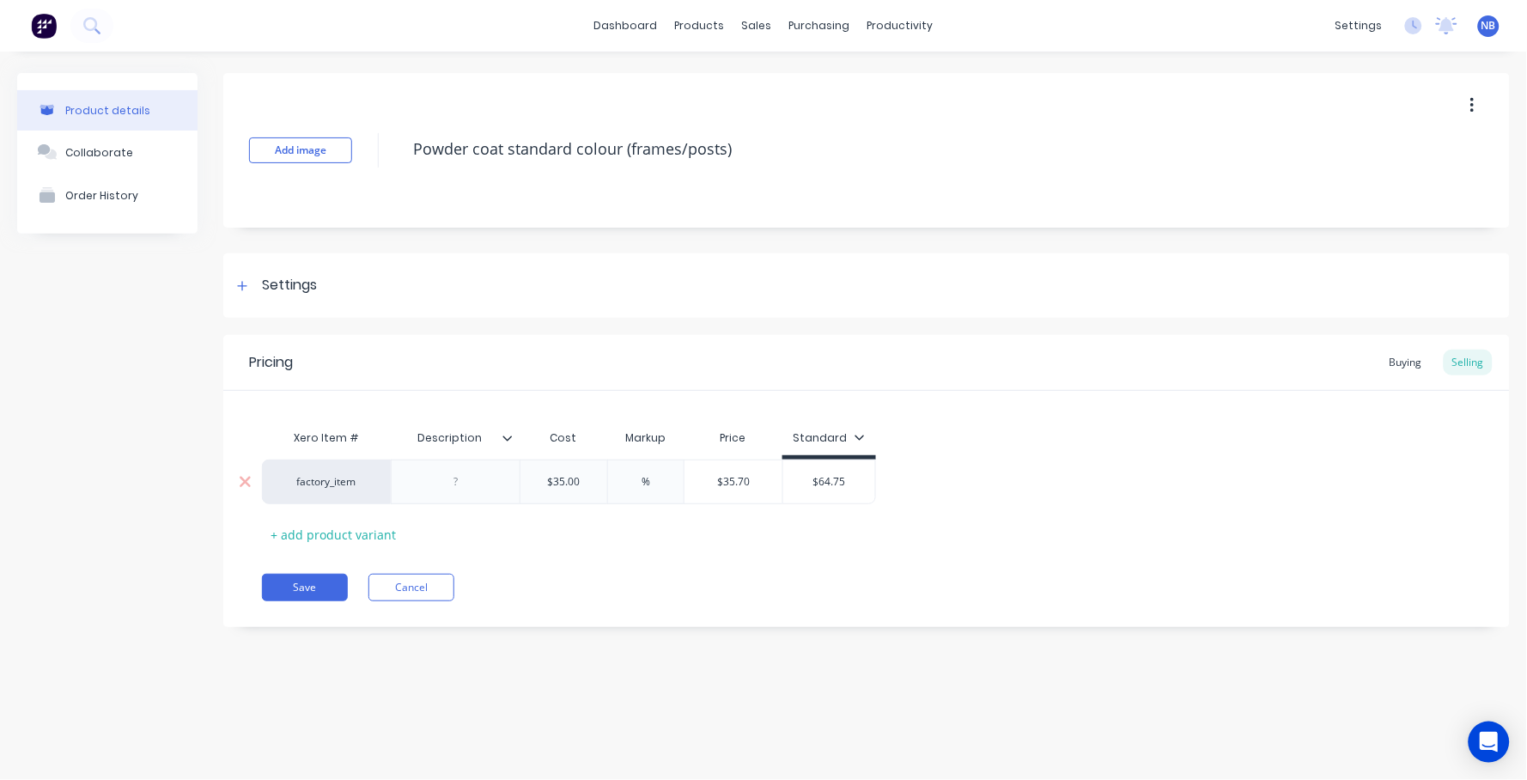
type input "1%"
type textarea "x"
type input "10%"
type textarea "x"
type input "1%"
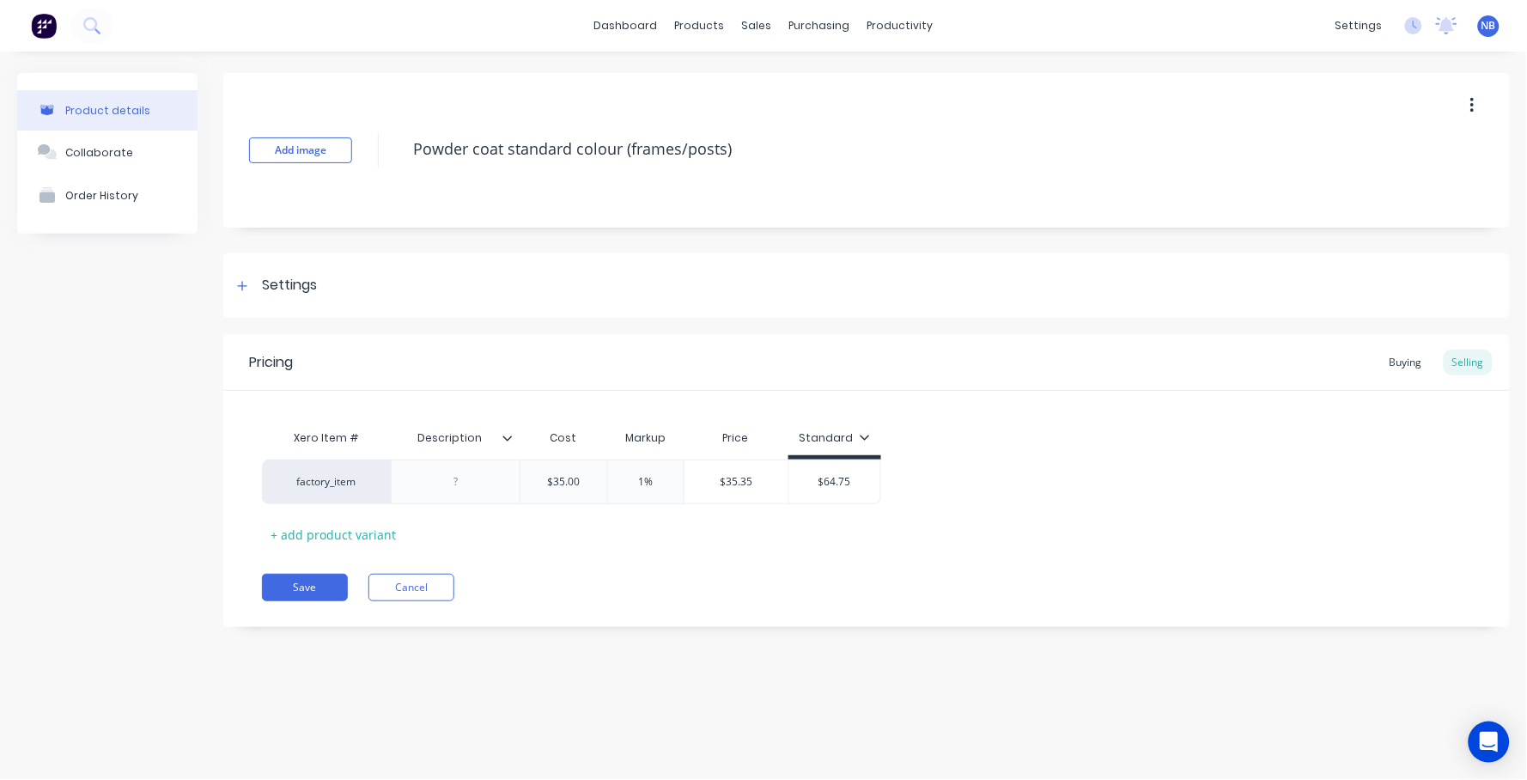
type textarea "x"
type input "%"
type textarea "x"
type input "2%"
type textarea "x"
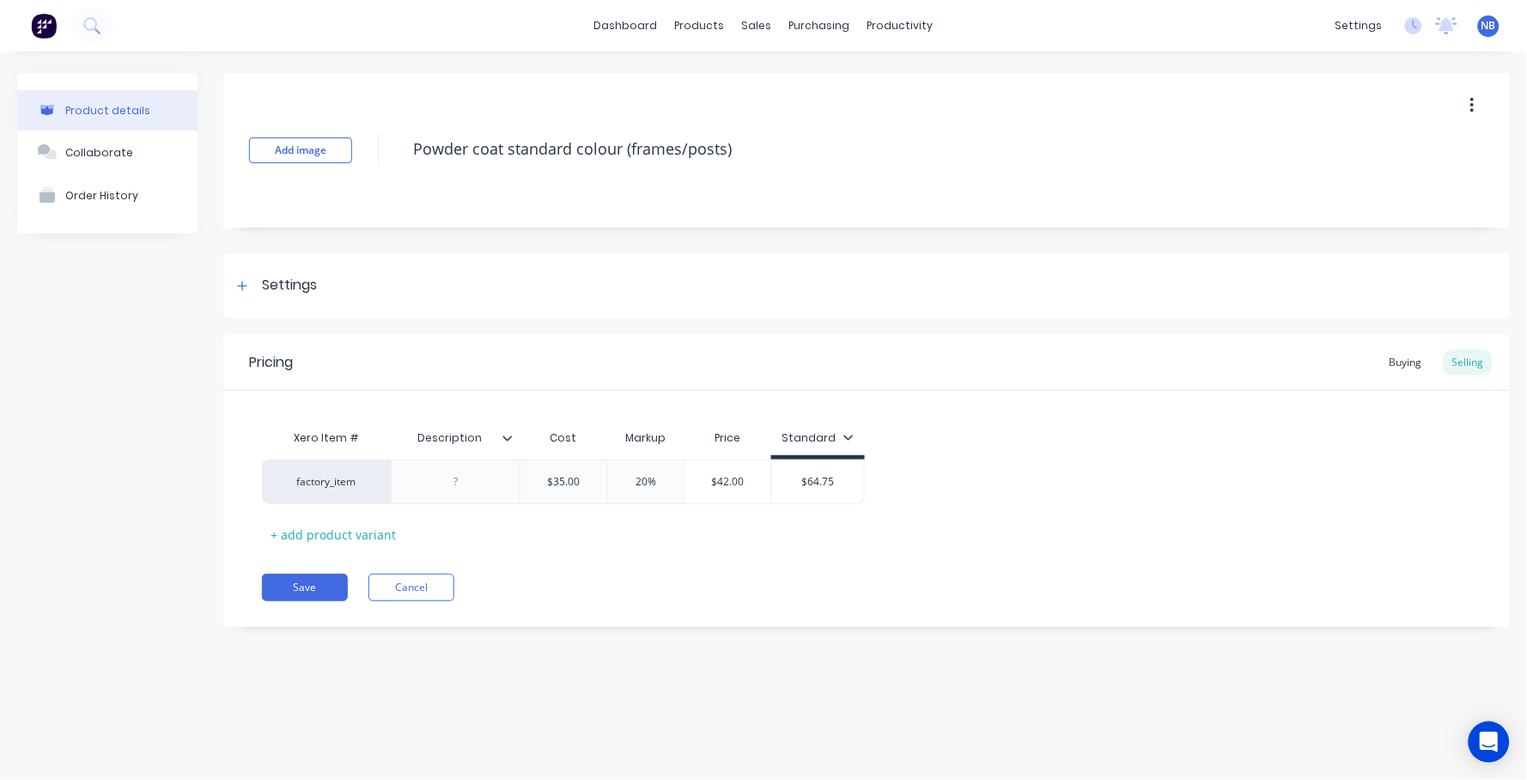
type input "20%"
click at [975, 598] on div "Save Cancel" at bounding box center [886, 587] width 1248 height 27
click at [278, 587] on button "Save" at bounding box center [305, 587] width 86 height 27
type textarea "x"
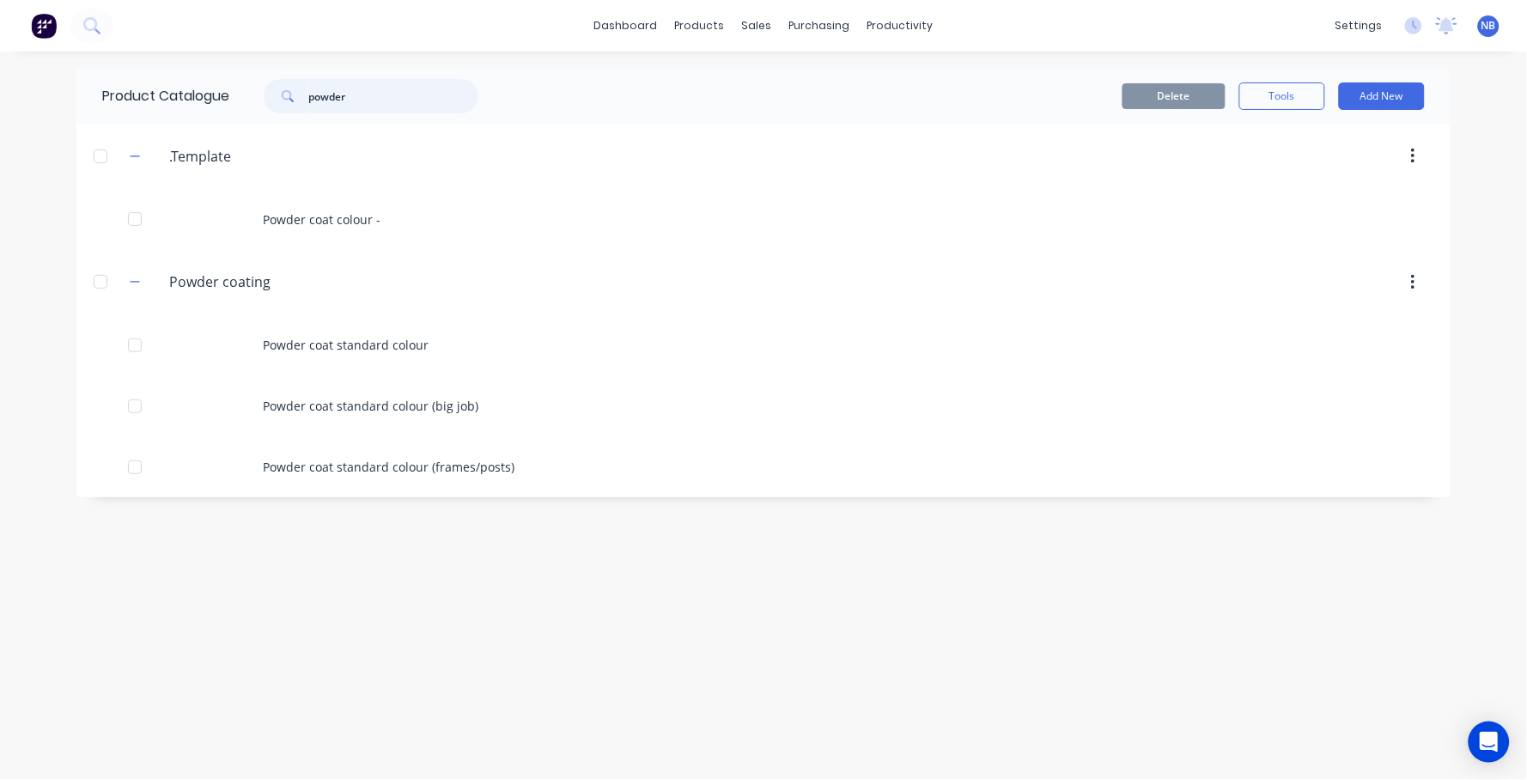
drag, startPoint x: 439, startPoint y: 94, endPoint x: 235, endPoint y: 100, distance: 203.6
click at [236, 101] on div "powder" at bounding box center [366, 96] width 275 height 34
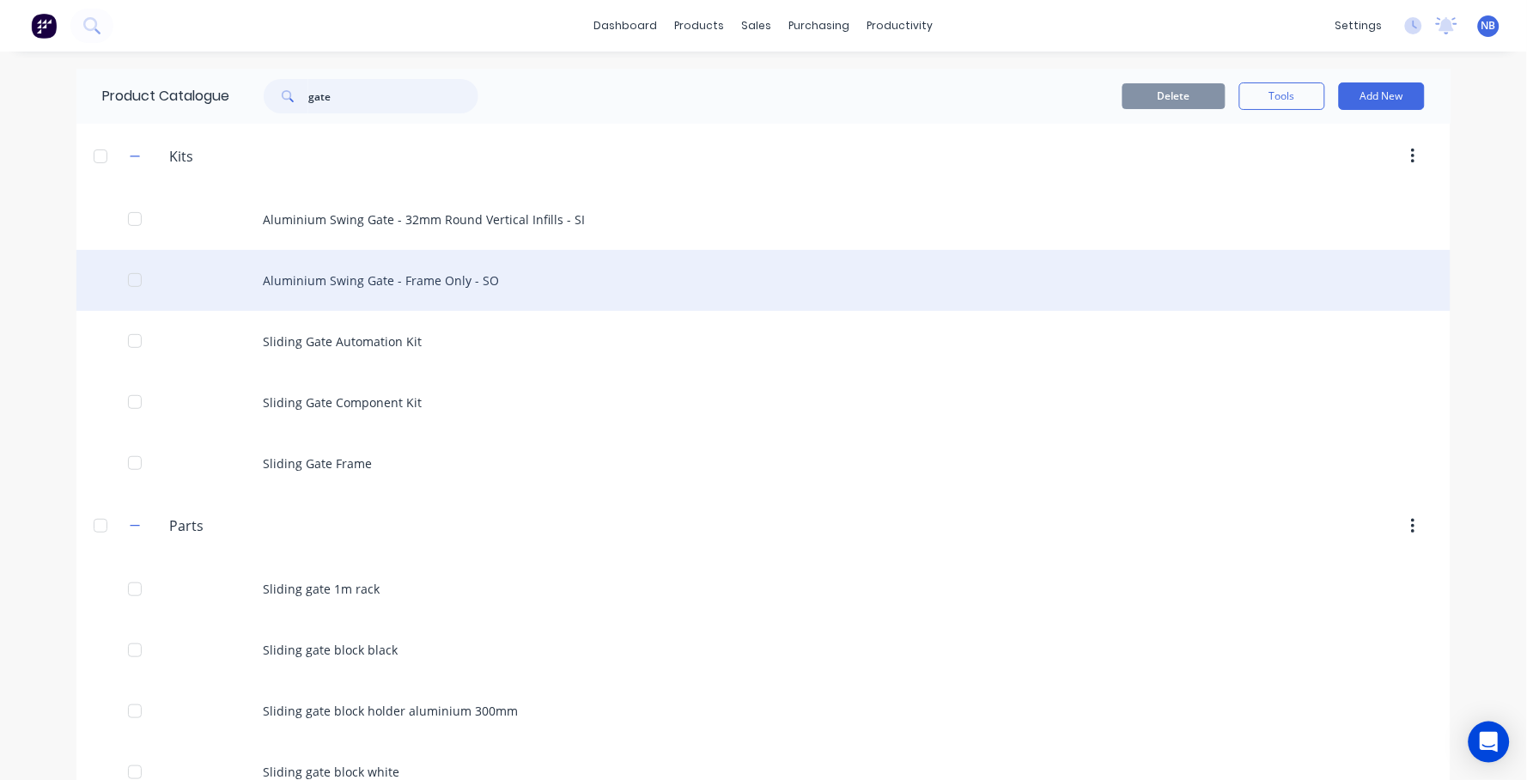
type input "gate"
click at [399, 281] on div "Aluminium Swing Gate - Frame Only - SO" at bounding box center [763, 280] width 1374 height 61
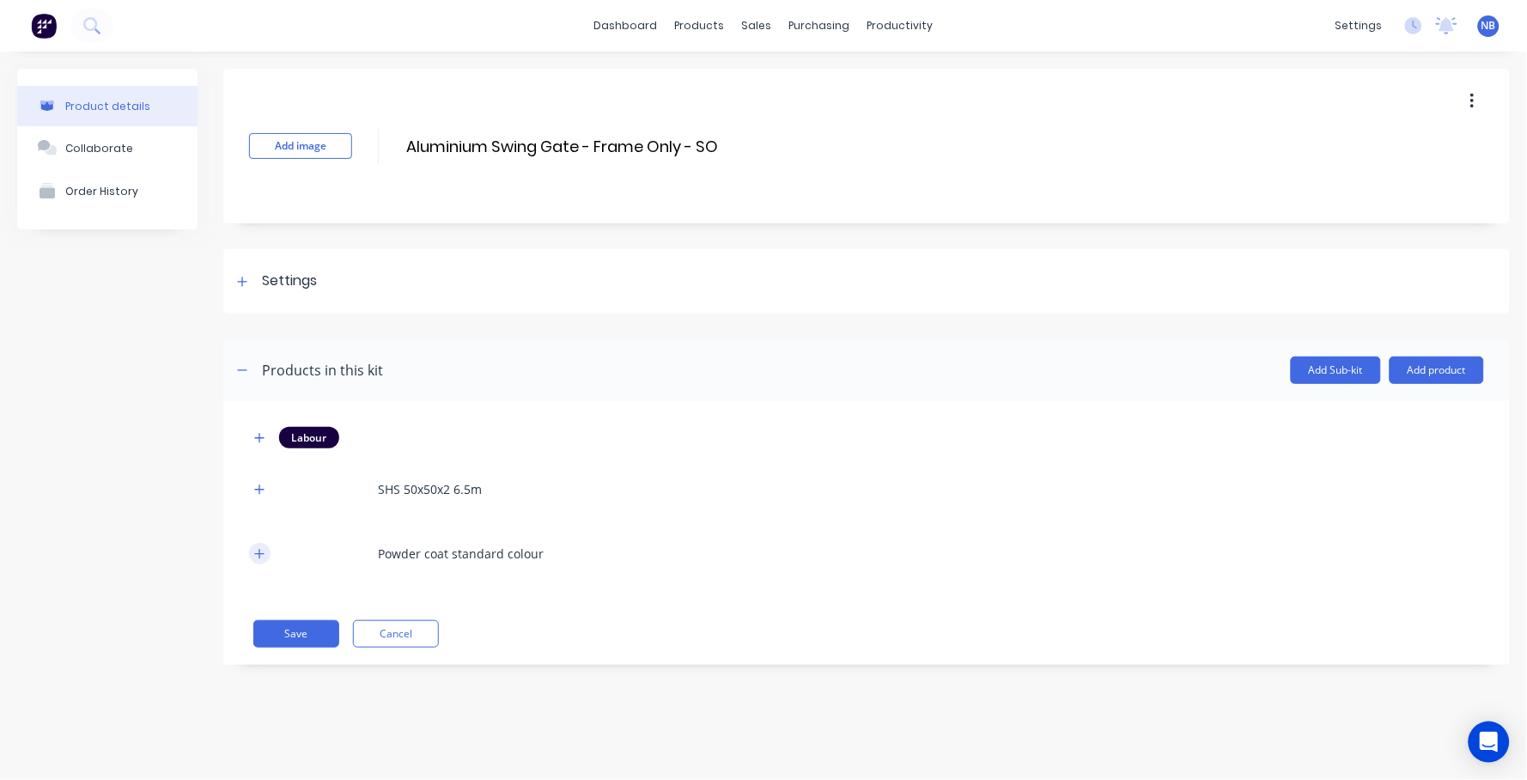
click at [260, 548] on icon "button" at bounding box center [259, 554] width 10 height 12
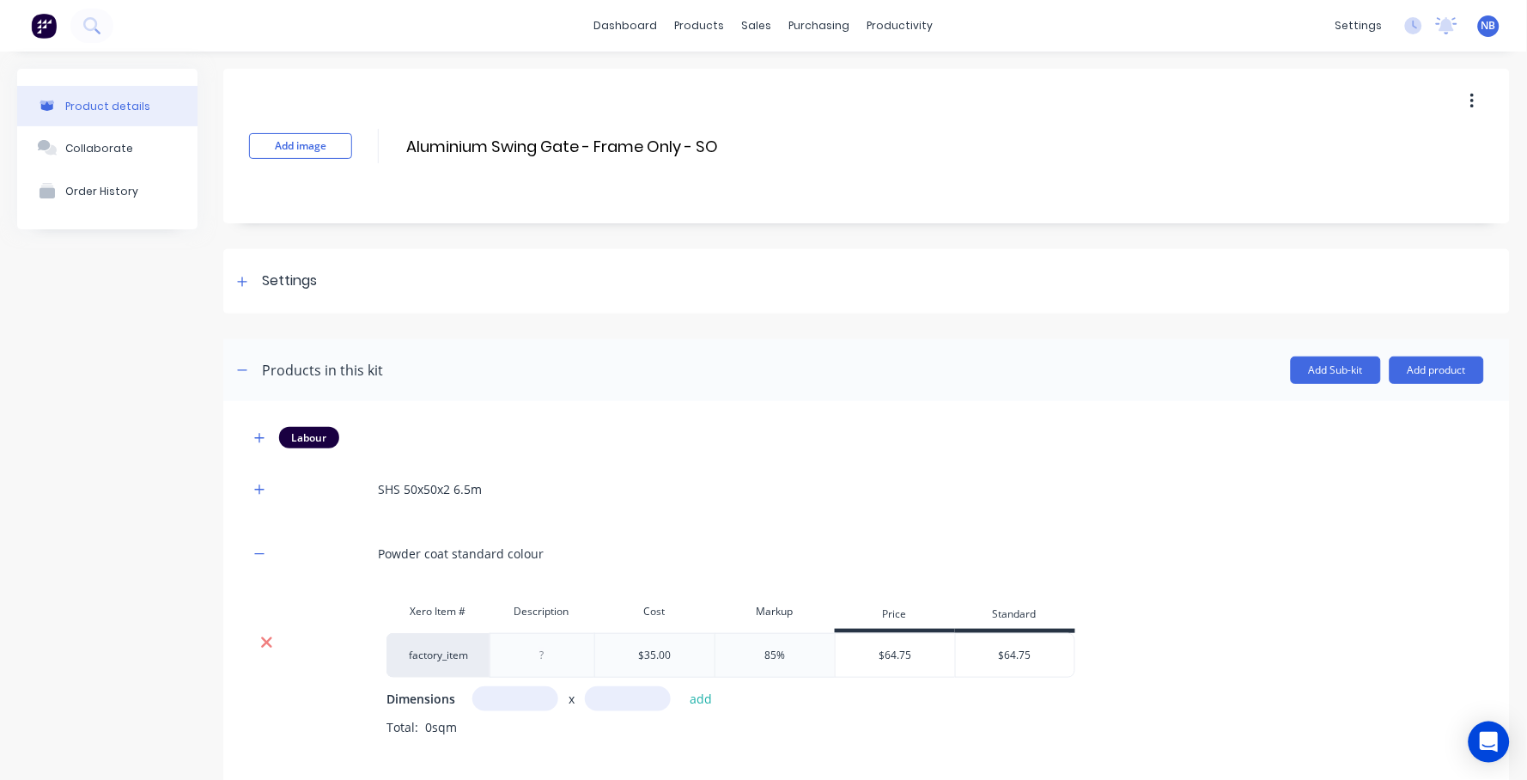
click at [271, 638] on icon at bounding box center [266, 642] width 11 height 11
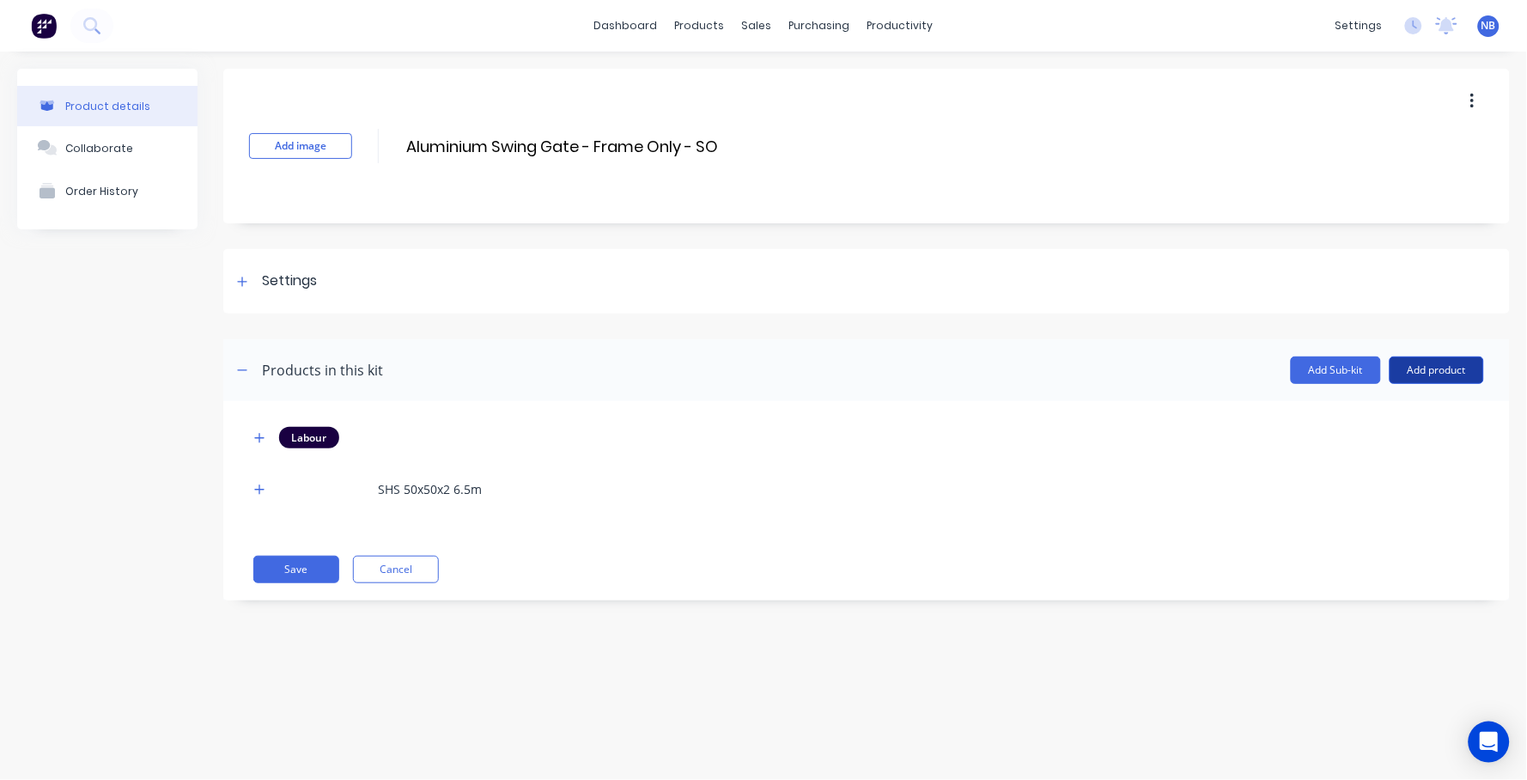
click at [1438, 373] on button "Add product" at bounding box center [1436, 369] width 94 height 27
click at [1394, 398] on button "Product catalogue" at bounding box center [1402, 414] width 163 height 34
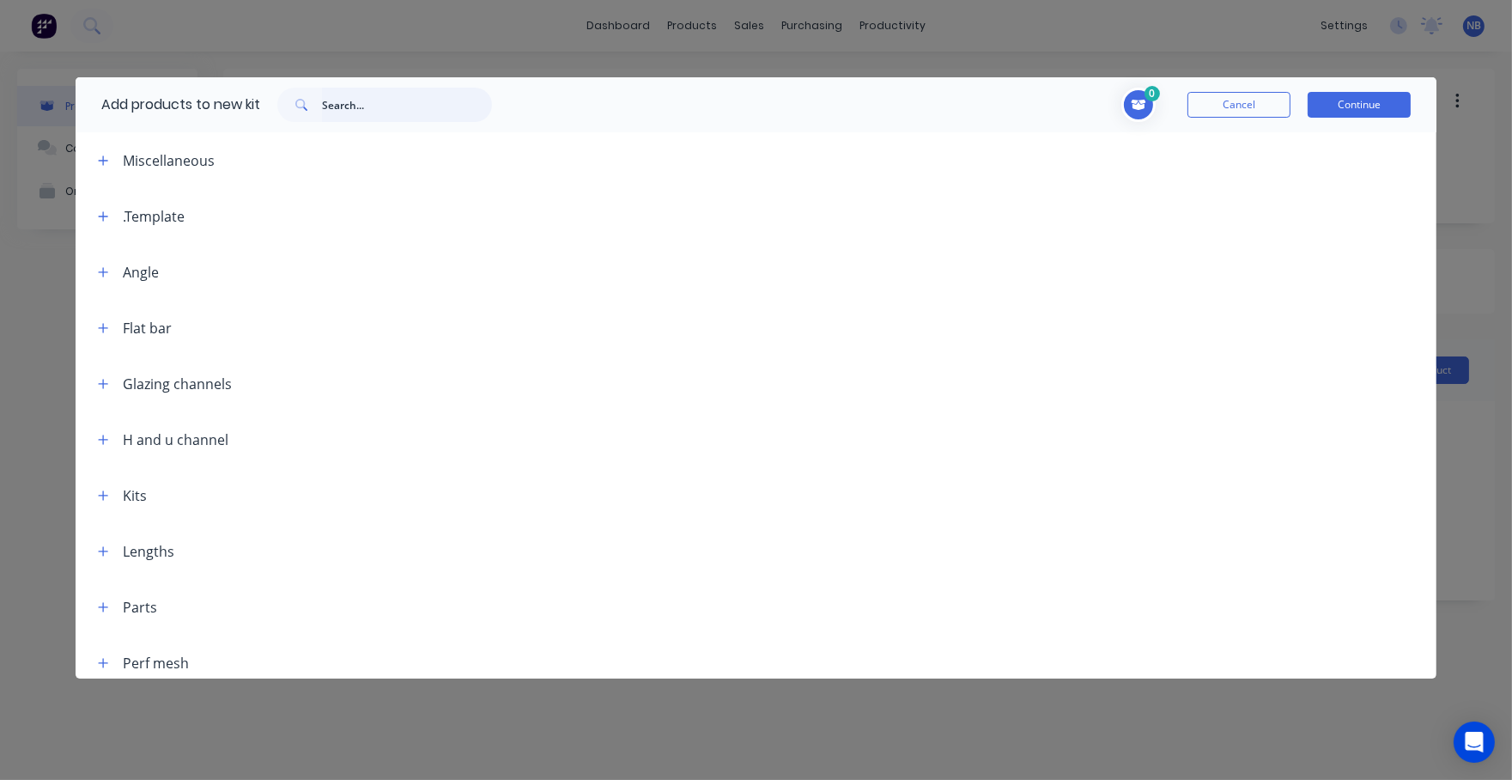
click at [465, 115] on input "text" at bounding box center [407, 105] width 170 height 34
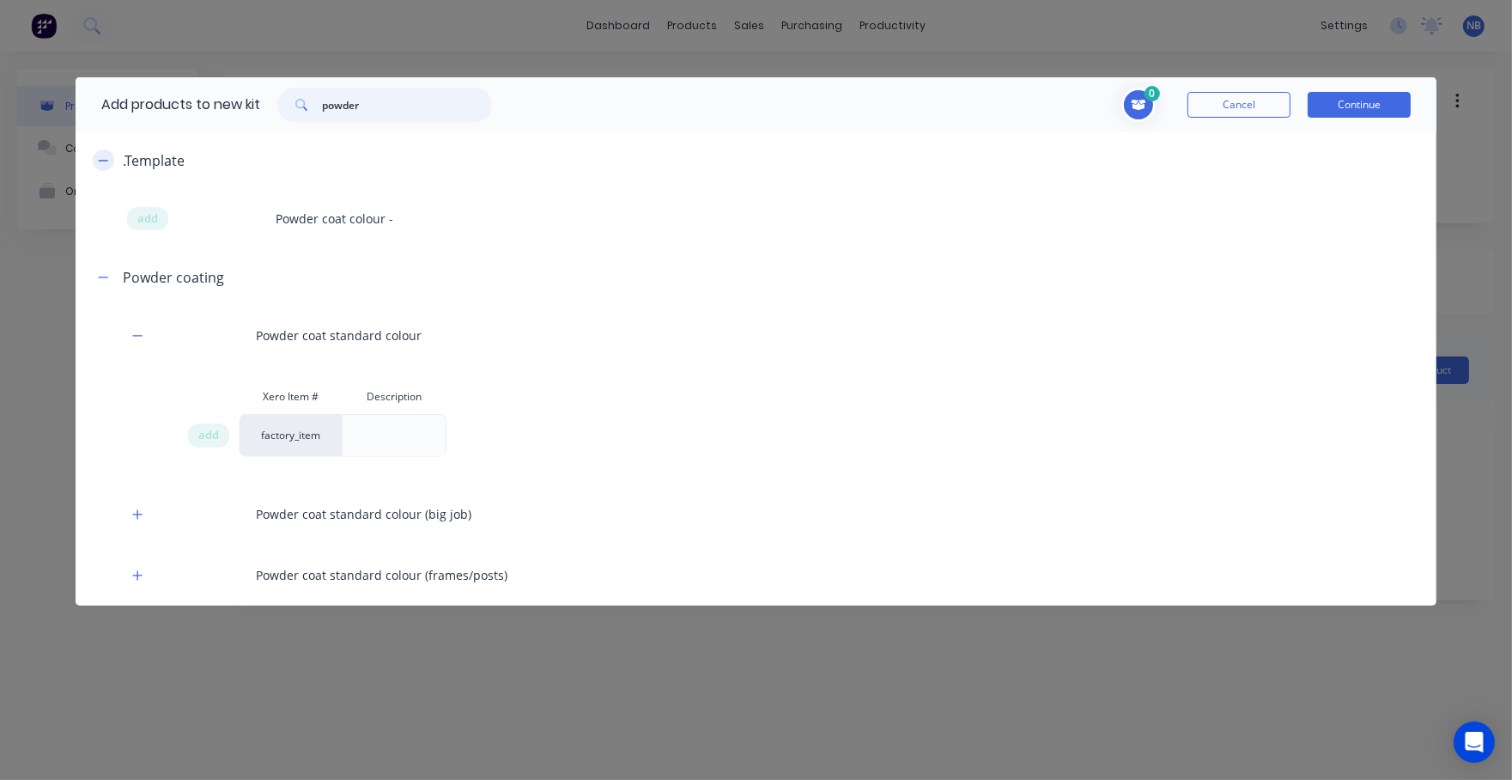
type input "powder"
click at [101, 159] on icon "button" at bounding box center [103, 161] width 10 height 12
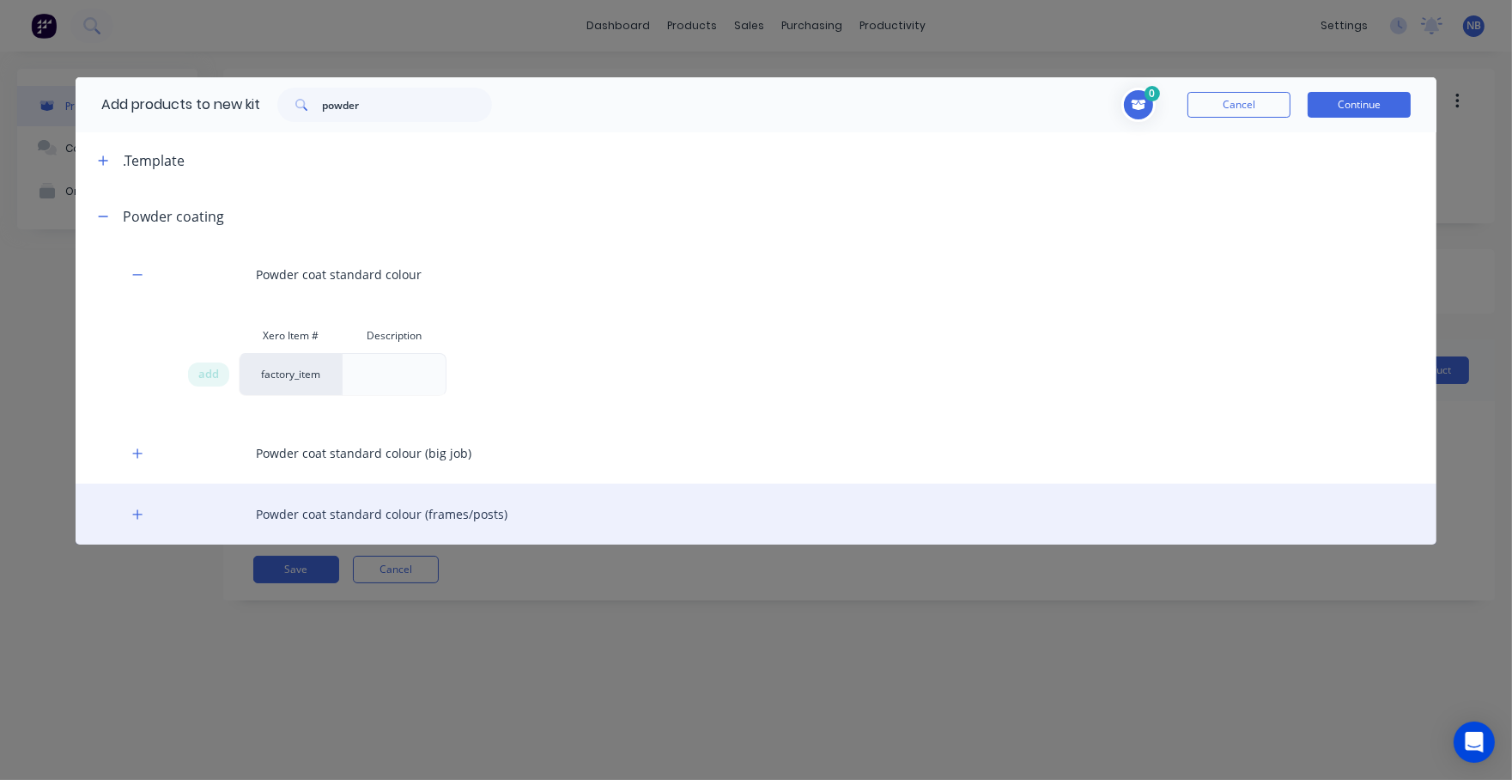
click at [325, 517] on div "Powder coat standard colour (frames/posts)" at bounding box center [756, 513] width 1361 height 61
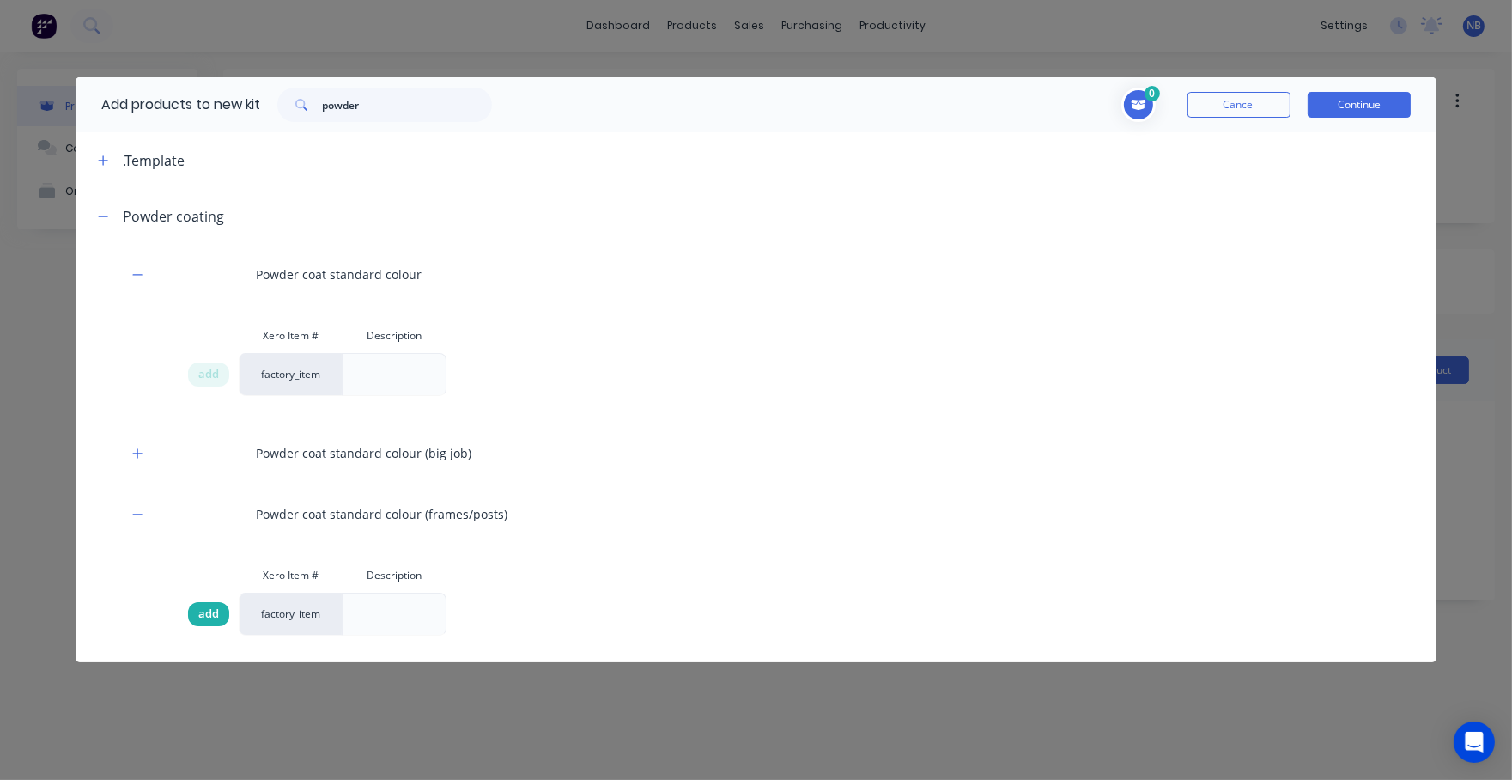
click at [203, 605] on span "add" at bounding box center [208, 613] width 21 height 17
click at [1337, 95] on button "Continue" at bounding box center [1359, 105] width 103 height 26
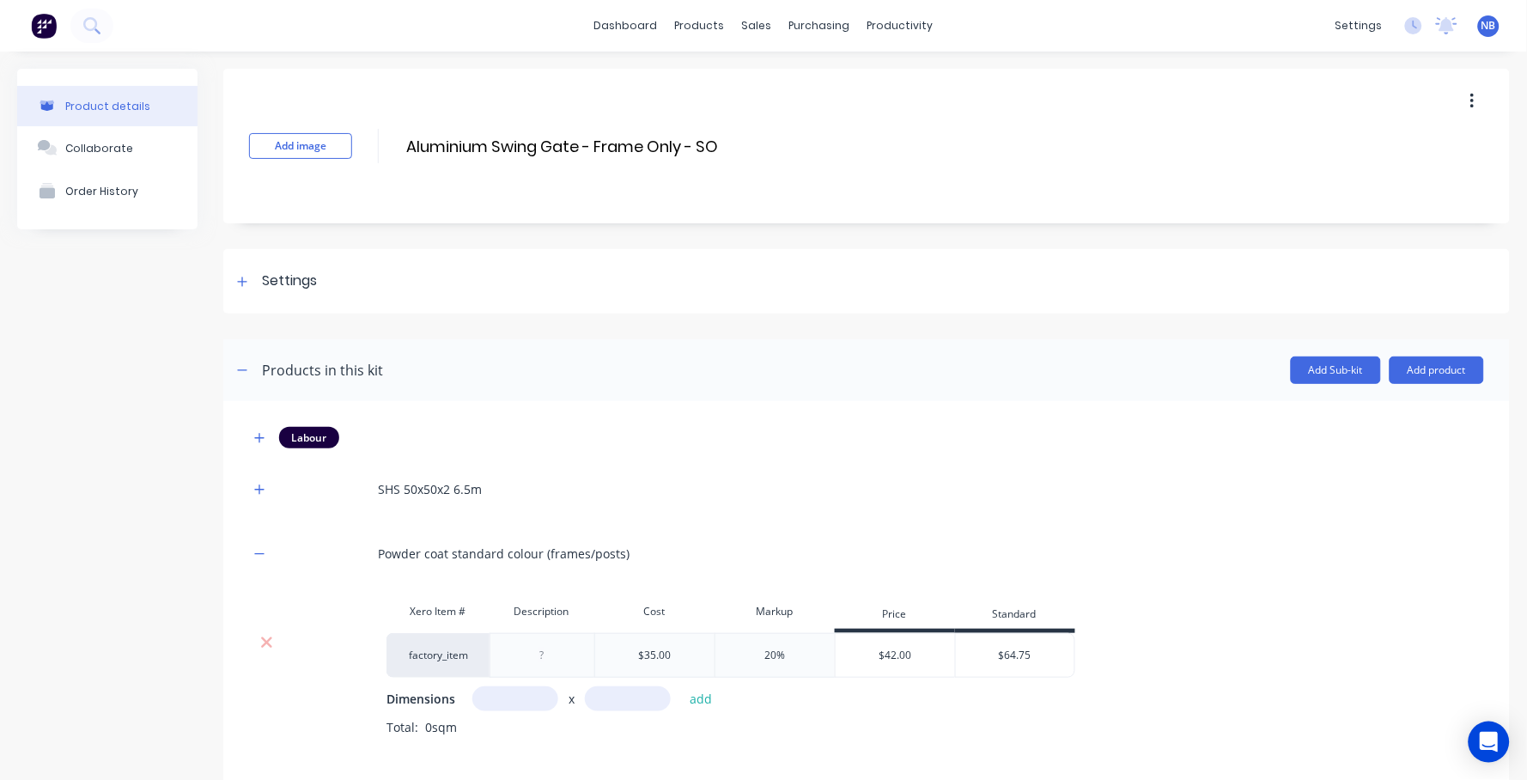
scroll to position [112, 0]
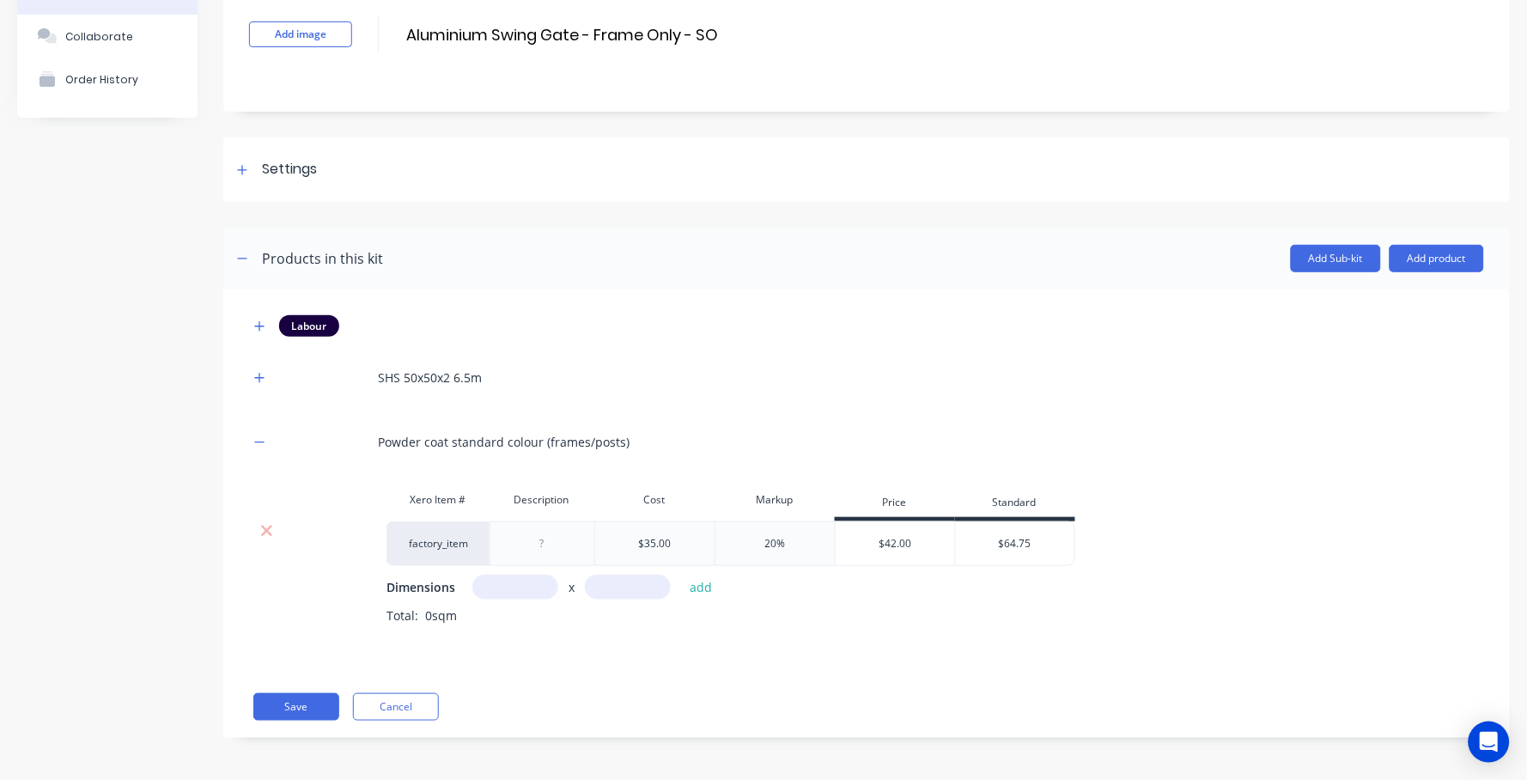
click at [899, 546] on div "$42.00" at bounding box center [895, 543] width 120 height 43
click at [250, 525] on div at bounding box center [266, 530] width 33 height 17
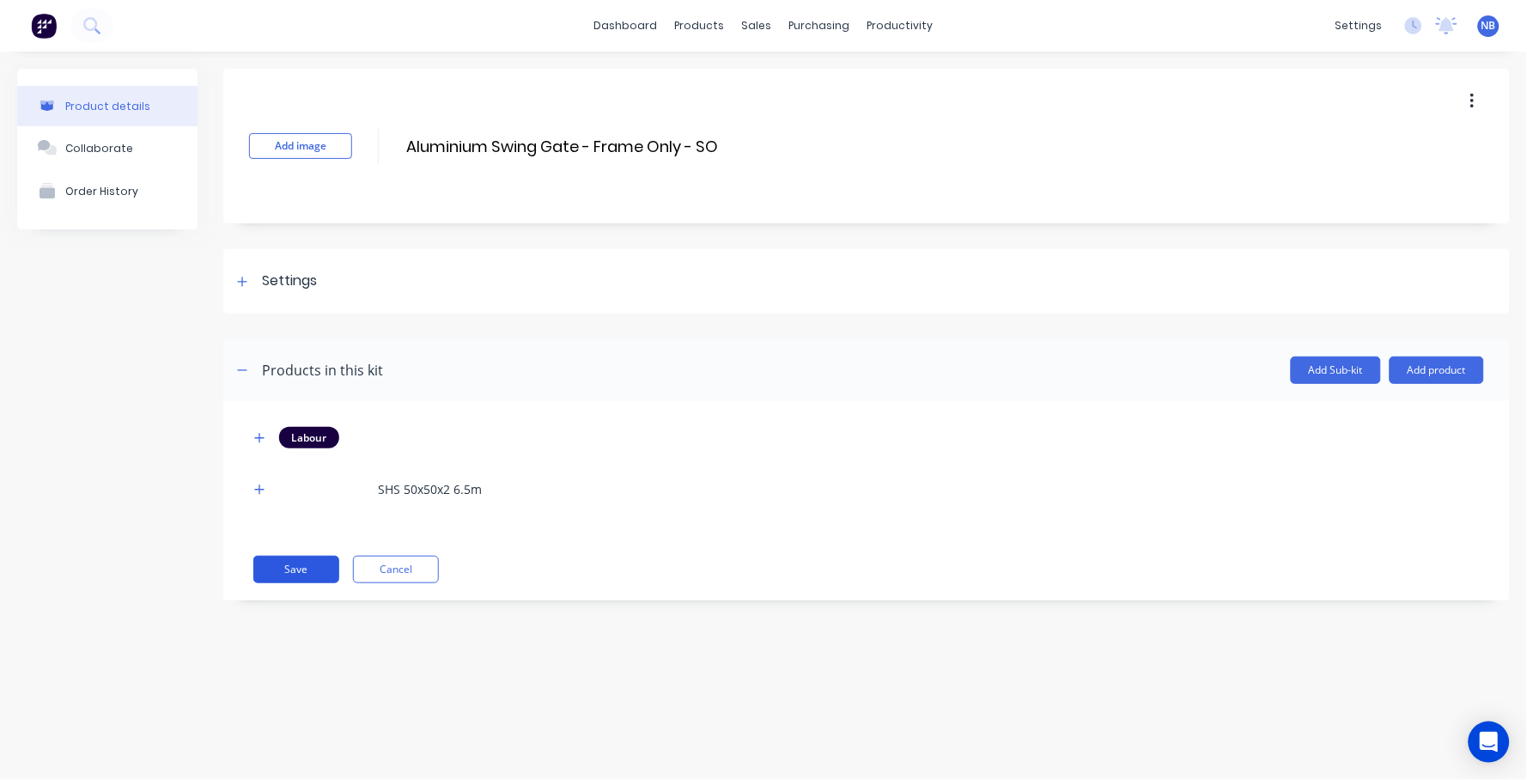
click at [291, 574] on button "Save" at bounding box center [296, 569] width 86 height 27
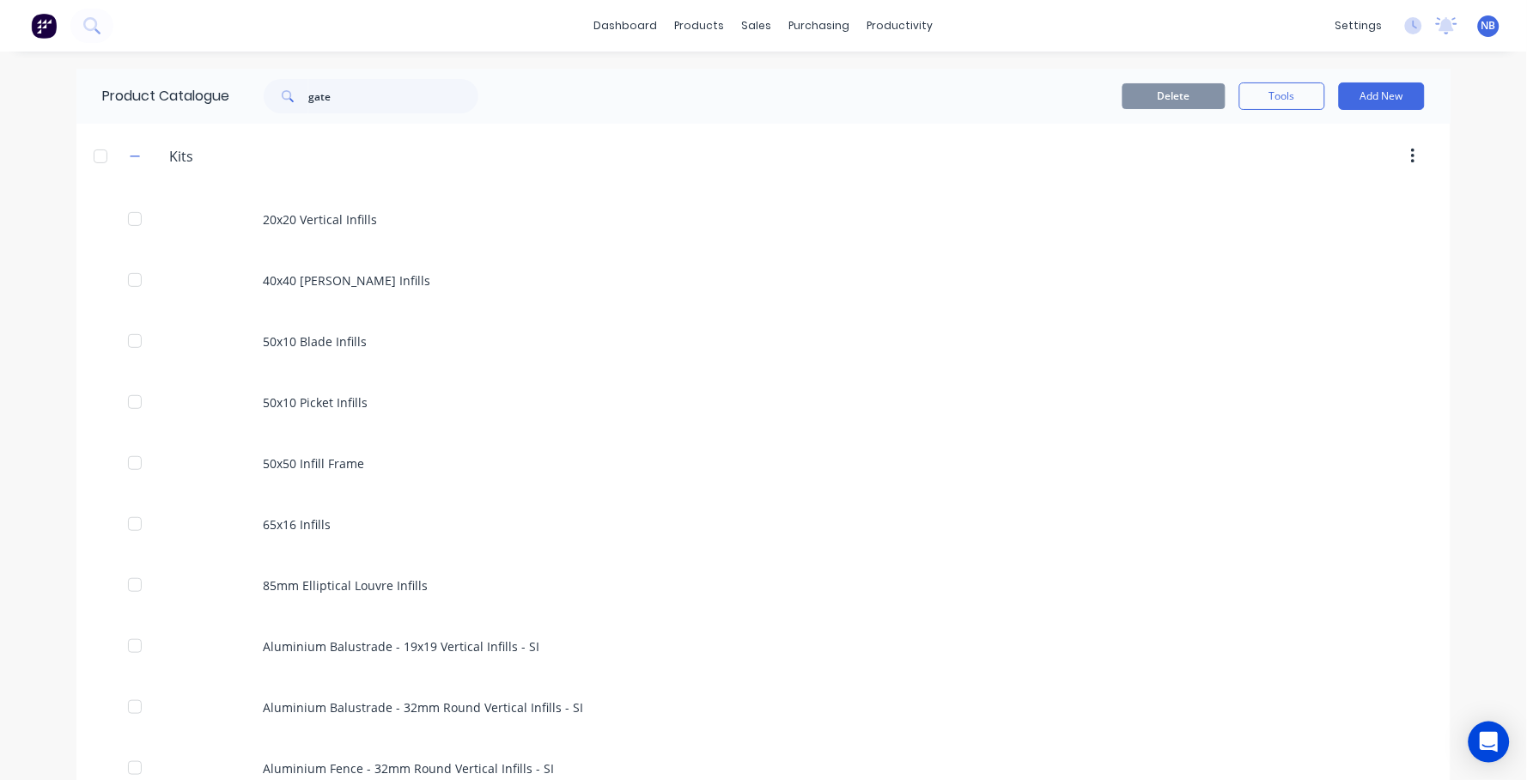
click at [360, 119] on div "Product Catalogue gate" at bounding box center [298, 96] width 445 height 55
drag, startPoint x: 368, startPoint y: 109, endPoint x: 242, endPoint y: 88, distance: 127.2
click at [246, 88] on div "gate" at bounding box center [362, 96] width 232 height 34
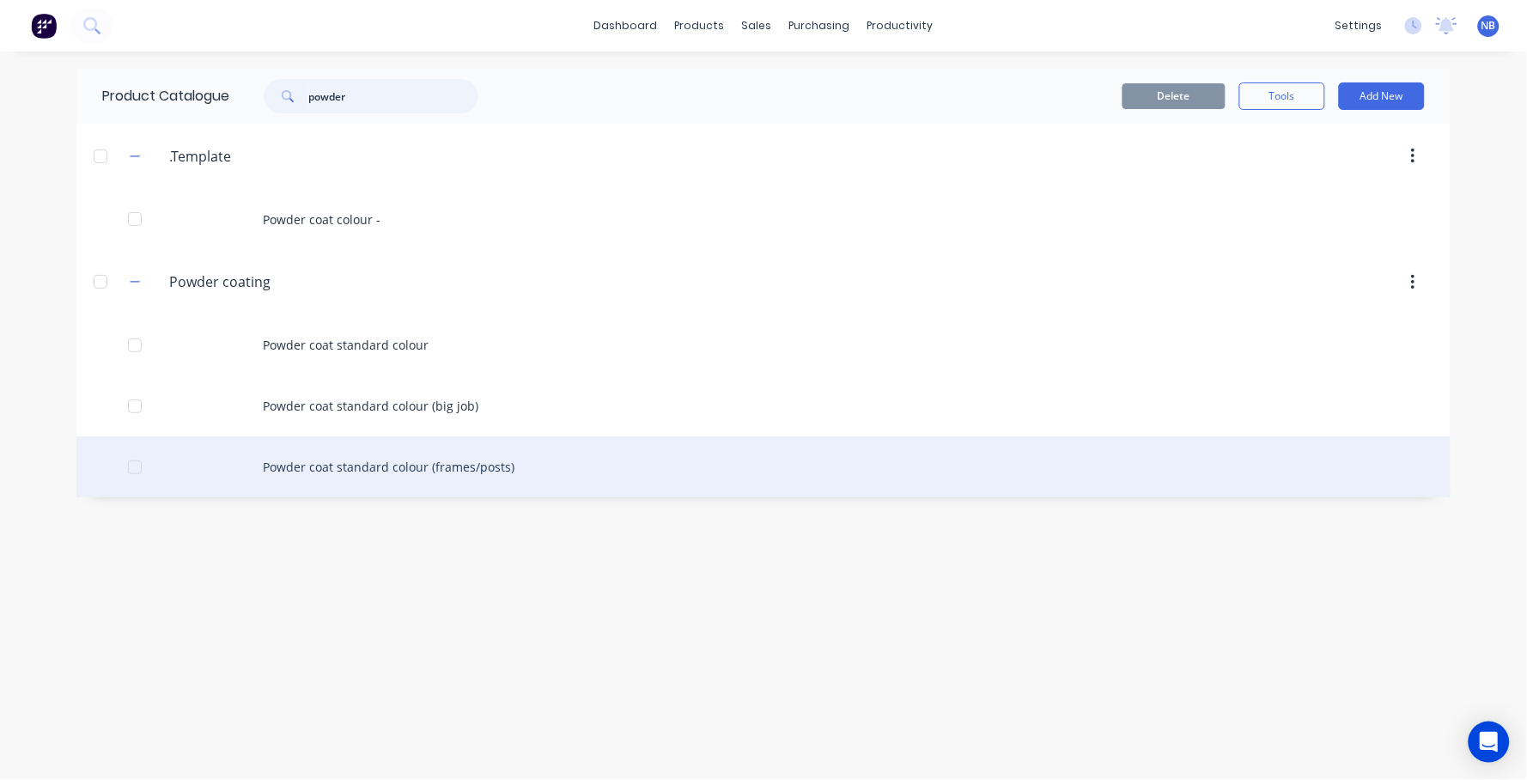
type input "powder"
click at [538, 459] on div "Powder coat standard colour (frames/posts)" at bounding box center [763, 466] width 1374 height 61
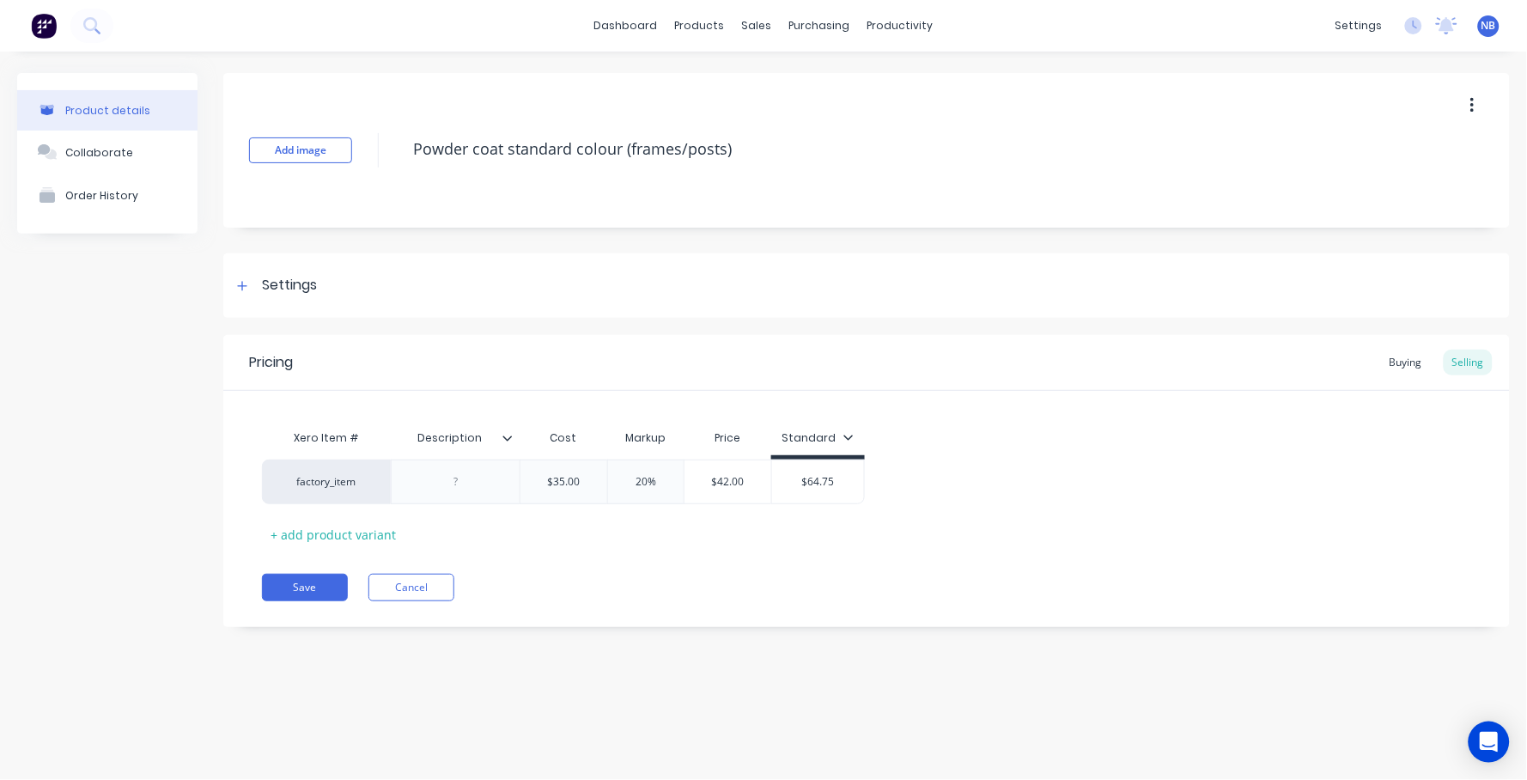
type textarea "x"
type input "$42.00"
click at [718, 487] on input "$42.00" at bounding box center [727, 481] width 87 height 15
drag, startPoint x: 746, startPoint y: 483, endPoint x: 689, endPoint y: 501, distance: 60.6
click at [645, 483] on div "factory_item $35.00 20% $42.00 $42.00 $64.75" at bounding box center [563, 481] width 603 height 45
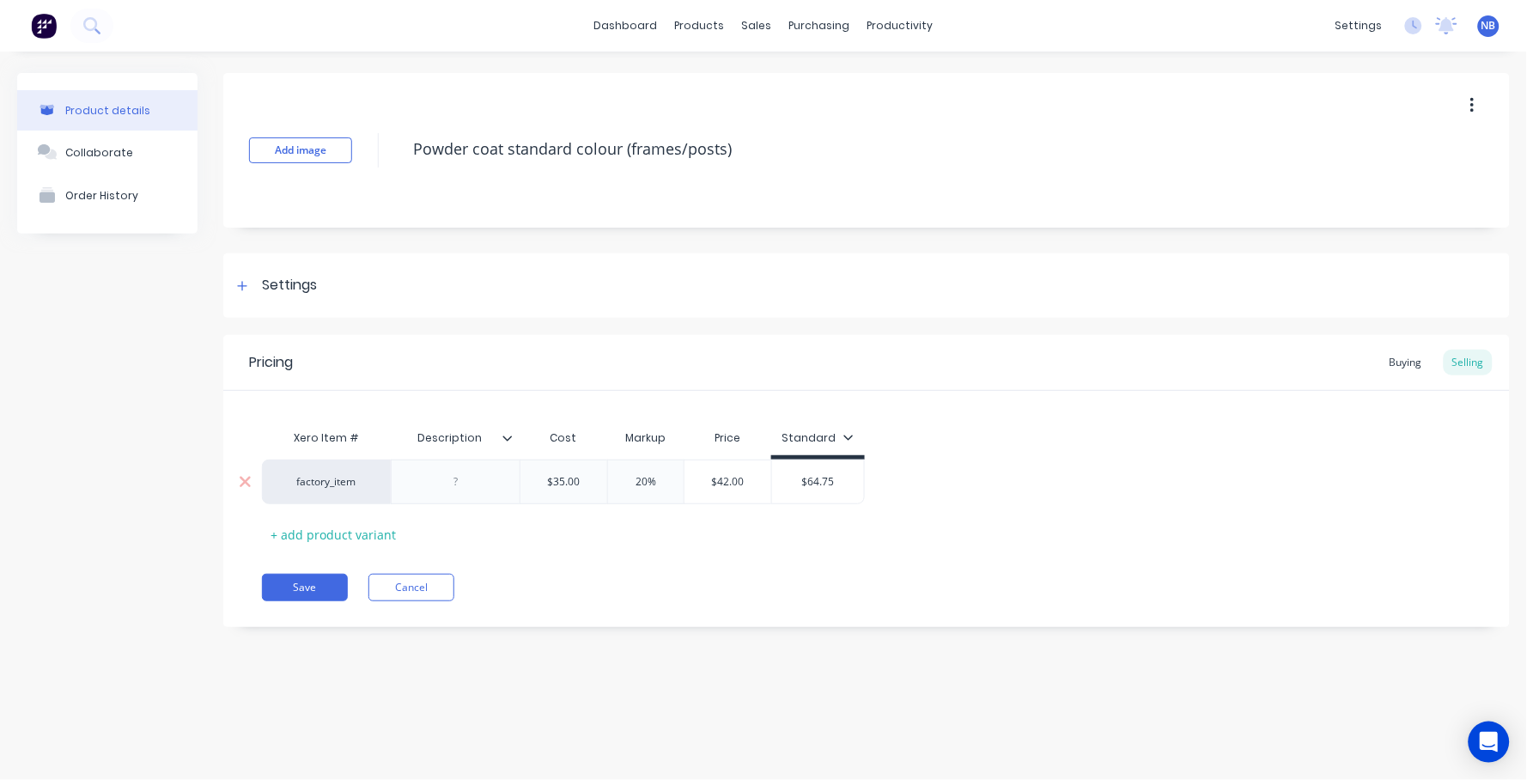
type input "$64.75"
drag, startPoint x: 841, startPoint y: 483, endPoint x: 707, endPoint y: 472, distance: 134.4
click at [707, 472] on div "factory_item $35.00 20% $42.00 $42.00 $64.75 $64.75" at bounding box center [563, 481] width 603 height 45
paste input "42.00"
type textarea "x"
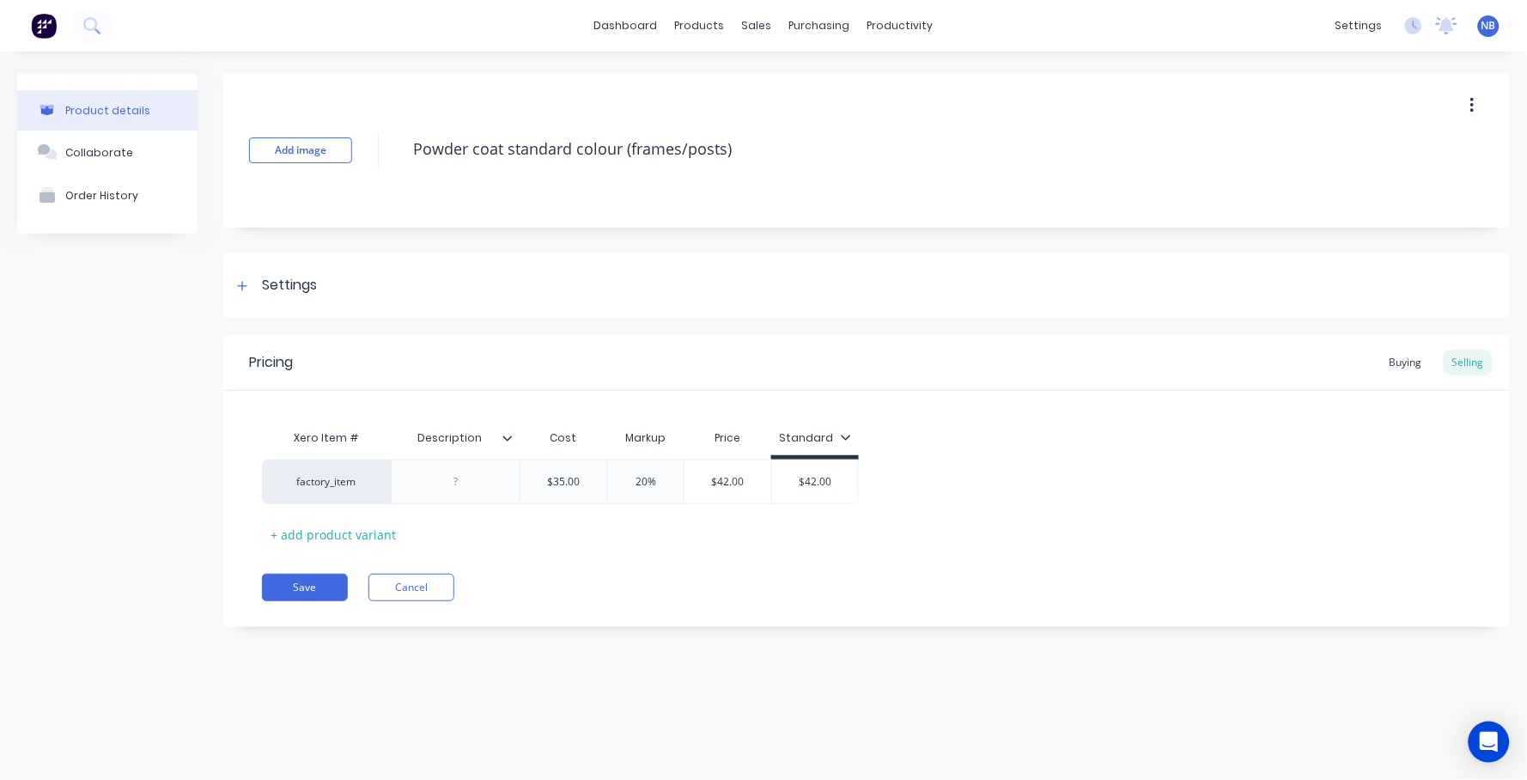
type input "$42.00"
drag, startPoint x: 1377, startPoint y: 360, endPoint x: 1407, endPoint y: 359, distance: 30.1
click at [1381, 358] on div "Pricing Buying Selling" at bounding box center [866, 363] width 1286 height 56
click at [1436, 357] on div "Buying Selling" at bounding box center [1437, 362] width 112 height 26
click at [1417, 365] on div "Buying" at bounding box center [1406, 362] width 50 height 26
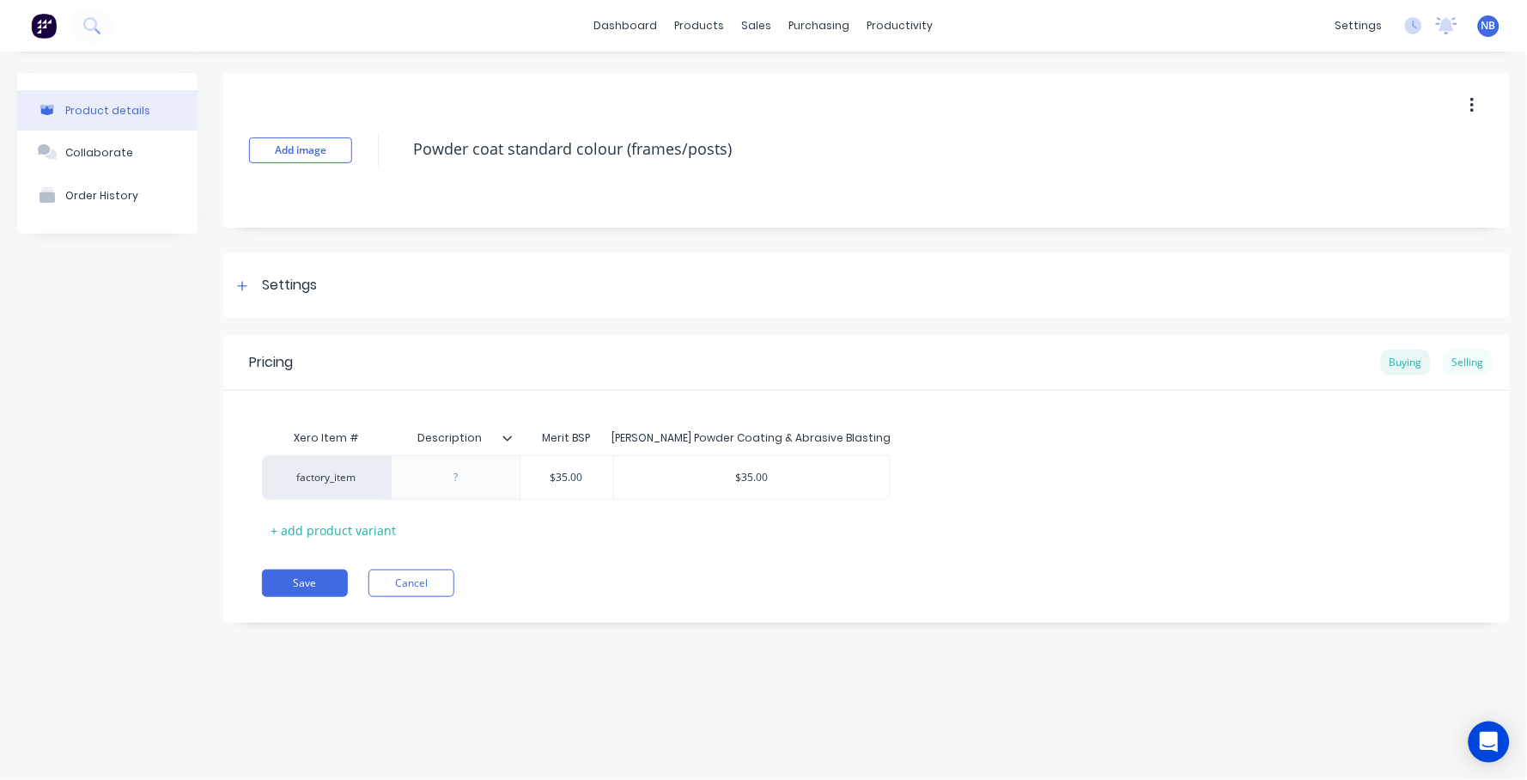
click at [1486, 368] on div "Selling" at bounding box center [1467, 362] width 49 height 26
type input "20%"
click at [638, 482] on input "20%" at bounding box center [646, 481] width 86 height 15
drag, startPoint x: 641, startPoint y: 480, endPoint x: 600, endPoint y: 501, distance: 46.5
click at [624, 480] on input "20%" at bounding box center [646, 481] width 86 height 15
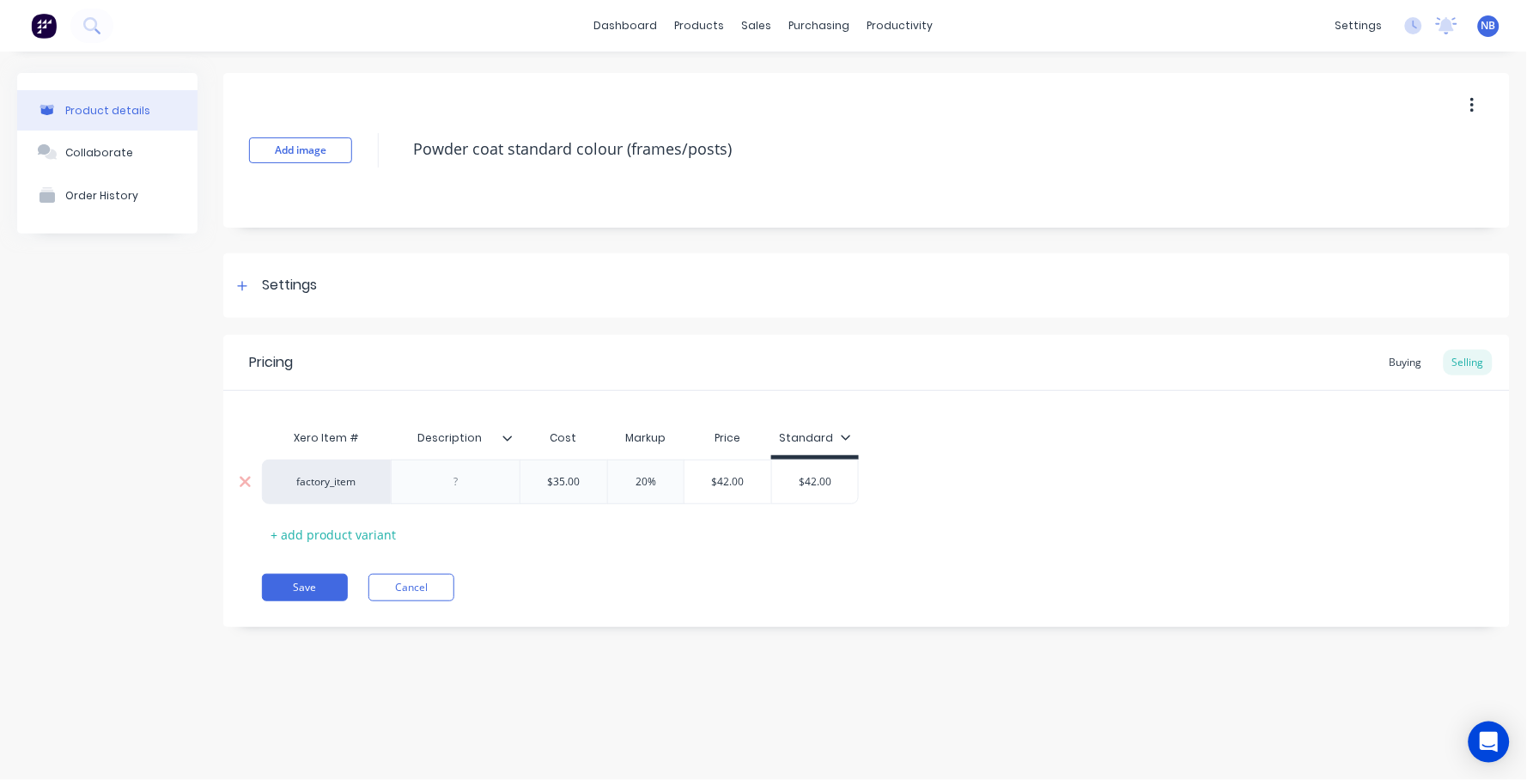
type textarea "x"
type input "0"
click at [627, 517] on div "Xero Item # Description Cost Markup Price Standard factory_item $35.00 0% 0 $35…" at bounding box center [866, 484] width 1209 height 127
type input "$35.00"
drag, startPoint x: 755, startPoint y: 479, endPoint x: 652, endPoint y: 483, distance: 103.1
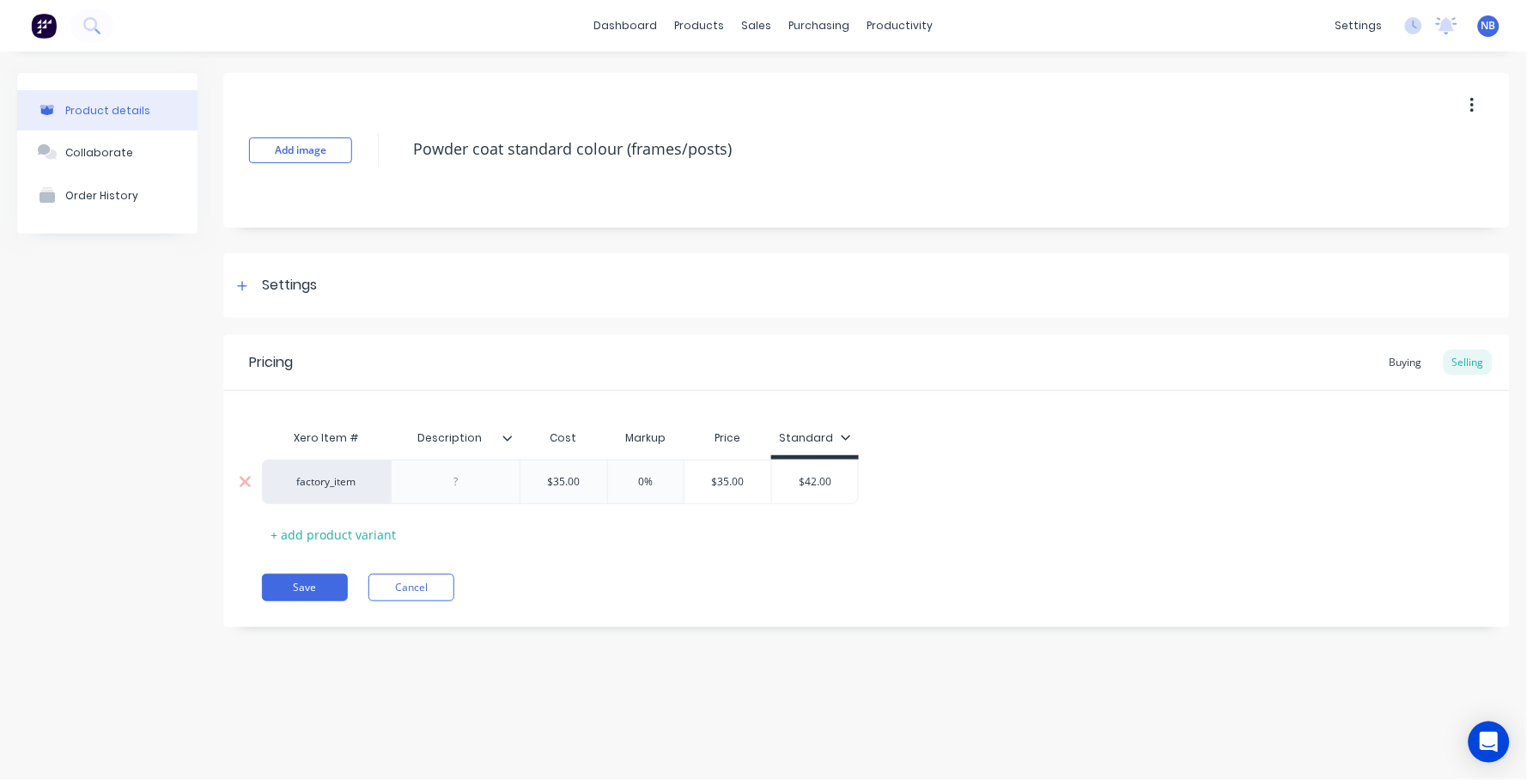
click at [652, 482] on div "factory_item $35.00 0% 0 $35.00 $35.00 $42.00" at bounding box center [560, 481] width 597 height 45
type input "$42.00"
drag, startPoint x: 847, startPoint y: 478, endPoint x: 780, endPoint y: 474, distance: 68.0
click at [780, 474] on input "$42.00" at bounding box center [815, 481] width 86 height 15
paste input "35"
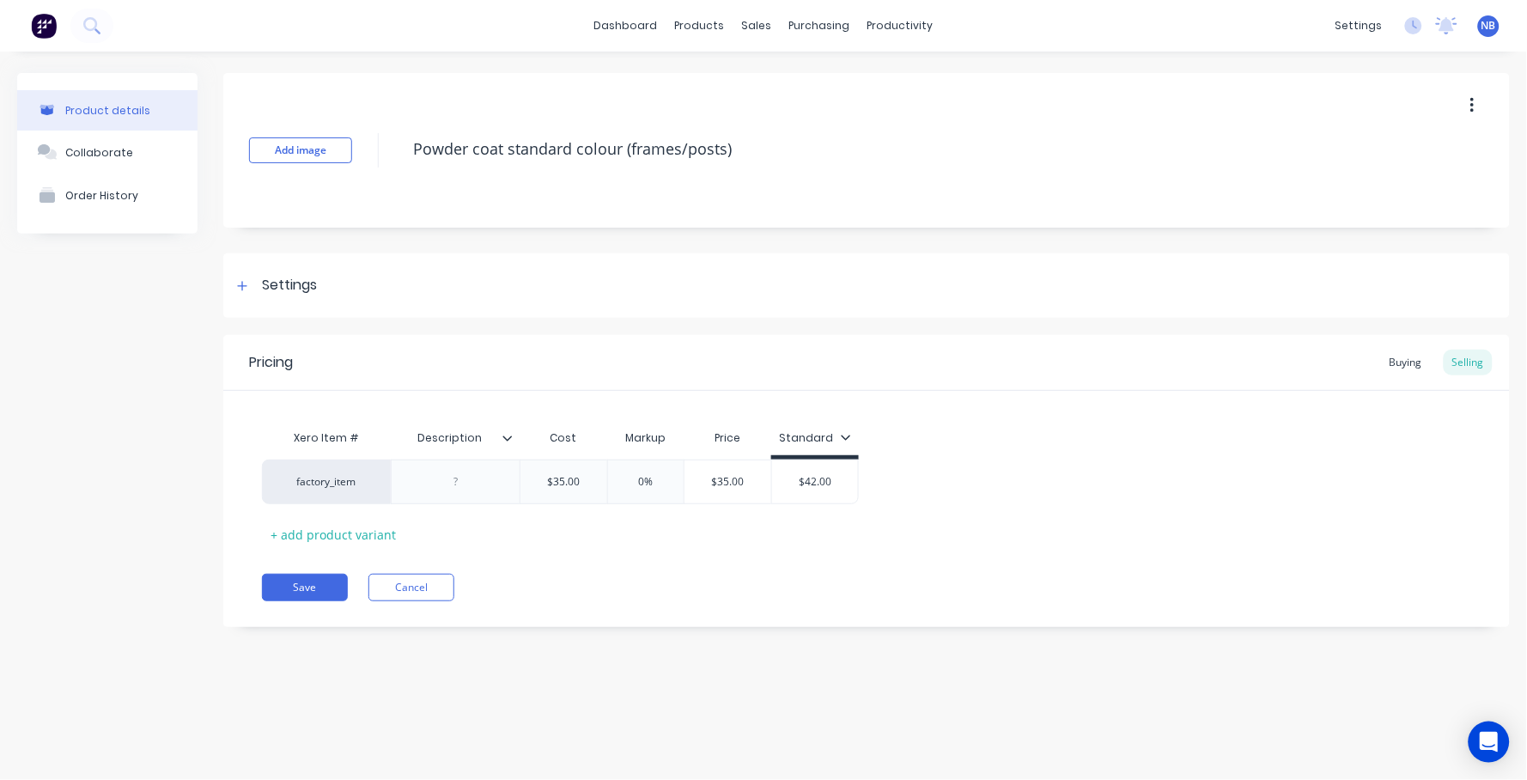
type textarea "x"
type input "$35.00"
click at [653, 550] on div "Pricing Buying Selling Xero Item # Description Cost Markup Price Standard facto…" at bounding box center [866, 481] width 1286 height 292
click at [307, 586] on button "Save" at bounding box center [305, 587] width 86 height 27
type textarea "x"
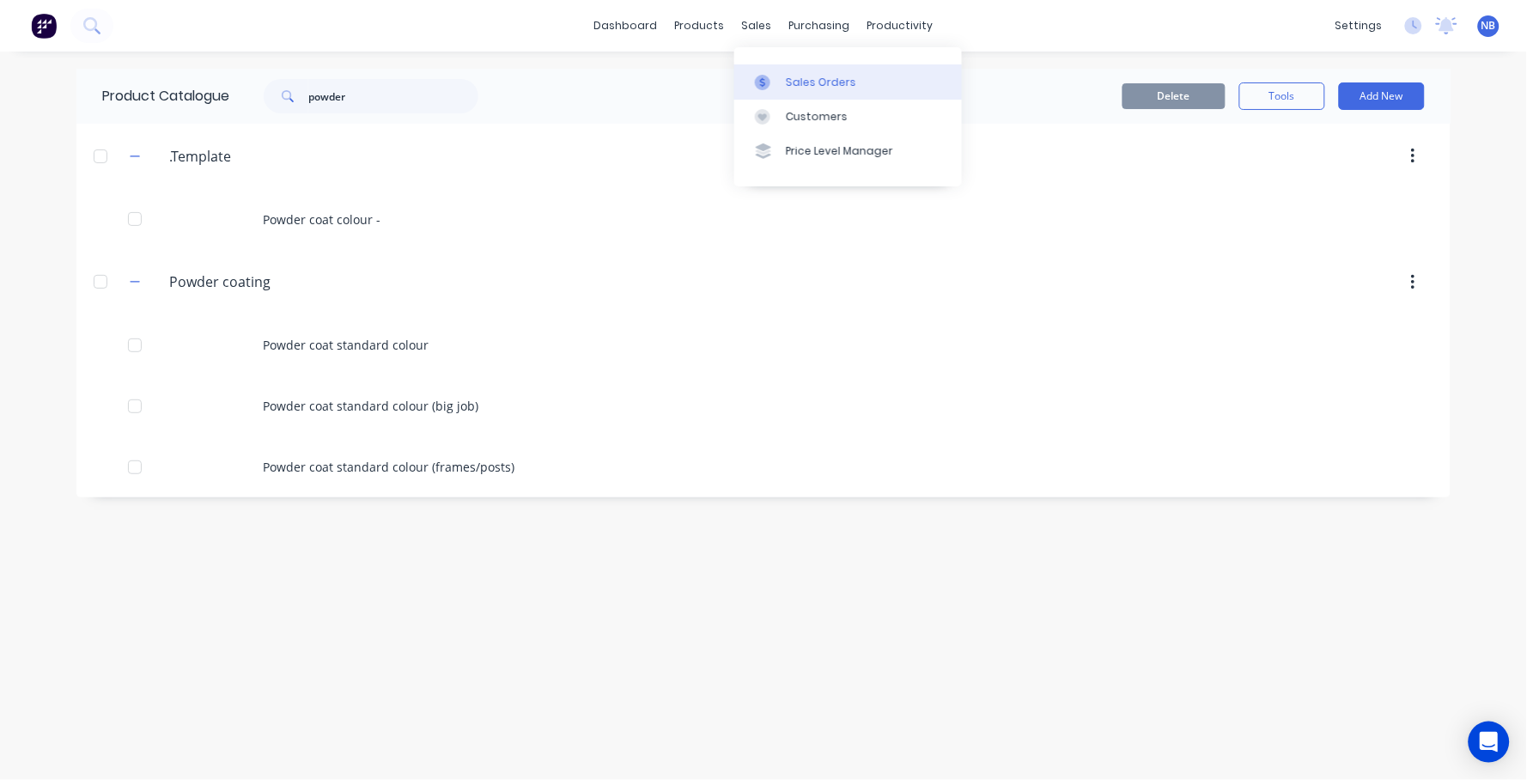
click at [786, 85] on div "Sales Orders" at bounding box center [821, 82] width 70 height 15
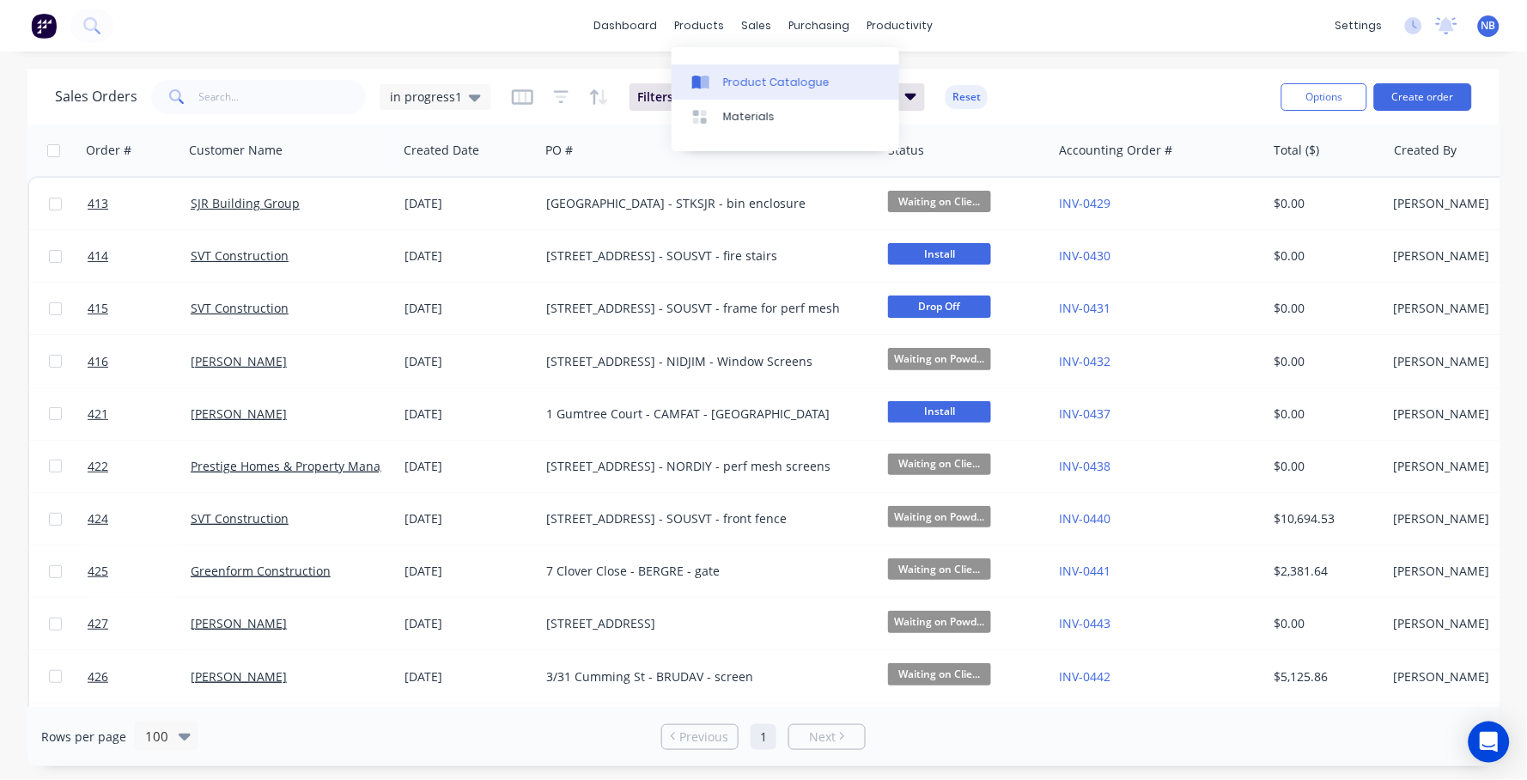
click at [733, 76] on div "Product Catalogue" at bounding box center [776, 82] width 106 height 15
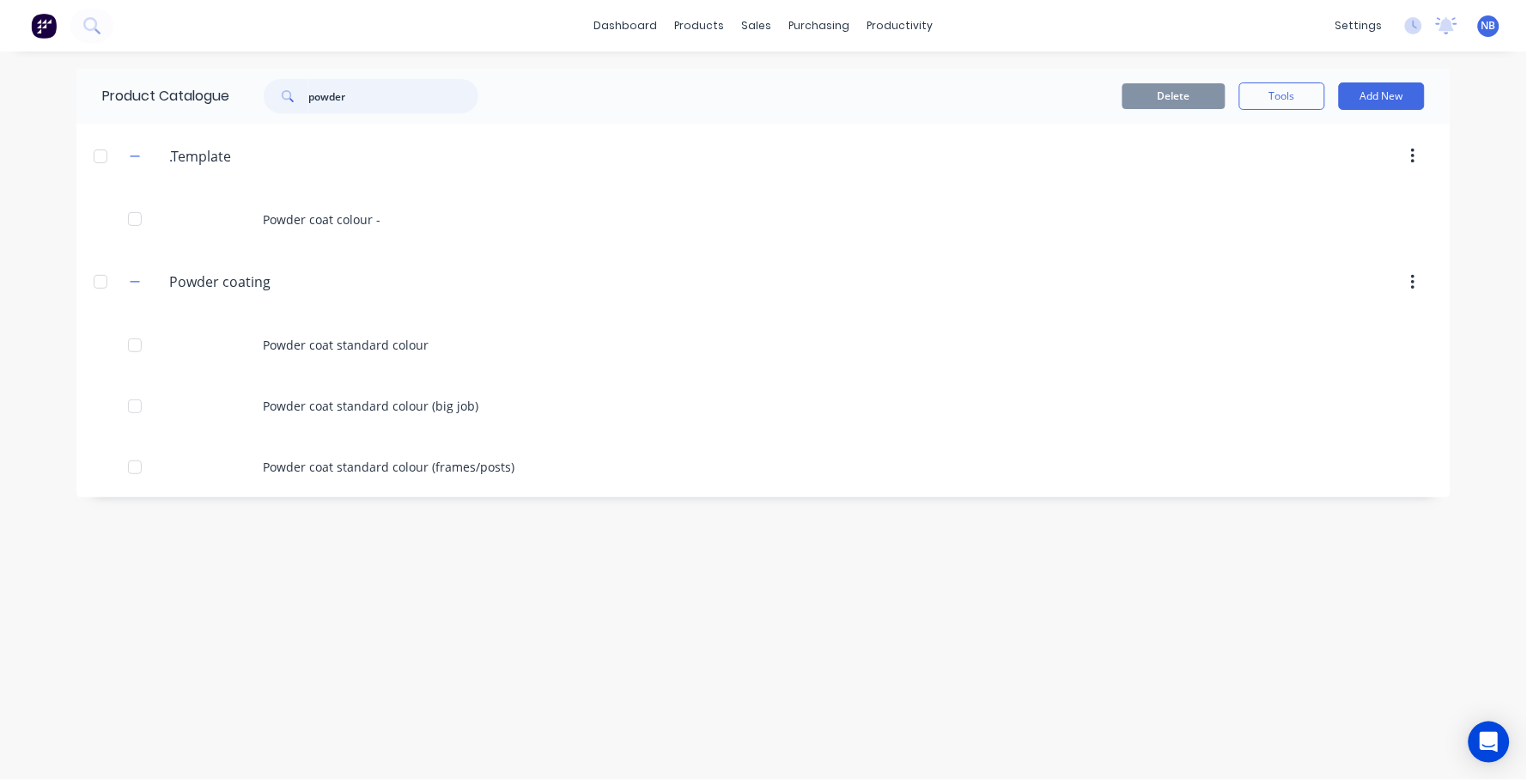
drag, startPoint x: 360, startPoint y: 104, endPoint x: 121, endPoint y: 92, distance: 239.0
click at [118, 92] on div "Product Catalogue powder" at bounding box center [298, 96] width 445 height 55
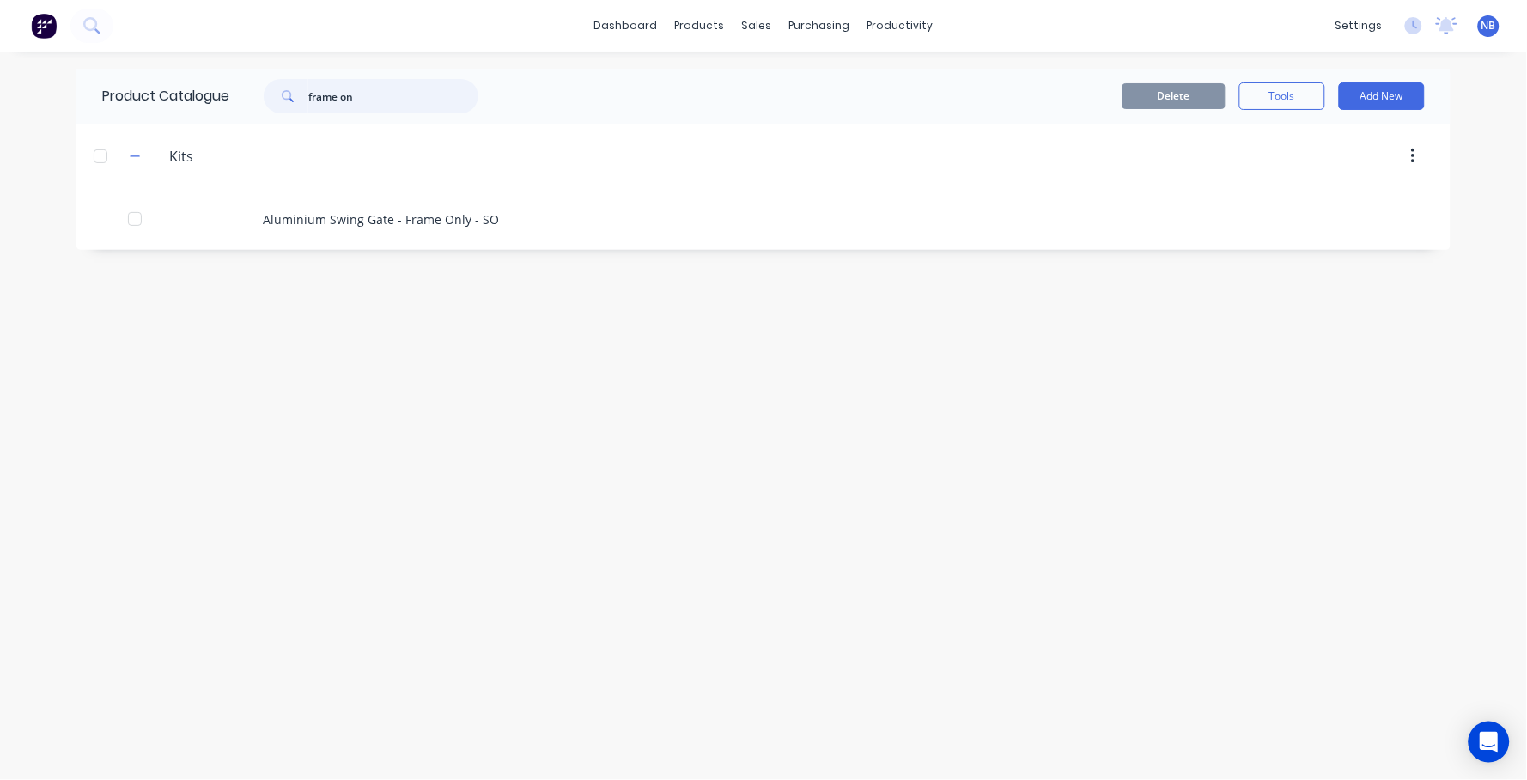
type input "frame on"
click at [313, 228] on div "Aluminium Swing Gate - Frame Only - SO" at bounding box center [763, 219] width 1374 height 61
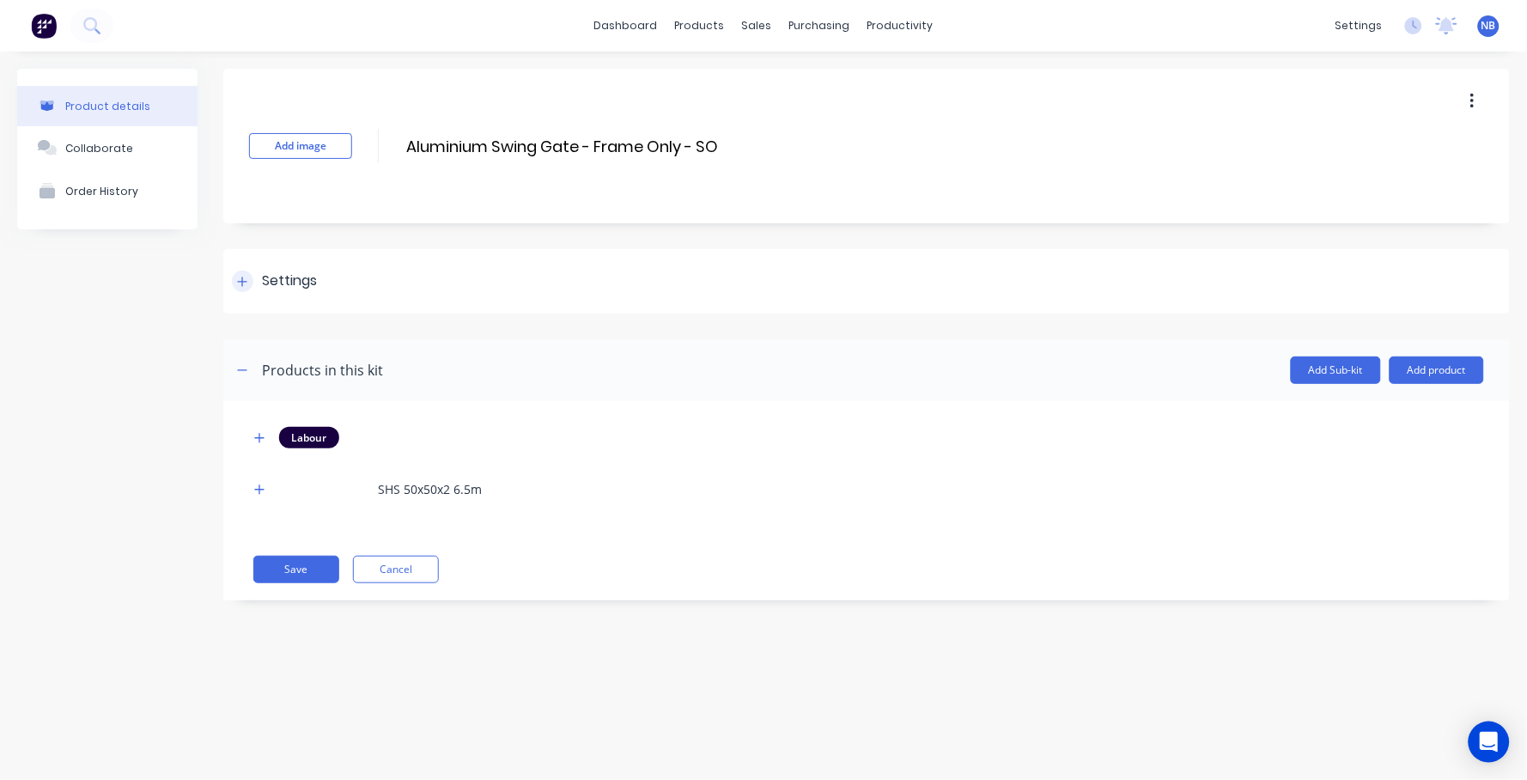
click at [271, 285] on div "Settings" at bounding box center [289, 280] width 55 height 21
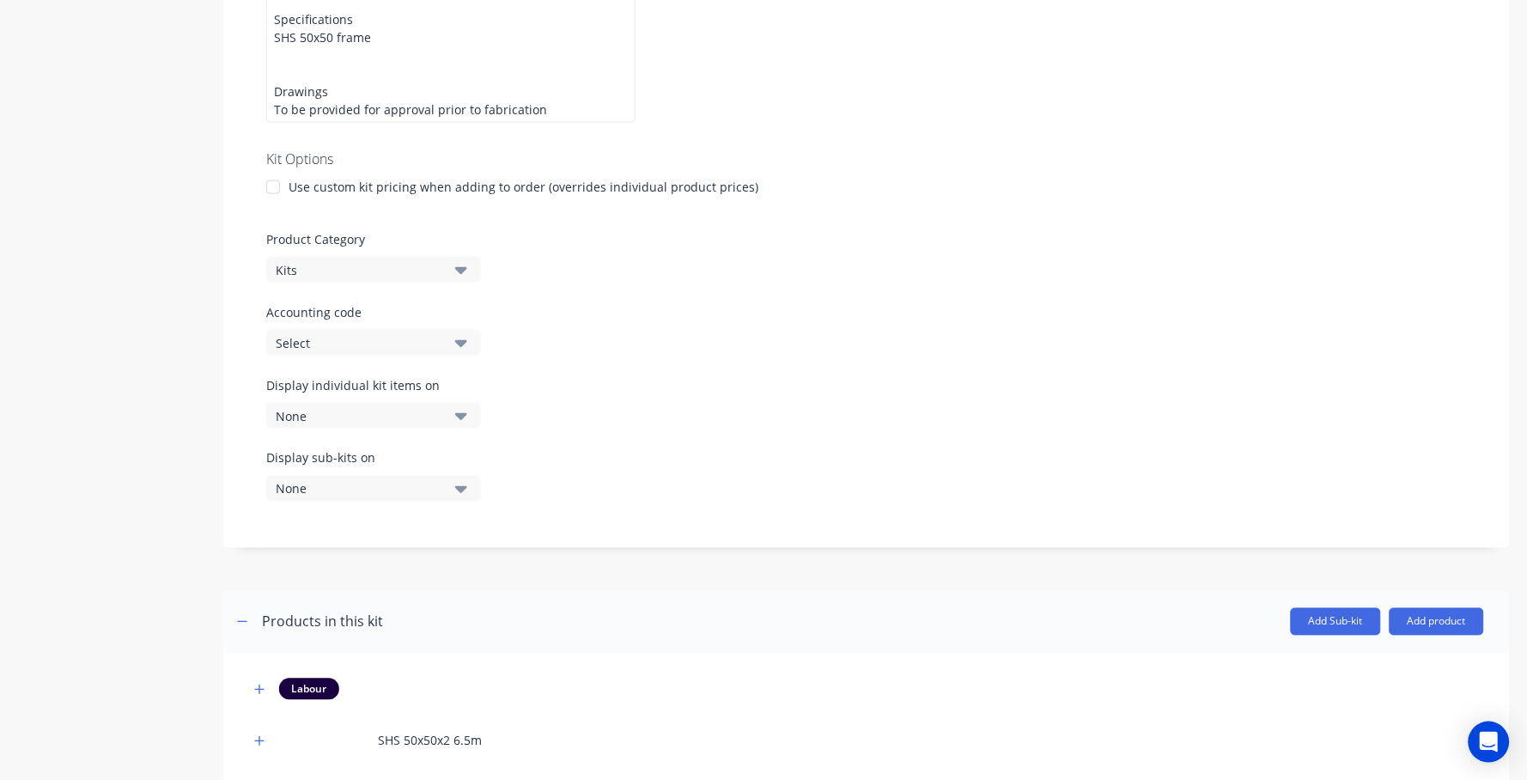
scroll to position [586, 0]
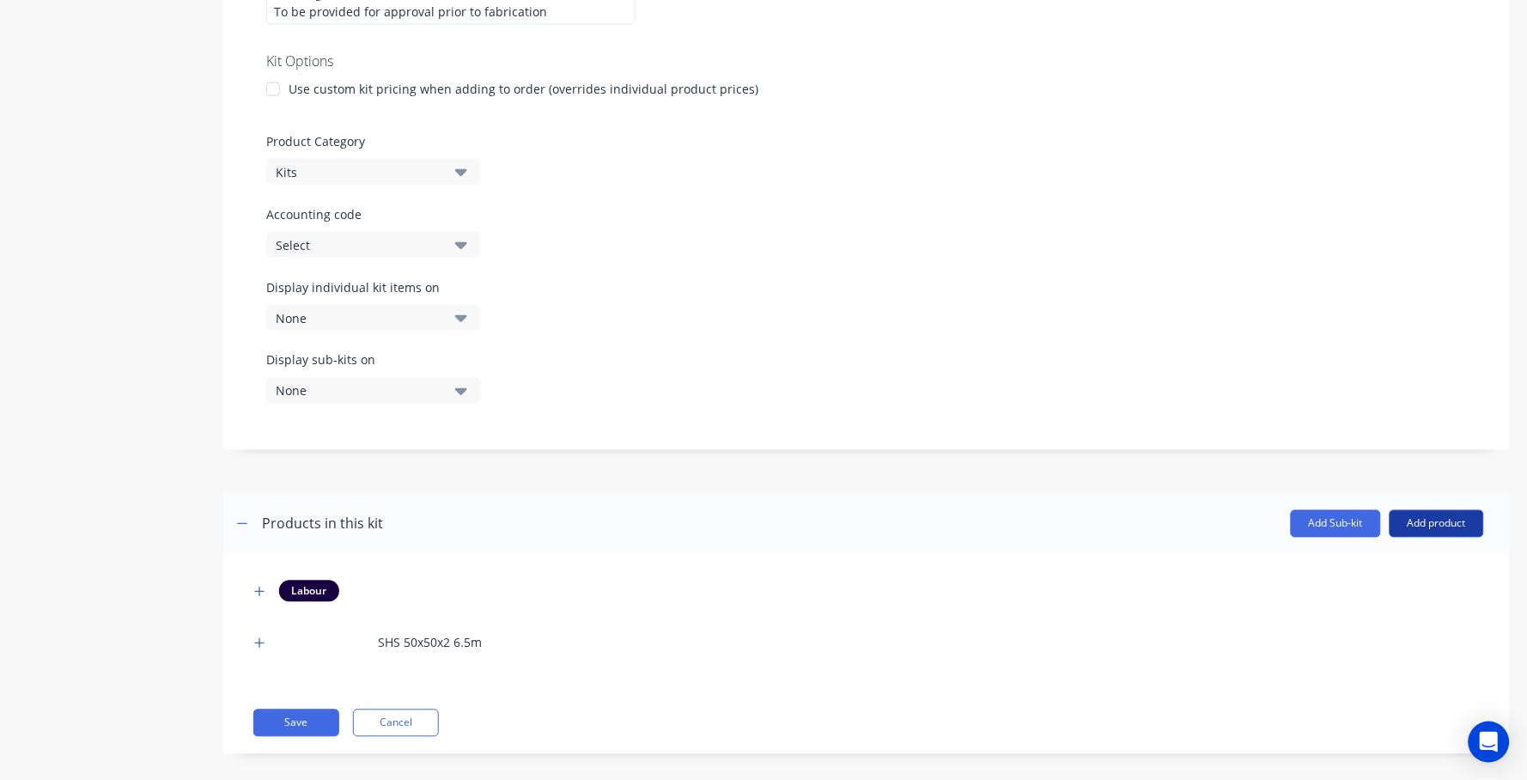
click at [1400, 513] on button "Add product" at bounding box center [1436, 523] width 94 height 27
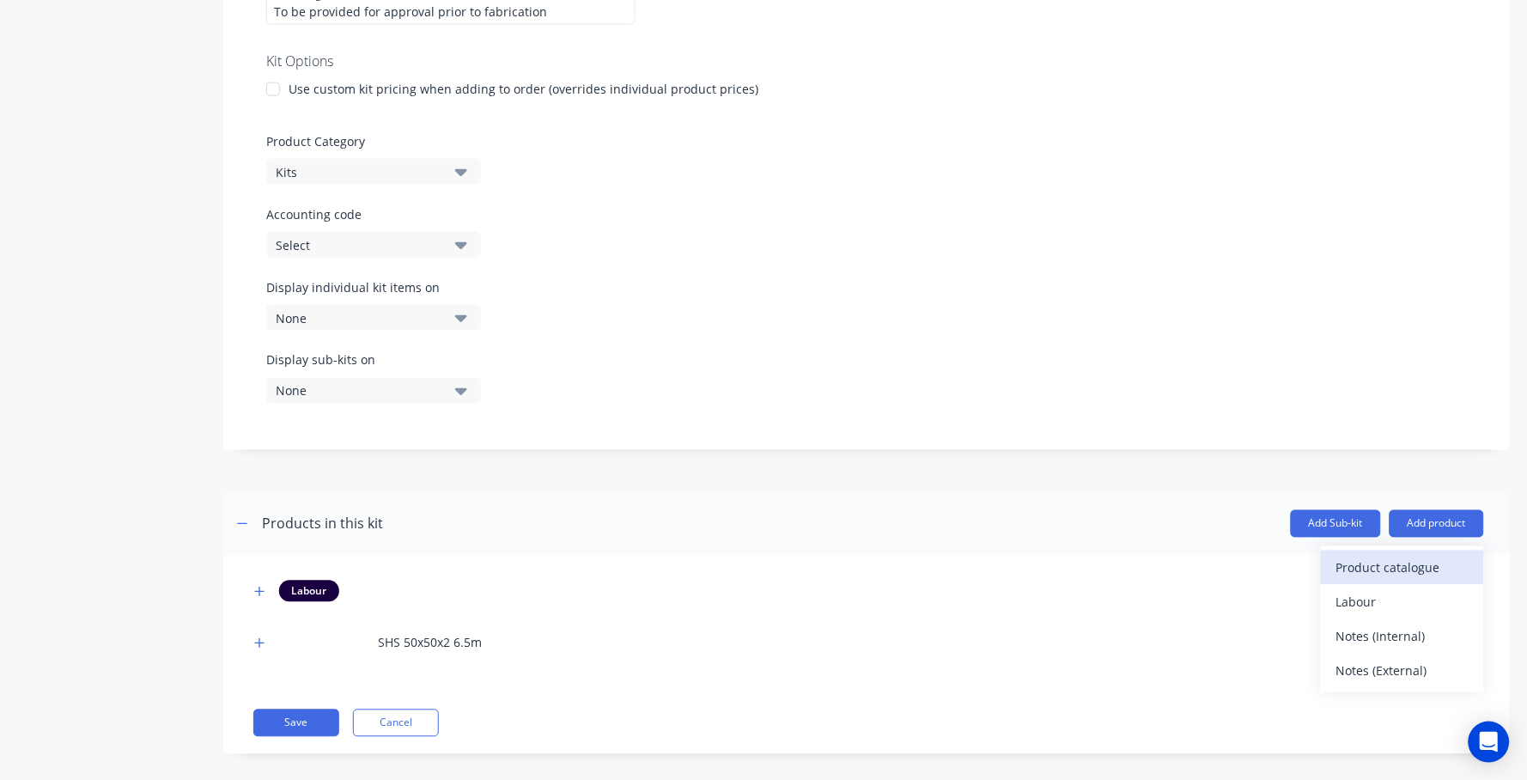
click at [1341, 556] on div "Product catalogue" at bounding box center [1402, 568] width 132 height 25
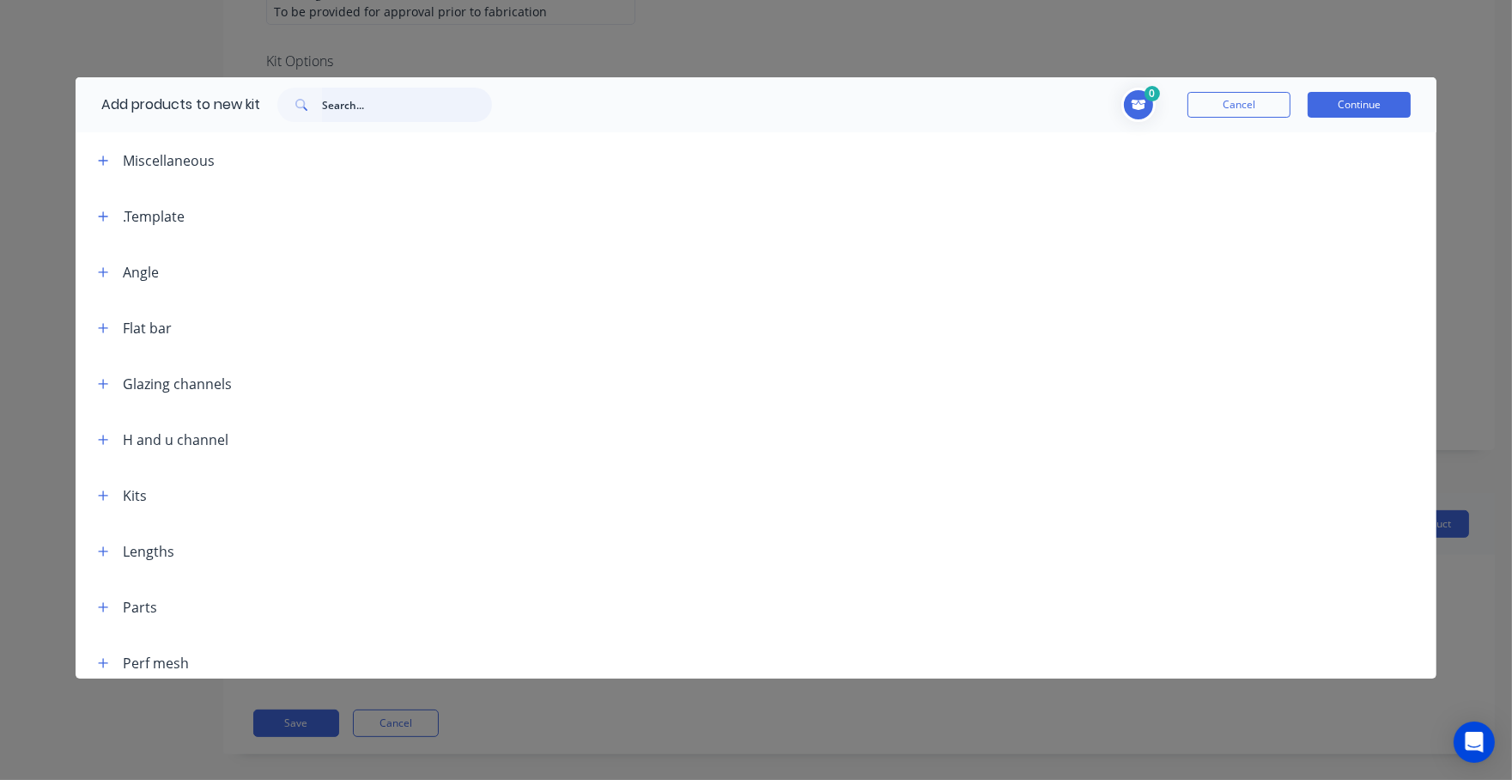
click at [468, 102] on input "text" at bounding box center [407, 105] width 170 height 34
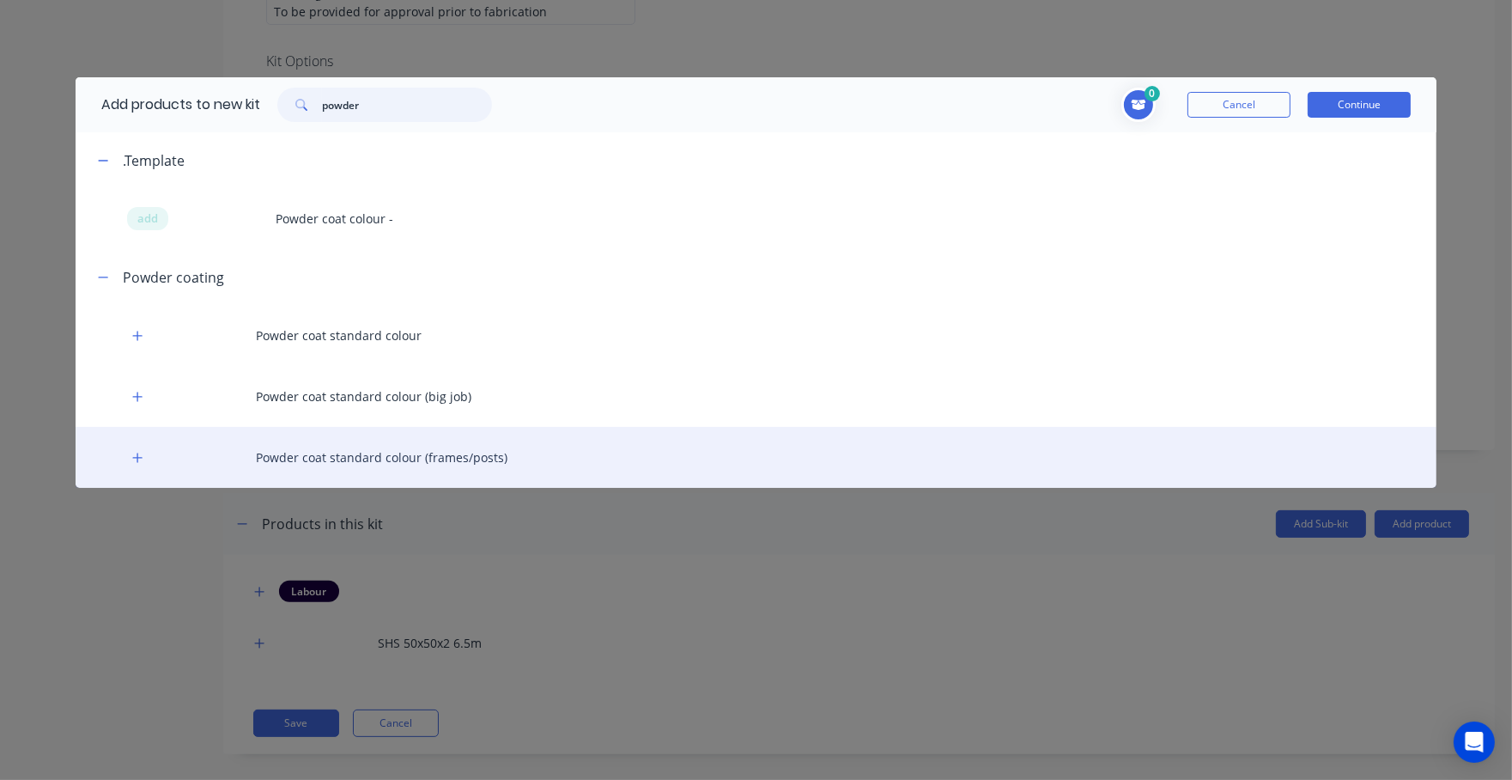
type input "powder"
click at [345, 441] on div "Powder coat standard colour (frames/posts)" at bounding box center [756, 457] width 1361 height 61
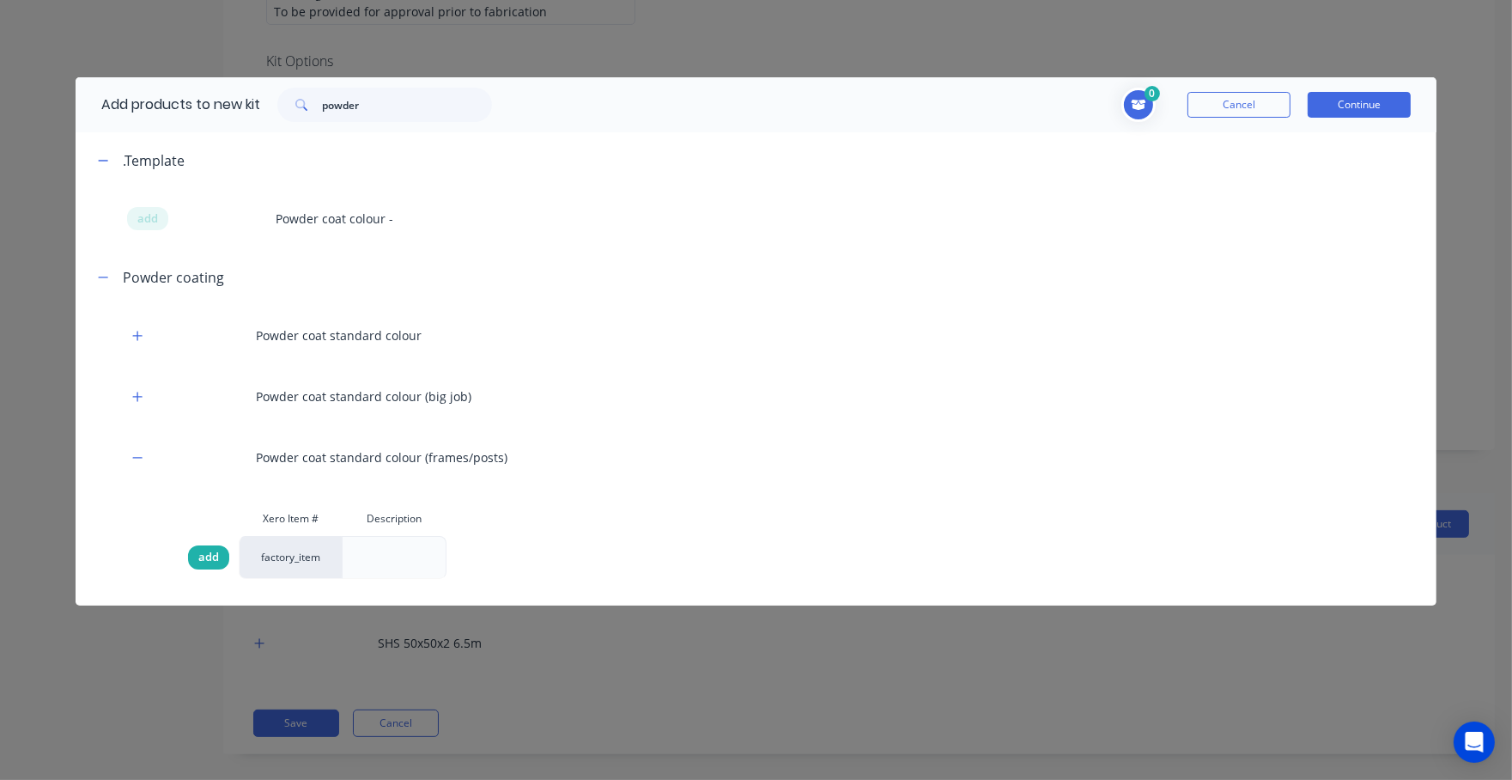
click at [191, 549] on div "add" at bounding box center [208, 557] width 41 height 24
click at [1370, 94] on button "Continue" at bounding box center [1359, 105] width 103 height 26
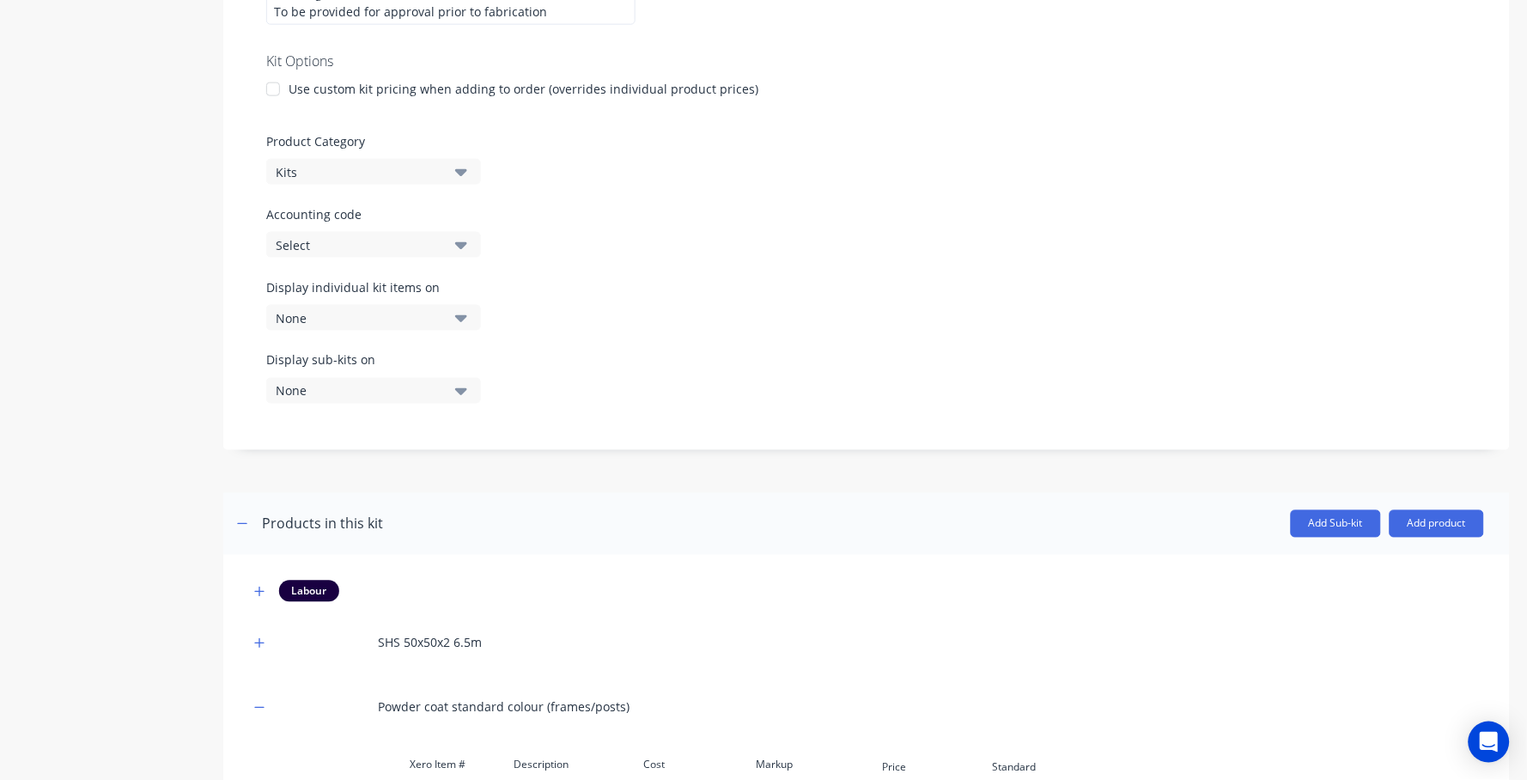
scroll to position [835, 0]
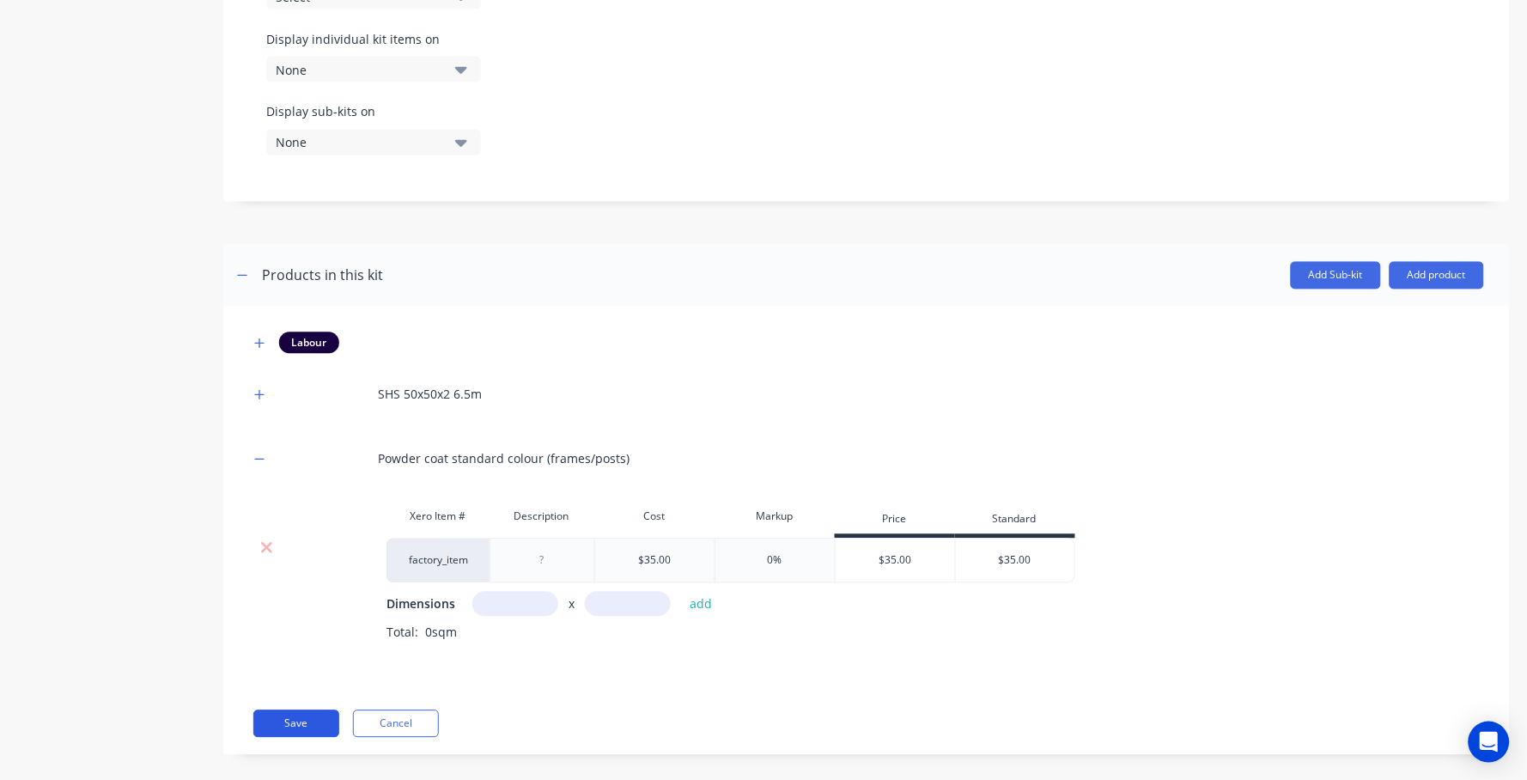
click at [288, 710] on button "Save" at bounding box center [296, 723] width 86 height 27
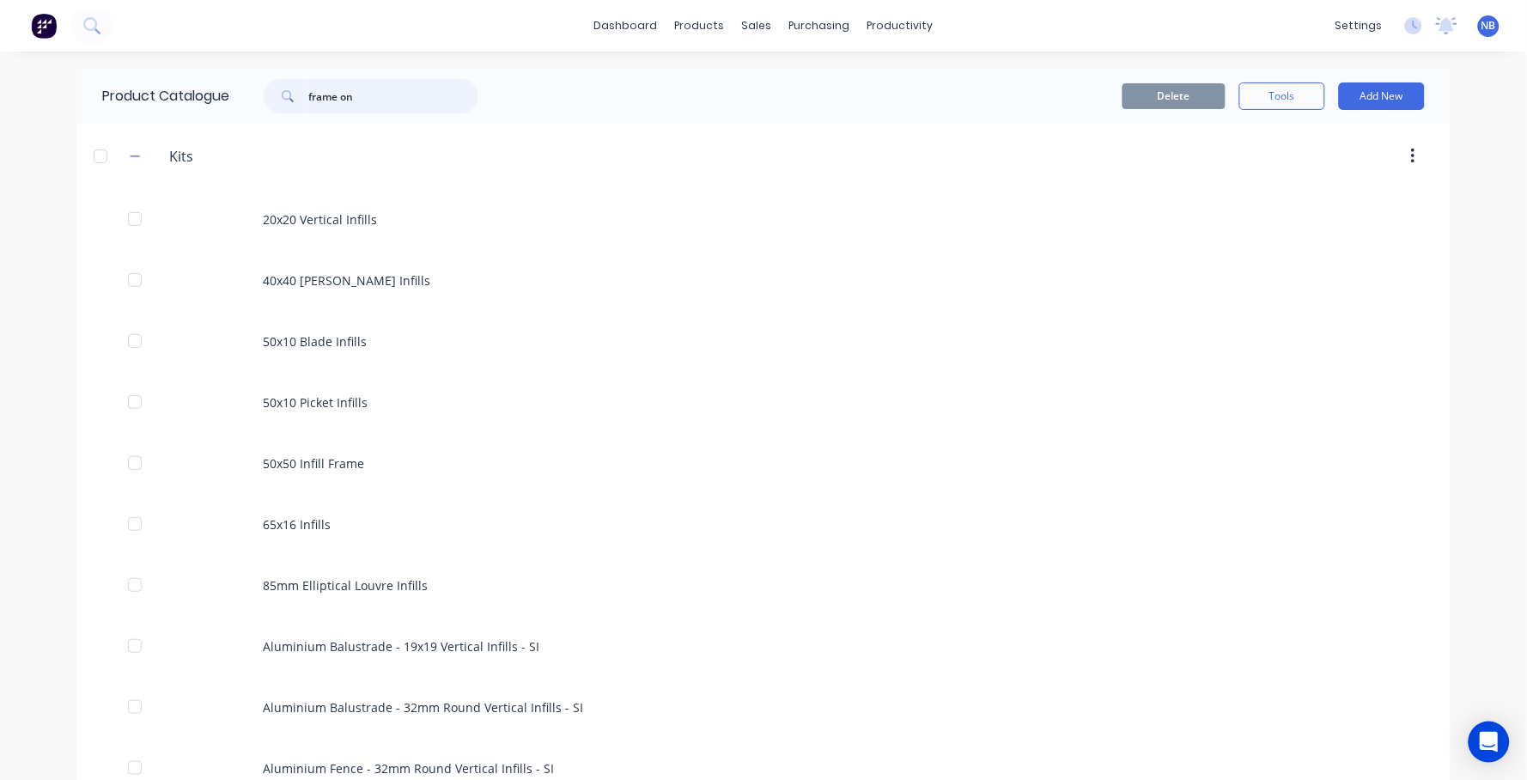
drag, startPoint x: 410, startPoint y: 89, endPoint x: 44, endPoint y: 70, distance: 367.1
click at [59, 70] on div "dashboard products sales purchasing productivity dashboard products Product Cat…" at bounding box center [763, 390] width 1527 height 780
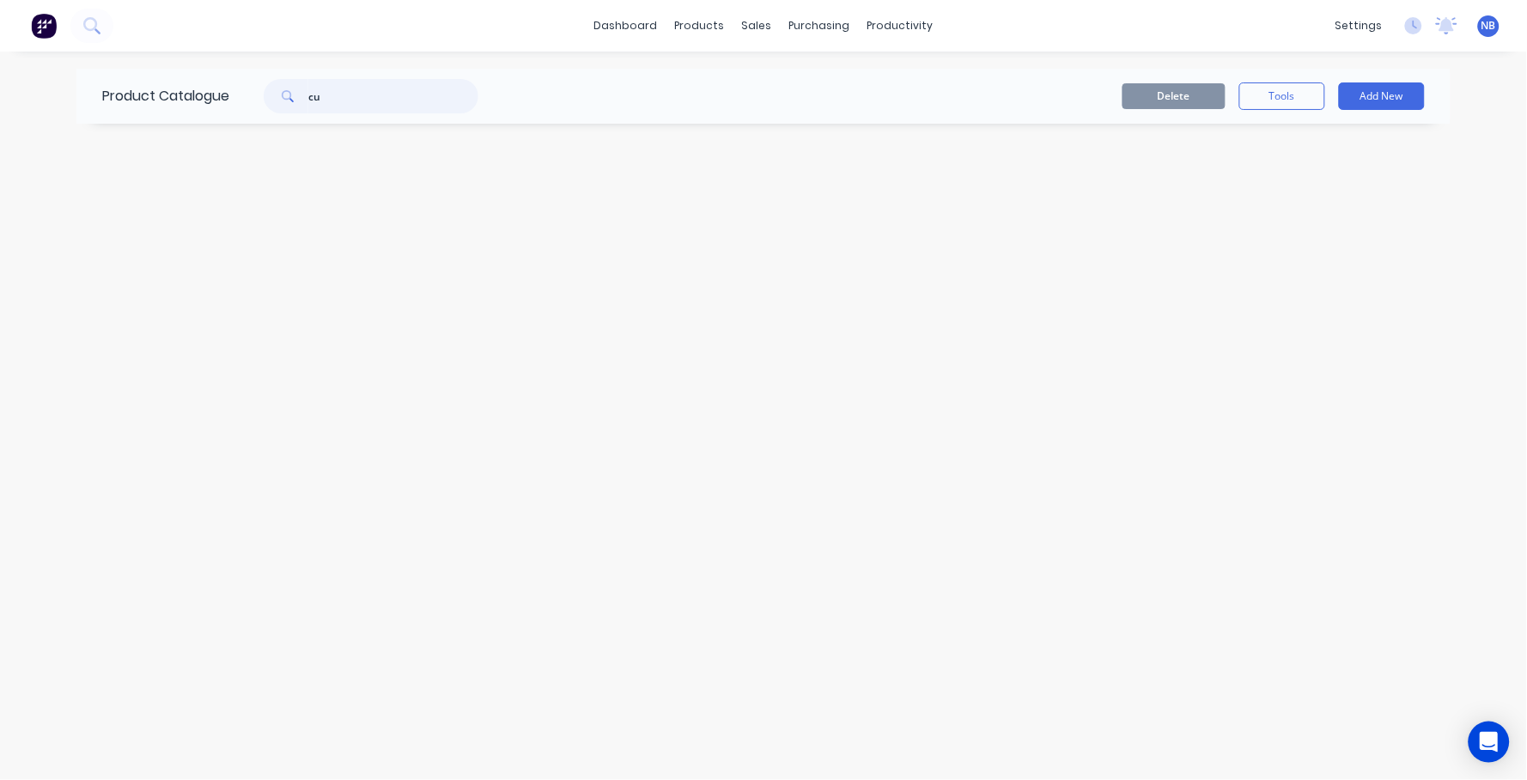
type input "c"
type input "roll"
drag, startPoint x: 361, startPoint y: 104, endPoint x: 240, endPoint y: 67, distance: 127.4
click at [271, 79] on div "roll" at bounding box center [371, 96] width 215 height 34
type input "\"
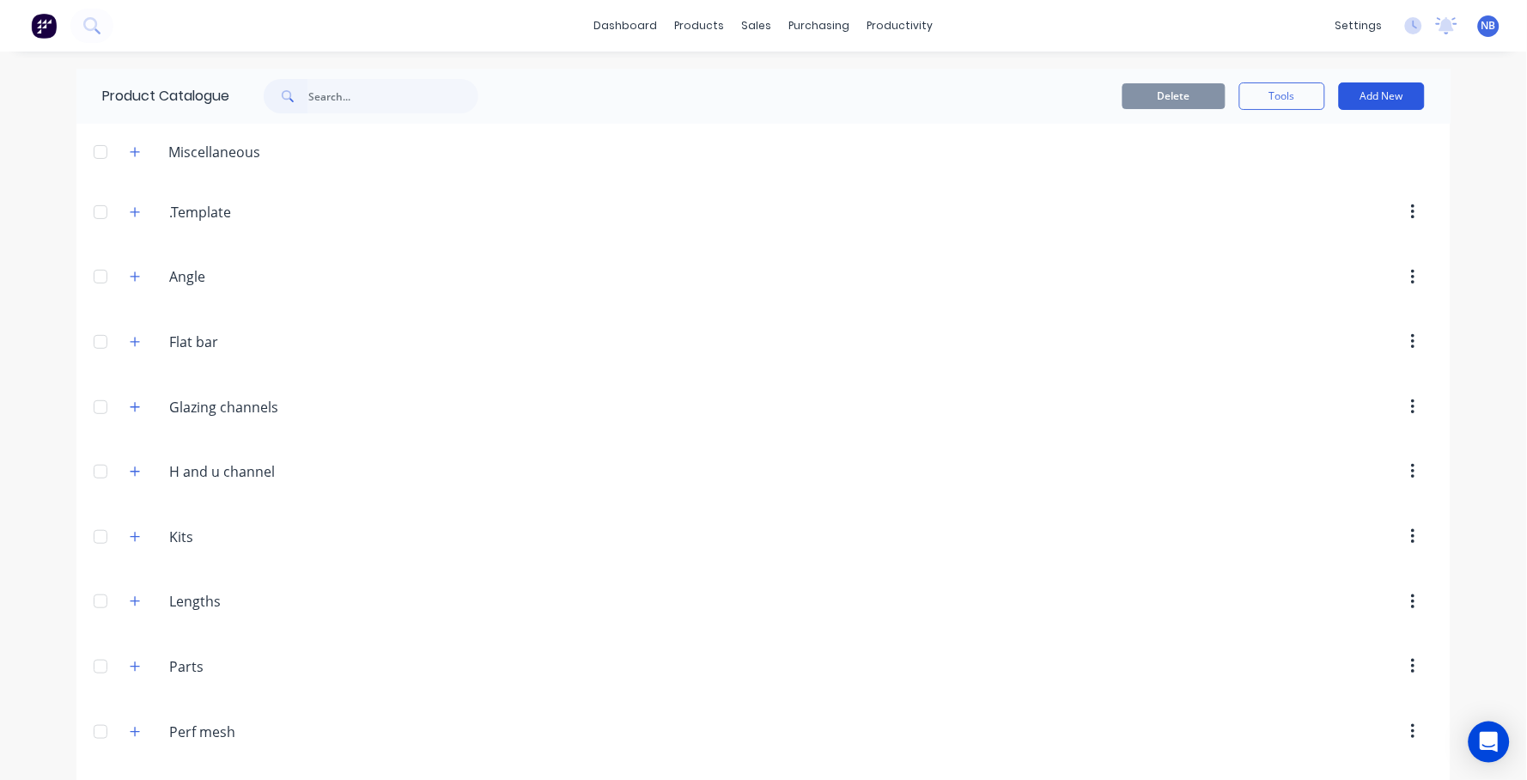
click at [1353, 93] on button "Add New" at bounding box center [1382, 95] width 86 height 27
click at [1364, 173] on div "Product" at bounding box center [1343, 174] width 132 height 25
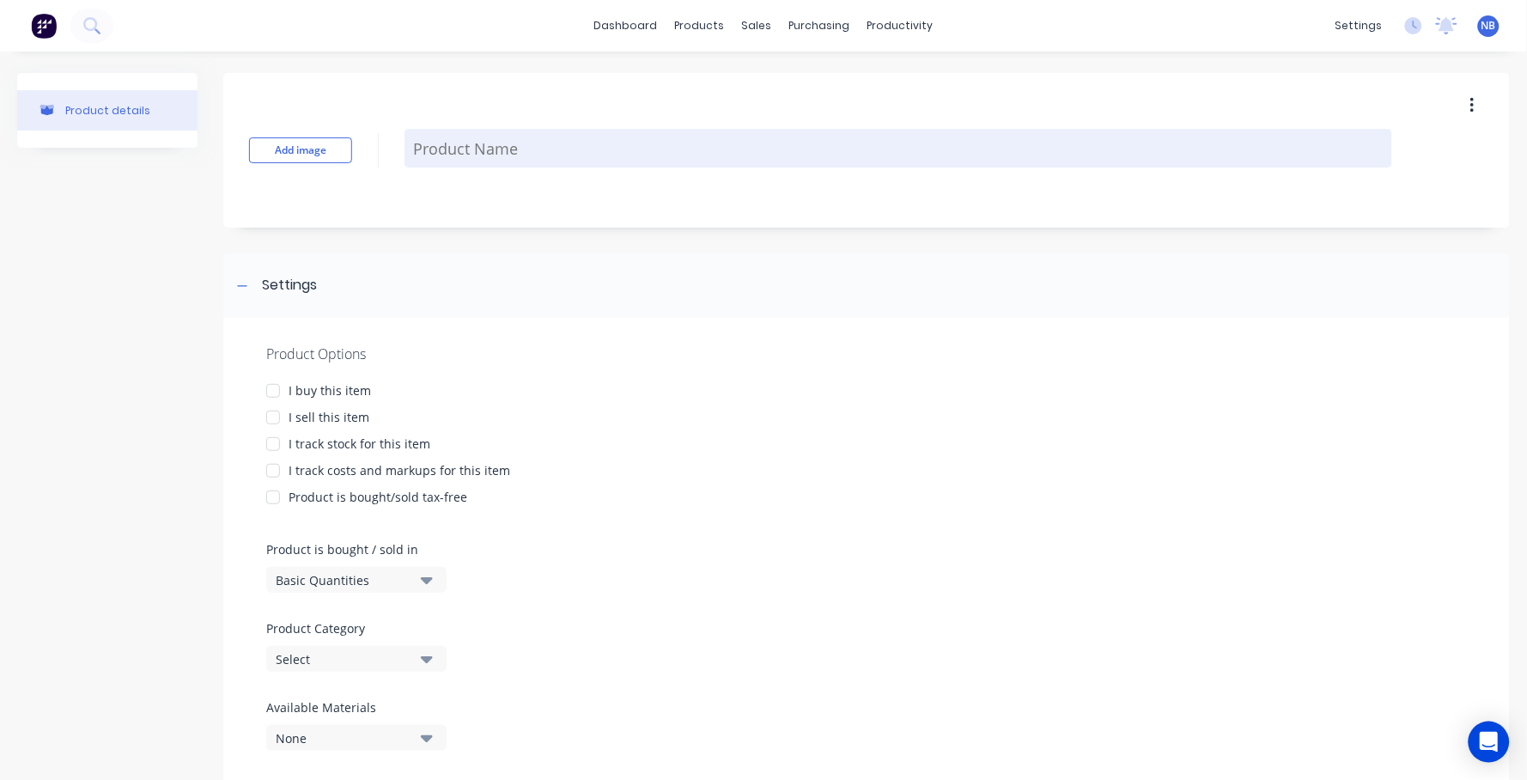
click at [525, 144] on textarea at bounding box center [897, 148] width 987 height 39
type textarea "x"
type textarea "R"
type textarea "x"
type textarea "Ro"
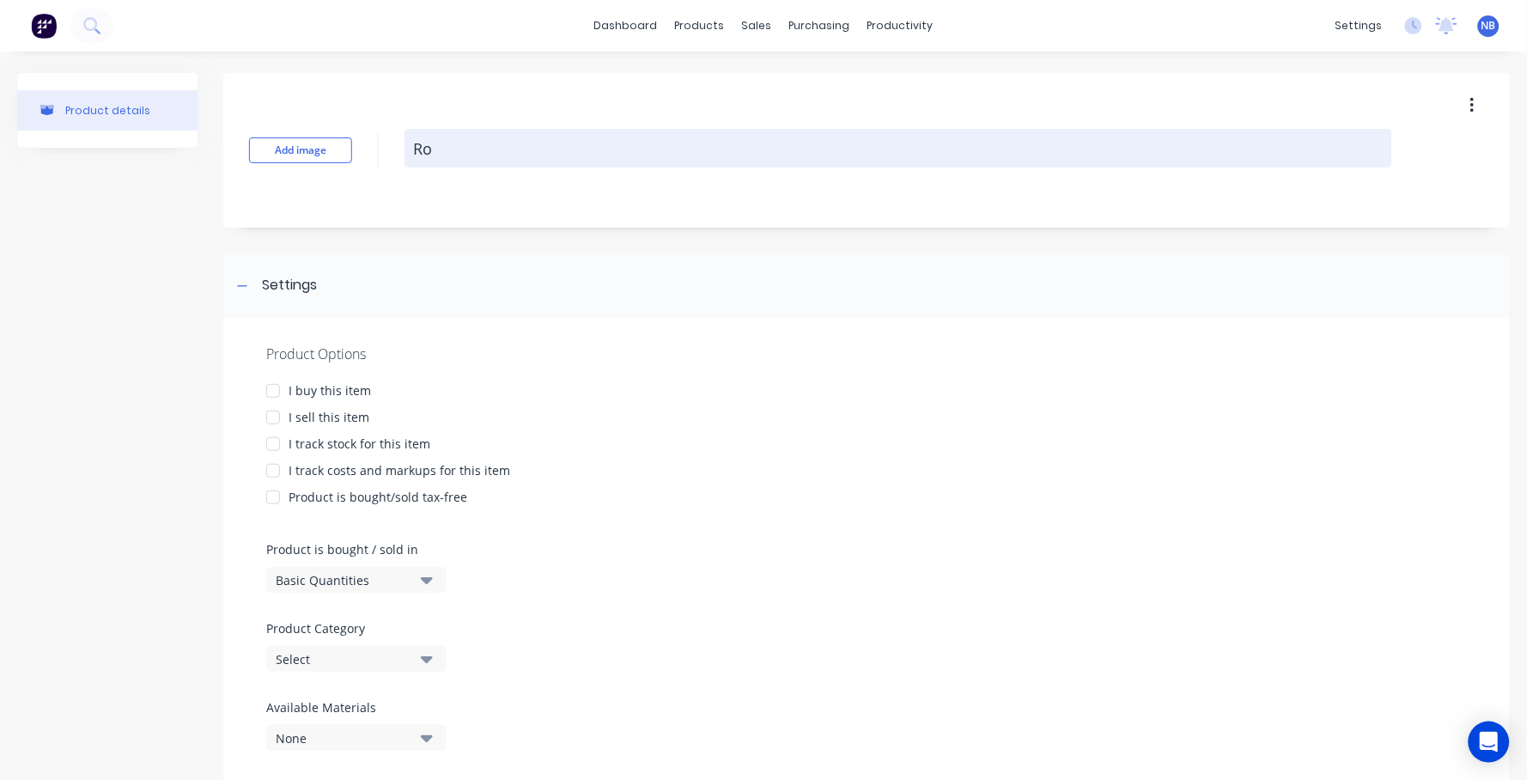
type textarea "x"
type textarea "Rol"
type textarea "x"
type textarea "Roll"
type textarea "x"
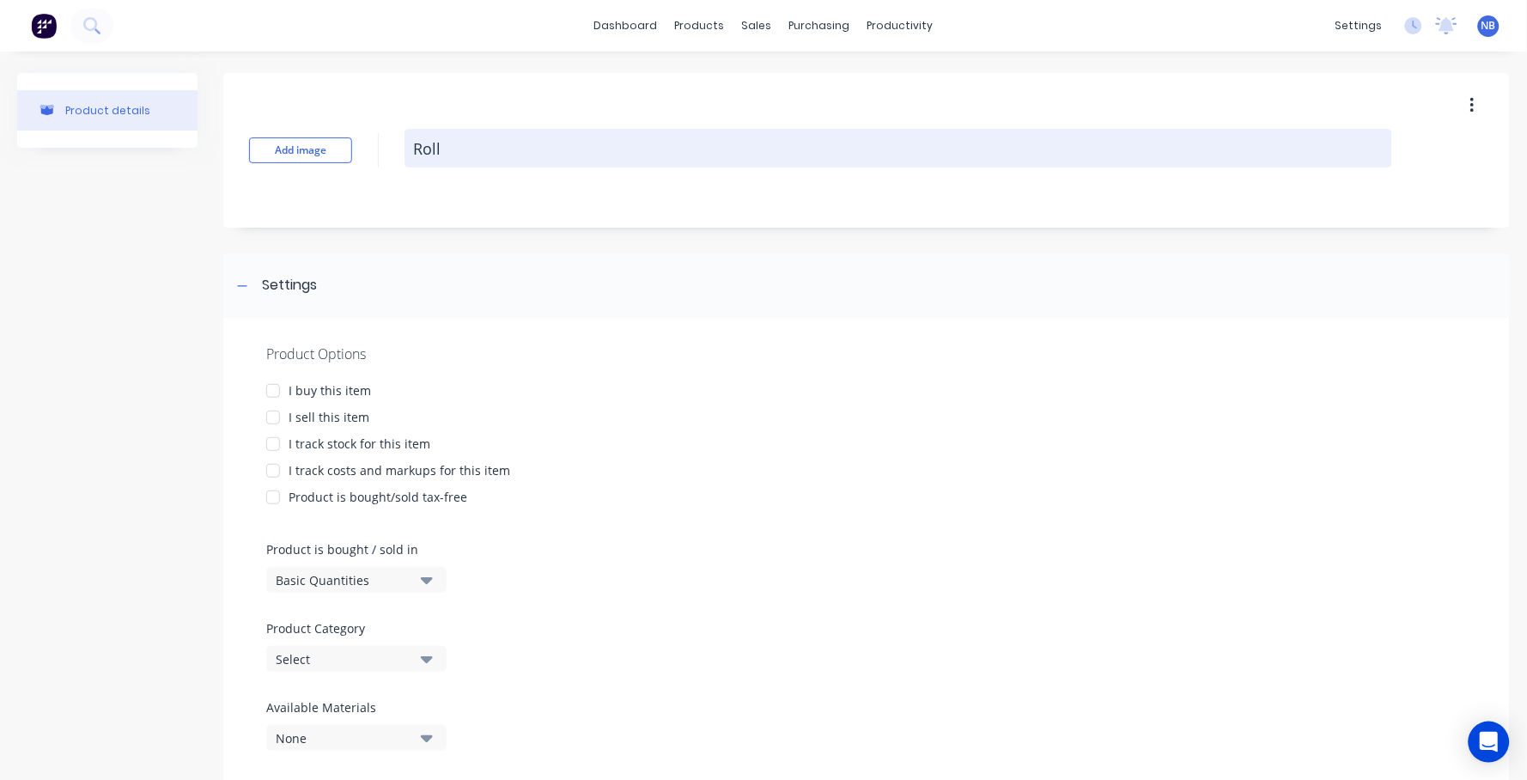
type textarea "Rolli"
type textarea "x"
type textarea "Rollin"
type textarea "x"
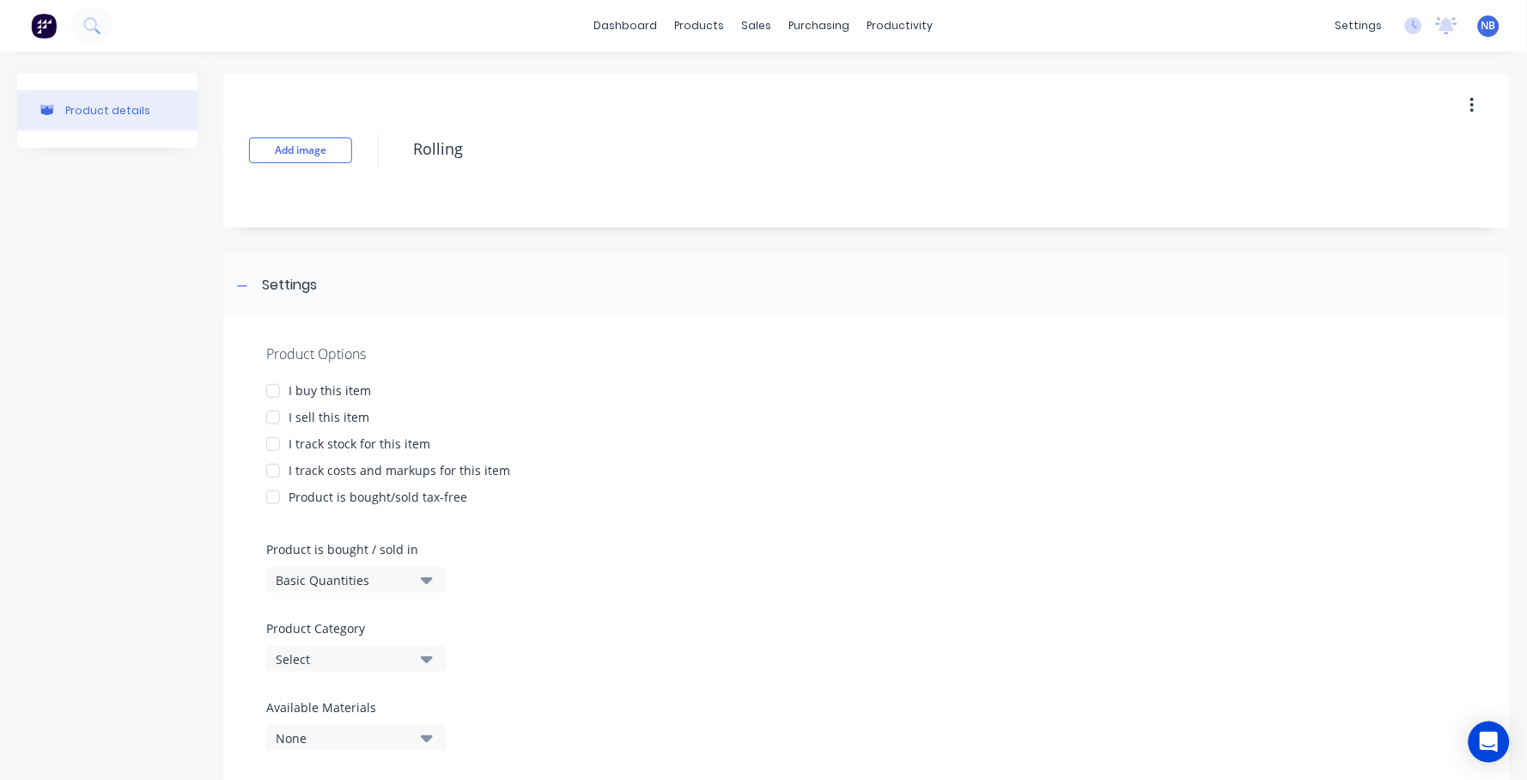
type textarea "Rolling"
type textarea "x"
type textarea "Rolling"
click at [158, 462] on div "Product details" at bounding box center [107, 440] width 180 height 734
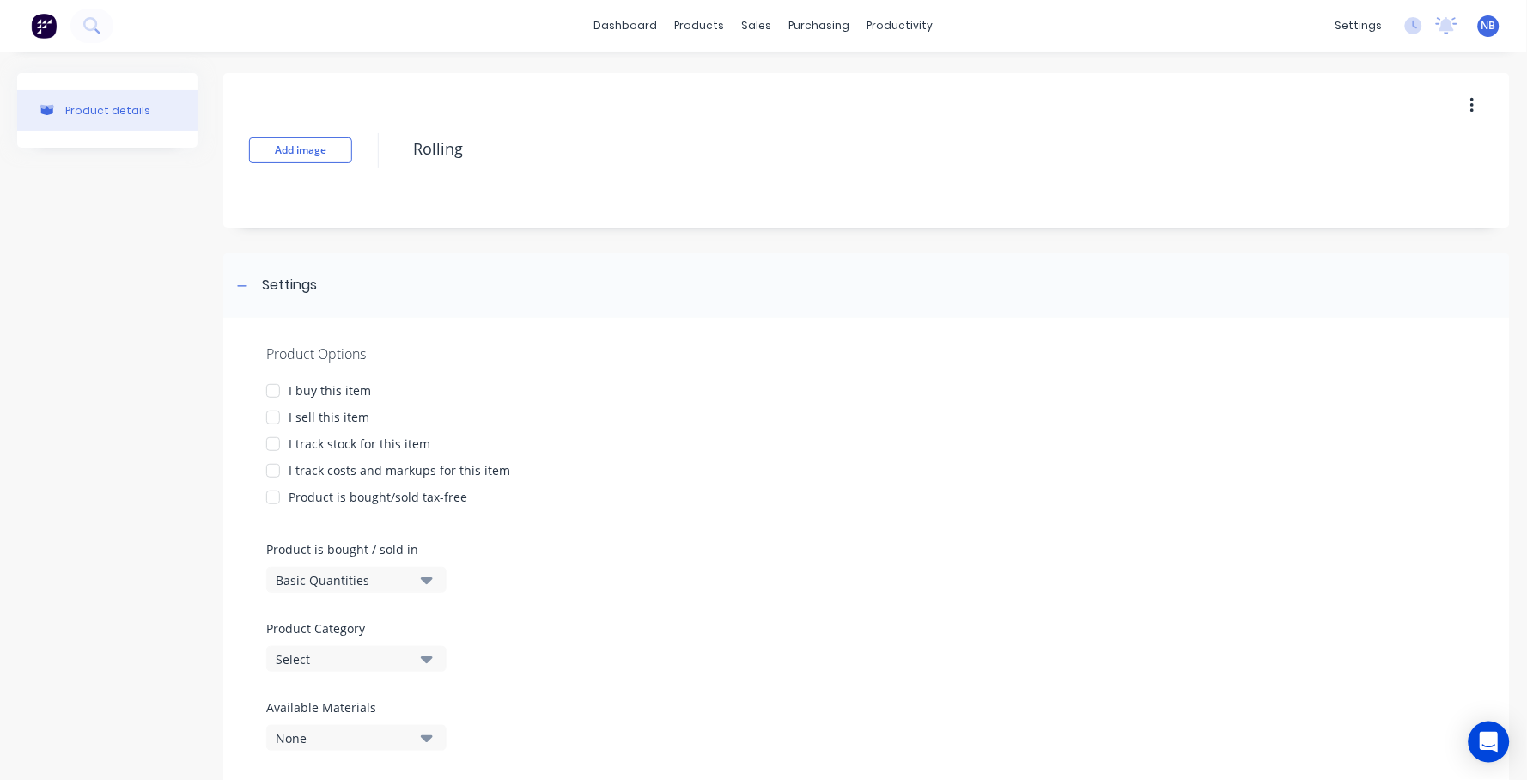
click at [284, 394] on div at bounding box center [273, 391] width 34 height 34
click at [290, 414] on div "I sell this item" at bounding box center [329, 417] width 81 height 18
click at [325, 391] on div "I buy this item" at bounding box center [330, 390] width 82 height 18
click at [332, 385] on div "I buy this item" at bounding box center [330, 390] width 82 height 18
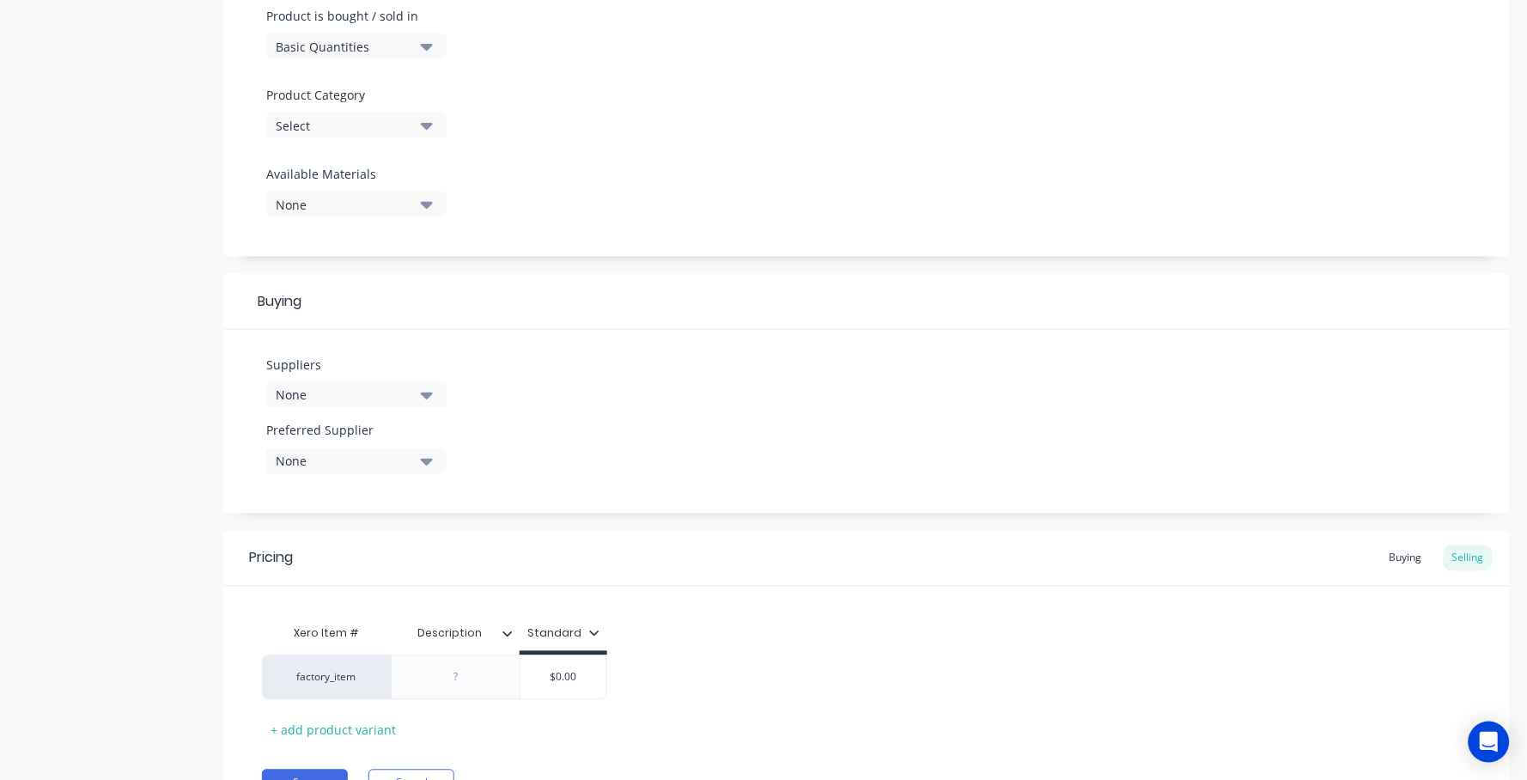
scroll to position [613, 0]
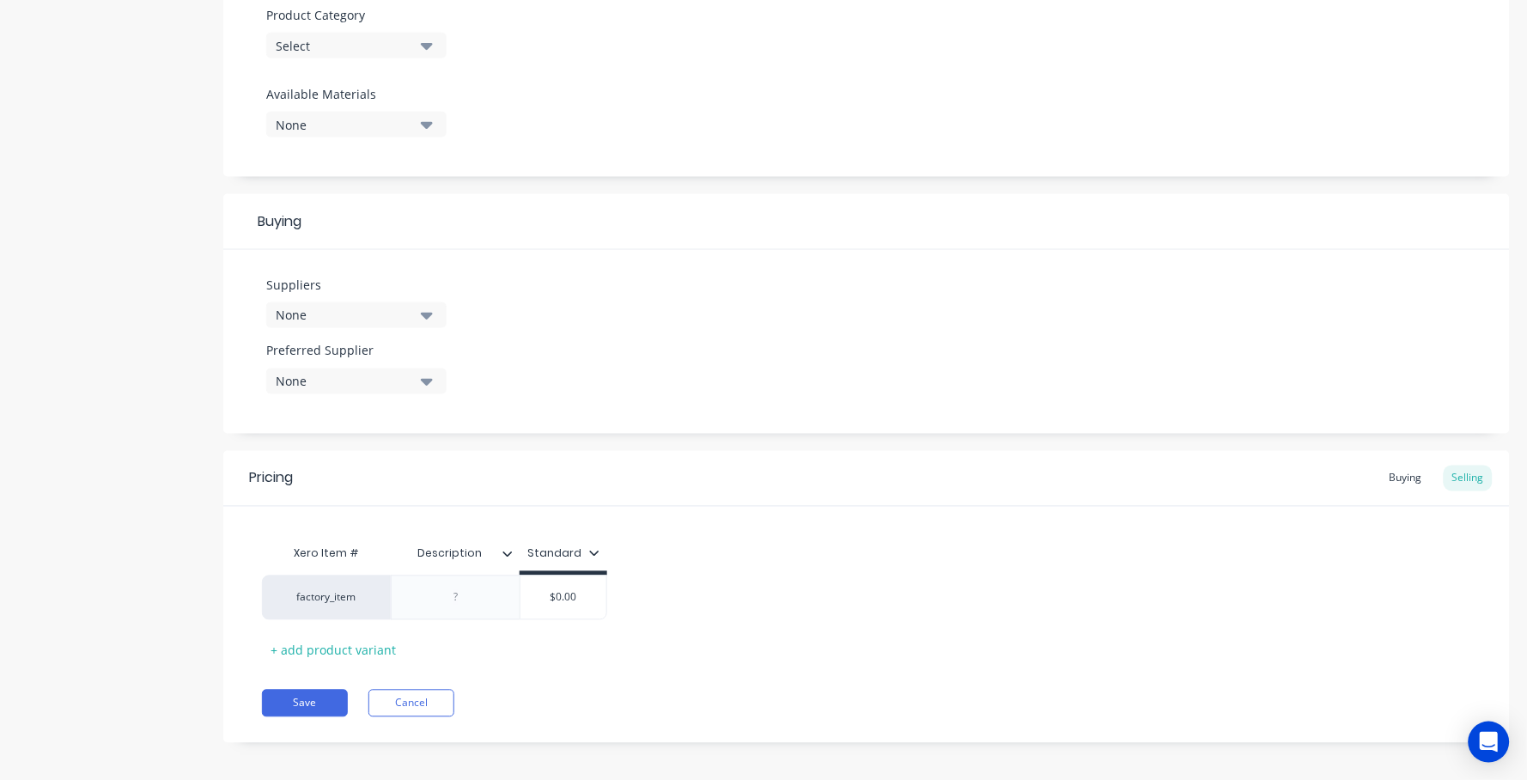
click at [1411, 453] on div "Pricing Buying Selling" at bounding box center [866, 479] width 1286 height 56
click at [1411, 465] on div "Buying" at bounding box center [1406, 478] width 50 height 26
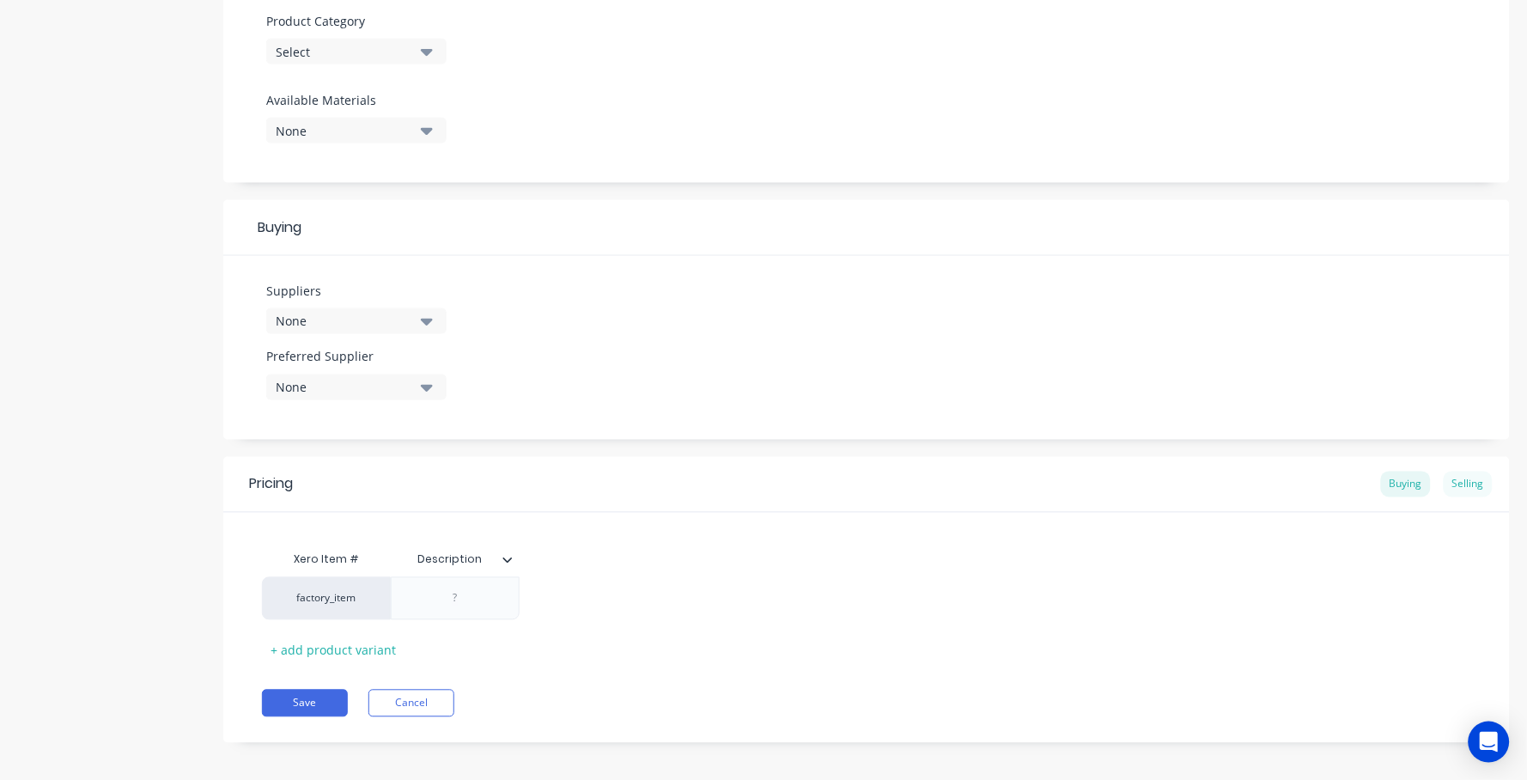
click at [1443, 476] on div "Selling" at bounding box center [1467, 484] width 49 height 26
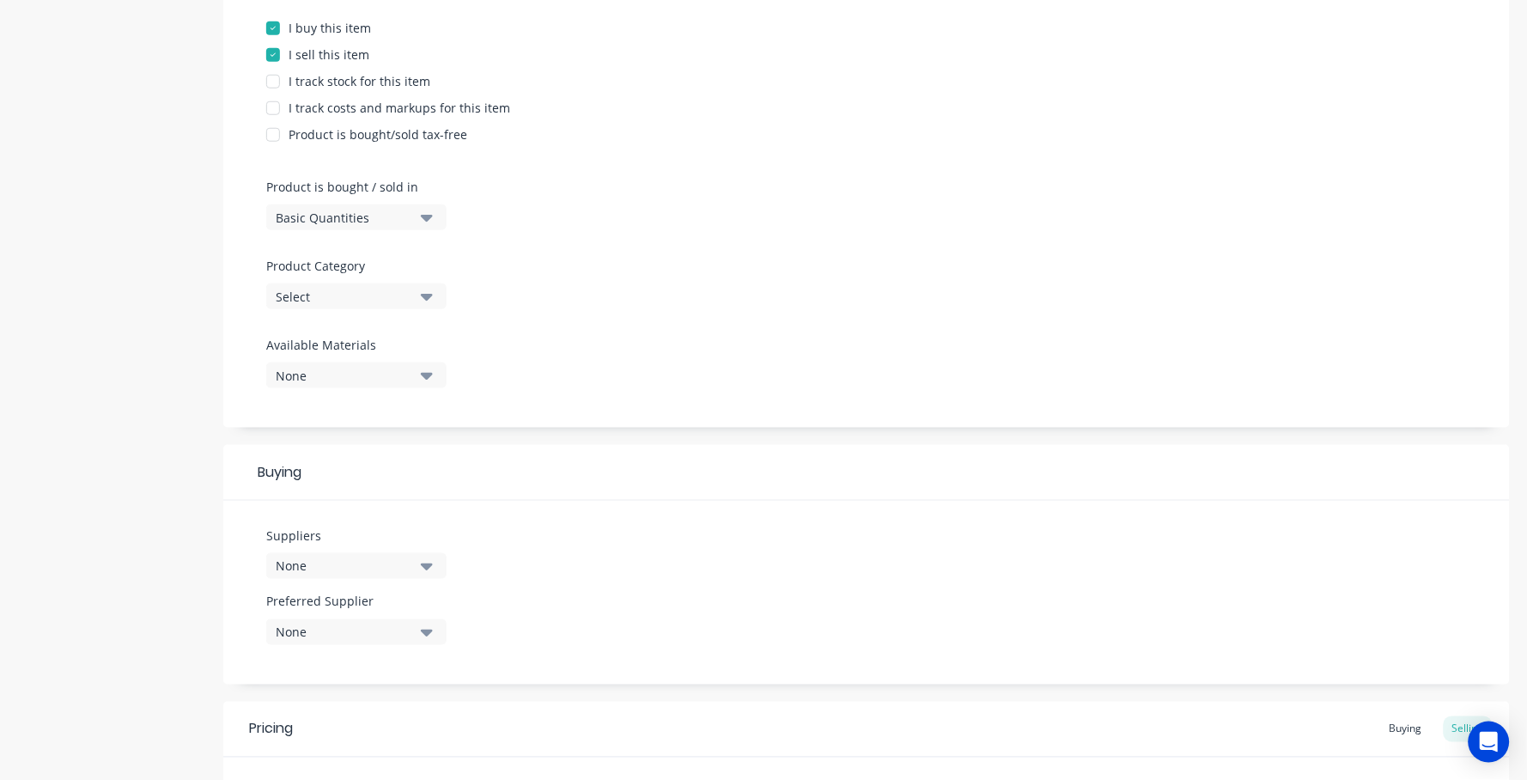
scroll to position [470, 0]
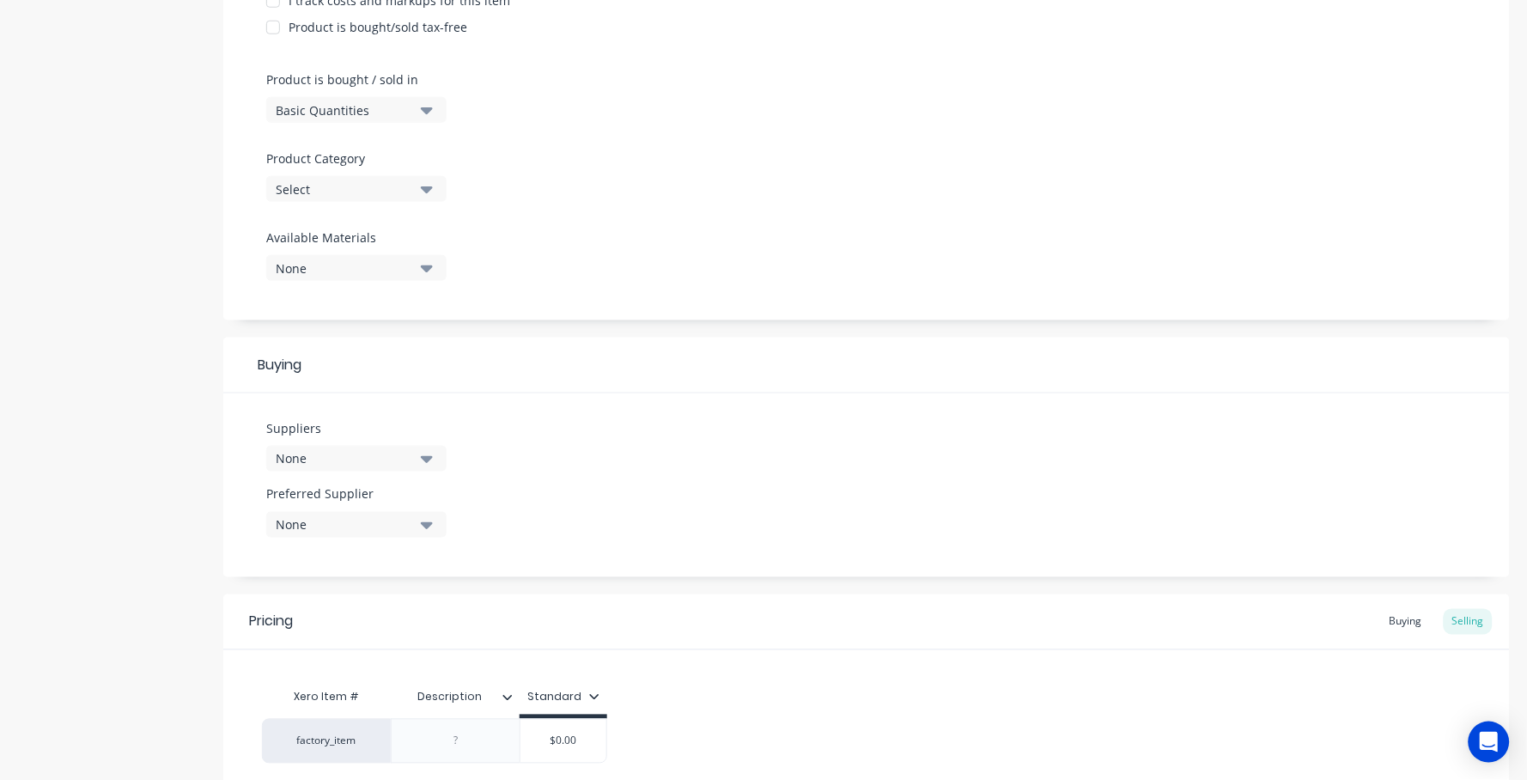
click at [403, 109] on div "Basic Quantities" at bounding box center [344, 110] width 137 height 18
click at [369, 203] on div "Custom Formula" at bounding box center [395, 220] width 258 height 34
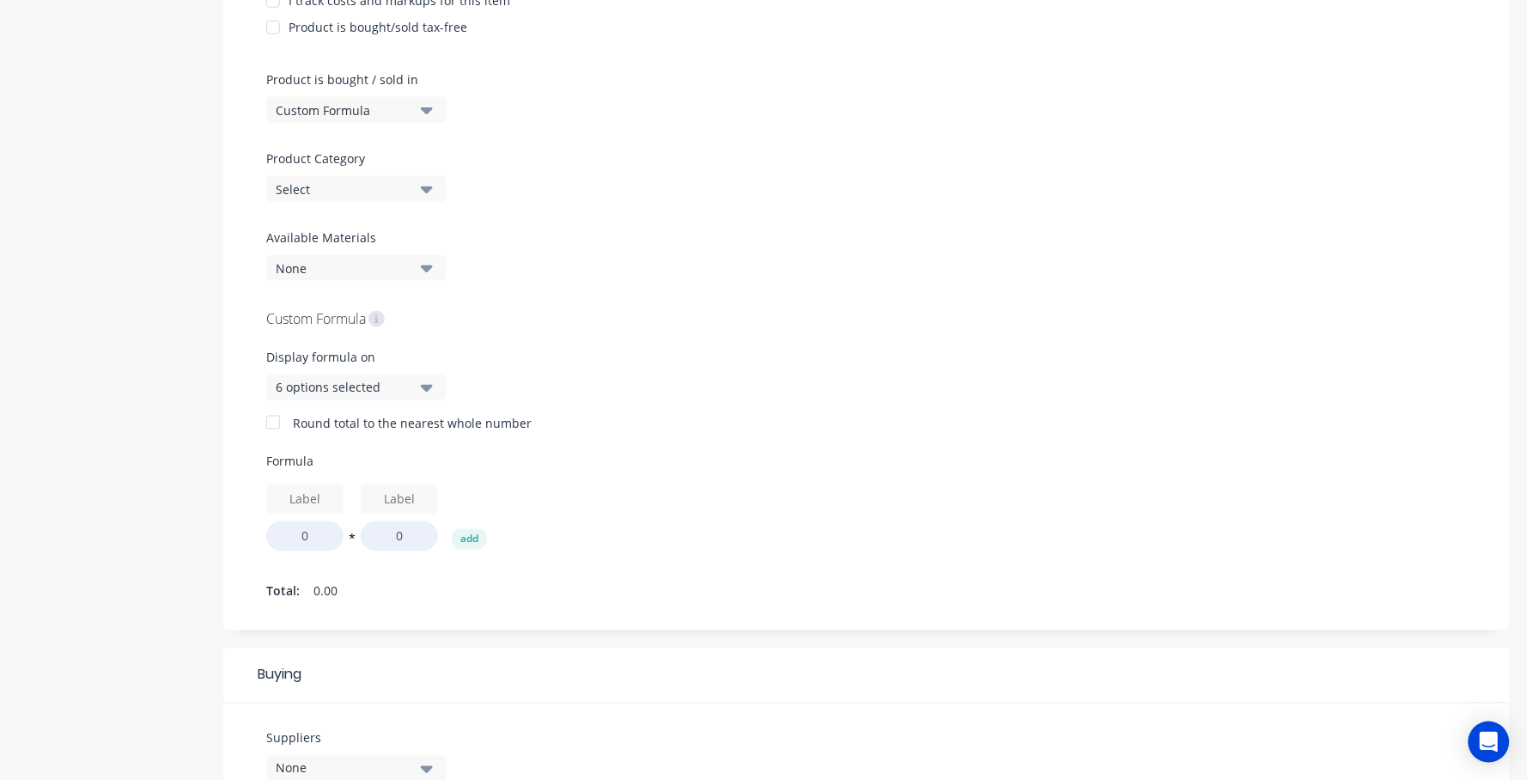
scroll to position [369, 0]
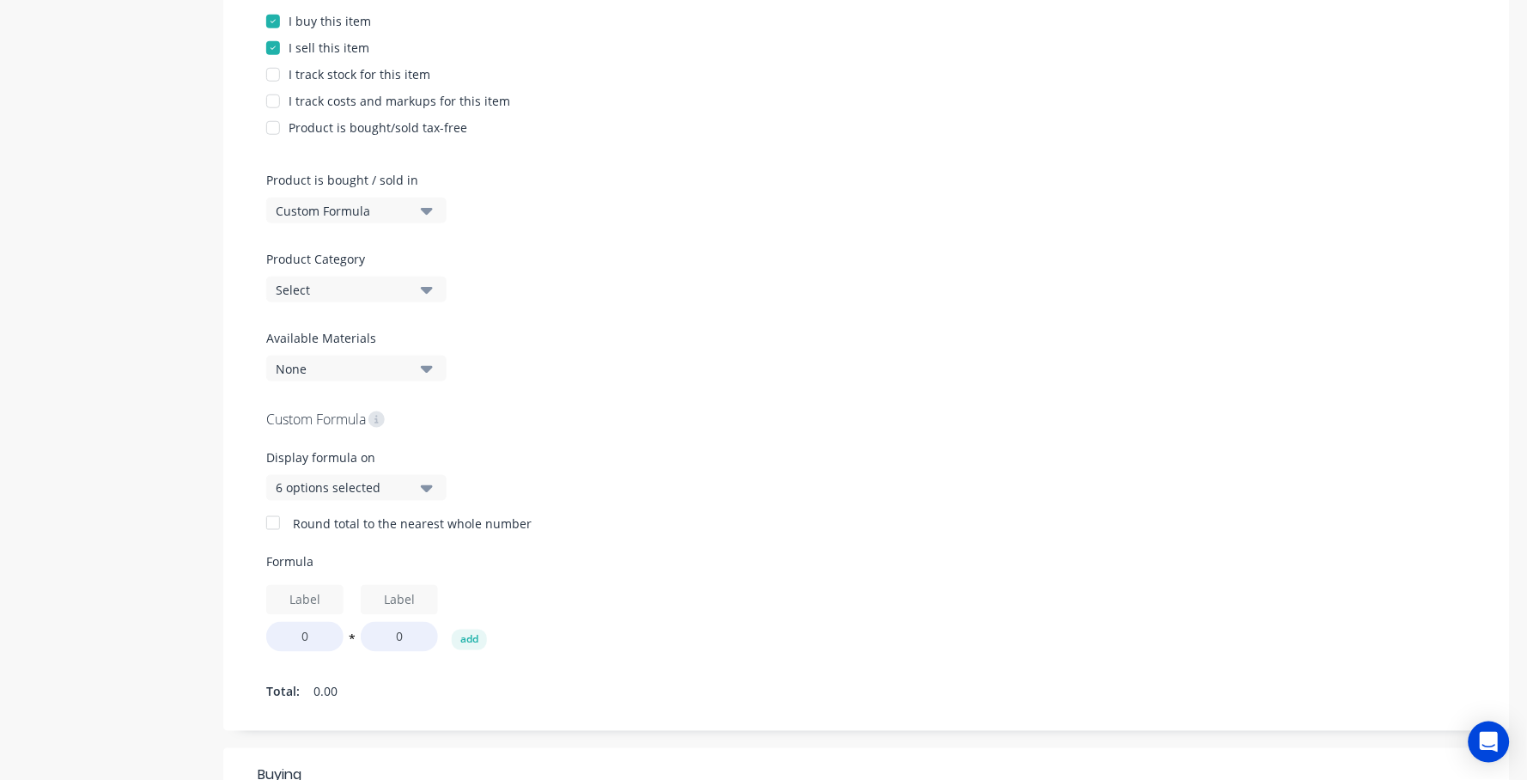
click at [347, 216] on div "Product Options I buy this item I sell this item I track stock for this item I …" at bounding box center [866, 339] width 1286 height 782
click at [347, 208] on div "Custom Formula" at bounding box center [344, 211] width 137 height 18
click at [349, 254] on div "Basic Quantities" at bounding box center [395, 251] width 258 height 34
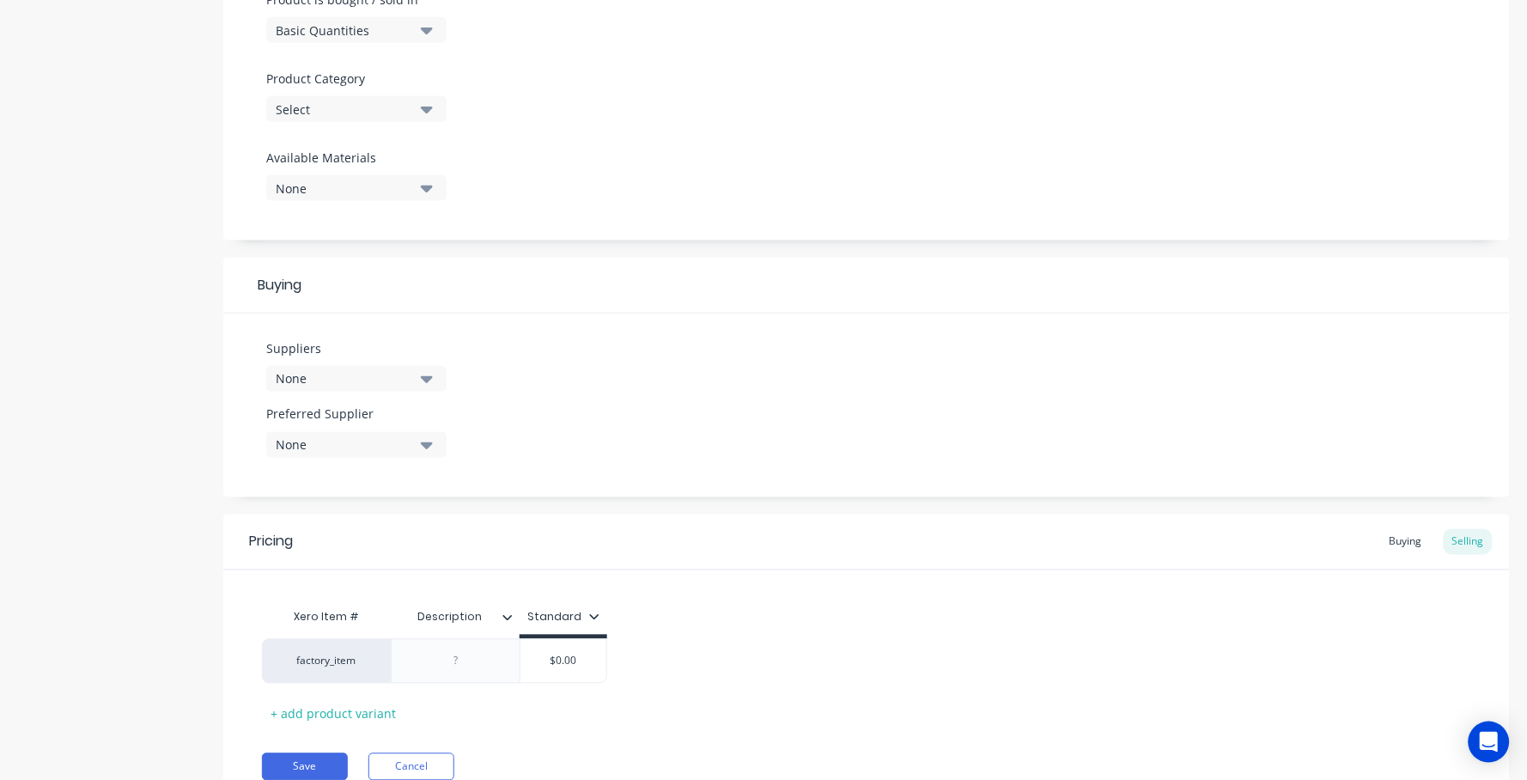
scroll to position [569, 0]
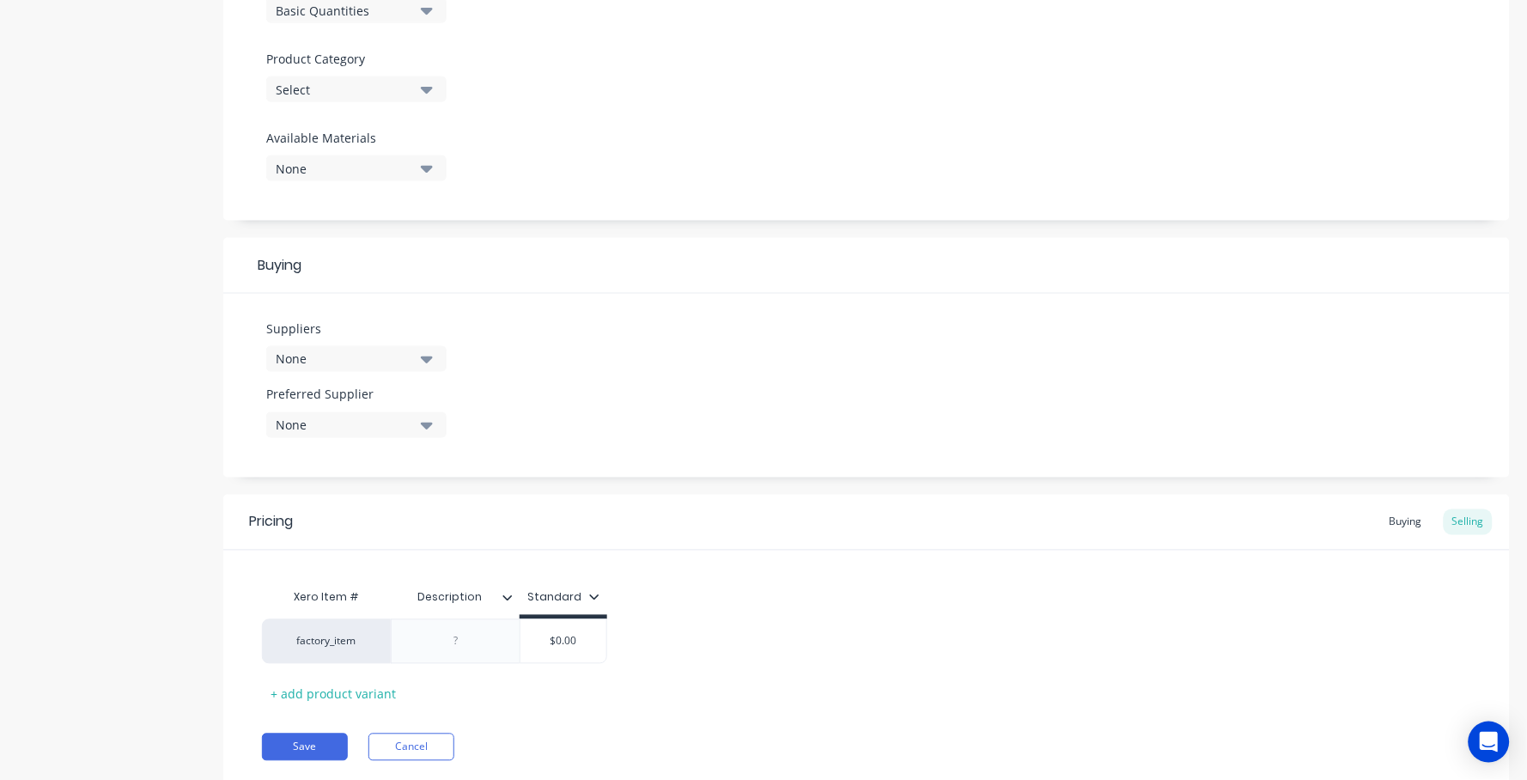
click at [426, 88] on icon "button" at bounding box center [427, 89] width 12 height 19
click at [422, 80] on icon "button" at bounding box center [427, 89] width 12 height 19
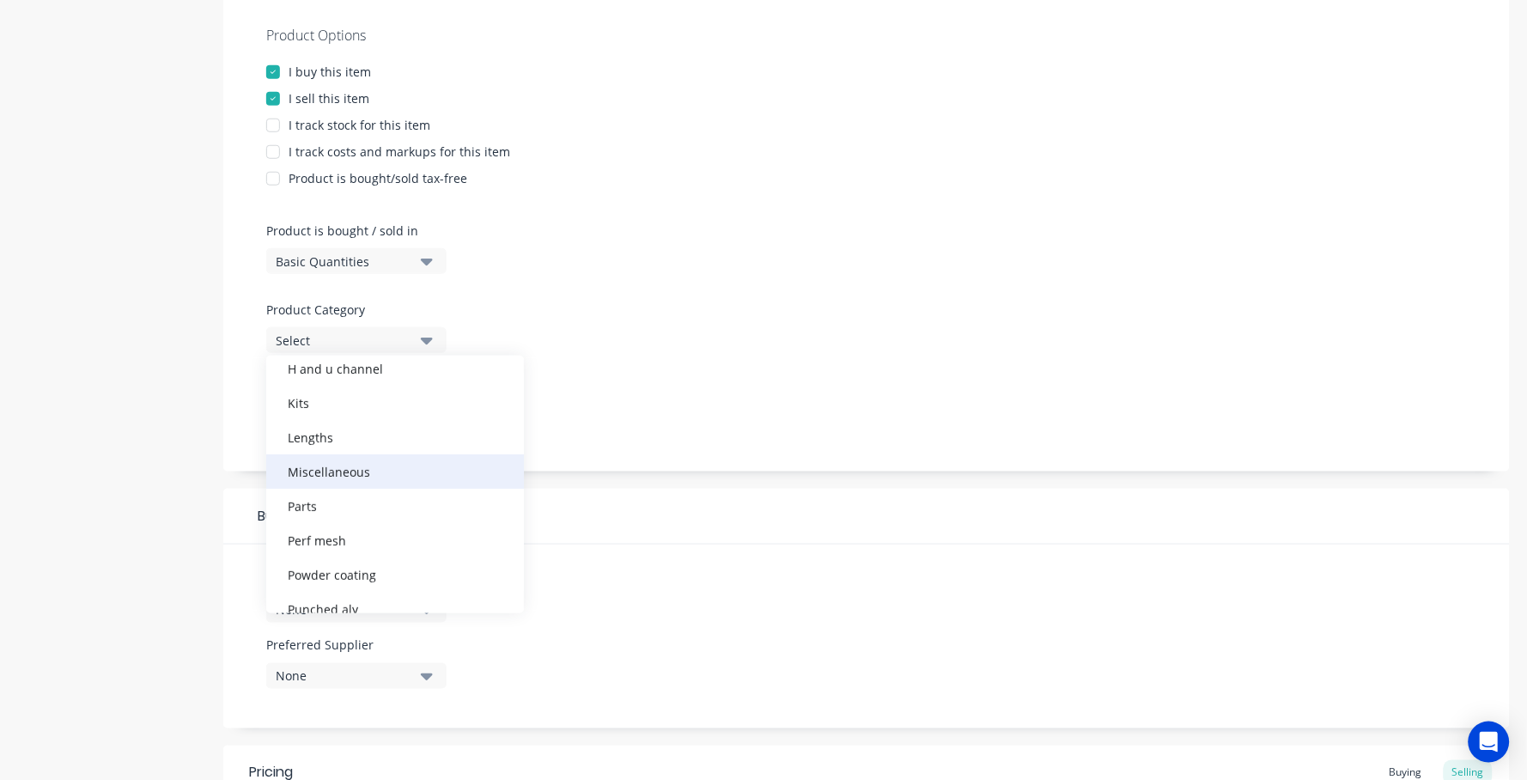
scroll to position [220, 0]
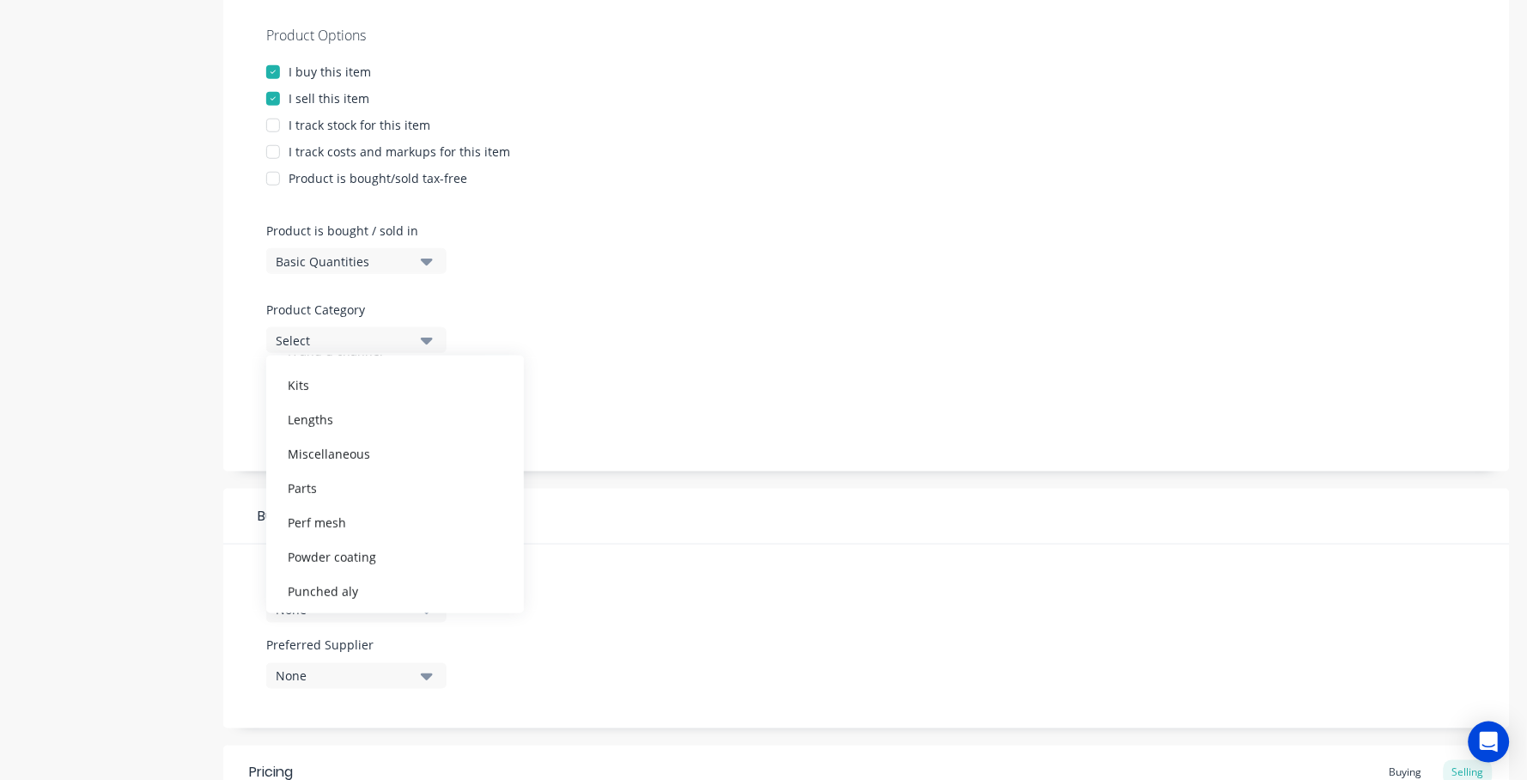
click at [415, 445] on div "Miscellaneous" at bounding box center [395, 453] width 258 height 34
type textarea "x"
click at [364, 421] on button "None" at bounding box center [356, 419] width 180 height 26
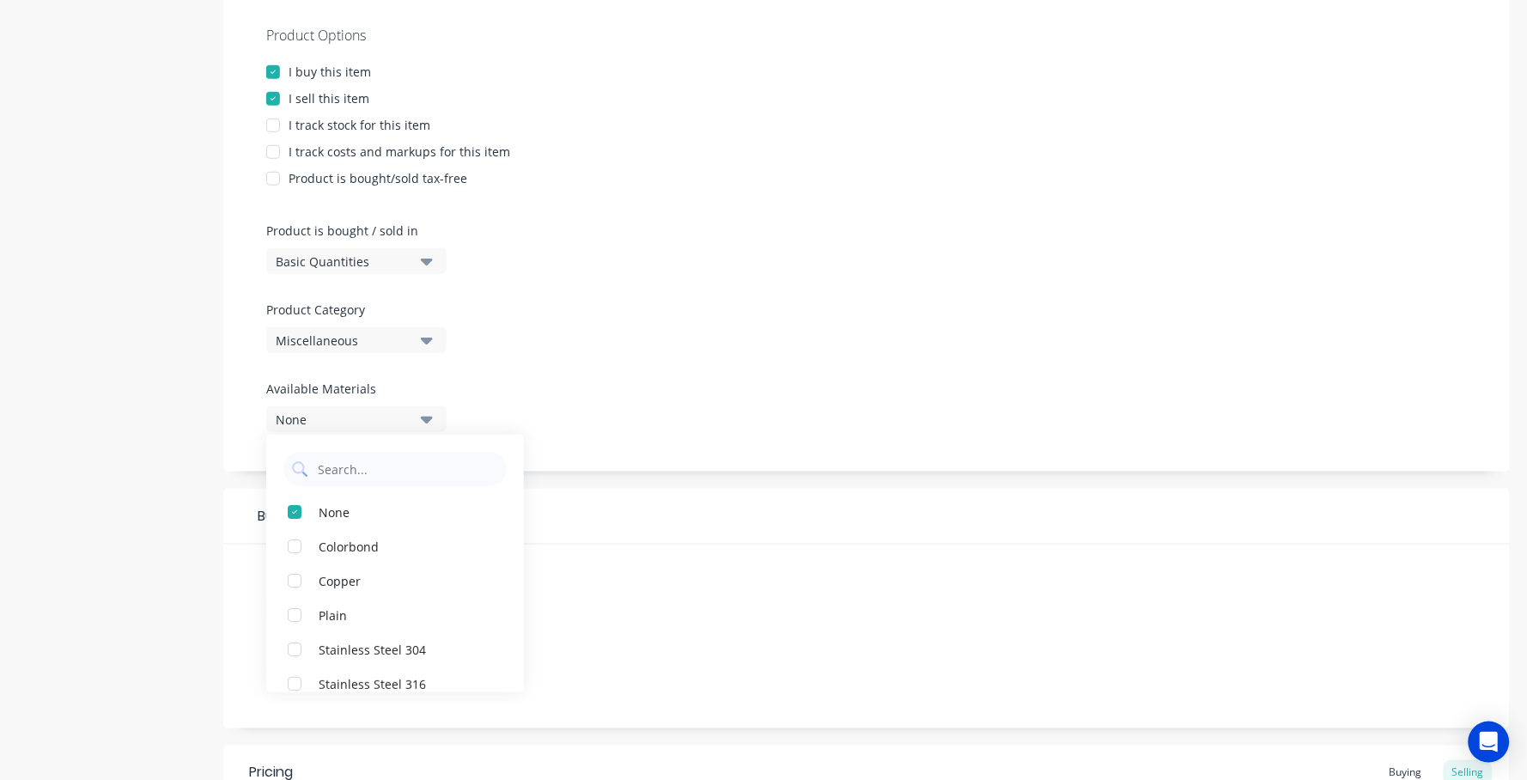
click at [625, 376] on div "Product Options I buy this item I sell this item I track stock for this item I …" at bounding box center [866, 235] width 1286 height 472
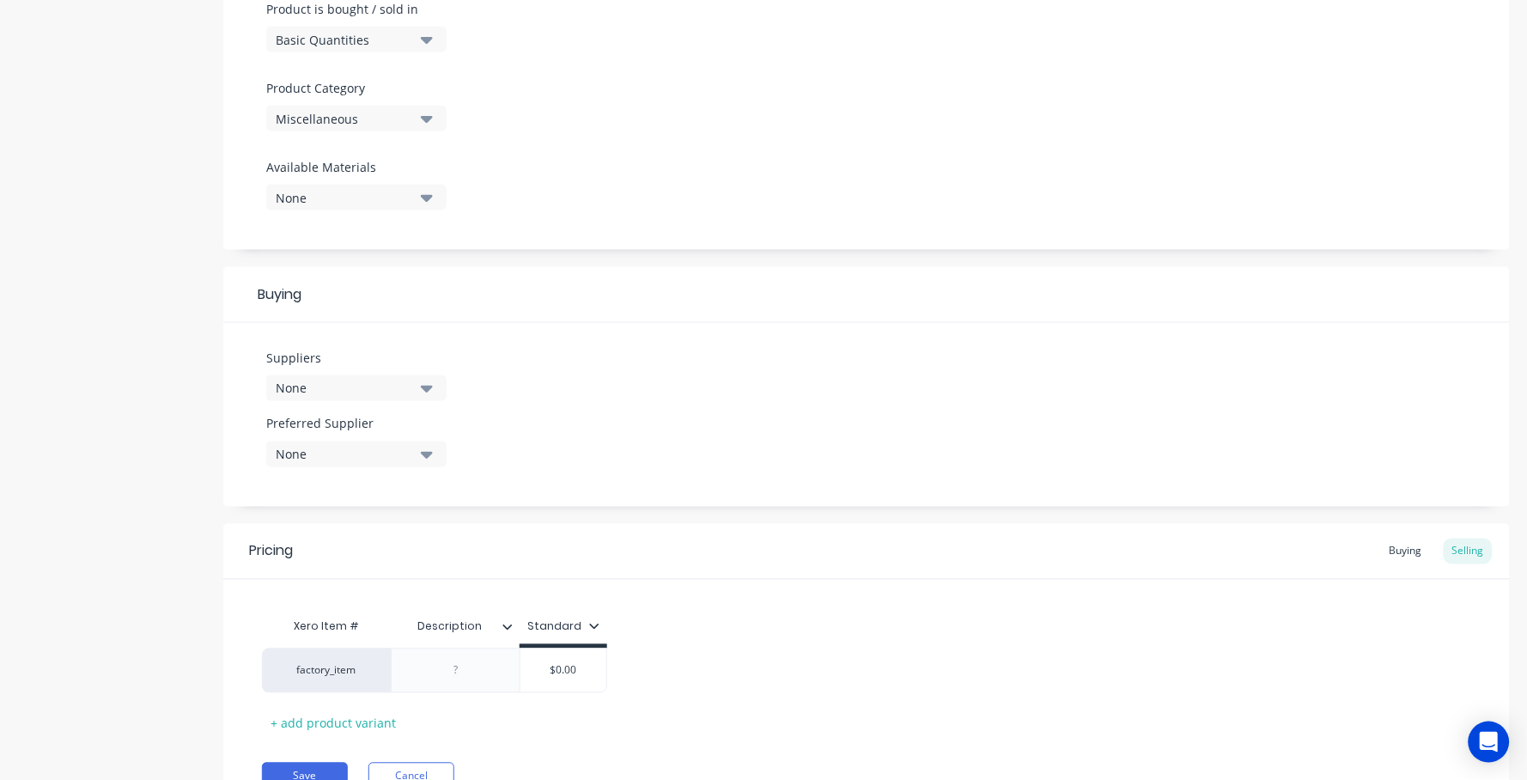
scroll to position [544, 0]
click at [367, 371] on button "None" at bounding box center [356, 384] width 180 height 26
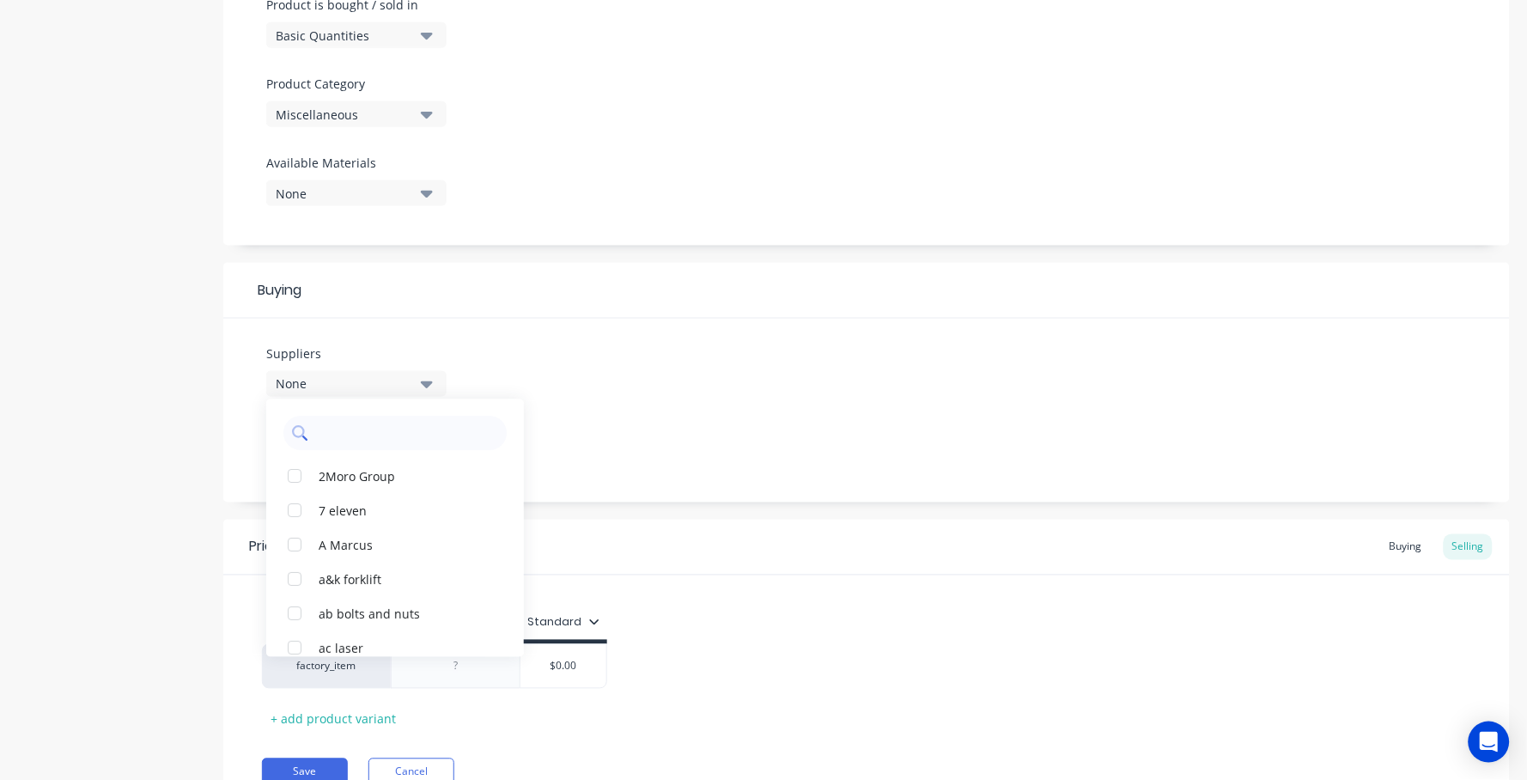
click at [346, 421] on input "text" at bounding box center [407, 433] width 182 height 34
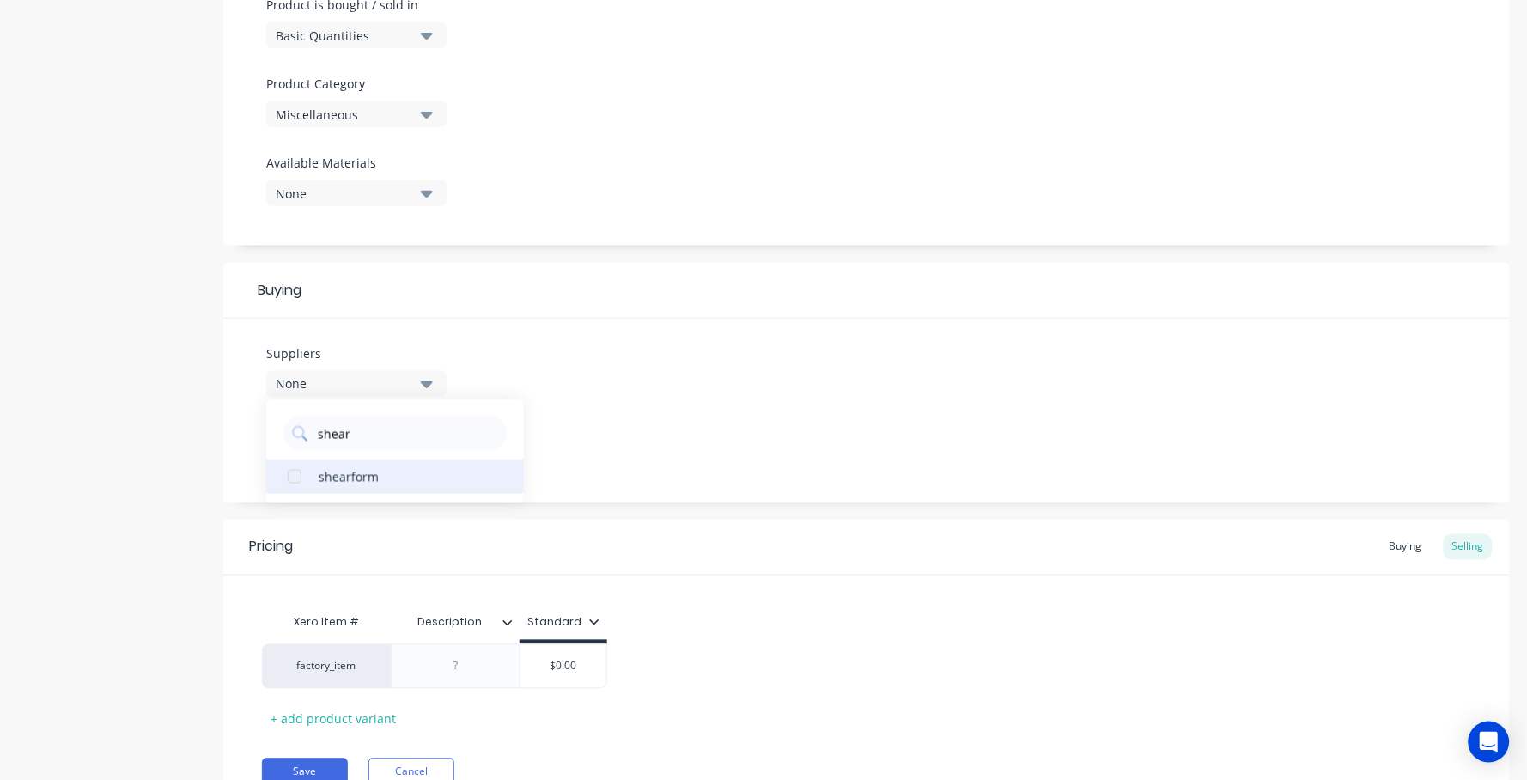
type input "shear"
click at [336, 470] on div "shearform" at bounding box center [405, 476] width 172 height 18
type textarea "x"
click at [716, 440] on div "Suppliers 1 suppliers selected shear shearform Preferred Supplier None" at bounding box center [866, 411] width 1286 height 184
click at [422, 445] on icon "button" at bounding box center [427, 449] width 12 height 19
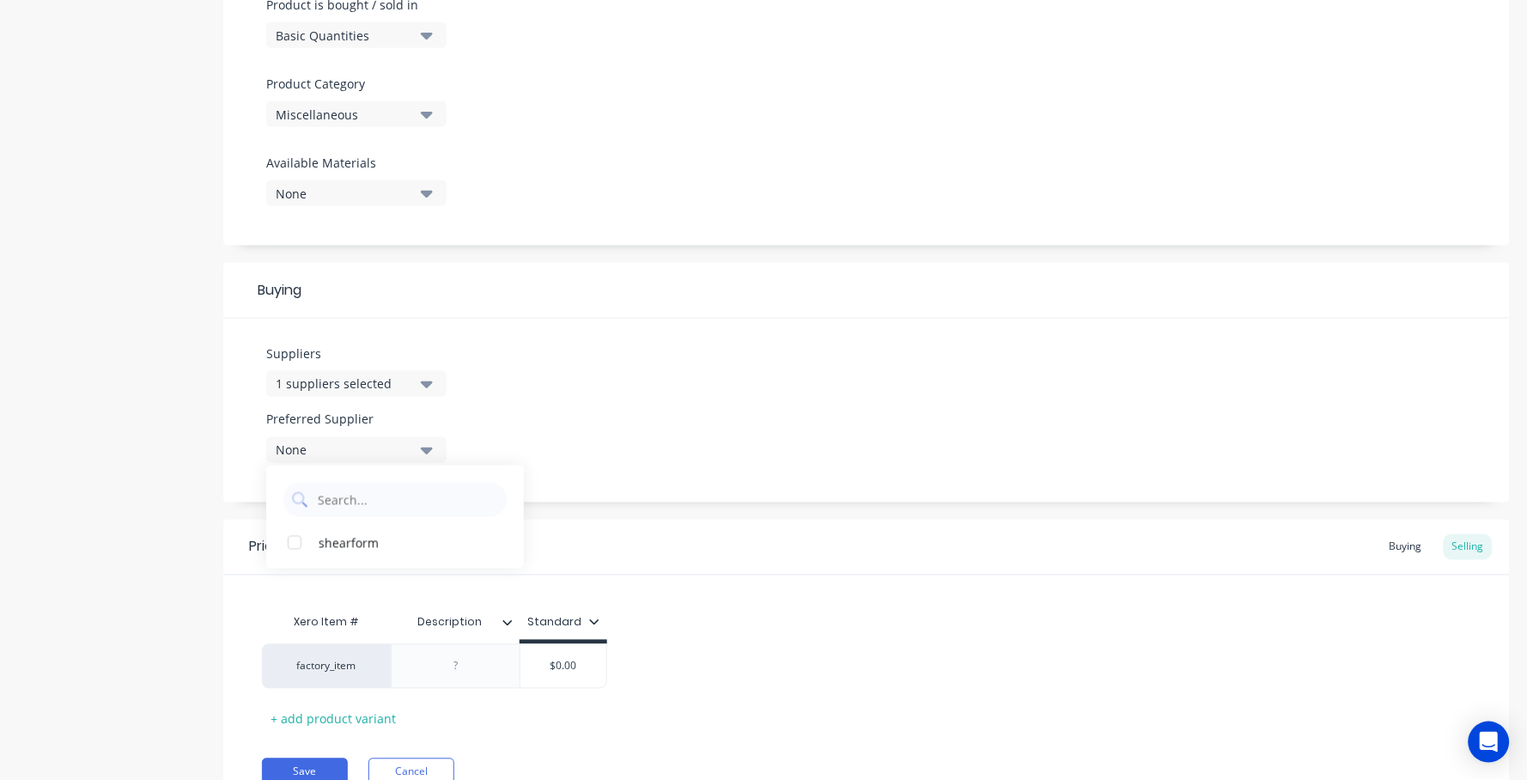
click at [794, 364] on div "Suppliers 1 suppliers selected shear Preferred Supplier None shearform" at bounding box center [866, 411] width 1286 height 184
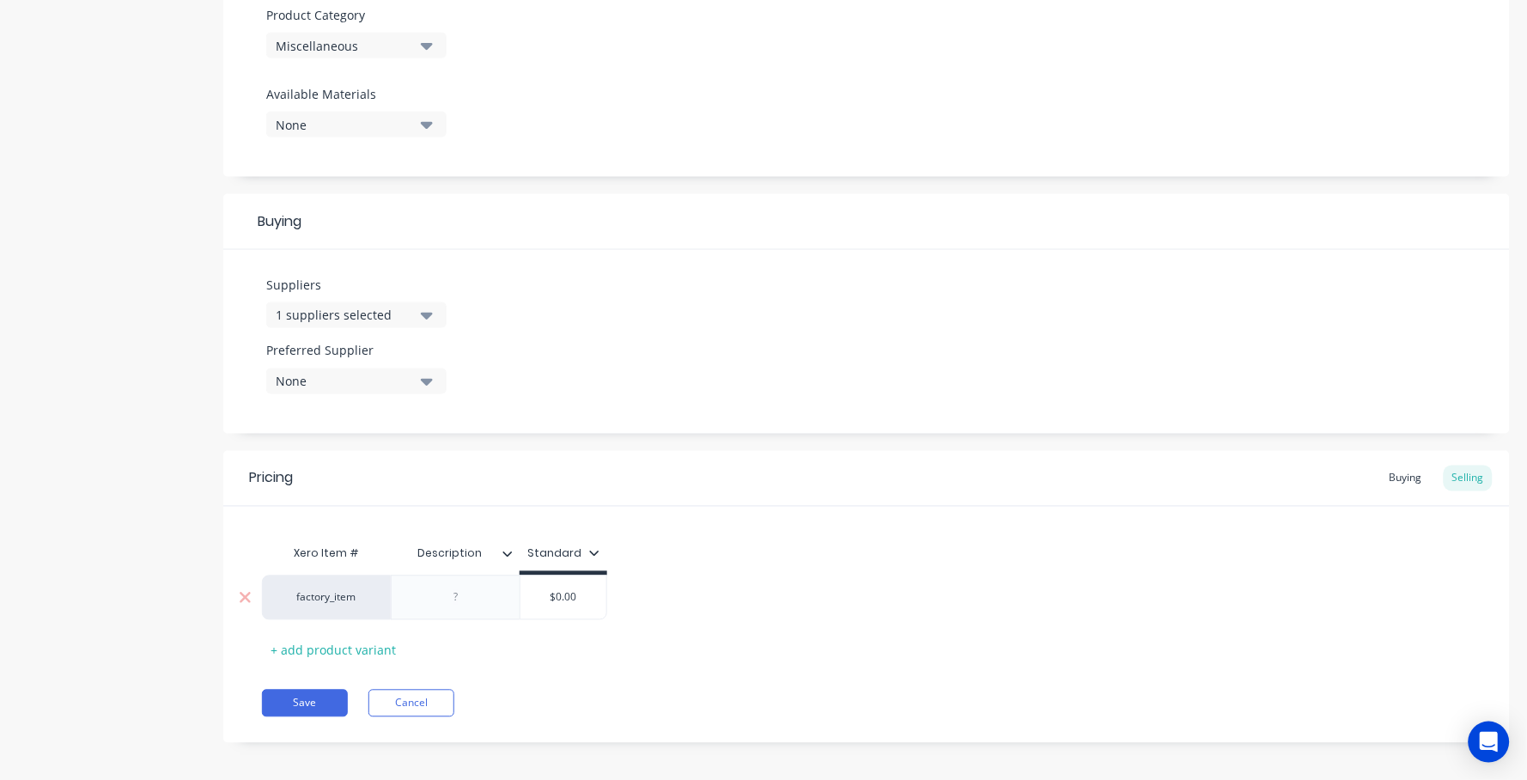
type input "$0.00"
drag, startPoint x: 591, startPoint y: 590, endPoint x: 527, endPoint y: 574, distance: 65.6
click at [483, 575] on div "factory_item $0.00 $0.00" at bounding box center [434, 597] width 345 height 45
type textarea "x"
type input "1"
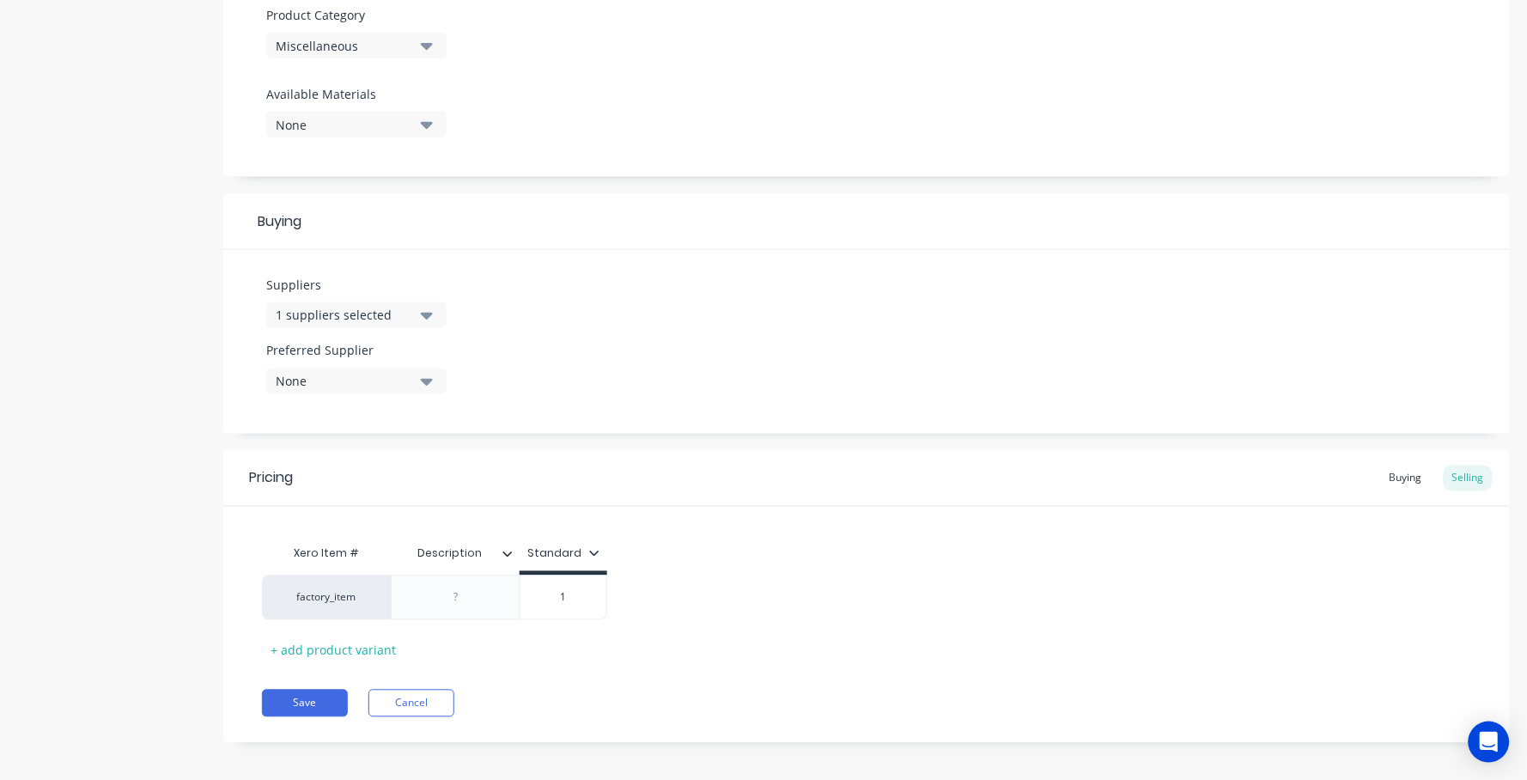
type textarea "x"
type input "15"
type textarea "x"
type input "150"
drag, startPoint x: 993, startPoint y: 582, endPoint x: 993, endPoint y: 591, distance: 8.6
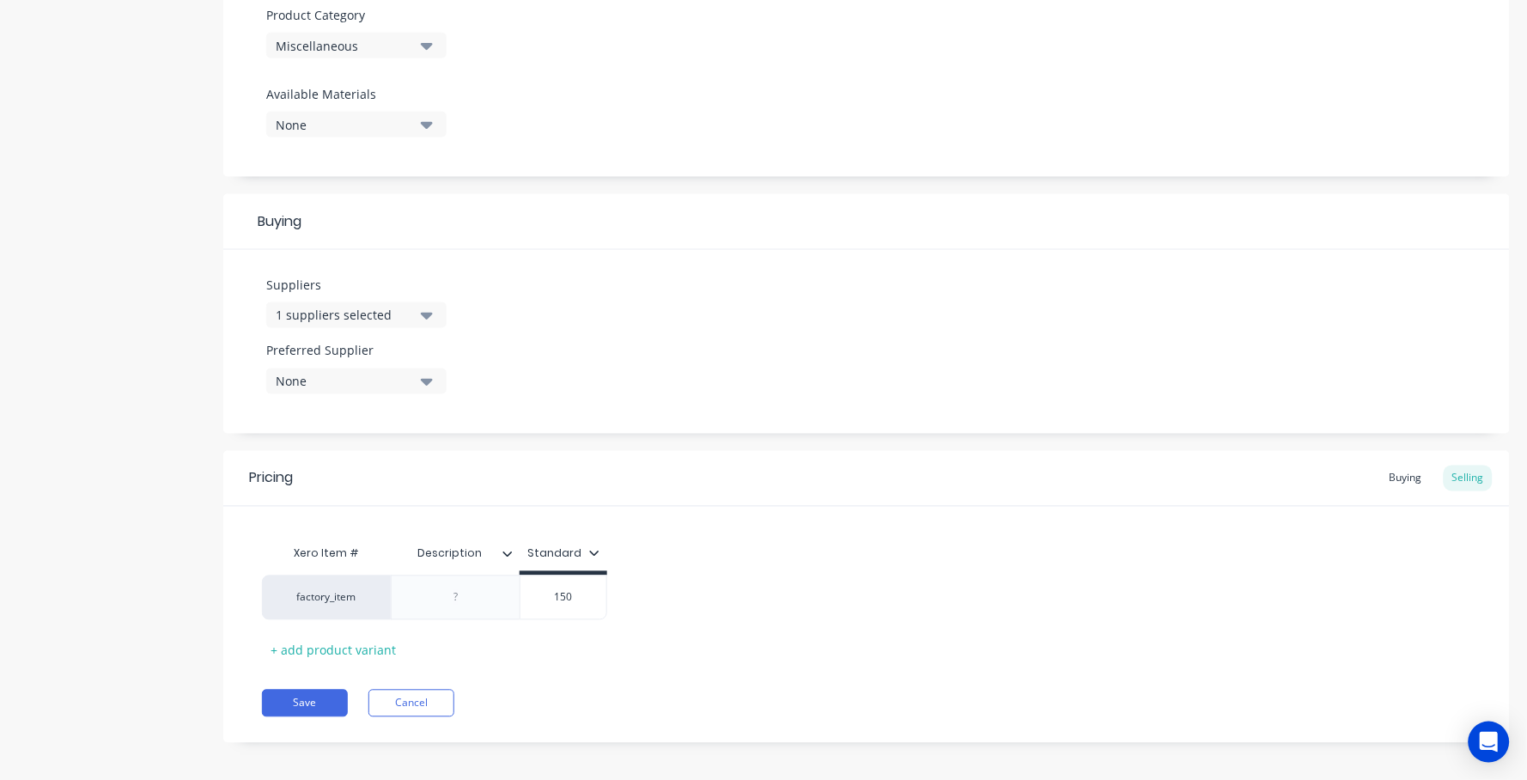
click at [993, 591] on div "factory_item $150.00 150" at bounding box center [866, 597] width 1209 height 45
click at [338, 694] on button "Save" at bounding box center [305, 702] width 86 height 27
type textarea "x"
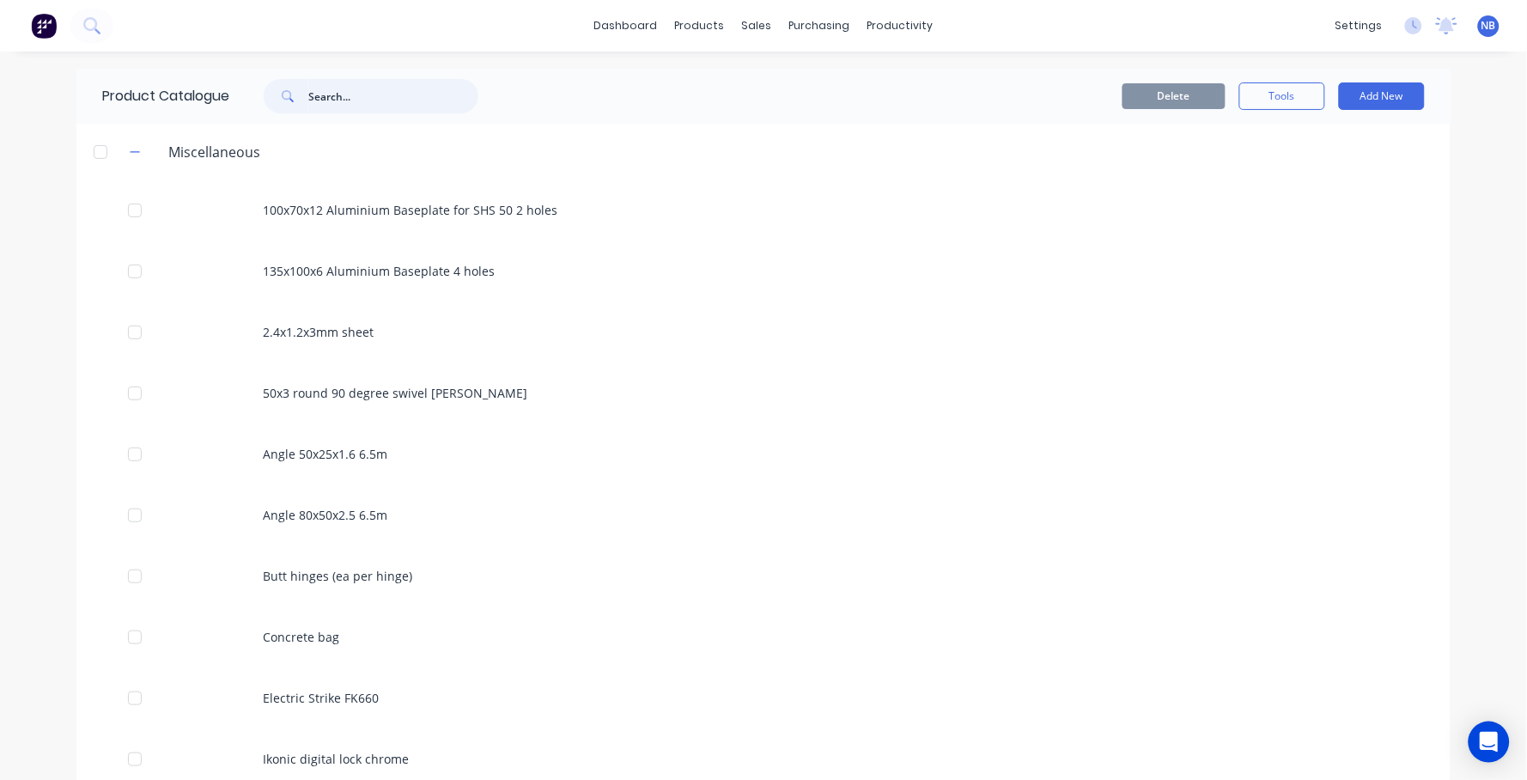
drag, startPoint x: 393, startPoint y: 95, endPoint x: 381, endPoint y: 102, distance: 13.8
click at [392, 95] on input "text" at bounding box center [393, 96] width 170 height 34
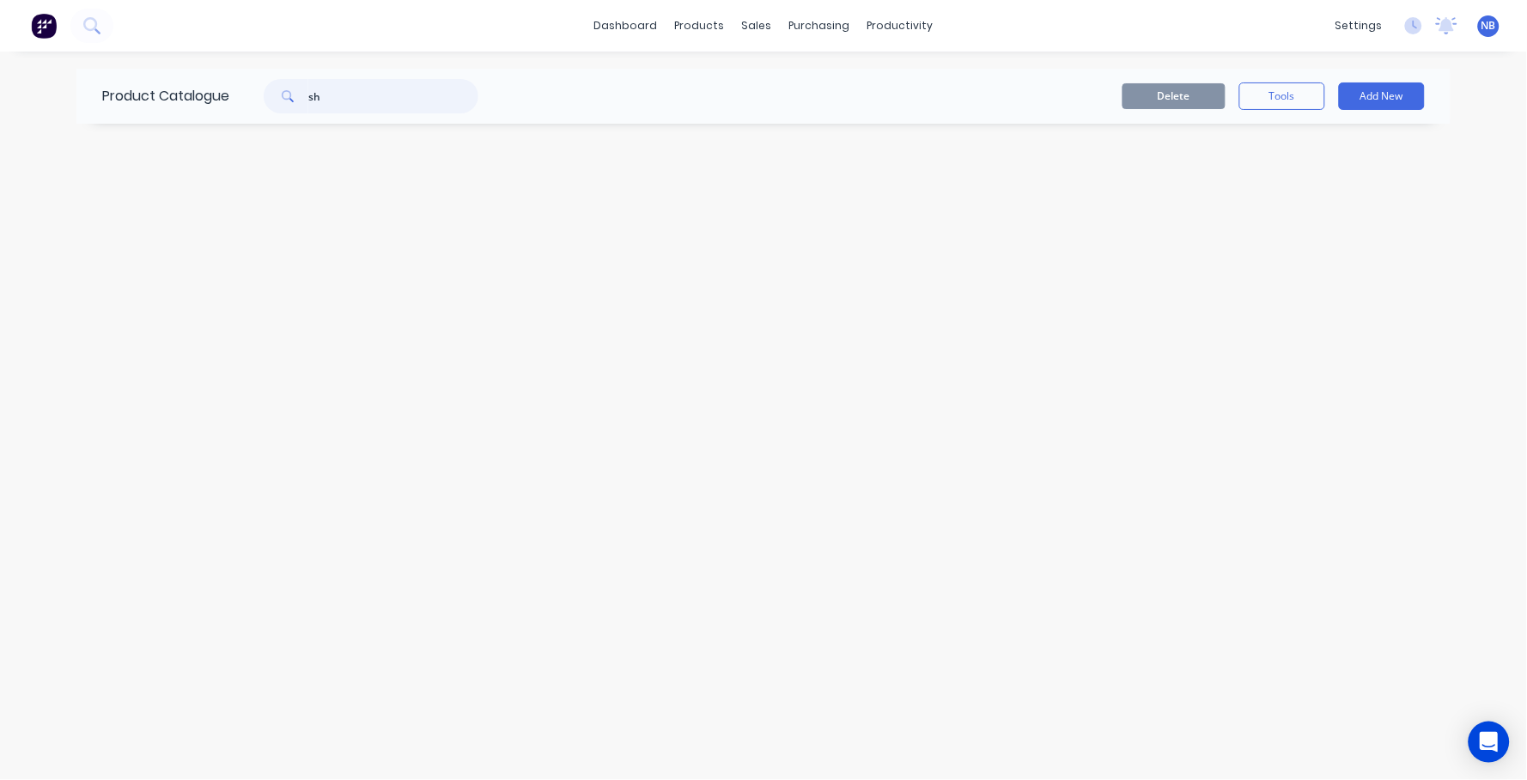
type input "s"
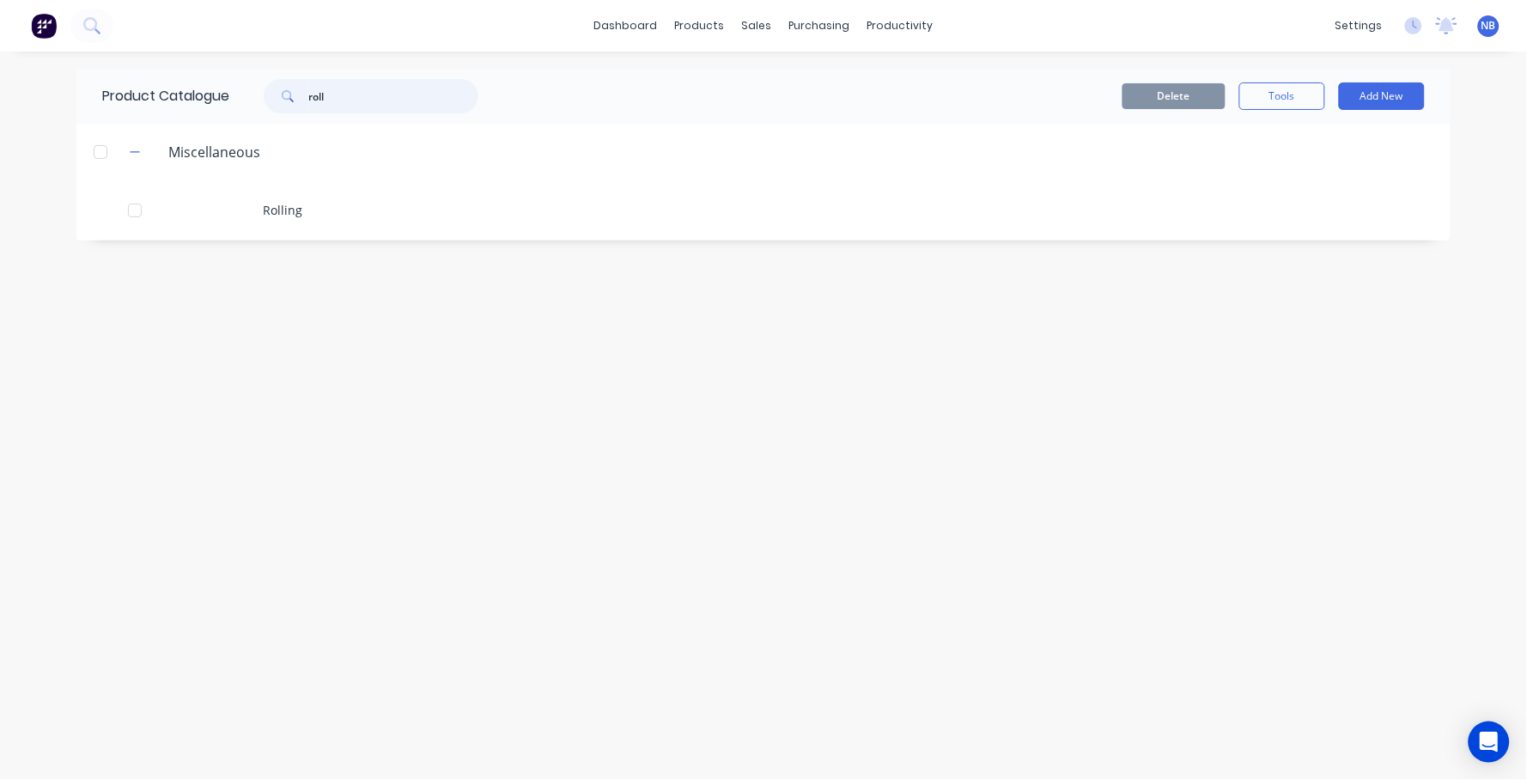
type input "roll"
click at [387, 205] on div "Rolling" at bounding box center [763, 209] width 1374 height 61
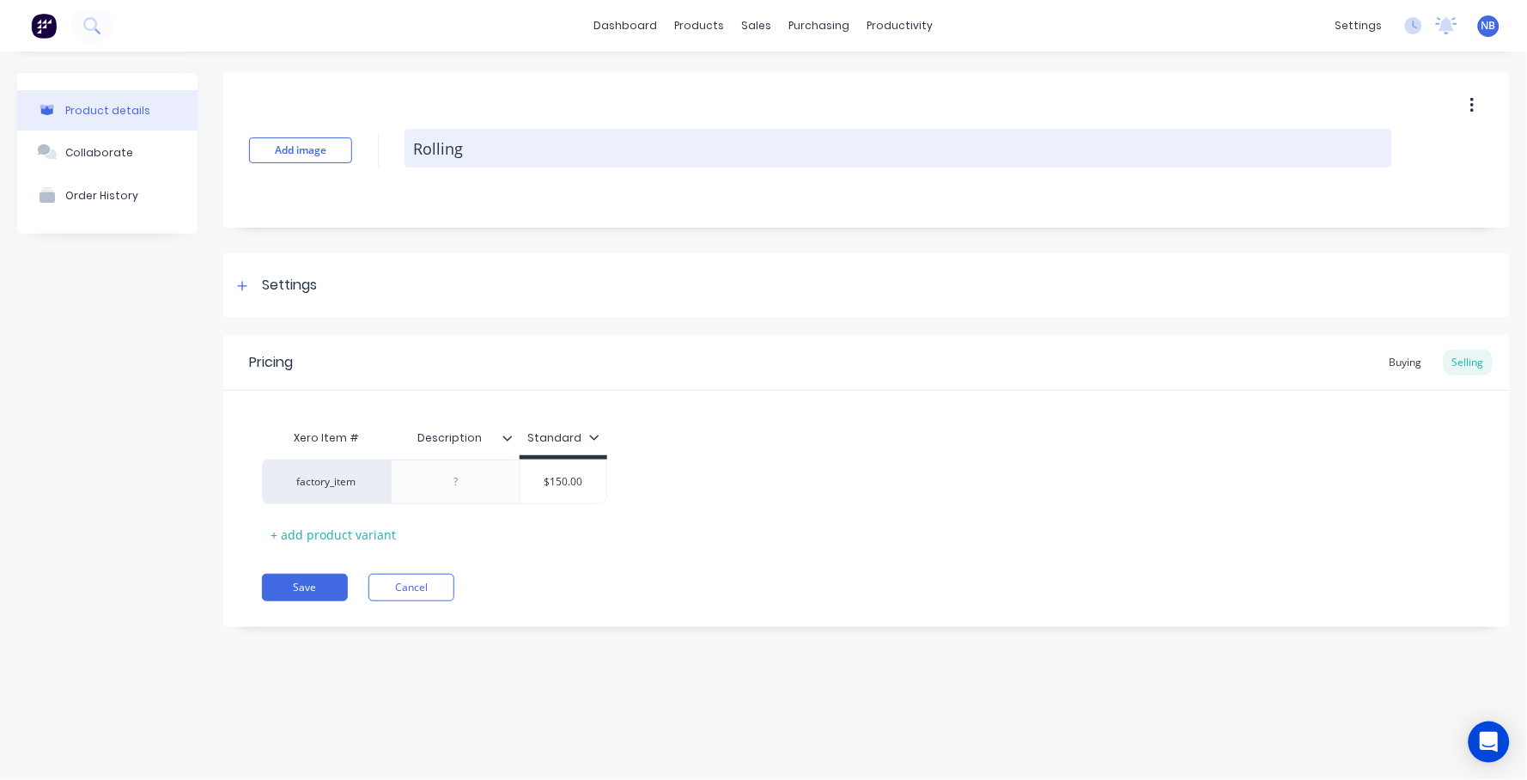
click at [465, 146] on textarea "Rolling" at bounding box center [897, 148] width 987 height 39
type textarea "x"
type textarea "Rolling"
type textarea "x"
type textarea "Rolling ("
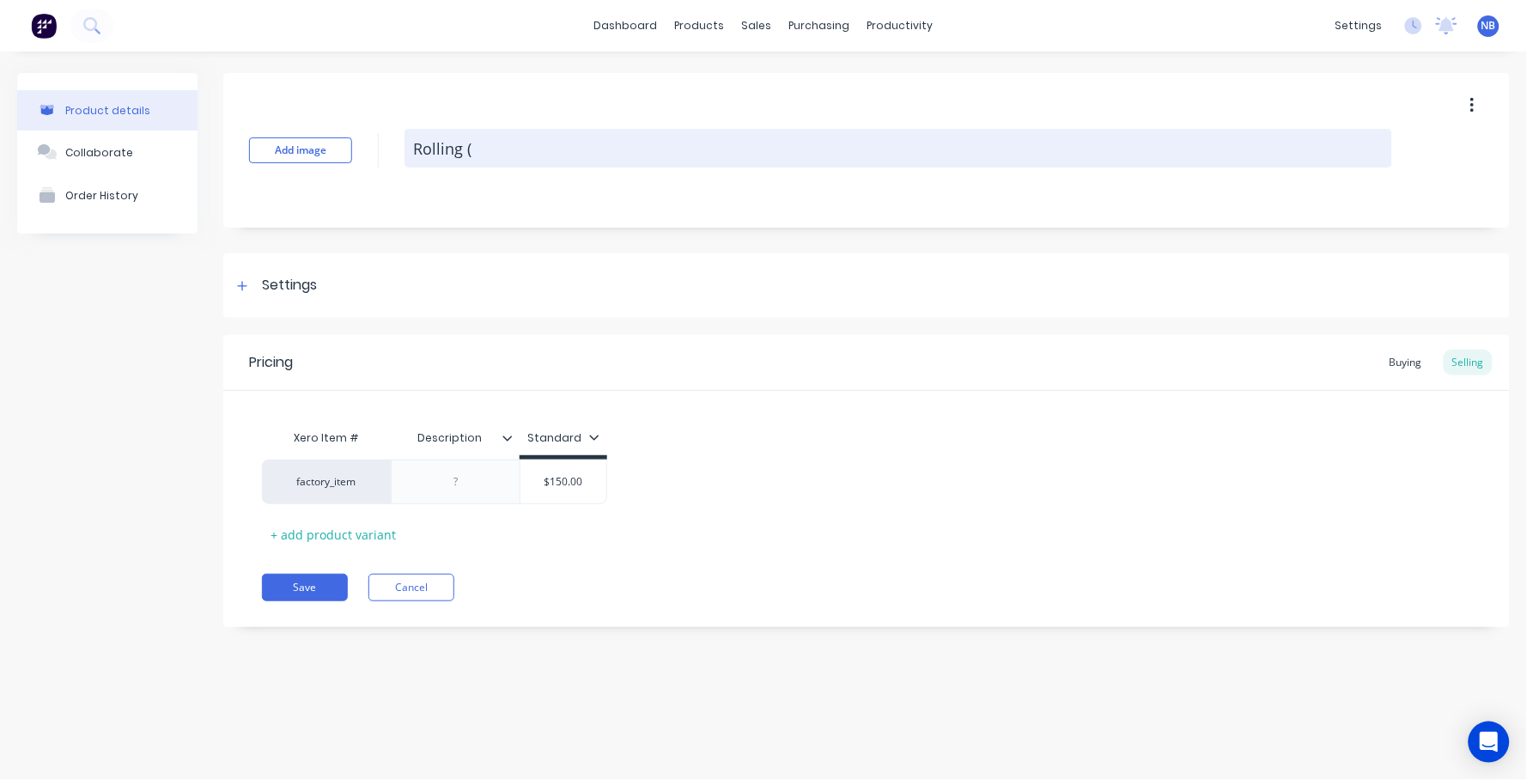
type textarea "x"
type textarea "Rolling (p"
type textarea "x"
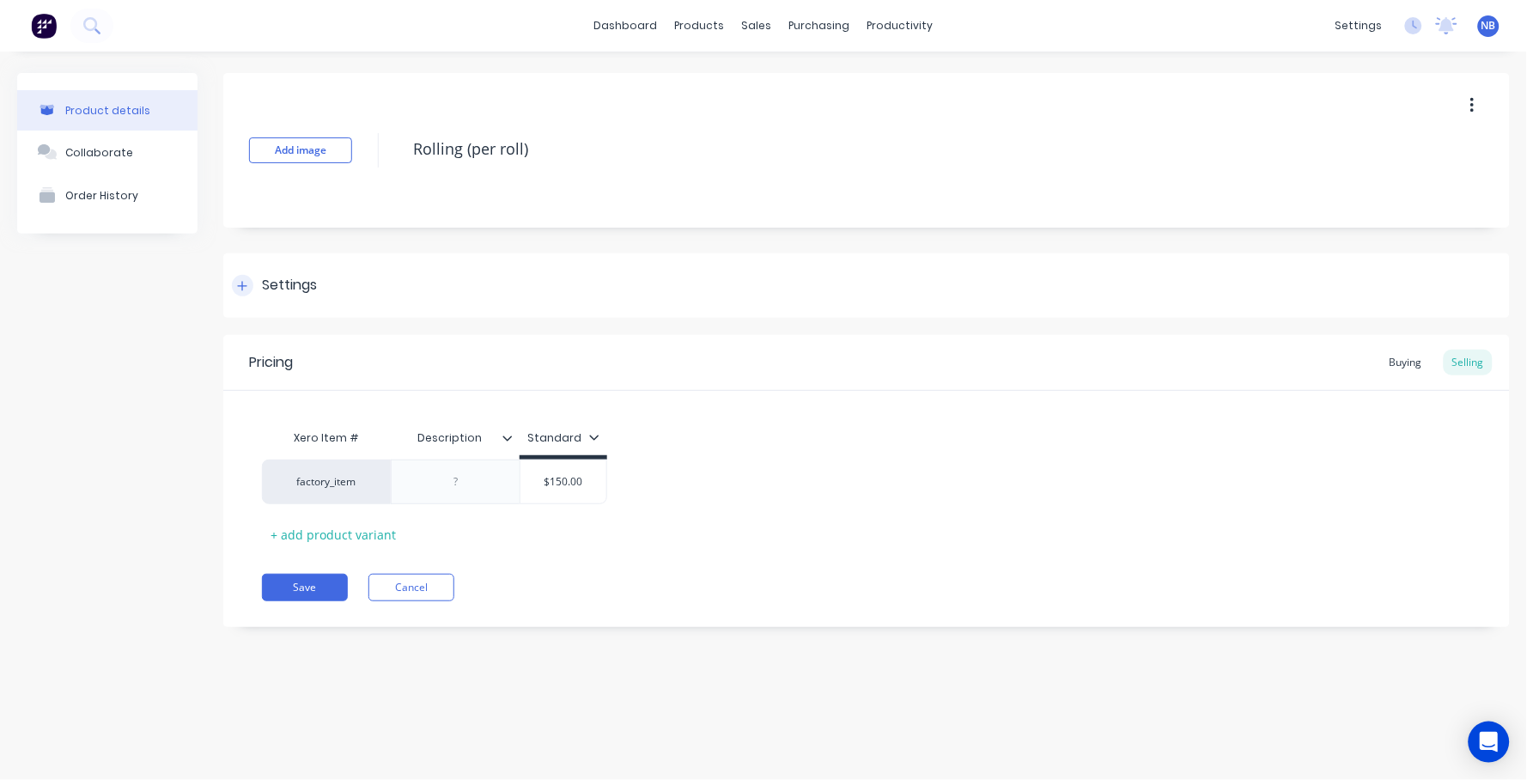
click at [265, 288] on div "Settings" at bounding box center [289, 285] width 55 height 21
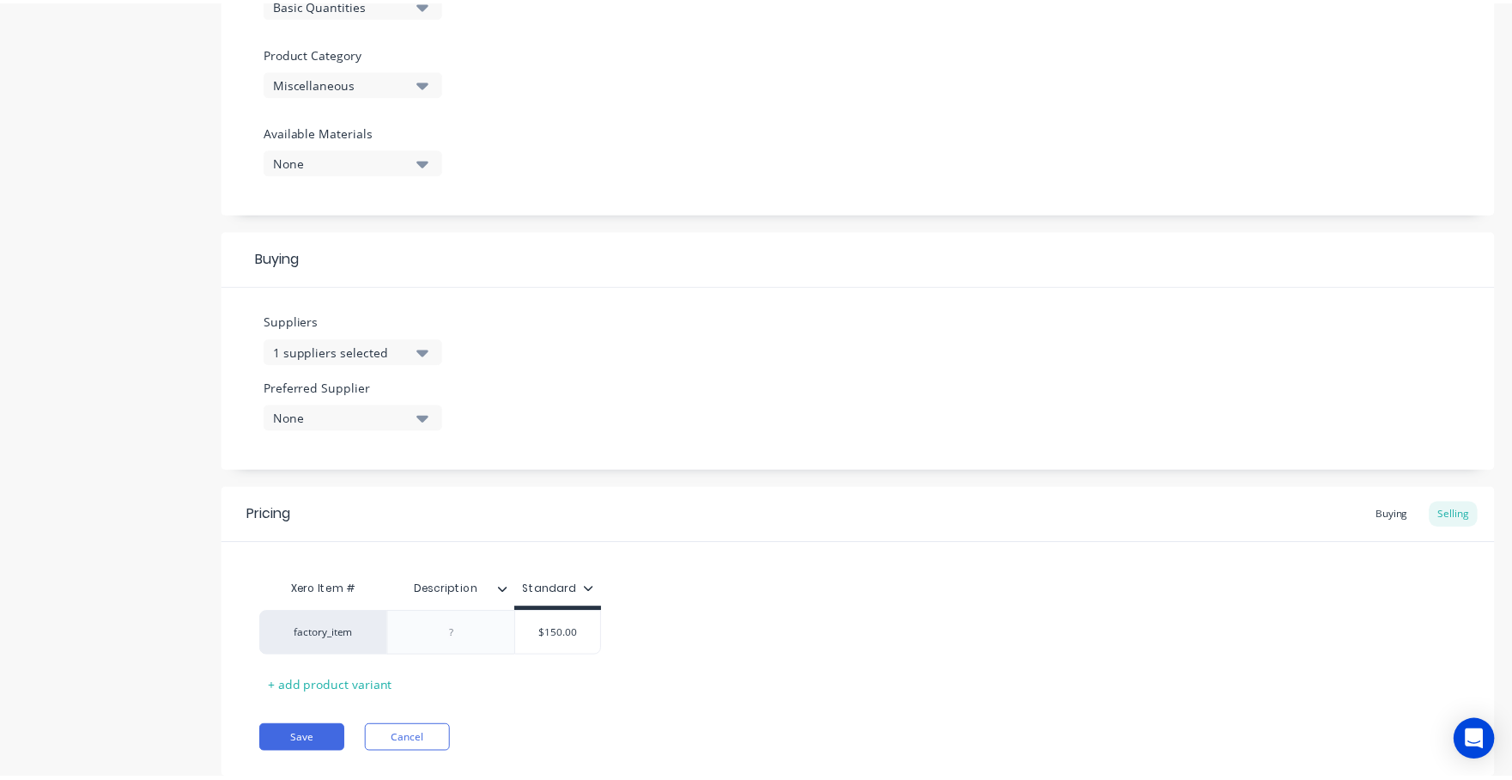
scroll to position [613, 0]
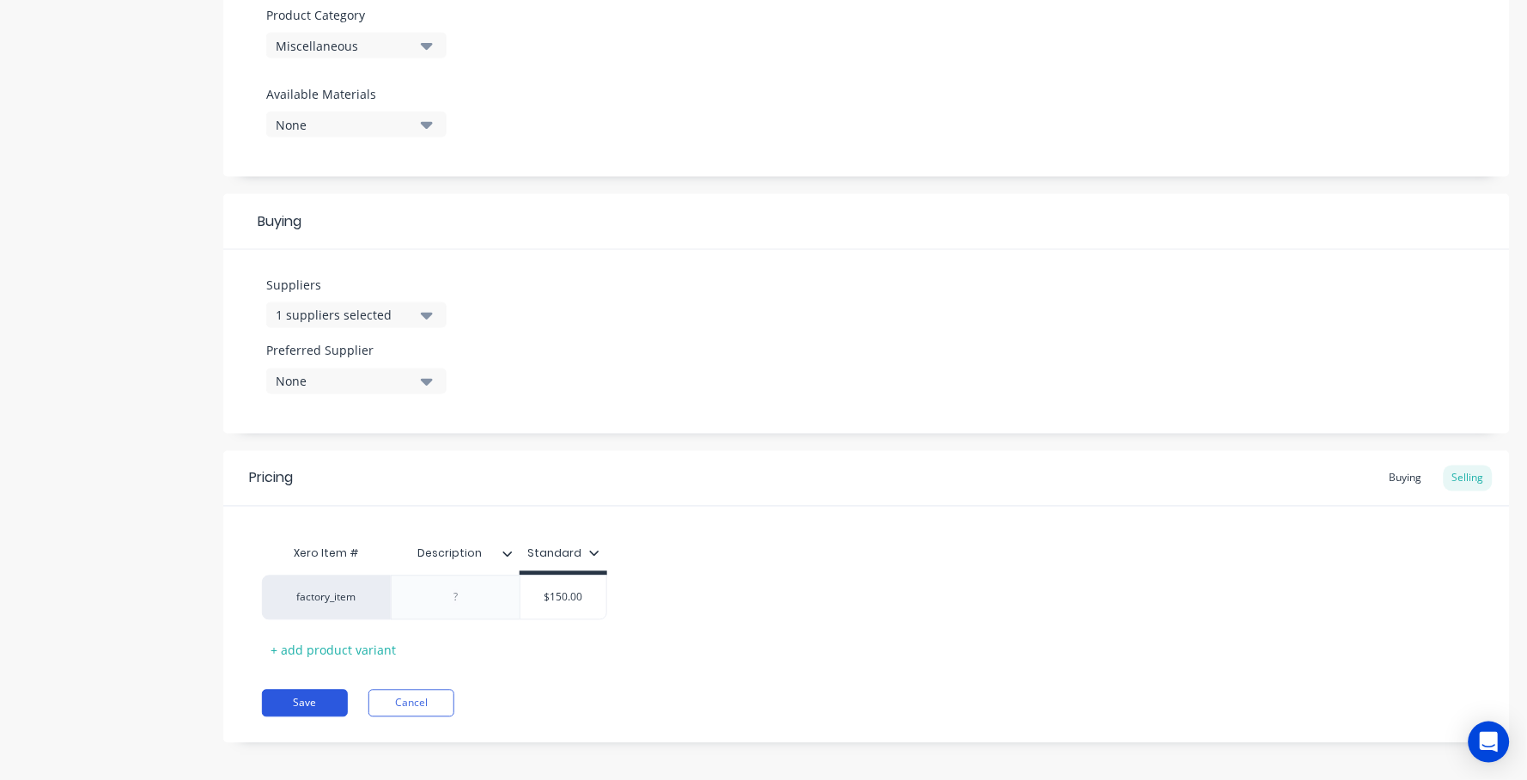
click at [300, 689] on button "Save" at bounding box center [305, 702] width 86 height 27
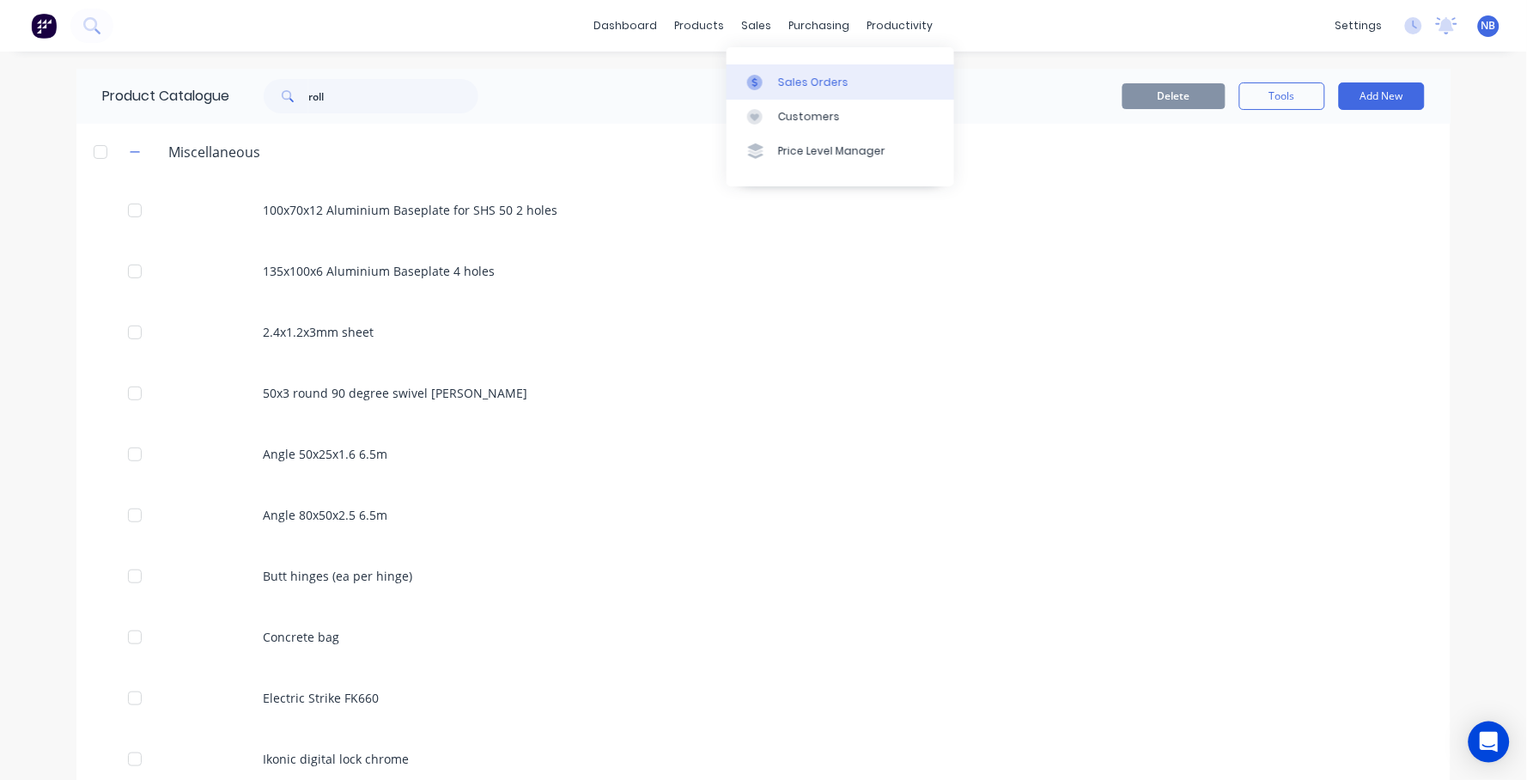
click at [760, 82] on icon at bounding box center [754, 82] width 15 height 15
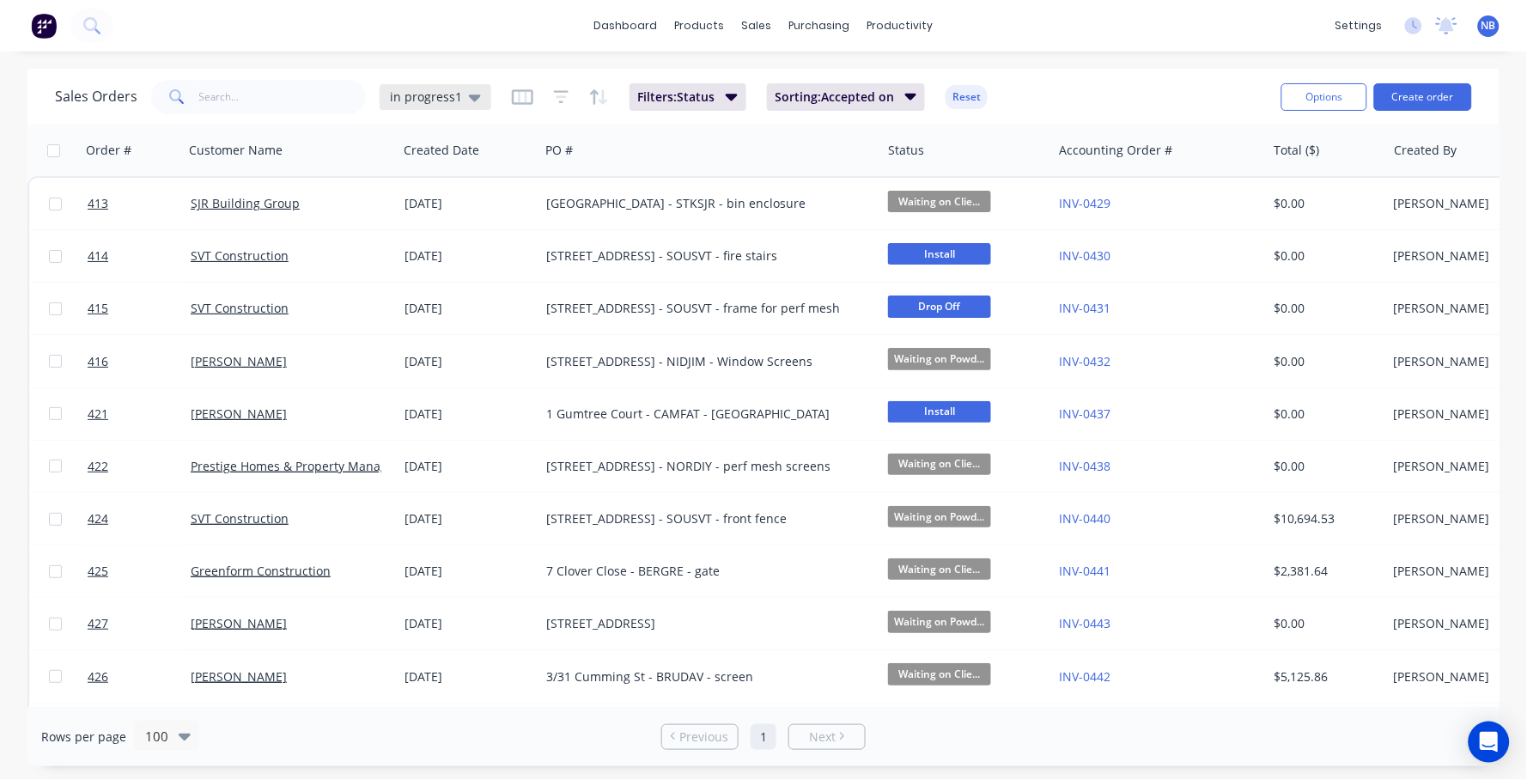
click at [456, 107] on div "in progress1" at bounding box center [436, 97] width 112 height 26
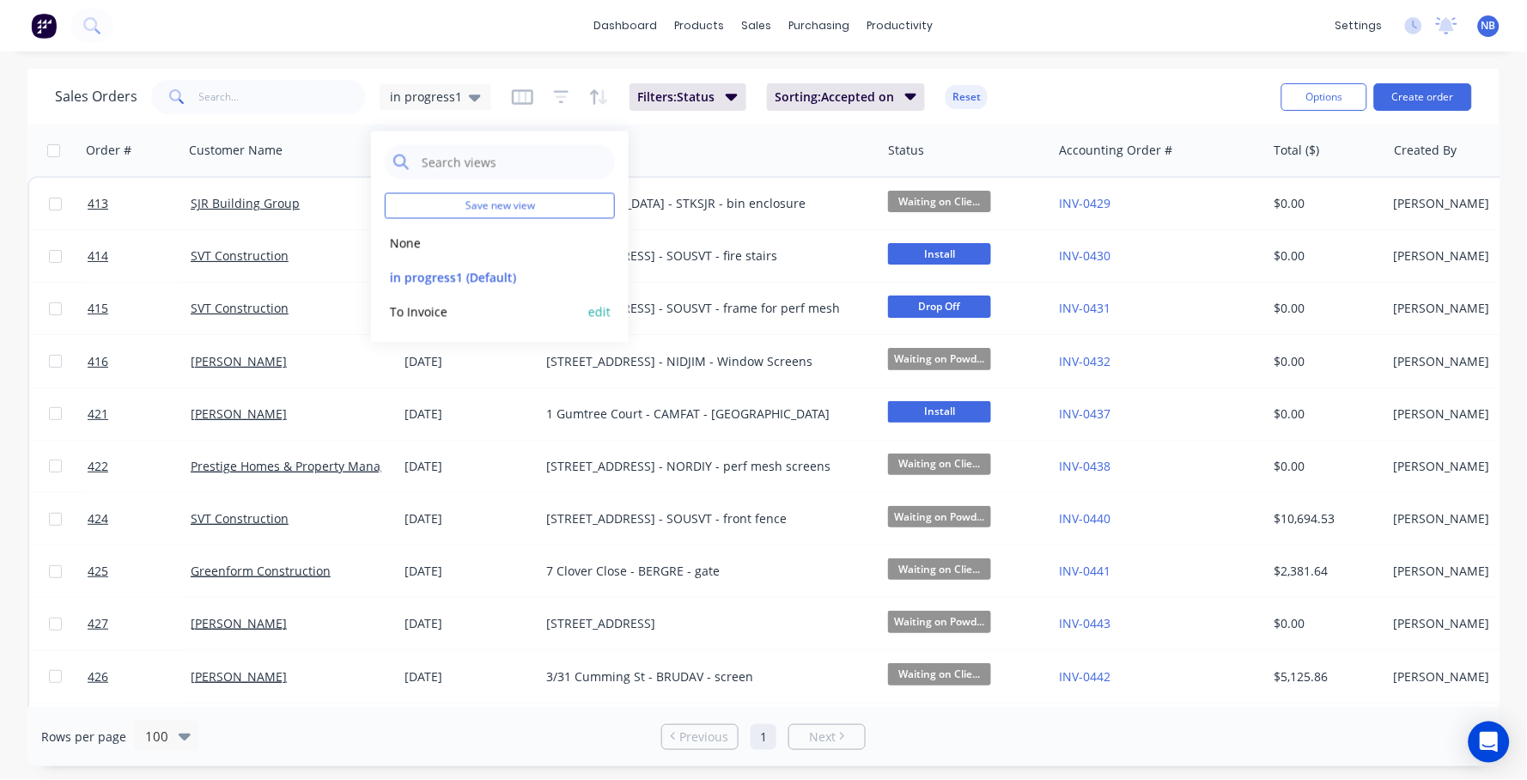
click at [416, 310] on button "To Invoice" at bounding box center [483, 311] width 196 height 20
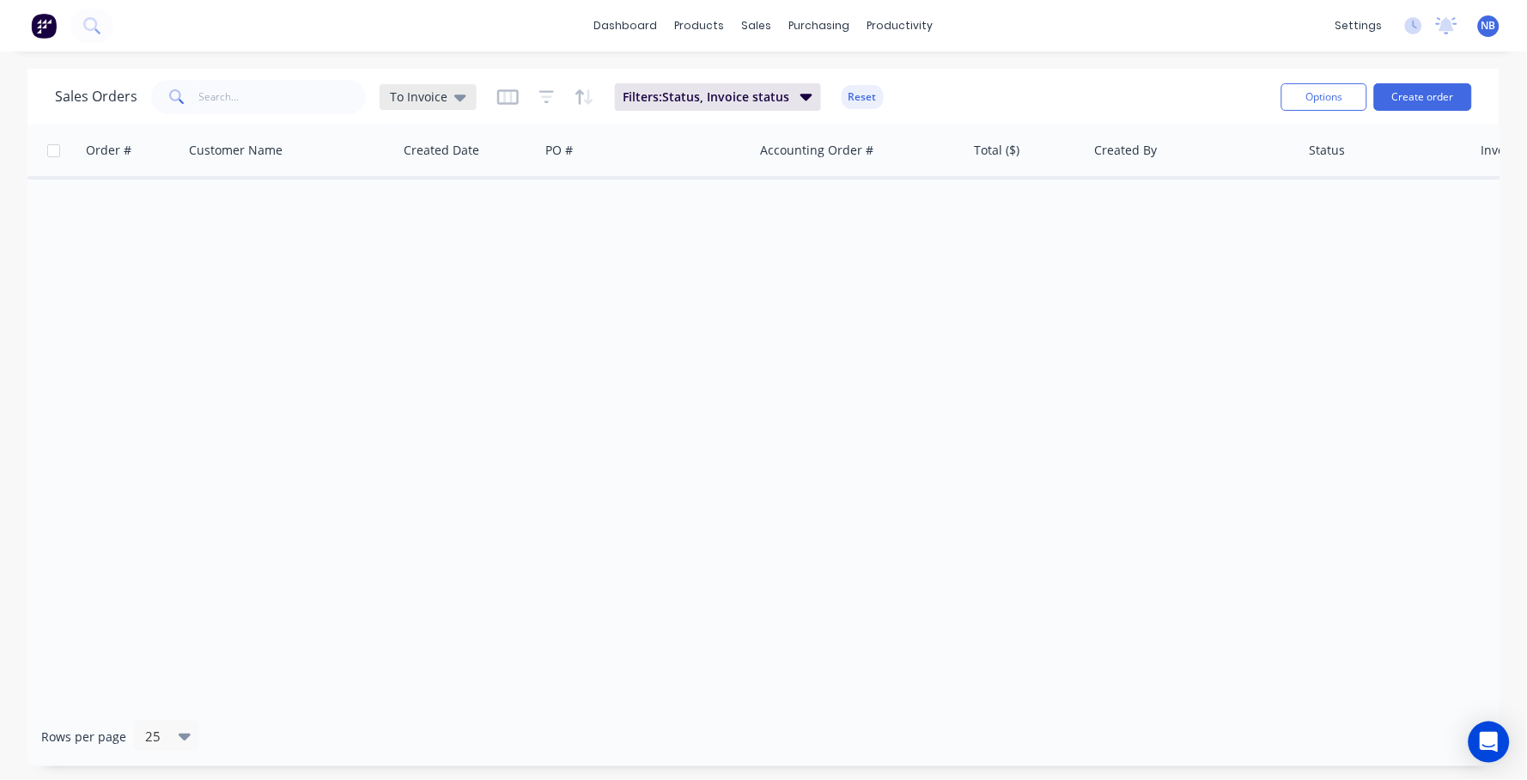
drag, startPoint x: 433, startPoint y: 95, endPoint x: 435, endPoint y: 107, distance: 12.3
click at [433, 95] on span "To Invoice" at bounding box center [419, 97] width 58 height 18
click at [436, 246] on button "None" at bounding box center [483, 243] width 196 height 20
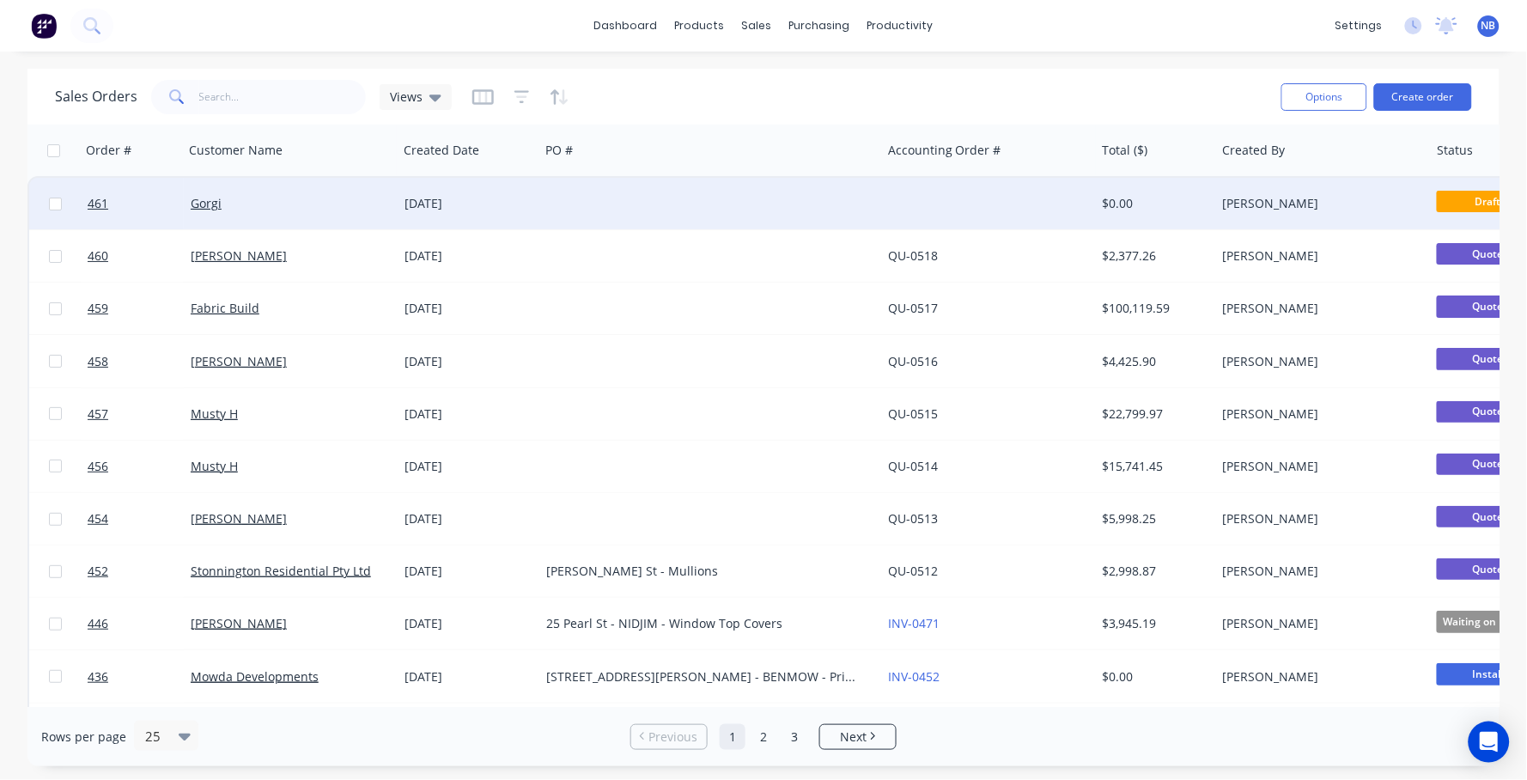
click at [522, 224] on div "24 Sep 2025" at bounding box center [469, 204] width 142 height 52
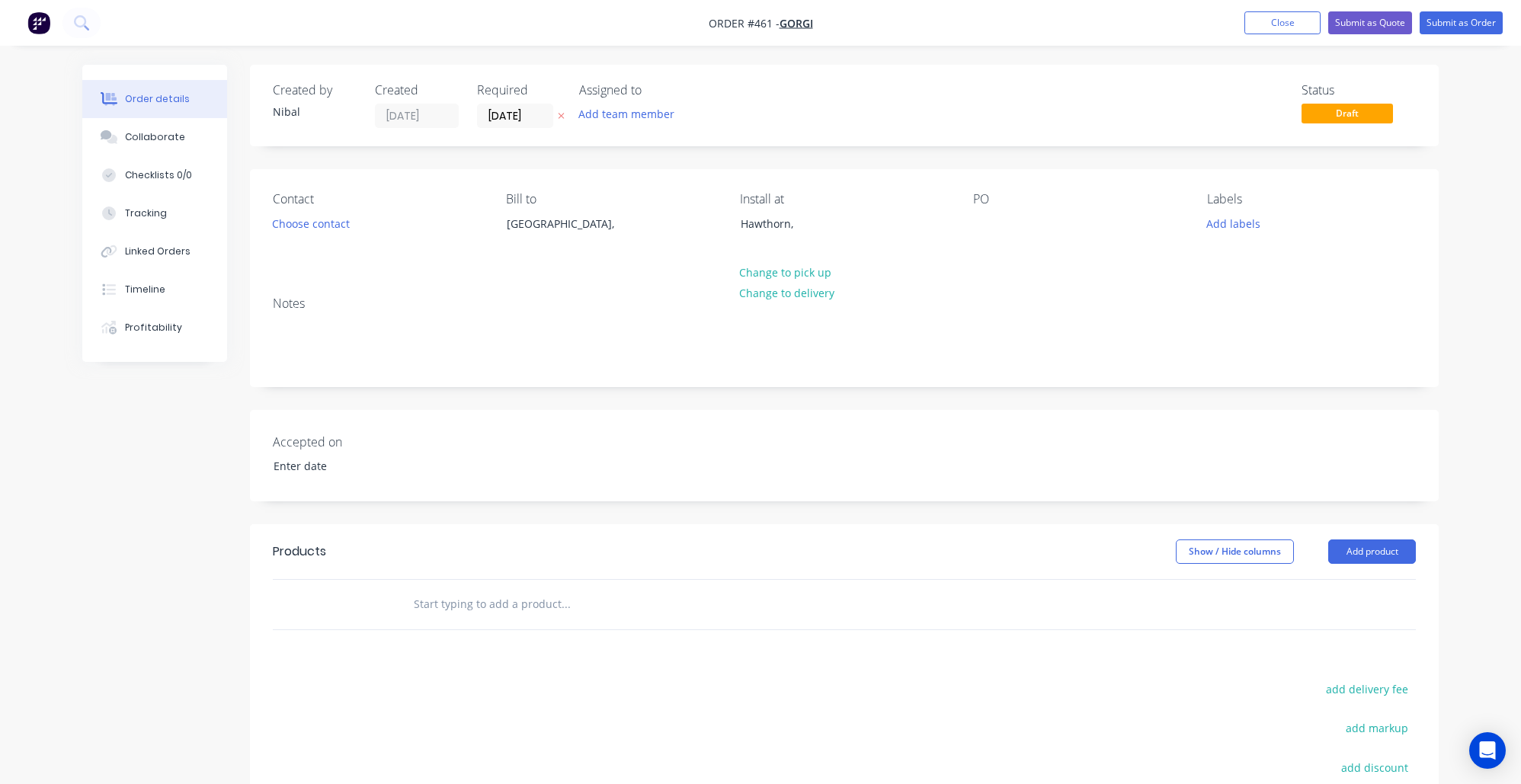
click at [518, 595] on input "text" at bounding box center [564, 604] width 304 height 30
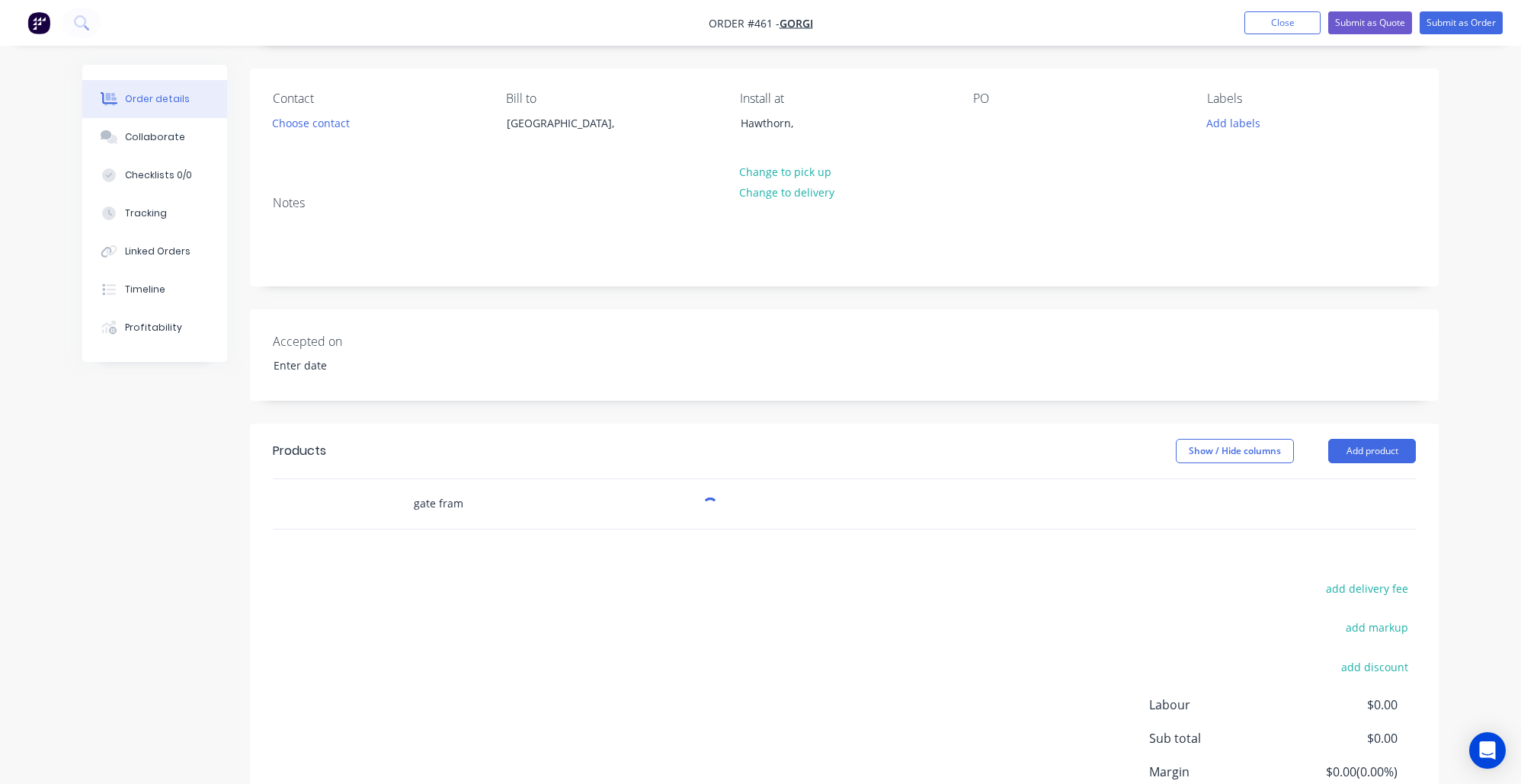
scroll to position [232, 0]
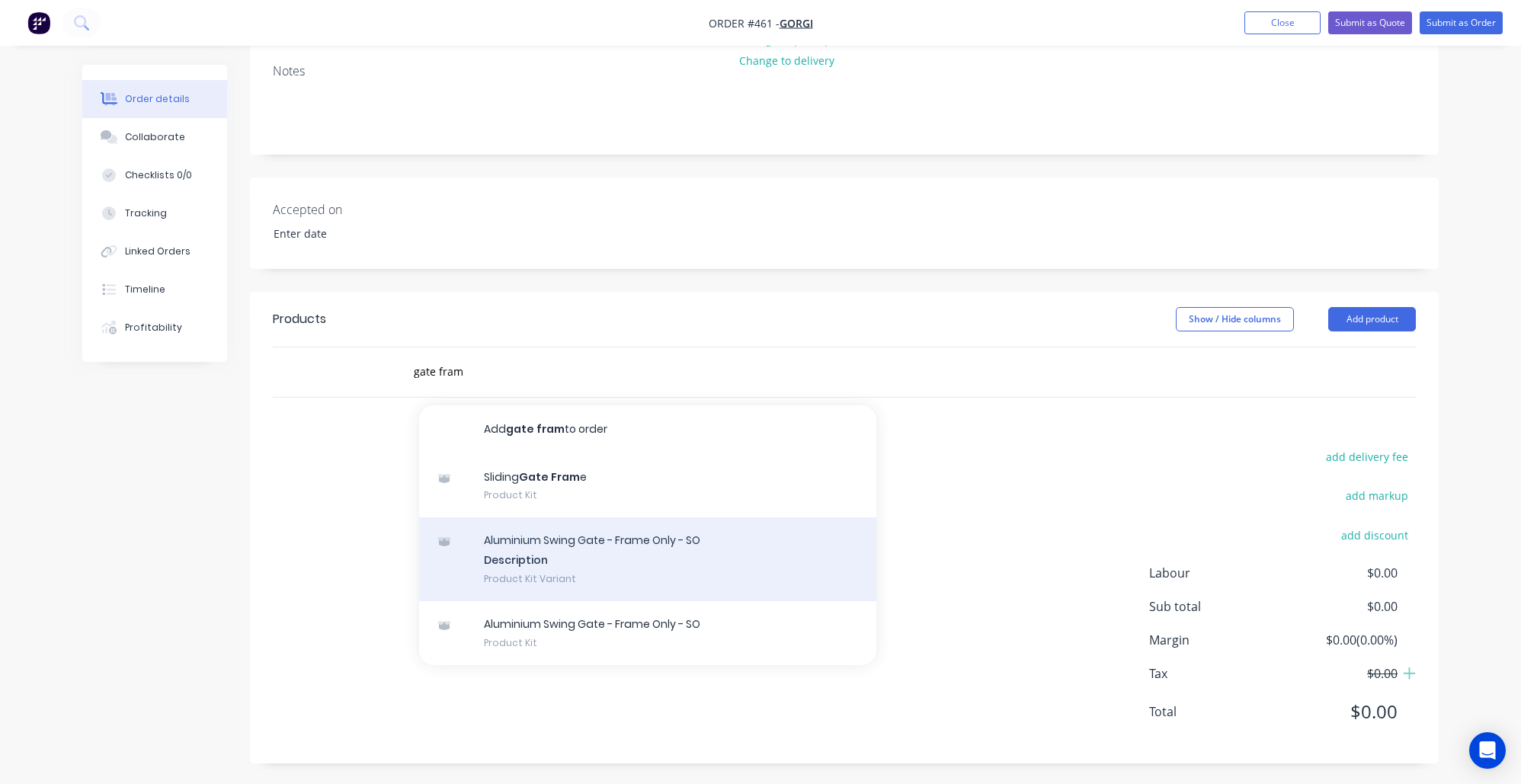
click at [655, 551] on div "Aluminium Swing Gate - Frame Only - SO Description Product Kit Variant" at bounding box center [647, 559] width 457 height 83
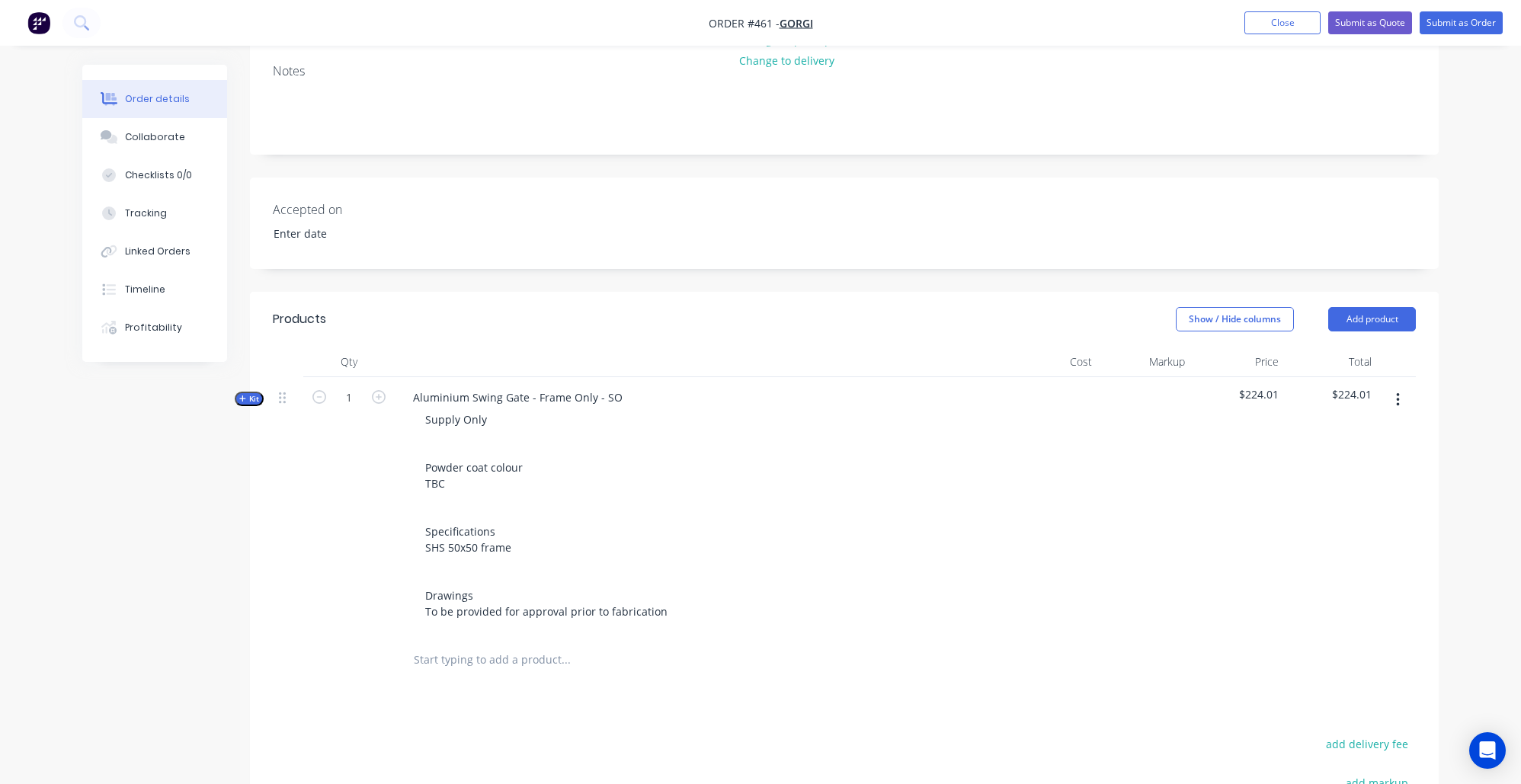
scroll to position [340, 0]
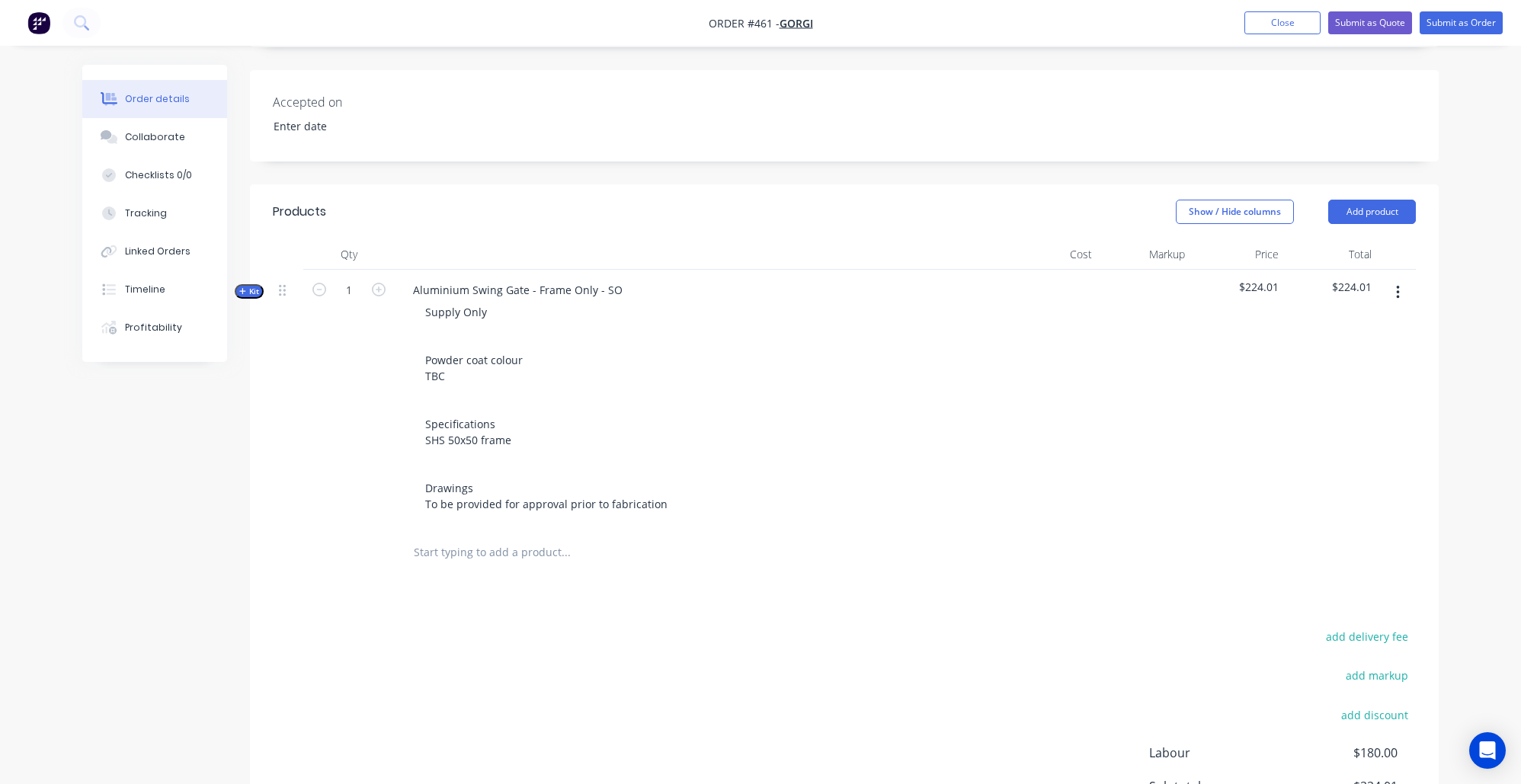
click at [245, 290] on icon "button" at bounding box center [242, 291] width 6 height 6
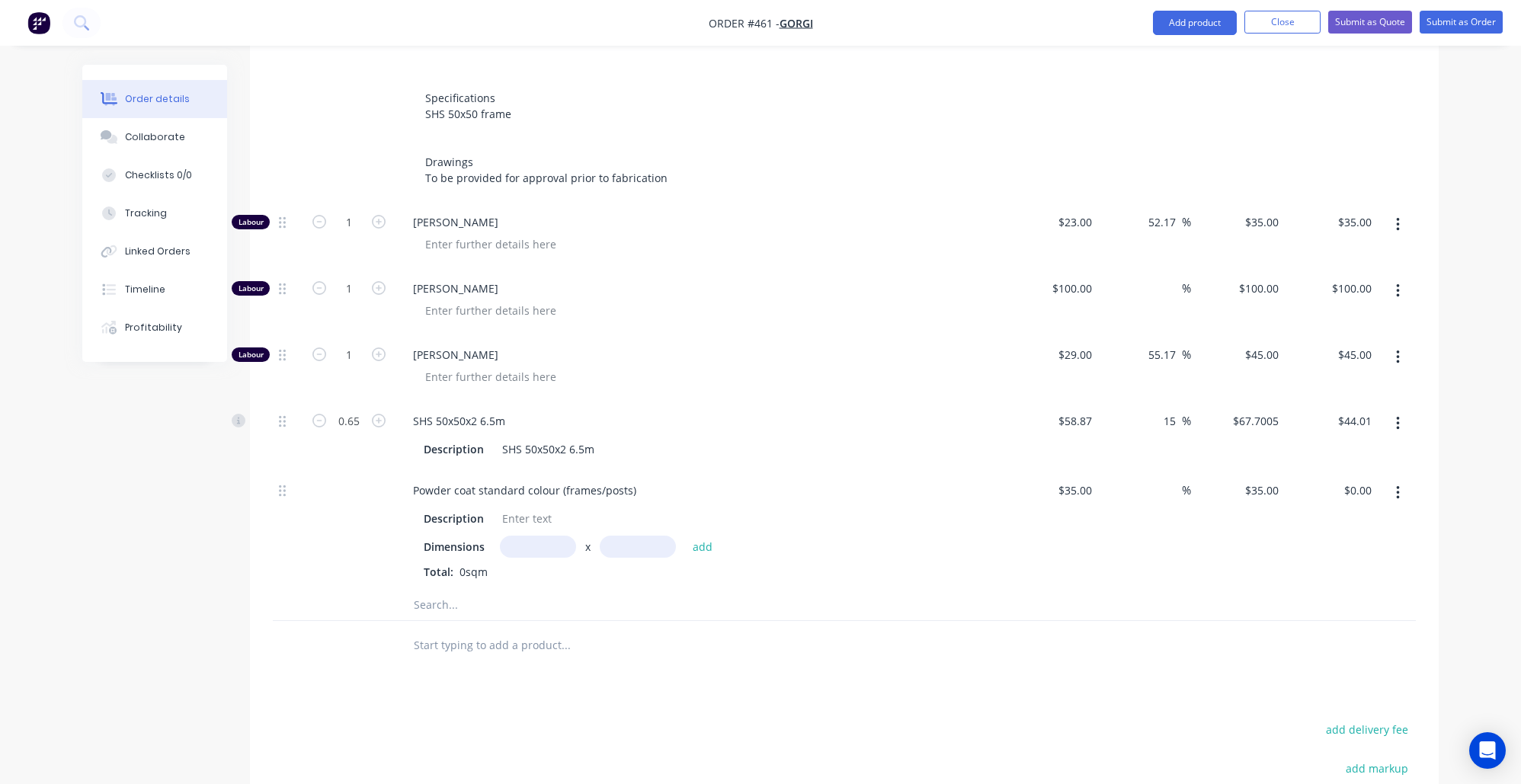
scroll to position [686, 0]
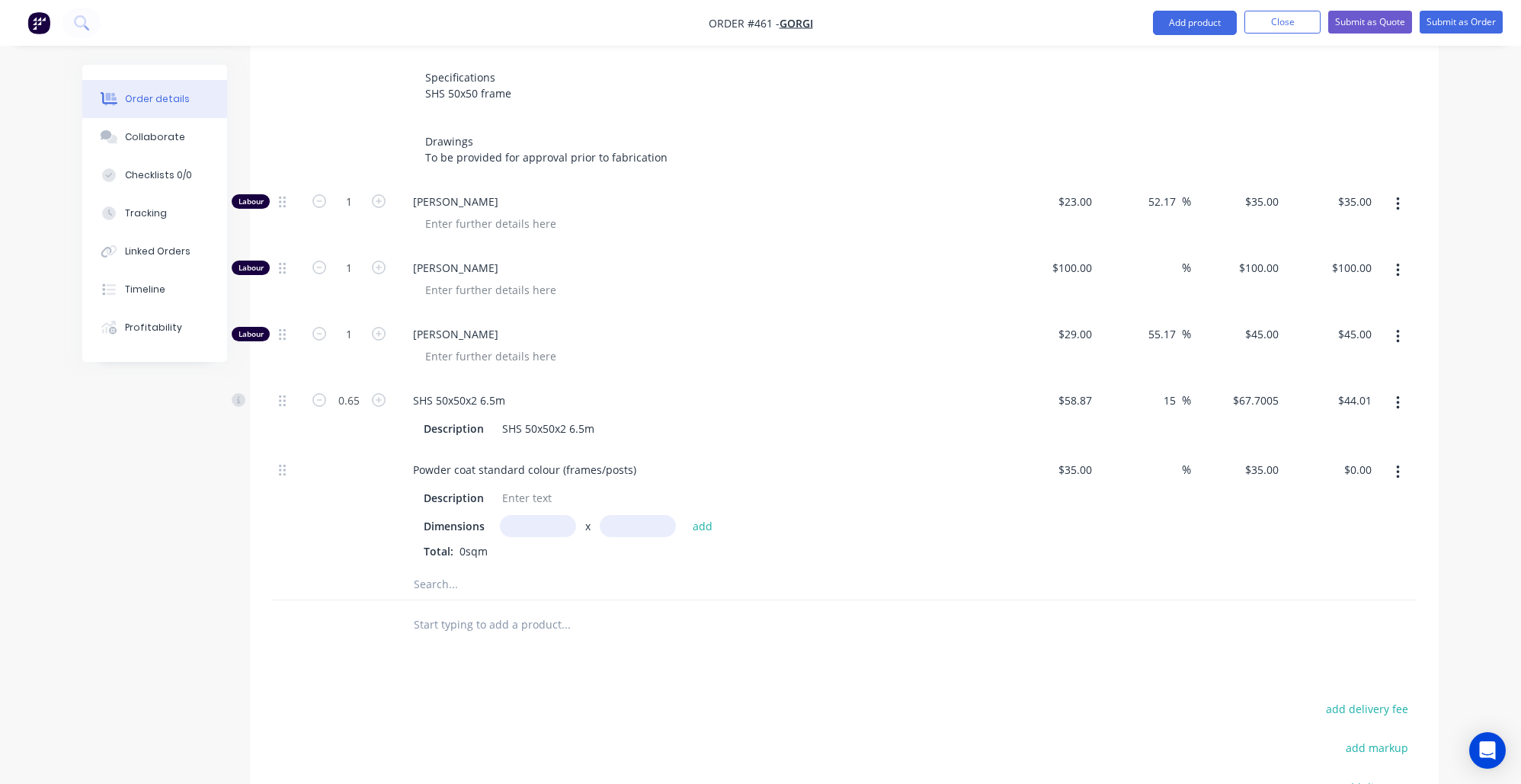
click at [477, 568] on input "text" at bounding box center [564, 584] width 304 height 30
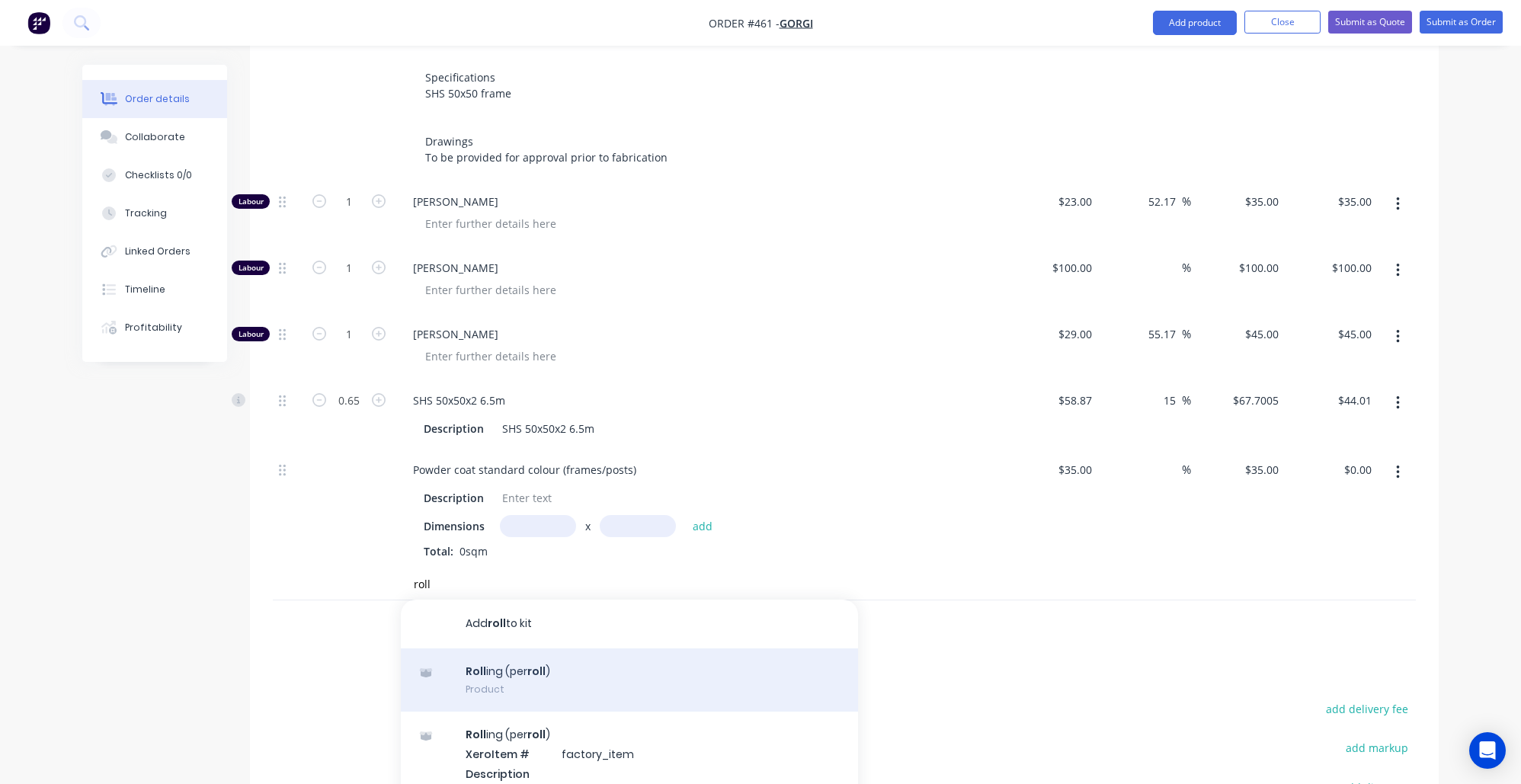
click at [538, 670] on div "Roll ing (per roll ) Product" at bounding box center [629, 680] width 457 height 64
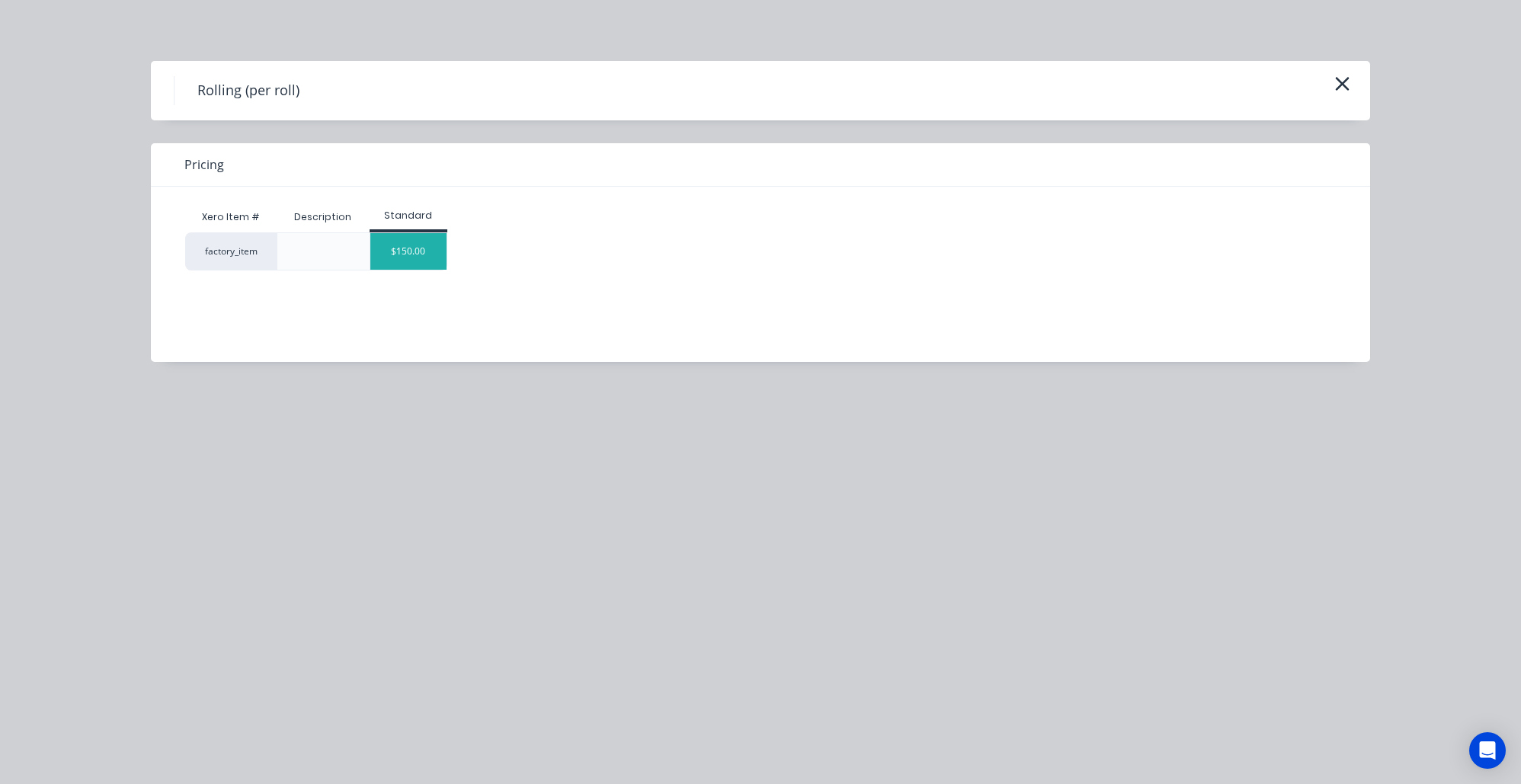
click at [419, 243] on div "$150.00" at bounding box center [408, 251] width 76 height 36
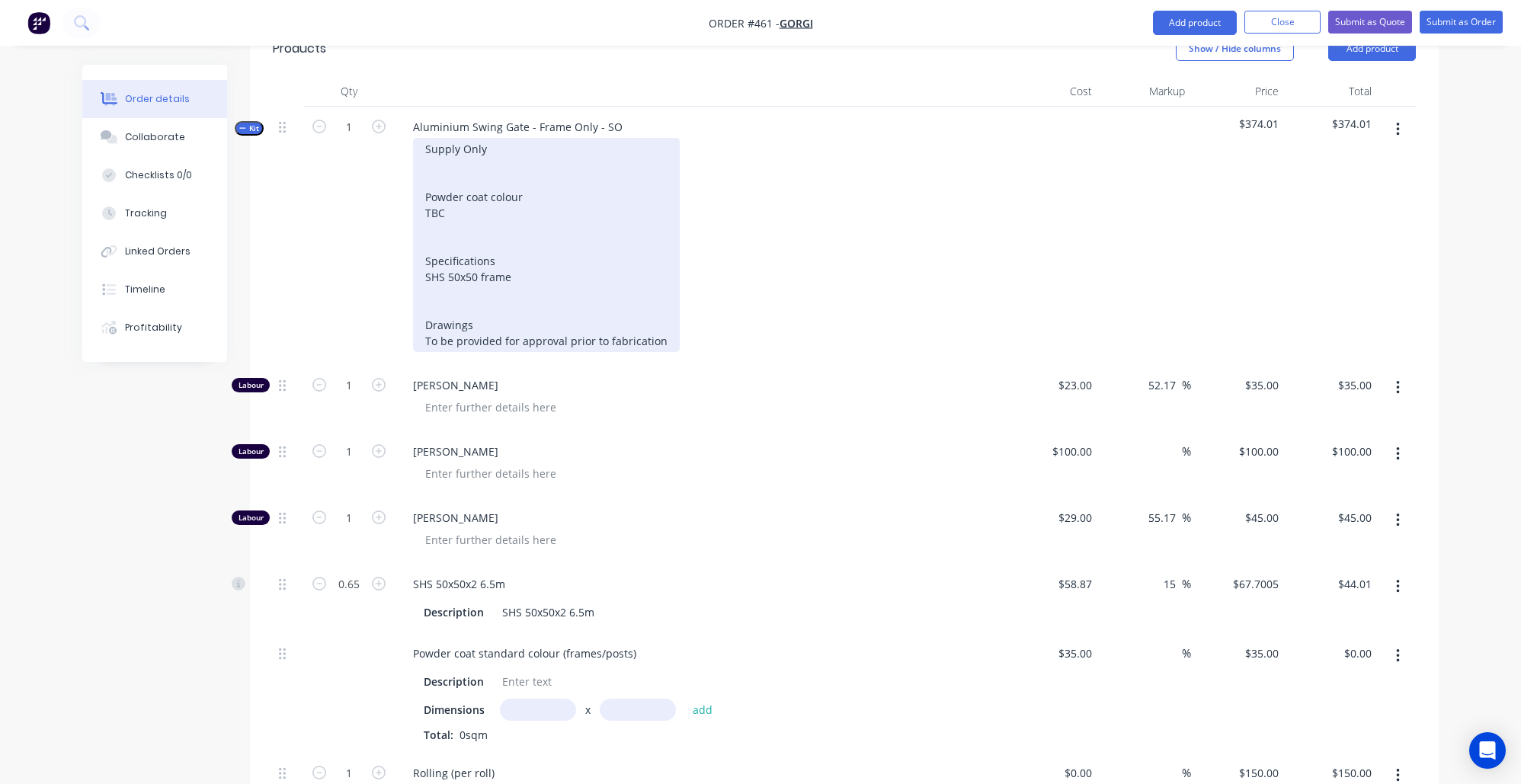
scroll to position [449, 0]
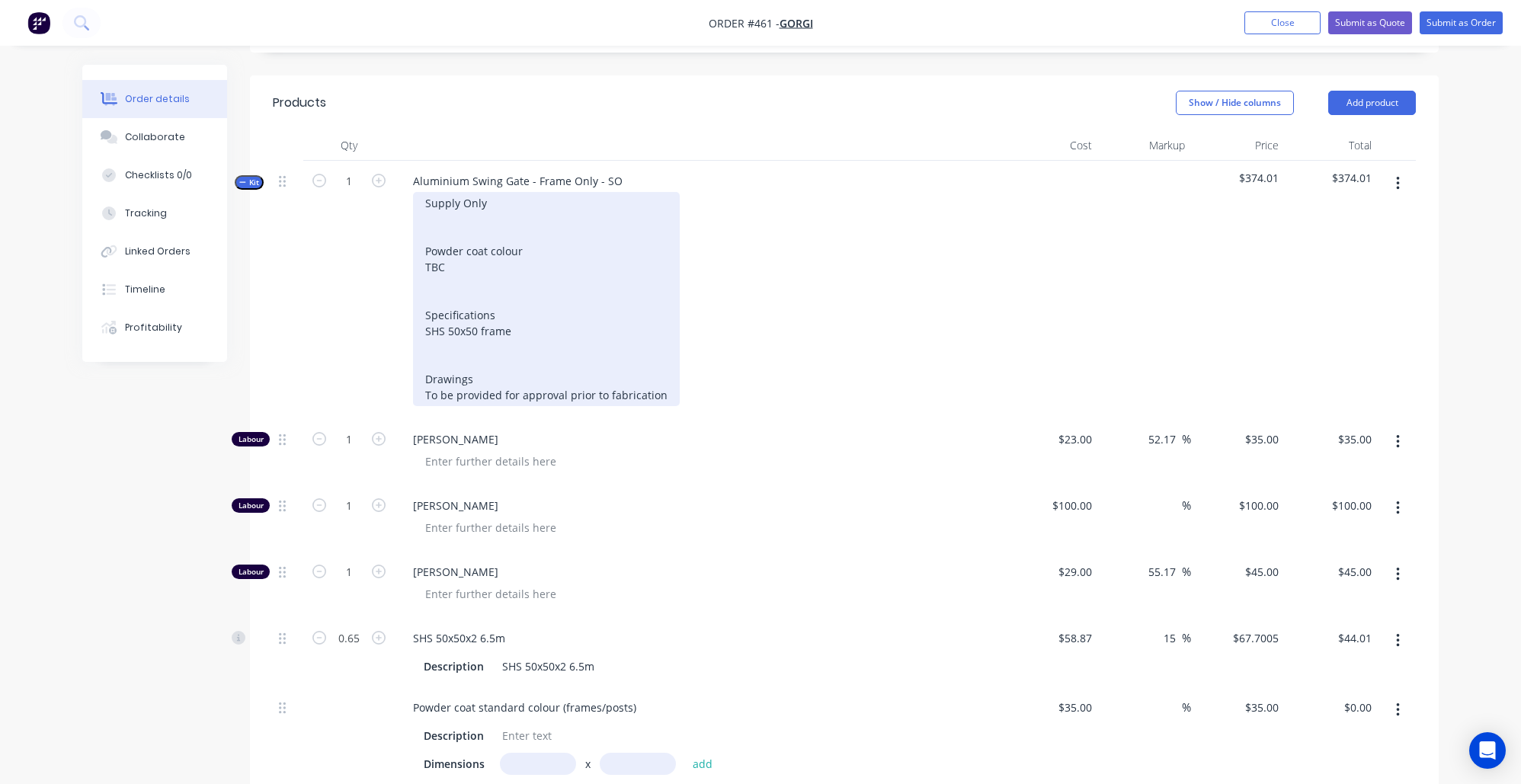
click at [469, 217] on div "Supply Only Powder coat colour TBC Specifications SHS 50x50 frame Drawings To b…" at bounding box center [546, 298] width 267 height 214
click at [531, 322] on div "Supply Only Powder coat colour TBC Specifications SHS 50x50 frame Drawings To b…" at bounding box center [546, 298] width 267 height 214
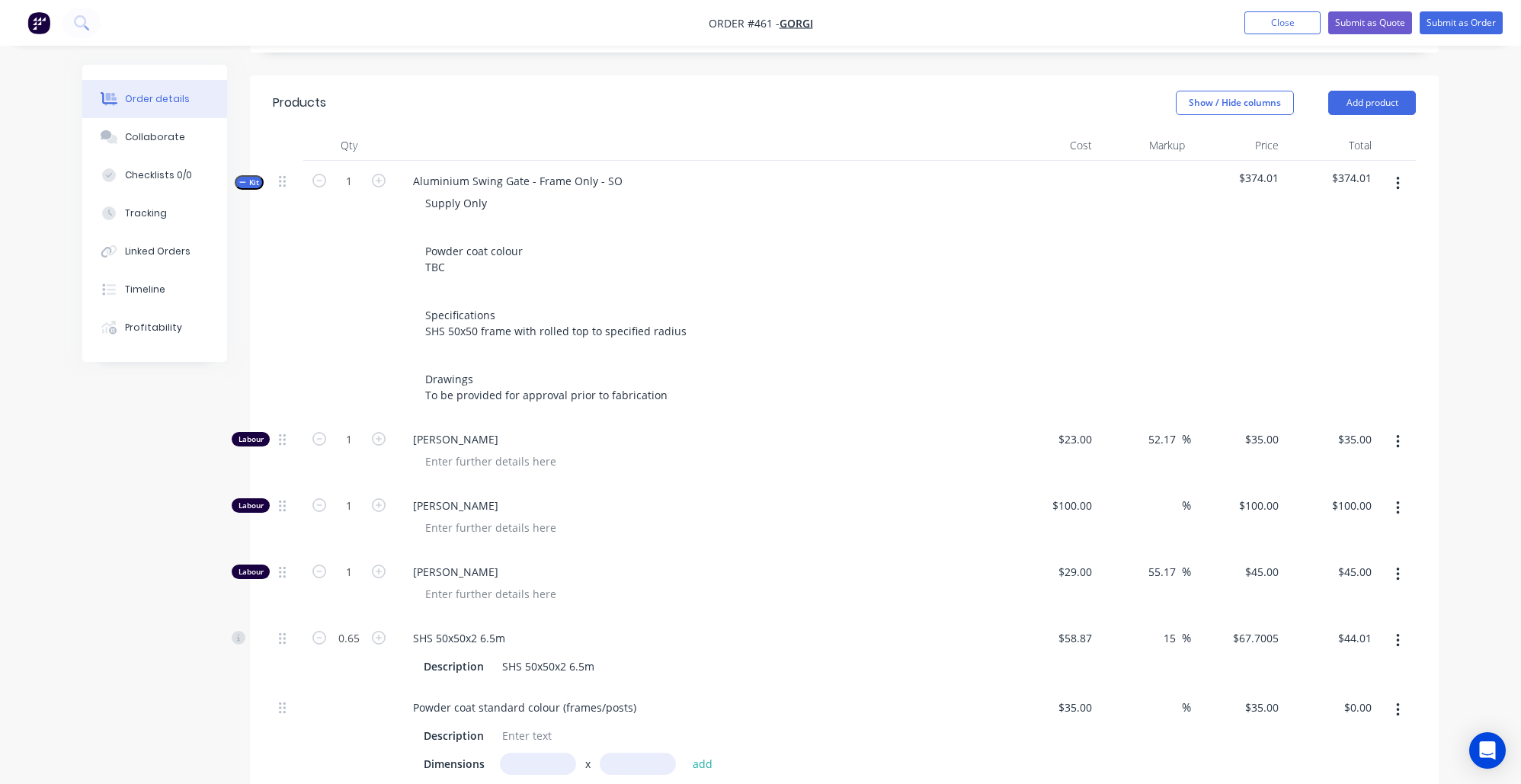
click at [67, 507] on div "Order details Collaborate Checklists 0/0 Tracking Linked Orders Timeline Profit…" at bounding box center [760, 480] width 1387 height 1729
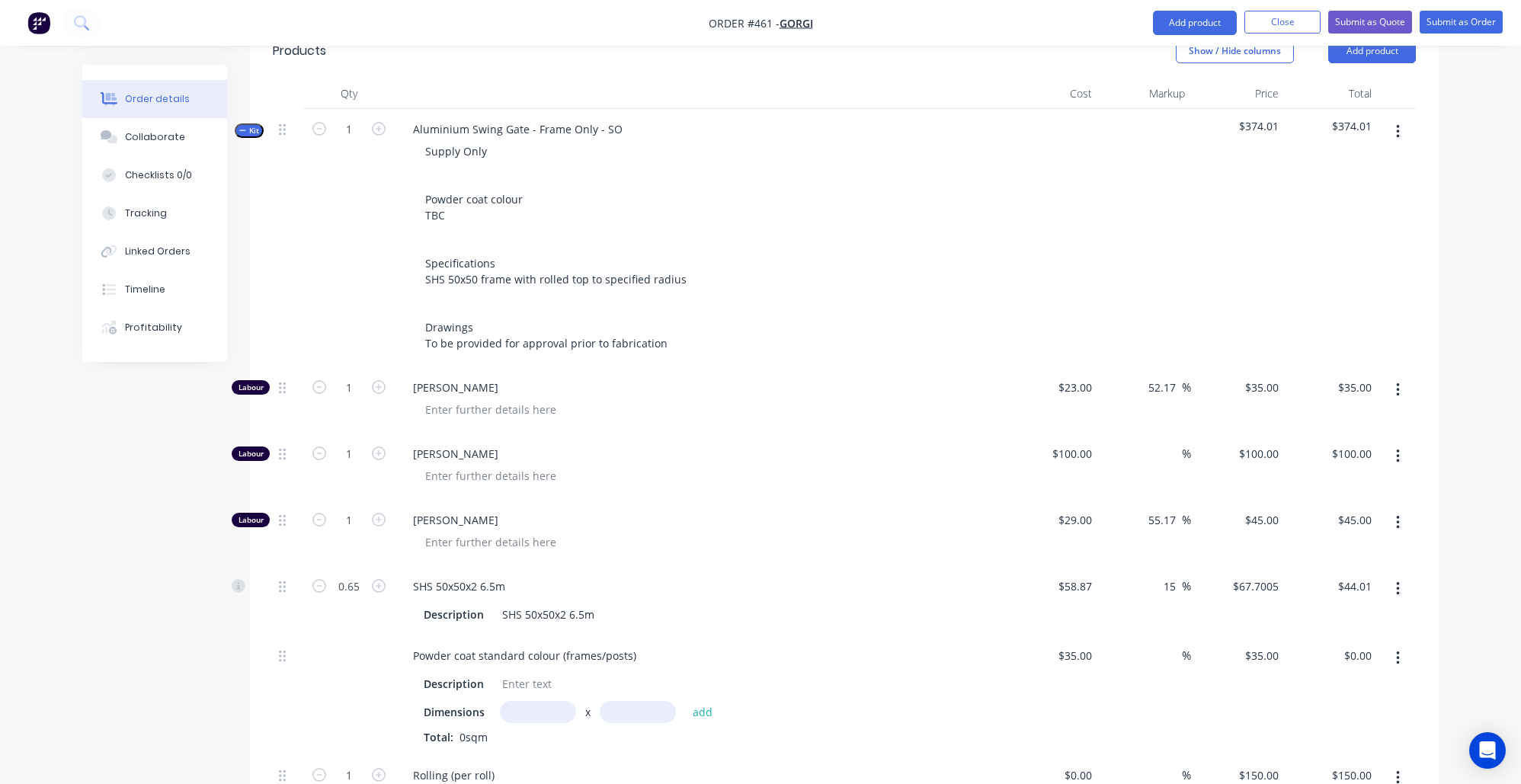
scroll to position [480, 0]
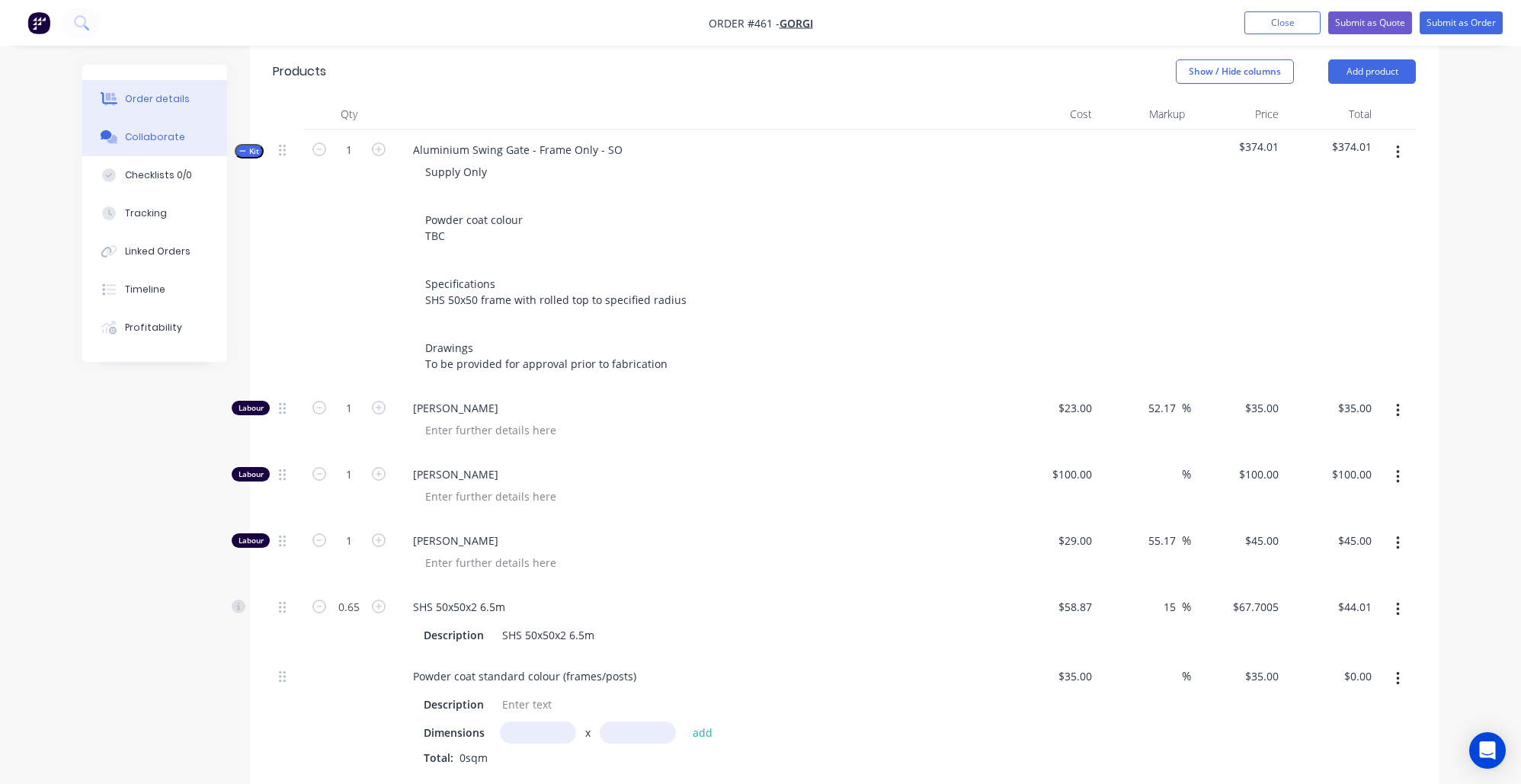
click at [190, 136] on button "Collaborate" at bounding box center [154, 137] width 145 height 38
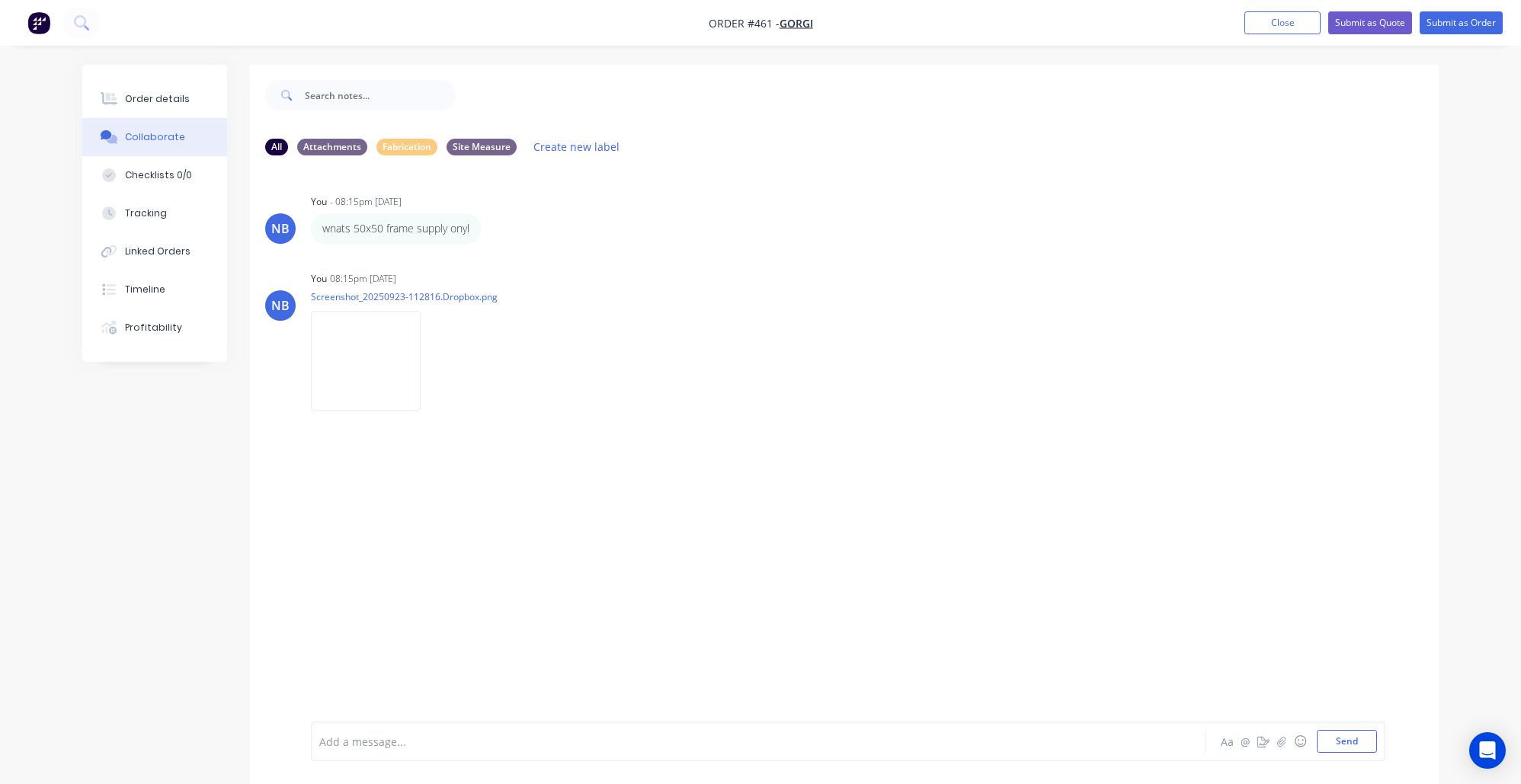
click at [564, 691] on div "Add a message... Aa @ ☺ Send" at bounding box center [847, 741] width 1075 height 40
click at [439, 691] on div at bounding box center [716, 741] width 792 height 16
click at [354, 333] on img at bounding box center [366, 360] width 110 height 99
click at [476, 691] on div "1175w x" at bounding box center [716, 741] width 792 height 16
click at [477, 691] on div "1175w x" at bounding box center [716, 741] width 792 height 16
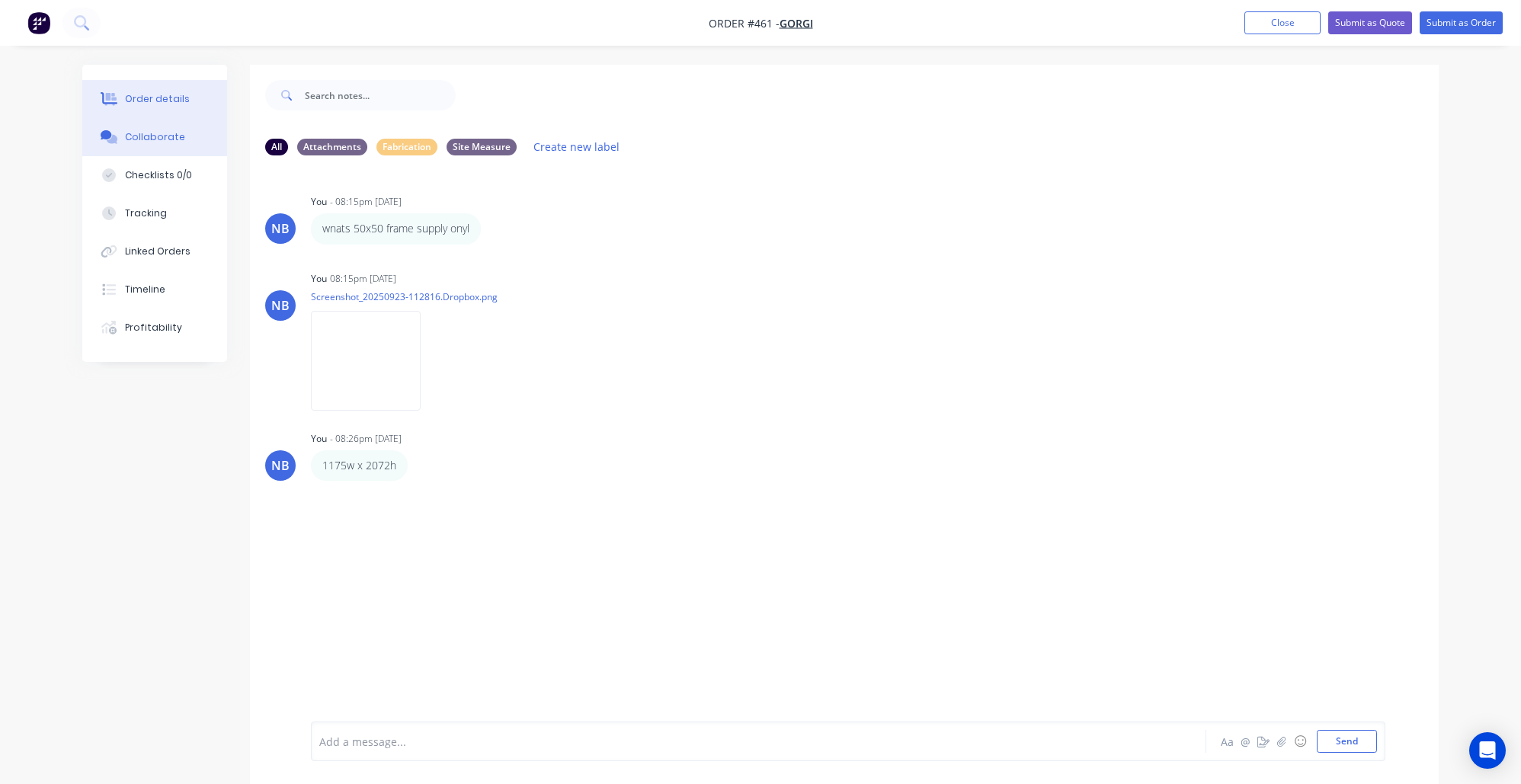
click at [171, 110] on button "Order details" at bounding box center [154, 98] width 145 height 38
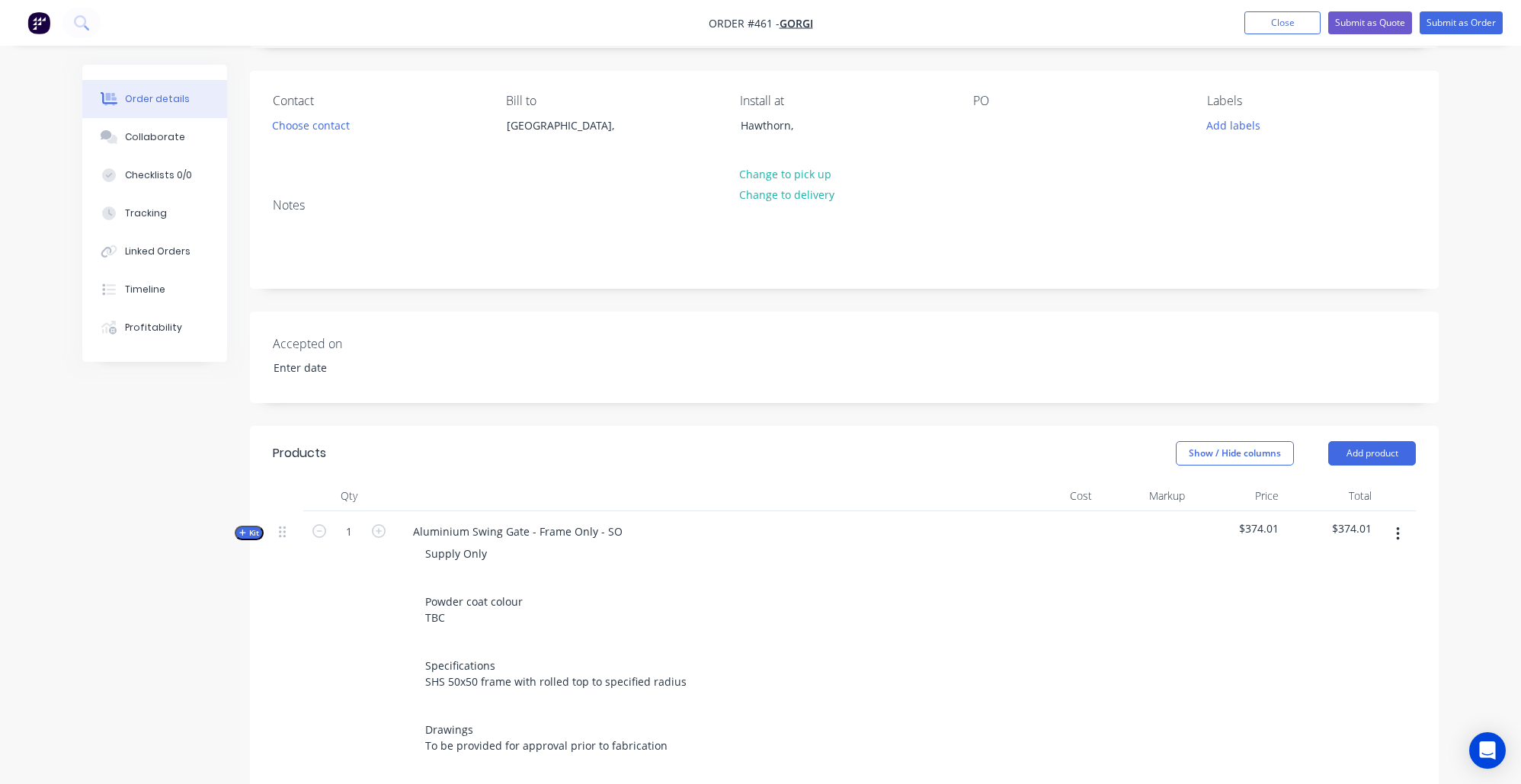
scroll to position [100, 0]
click at [159, 137] on div "Collaborate" at bounding box center [155, 137] width 60 height 13
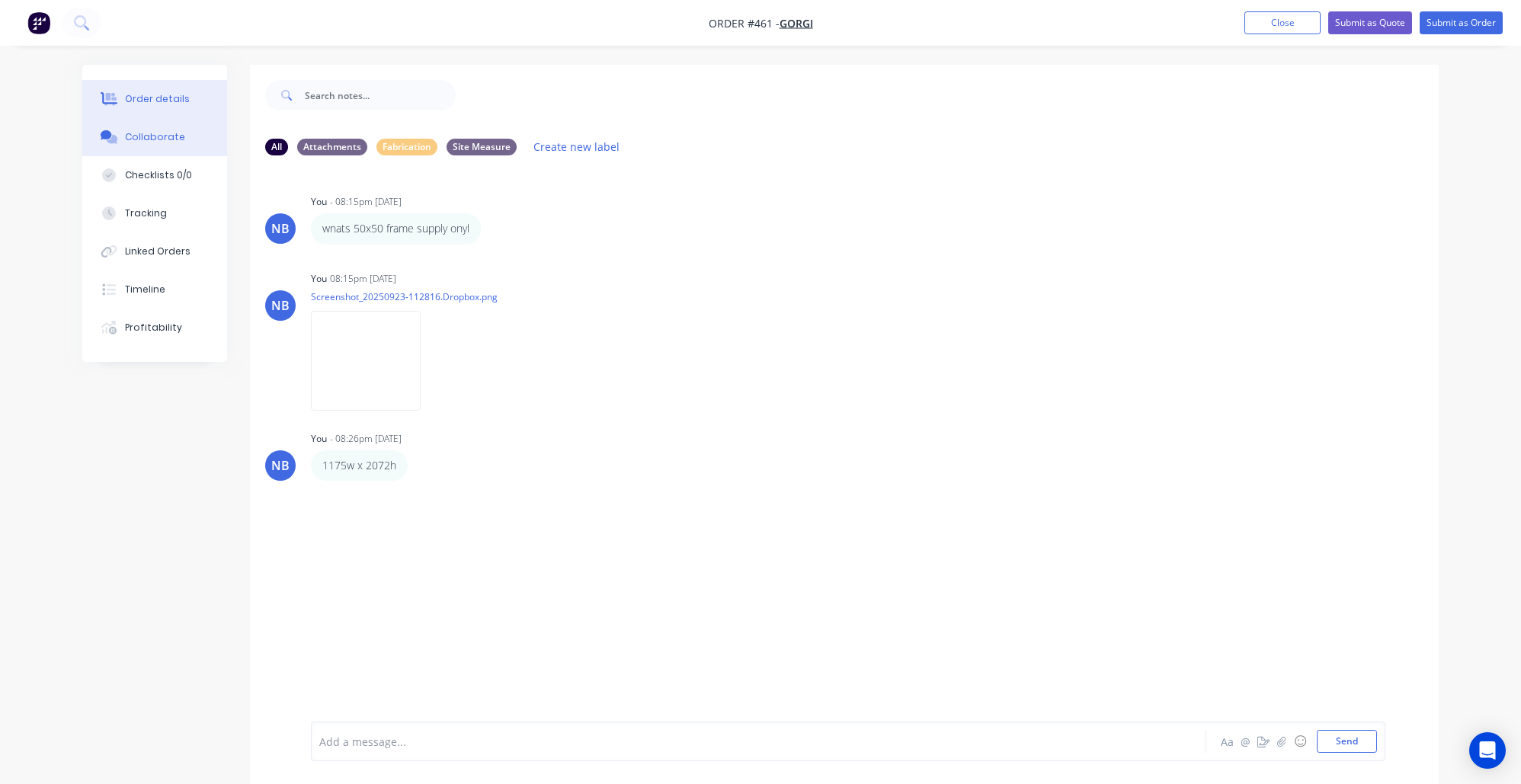
click at [163, 106] on button "Order details" at bounding box center [154, 98] width 145 height 38
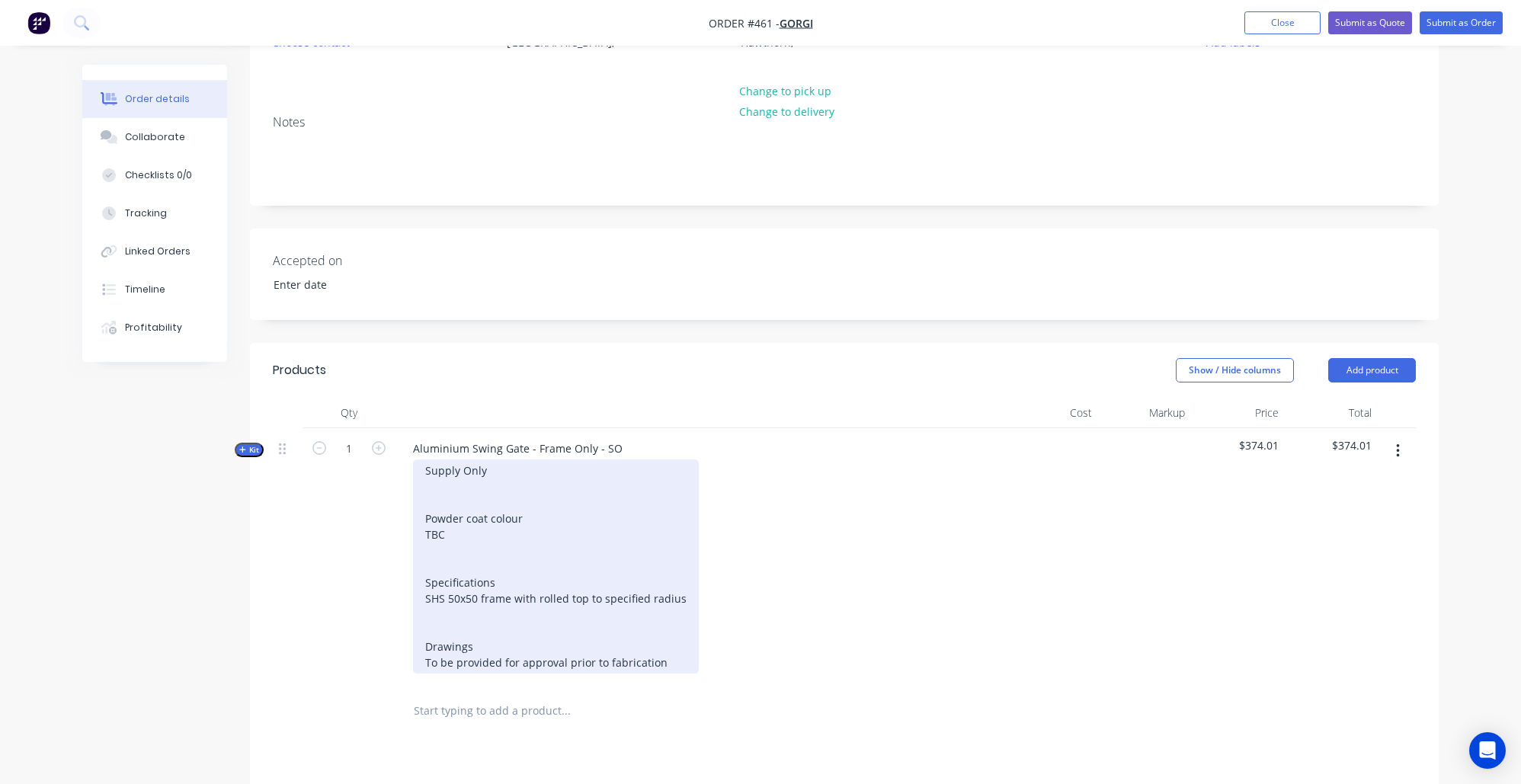
scroll to position [366, 0]
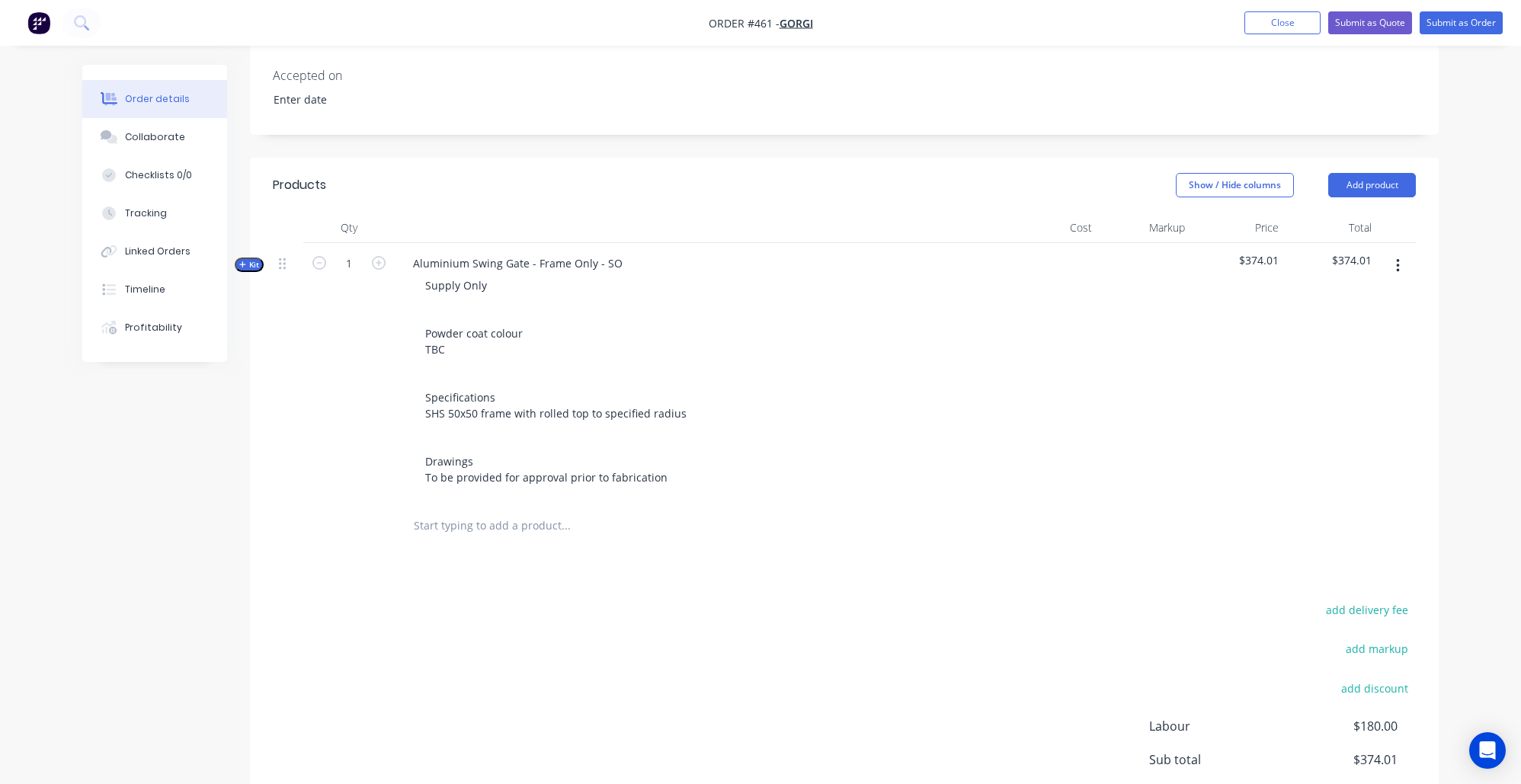
click at [251, 262] on span "Kit" at bounding box center [249, 264] width 20 height 12
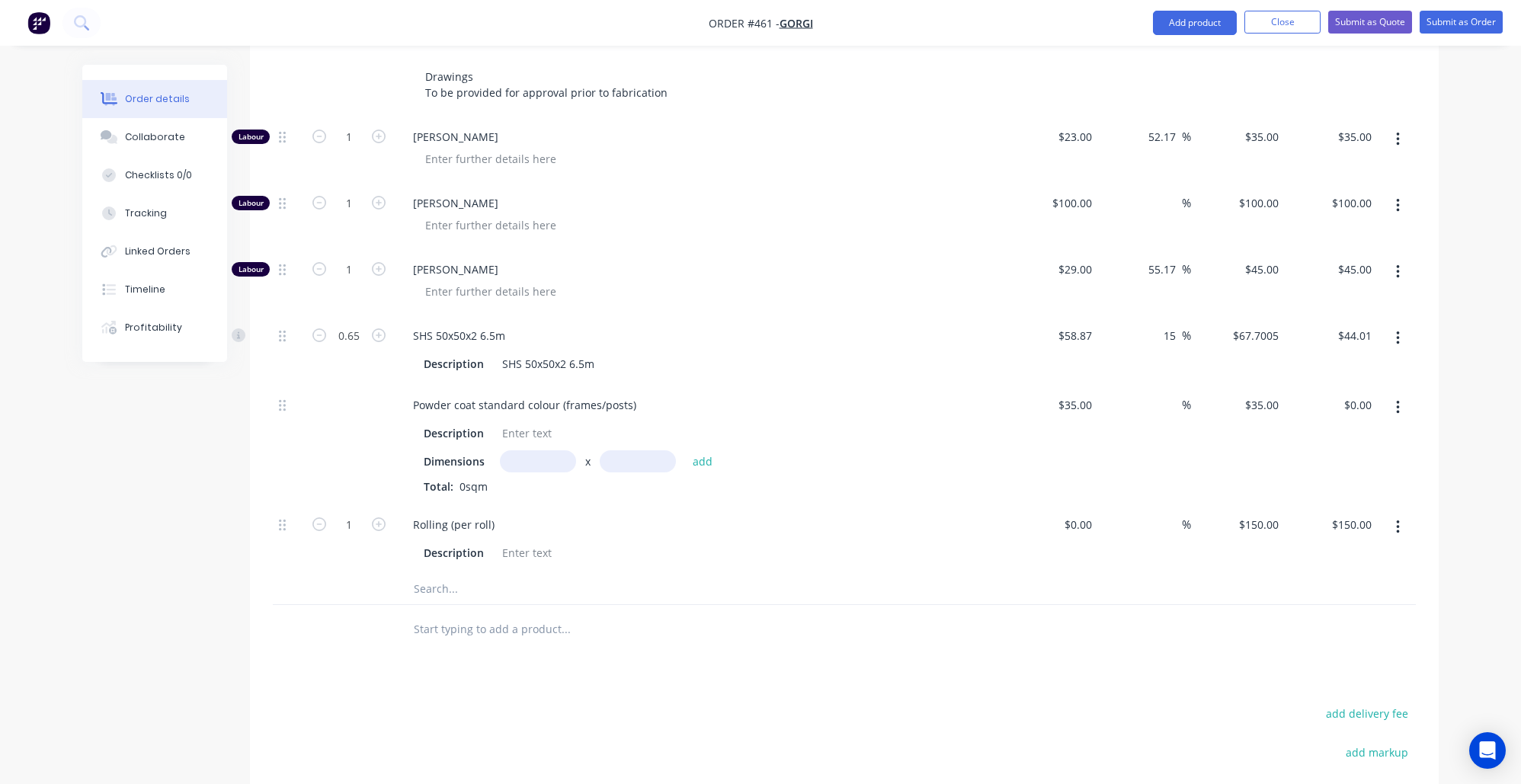
scroll to position [884, 0]
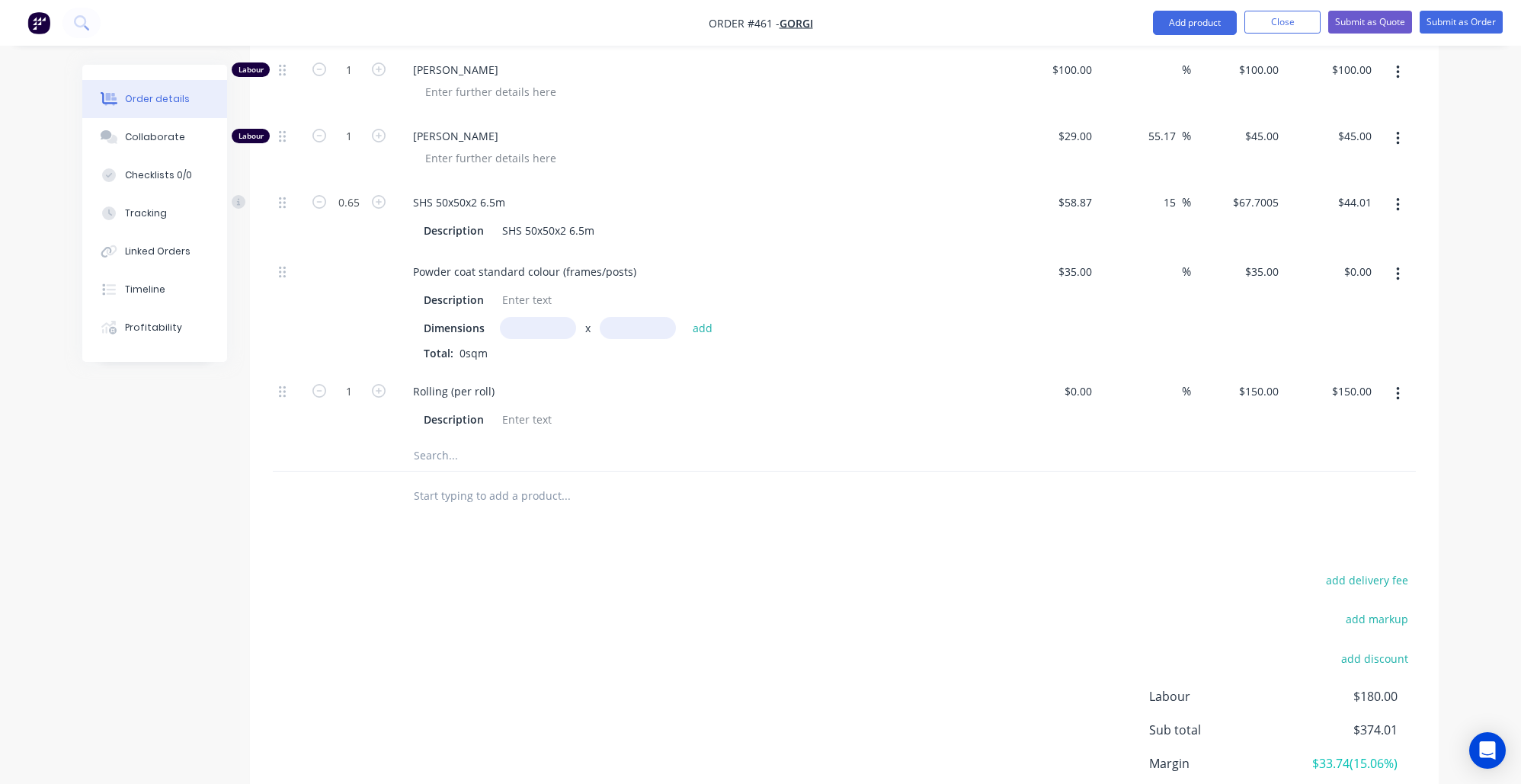
click at [523, 317] on input "text" at bounding box center [538, 327] width 76 height 22
click at [702, 317] on button "add" at bounding box center [703, 326] width 35 height 20
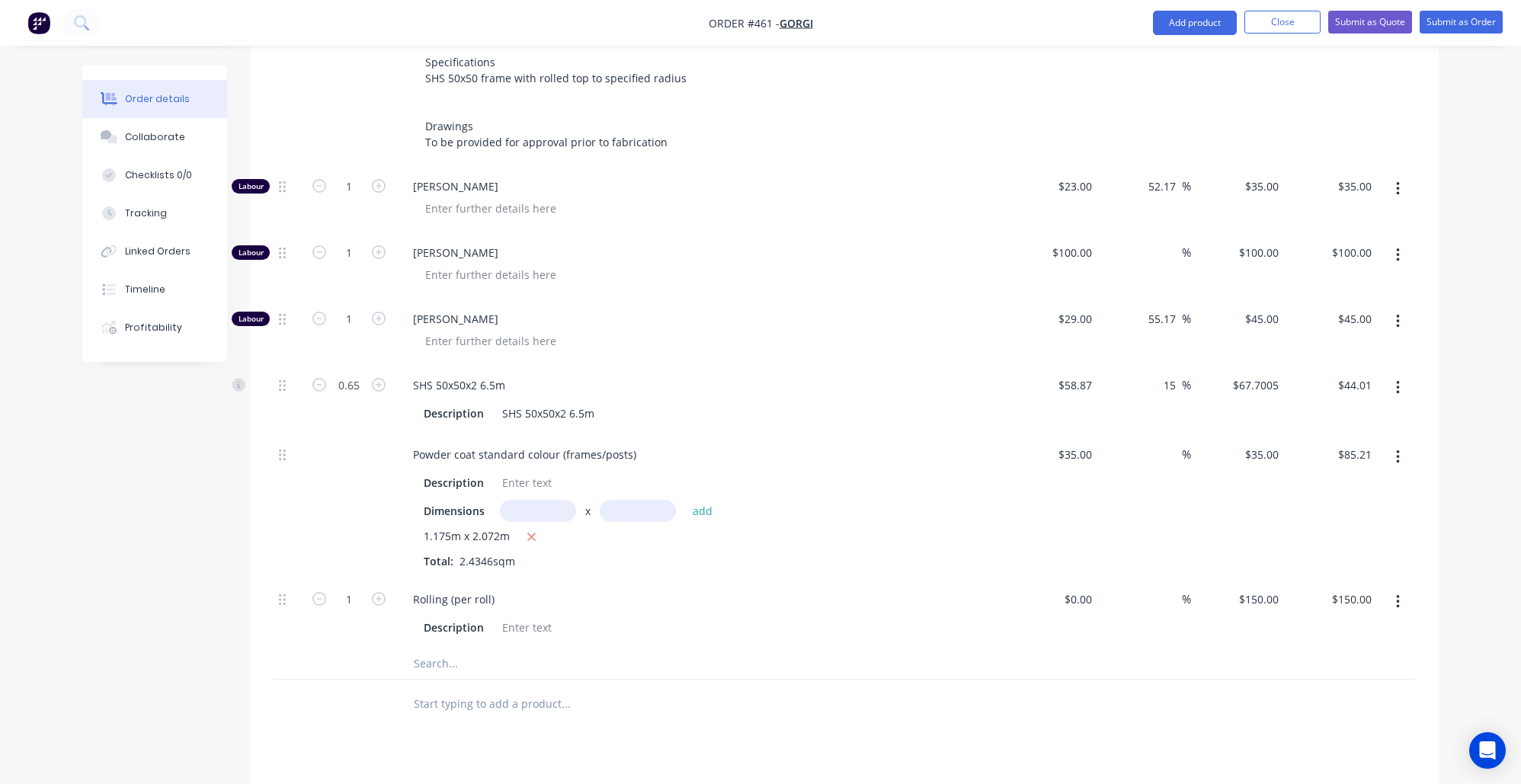
scroll to position [676, 0]
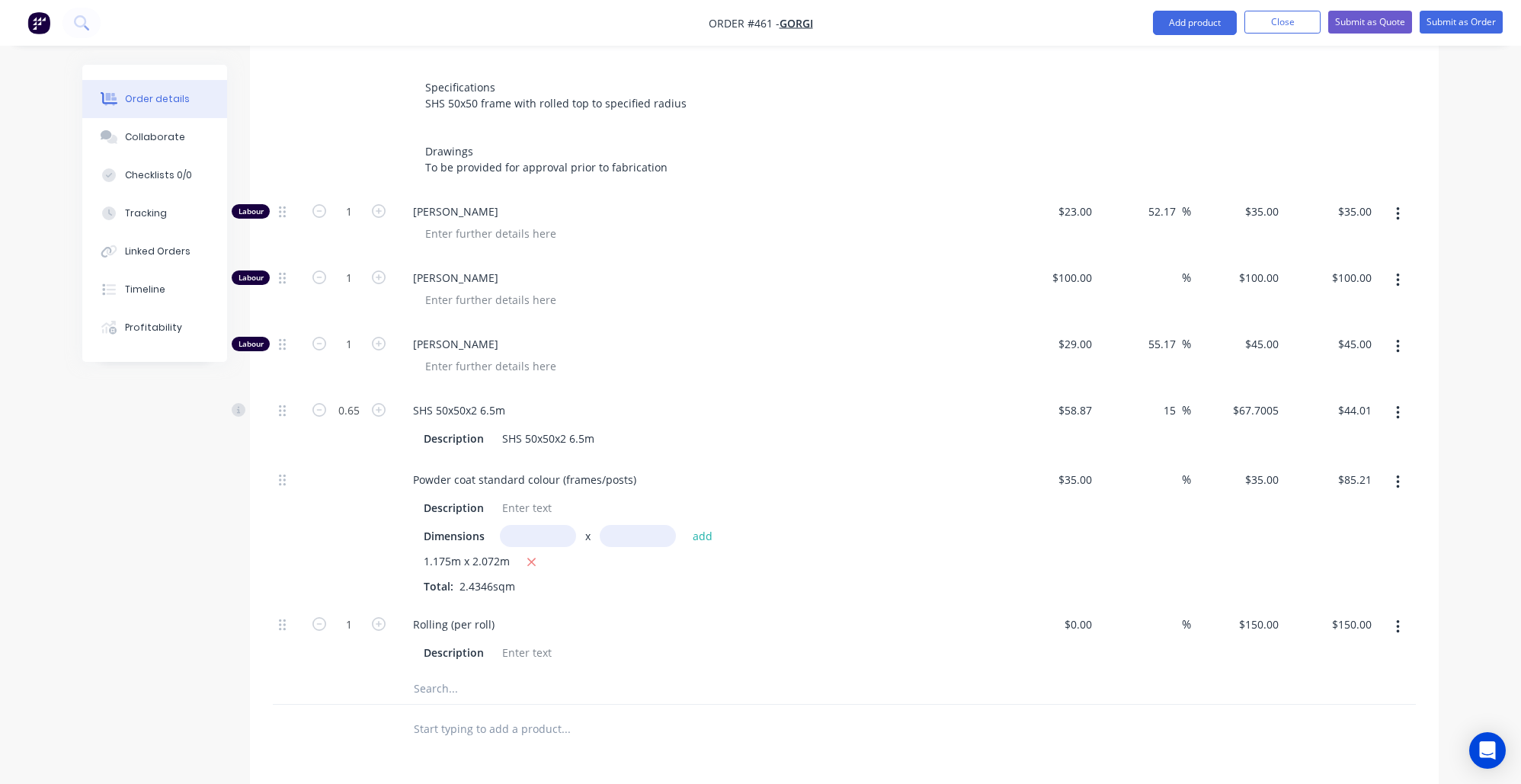
click at [465, 579] on span "2.4346sqm" at bounding box center [487, 586] width 67 height 14
drag, startPoint x: 491, startPoint y: 568, endPoint x: 457, endPoint y: 568, distance: 34.0
click at [457, 579] on span "2.4346sqm" at bounding box center [487, 586] width 67 height 14
copy div "2.4346"
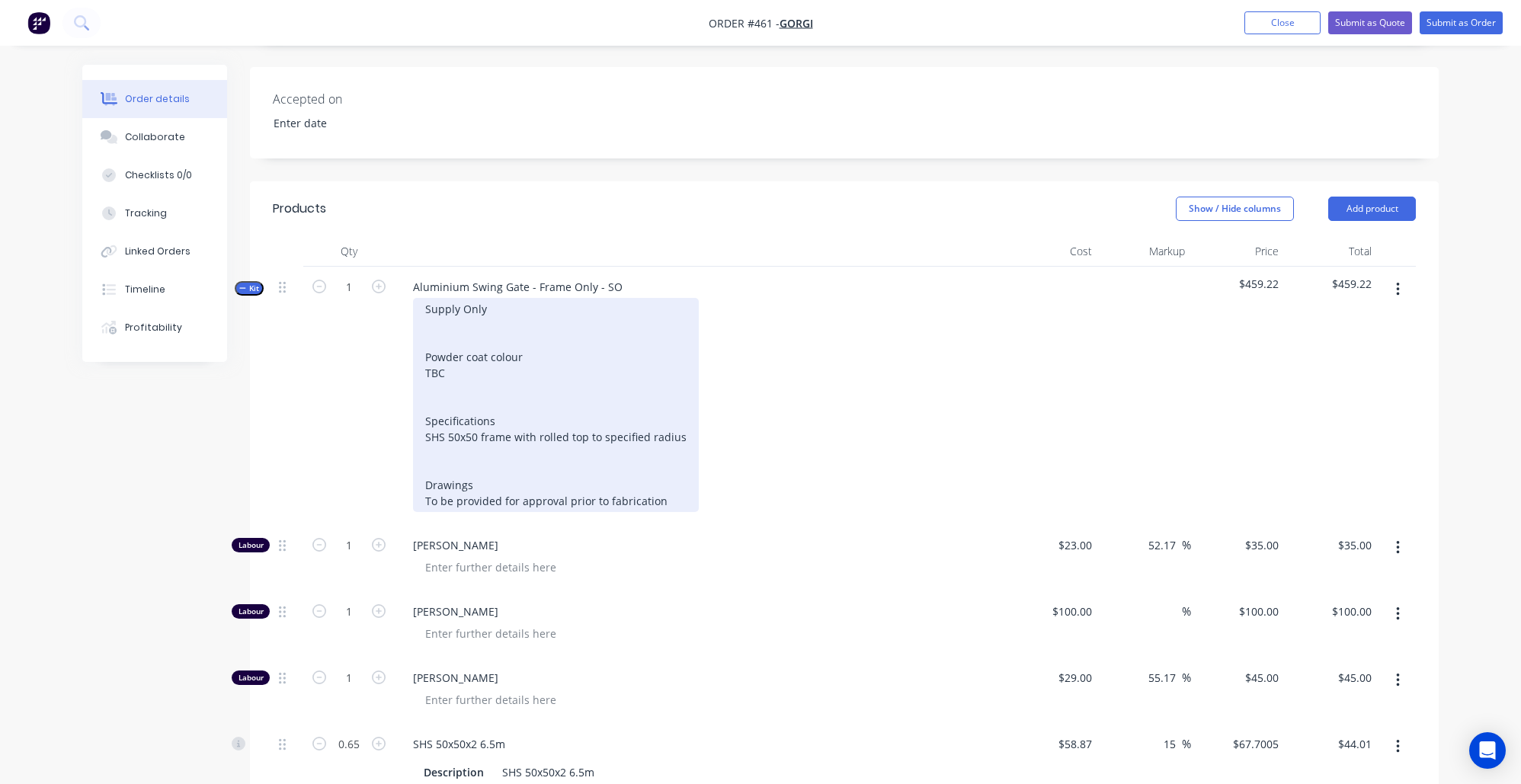
scroll to position [333, 0]
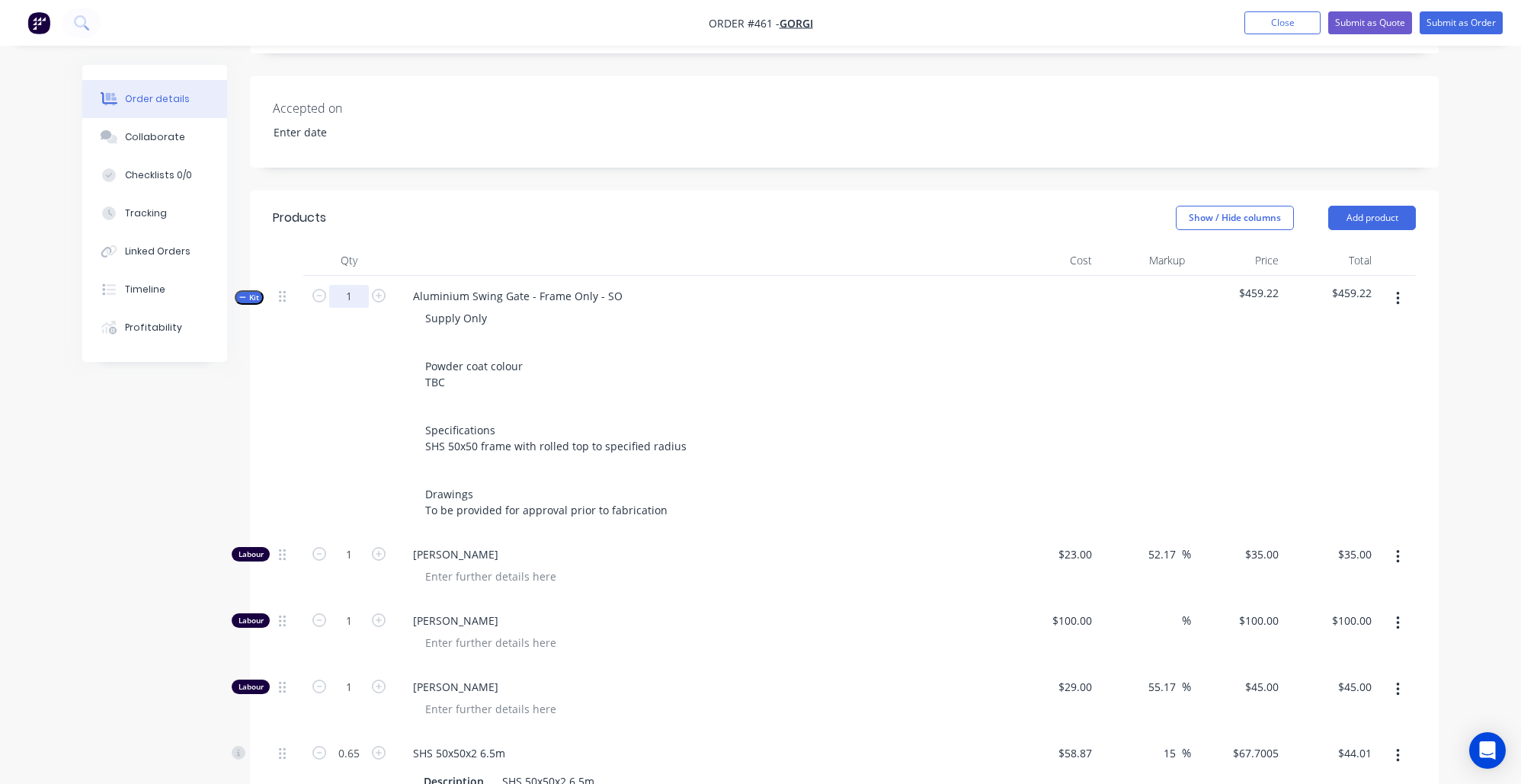
click at [351, 291] on input "1" at bounding box center [349, 296] width 40 height 23
drag, startPoint x: 353, startPoint y: 294, endPoint x: 332, endPoint y: 292, distance: 21.1
click at [332, 292] on form "1" at bounding box center [349, 294] width 79 height 23
paste input "2.4346"
click at [141, 520] on div "Created by Nibal Created 24/09/25 Required 24/09/25 Assigned to Add team member…" at bounding box center [760, 608] width 1356 height 1753
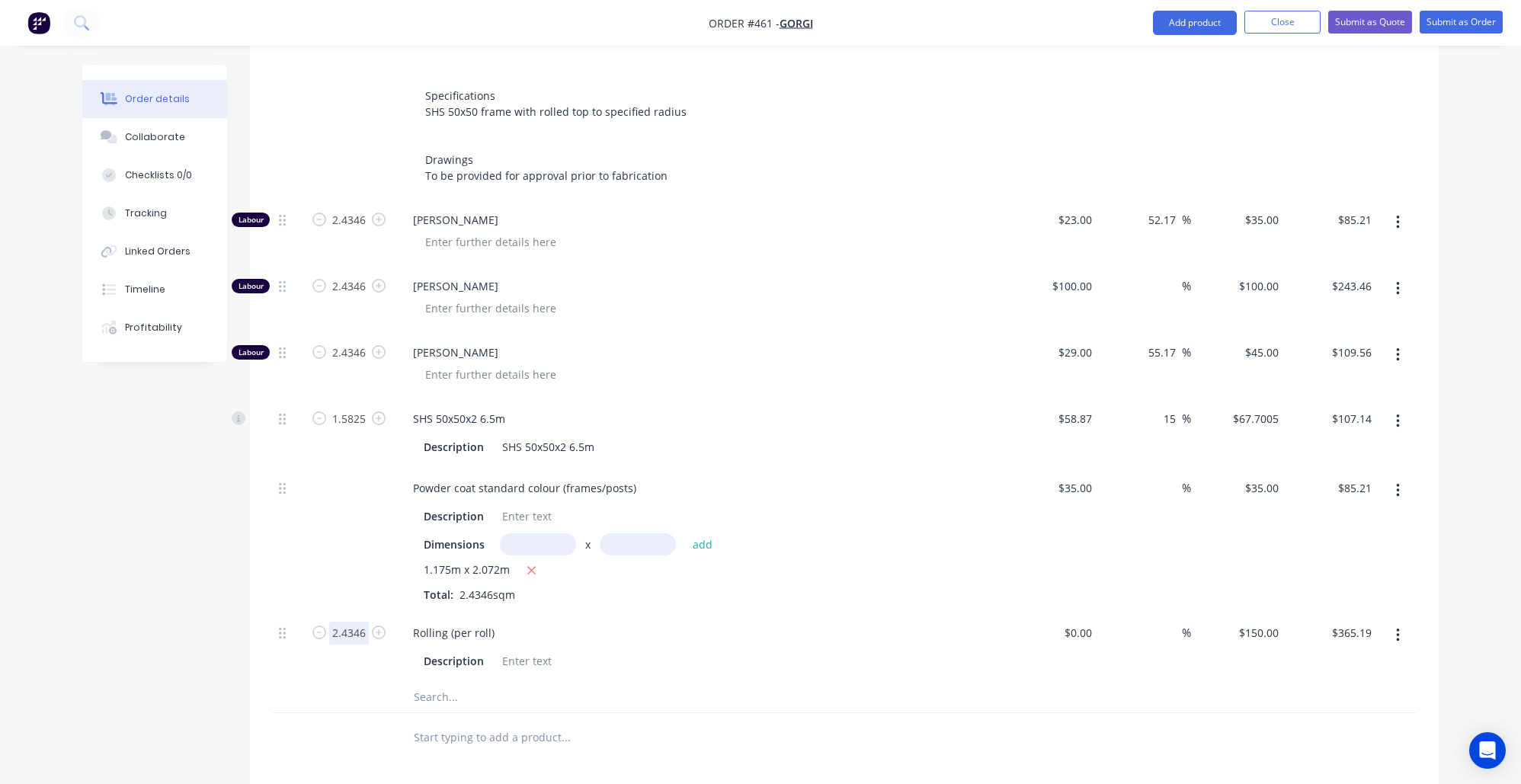
scroll to position [688, 0]
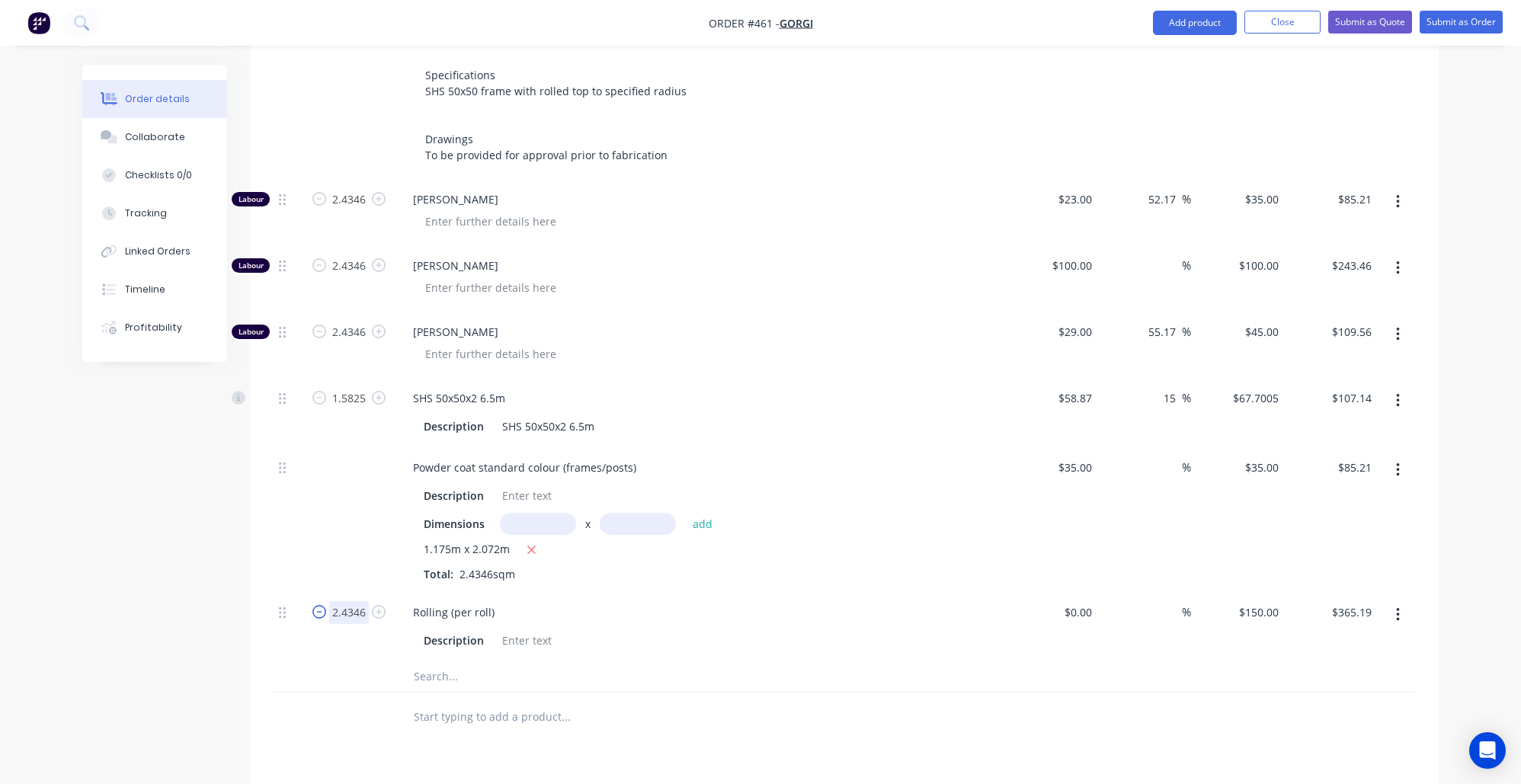
drag, startPoint x: 352, startPoint y: 598, endPoint x: 312, endPoint y: 589, distance: 41.0
click at [312, 600] on form "2.4346" at bounding box center [349, 611] width 79 height 23
click at [186, 622] on div "Created by Nibal Created 24/09/25 Required 24/09/25 Assigned to Add team member…" at bounding box center [760, 253] width 1356 height 1753
drag, startPoint x: 351, startPoint y: 598, endPoint x: 257, endPoint y: 584, distance: 95.0
click at [260, 584] on div "Qty Cost Markup Price Total Kit 2.4346 Aluminium Swing Gate - Frame Only - SO S…" at bounding box center [844, 316] width 1188 height 851
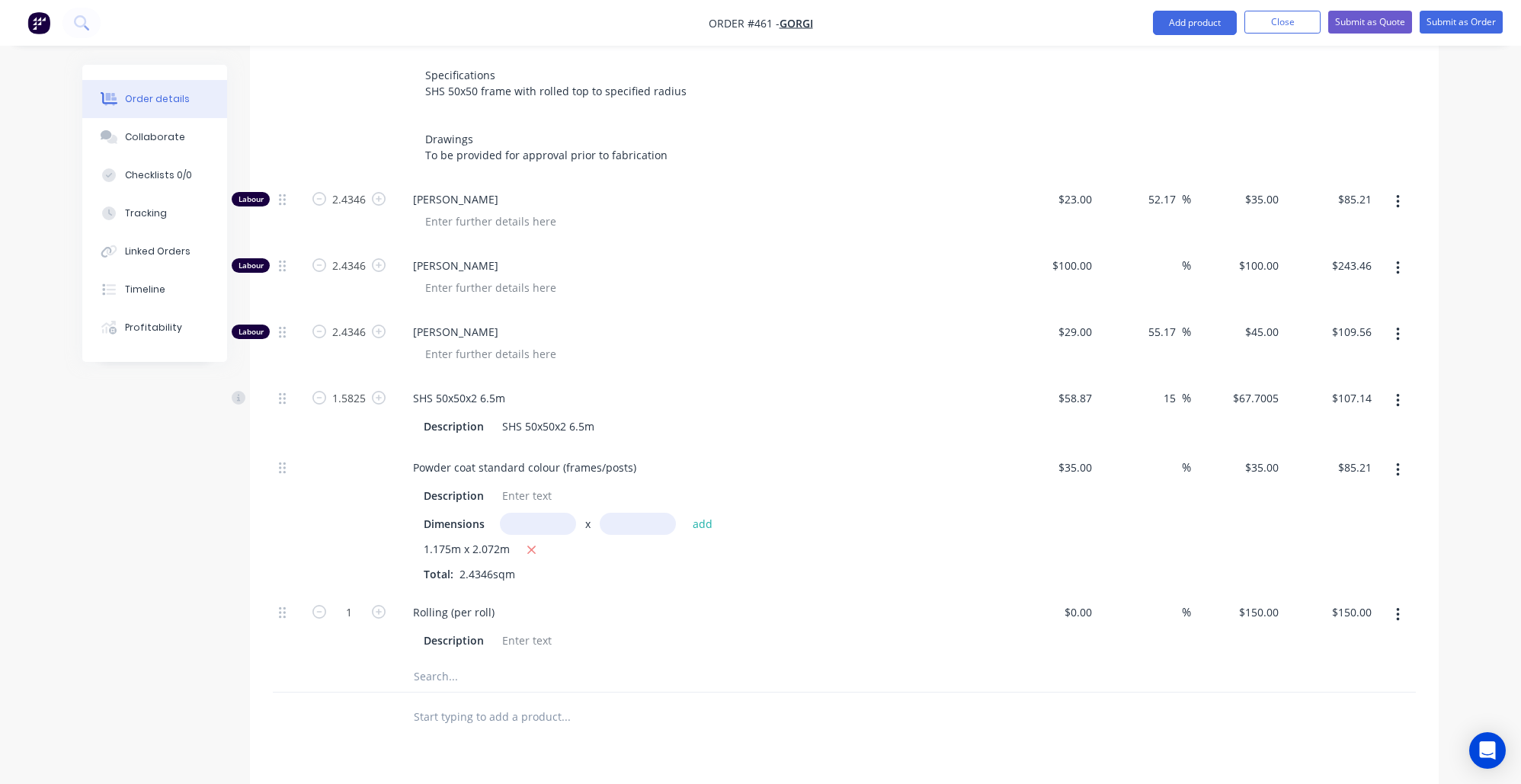
click at [149, 631] on div "Created by Nibal Created 24/09/25 Required 24/09/25 Assigned to Add team member…" at bounding box center [760, 253] width 1356 height 1753
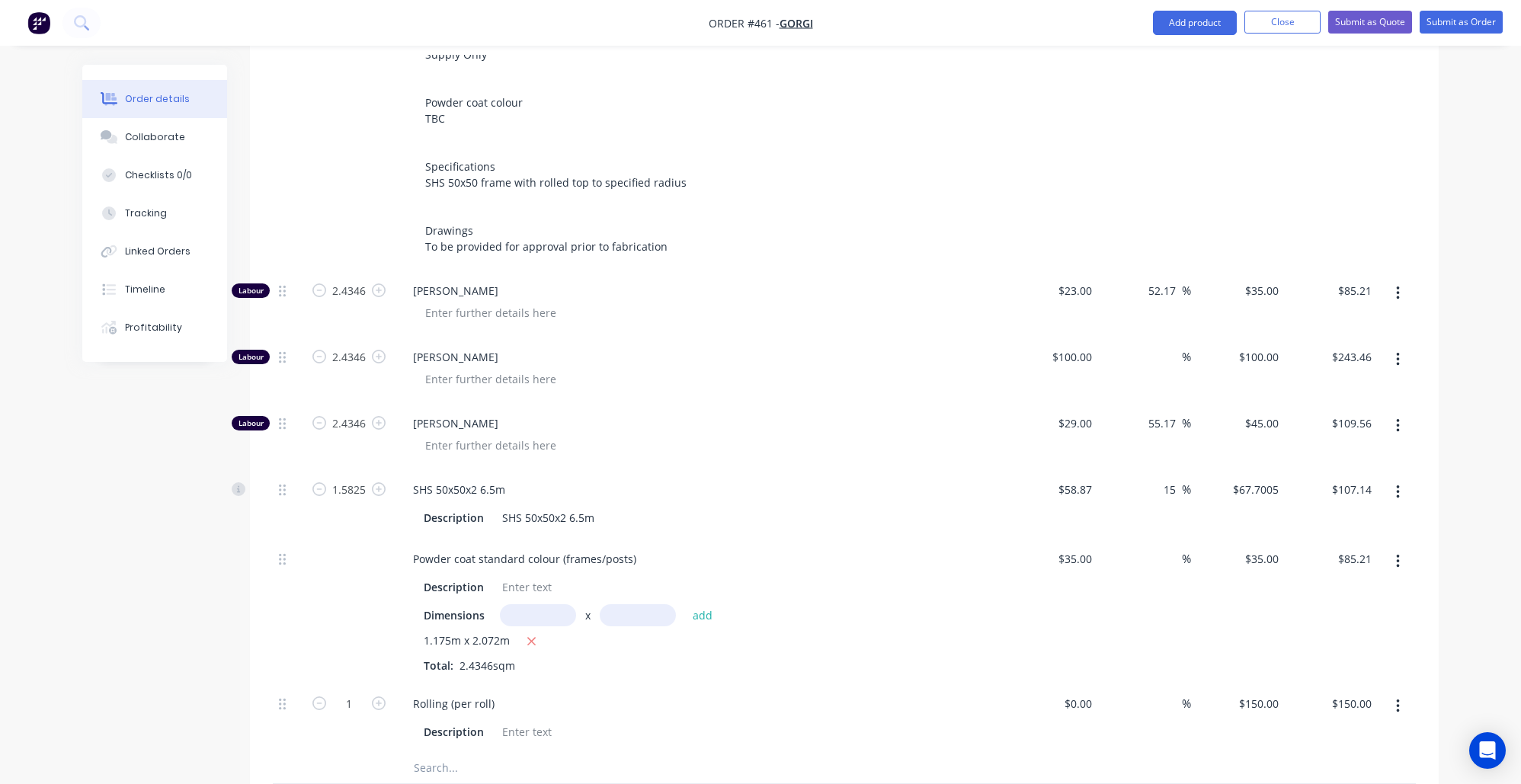
scroll to position [571, 0]
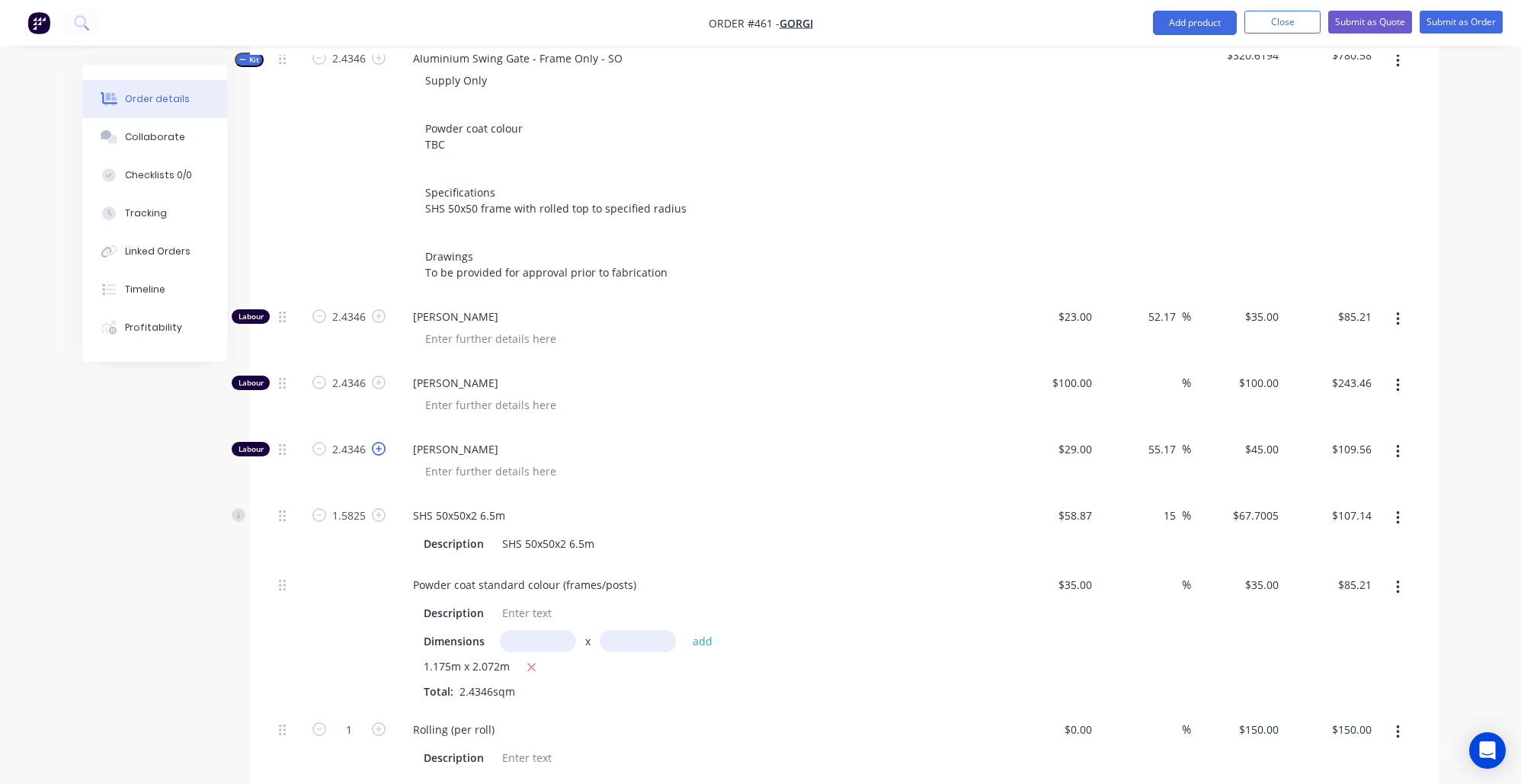
click at [381, 442] on icon "button" at bounding box center [378, 448] width 13 height 13
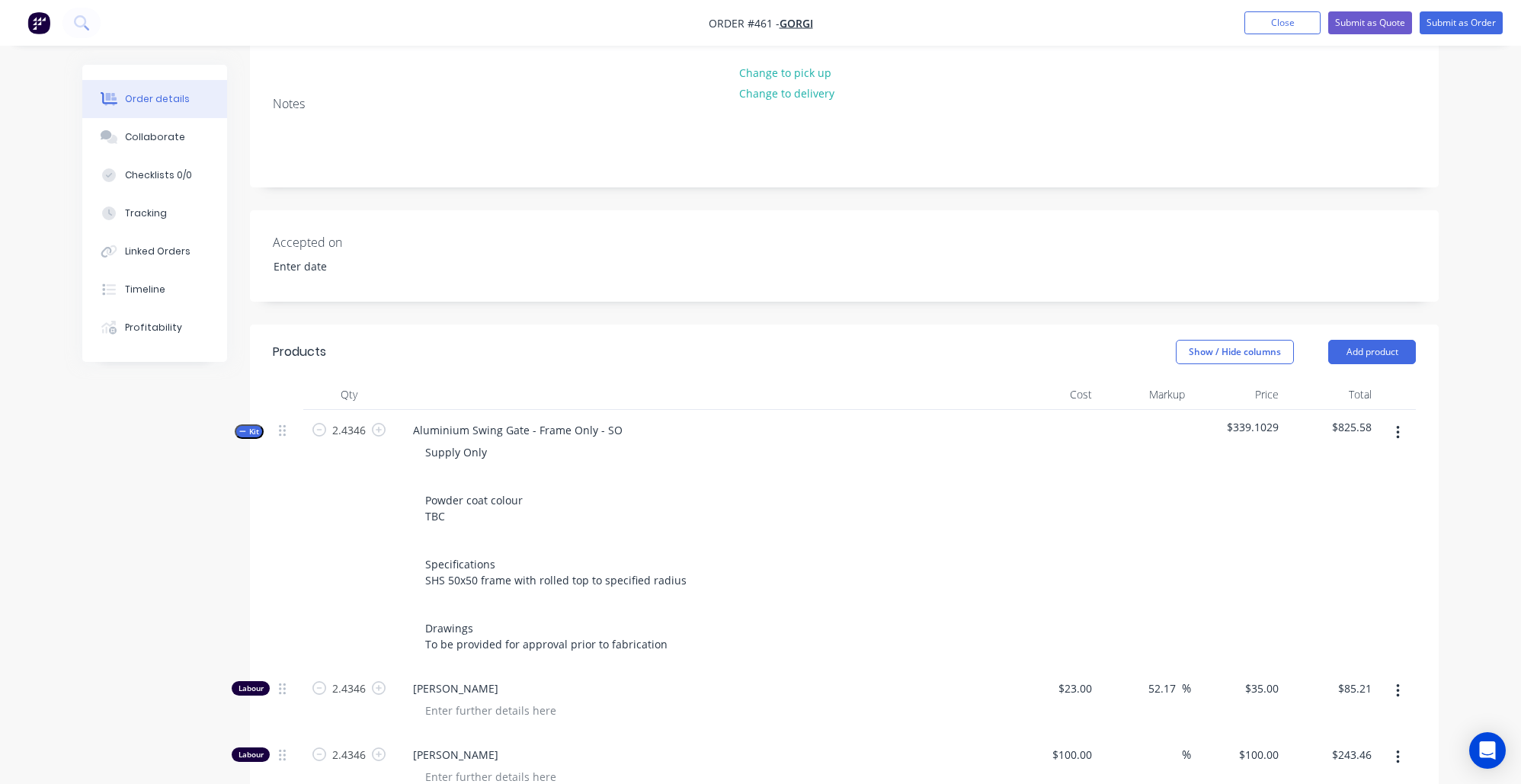
scroll to position [439, 0]
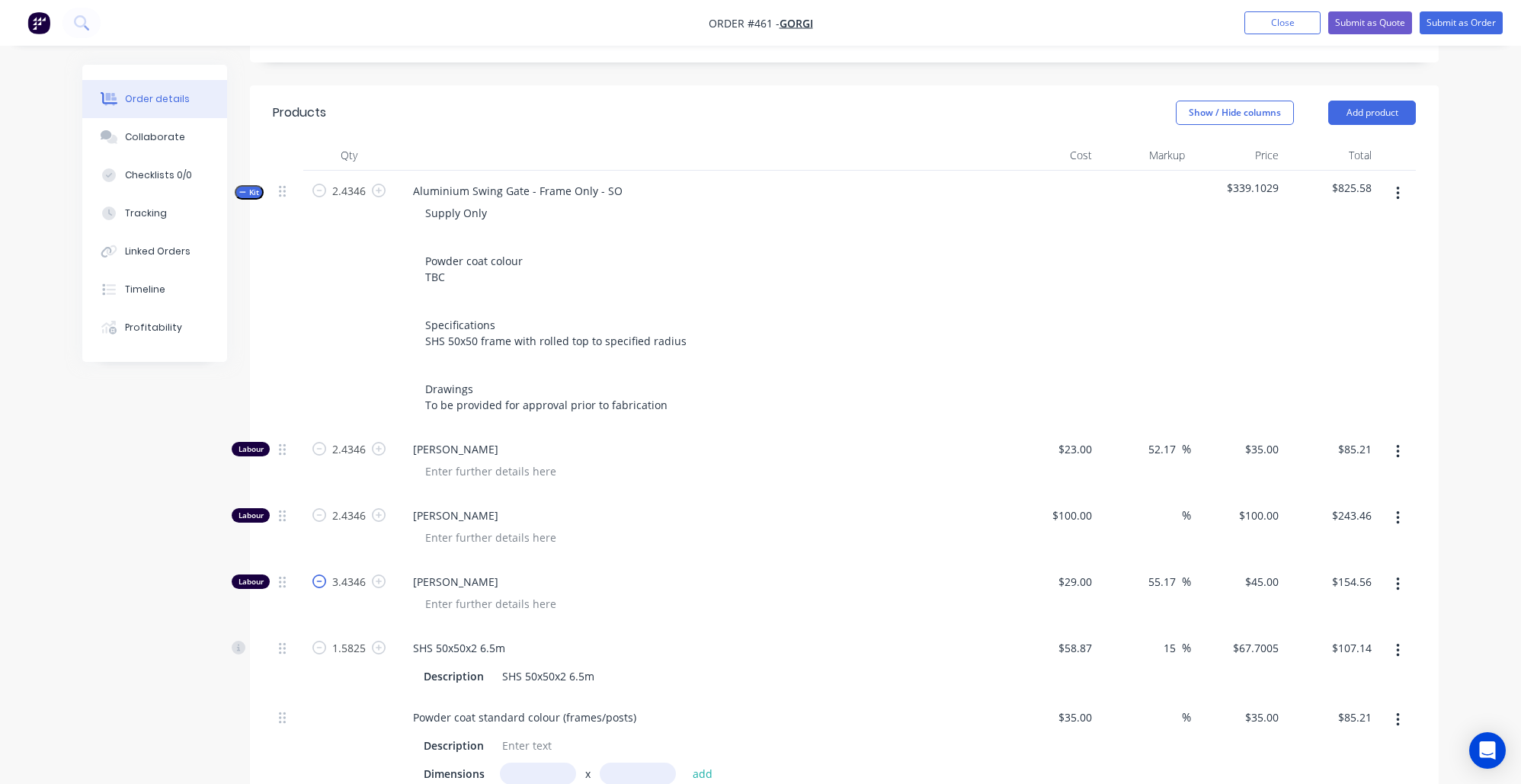
click at [321, 574] on icon "button" at bounding box center [319, 580] width 13 height 13
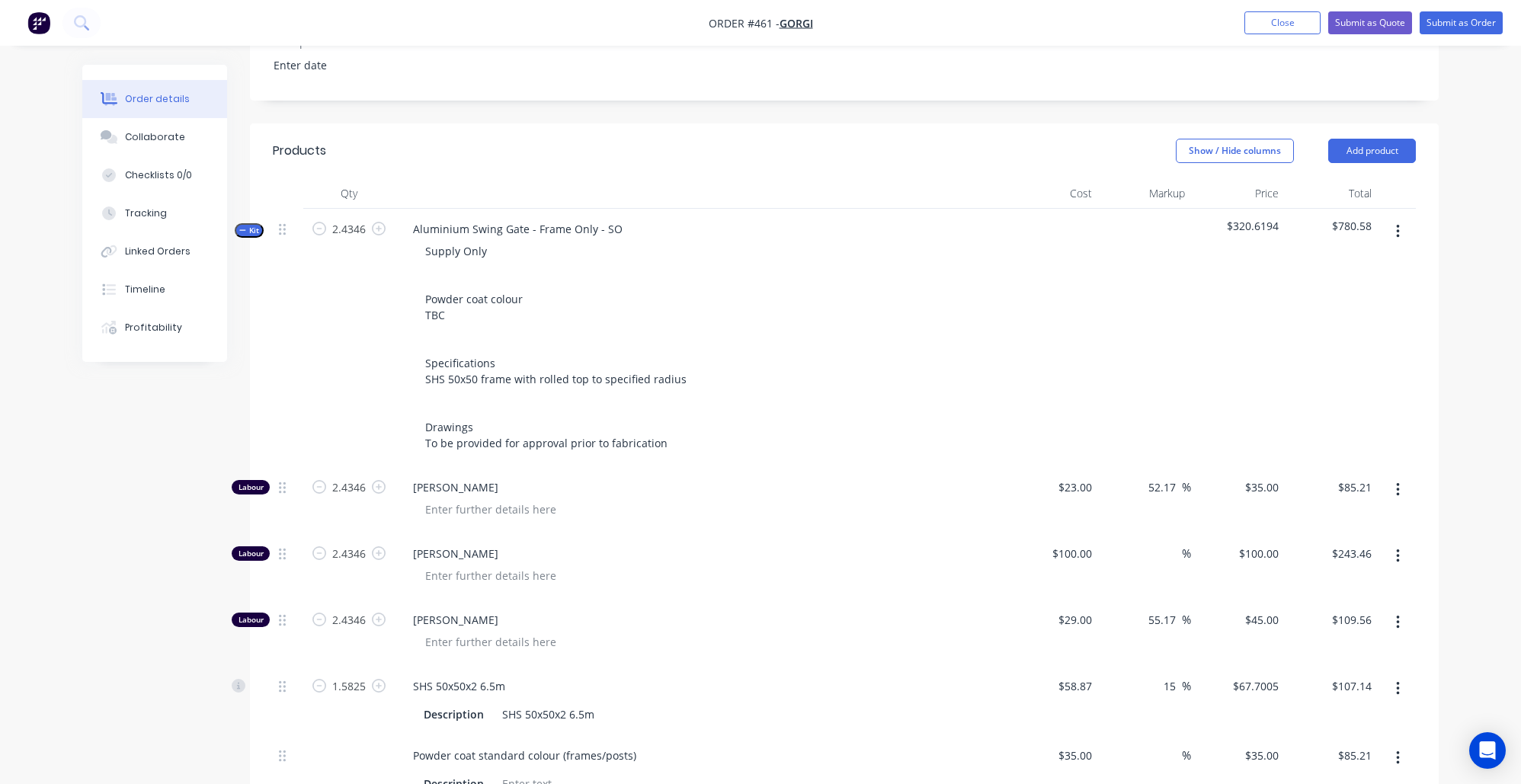
scroll to position [394, 0]
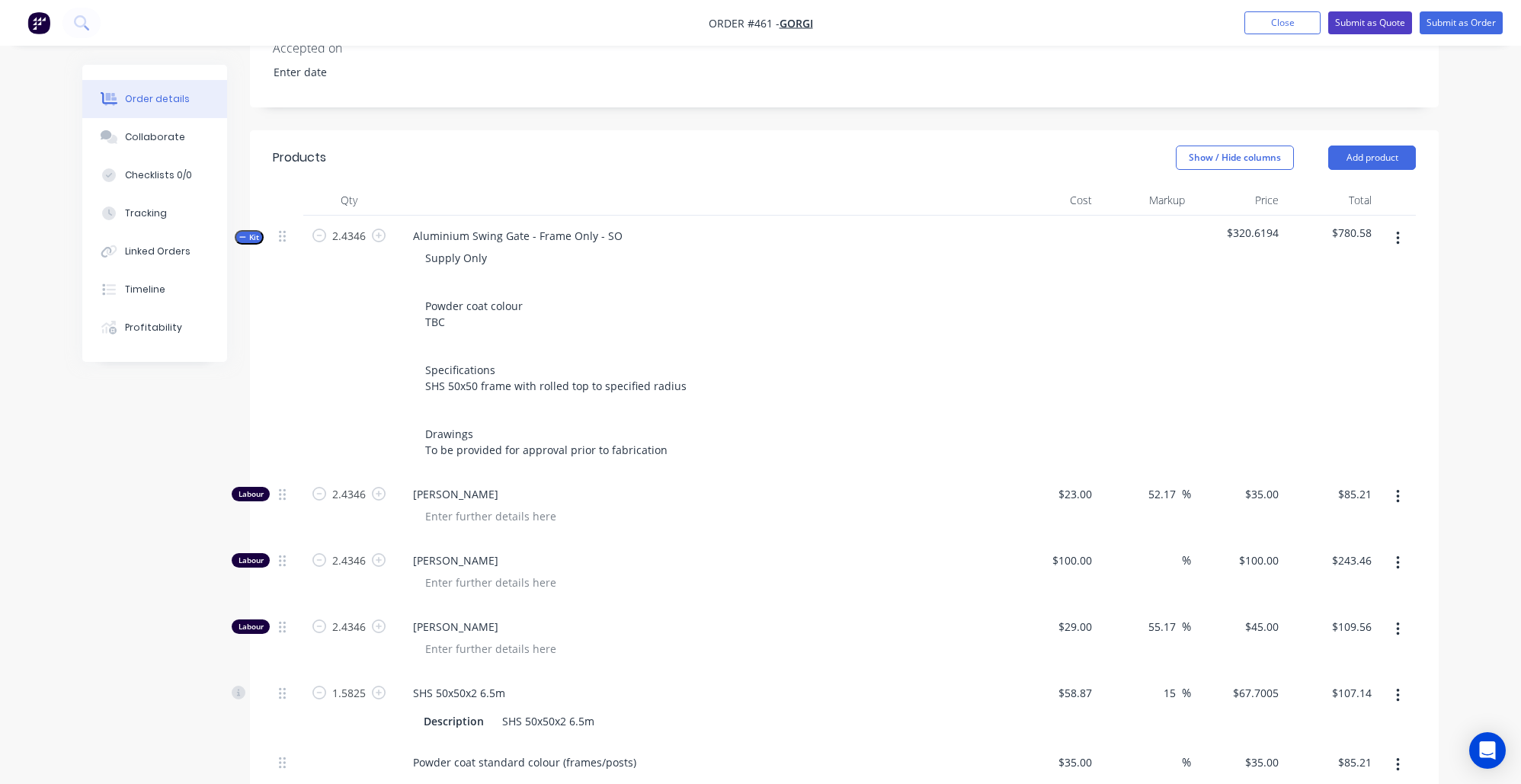
click at [1354, 22] on button "Submit as Quote" at bounding box center [1370, 23] width 83 height 23
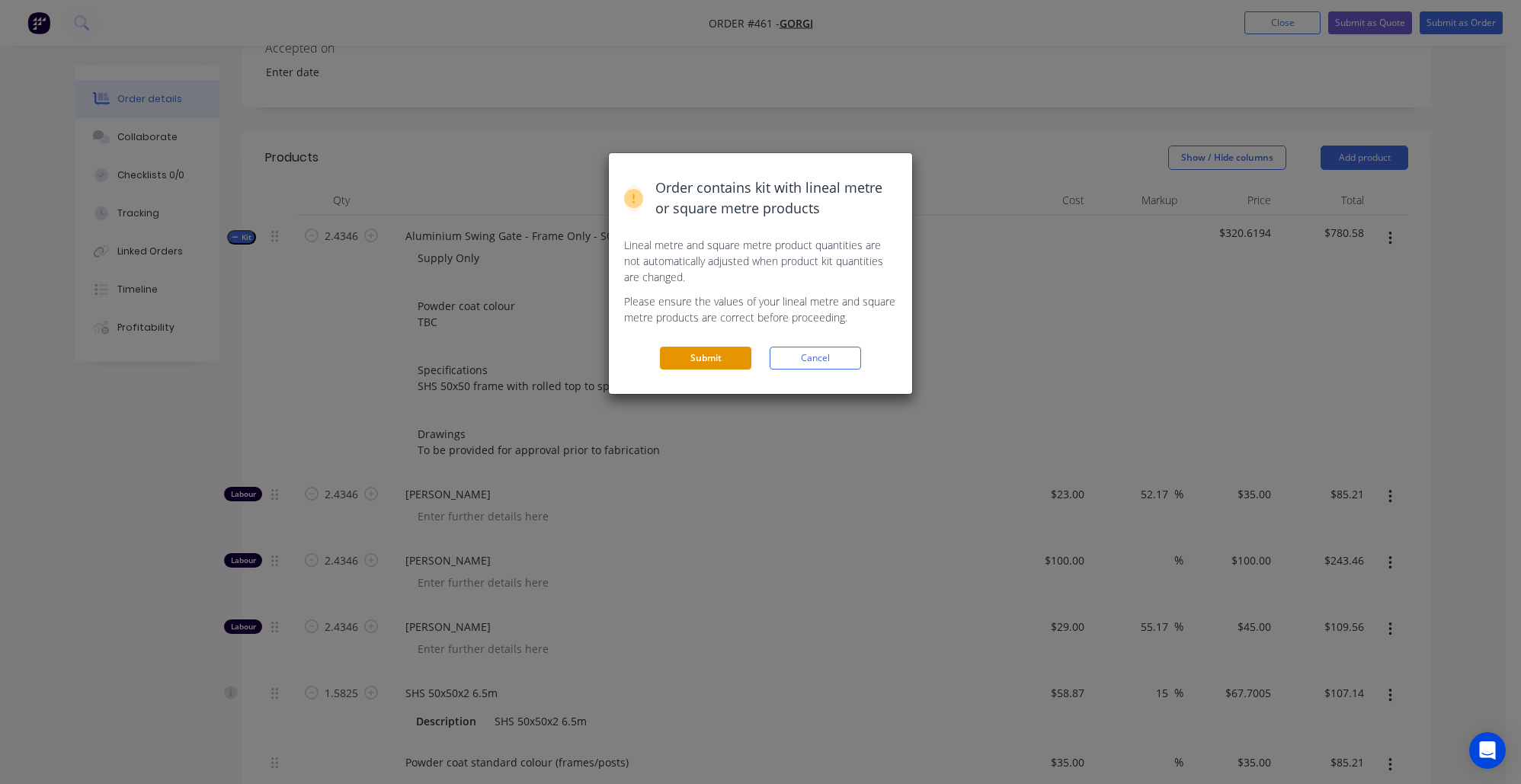
click at [720, 358] on button "Submit" at bounding box center [705, 358] width 91 height 23
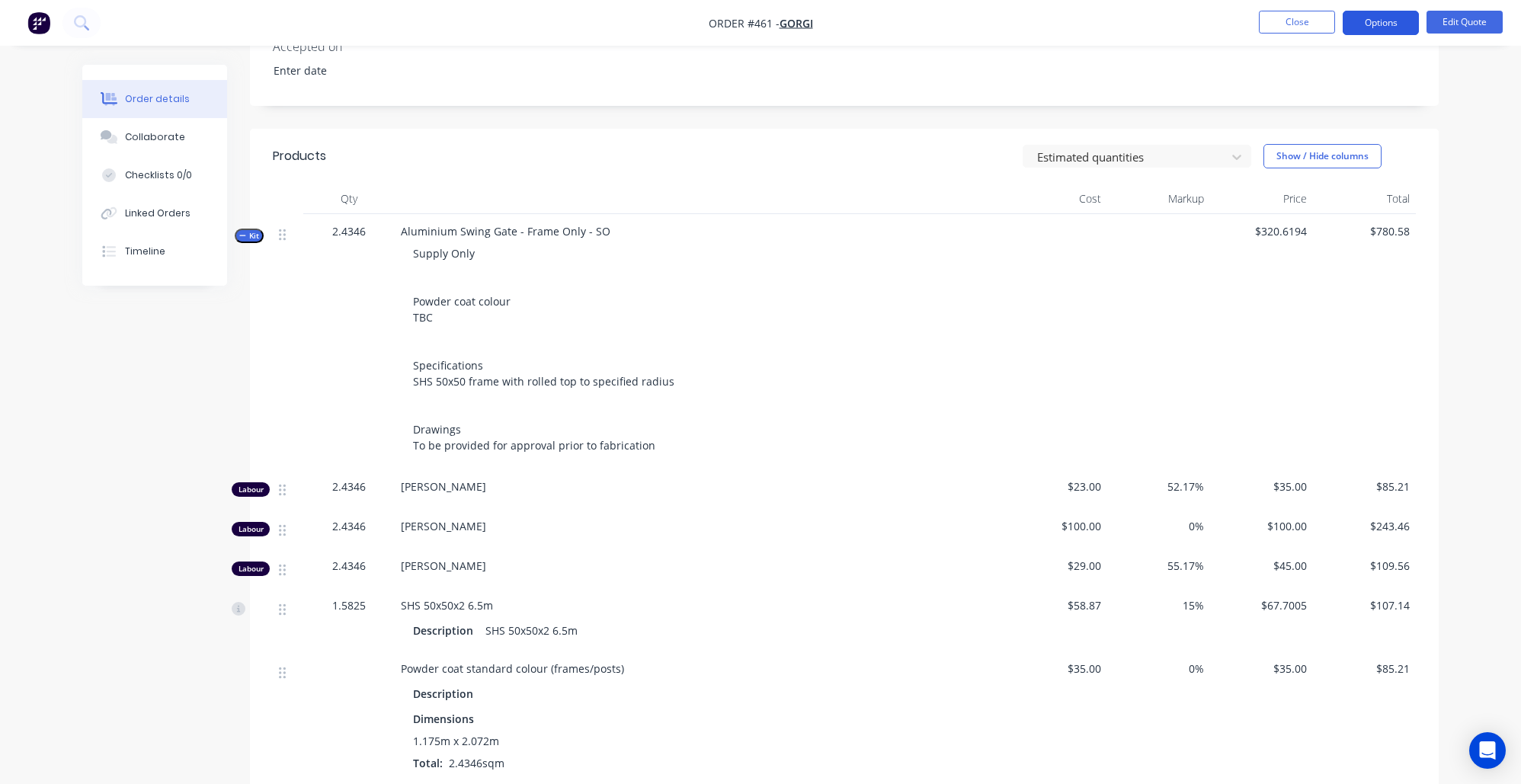
click at [1354, 17] on button "Options" at bounding box center [1381, 22] width 76 height 24
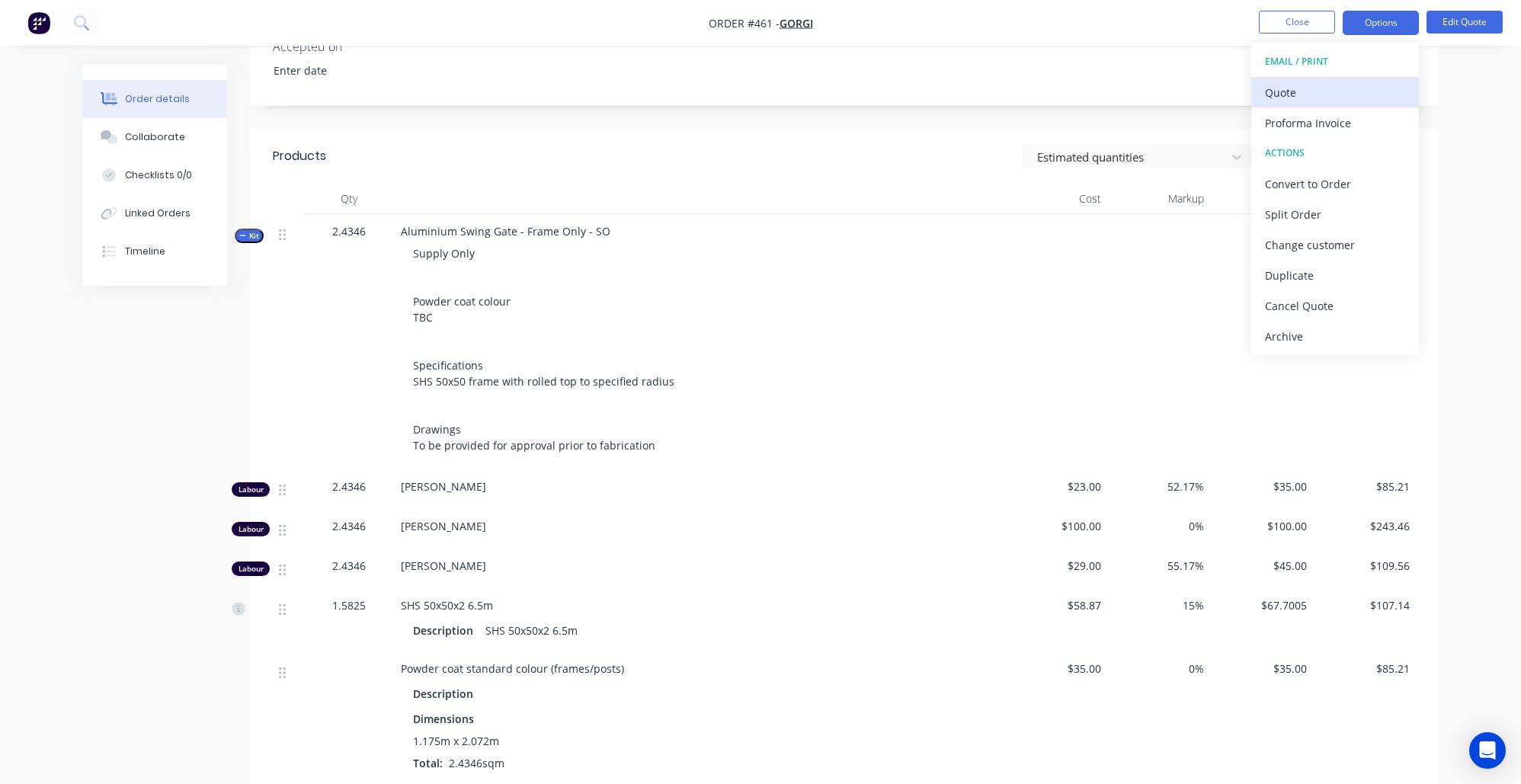
click at [1352, 97] on div "Quote" at bounding box center [1335, 92] width 140 height 22
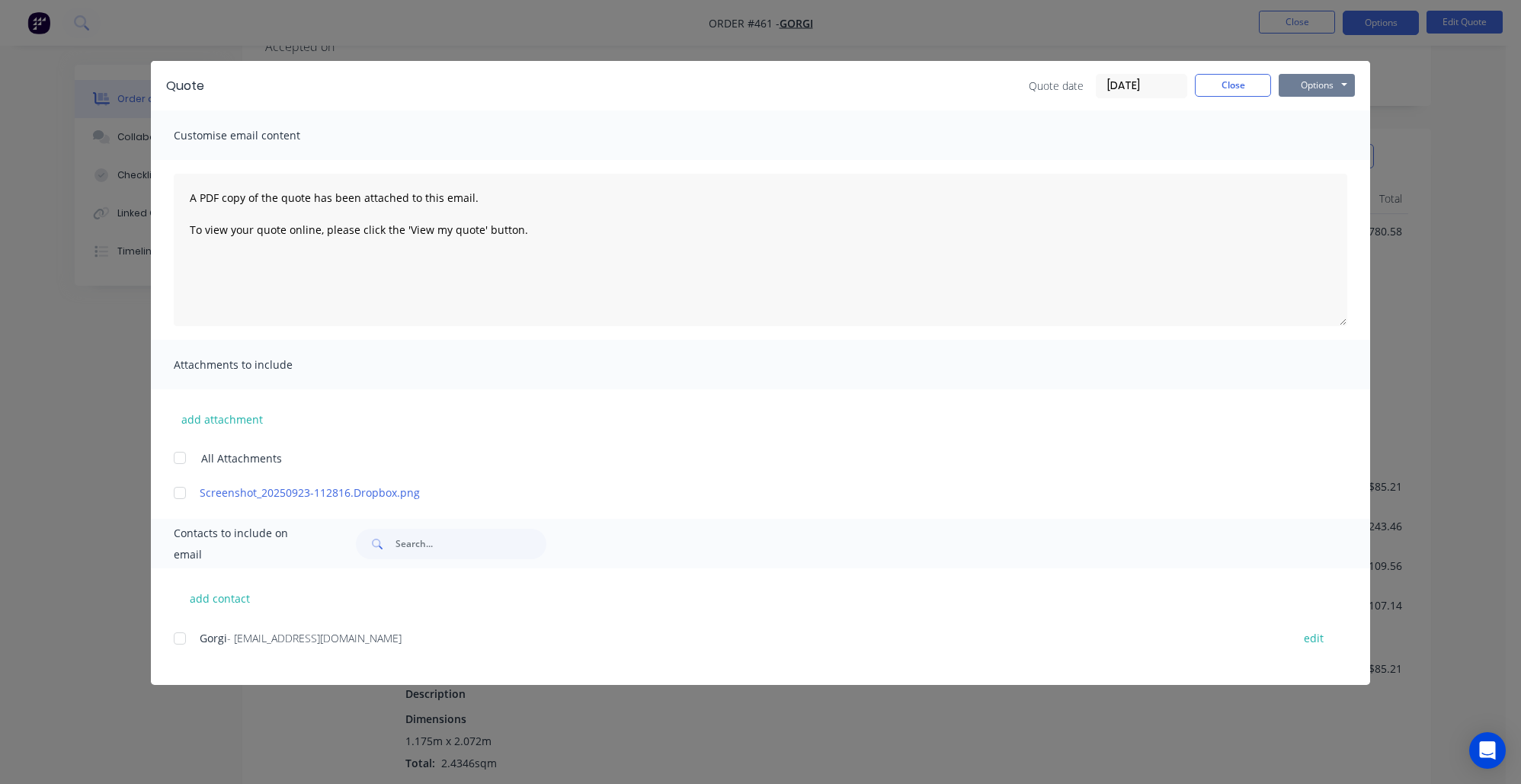
click at [1288, 86] on button "Options" at bounding box center [1317, 85] width 76 height 23
click at [1300, 114] on button "Preview" at bounding box center [1328, 112] width 98 height 25
click at [178, 639] on div at bounding box center [179, 638] width 30 height 30
click at [1326, 90] on button "Options" at bounding box center [1317, 85] width 76 height 23
click at [1354, 169] on button "Email" at bounding box center [1328, 162] width 98 height 25
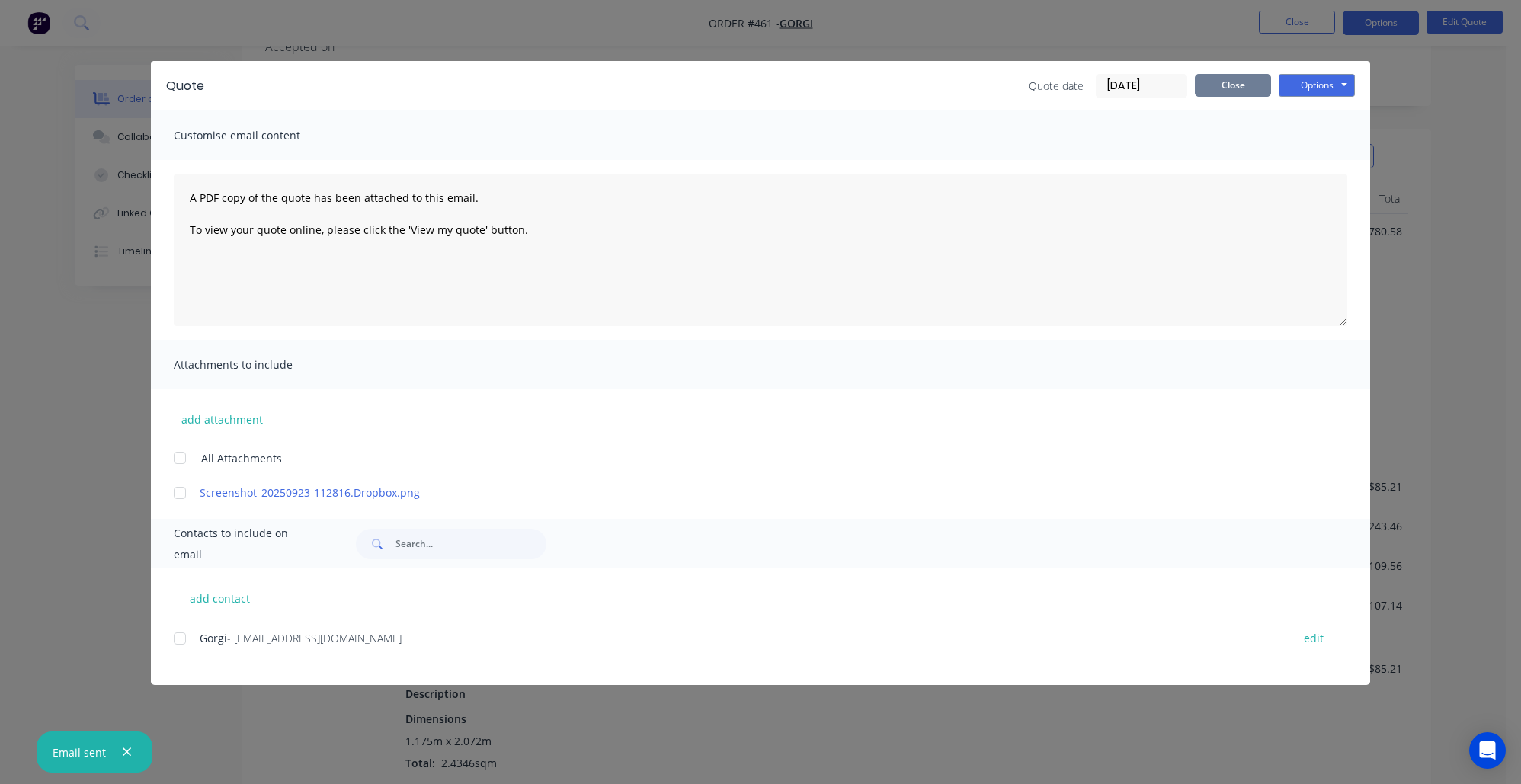
click at [1242, 88] on button "Close" at bounding box center [1233, 85] width 76 height 23
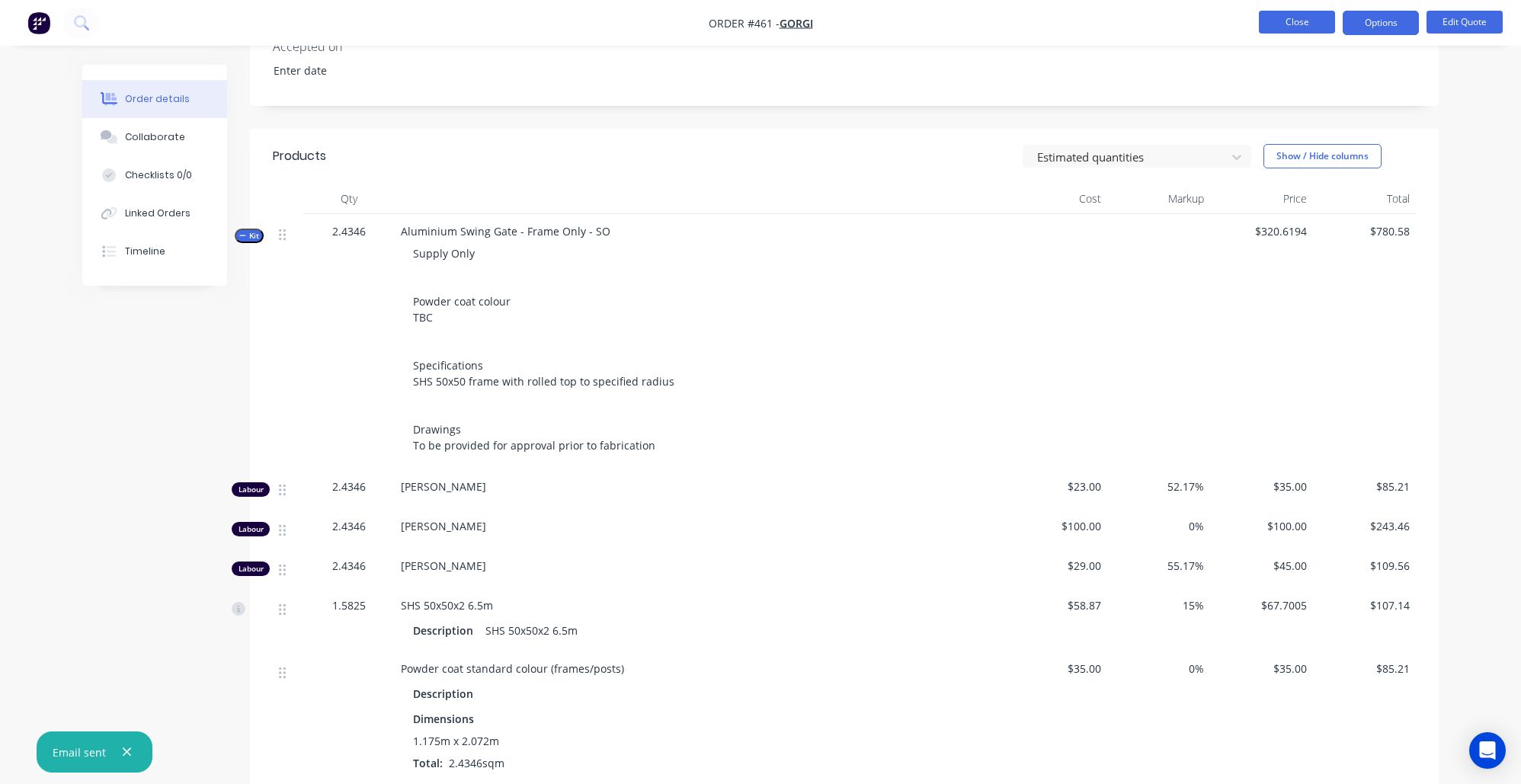
click at [1265, 26] on button "Close" at bounding box center [1296, 22] width 76 height 23
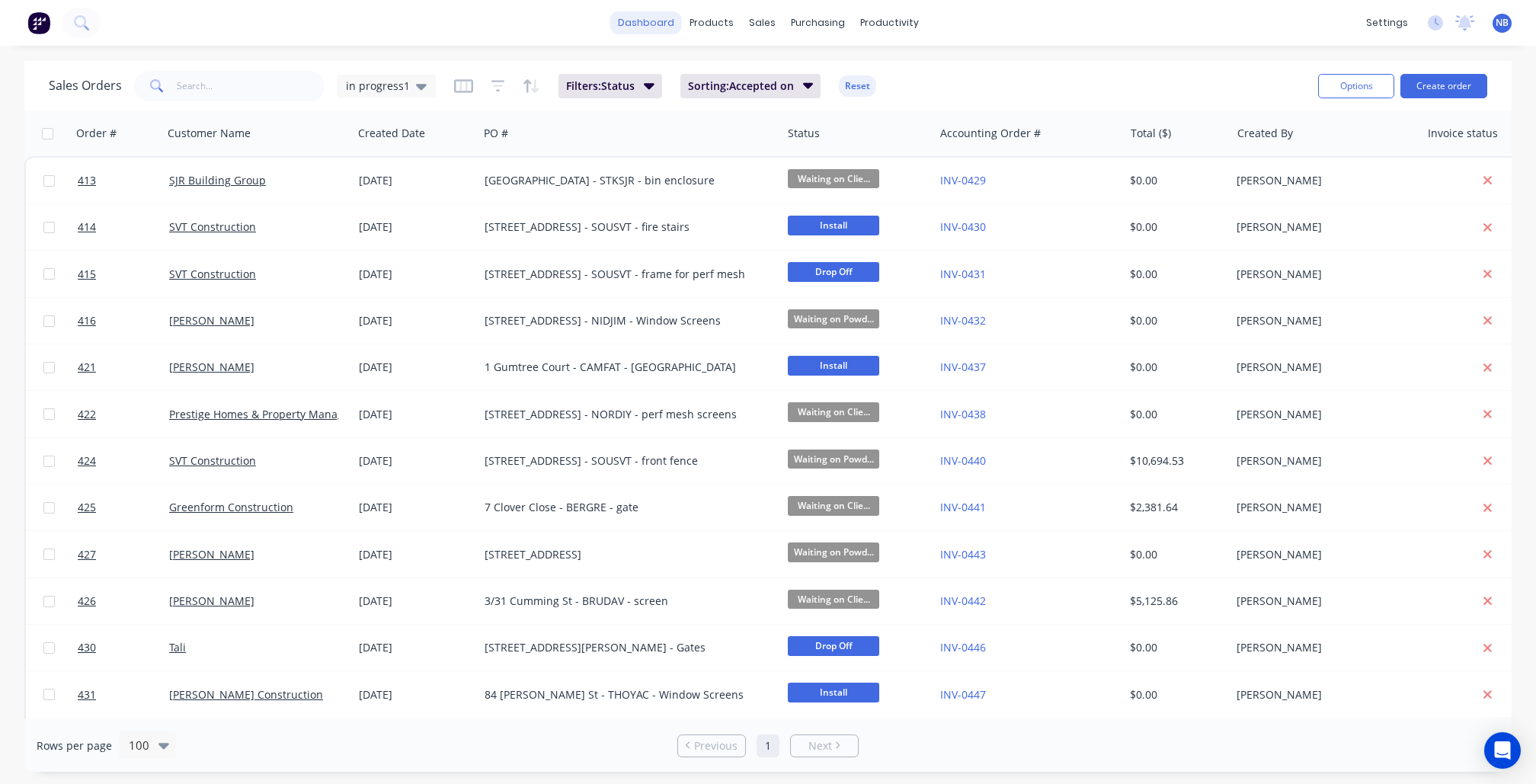
click at [661, 15] on link "dashboard" at bounding box center [646, 23] width 72 height 23
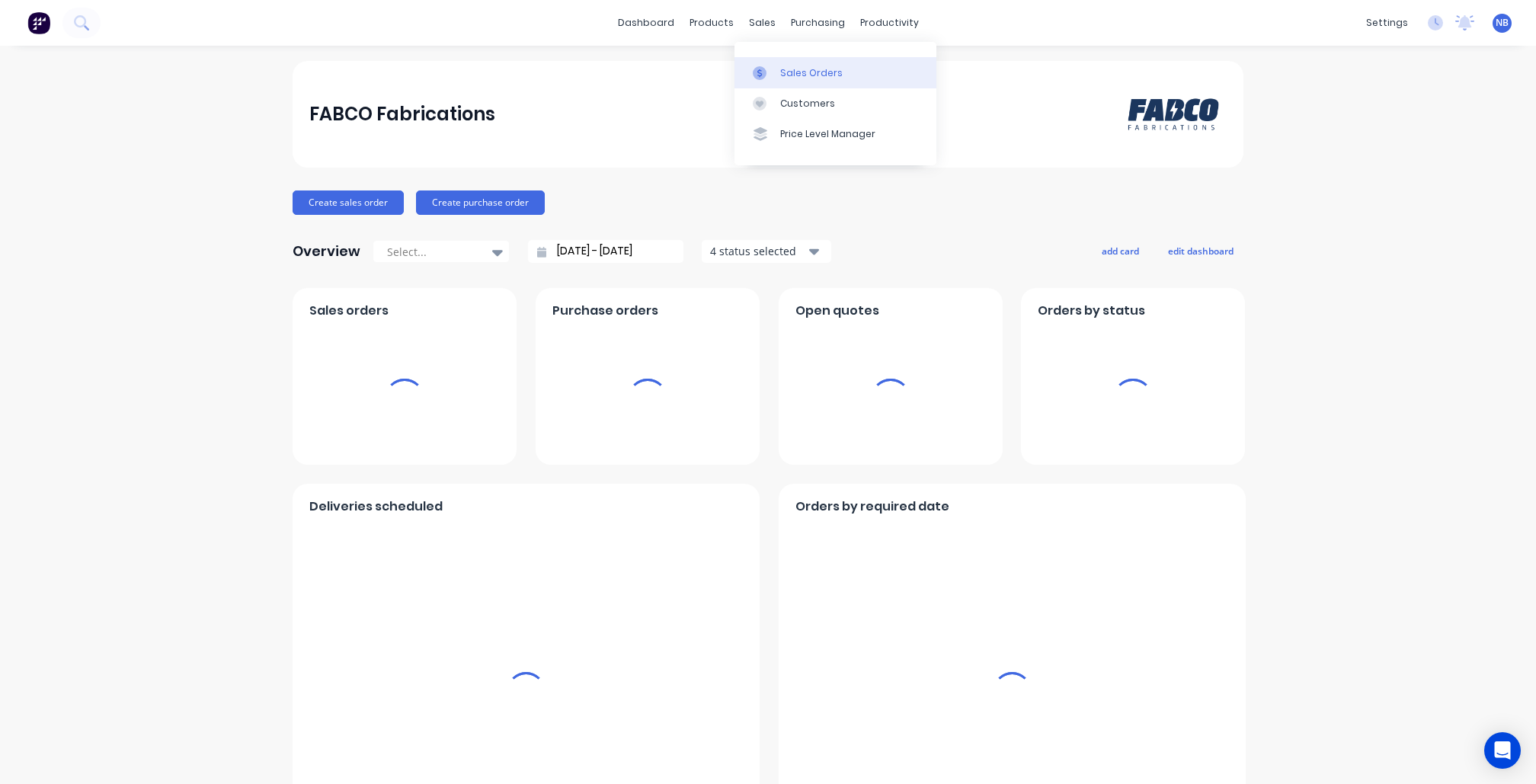
click at [763, 65] on link "Sales Orders" at bounding box center [836, 72] width 202 height 30
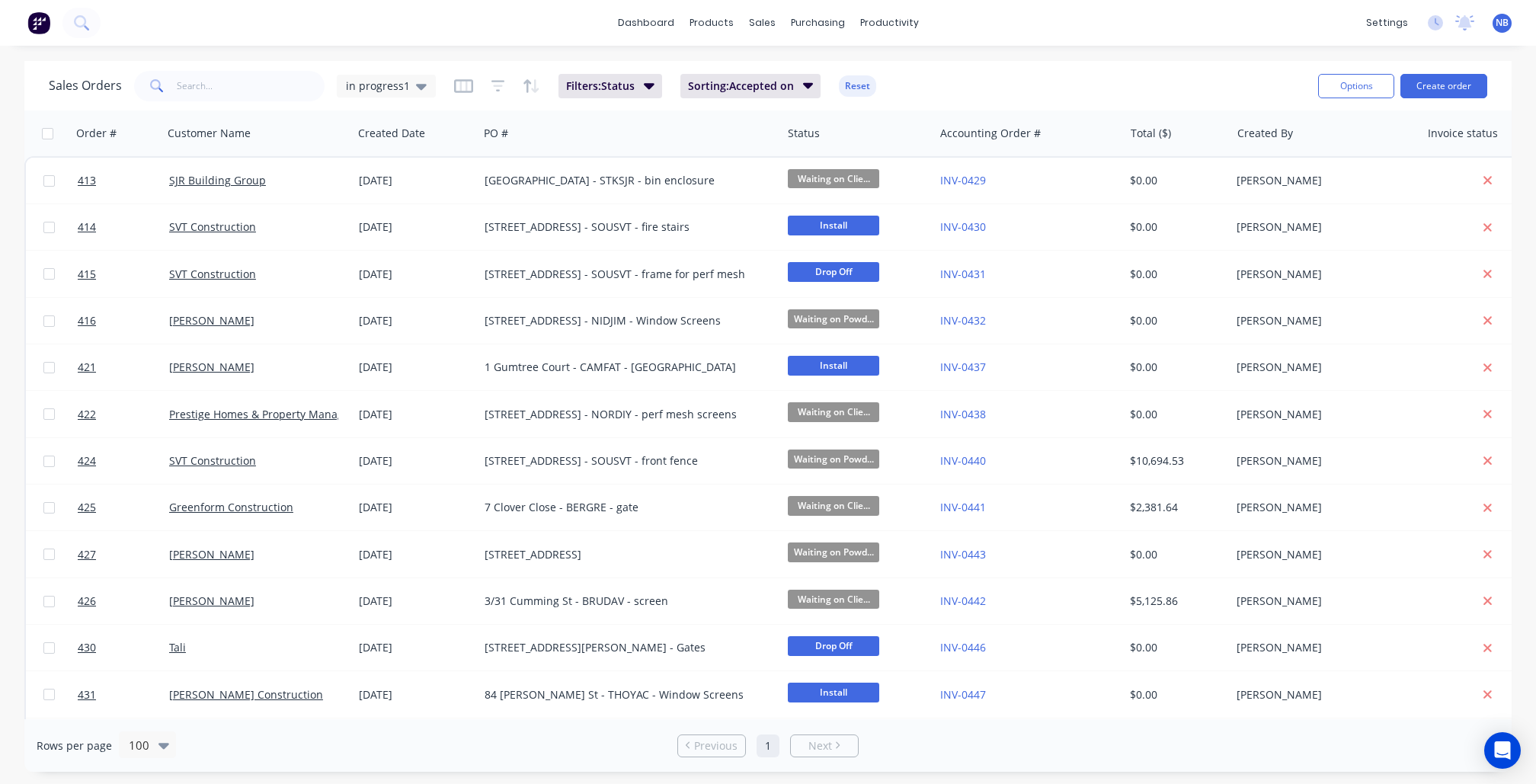
click at [390, 98] on div "Sales Orders in progress1" at bounding box center [242, 86] width 387 height 30
click at [403, 90] on span "in progress1" at bounding box center [378, 86] width 64 height 16
click at [446, 216] on button "None" at bounding box center [429, 216] width 174 height 18
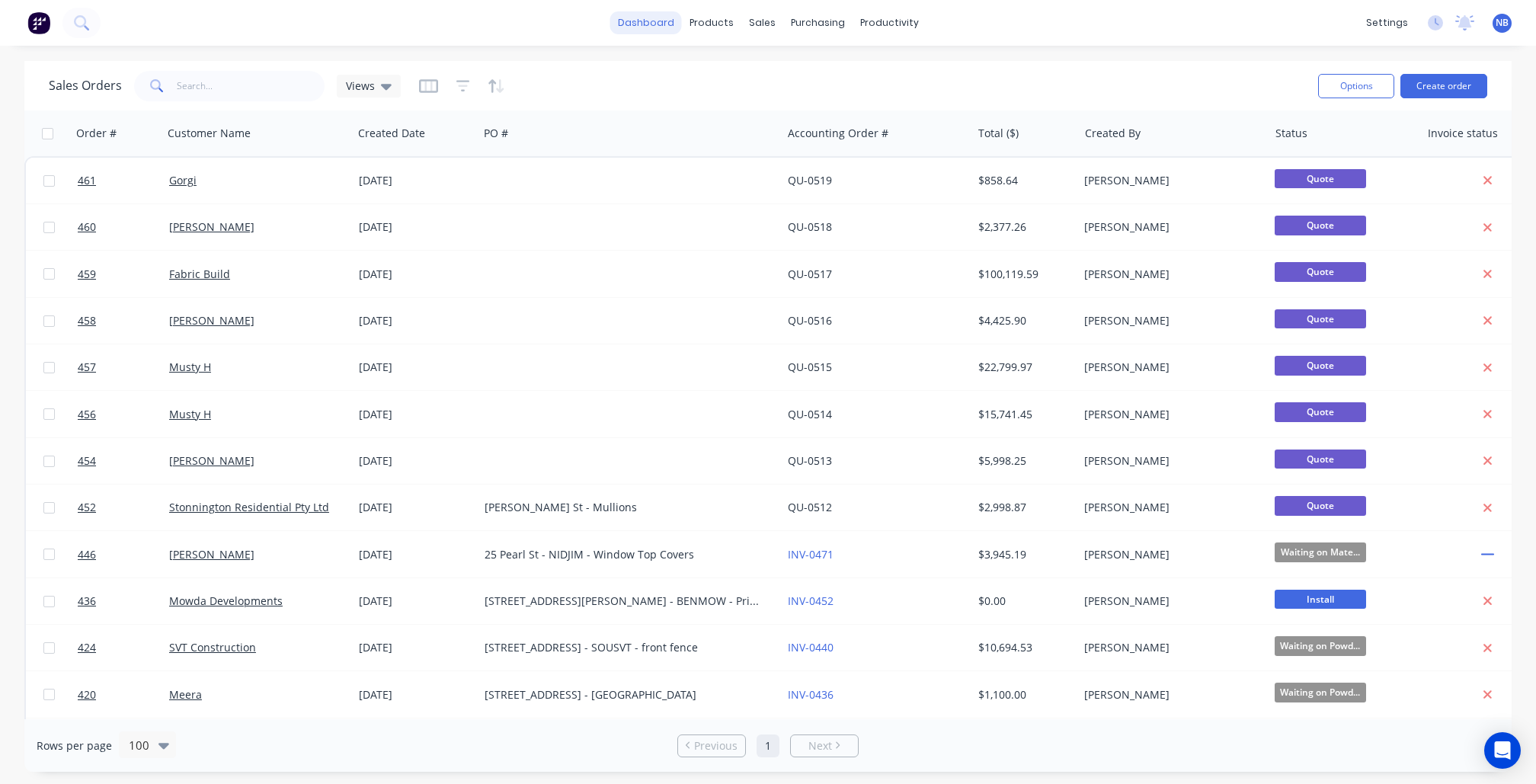
click at [639, 24] on link "dashboard" at bounding box center [646, 23] width 72 height 23
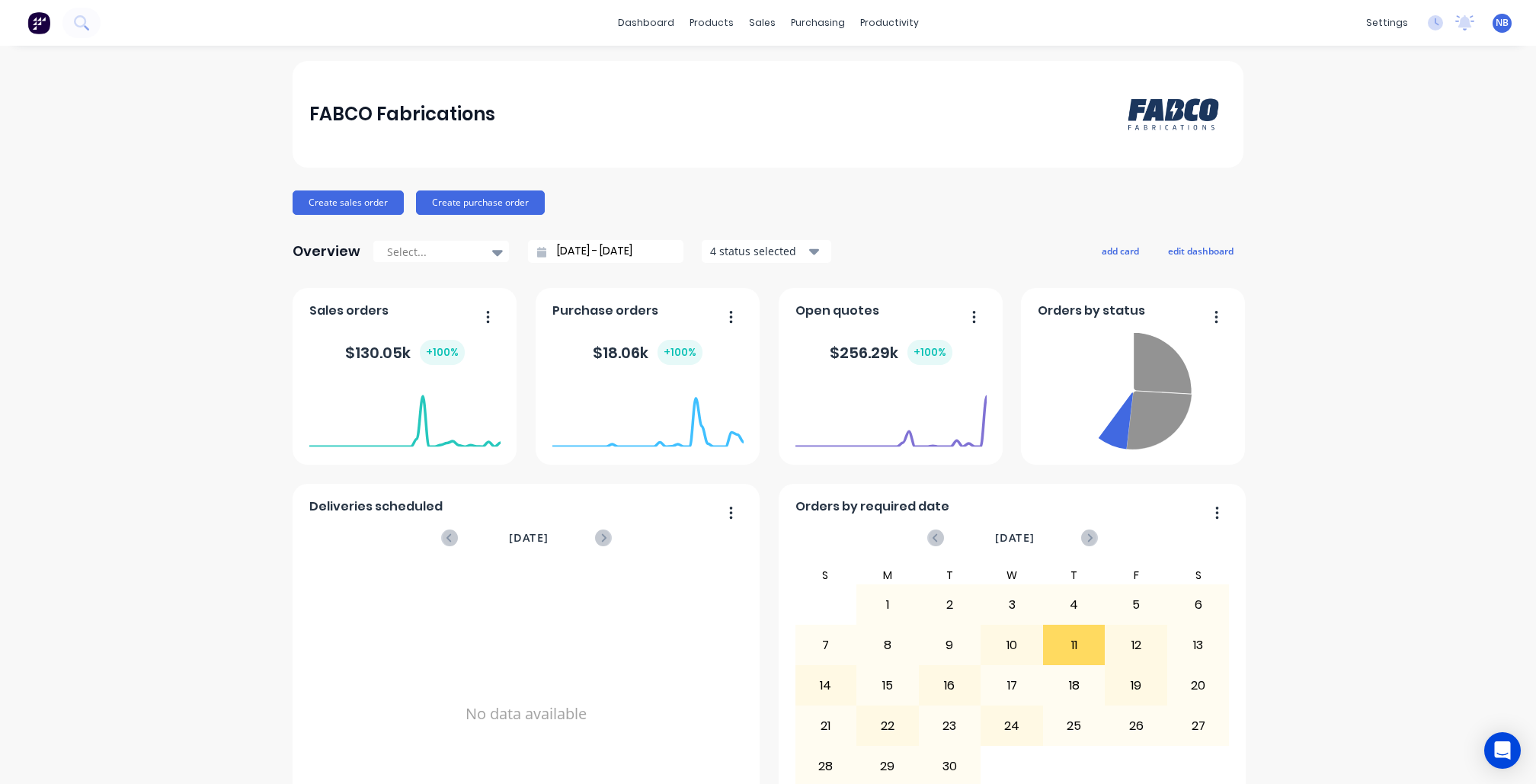
scroll to position [86, 0]
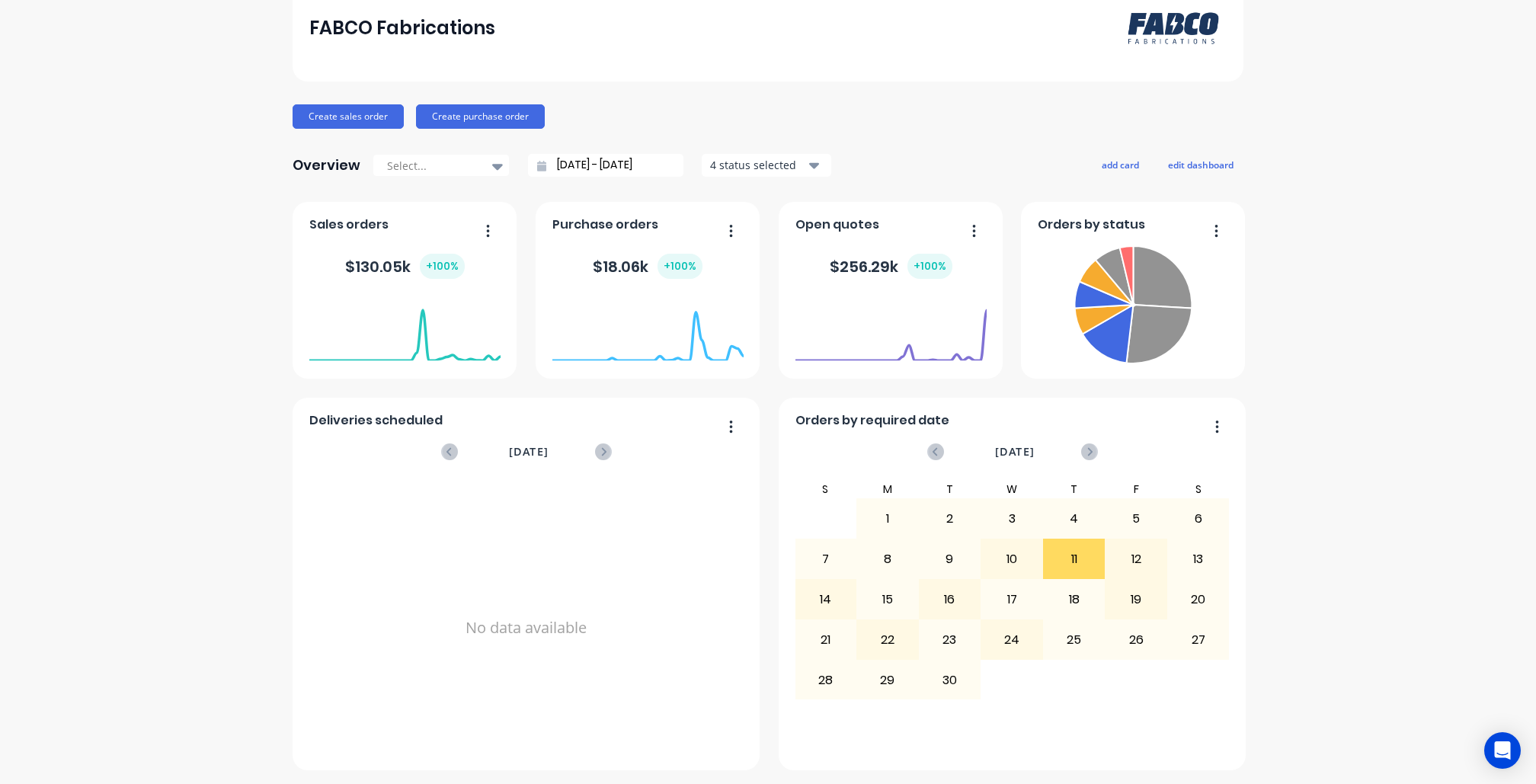
click at [973, 227] on button "button" at bounding box center [968, 231] width 32 height 24
click at [1354, 475] on div "FABCO Fabrications Create sales order Create purchase order Overview Select... …" at bounding box center [768, 372] width 1536 height 795
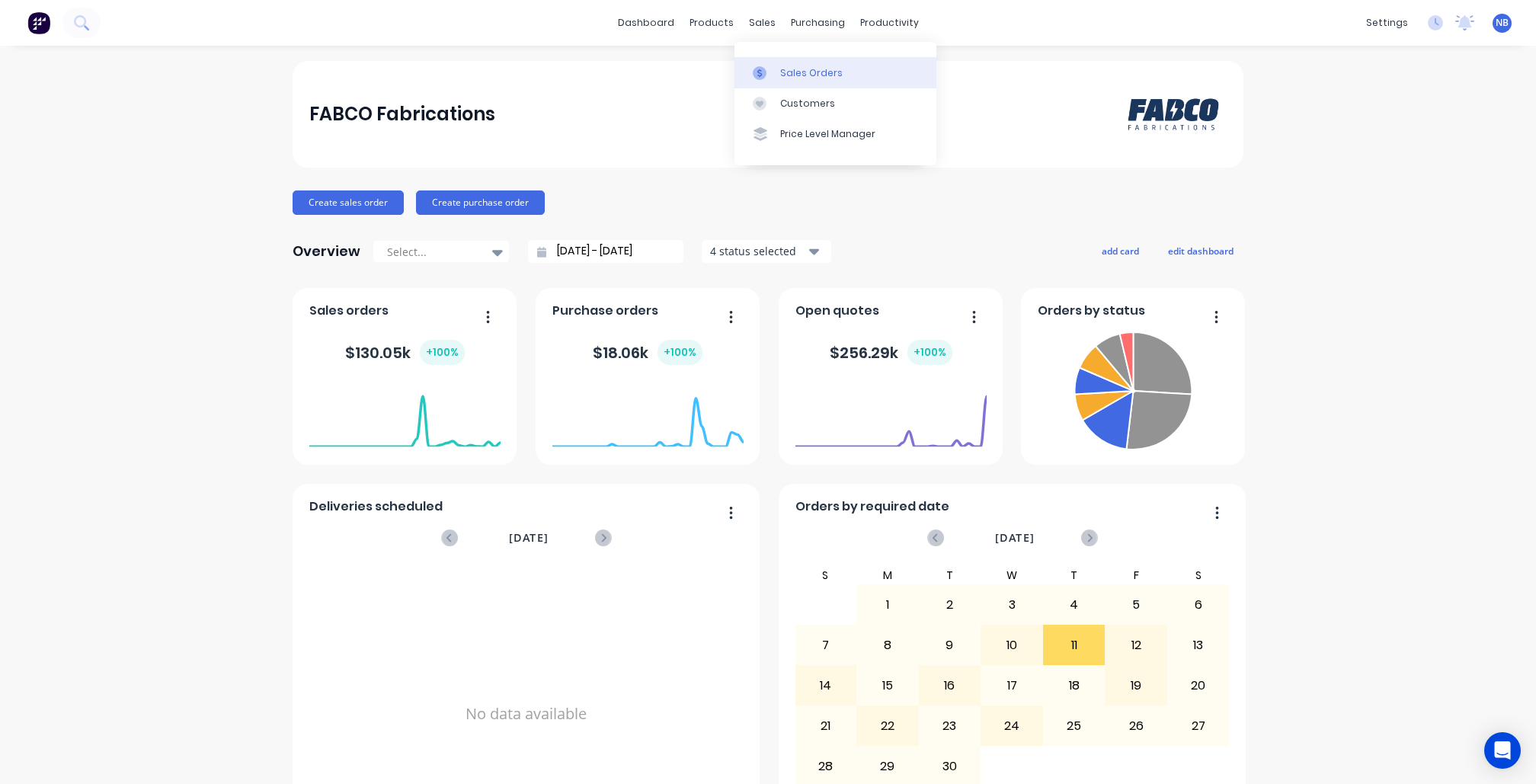
click at [776, 81] on link "Sales Orders" at bounding box center [836, 72] width 202 height 30
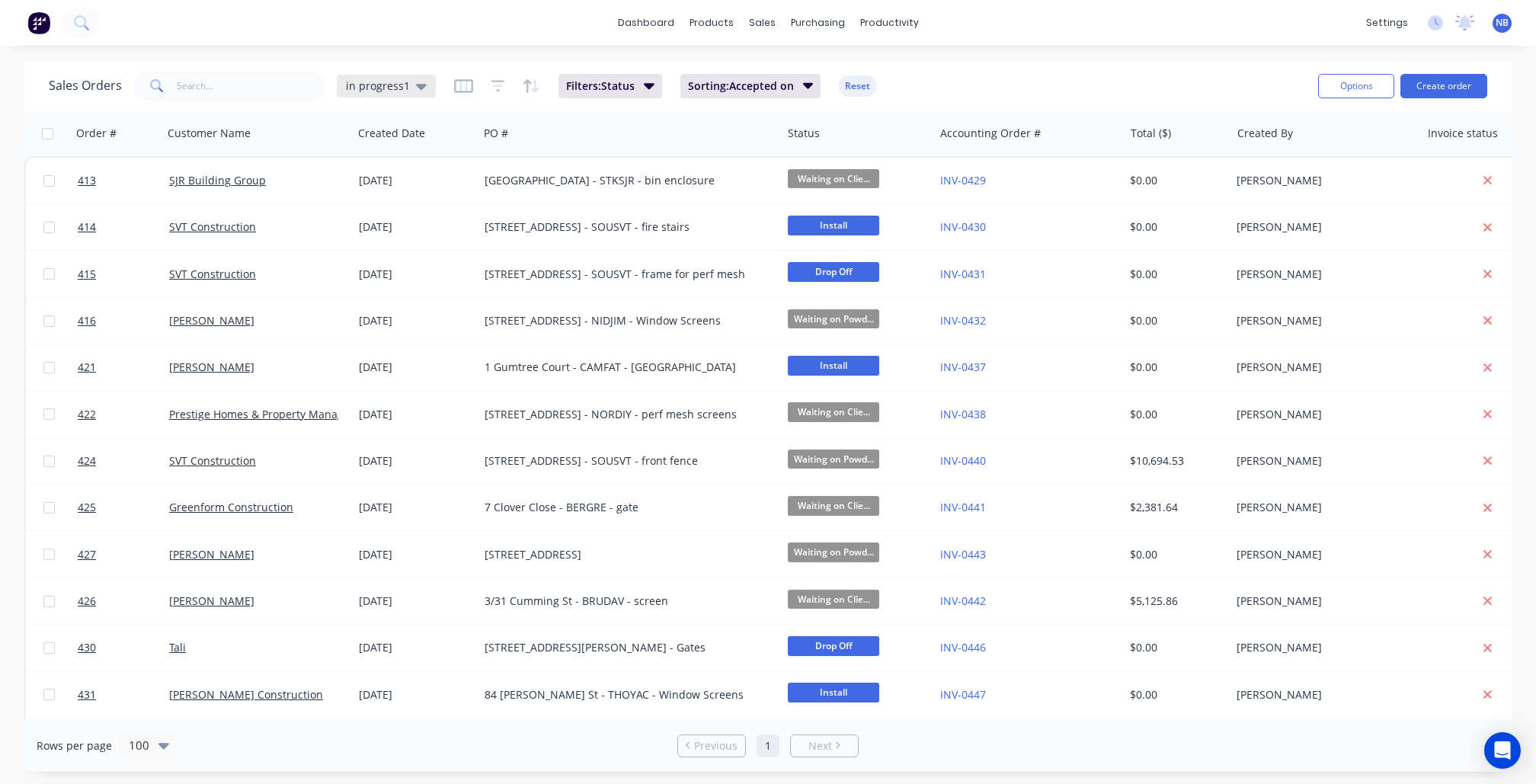
click at [376, 89] on span "in progress1" at bounding box center [378, 86] width 64 height 16
click at [455, 225] on div "None edit" at bounding box center [444, 216] width 204 height 30
click at [436, 221] on button "None" at bounding box center [429, 216] width 174 height 18
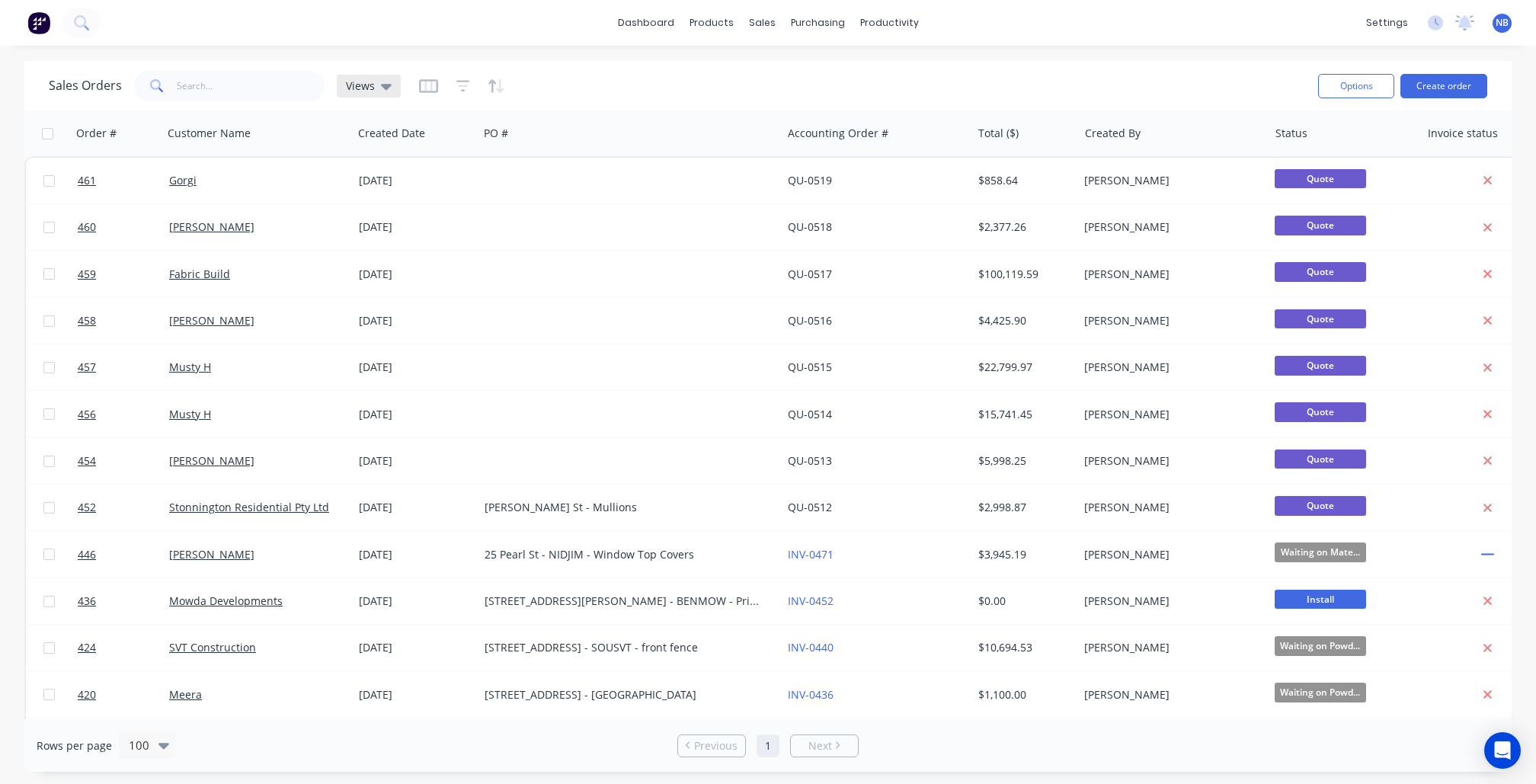
click at [364, 87] on span "Views" at bounding box center [360, 86] width 29 height 16
click at [390, 213] on button "None" at bounding box center [429, 216] width 174 height 18
click at [343, 86] on div "Views" at bounding box center [369, 86] width 64 height 23
click at [402, 247] on button "in progress1 (Default)" at bounding box center [429, 246] width 174 height 18
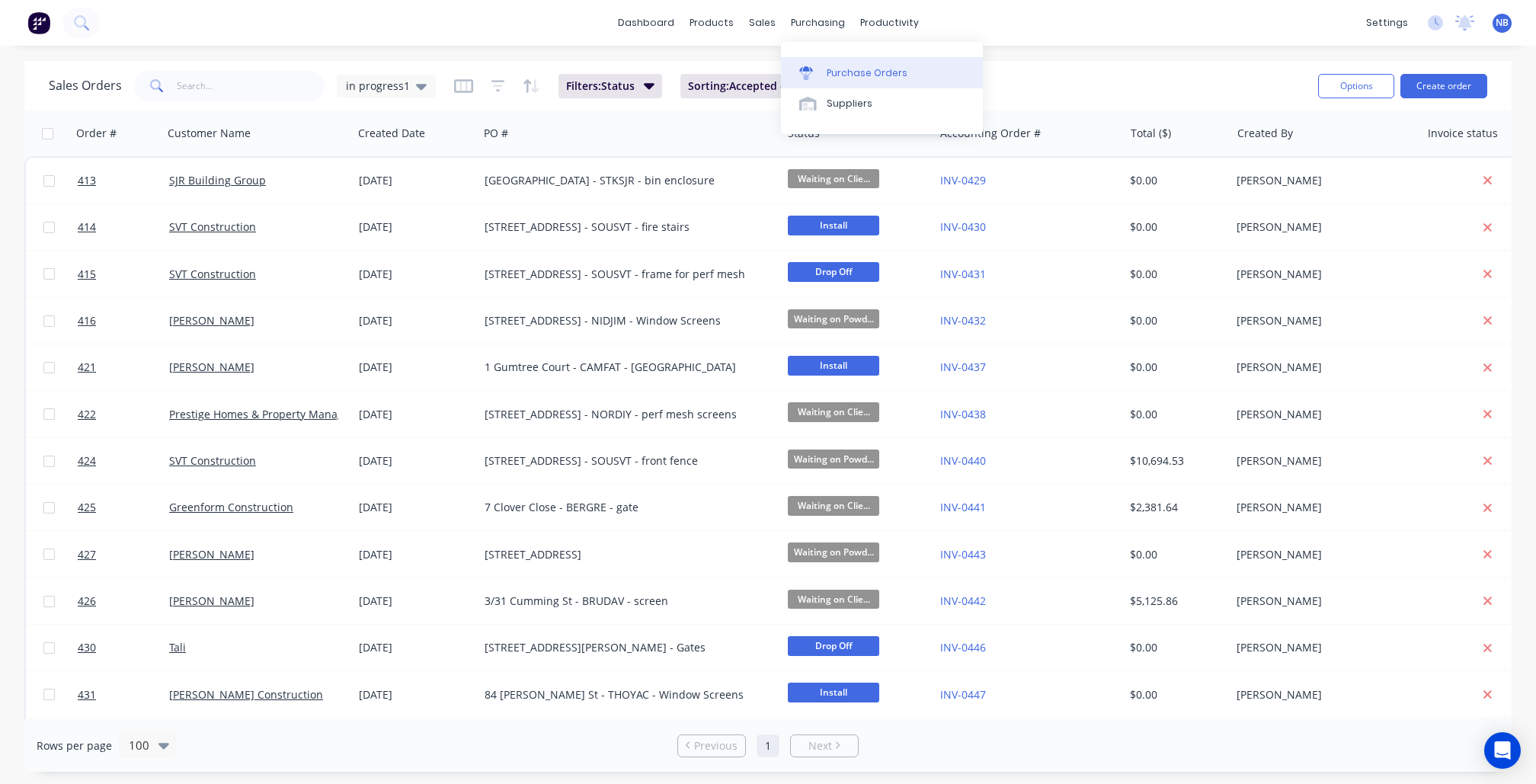
click at [844, 88] on link "Purchase Orders" at bounding box center [882, 72] width 202 height 30
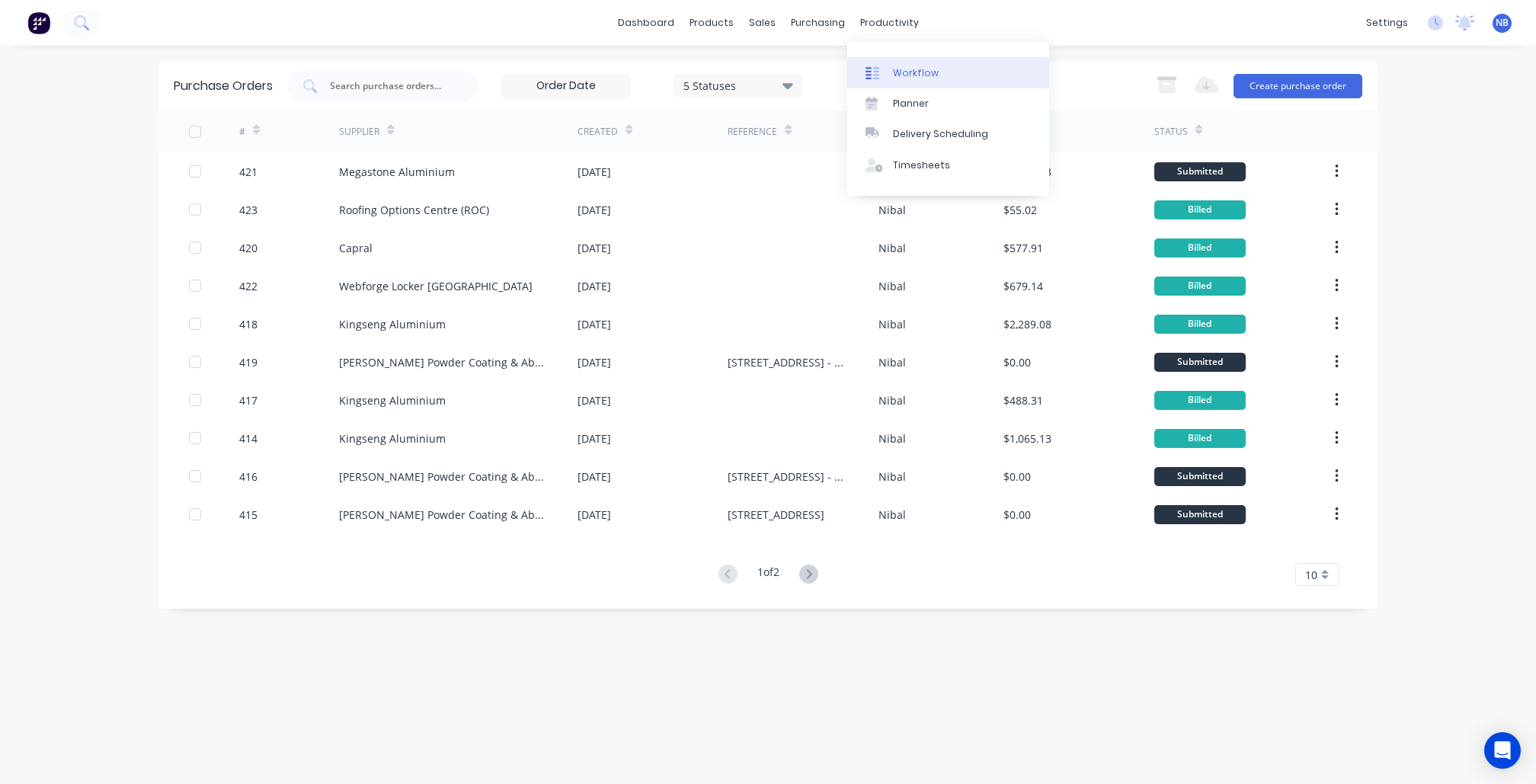
click at [897, 74] on div "Workflow" at bounding box center [916, 73] width 46 height 13
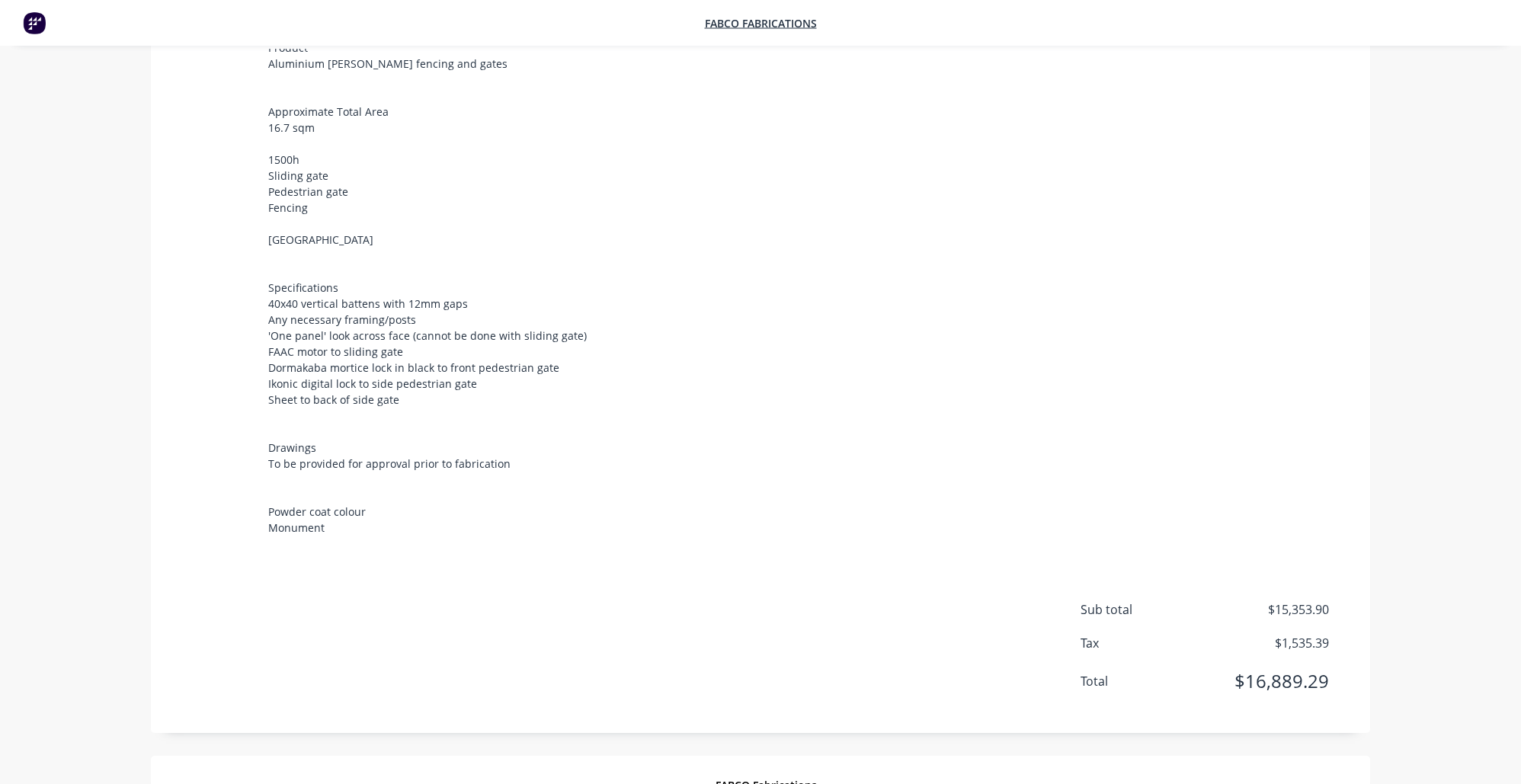
scroll to position [605, 0]
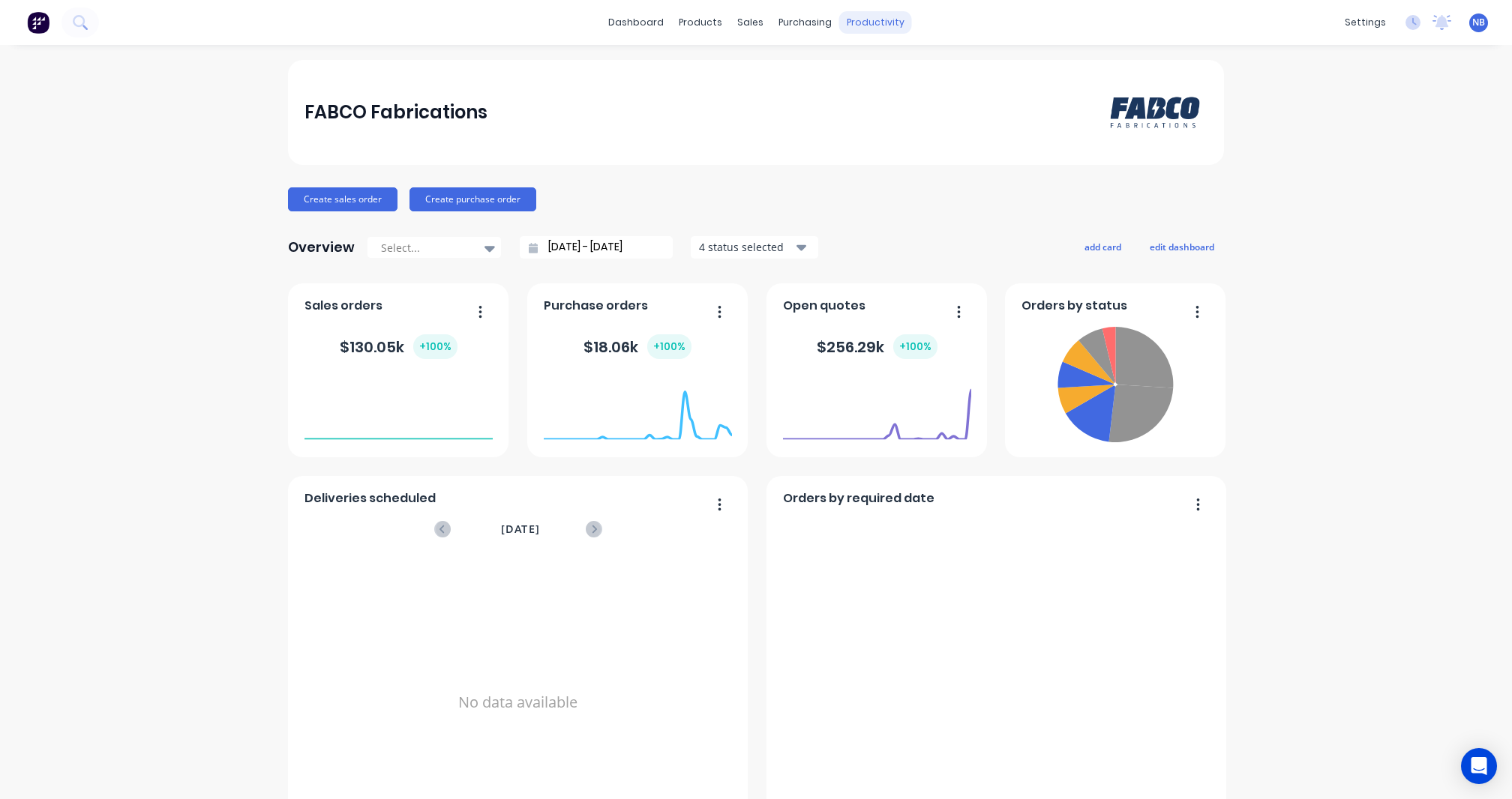
click at [880, 25] on div "productivity" at bounding box center [875, 23] width 72 height 23
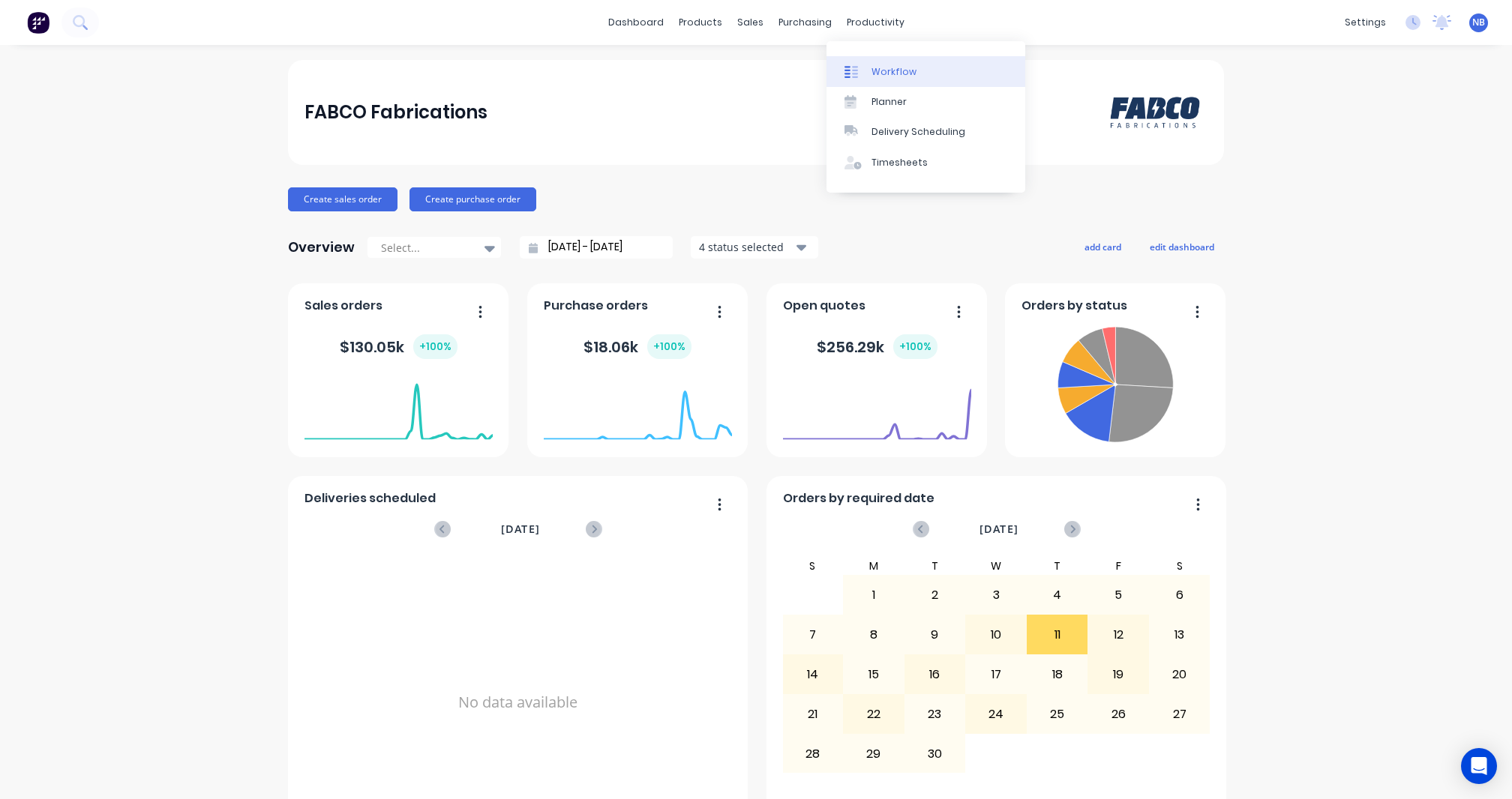
drag, startPoint x: 908, startPoint y: 66, endPoint x: 899, endPoint y: 79, distance: 15.8
click at [908, 66] on div "Workflow" at bounding box center [894, 72] width 45 height 13
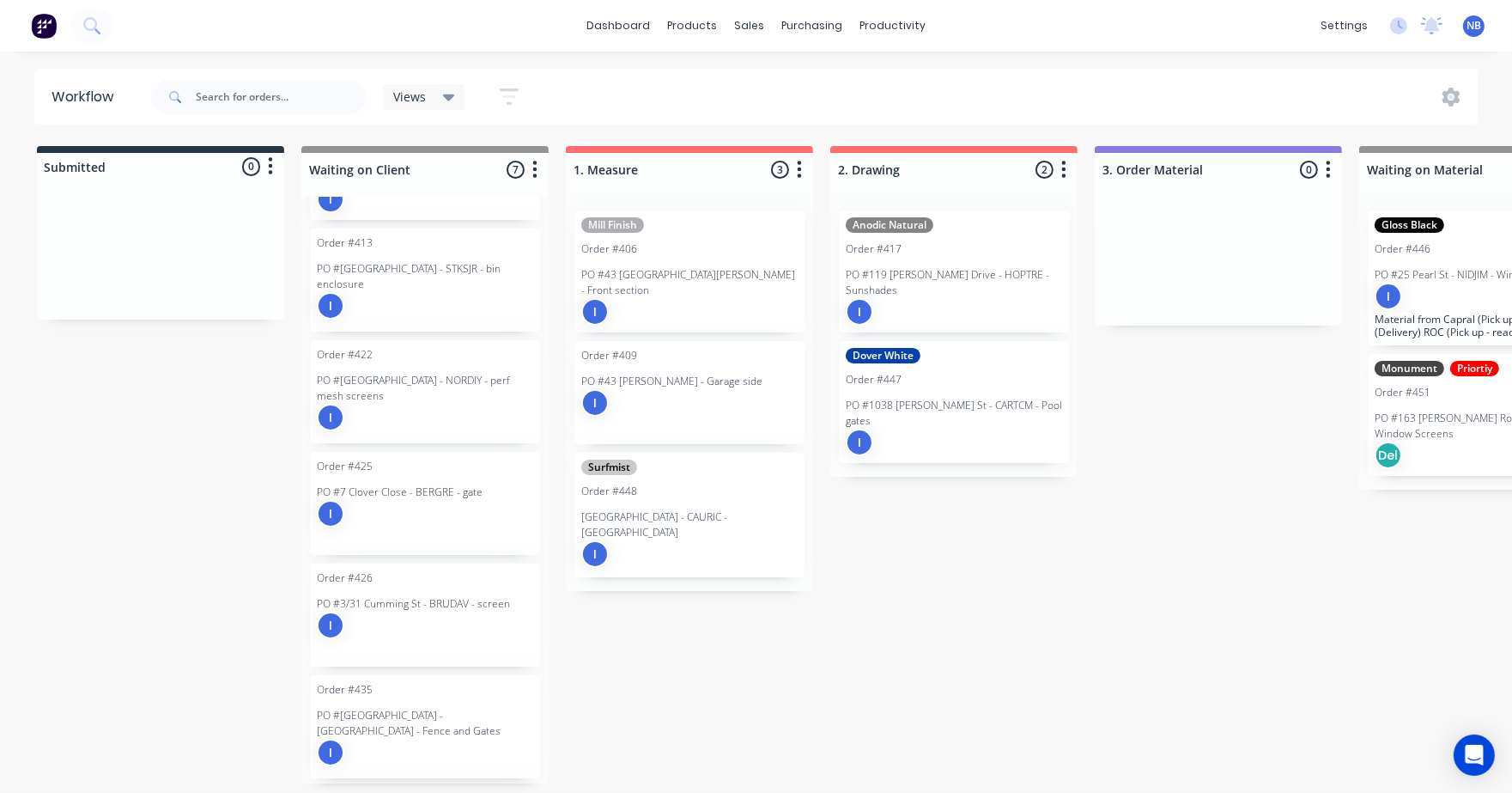
scroll to position [100, 0]
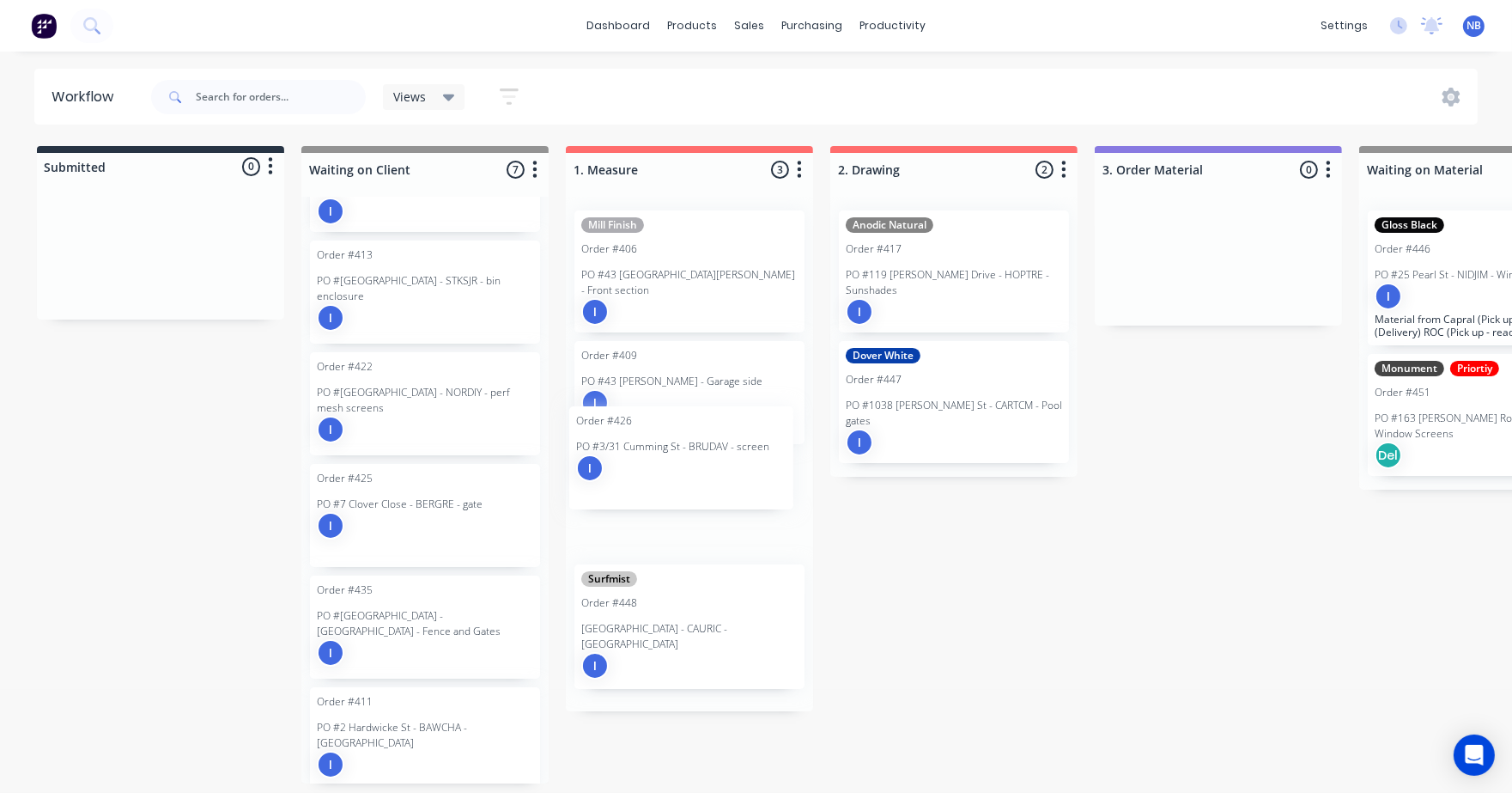
drag, startPoint x: 434, startPoint y: 613, endPoint x: 696, endPoint y: 462, distance: 302.4
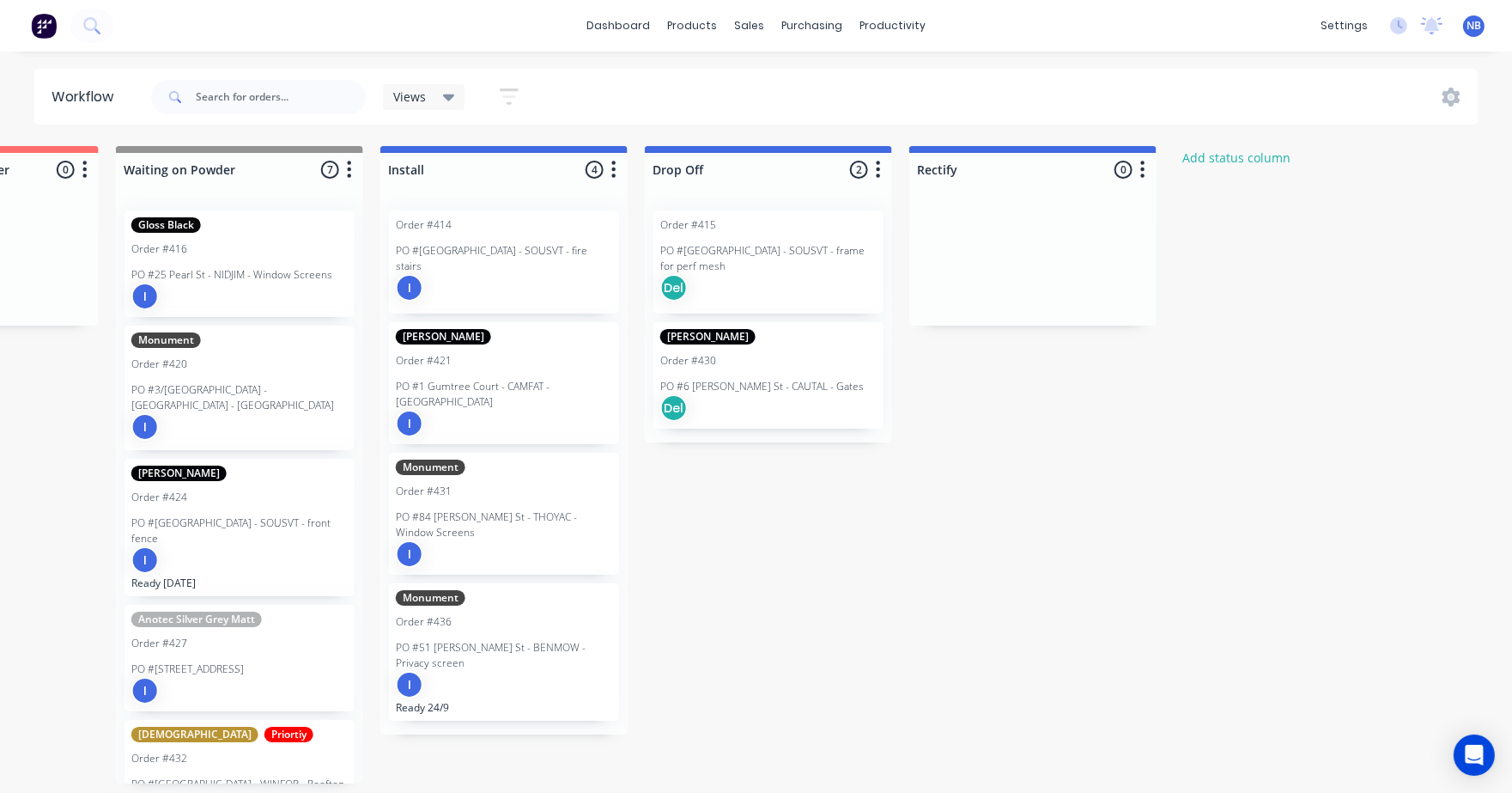
scroll to position [6, 2314]
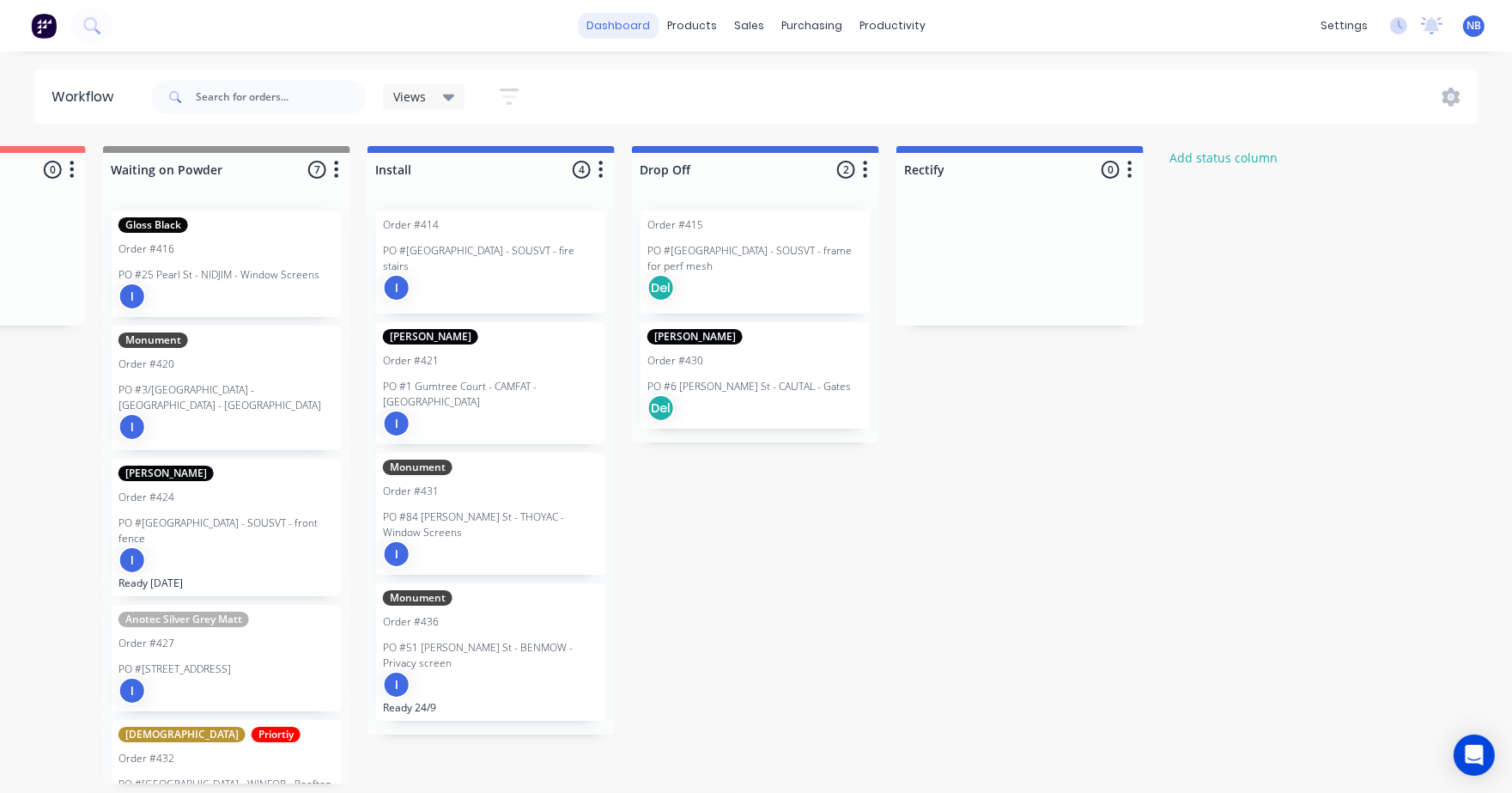
drag, startPoint x: 638, startPoint y: 42, endPoint x: 638, endPoint y: 30, distance: 12.0
click at [638, 42] on div "dashboard products sales purchasing productivity dashboard products Product Cat…" at bounding box center [756, 26] width 1512 height 52
click at [638, 29] on link "dashboard" at bounding box center [618, 26] width 81 height 26
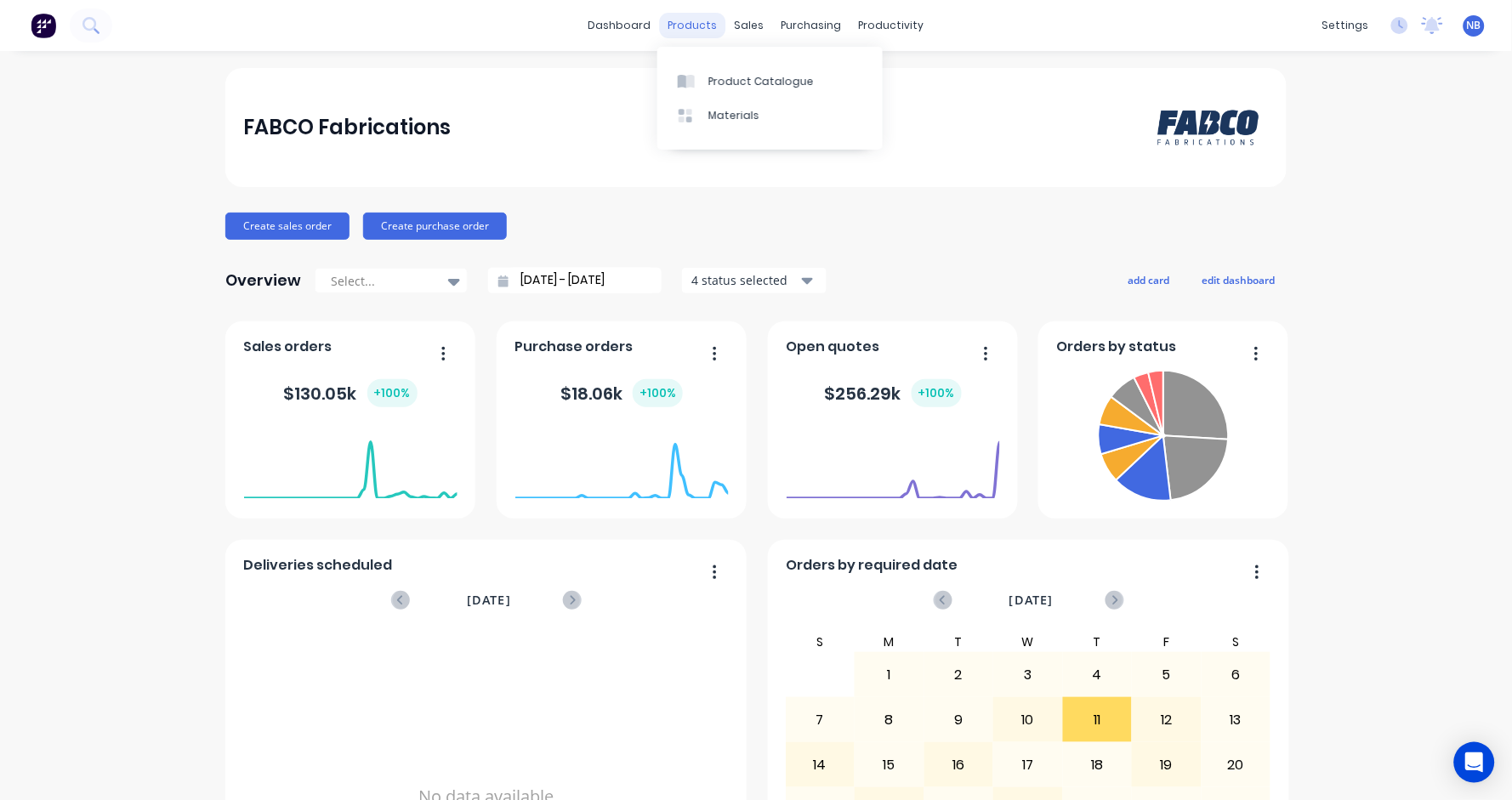
click at [690, 27] on div "products" at bounding box center [692, 26] width 66 height 26
click at [749, 77] on icon at bounding box center [747, 80] width 5 height 9
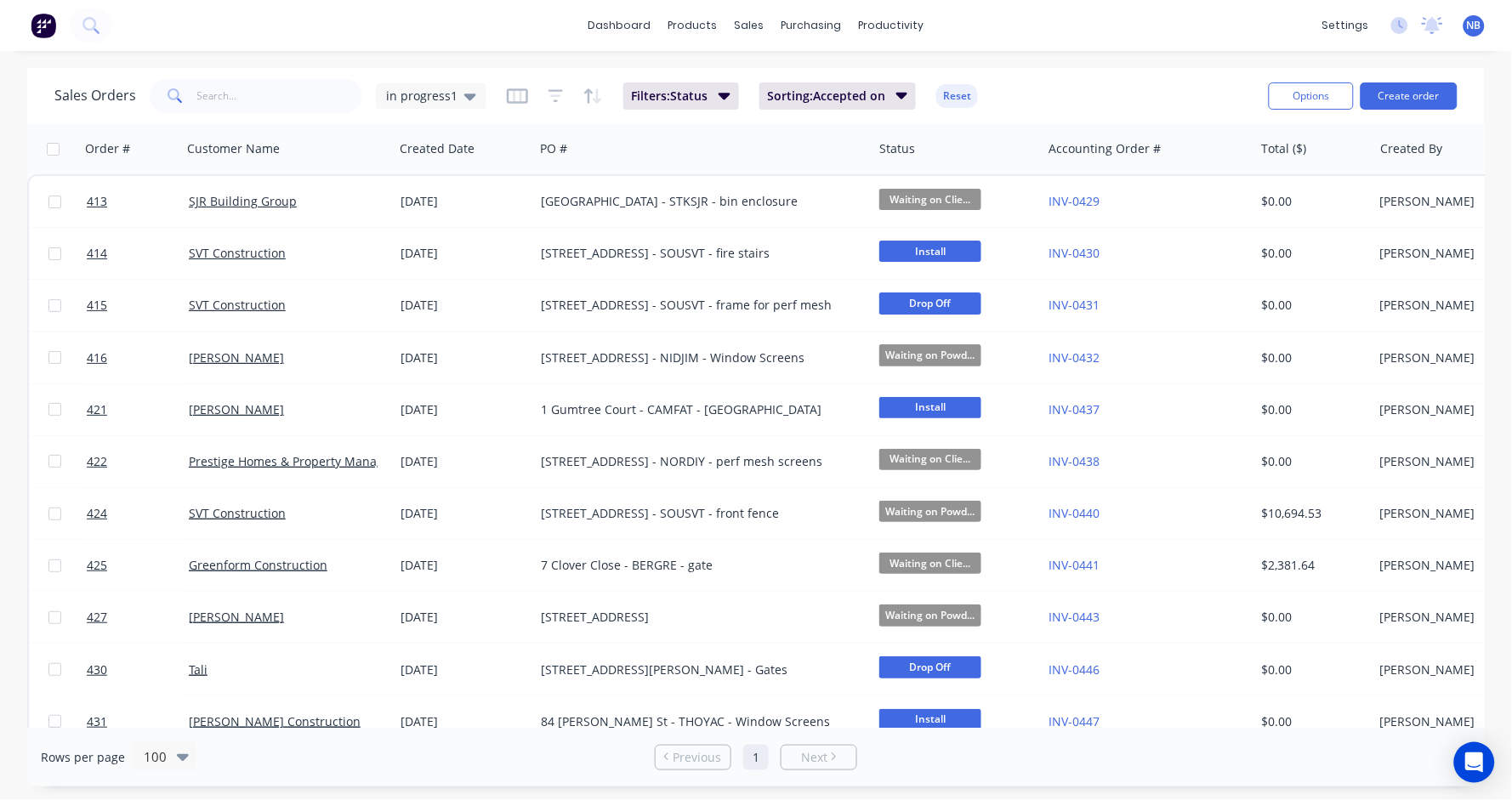
click at [53, 32] on img at bounding box center [44, 26] width 26 height 26
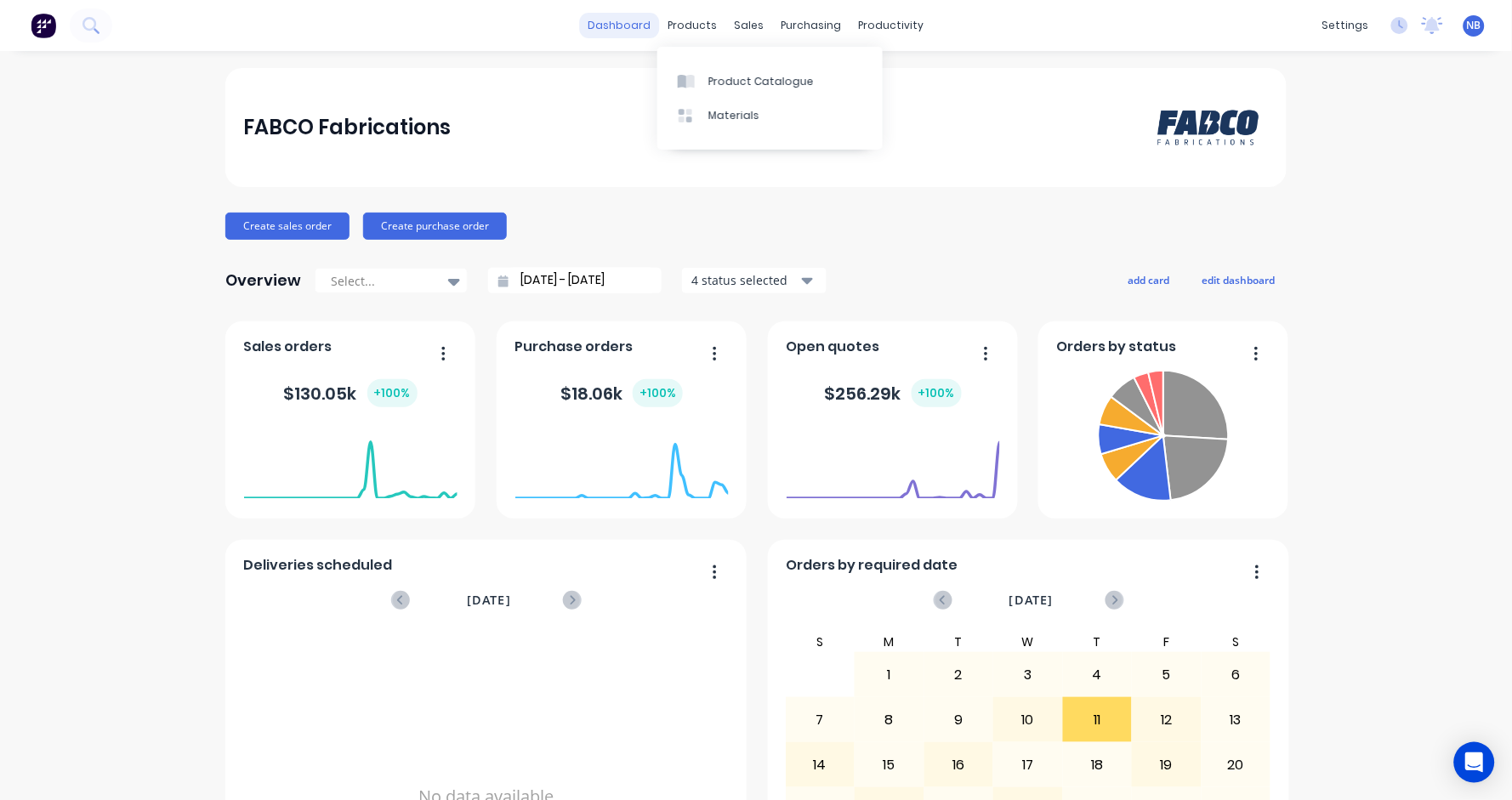
click at [645, 23] on link "dashboard" at bounding box center [620, 26] width 80 height 26
